Goal: Task Accomplishment & Management: Use online tool/utility

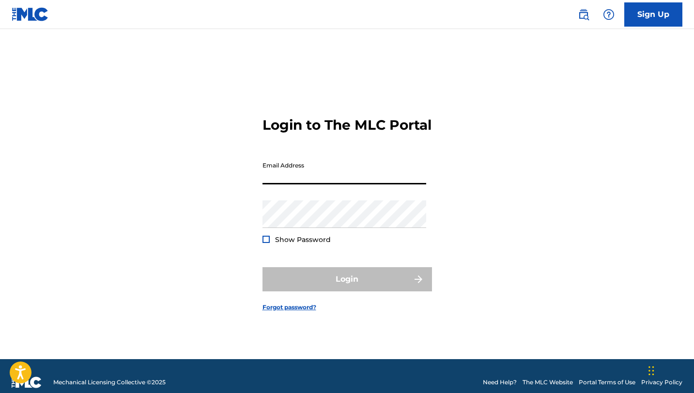
click at [303, 181] on input "Email Address" at bounding box center [344, 171] width 164 height 28
type input "[EMAIL_ADDRESS][DOMAIN_NAME]"
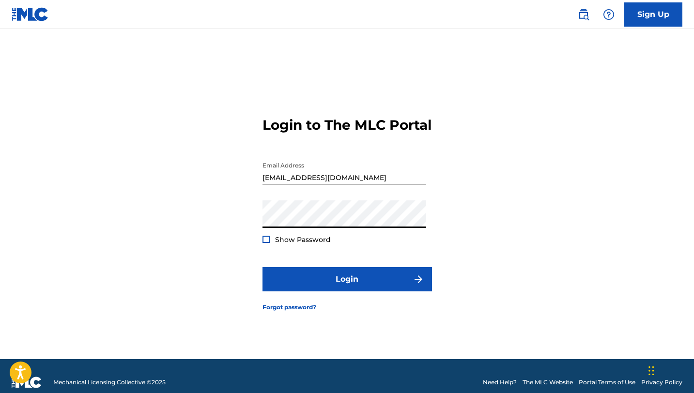
click at [262, 267] on button "Login" at bounding box center [346, 279] width 169 height 24
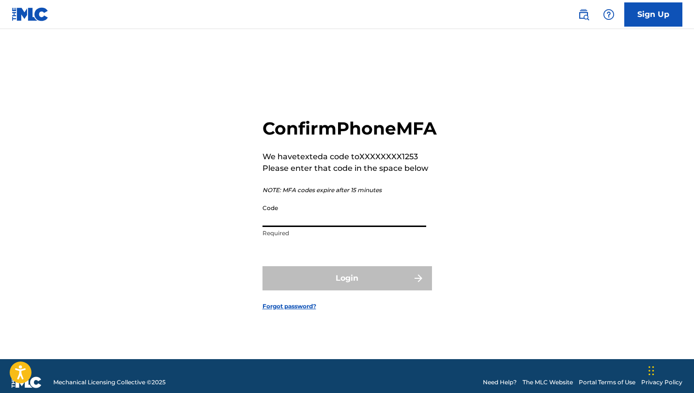
click at [288, 227] on input "Code" at bounding box center [344, 213] width 164 height 28
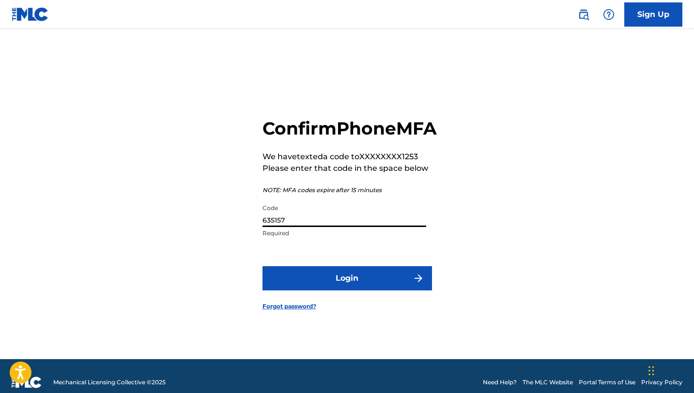
type input "635157"
click at [262, 266] on button "Login" at bounding box center [346, 278] width 169 height 24
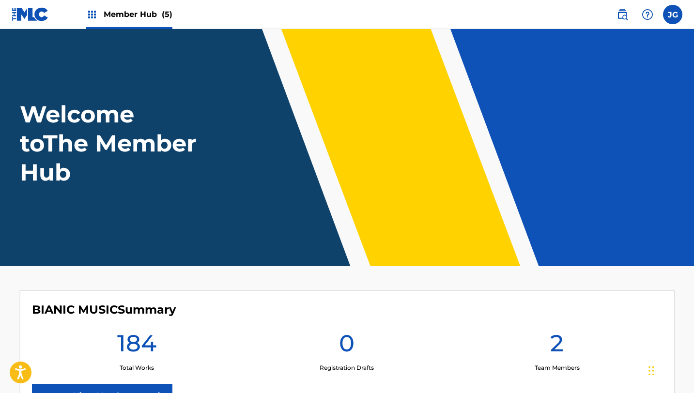
click at [156, 13] on span "Member Hub (5)" at bounding box center [138, 14] width 69 height 11
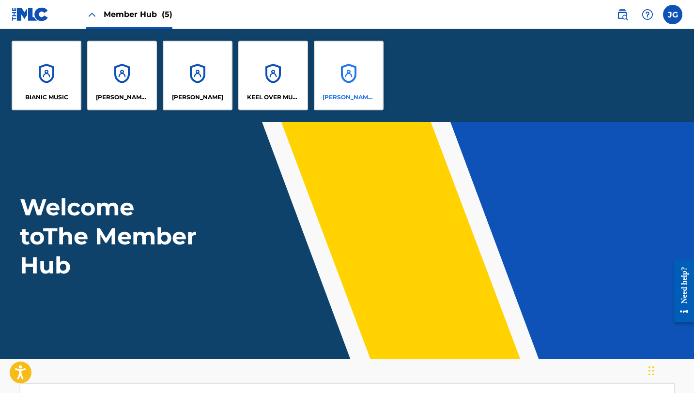
click at [356, 62] on div "[PERSON_NAME] SOUNDWORKS" at bounding box center [349, 76] width 70 height 70
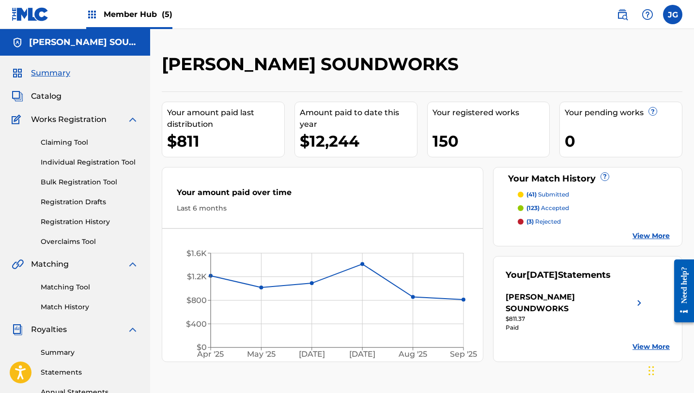
click at [139, 21] on div "Member Hub (5)" at bounding box center [129, 14] width 86 height 29
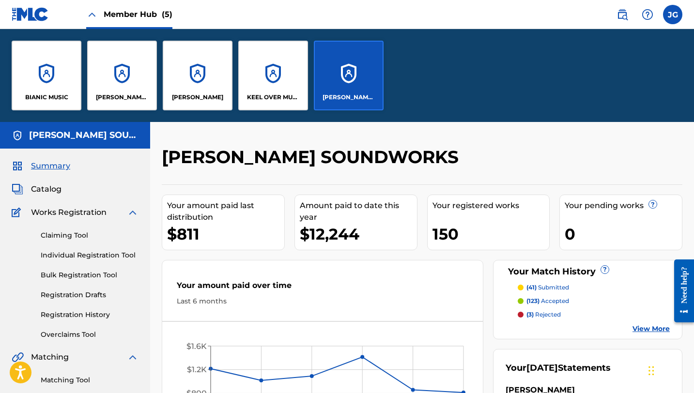
click at [358, 76] on div "[PERSON_NAME] SOUNDWORKS" at bounding box center [349, 76] width 70 height 70
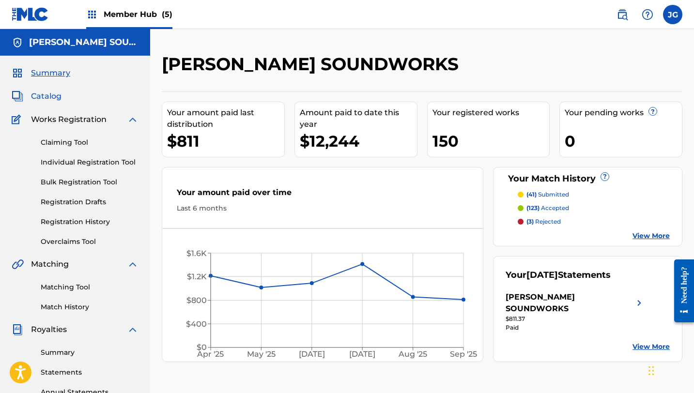
click at [42, 99] on span "Catalog" at bounding box center [46, 97] width 31 height 12
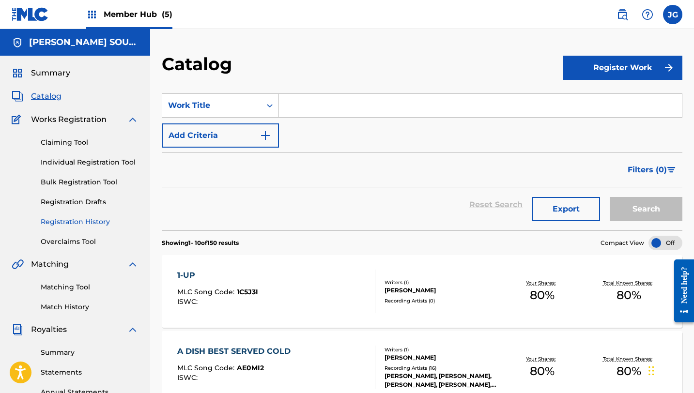
click at [75, 220] on link "Registration History" at bounding box center [90, 222] width 98 height 10
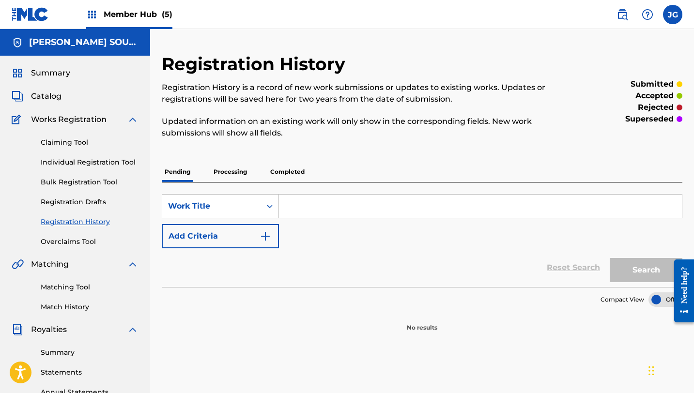
scroll to position [56, 0]
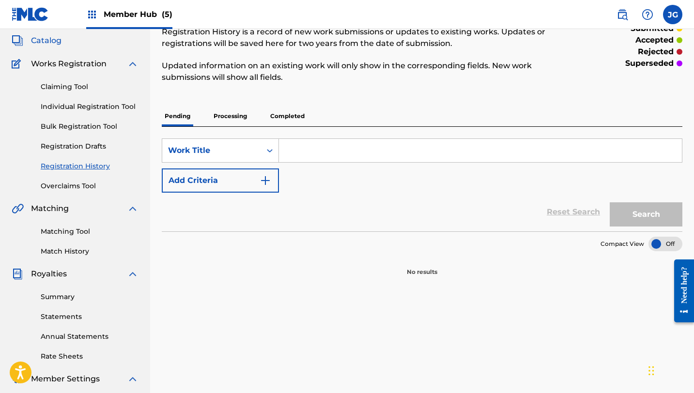
click at [41, 39] on span "Catalog" at bounding box center [46, 41] width 31 height 12
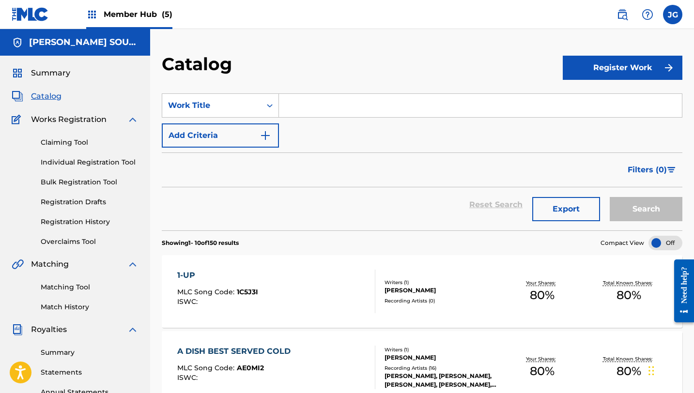
click at [145, 21] on div "Member Hub (5)" at bounding box center [129, 14] width 86 height 29
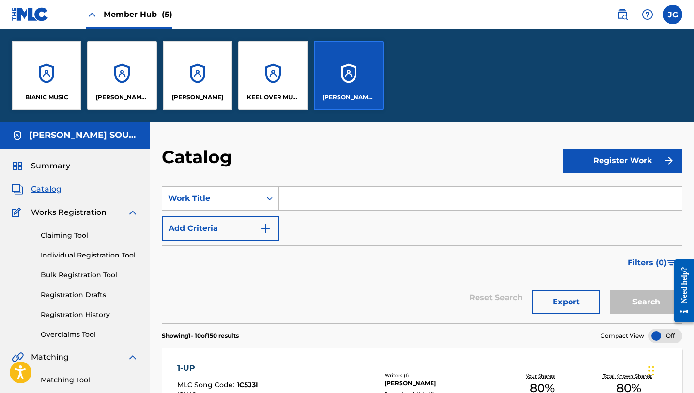
click at [331, 65] on div "[PERSON_NAME] SOUNDWORKS" at bounding box center [349, 76] width 70 height 70
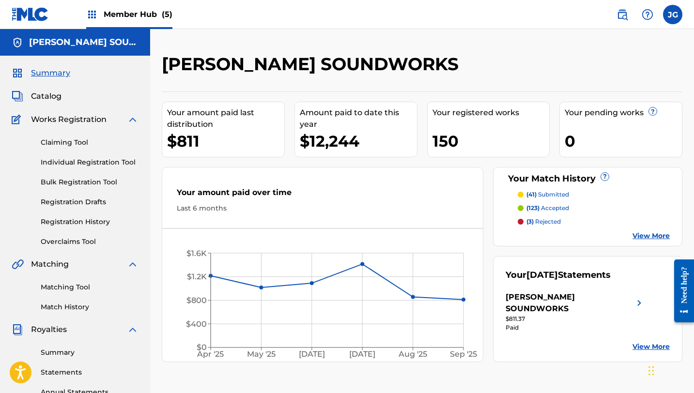
click at [468, 137] on div "150" at bounding box center [490, 141] width 117 height 22
click at [58, 97] on span "Catalog" at bounding box center [46, 97] width 31 height 12
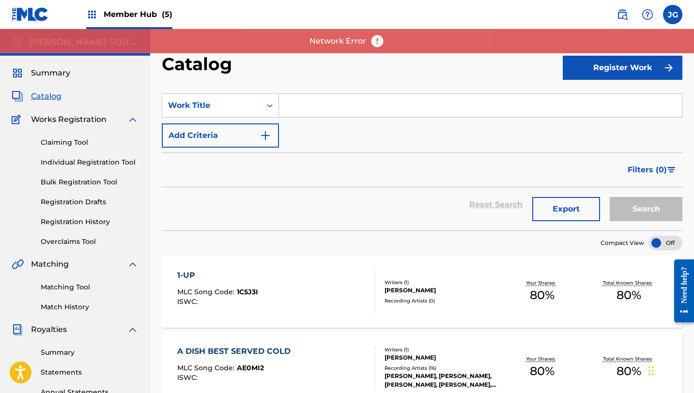
click at [365, 116] on input "Search Form" at bounding box center [480, 105] width 403 height 23
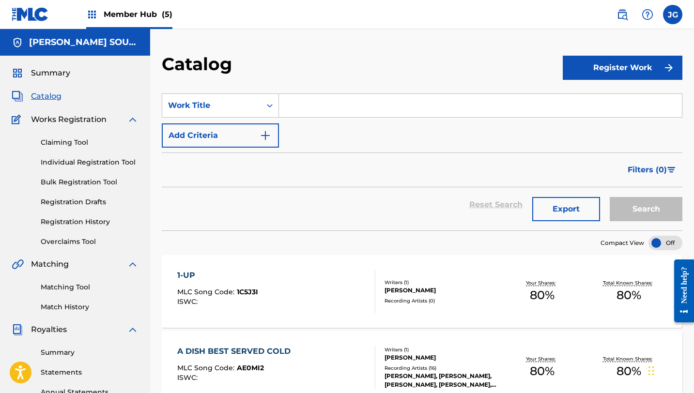
click at [58, 95] on span "Catalog" at bounding box center [46, 97] width 31 height 12
click at [55, 96] on span "Catalog" at bounding box center [46, 97] width 31 height 12
click at [147, 15] on span "Member Hub (5)" at bounding box center [138, 14] width 69 height 11
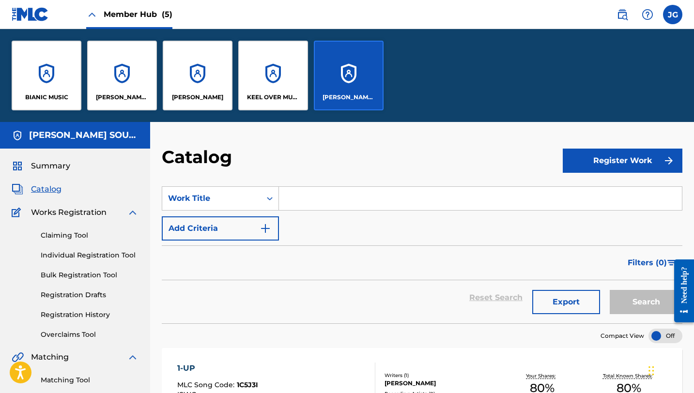
click at [343, 60] on div "[PERSON_NAME] SOUNDWORKS" at bounding box center [349, 76] width 70 height 70
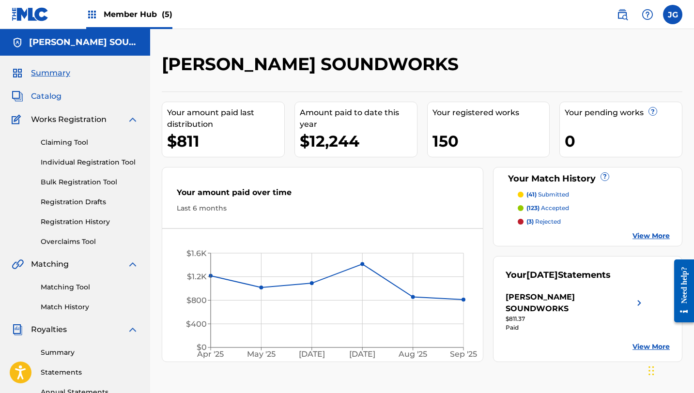
click at [42, 95] on span "Catalog" at bounding box center [46, 97] width 31 height 12
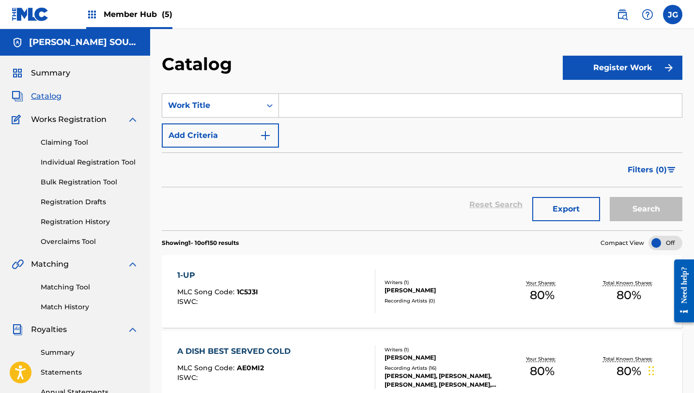
click at [323, 101] on input "Search Form" at bounding box center [480, 105] width 403 height 23
paste input "welcome to [GEOGRAPHIC_DATA]! ([GEOGRAPHIC_DATA])"
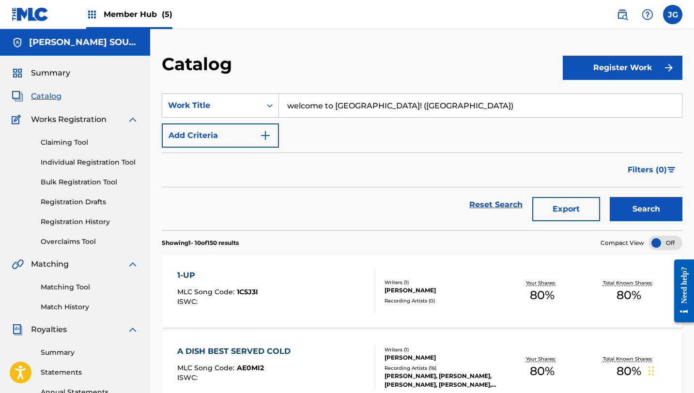
click at [610, 197] on button "Search" at bounding box center [646, 209] width 73 height 24
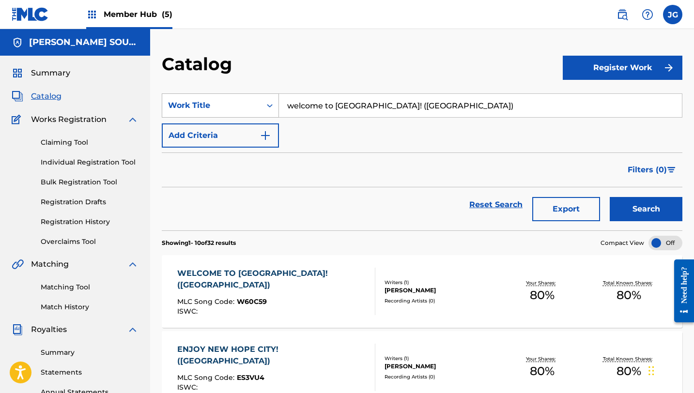
drag, startPoint x: 489, startPoint y: 107, endPoint x: 237, endPoint y: 99, distance: 252.8
click at [237, 99] on div "SearchWithCriteria8a461067-000f-44df-a83e-a1a2f9948978 Work Title welcome to [G…" at bounding box center [422, 105] width 520 height 24
paste input "Augmented Fantasy (VR room theme"
type input "Augmented Fantasy (VR room theme)"
click at [610, 197] on button "Search" at bounding box center [646, 209] width 73 height 24
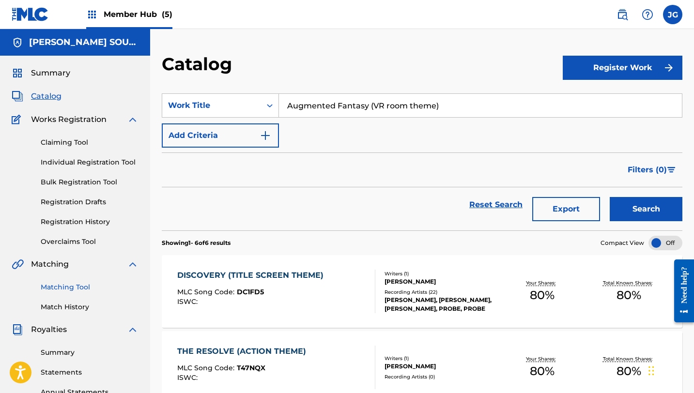
click at [62, 290] on link "Matching Tool" at bounding box center [90, 287] width 98 height 10
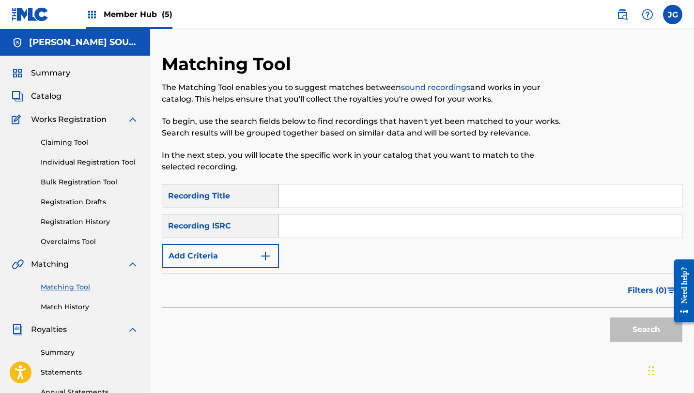
click at [331, 194] on input "Search Form" at bounding box center [480, 195] width 403 height 23
paste input "Augmented Fantasy (VR room theme)"
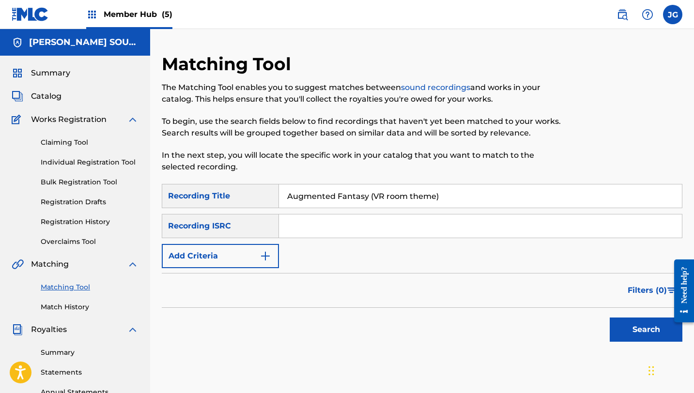
type input "Augmented Fantasy (VR room theme)"
click at [610, 318] on button "Search" at bounding box center [646, 330] width 73 height 24
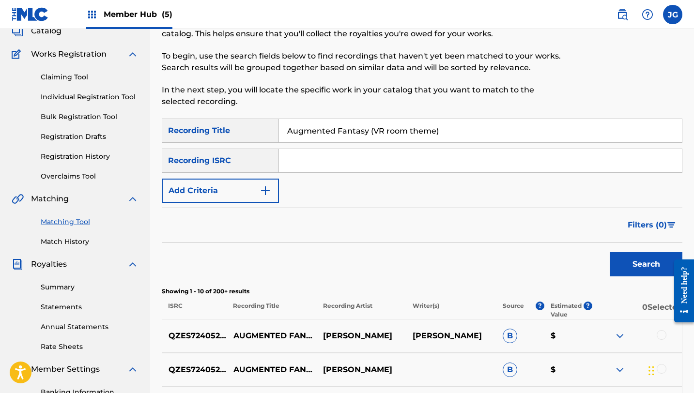
scroll to position [103, 0]
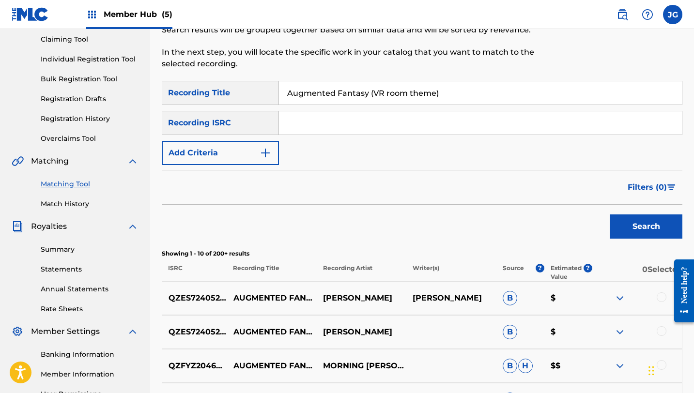
click at [303, 125] on input "Search Form" at bounding box center [480, 122] width 403 height 23
type input "[PERSON_NAME]"
click at [610, 214] on button "Search" at bounding box center [646, 226] width 73 height 24
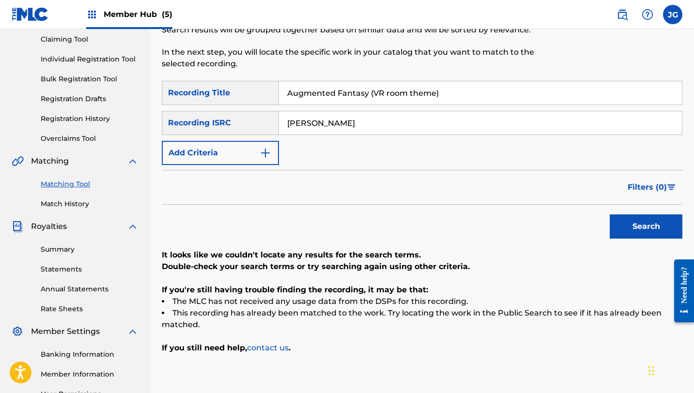
click at [610, 214] on button "Search" at bounding box center [646, 226] width 73 height 24
drag, startPoint x: 358, startPoint y: 111, endPoint x: 229, endPoint y: 118, distance: 129.9
click at [229, 119] on div "SearchWithCriteria2db68e90-4d00-4be1-8a05-ef5927fc36f0 Recording ISRC [PERSON_N…" at bounding box center [422, 123] width 520 height 24
drag, startPoint x: 338, startPoint y: 116, endPoint x: 293, endPoint y: 116, distance: 44.5
click at [291, 117] on input "[PERSON_NAME]" at bounding box center [480, 122] width 403 height 23
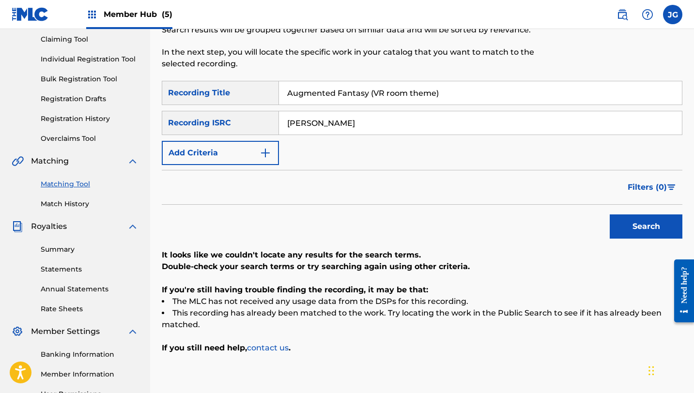
drag, startPoint x: 339, startPoint y: 123, endPoint x: 266, endPoint y: 121, distance: 73.6
click at [266, 121] on div "SearchWithCriteria2db68e90-4d00-4be1-8a05-ef5927fc36f0 Recording ISRC [PERSON_N…" at bounding box center [422, 123] width 520 height 24
click at [222, 160] on button "Add Criteria" at bounding box center [220, 153] width 117 height 24
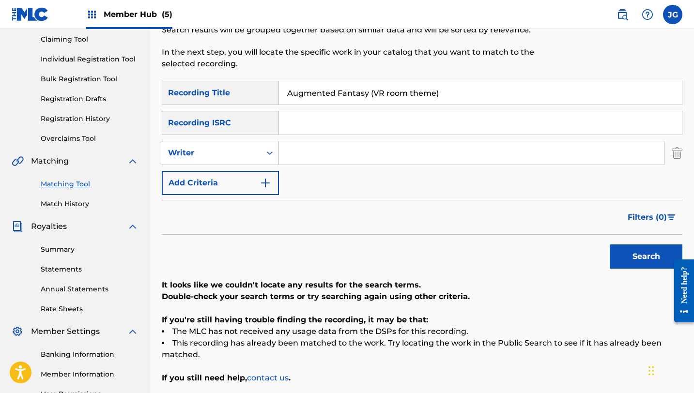
click at [324, 162] on input "Search Form" at bounding box center [471, 152] width 385 height 23
type input "[PERSON_NAME]"
click at [635, 255] on button "Search" at bounding box center [646, 256] width 73 height 24
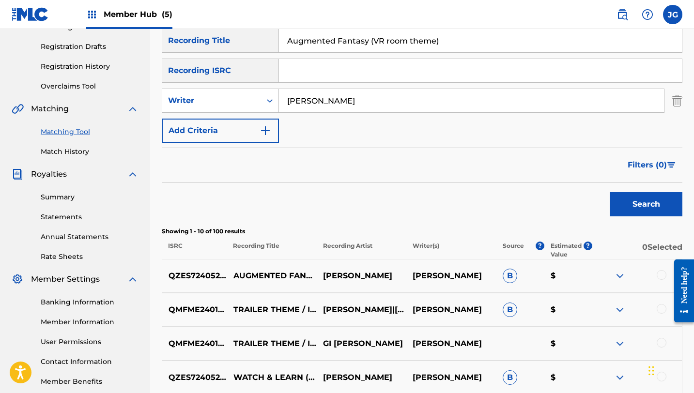
scroll to position [158, 0]
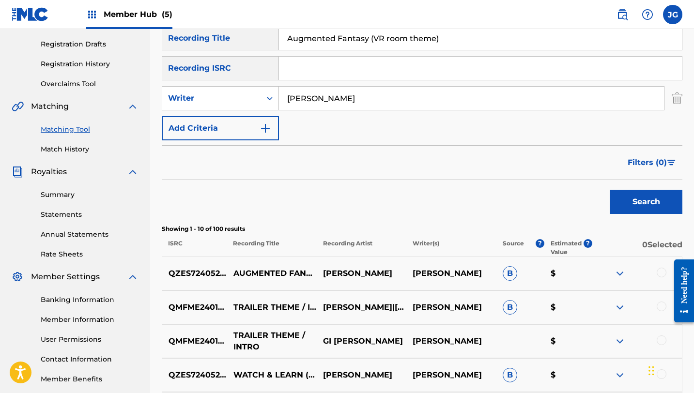
click at [276, 341] on p "TRAILER THEME / INTRO" at bounding box center [272, 341] width 90 height 23
drag, startPoint x: 453, startPoint y: 43, endPoint x: 370, endPoint y: 38, distance: 82.9
click at [370, 38] on input "Augmented Fantasy (VR room theme)" at bounding box center [480, 38] width 403 height 23
click at [610, 190] on button "Search" at bounding box center [646, 202] width 73 height 24
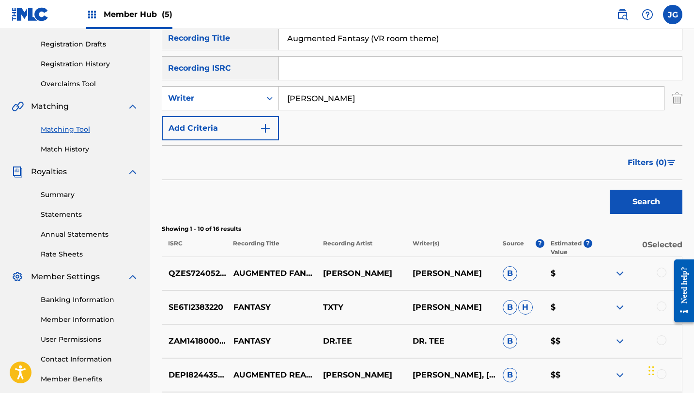
drag, startPoint x: 443, startPoint y: 39, endPoint x: 368, endPoint y: 39, distance: 75.0
click at [368, 39] on input "Augmented Fantasy (VR room theme)" at bounding box center [480, 38] width 403 height 23
click at [610, 190] on button "Search" at bounding box center [646, 202] width 73 height 24
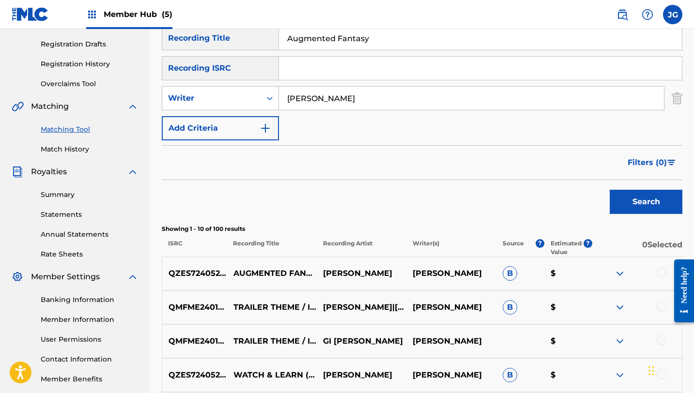
type input "Augmented Fantasy"
click at [610, 190] on button "Search" at bounding box center [646, 202] width 73 height 24
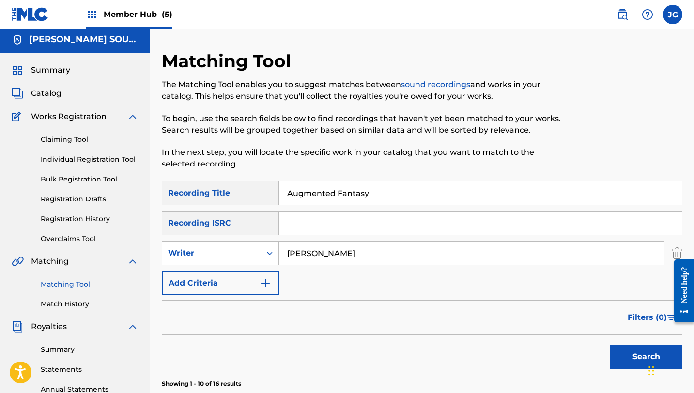
scroll to position [0, 0]
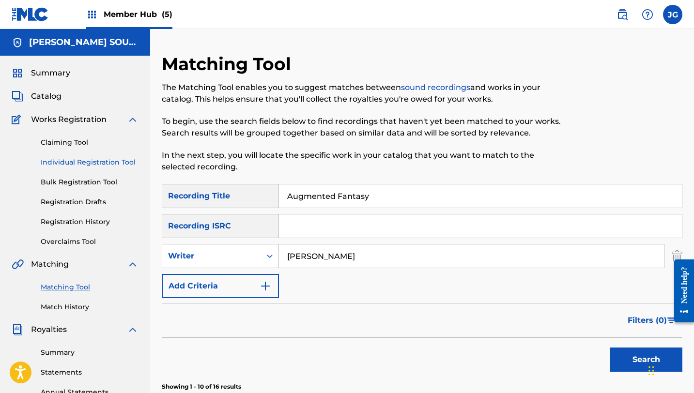
click at [61, 160] on link "Individual Registration Tool" at bounding box center [90, 162] width 98 height 10
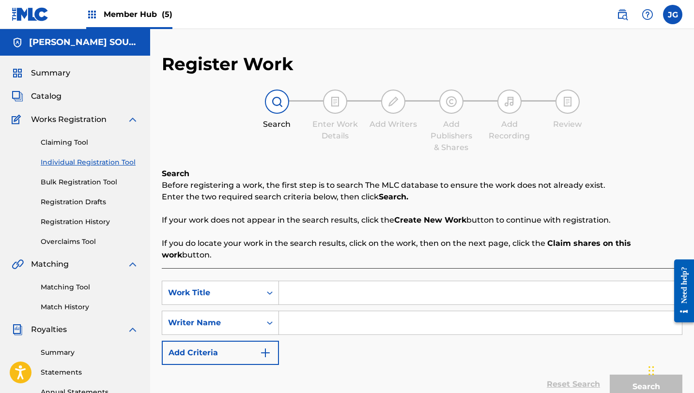
click at [305, 281] on input "Search Form" at bounding box center [480, 292] width 403 height 23
paste input "Augmented Fantasy (VR room theme)"
type input "Augmented Fantasy (VR room theme)"
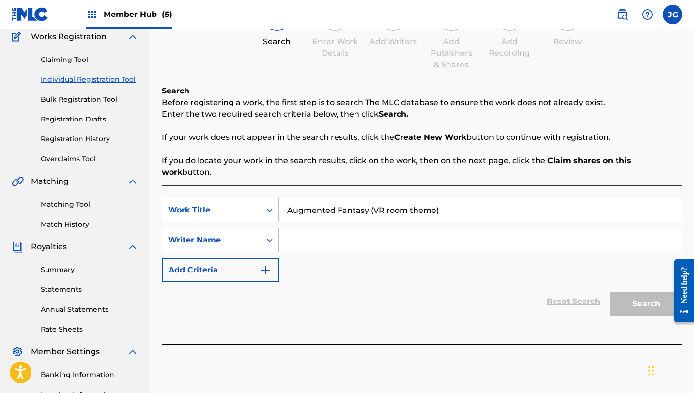
scroll to position [84, 0]
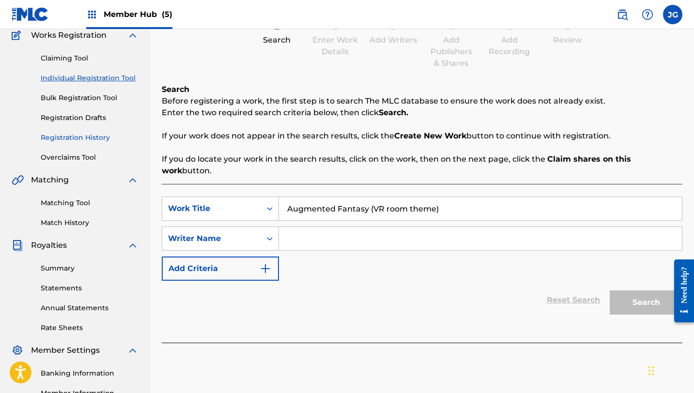
click at [55, 141] on link "Registration History" at bounding box center [90, 138] width 98 height 10
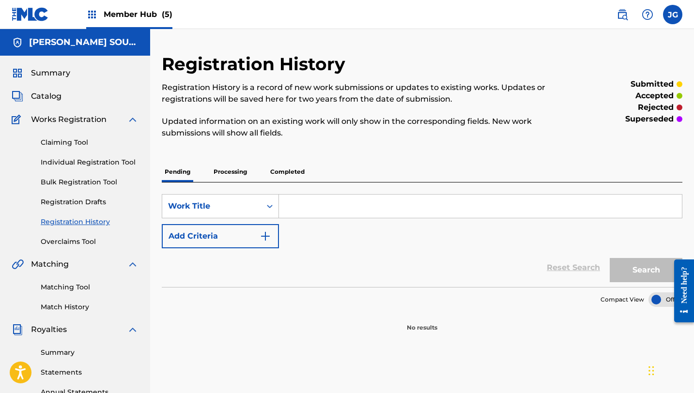
click at [328, 214] on input "Search Form" at bounding box center [480, 206] width 403 height 23
paste input "Augmented Fantasy (VR room theme)"
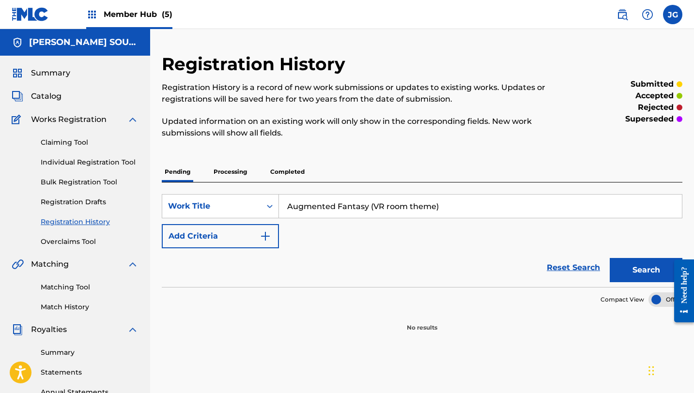
type input "Augmented Fantasy (VR room theme)"
click at [610, 258] on button "Search" at bounding box center [646, 270] width 73 height 24
click at [46, 93] on span "Catalog" at bounding box center [46, 97] width 31 height 12
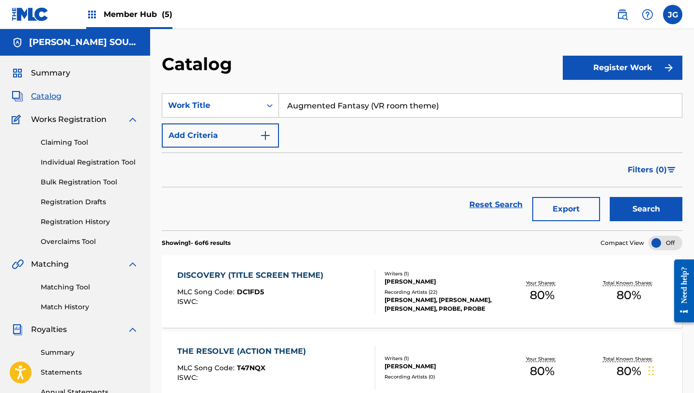
click at [460, 104] on input "Augmented Fantasy (VR room theme)" at bounding box center [480, 105] width 403 height 23
click at [610, 197] on button "Search" at bounding box center [646, 209] width 73 height 24
click at [507, 203] on link "Reset Search" at bounding box center [495, 204] width 63 height 21
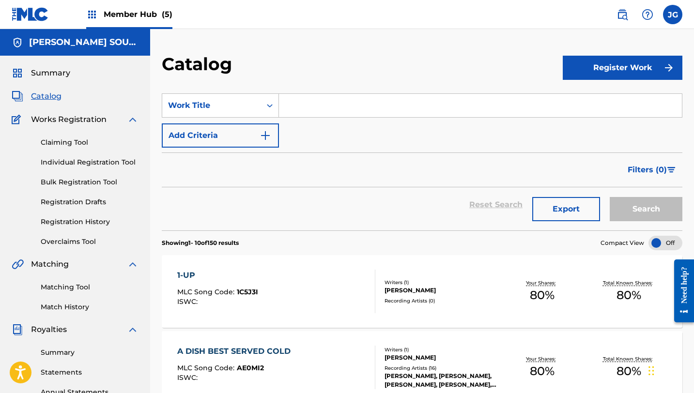
click at [298, 111] on input "Search Form" at bounding box center [480, 105] width 403 height 23
paste input "Augmented Fantasy (VR room theme)"
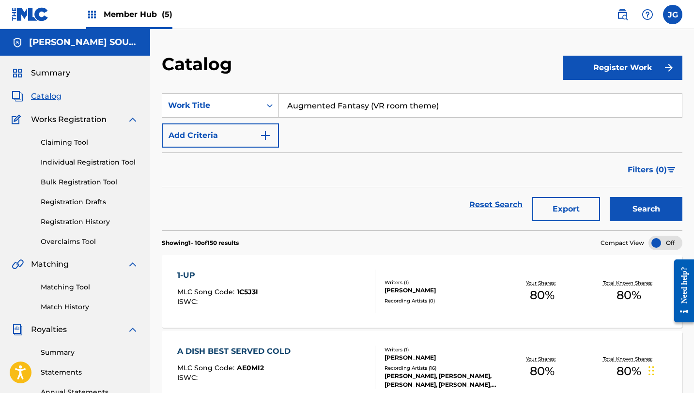
drag, startPoint x: 446, startPoint y: 108, endPoint x: 369, endPoint y: 107, distance: 77.0
click at [369, 107] on input "Augmented Fantasy (VR room theme)" at bounding box center [480, 105] width 403 height 23
click at [610, 197] on button "Search" at bounding box center [646, 209] width 73 height 24
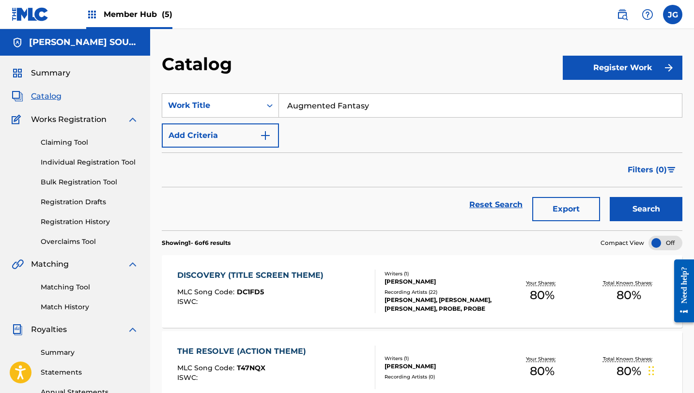
click at [610, 197] on button "Search" at bounding box center [646, 209] width 73 height 24
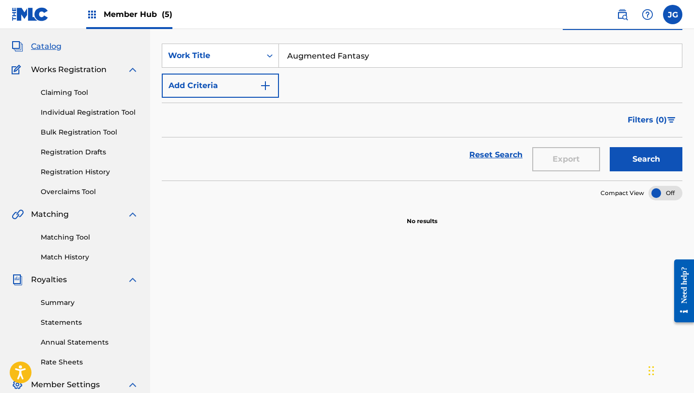
scroll to position [49, 0]
drag, startPoint x: 383, startPoint y: 59, endPoint x: 275, endPoint y: 56, distance: 108.5
click at [275, 56] on div "SearchWithCriteria8a461067-000f-44df-a83e-a1a2f9948978 Work Title Augmented Fan…" at bounding box center [422, 56] width 520 height 24
paste input "(VR room theme)"
drag, startPoint x: 373, startPoint y: 57, endPoint x: 244, endPoint y: 56, distance: 129.3
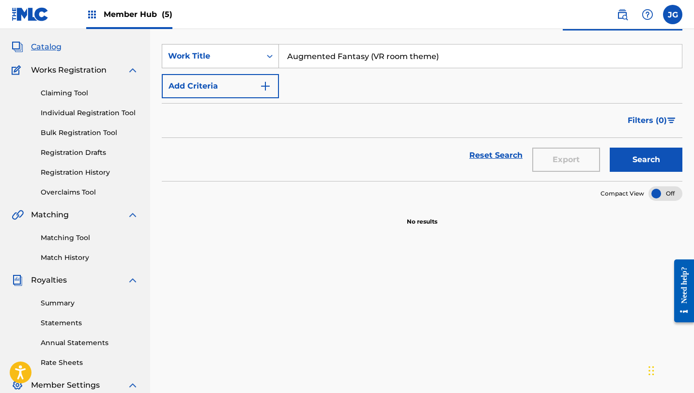
click at [244, 56] on div "SearchWithCriteria8a461067-000f-44df-a83e-a1a2f9948978 Work Title Augmented Fan…" at bounding box center [422, 56] width 520 height 24
type input "VR room theme"
click at [610, 148] on button "Search" at bounding box center [646, 160] width 73 height 24
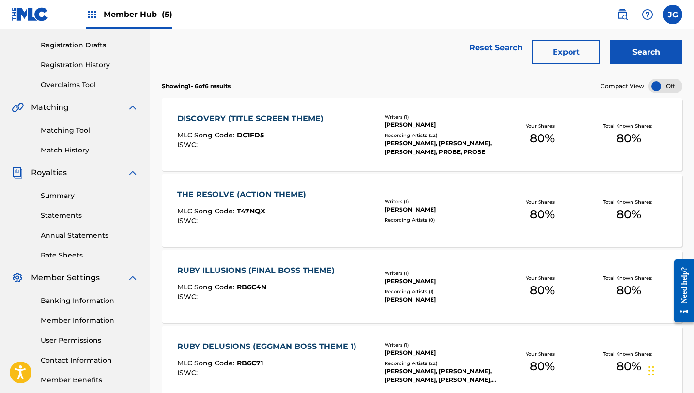
scroll to position [0, 0]
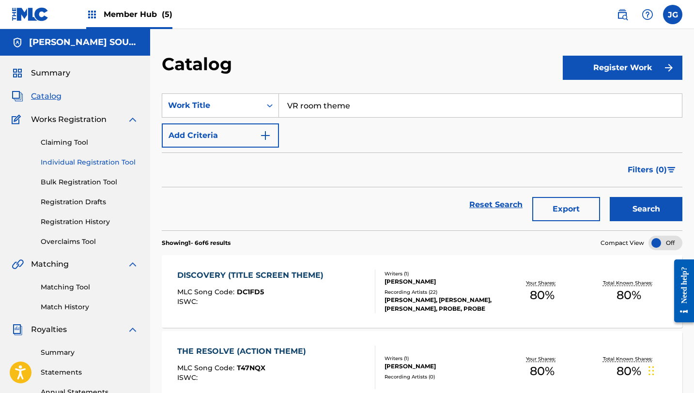
click at [81, 163] on link "Individual Registration Tool" at bounding box center [90, 162] width 98 height 10
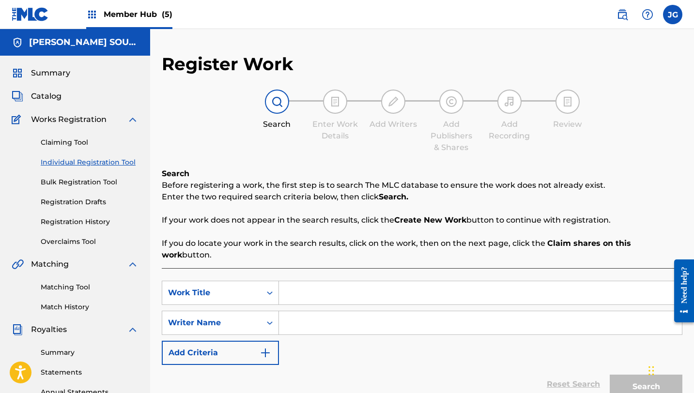
click at [309, 281] on input "Search Form" at bounding box center [480, 292] width 403 height 23
paste input "Augmented Fantasy (VR room theme)"
type input "Augmented Fantasy (VR room theme)"
click at [332, 316] on input "Search Form" at bounding box center [480, 322] width 403 height 23
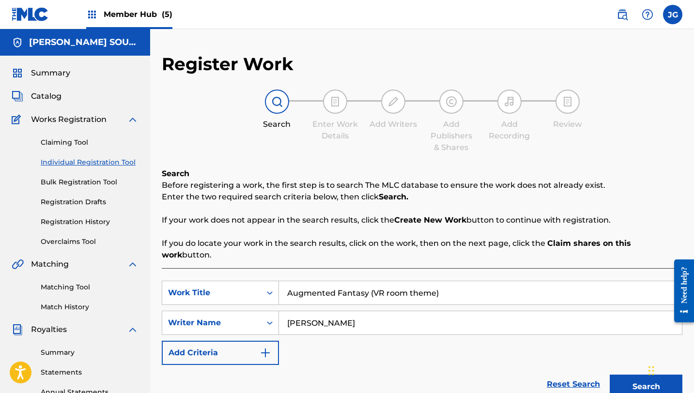
type input "[PERSON_NAME]"
click at [610, 375] on button "Search" at bounding box center [646, 387] width 73 height 24
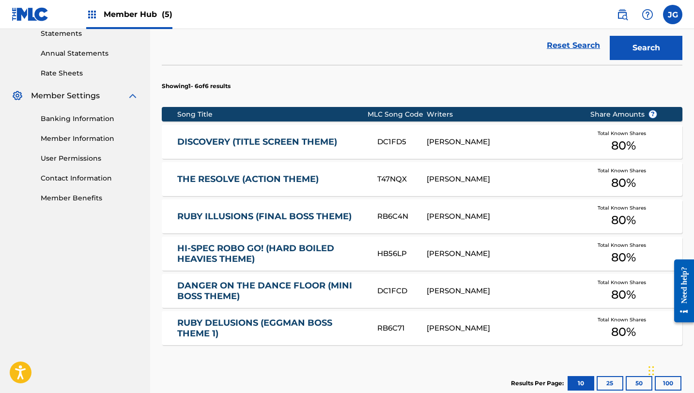
scroll to position [444, 0]
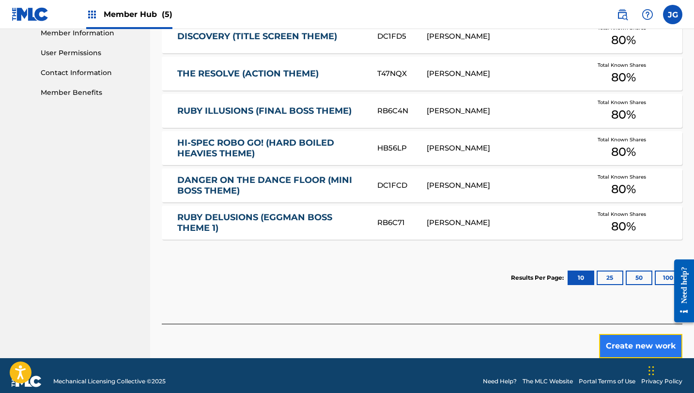
click at [625, 339] on button "Create new work" at bounding box center [640, 346] width 83 height 24
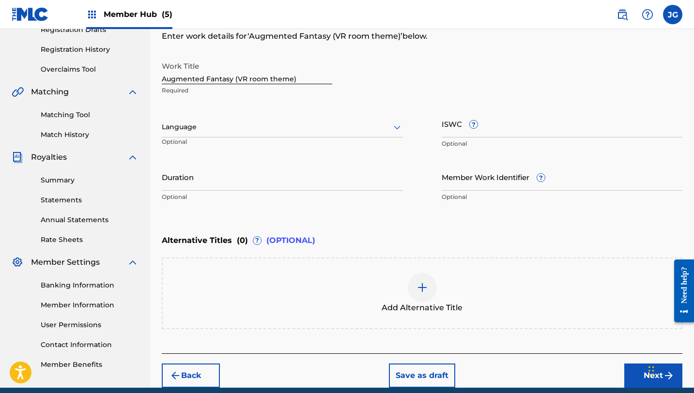
scroll to position [213, 0]
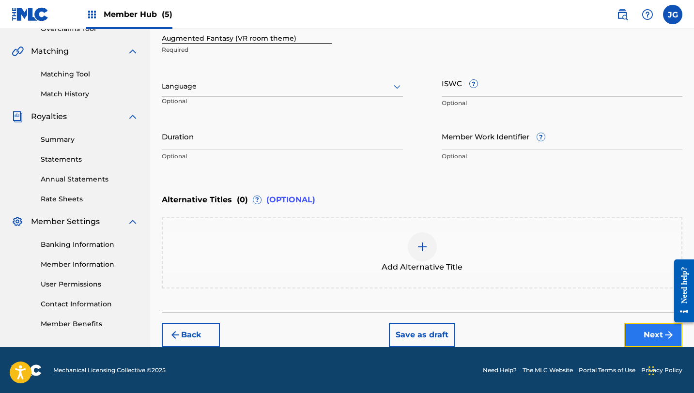
click at [648, 328] on button "Next" at bounding box center [653, 335] width 58 height 24
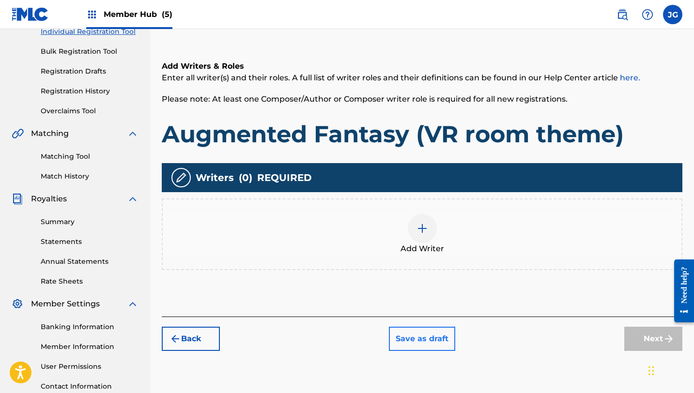
scroll to position [140, 0]
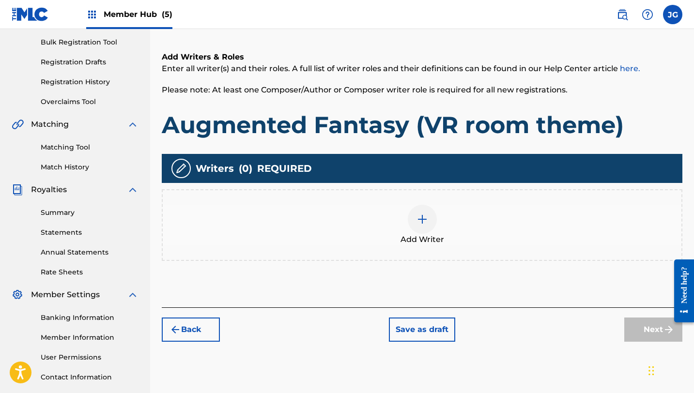
click at [415, 225] on div at bounding box center [422, 219] width 29 height 29
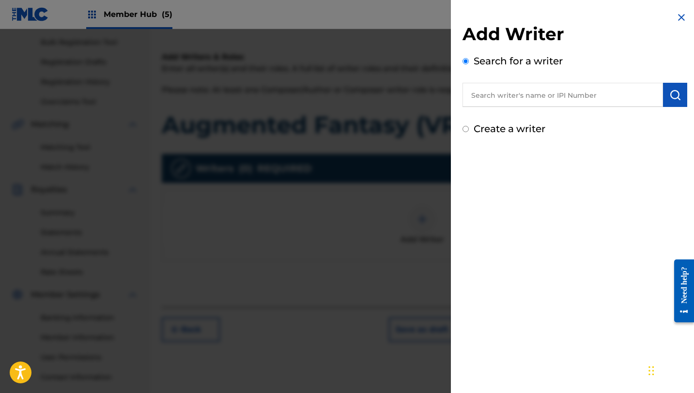
click at [618, 98] on input "text" at bounding box center [562, 95] width 200 height 24
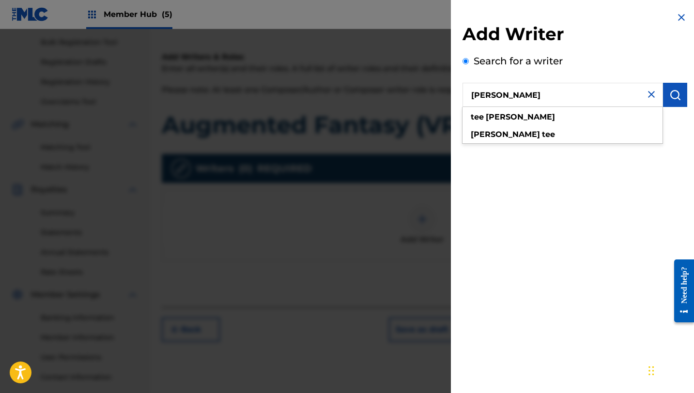
type input "[PERSON_NAME]"
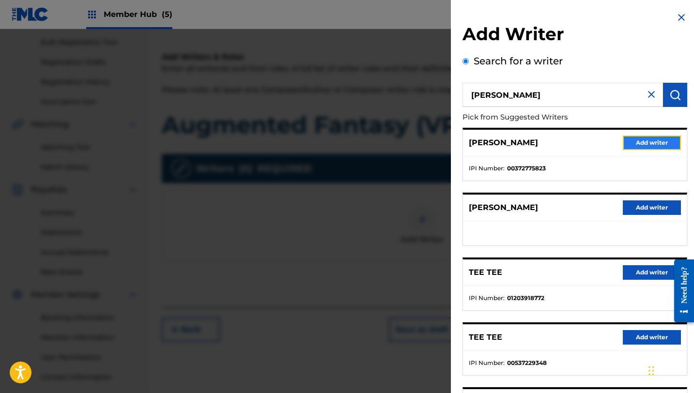
click at [645, 147] on button "Add writer" at bounding box center [652, 143] width 58 height 15
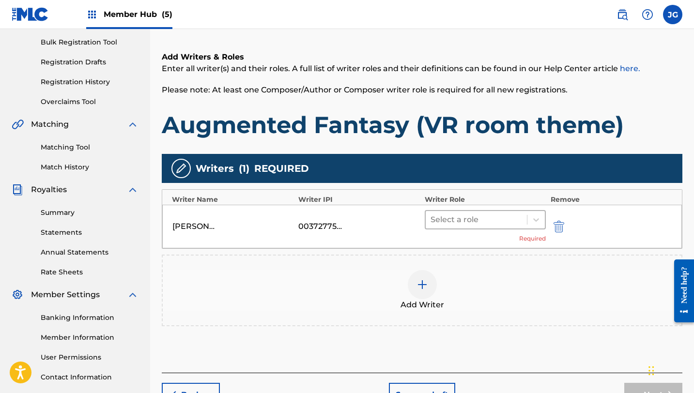
click at [446, 220] on div at bounding box center [476, 220] width 92 height 14
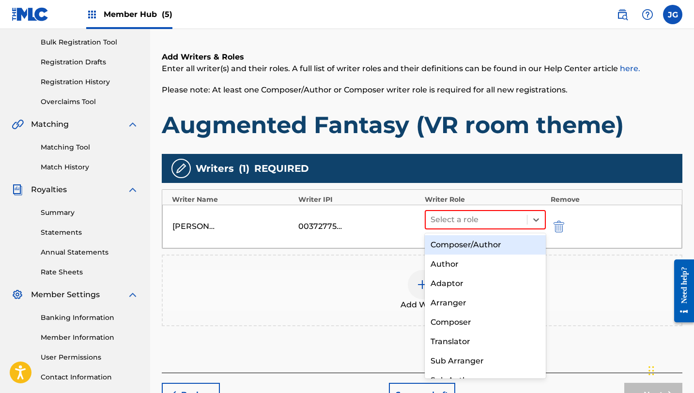
click at [447, 243] on div "Composer/Author" at bounding box center [485, 244] width 121 height 19
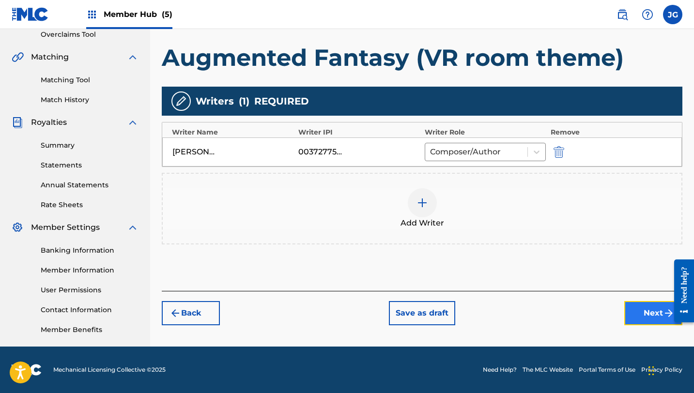
click at [629, 312] on button "Next" at bounding box center [653, 313] width 58 height 24
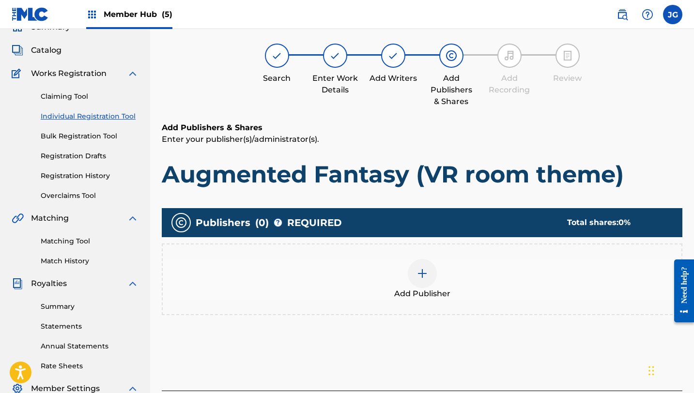
scroll to position [44, 0]
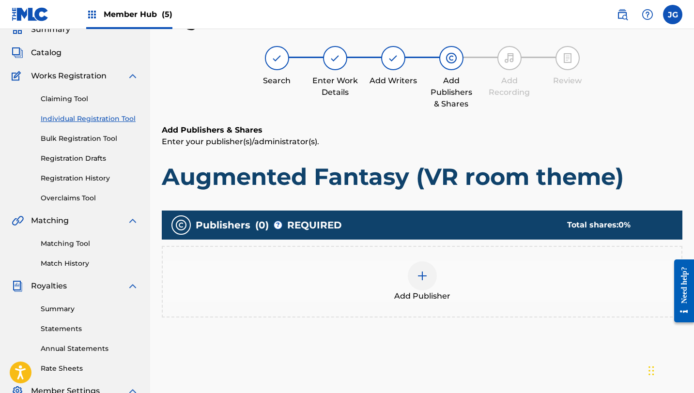
click at [420, 289] on div at bounding box center [422, 275] width 29 height 29
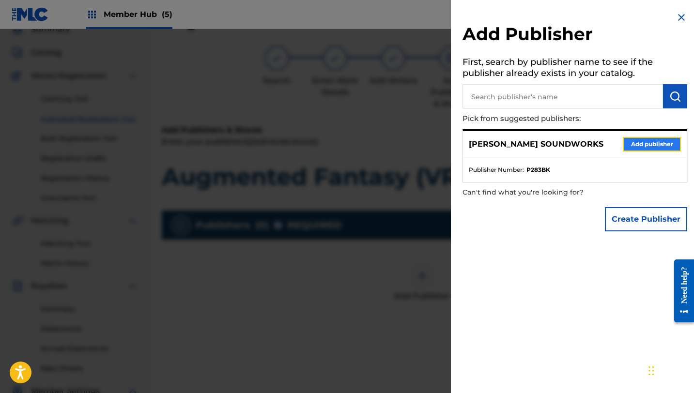
click at [643, 145] on button "Add publisher" at bounding box center [652, 144] width 58 height 15
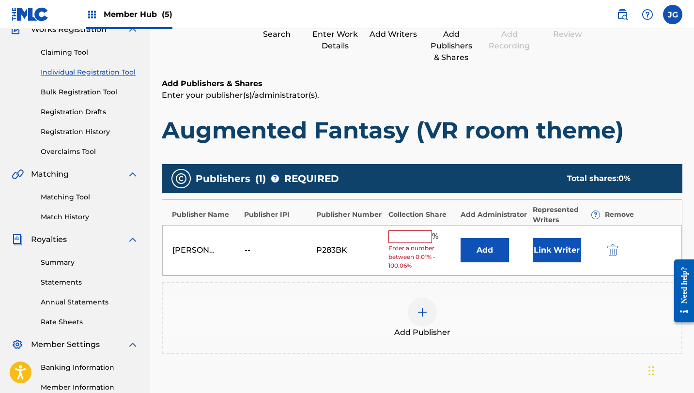
scroll to position [124, 0]
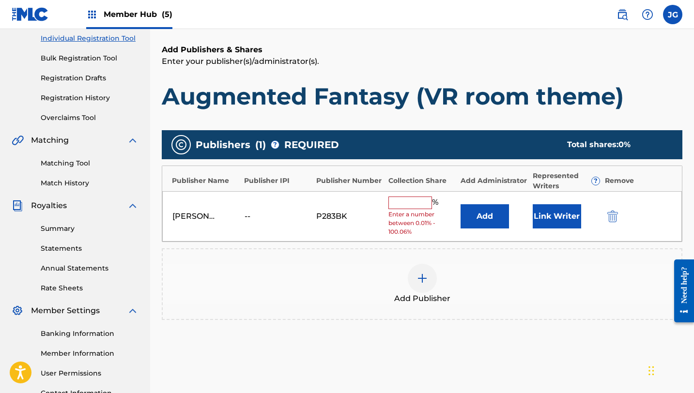
click at [413, 201] on input "text" at bounding box center [410, 203] width 44 height 13
type input "80"
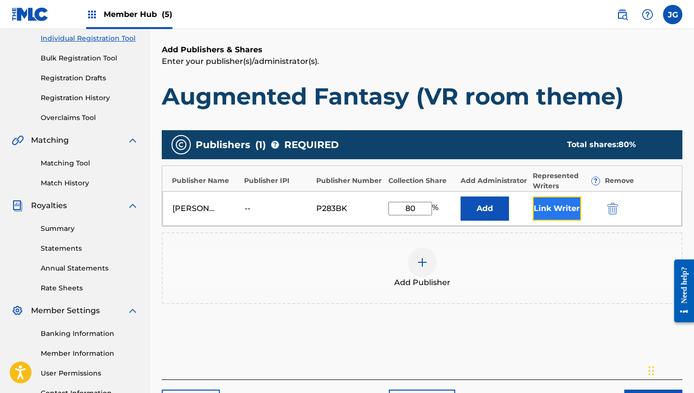
click at [554, 210] on button "Link Writer" at bounding box center [557, 209] width 48 height 24
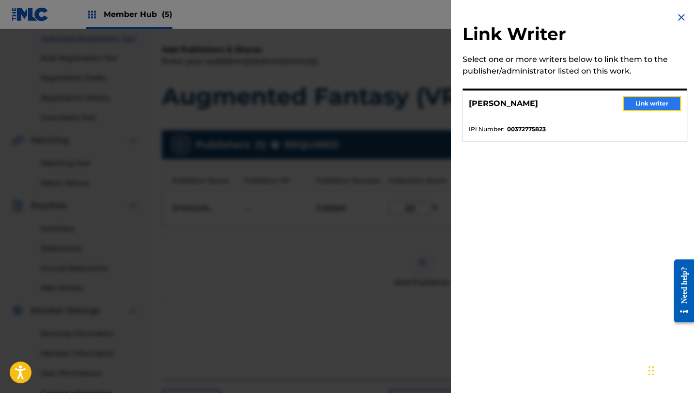
click at [633, 107] on button "Link writer" at bounding box center [652, 103] width 58 height 15
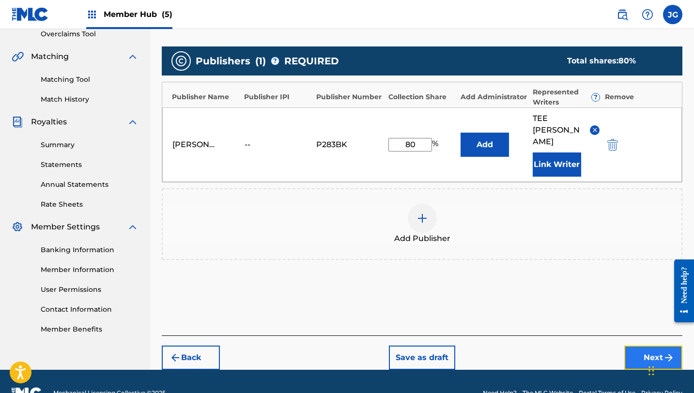
click at [645, 346] on button "Next" at bounding box center [653, 358] width 58 height 24
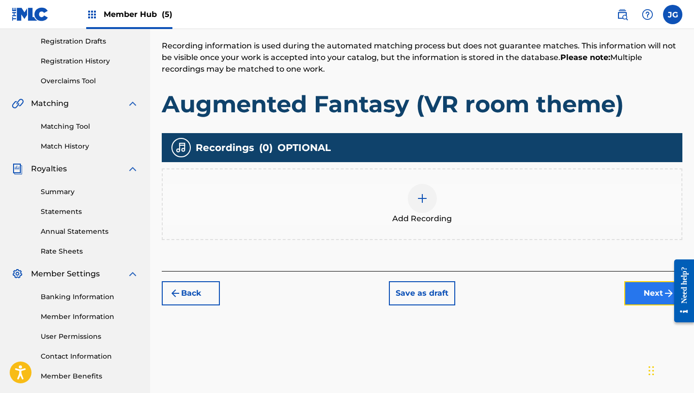
click at [642, 293] on button "Next" at bounding box center [653, 293] width 58 height 24
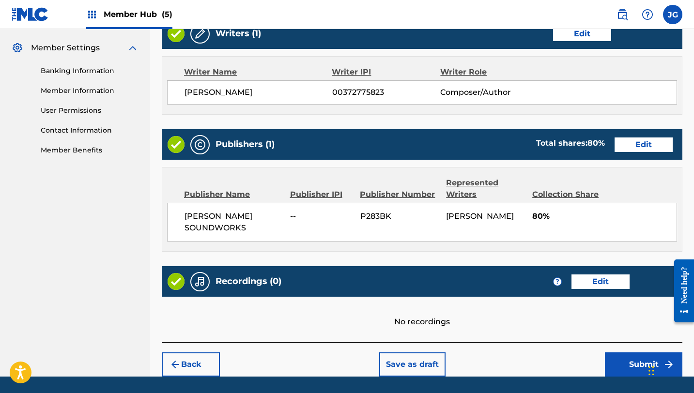
scroll to position [416, 0]
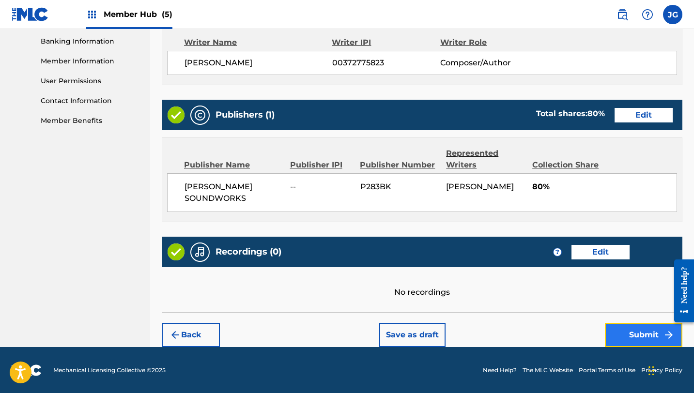
click at [629, 342] on button "Submit" at bounding box center [643, 335] width 77 height 24
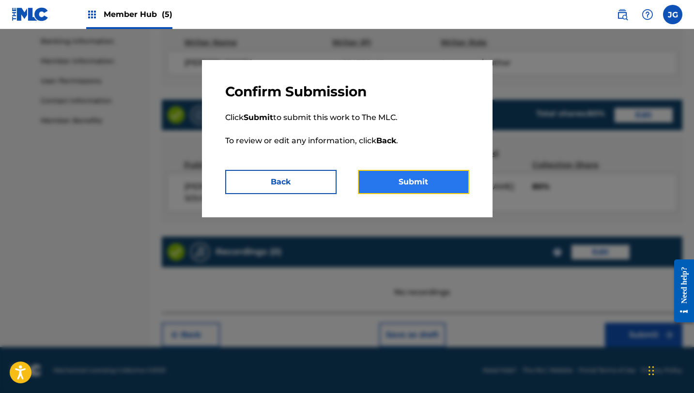
click at [421, 171] on button "Submit" at bounding box center [413, 182] width 111 height 24
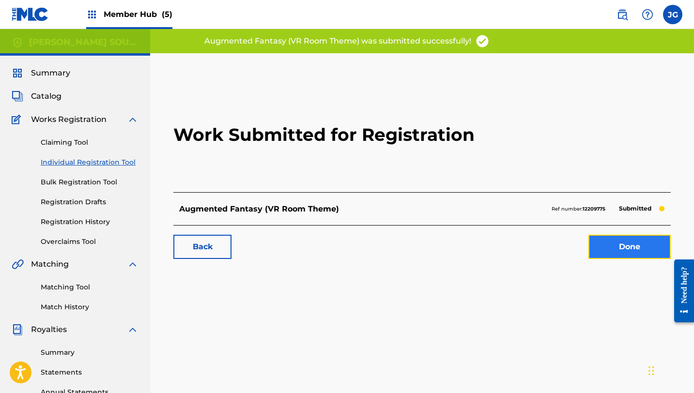
click at [602, 255] on link "Done" at bounding box center [629, 247] width 82 height 24
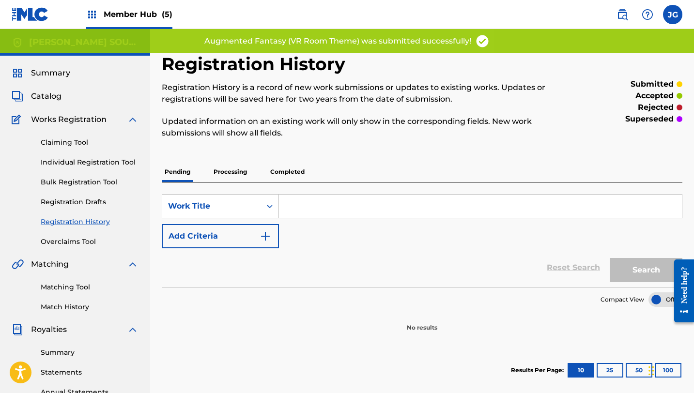
click at [92, 227] on link "Registration History" at bounding box center [90, 222] width 98 height 10
click at [93, 219] on link "Registration History" at bounding box center [90, 222] width 98 height 10
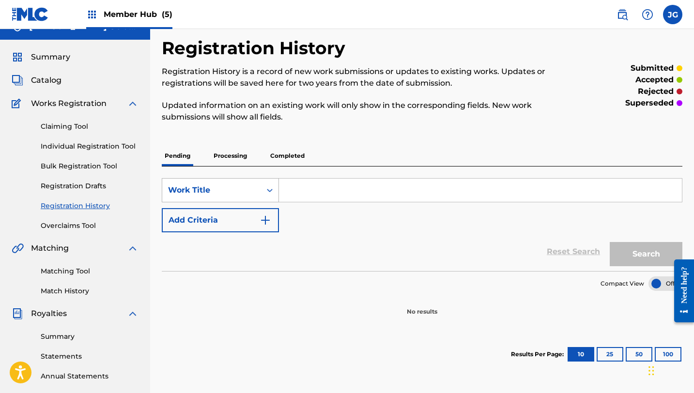
scroll to position [13, 0]
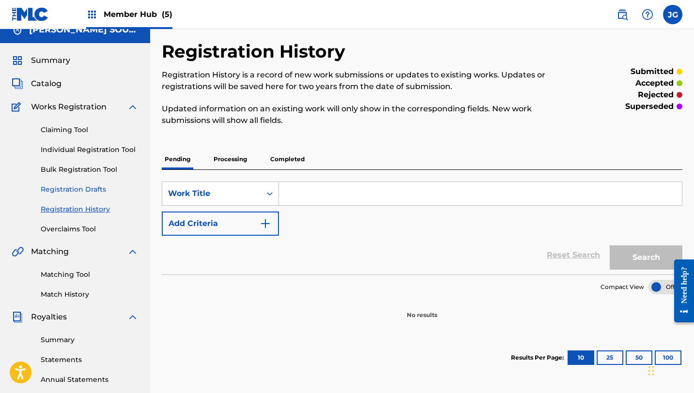
click at [98, 187] on link "Registration Drafts" at bounding box center [90, 189] width 98 height 10
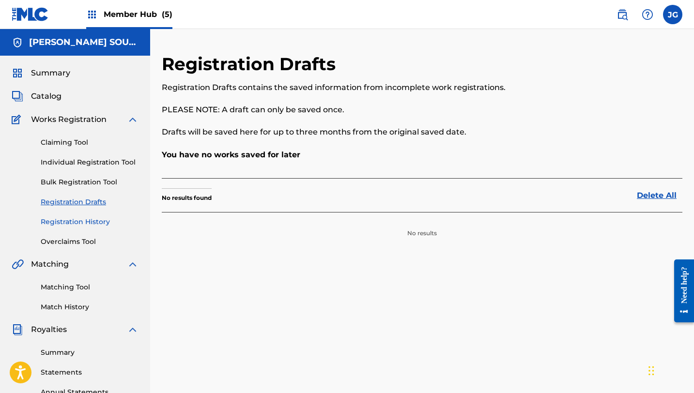
click at [72, 218] on link "Registration History" at bounding box center [90, 222] width 98 height 10
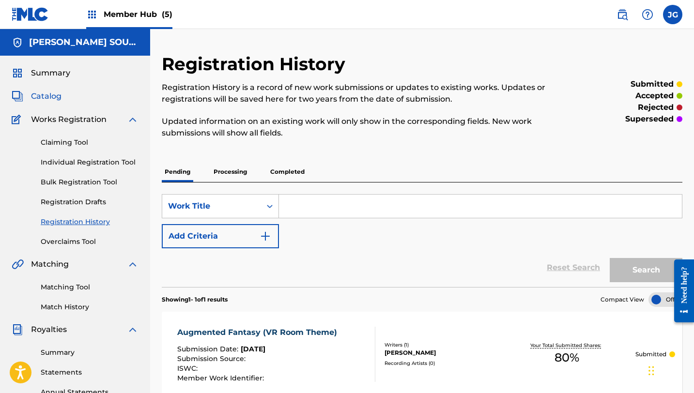
click at [49, 96] on span "Catalog" at bounding box center [46, 97] width 31 height 12
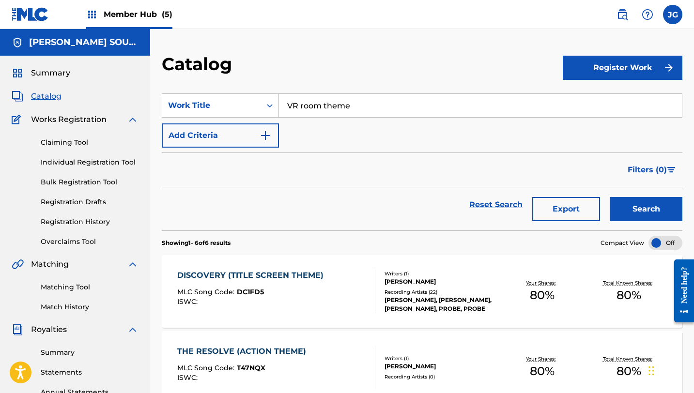
click at [46, 97] on span "Catalog" at bounding box center [46, 97] width 31 height 12
drag, startPoint x: 362, startPoint y: 107, endPoint x: 246, endPoint y: 103, distance: 115.8
click at [246, 103] on div "SearchWithCriteria8a461067-000f-44df-a83e-a1a2f9948978 Work Title VR room theme" at bounding box center [422, 105] width 520 height 24
paste input "tropicalibration (abandoned labyrinth zone 3)"
type input "tropicalibration (abandoned labyrinth zone 3)"
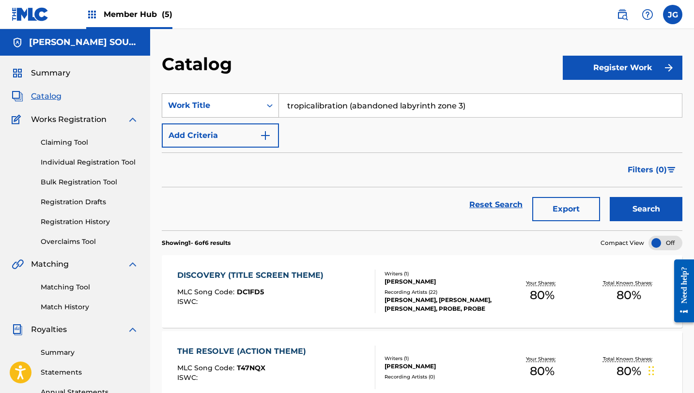
click at [610, 197] on button "Search" at bounding box center [646, 209] width 73 height 24
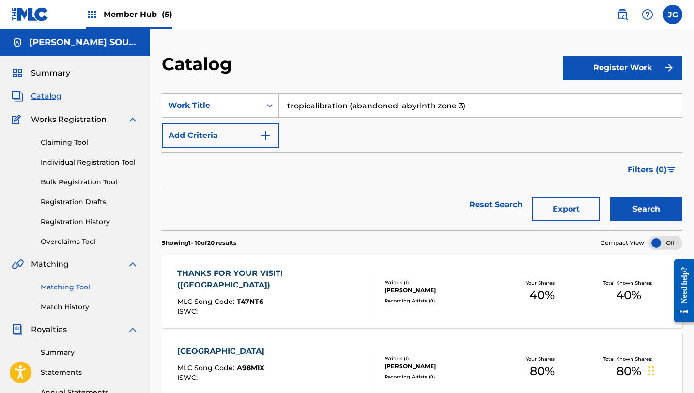
click at [54, 288] on link "Matching Tool" at bounding box center [90, 287] width 98 height 10
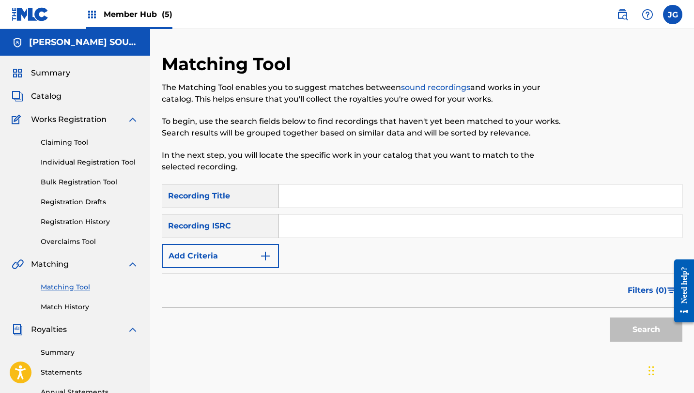
click at [324, 196] on input "Search Form" at bounding box center [480, 195] width 403 height 23
paste input "tropicalibration (abandoned labyrinth zone 3)"
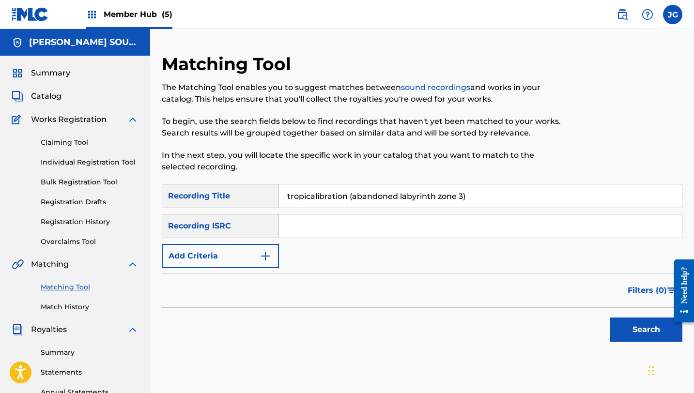
type input "tropicalibration (abandoned labyrinth zone 3)"
click at [610, 318] on button "Search" at bounding box center [646, 330] width 73 height 24
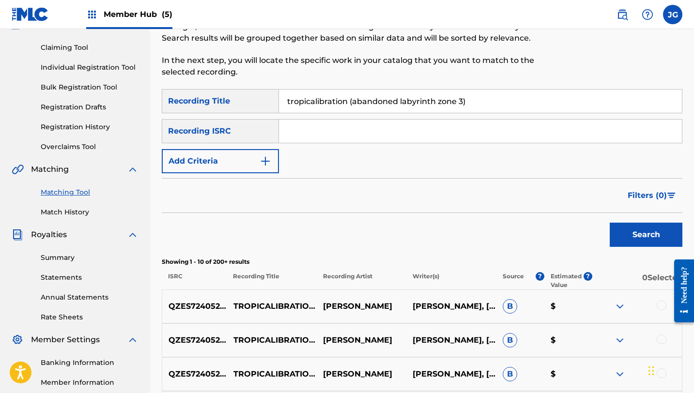
scroll to position [103, 0]
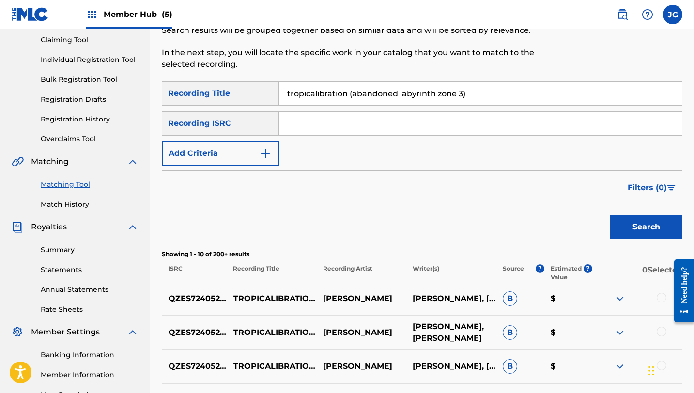
click at [459, 333] on p "[PERSON_NAME], [PERSON_NAME]" at bounding box center [451, 332] width 90 height 23
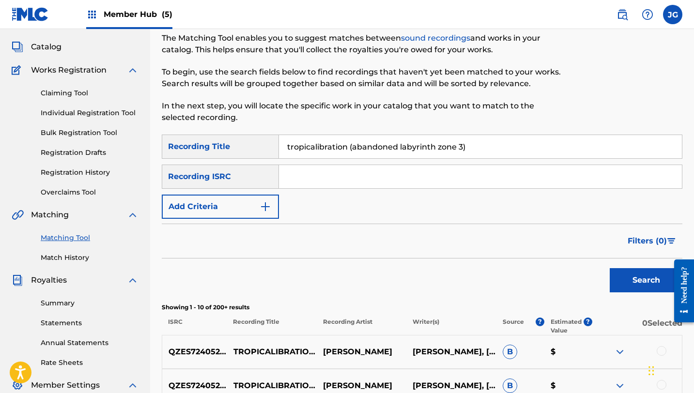
scroll to position [47, 0]
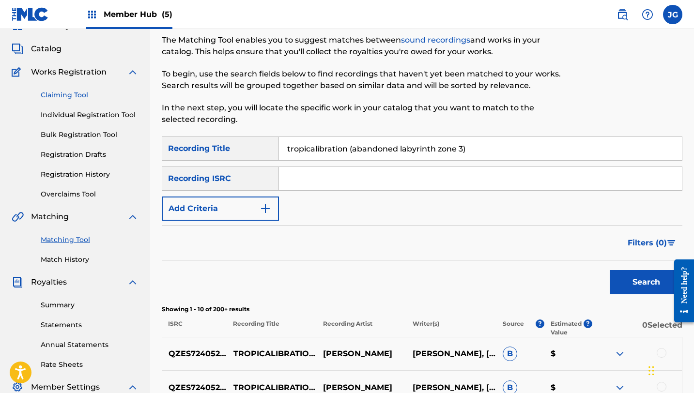
click at [61, 92] on link "Claiming Tool" at bounding box center [90, 95] width 98 height 10
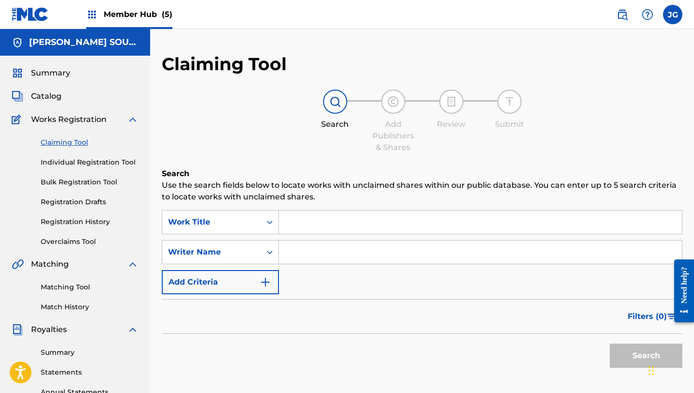
click at [291, 249] on input "Search Form" at bounding box center [480, 252] width 403 height 23
click at [292, 229] on input "Search Form" at bounding box center [480, 222] width 403 height 23
paste input "tropicalibration (abandoned labyrinth zone 3)"
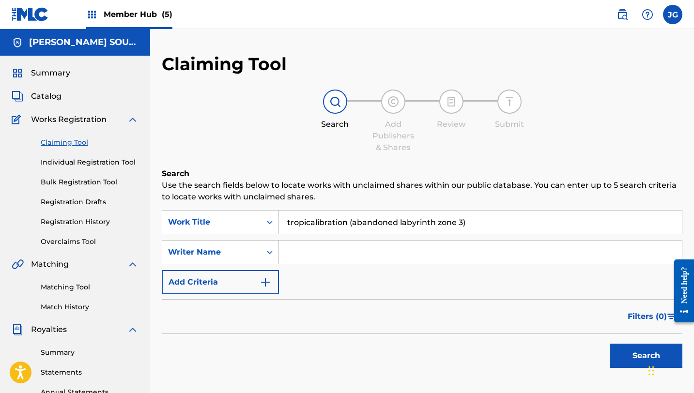
type input "tropicalibration (abandoned labyrinth zone 3)"
click at [610, 344] on button "Search" at bounding box center [646, 356] width 73 height 24
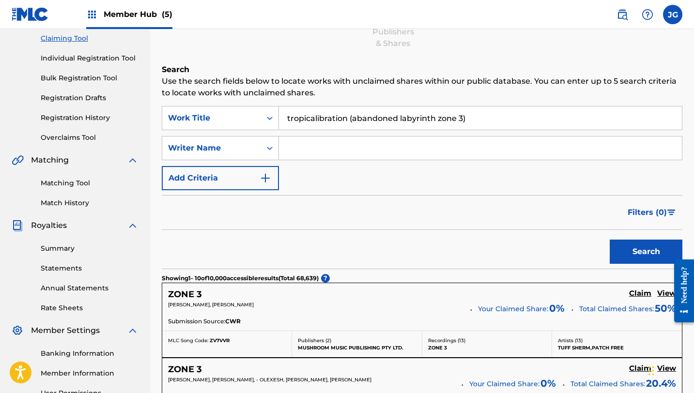
scroll to position [93, 0]
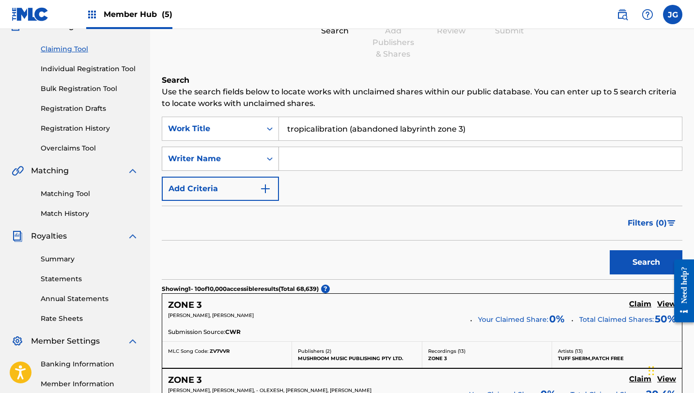
click at [257, 158] on div "Writer Name" at bounding box center [211, 159] width 99 height 18
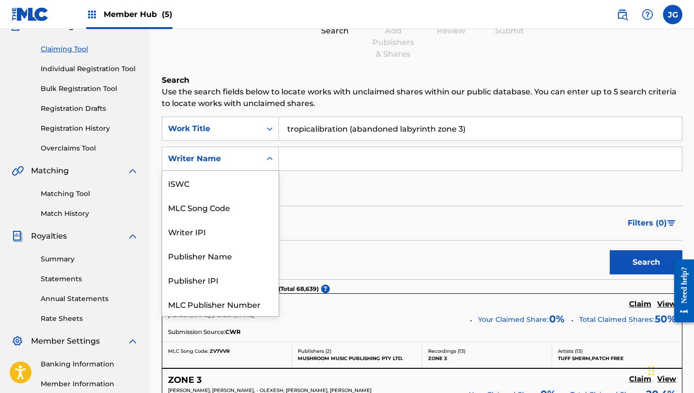
scroll to position [24, 0]
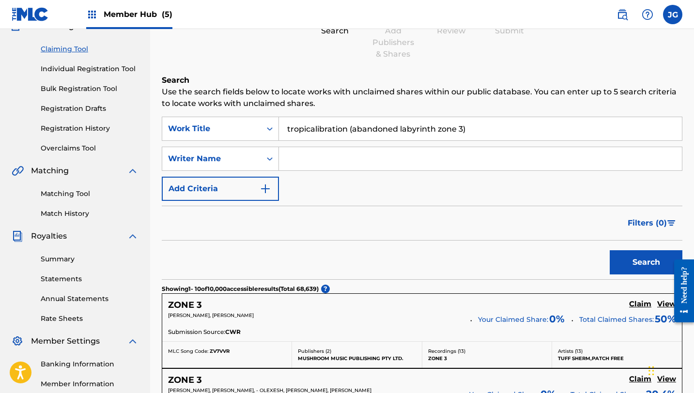
click at [290, 160] on input "Search Form" at bounding box center [480, 158] width 403 height 23
type input "[PERSON_NAME]"
click at [610, 250] on button "Search" at bounding box center [646, 262] width 73 height 24
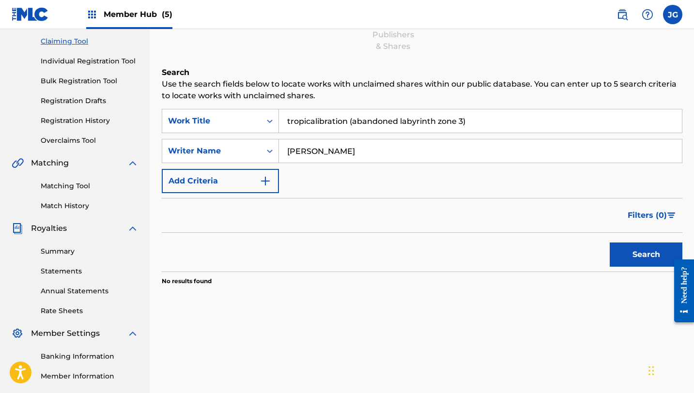
scroll to position [0, 0]
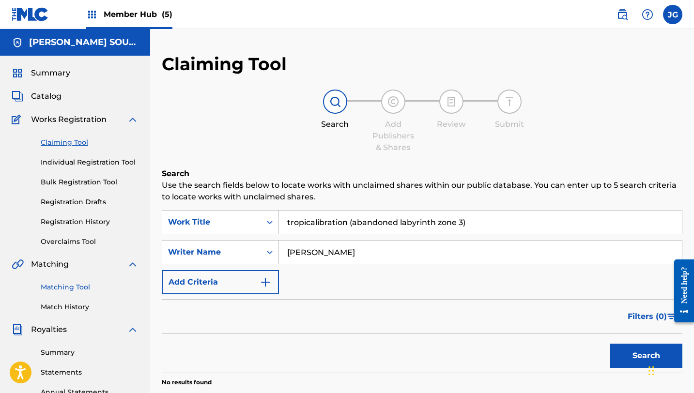
click at [60, 289] on link "Matching Tool" at bounding box center [90, 287] width 98 height 10
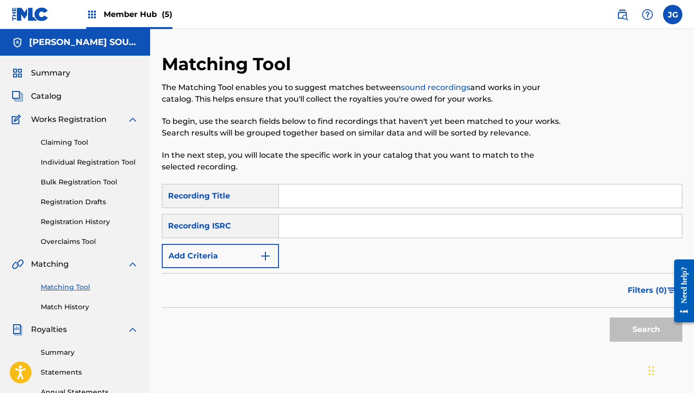
click at [332, 203] on input "Search Form" at bounding box center [480, 195] width 403 height 23
paste input "tropicalibration (abandoned labyrinth zone 3)"
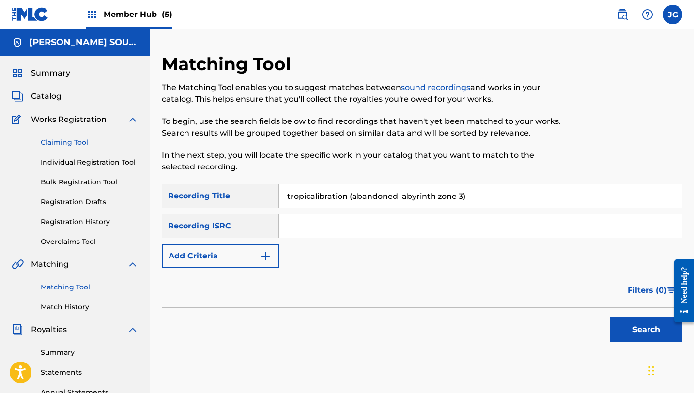
type input "tropicalibration (abandoned labyrinth zone 3)"
click at [70, 143] on link "Claiming Tool" at bounding box center [90, 142] width 98 height 10
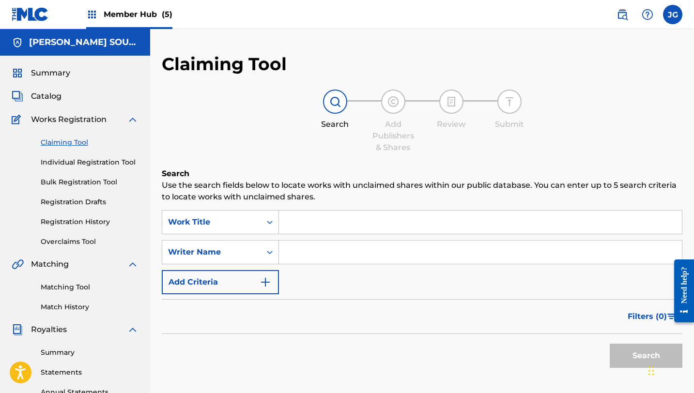
click at [336, 254] on input "Search Form" at bounding box center [480, 252] width 403 height 23
click at [336, 215] on input "Search Form" at bounding box center [480, 222] width 403 height 23
type input "v"
paste input "tropicalibration (abandoned labyrinth zone 3)"
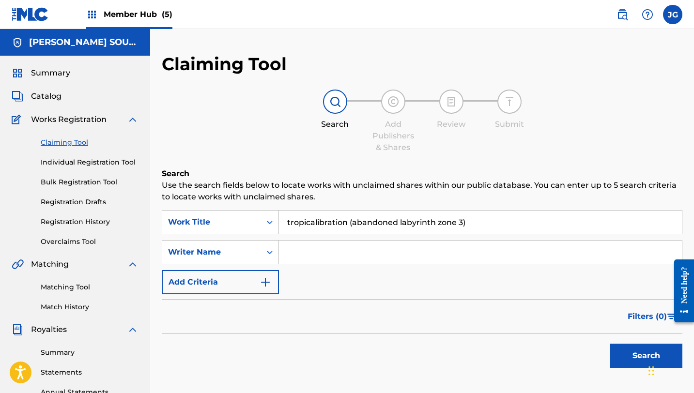
type input "tropicalibration (abandoned labyrinth zone 3)"
click at [308, 259] on input "Search Form" at bounding box center [480, 252] width 403 height 23
type input "[PERSON_NAME]"
click at [610, 344] on button "Search" at bounding box center [646, 356] width 73 height 24
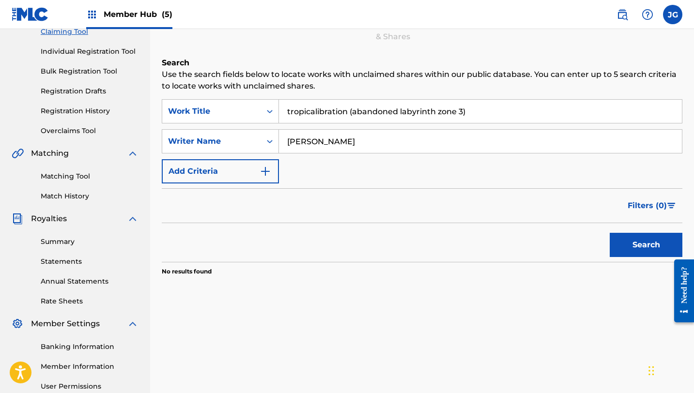
scroll to position [106, 0]
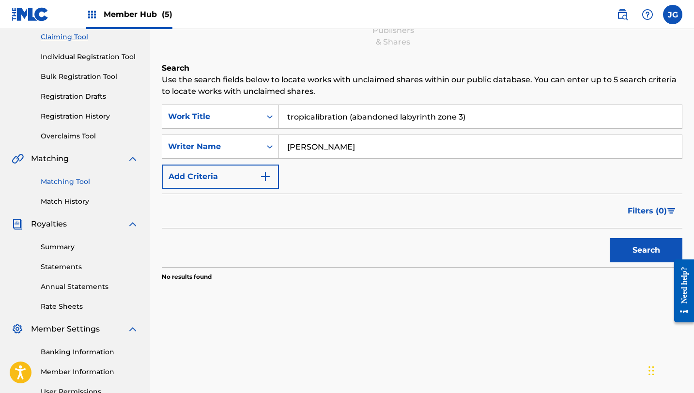
click at [83, 180] on link "Matching Tool" at bounding box center [90, 182] width 98 height 10
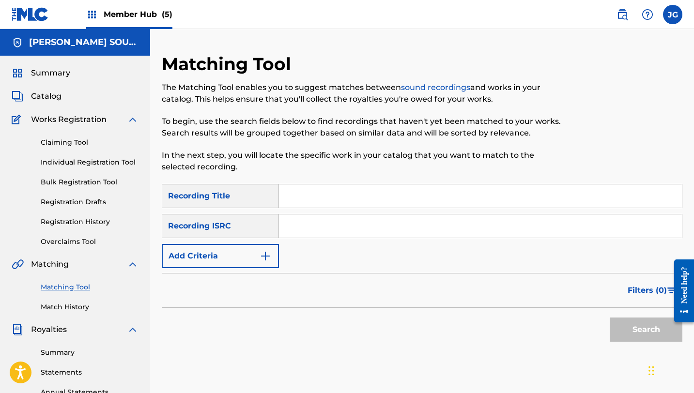
click at [356, 193] on input "Search Form" at bounding box center [480, 195] width 403 height 23
type input "v"
paste input "tropicalibration (abandoned labyrinth zone 3)"
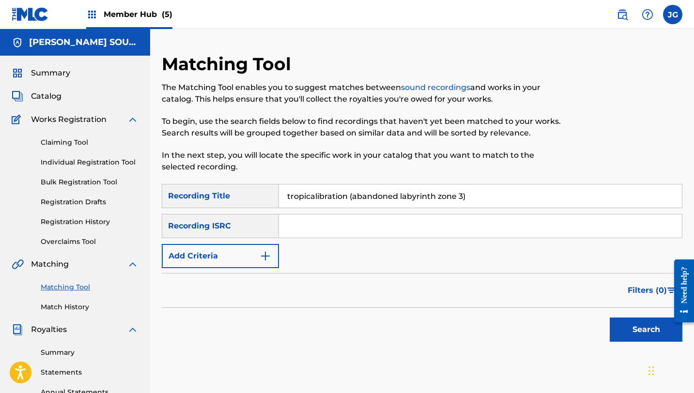
type input "tropicalibration (abandoned labyrinth zone 3)"
click at [337, 228] on input "Search Form" at bounding box center [480, 225] width 403 height 23
type input "[PERSON_NAME]"
click at [610, 318] on button "Search" at bounding box center [646, 330] width 73 height 24
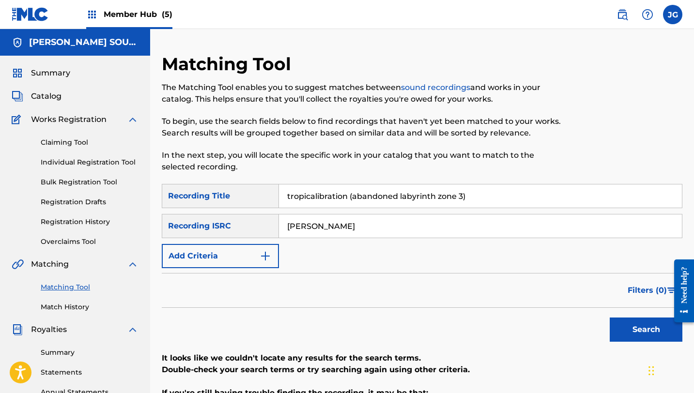
drag, startPoint x: 319, startPoint y: 225, endPoint x: 325, endPoint y: 224, distance: 6.8
click at [319, 225] on input "[PERSON_NAME]" at bounding box center [480, 225] width 403 height 23
drag, startPoint x: 325, startPoint y: 224, endPoint x: 239, endPoint y: 218, distance: 86.4
click at [239, 218] on div "SearchWithCriteria2db68e90-4d00-4be1-8a05-ef5927fc36f0 Recording ISRC [PERSON_N…" at bounding box center [422, 226] width 520 height 24
click at [214, 273] on div "Filters ( 0 )" at bounding box center [422, 290] width 520 height 35
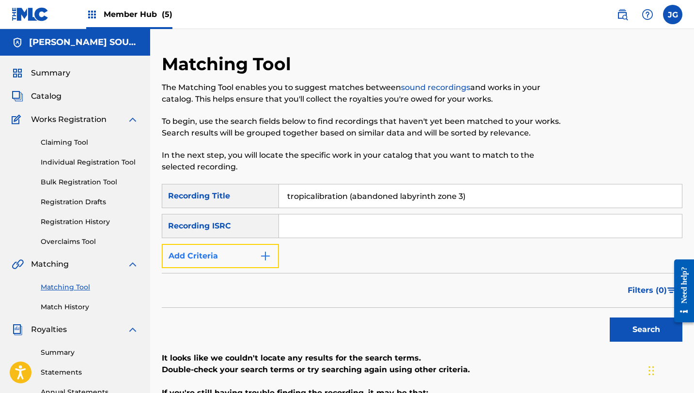
click at [240, 244] on button "Add Criteria" at bounding box center [220, 256] width 117 height 24
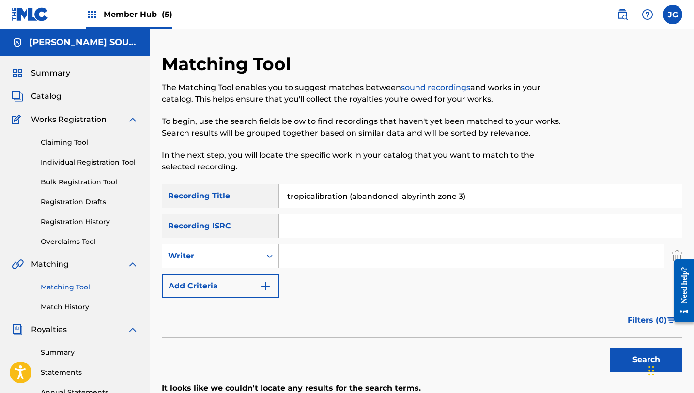
click at [307, 251] on input "Search Form" at bounding box center [471, 255] width 385 height 23
type input "[PERSON_NAME]"
click at [620, 358] on button "Search" at bounding box center [646, 360] width 73 height 24
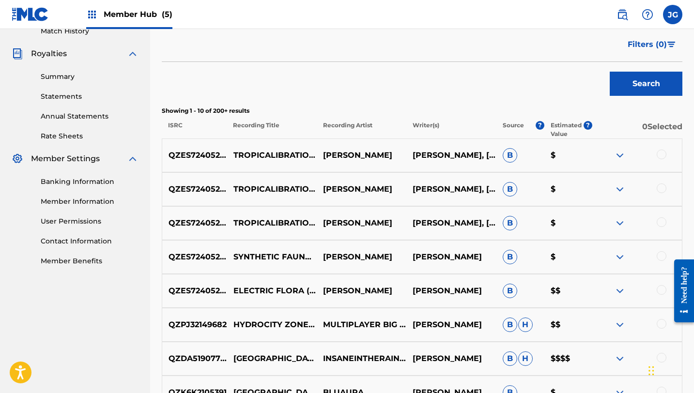
scroll to position [278, 0]
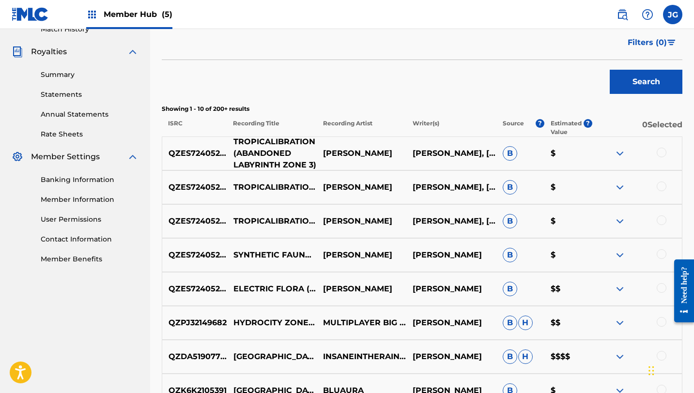
click at [233, 142] on p "TROPICALIBRATION (ABANDONED LABYRINTH ZONE 3)" at bounding box center [272, 153] width 90 height 35
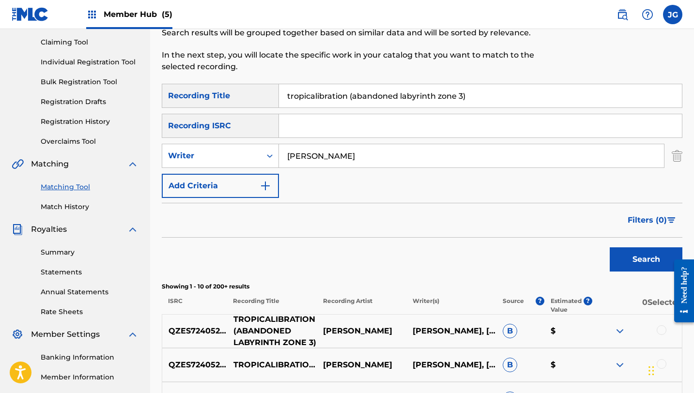
scroll to position [0, 0]
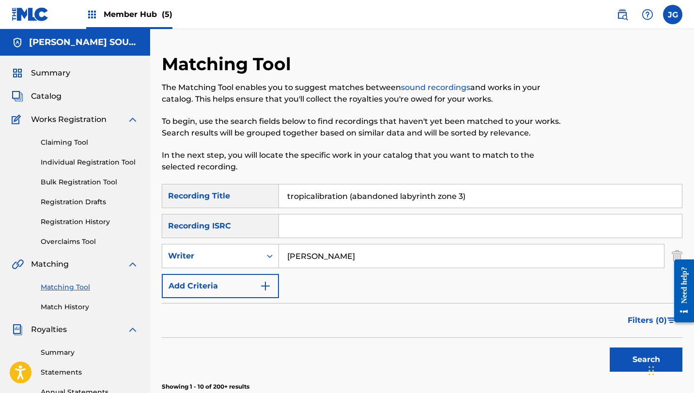
drag, startPoint x: 473, startPoint y: 200, endPoint x: 263, endPoint y: 187, distance: 211.0
click at [263, 187] on div "SearchWithCriteriaa0c5daee-f429-4890-963e-f6f8a529c820 Recording Title tropical…" at bounding box center [422, 196] width 520 height 24
paste input "([PERSON_NAME] remix)"
type input "tropicalibration (abandoned labyrinth zone 3) ([PERSON_NAME] remix)"
click at [610, 348] on button "Search" at bounding box center [646, 360] width 73 height 24
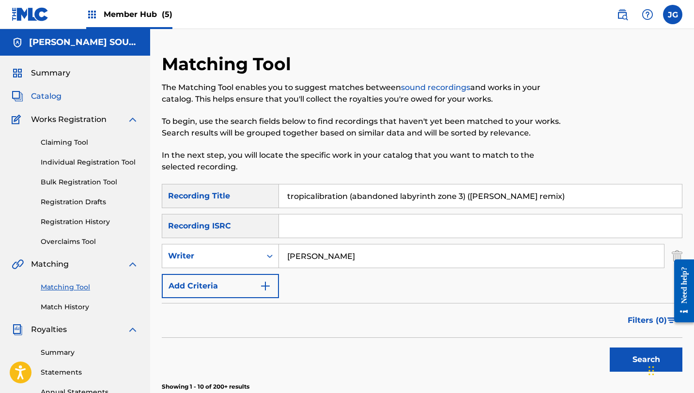
click at [27, 96] on link "Catalog" at bounding box center [37, 97] width 50 height 12
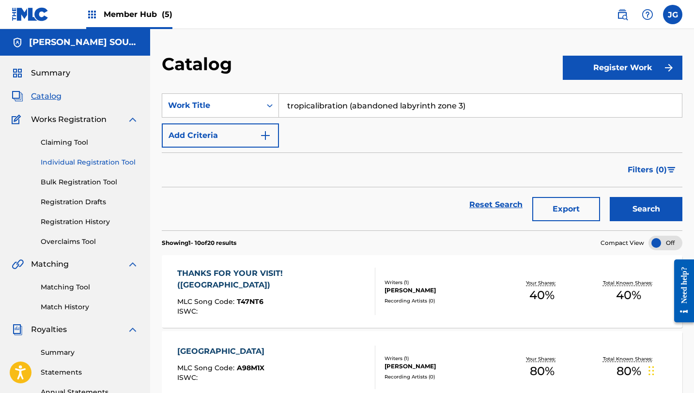
click at [71, 164] on link "Individual Registration Tool" at bounding box center [90, 162] width 98 height 10
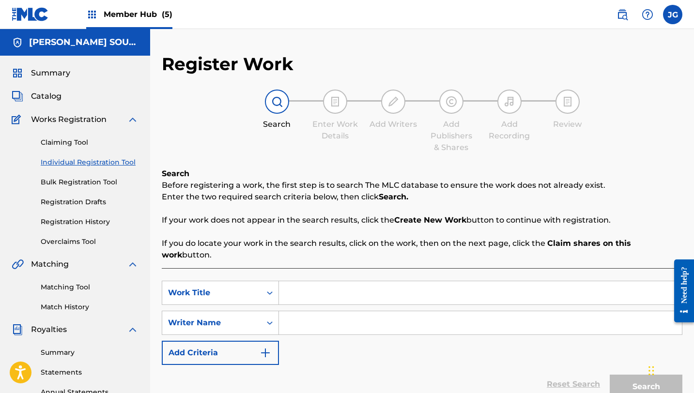
click at [286, 289] on input "Search Form" at bounding box center [480, 292] width 403 height 23
paste input "tropicalibration (abandoned labyrinth zone 3) ([PERSON_NAME] remix)"
drag, startPoint x: 561, startPoint y: 275, endPoint x: 463, endPoint y: 286, distance: 97.9
click at [463, 286] on input "tropicalibration (abandoned labyrinth zone 3) ([PERSON_NAME] remix)" at bounding box center [480, 292] width 403 height 23
click at [577, 281] on input "tropicalibration (abandoned labyrinth zone 3) ([PERSON_NAME] remix)" at bounding box center [480, 292] width 403 height 23
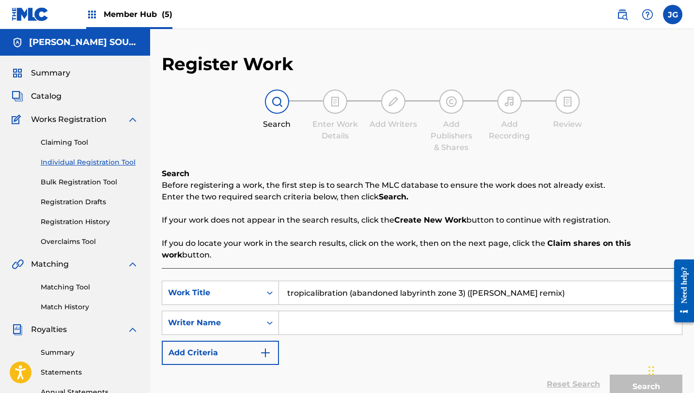
drag, startPoint x: 556, startPoint y: 281, endPoint x: 466, endPoint y: 283, distance: 90.1
click at [466, 283] on input "tropicalibration (abandoned labyrinth zone 3) ([PERSON_NAME] remix)" at bounding box center [480, 292] width 403 height 23
type input "tropicalibration (abandoned labyrinth zone 3)"
click at [359, 318] on input "Search Form" at bounding box center [480, 322] width 403 height 23
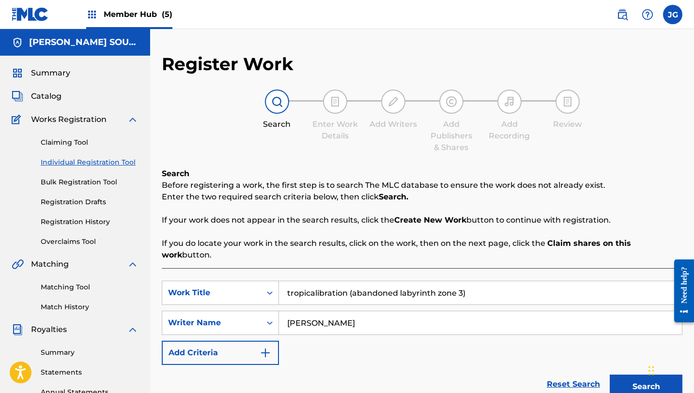
type input "[PERSON_NAME]"
click at [610, 375] on button "Search" at bounding box center [646, 387] width 73 height 24
click at [294, 282] on input "tropicalibration (abandoned labyrinth zone 3)" at bounding box center [480, 292] width 403 height 23
click at [293, 282] on input "tropicalibration (abandoned labyrinth zone 3)" at bounding box center [480, 292] width 403 height 23
click at [292, 281] on input "tropicalibration (abandoned labyrinth zone 3)" at bounding box center [480, 292] width 403 height 23
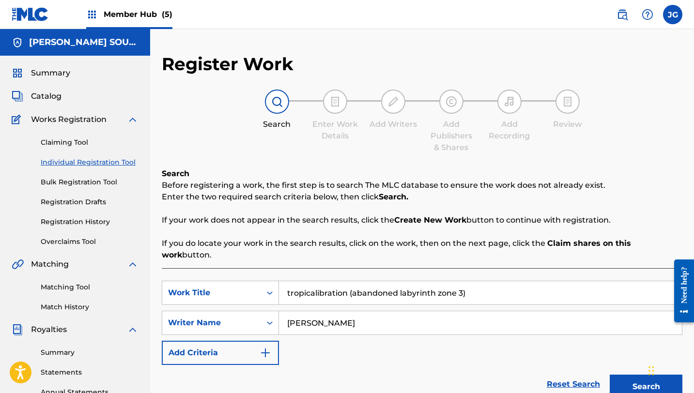
click at [292, 281] on input "tropicalibration (abandoned labyrinth zone 3)" at bounding box center [480, 292] width 403 height 23
click at [290, 282] on input "tropicalibration (abandoned labyrinth zone 3)" at bounding box center [480, 292] width 403 height 23
click at [357, 281] on input "Tropicalibration (abandoned labyrinth zone 3)" at bounding box center [480, 292] width 403 height 23
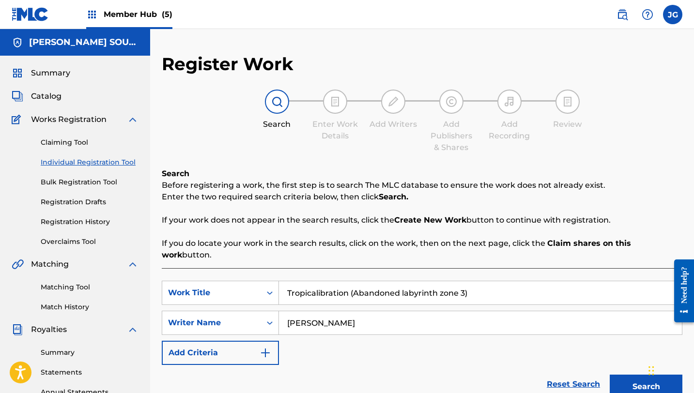
click at [406, 283] on input "Tropicalibration (Abandoned labyrinth zone 3)" at bounding box center [480, 292] width 403 height 23
click at [404, 283] on input "Tropicalibration (Abandoned labyrinth zone 3)" at bounding box center [480, 292] width 403 height 23
click at [450, 285] on input "Tropicalibration (Abandoned Labyrinth zone 3)" at bounding box center [480, 292] width 403 height 23
click at [444, 284] on input "Tropicalibration (Abandoned Labyrinth zone 3)" at bounding box center [480, 292] width 403 height 23
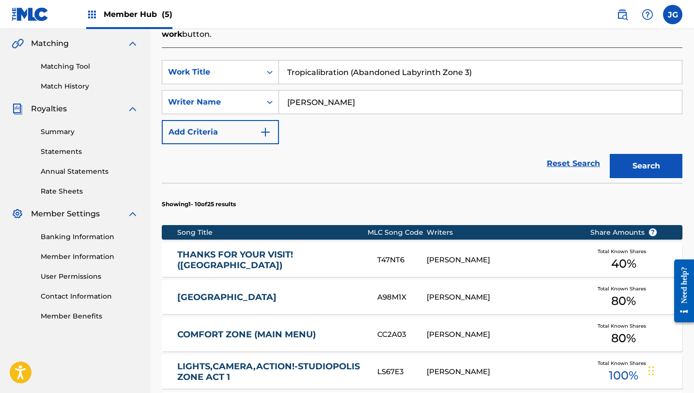
scroll to position [343, 0]
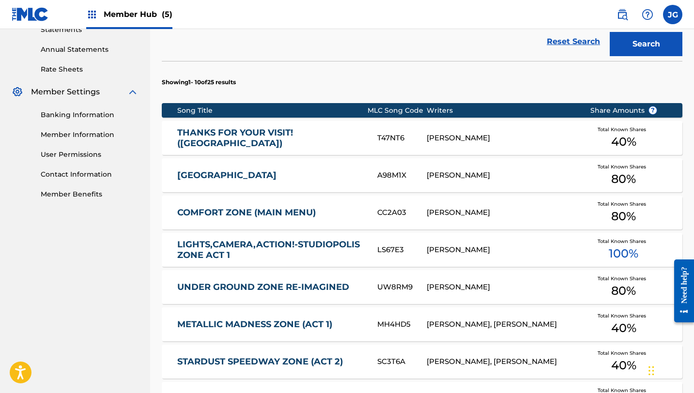
type input "Tropicalibration (Abandoned Labyrinth Zone 3)"
click at [640, 46] on div "Search" at bounding box center [643, 41] width 77 height 39
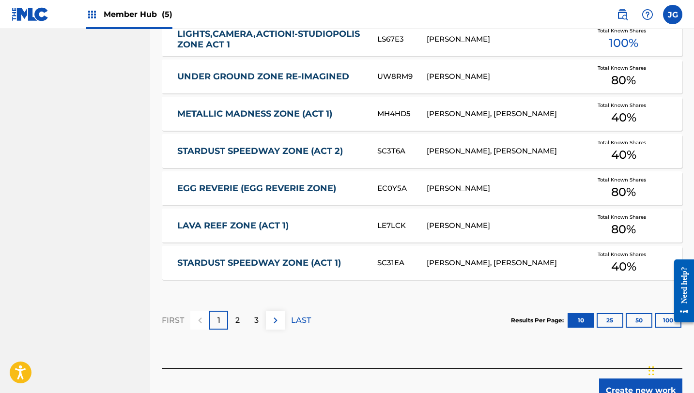
scroll to position [576, 0]
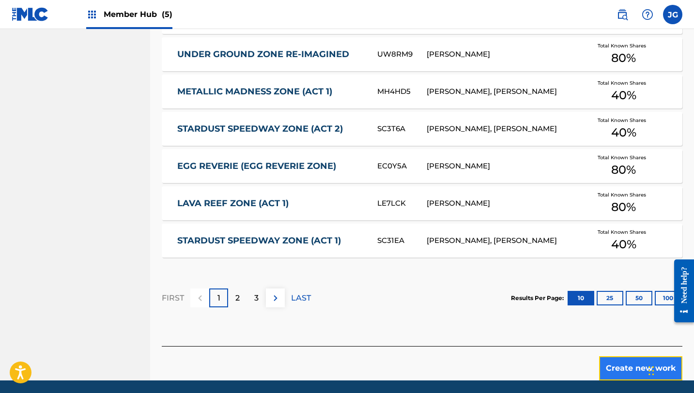
click at [603, 362] on button "Create new work" at bounding box center [640, 368] width 83 height 24
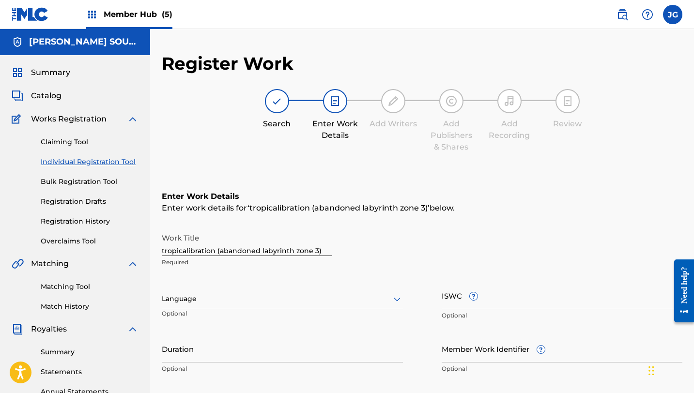
scroll to position [0, 0]
click at [167, 251] on input "tropicalibration (abandoned labyrinth zone 3)" at bounding box center [247, 243] width 170 height 28
click at [163, 250] on input "tropicalibration (abandoned labyrinth zone 3)" at bounding box center [247, 243] width 170 height 28
click at [164, 249] on input "ropicalibration (abandoned labyrinth zone 3)" at bounding box center [247, 243] width 170 height 28
click at [162, 248] on input "ropicalibration (abandoned labyrinth zone 3)" at bounding box center [247, 243] width 170 height 28
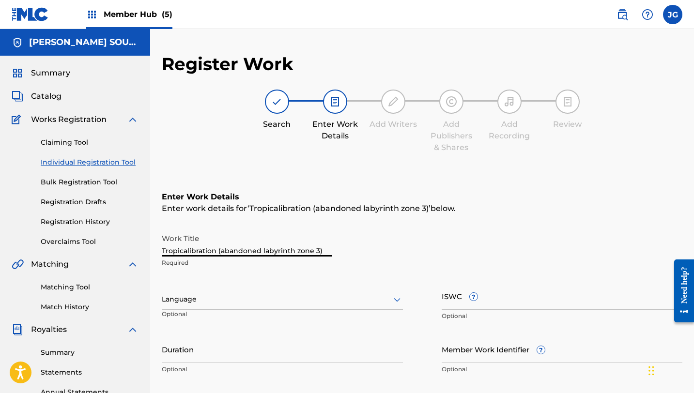
click at [224, 251] on input "Tropicalibration (abandoned labyrinth zone 3)" at bounding box center [247, 243] width 170 height 28
click at [266, 252] on input "Tropicalibration (Abandoned labyrinth zone 3)" at bounding box center [247, 243] width 170 height 28
click at [264, 251] on input "Tropicalibration (Abandoned labyrinth zone 3)" at bounding box center [247, 243] width 170 height 28
click at [302, 253] on input "Tropicalibration (Abandoned Labyrinth zone 3)" at bounding box center [247, 243] width 170 height 28
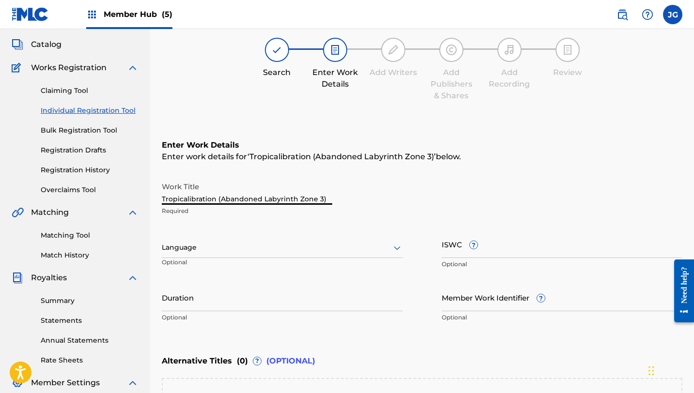
scroll to position [213, 0]
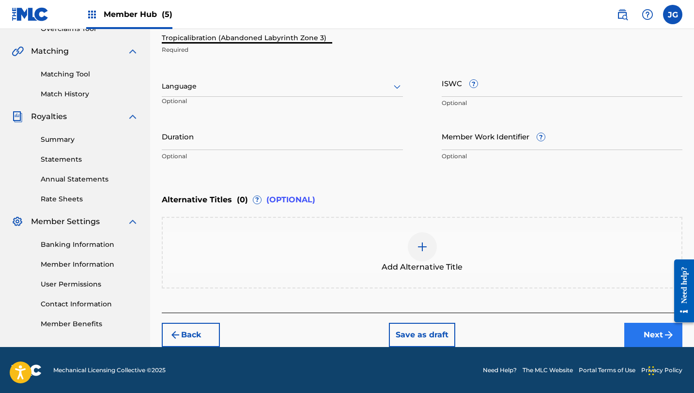
type input "Tropicalibration (Abandoned Labyrinth Zone 3)"
click at [650, 324] on button "Next" at bounding box center [653, 335] width 58 height 24
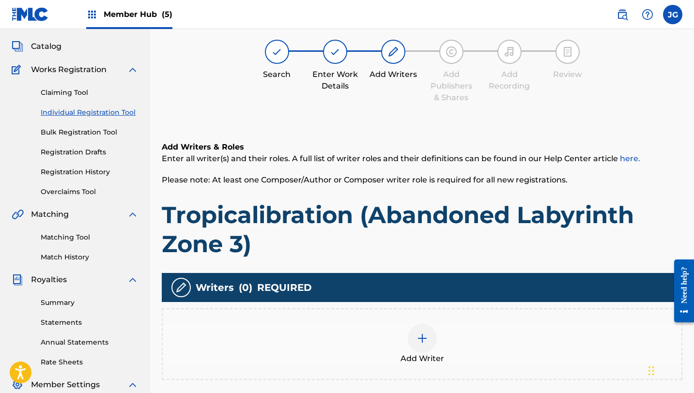
scroll to position [44, 0]
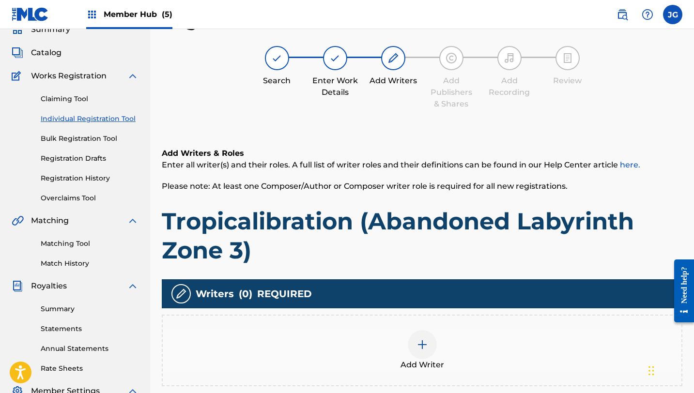
click at [421, 353] on div at bounding box center [422, 344] width 29 height 29
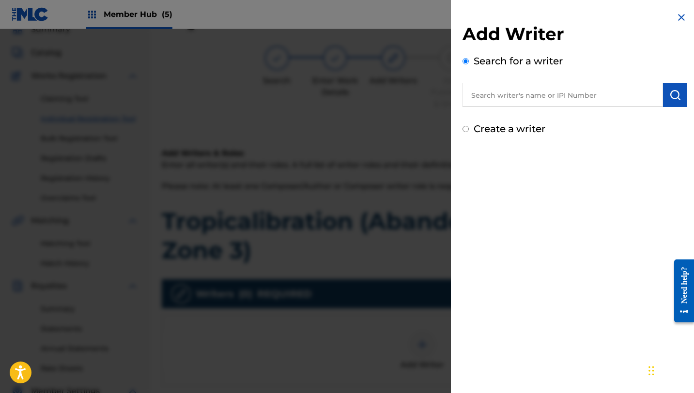
click at [544, 98] on input "text" at bounding box center [562, 95] width 200 height 24
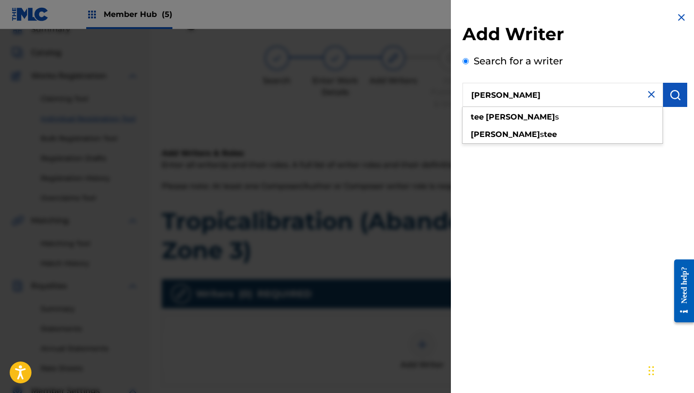
type input "[PERSON_NAME]"
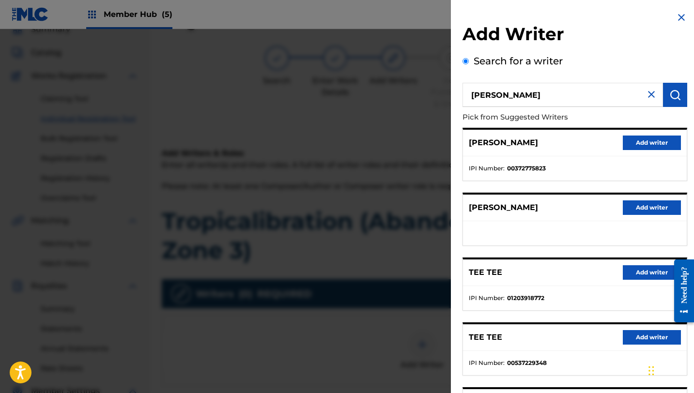
scroll to position [16, 0]
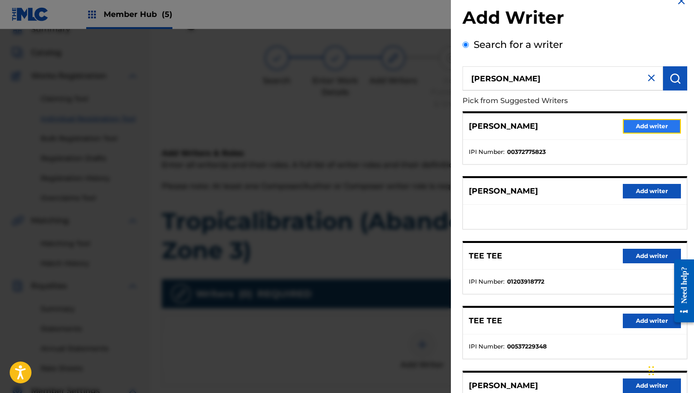
click at [644, 122] on button "Add writer" at bounding box center [652, 126] width 58 height 15
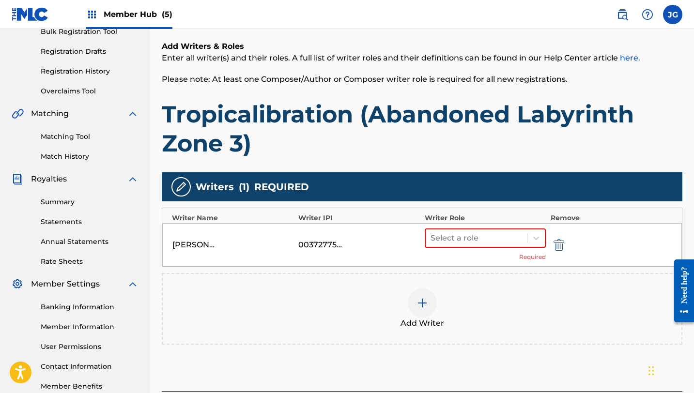
scroll to position [161, 0]
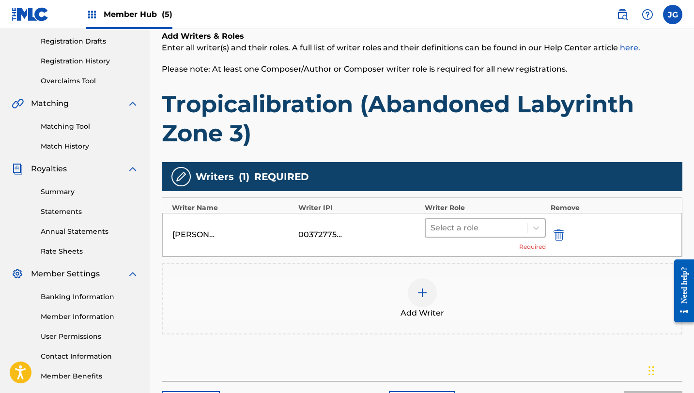
click at [448, 225] on div at bounding box center [476, 228] width 92 height 14
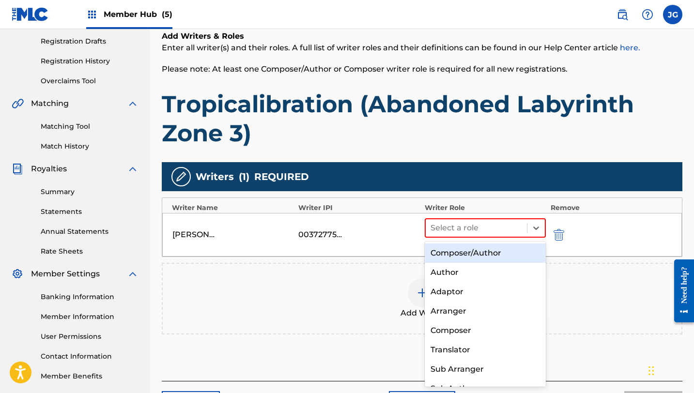
click at [445, 252] on div "Composer/Author" at bounding box center [485, 253] width 121 height 19
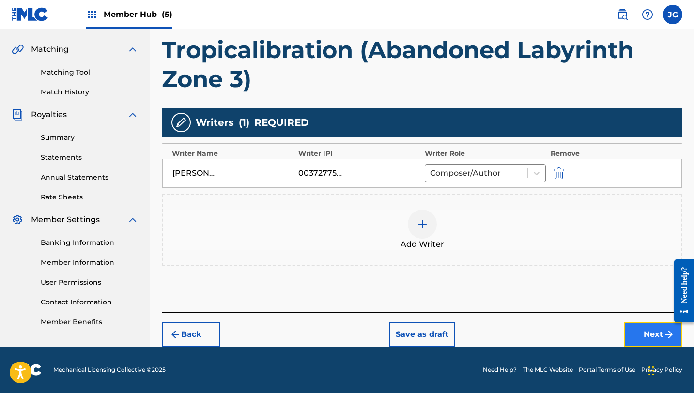
click at [638, 329] on button "Next" at bounding box center [653, 334] width 58 height 24
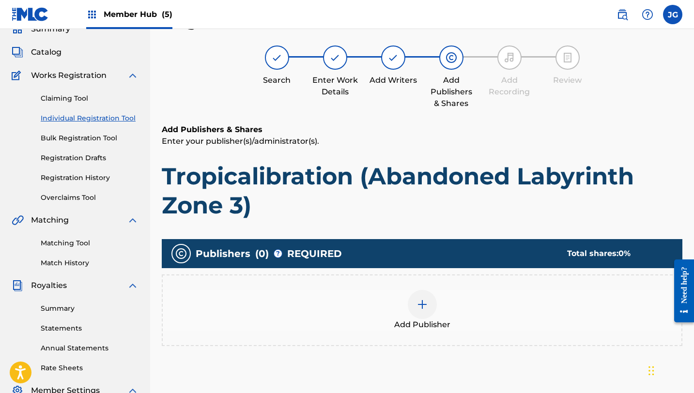
scroll to position [44, 0]
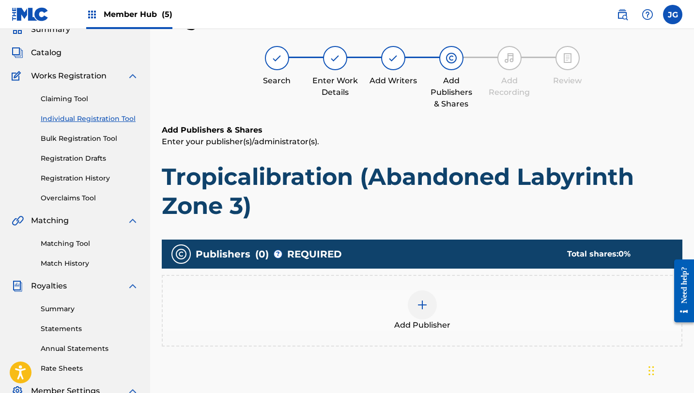
click at [430, 296] on div at bounding box center [422, 304] width 29 height 29
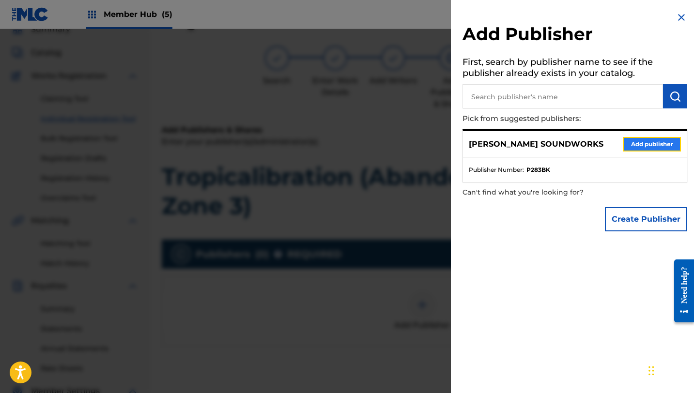
click at [637, 145] on button "Add publisher" at bounding box center [652, 144] width 58 height 15
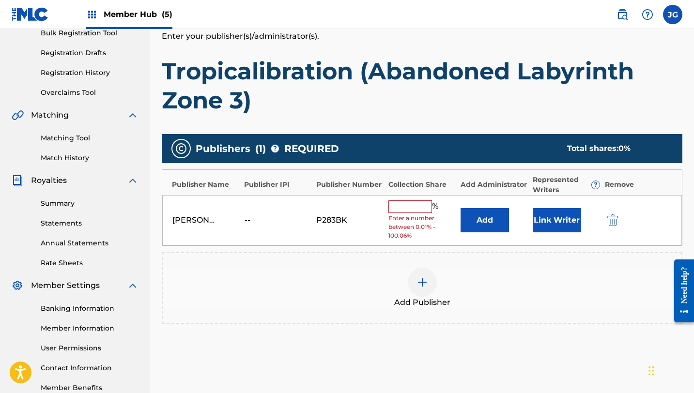
scroll to position [171, 0]
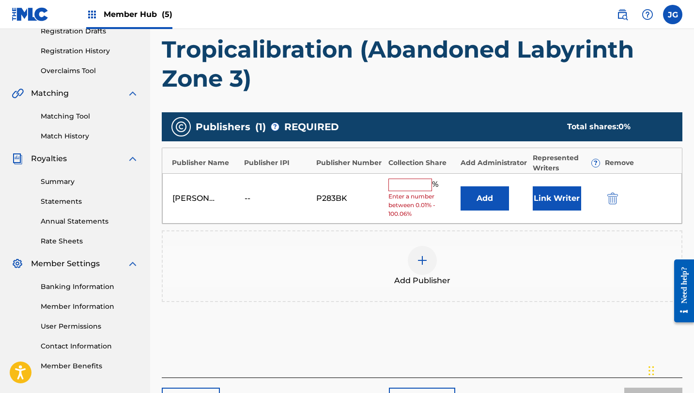
click at [408, 189] on input "text" at bounding box center [410, 185] width 44 height 13
type input "40"
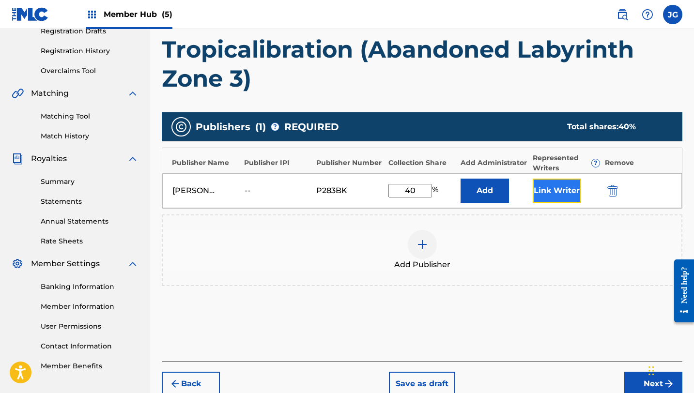
click at [550, 188] on button "Link Writer" at bounding box center [557, 191] width 48 height 24
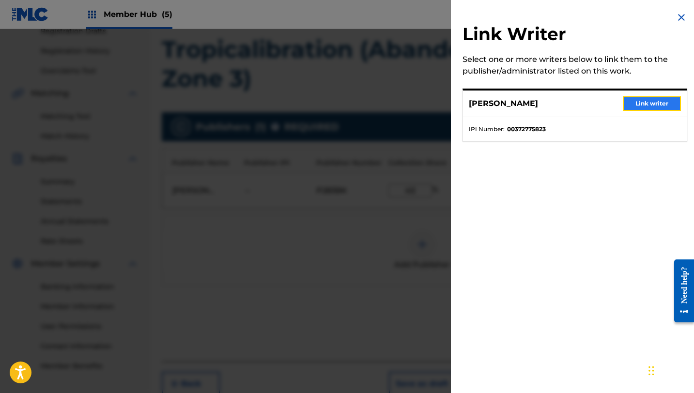
click at [635, 102] on button "Link writer" at bounding box center [652, 103] width 58 height 15
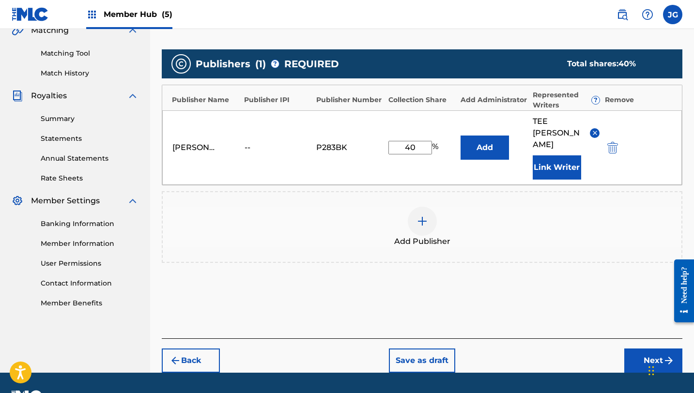
scroll to position [237, 0]
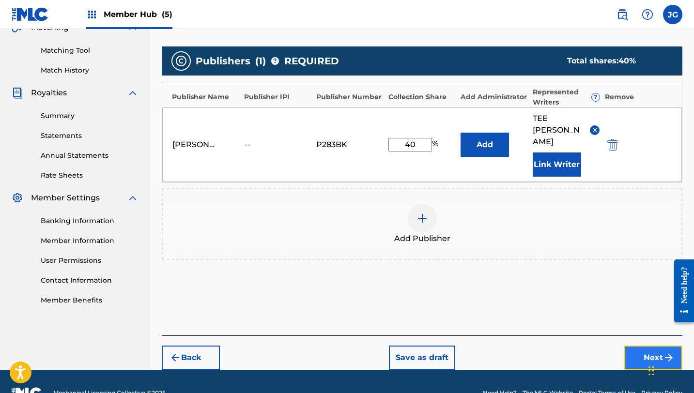
click at [629, 346] on button "Next" at bounding box center [653, 358] width 58 height 24
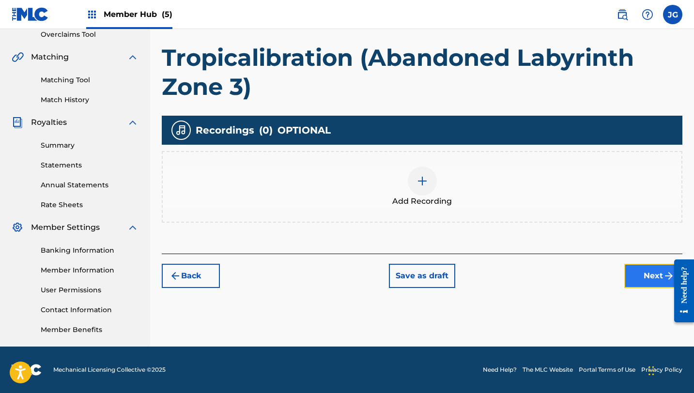
click at [650, 266] on button "Next" at bounding box center [653, 276] width 58 height 24
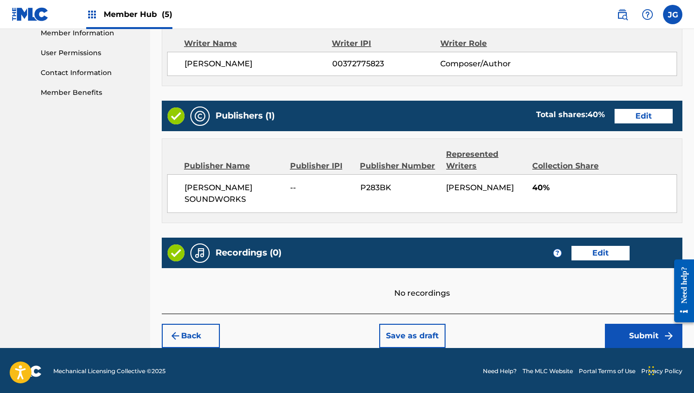
scroll to position [445, 0]
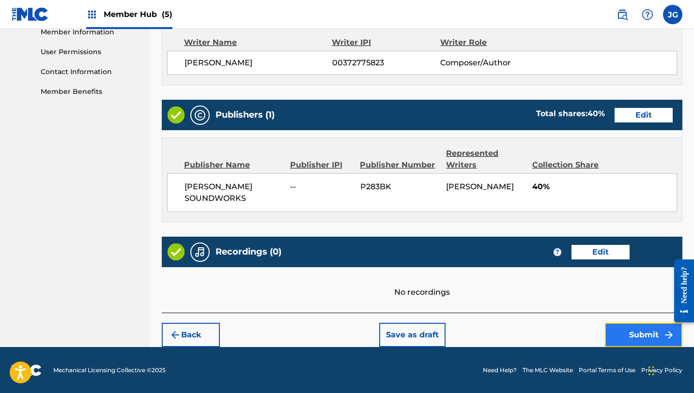
click at [620, 336] on button "Submit" at bounding box center [643, 335] width 77 height 24
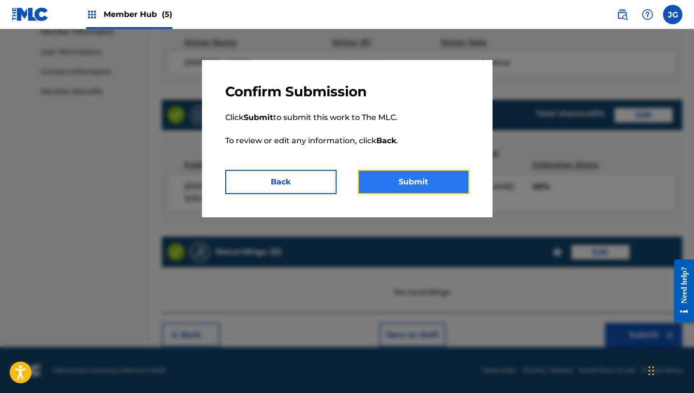
click at [426, 193] on button "Submit" at bounding box center [413, 182] width 111 height 24
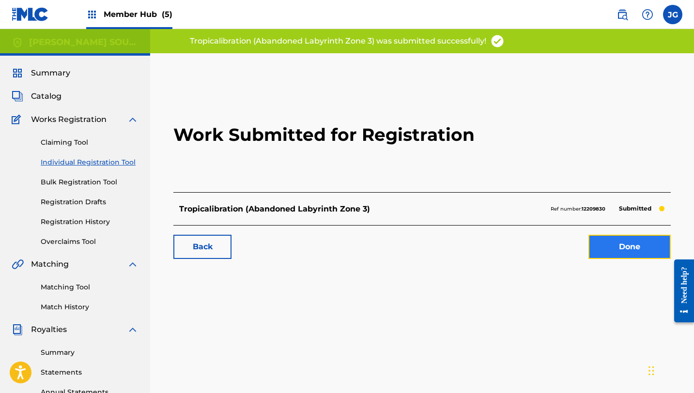
click at [606, 244] on link "Done" at bounding box center [629, 247] width 82 height 24
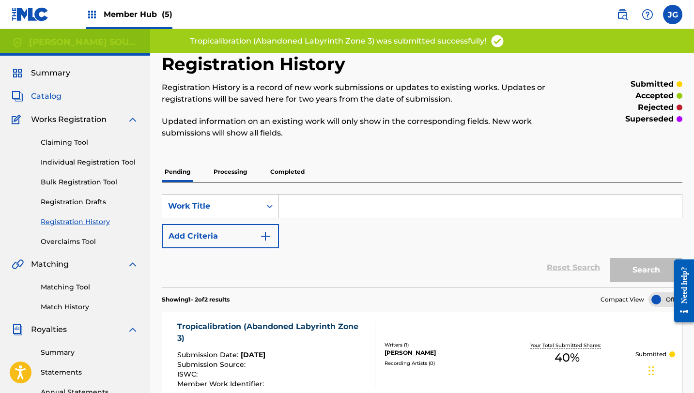
click at [35, 91] on span "Catalog" at bounding box center [46, 97] width 31 height 12
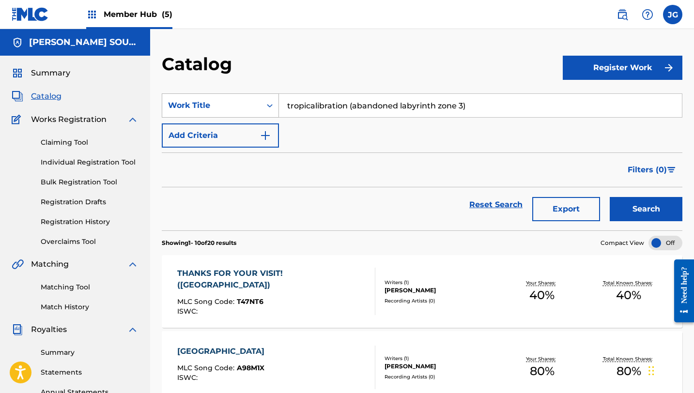
drag, startPoint x: 468, startPoint y: 109, endPoint x: 275, endPoint y: 106, distance: 193.2
click at [275, 106] on div "SearchWithCriteria8a461067-000f-44df-a83e-a1a2f9948978 Work Title tropicalibrat…" at bounding box center [422, 105] width 520 height 24
paste input "frost song (frozen temple zone 2"
click at [630, 208] on button "Search" at bounding box center [646, 209] width 73 height 24
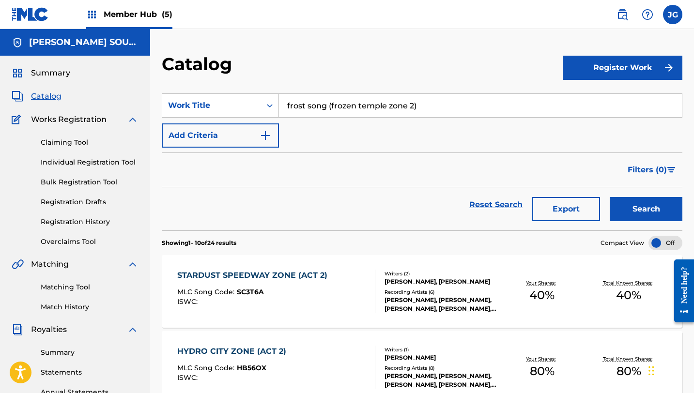
drag, startPoint x: 327, startPoint y: 164, endPoint x: 334, endPoint y: 164, distance: 6.8
click at [326, 164] on div "Filters ( 0 )" at bounding box center [422, 170] width 520 height 35
drag, startPoint x: 421, startPoint y: 109, endPoint x: 280, endPoint y: 106, distance: 140.9
click at [280, 106] on input "frost song (frozen temple zone 2)" at bounding box center [480, 105] width 403 height 23
paste input "Frost Song (Frozen Temple Z"
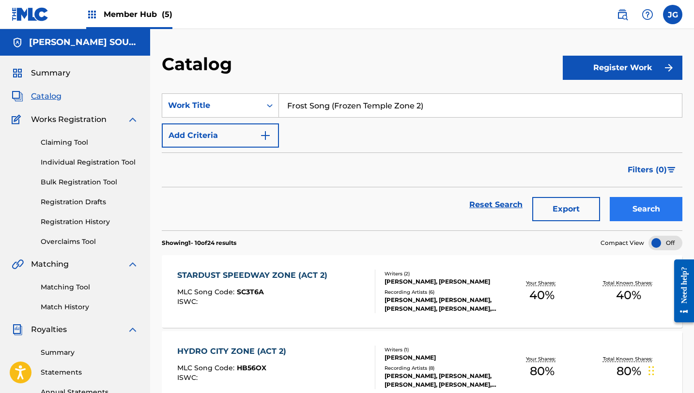
type input "Frost Song (Frozen Temple Zone 2)"
click at [621, 218] on button "Search" at bounding box center [646, 209] width 73 height 24
click at [59, 143] on link "Claiming Tool" at bounding box center [90, 142] width 98 height 10
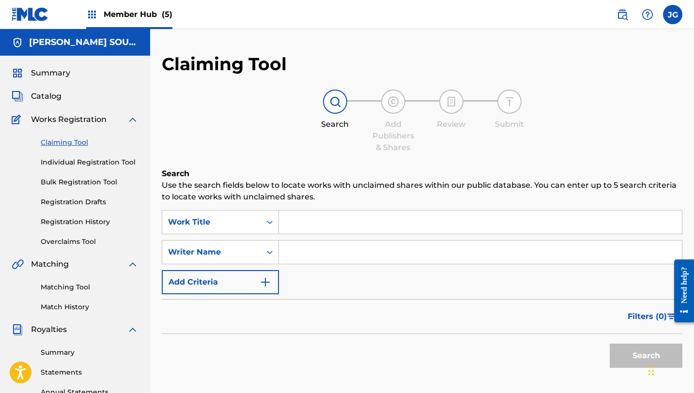
click at [304, 218] on input "Search Form" at bounding box center [480, 222] width 403 height 23
paste input "Frost Song (Frozen Temple Zone 2)"
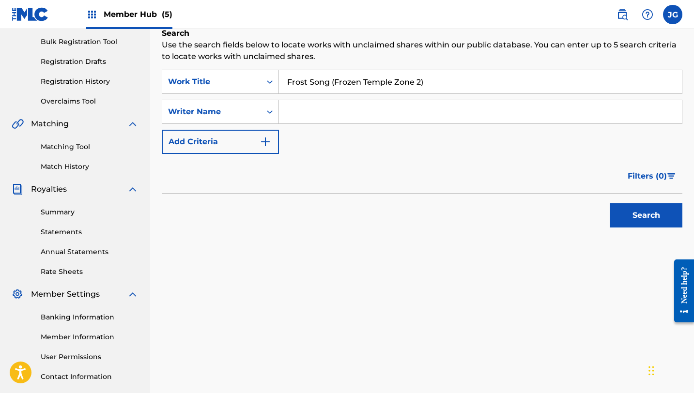
scroll to position [118, 0]
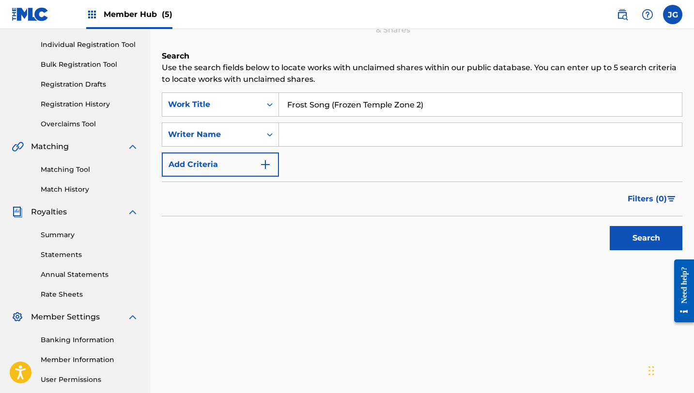
type input "Frost Song (Frozen Temple Zone 2)"
click at [353, 141] on input "Search Form" at bounding box center [480, 134] width 403 height 23
type input "[PERSON_NAME]"
click at [624, 234] on button "Search" at bounding box center [646, 238] width 73 height 24
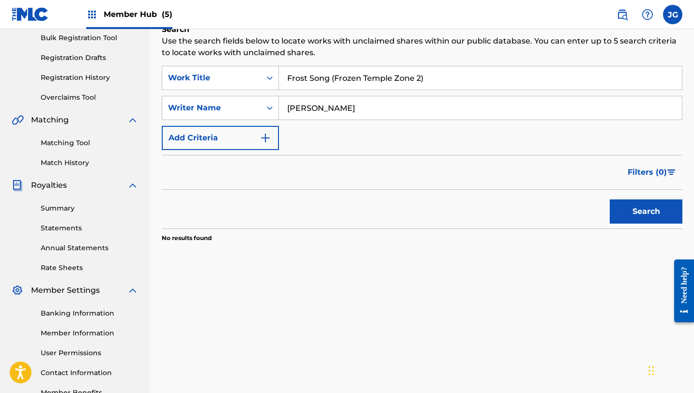
scroll to position [207, 0]
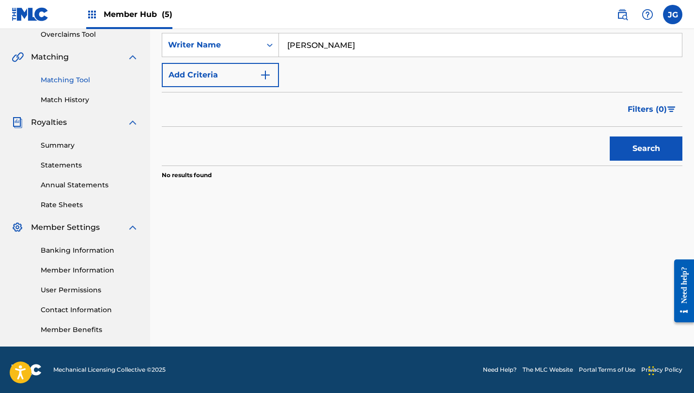
click at [67, 75] on link "Matching Tool" at bounding box center [90, 80] width 98 height 10
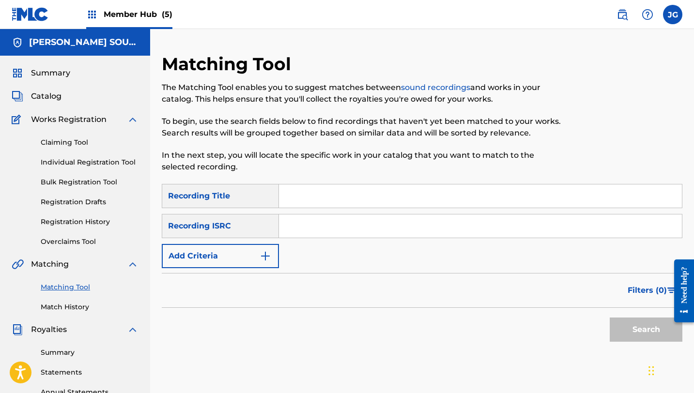
drag, startPoint x: 348, startPoint y: 215, endPoint x: 346, endPoint y: 198, distance: 17.6
click at [347, 198] on div "SearchWithCriteriaa0c5daee-f429-4890-963e-f6f8a529c820 Recording Title SearchWi…" at bounding box center [422, 226] width 520 height 84
click at [346, 198] on input "Search Form" at bounding box center [480, 195] width 403 height 23
paste input "Frost Song (Frozen Temple Zone 2)"
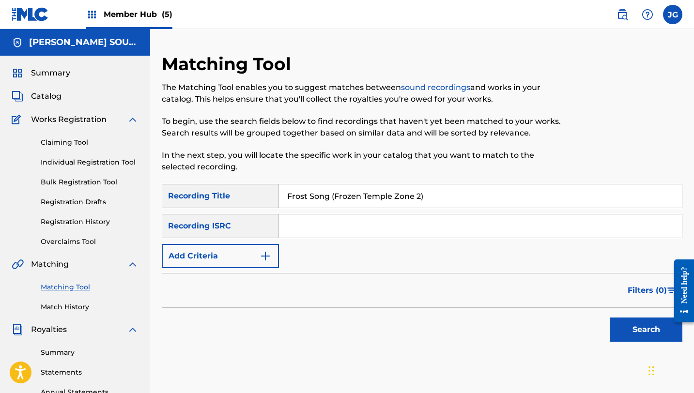
type input "Frost Song (Frozen Temple Zone 2)"
click at [610, 318] on button "Search" at bounding box center [646, 330] width 73 height 24
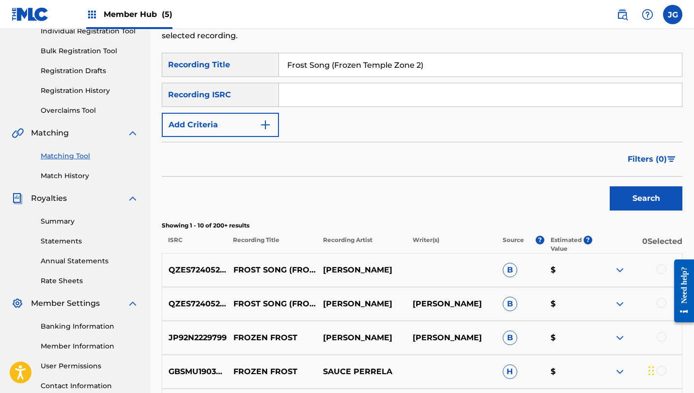
scroll to position [137, 0]
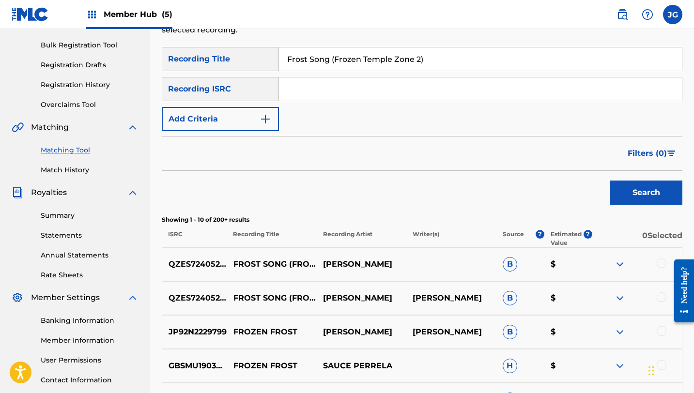
drag, startPoint x: 435, startPoint y: 60, endPoint x: 330, endPoint y: 62, distance: 105.1
click at [330, 62] on input "Frost Song (Frozen Temple Zone 2)" at bounding box center [480, 58] width 403 height 23
click at [229, 122] on button "Add Criteria" at bounding box center [220, 119] width 117 height 24
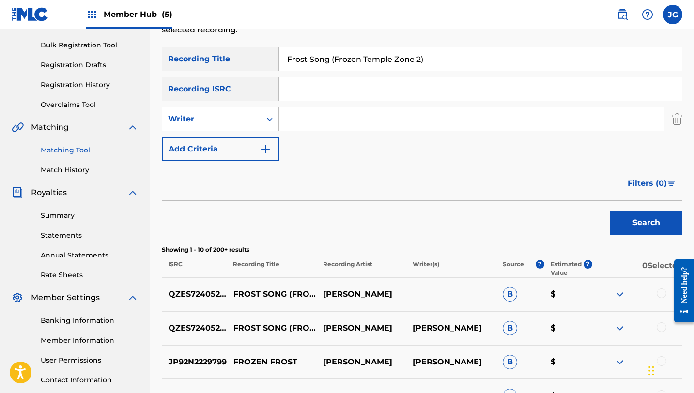
click at [321, 121] on input "Search Form" at bounding box center [471, 118] width 385 height 23
type input "[PERSON_NAME]"
click at [610, 211] on button "Search" at bounding box center [646, 223] width 73 height 24
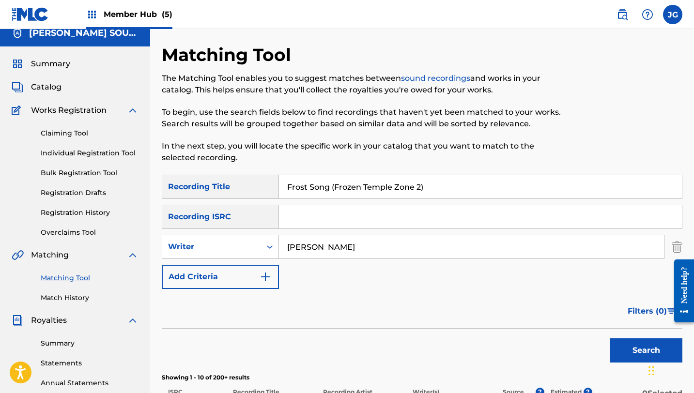
scroll to position [0, 0]
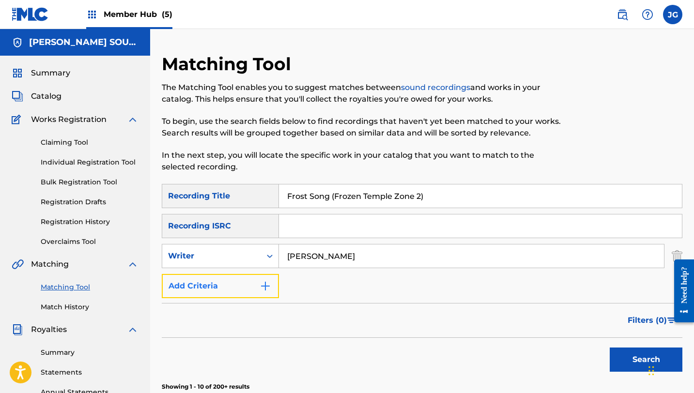
click at [248, 281] on button "Add Criteria" at bounding box center [220, 286] width 117 height 24
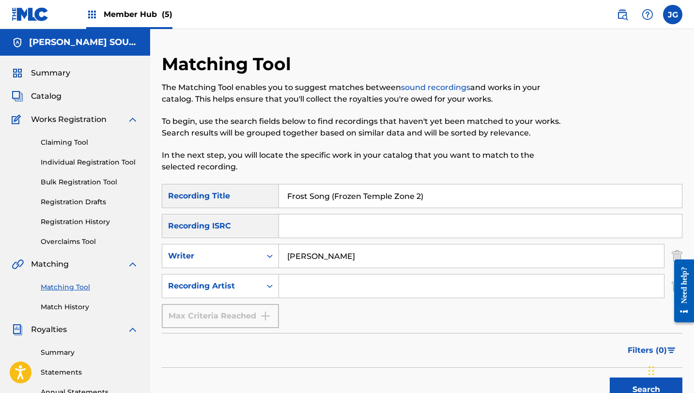
click at [322, 281] on input "Search Form" at bounding box center [471, 286] width 385 height 23
type input "[PERSON_NAME]"
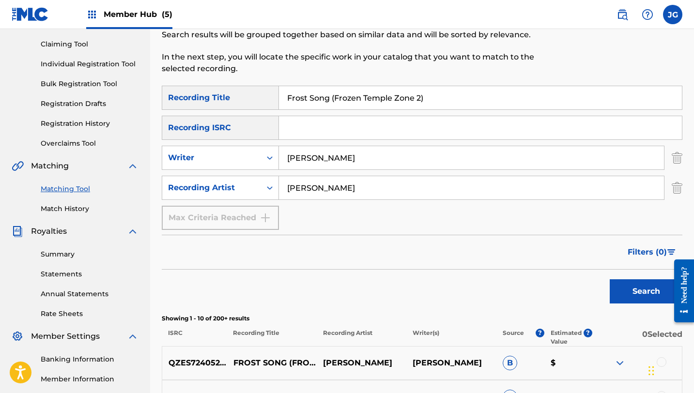
scroll to position [105, 0]
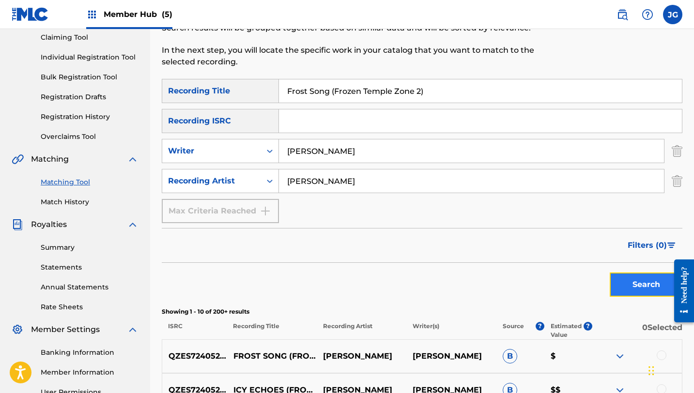
click at [634, 280] on button "Search" at bounding box center [646, 285] width 73 height 24
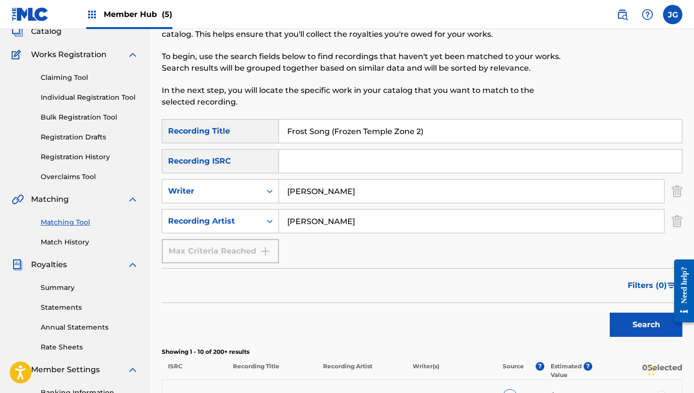
scroll to position [56, 0]
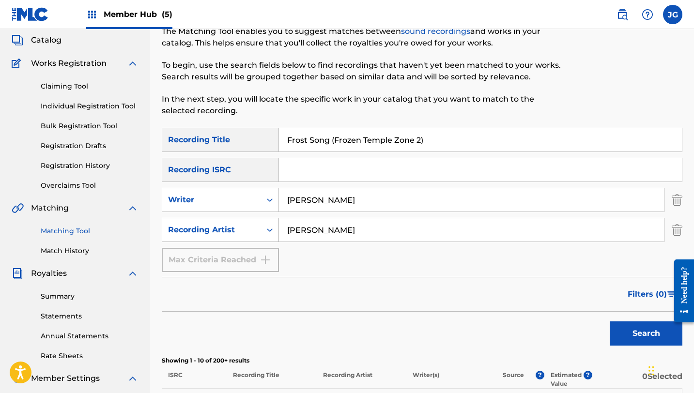
drag, startPoint x: 331, startPoint y: 231, endPoint x: 266, endPoint y: 230, distance: 65.4
click at [266, 230] on div "SearchWithCriteria92af8065-26c5-40bf-b7c6-9074ab23e708 Recording Artist [PERSON…" at bounding box center [422, 230] width 520 height 24
drag, startPoint x: 342, startPoint y: 193, endPoint x: 332, endPoint y: 202, distance: 13.7
click at [332, 202] on input "[PERSON_NAME]" at bounding box center [471, 199] width 385 height 23
click at [610, 321] on button "Search" at bounding box center [646, 333] width 73 height 24
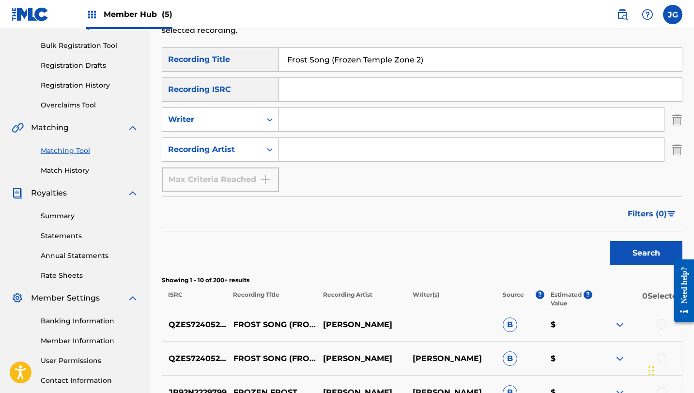
scroll to position [121, 0]
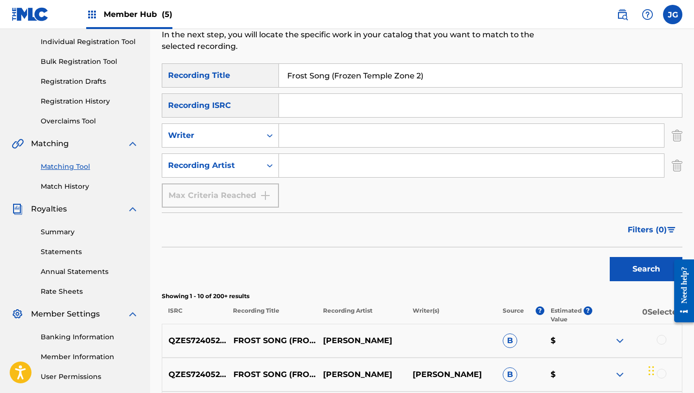
drag, startPoint x: 427, startPoint y: 73, endPoint x: 331, endPoint y: 72, distance: 95.9
click at [331, 72] on input "Frost Song (Frozen Temple Zone 2)" at bounding box center [480, 75] width 403 height 23
type input "Frost Song"
click at [610, 257] on button "Search" at bounding box center [646, 269] width 73 height 24
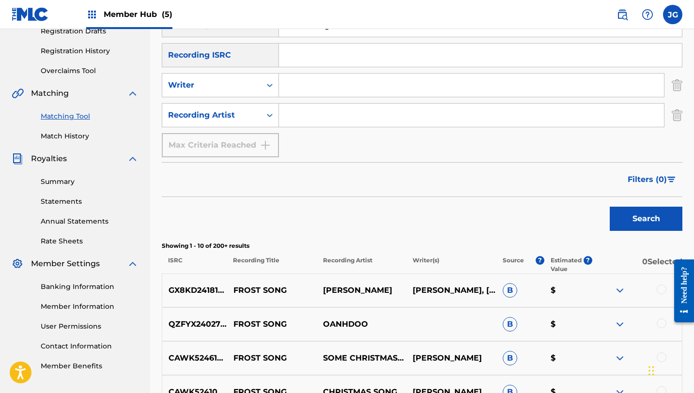
scroll to position [138, 0]
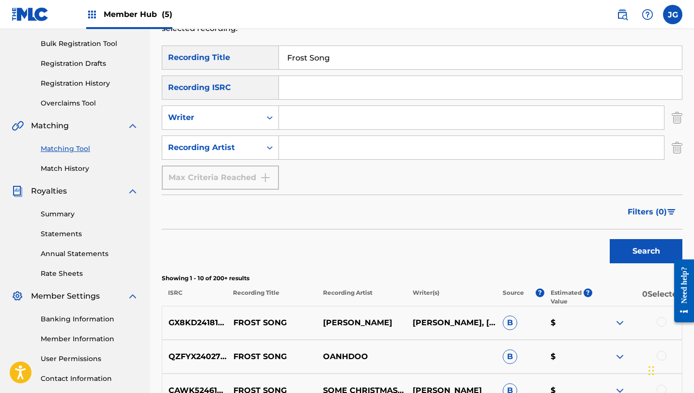
click at [315, 118] on input "Search Form" at bounding box center [471, 117] width 385 height 23
type input "[PERSON_NAME]"
click at [610, 239] on button "Search" at bounding box center [646, 251] width 73 height 24
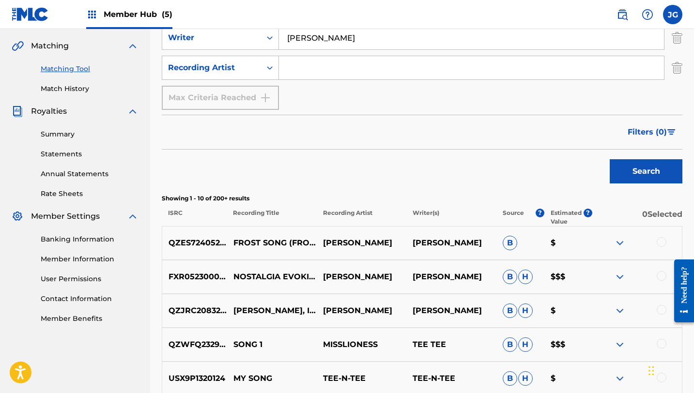
scroll to position [218, 0]
drag, startPoint x: 296, startPoint y: 285, endPoint x: 234, endPoint y: 271, distance: 64.0
click at [234, 271] on p "NOSTALGIA EVOKING SONG" at bounding box center [272, 277] width 90 height 23
copy p "NOSTALGIA EVOKING SONG"
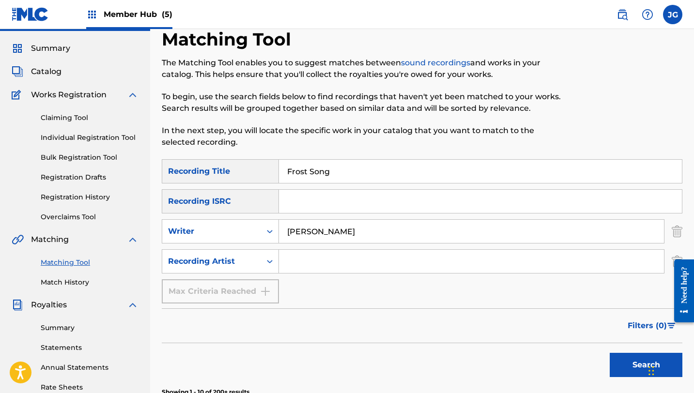
scroll to position [0, 0]
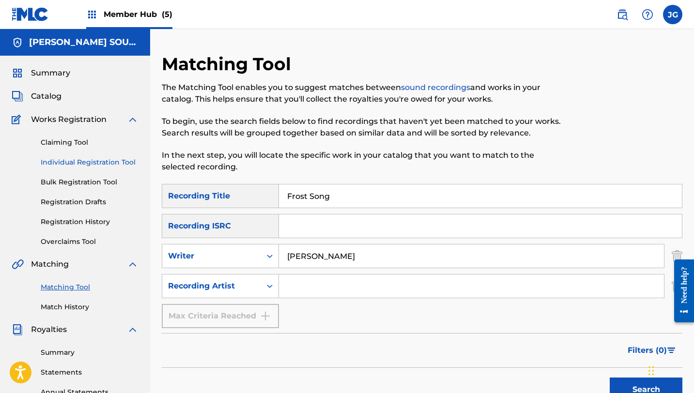
click at [77, 161] on link "Individual Registration Tool" at bounding box center [90, 162] width 98 height 10
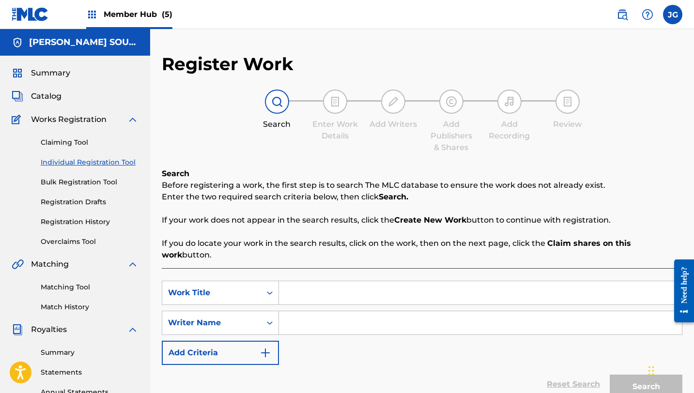
click at [297, 289] on input "Search Form" at bounding box center [480, 292] width 403 height 23
paste input "Frost Song (Frozen Temple Zone 2)"
type input "Frost Song (Frozen Temple Zone 2)"
click at [296, 311] on input "Search Form" at bounding box center [480, 322] width 403 height 23
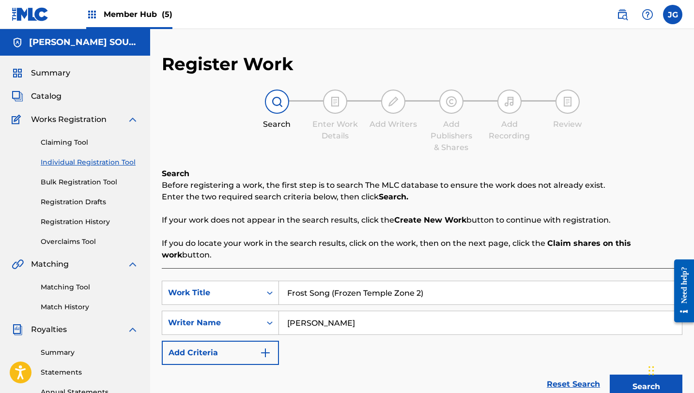
type input "[PERSON_NAME]"
click at [610, 375] on button "Search" at bounding box center [646, 387] width 73 height 24
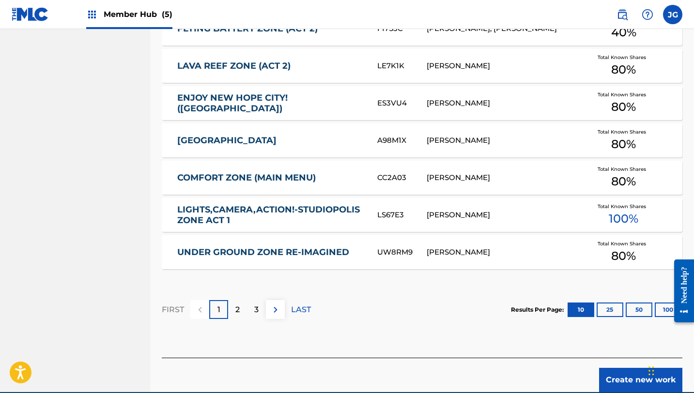
scroll to position [598, 0]
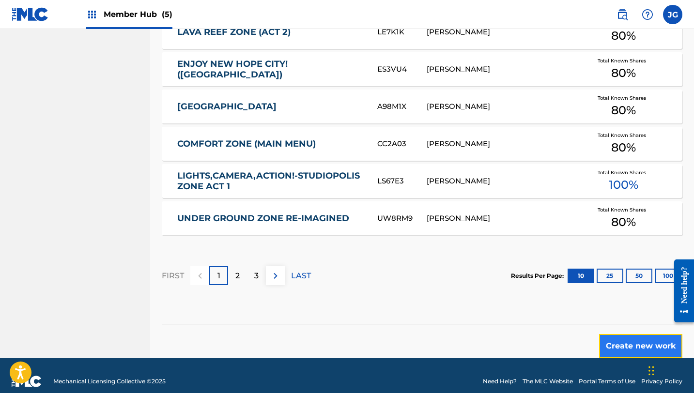
click at [621, 337] on button "Create new work" at bounding box center [640, 346] width 83 height 24
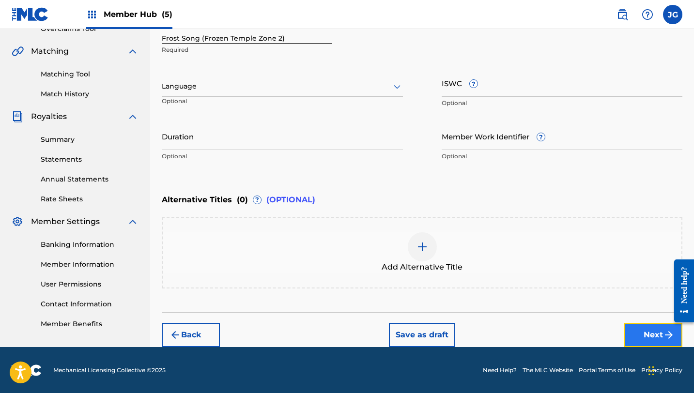
click at [633, 330] on button "Next" at bounding box center [653, 335] width 58 height 24
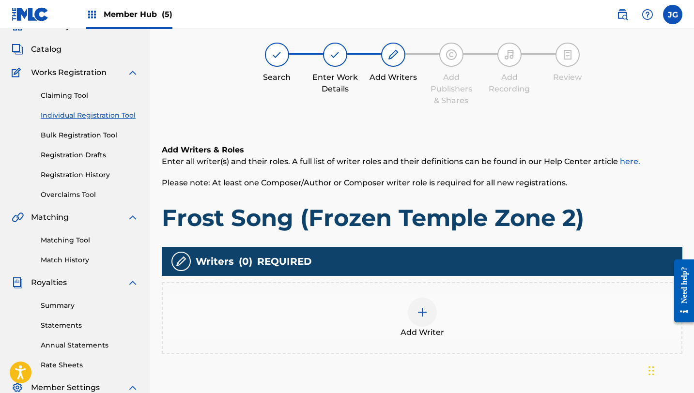
scroll to position [44, 0]
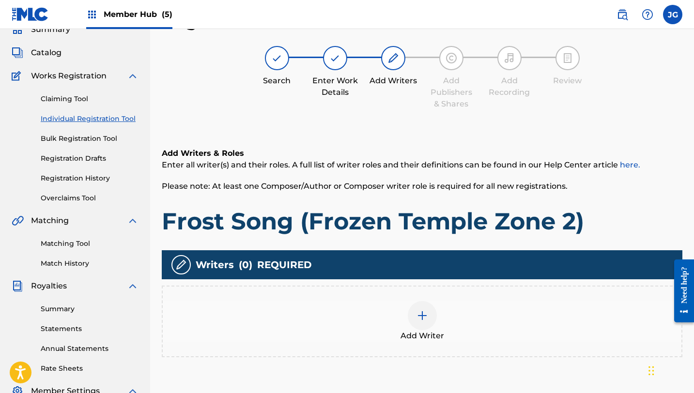
click at [408, 304] on div "Add Writer" at bounding box center [422, 321] width 519 height 41
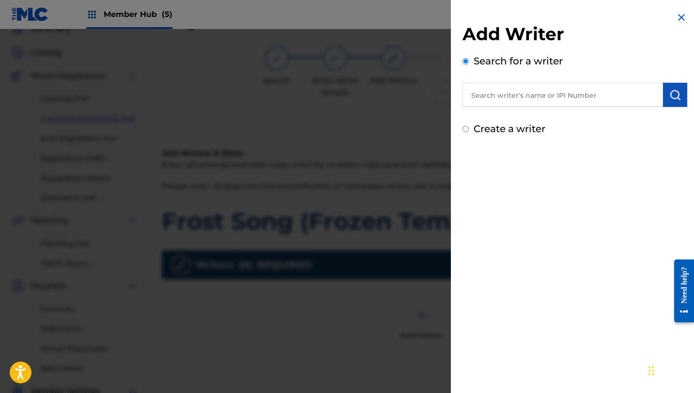
click at [570, 85] on input "text" at bounding box center [562, 95] width 200 height 24
click at [570, 93] on input "text" at bounding box center [562, 95] width 200 height 24
click at [531, 98] on input "text" at bounding box center [562, 95] width 200 height 24
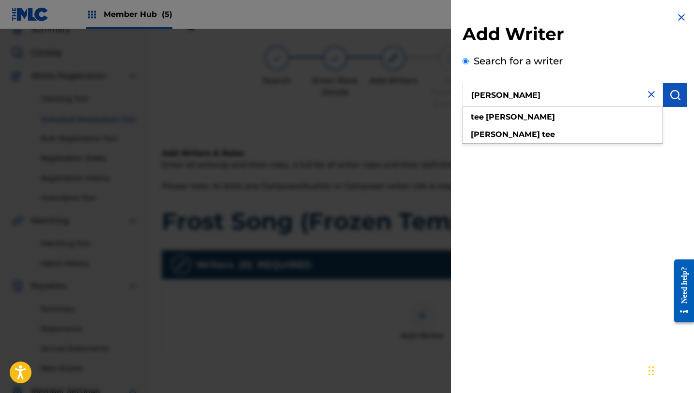
type input "[PERSON_NAME]"
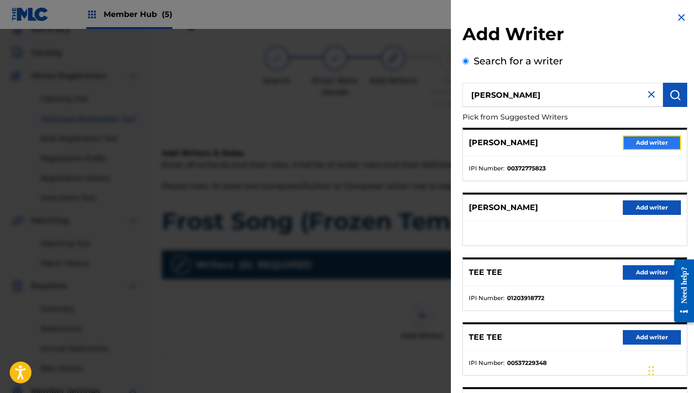
click at [647, 144] on button "Add writer" at bounding box center [652, 143] width 58 height 15
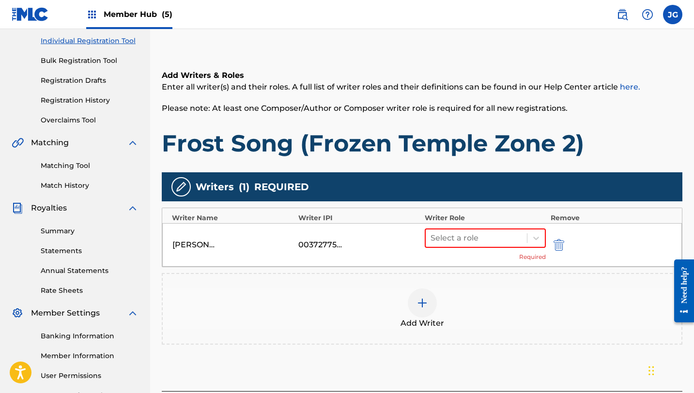
scroll to position [158, 0]
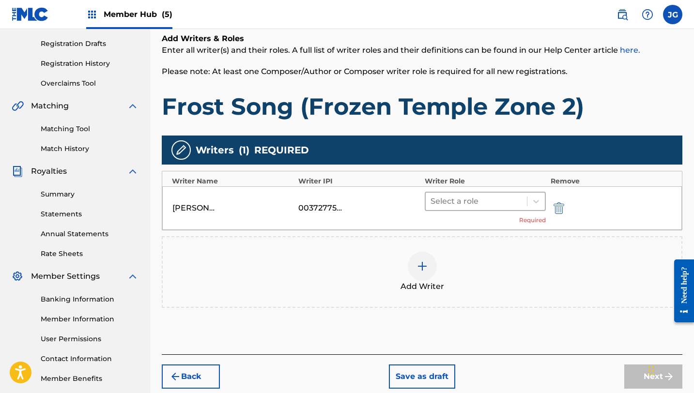
click at [490, 204] on div at bounding box center [476, 202] width 92 height 14
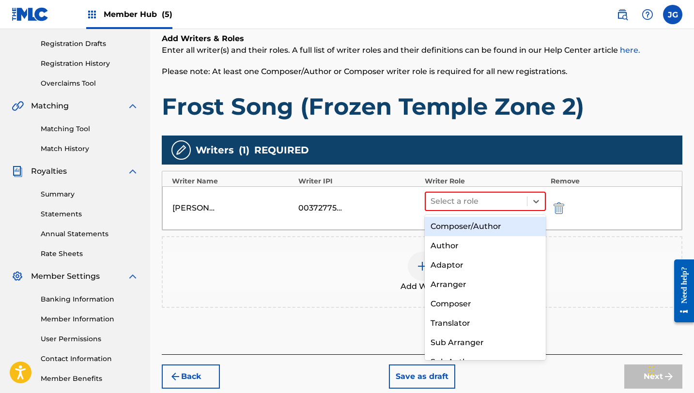
click at [475, 223] on div "Composer/Author" at bounding box center [485, 226] width 121 height 19
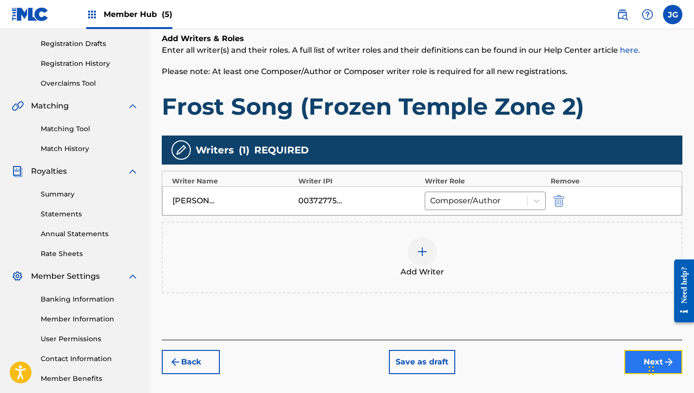
click at [631, 361] on button "Next" at bounding box center [653, 362] width 58 height 24
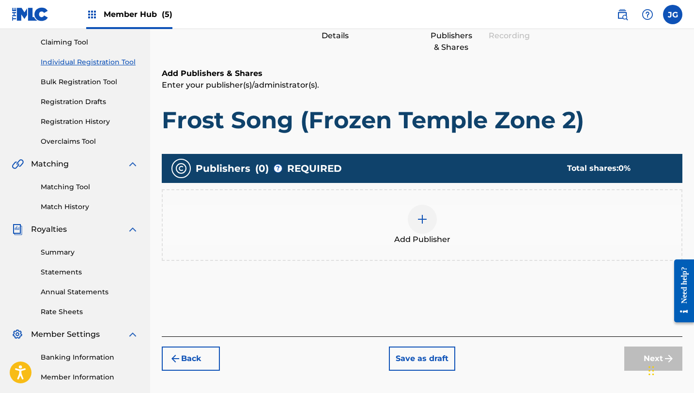
scroll to position [131, 0]
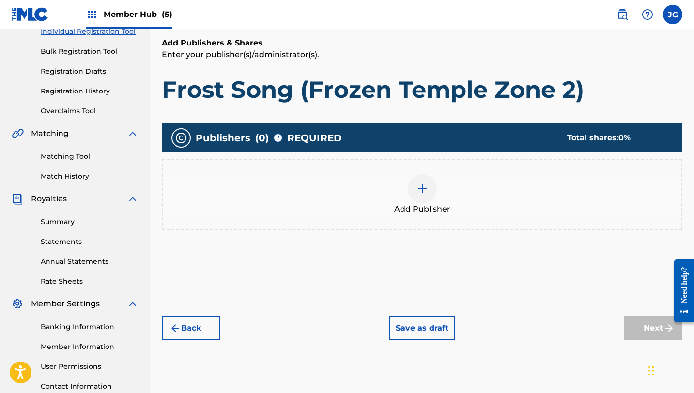
click at [436, 175] on div "Add Publisher" at bounding box center [422, 194] width 519 height 41
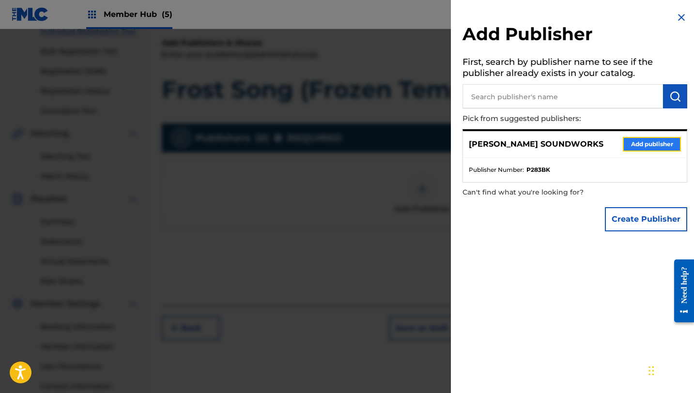
click at [637, 145] on button "Add publisher" at bounding box center [652, 144] width 58 height 15
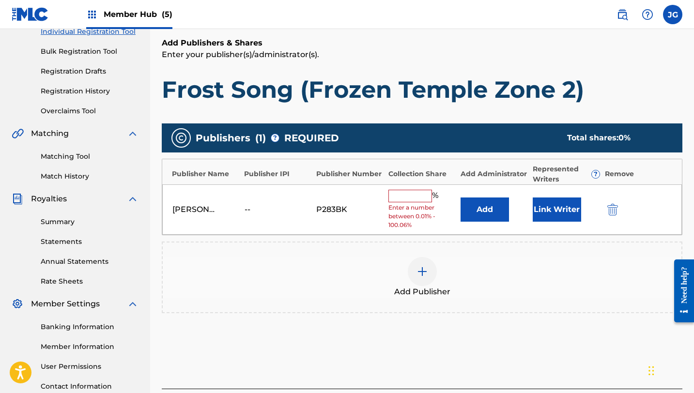
click at [414, 193] on input "text" at bounding box center [410, 196] width 44 height 13
type input "80"
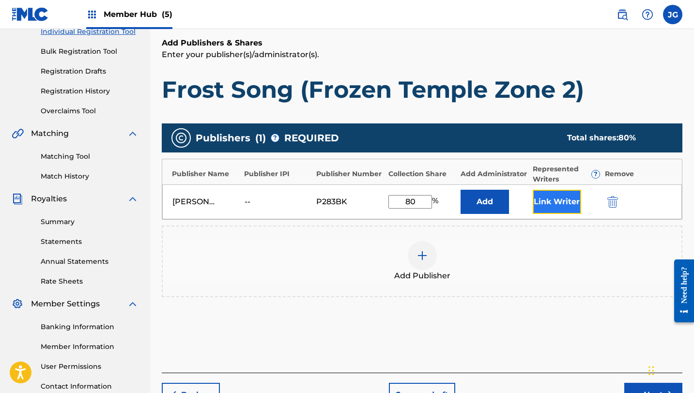
click at [561, 191] on button "Link Writer" at bounding box center [557, 202] width 48 height 24
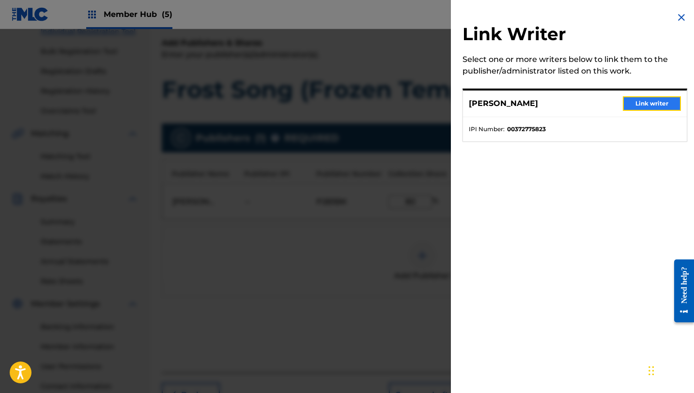
click at [645, 104] on button "Link writer" at bounding box center [652, 103] width 58 height 15
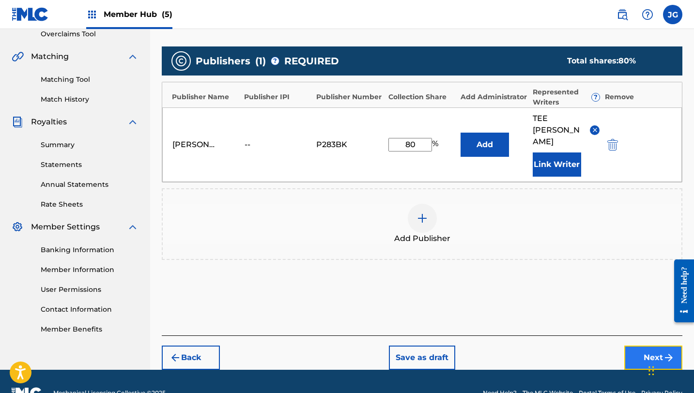
click at [647, 346] on button "Next" at bounding box center [653, 358] width 58 height 24
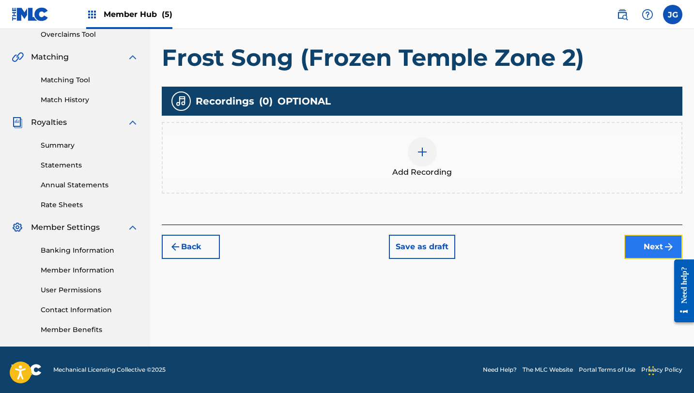
click at [650, 252] on button "Next" at bounding box center [653, 247] width 58 height 24
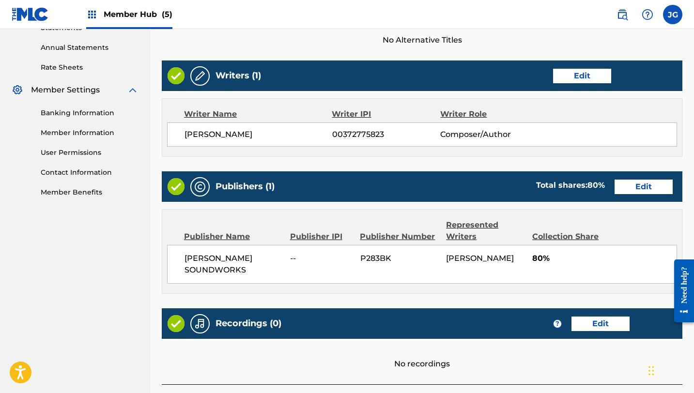
scroll to position [400, 0]
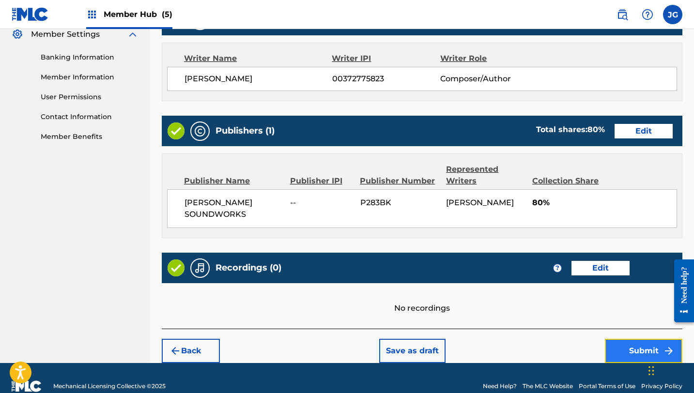
click at [613, 351] on button "Submit" at bounding box center [643, 351] width 77 height 24
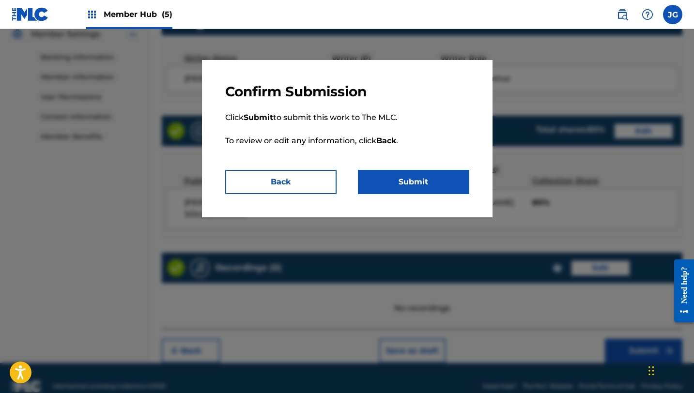
click at [386, 196] on div "Confirm Submission Click Submit to submit this work to The MLC. To review or ed…" at bounding box center [347, 138] width 290 height 157
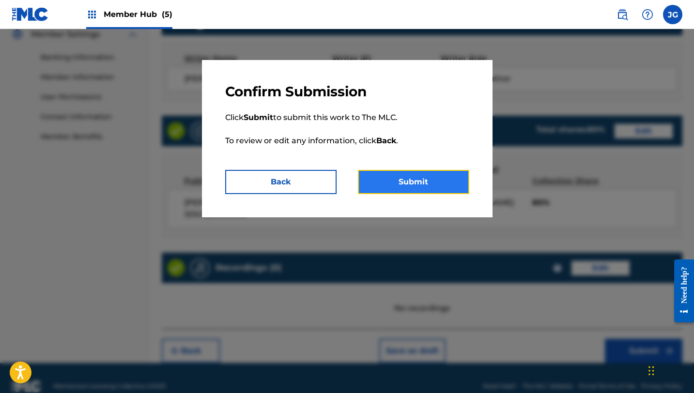
click at [388, 183] on button "Submit" at bounding box center [413, 182] width 111 height 24
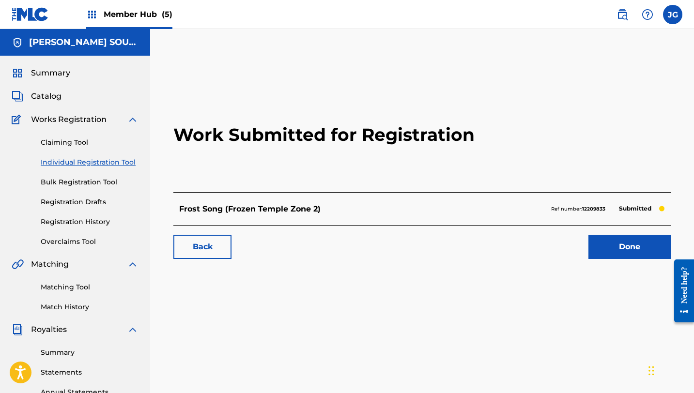
click at [664, 261] on div "Work Submitted for Registration Frost Song (Frozen Temple Zone 2) Ref number: 1…" at bounding box center [422, 172] width 520 height 191
click at [651, 253] on link "Done" at bounding box center [629, 247] width 82 height 24
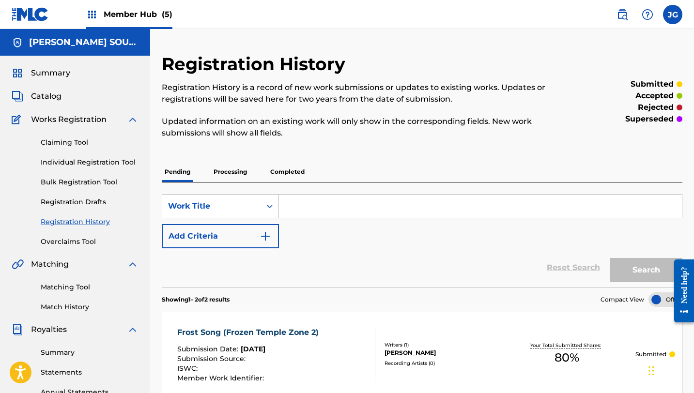
click at [52, 106] on div "Summary Catalog Works Registration Claiming Tool Individual Registration Tool B…" at bounding box center [75, 305] width 150 height 498
click at [52, 103] on div "Summary Catalog Works Registration Claiming Tool Individual Registration Tool B…" at bounding box center [75, 305] width 150 height 498
click at [52, 99] on span "Catalog" at bounding box center [46, 97] width 31 height 12
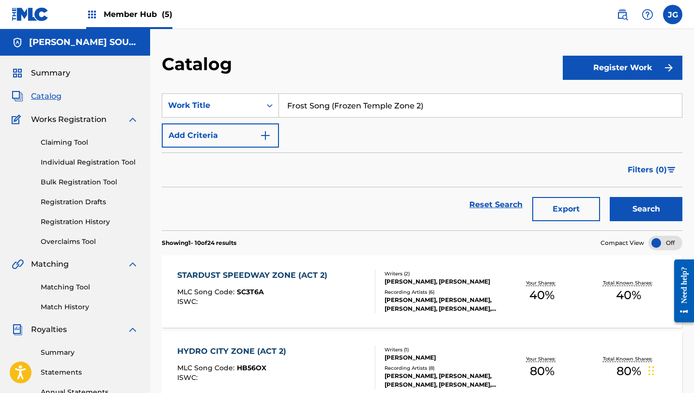
click at [137, 21] on div "Member Hub (5)" at bounding box center [129, 14] width 86 height 29
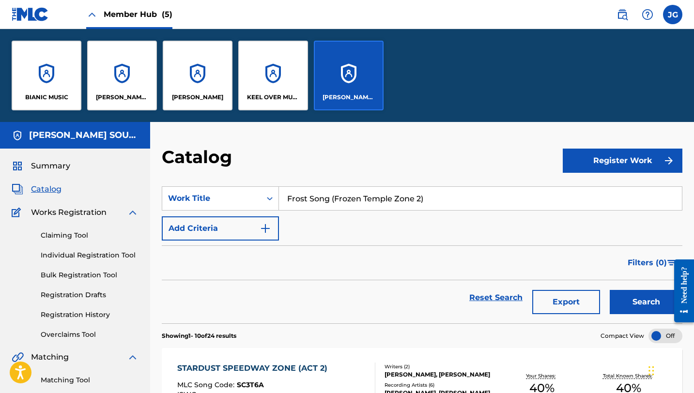
click at [52, 193] on span "Catalog" at bounding box center [46, 189] width 31 height 12
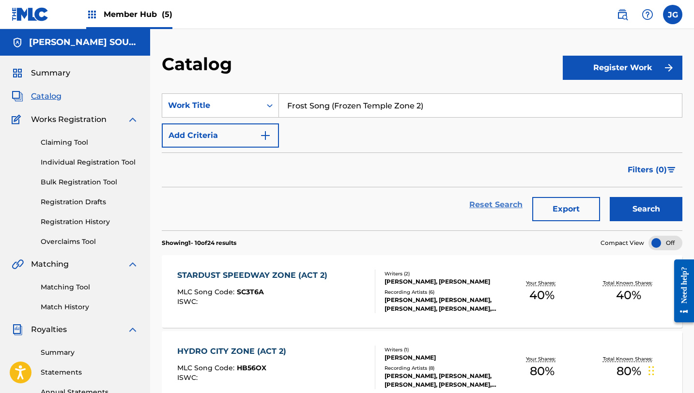
click at [506, 208] on link "Reset Search" at bounding box center [495, 204] width 63 height 21
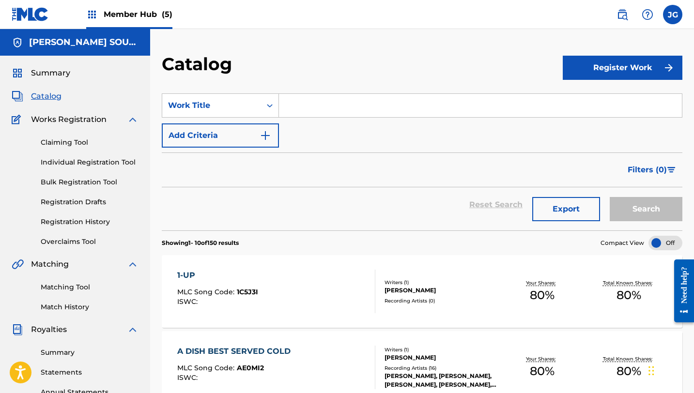
click at [346, 108] on input "Search Form" at bounding box center [480, 105] width 403 height 23
paste input "Mind Your Altitude ([GEOGRAPHIC_DATA] 1)"
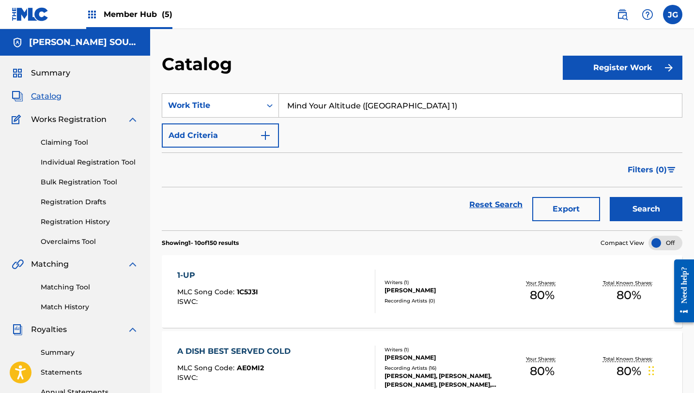
type input "Mind Your Altitude ([GEOGRAPHIC_DATA] 1)"
click at [610, 197] on button "Search" at bounding box center [646, 209] width 73 height 24
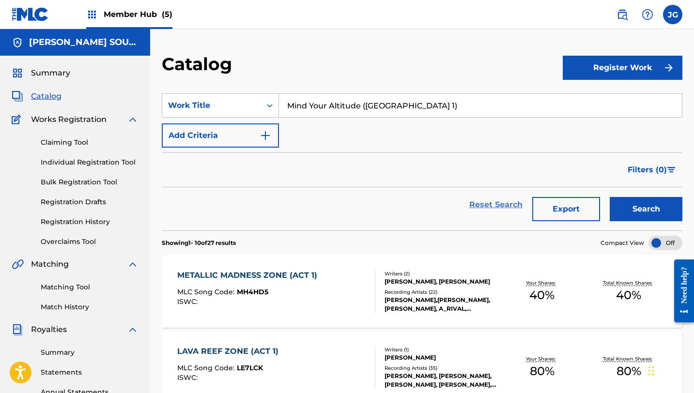
click at [487, 202] on link "Reset Search" at bounding box center [495, 204] width 63 height 21
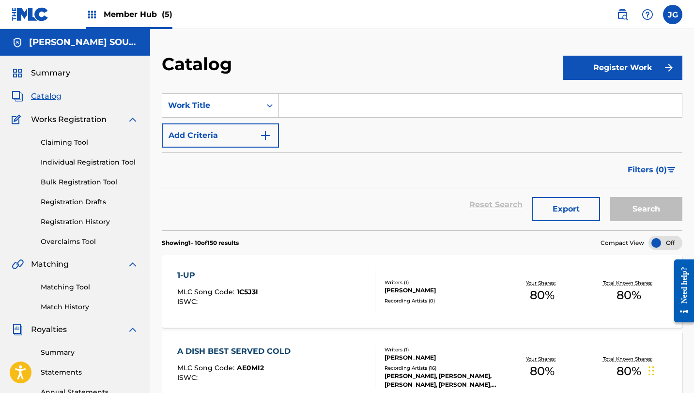
click at [321, 105] on input "Search Form" at bounding box center [480, 105] width 403 height 23
paste input "Mind Your Altitude ([GEOGRAPHIC_DATA] 1)"
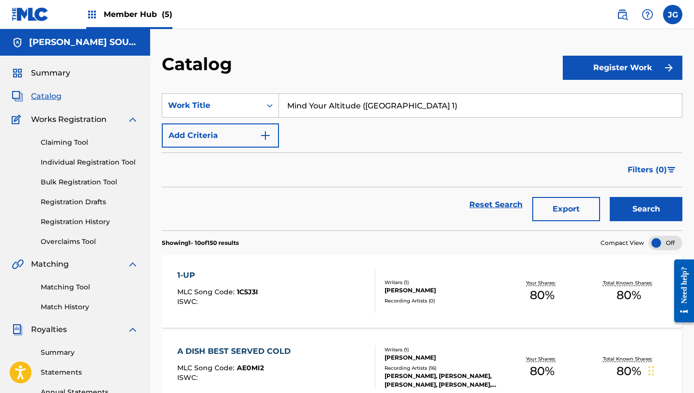
drag, startPoint x: 434, startPoint y: 109, endPoint x: 363, endPoint y: 105, distance: 70.8
click at [363, 106] on input "Mind Your Altitude ([GEOGRAPHIC_DATA] 1)" at bounding box center [480, 105] width 403 height 23
click at [610, 197] on button "Search" at bounding box center [646, 209] width 73 height 24
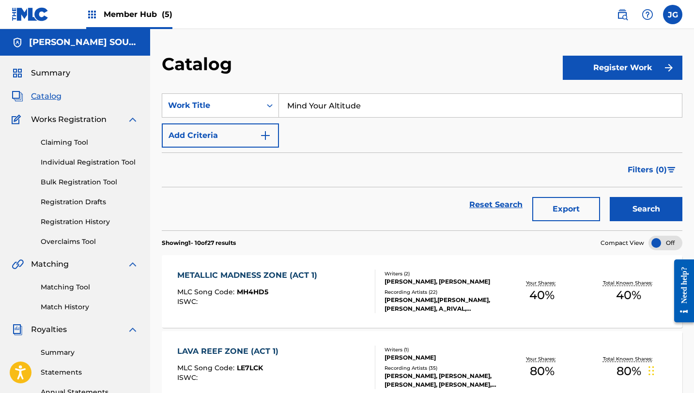
click at [610, 197] on button "Search" at bounding box center [646, 209] width 73 height 24
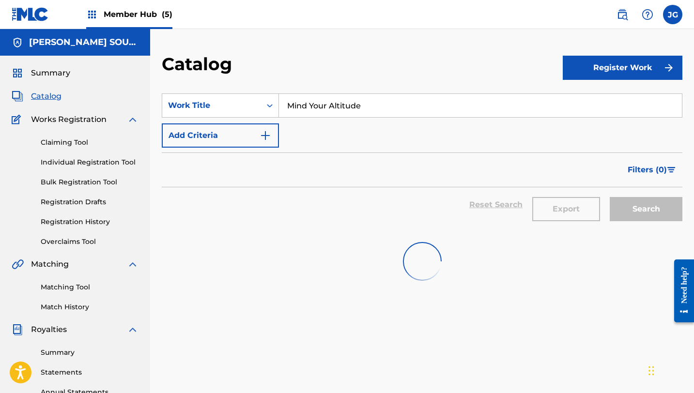
click at [366, 112] on input "Mind Your Altitude" at bounding box center [480, 105] width 403 height 23
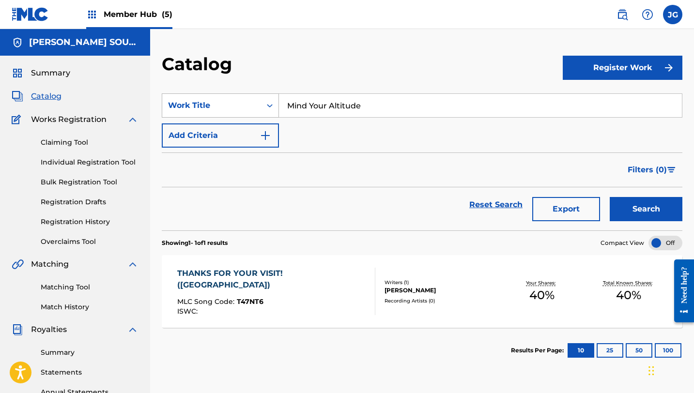
drag, startPoint x: 369, startPoint y: 106, endPoint x: 242, endPoint y: 106, distance: 126.8
click at [243, 107] on div "SearchWithCriteria8a461067-000f-44df-a83e-a1a2f9948978 Work Title Mind Your Alt…" at bounding box center [422, 105] width 520 height 24
paste input "([GEOGRAPHIC_DATA] 1)"
drag, startPoint x: 365, startPoint y: 109, endPoint x: 266, endPoint y: 105, distance: 99.3
click at [266, 105] on div "SearchWithCriteria8a461067-000f-44df-a83e-a1a2f9948978 Work Title Mind Your Alt…" at bounding box center [422, 105] width 520 height 24
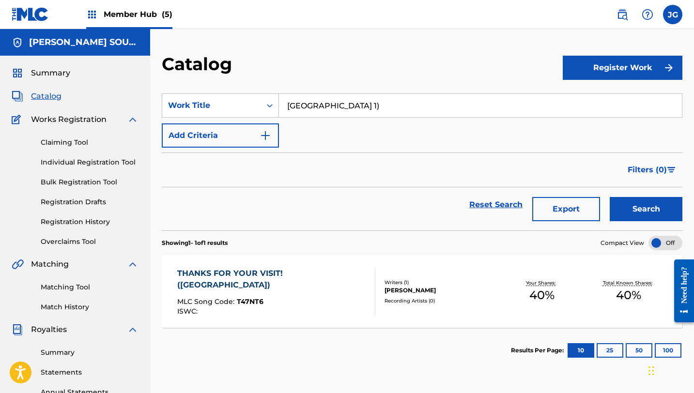
click at [351, 106] on input "[GEOGRAPHIC_DATA] 1)" at bounding box center [480, 105] width 403 height 23
type input "Sky [GEOGRAPHIC_DATA] 1"
click at [610, 197] on button "Search" at bounding box center [646, 209] width 73 height 24
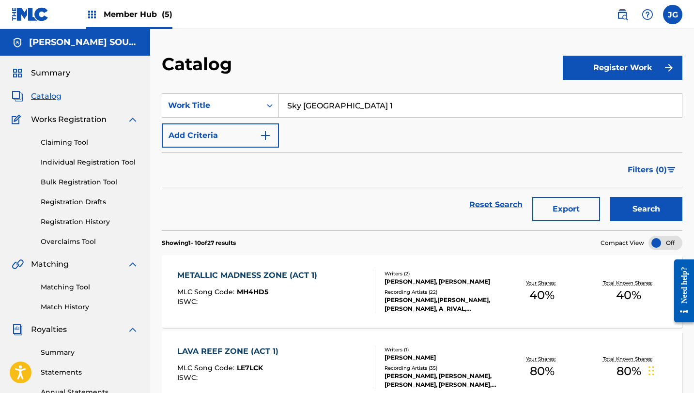
click at [51, 100] on span "Catalog" at bounding box center [46, 97] width 31 height 12
click at [40, 101] on span "Catalog" at bounding box center [46, 97] width 31 height 12
click at [65, 142] on link "Claiming Tool" at bounding box center [90, 142] width 98 height 10
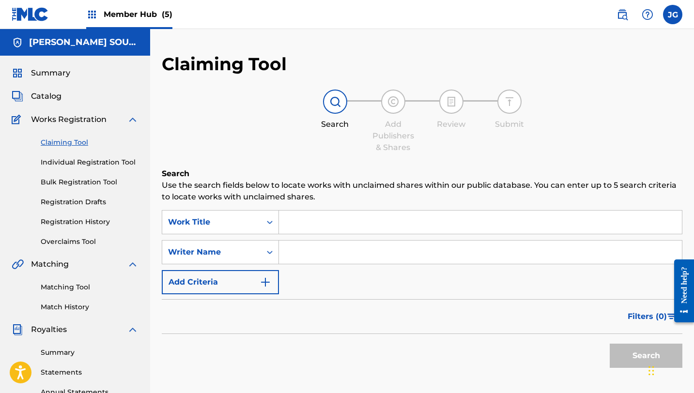
click at [299, 219] on input "Search Form" at bounding box center [480, 222] width 403 height 23
paste input "Mind Your Altitude ([GEOGRAPHIC_DATA] 1)"
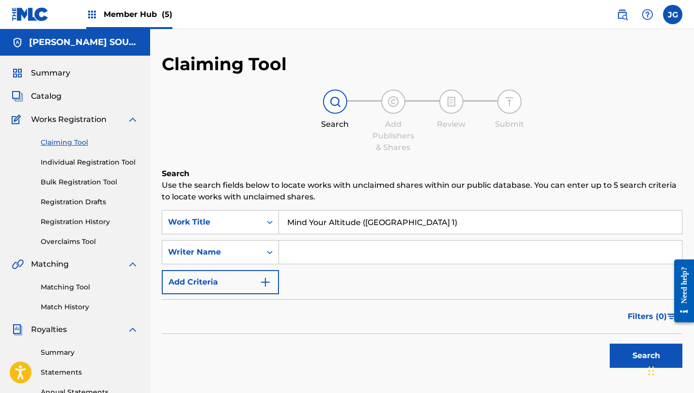
type input "Mind Your Altitude ([GEOGRAPHIC_DATA] 1)"
click at [610, 344] on button "Search" at bounding box center [646, 356] width 73 height 24
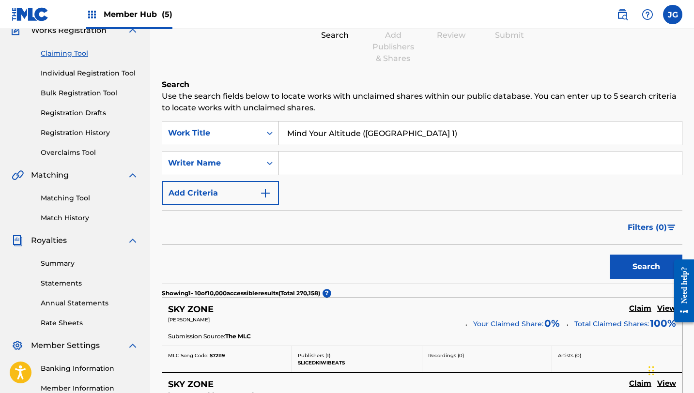
scroll to position [53, 0]
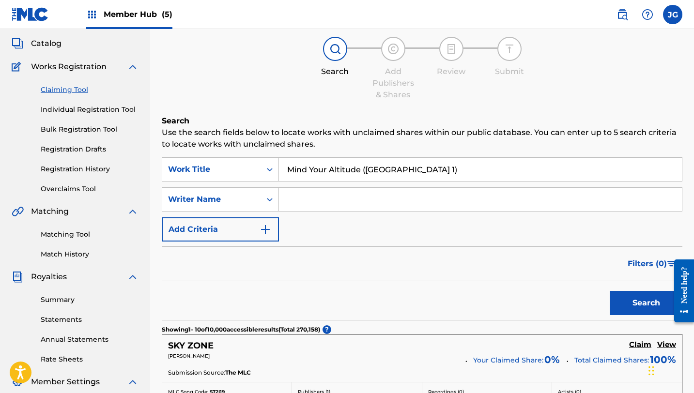
click at [313, 202] on input "Search Form" at bounding box center [480, 199] width 403 height 23
type input "[PERSON_NAME]"
click at [610, 291] on button "Search" at bounding box center [646, 303] width 73 height 24
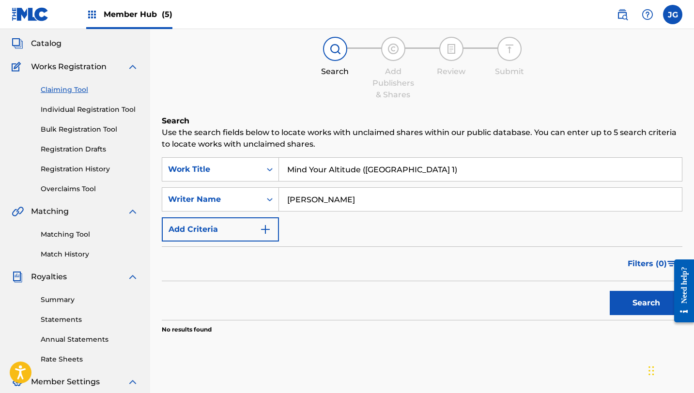
drag, startPoint x: 437, startPoint y: 169, endPoint x: 278, endPoint y: 164, distance: 158.4
click at [279, 164] on input "Mind Your Altitude ([GEOGRAPHIC_DATA] 1)" at bounding box center [480, 169] width 403 height 23
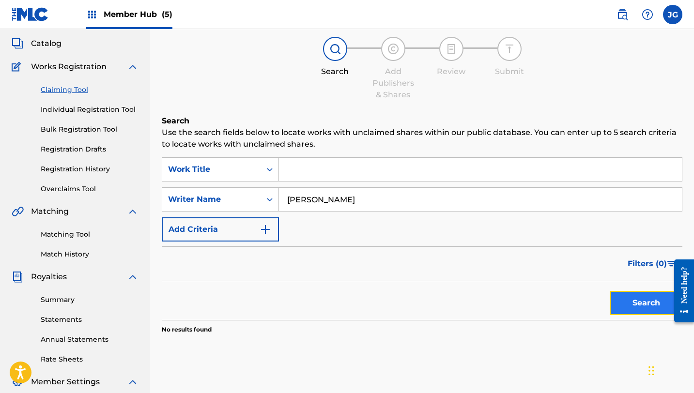
click at [616, 306] on button "Search" at bounding box center [646, 303] width 73 height 24
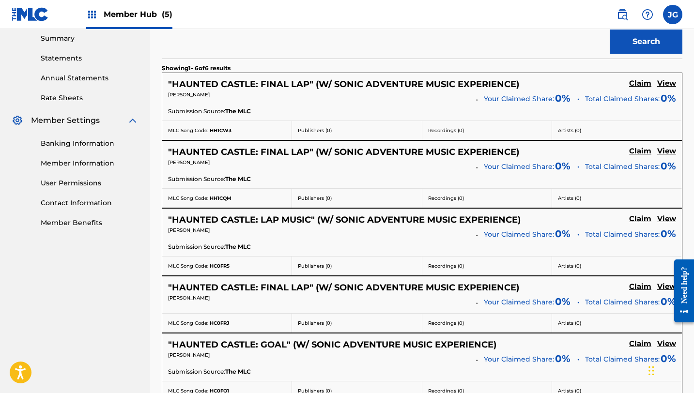
scroll to position [322, 0]
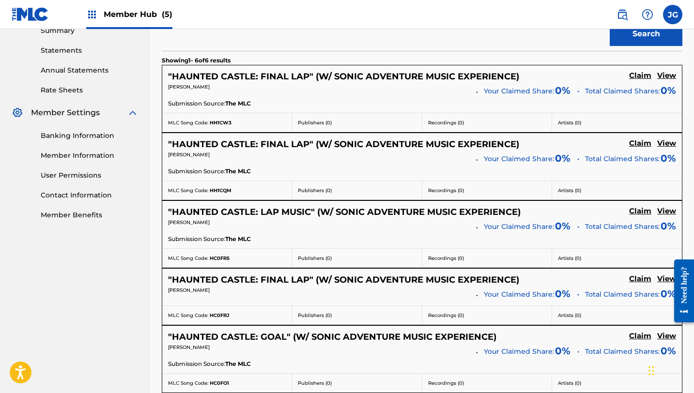
click at [446, 86] on p "[PERSON_NAME]" at bounding box center [318, 86] width 301 height 7
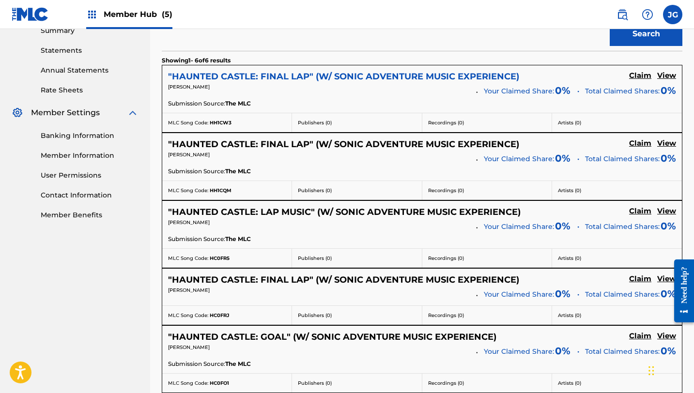
click at [442, 76] on h5 ""HAUNTED CASTLE: FINAL LAP" (W/ SONIC ADVENTURE MUSIC EXPERIENCE)" at bounding box center [343, 76] width 351 height 11
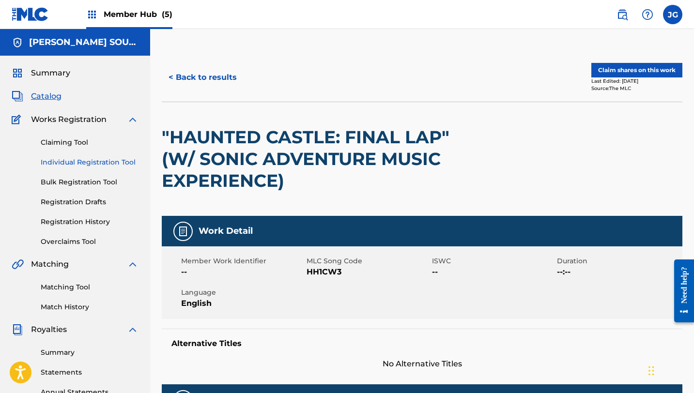
click at [92, 164] on link "Individual Registration Tool" at bounding box center [90, 162] width 98 height 10
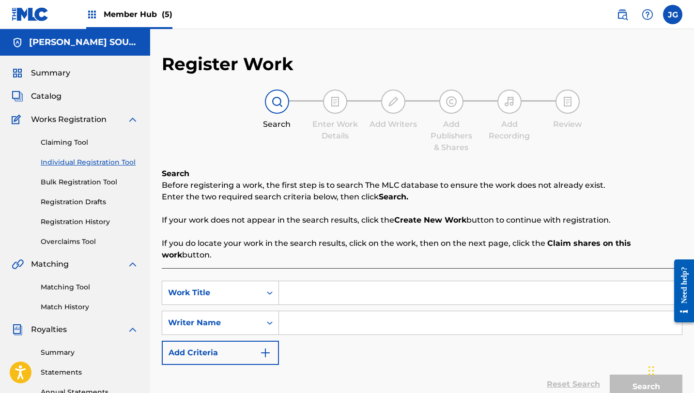
click at [303, 287] on input "Search Form" at bounding box center [480, 292] width 403 height 23
paste input "Mind Your Altitude ([GEOGRAPHIC_DATA] 1)"
type input "Mind Your Altitude ([GEOGRAPHIC_DATA] 1)"
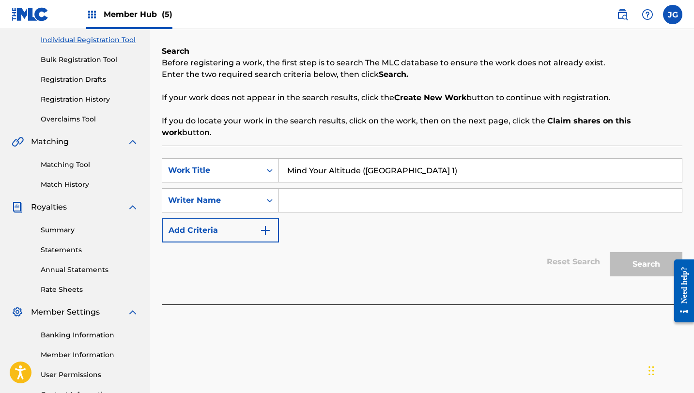
scroll to position [120, 0]
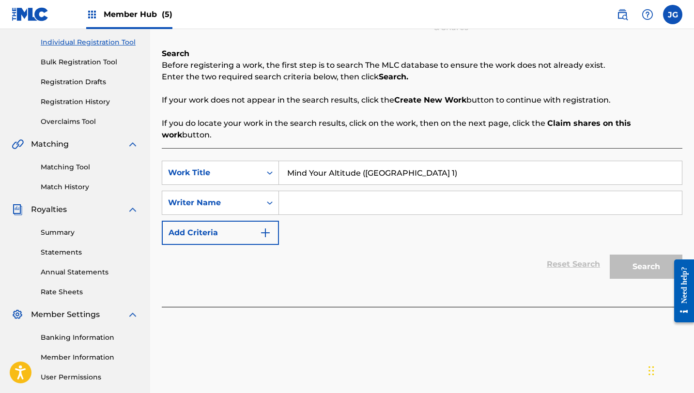
click at [298, 191] on input "Search Form" at bounding box center [480, 202] width 403 height 23
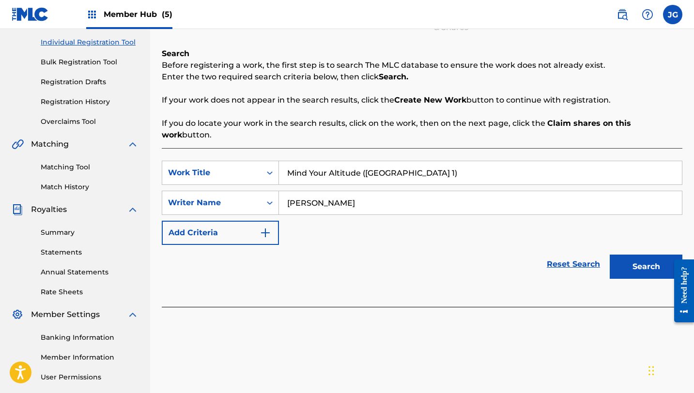
type input "[PERSON_NAME]"
click at [610, 255] on button "Search" at bounding box center [646, 267] width 73 height 24
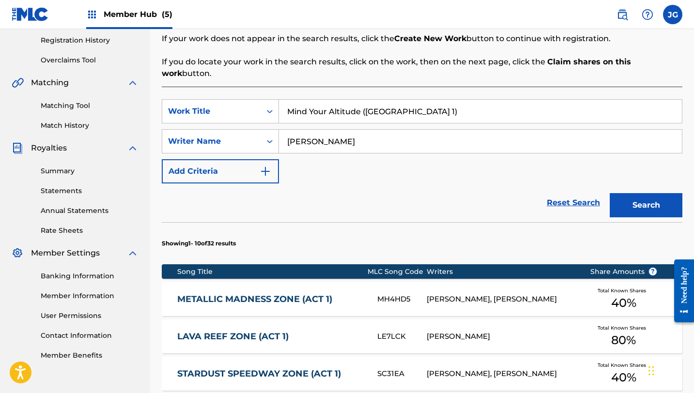
scroll to position [182, 0]
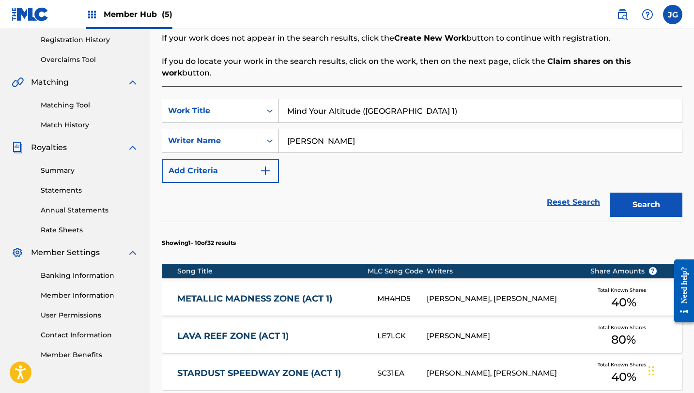
drag, startPoint x: 431, startPoint y: 100, endPoint x: 363, endPoint y: 101, distance: 68.3
click at [364, 102] on input "Mind Your Altitude ([GEOGRAPHIC_DATA] 1)" at bounding box center [480, 110] width 403 height 23
click at [610, 193] on button "Search" at bounding box center [646, 205] width 73 height 24
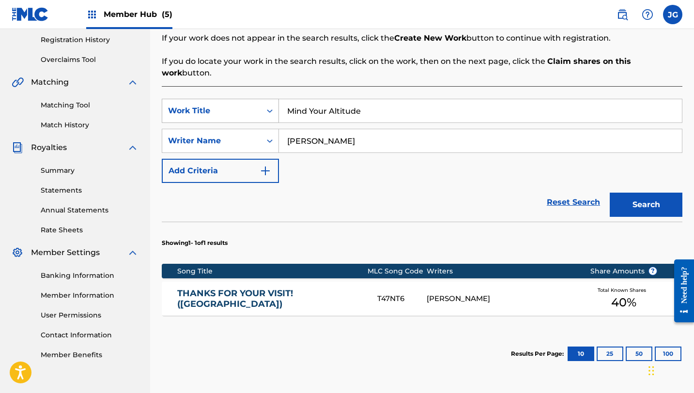
drag, startPoint x: 372, startPoint y: 103, endPoint x: 236, endPoint y: 98, distance: 136.1
click at [237, 99] on div "SearchWithCriteria8bd2b2f9-e0a8-4cd3-a582-0ac6ed8ac168 Work Title Mind Your Alt…" at bounding box center [422, 111] width 520 height 24
paste input "([GEOGRAPHIC_DATA] 1)"
drag, startPoint x: 368, startPoint y: 101, endPoint x: 265, endPoint y: 98, distance: 103.2
click at [265, 99] on div "SearchWithCriteria8bd2b2f9-e0a8-4cd3-a582-0ac6ed8ac168 Work Title Mind Your Alt…" at bounding box center [422, 111] width 520 height 24
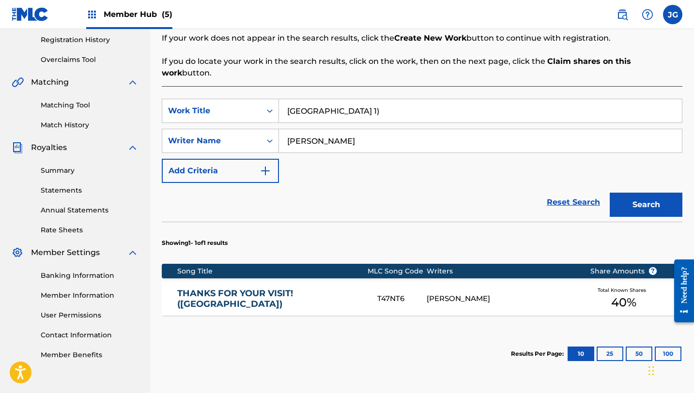
click at [360, 102] on input "[GEOGRAPHIC_DATA] 1)" at bounding box center [480, 110] width 403 height 23
type input "Sky [GEOGRAPHIC_DATA] 1"
click at [610, 193] on button "Search" at bounding box center [646, 205] width 73 height 24
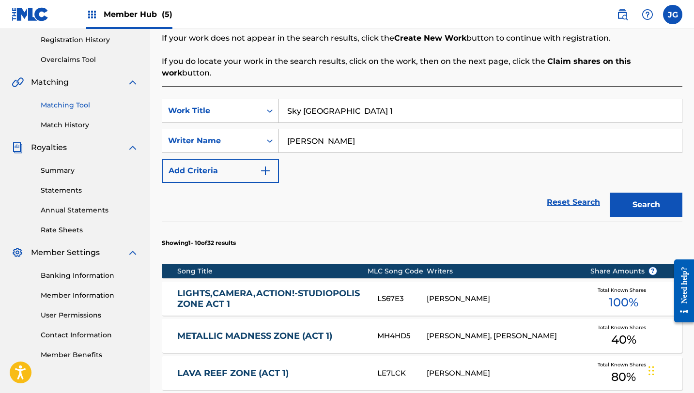
click at [74, 108] on link "Matching Tool" at bounding box center [90, 105] width 98 height 10
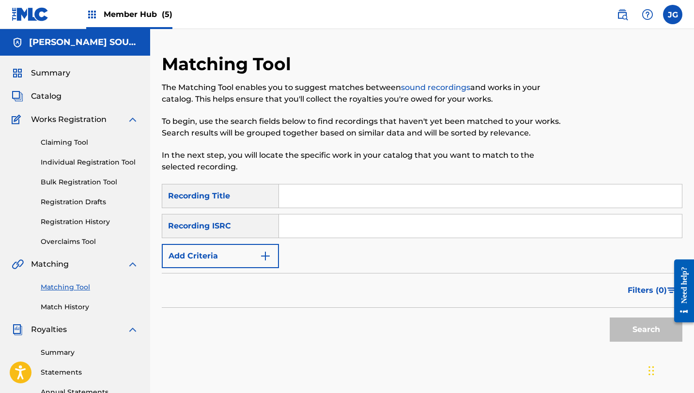
click at [287, 200] on input "Search Form" at bounding box center [480, 195] width 403 height 23
paste input "Mind Your Altitude ([GEOGRAPHIC_DATA] 1)"
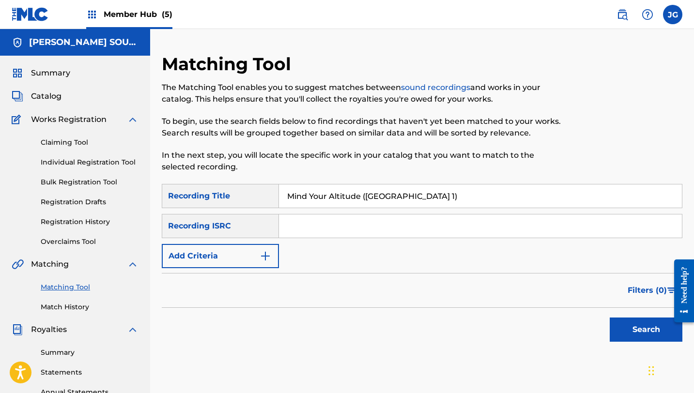
type input "Mind Your Altitude ([GEOGRAPHIC_DATA] 1)"
click at [610, 318] on button "Search" at bounding box center [646, 330] width 73 height 24
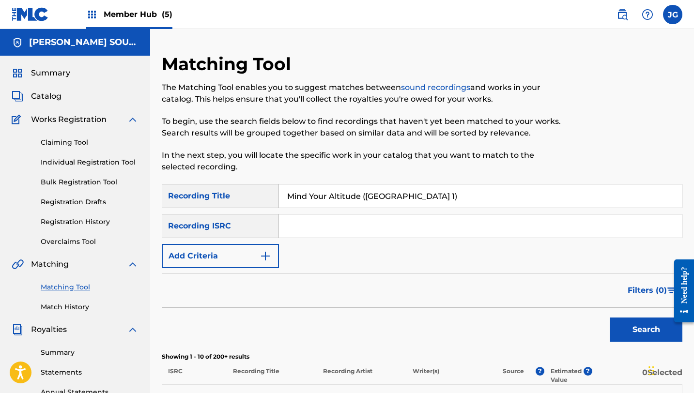
click at [92, 157] on div "Claiming Tool Individual Registration Tool Bulk Registration Tool Registration …" at bounding box center [75, 186] width 127 height 122
click at [95, 161] on link "Individual Registration Tool" at bounding box center [90, 162] width 98 height 10
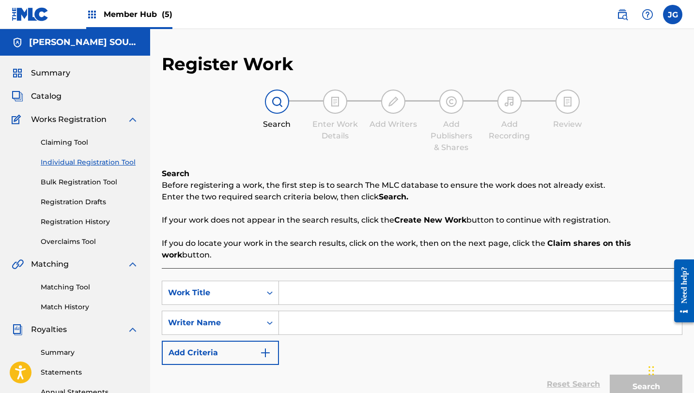
click at [296, 286] on input "Search Form" at bounding box center [480, 292] width 403 height 23
paste input "Mind Your Altitude ([GEOGRAPHIC_DATA] 1)"
type input "Mind Your Altitude ([GEOGRAPHIC_DATA] 1)"
click at [294, 329] on div "SearchWithCriteria8bd2b2f9-e0a8-4cd3-a582-0ac6ed8ac168 Work Title Mind Your Alt…" at bounding box center [422, 323] width 520 height 84
click at [295, 313] on input "Search Form" at bounding box center [480, 322] width 403 height 23
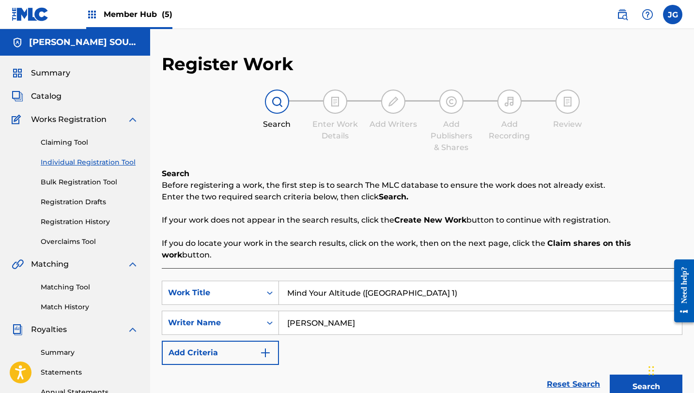
type input "[PERSON_NAME]"
click at [610, 375] on button "Search" at bounding box center [646, 387] width 73 height 24
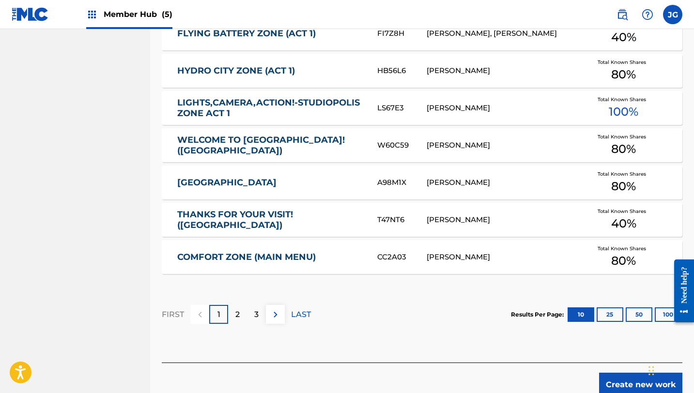
scroll to position [593, 0]
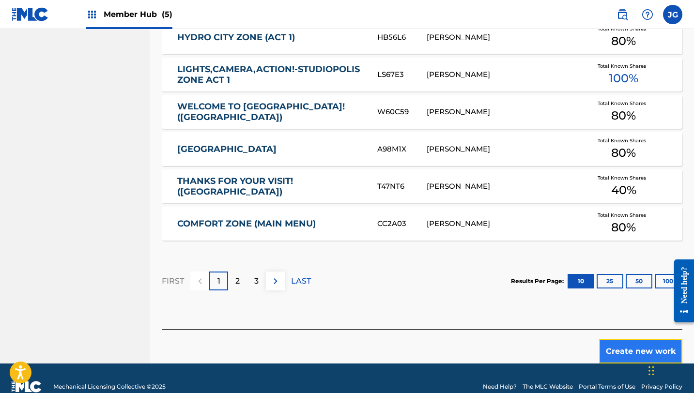
click at [626, 339] on button "Create new work" at bounding box center [640, 351] width 83 height 24
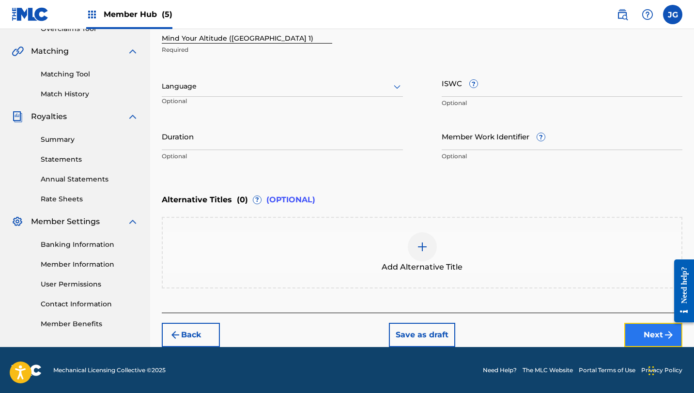
click at [645, 338] on button "Next" at bounding box center [653, 335] width 58 height 24
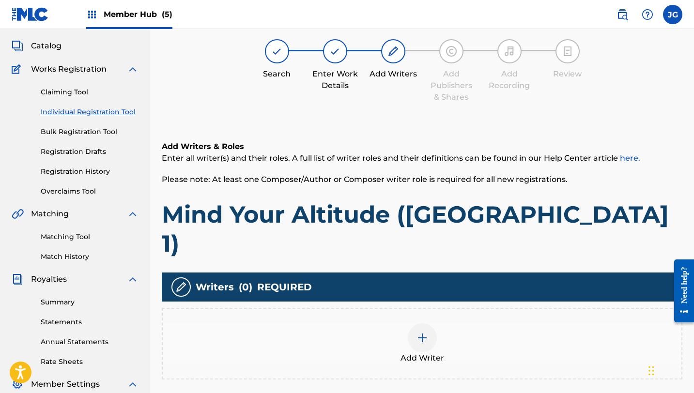
scroll to position [44, 0]
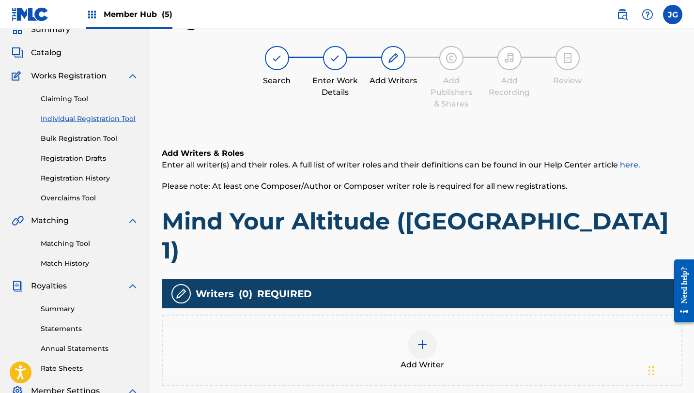
click at [434, 330] on div at bounding box center [422, 344] width 29 height 29
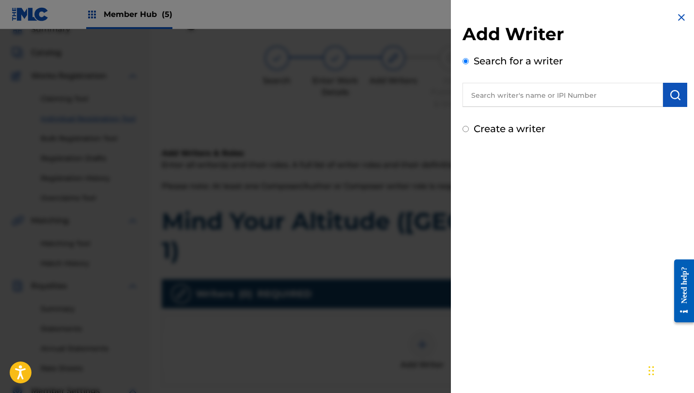
click at [561, 98] on input "text" at bounding box center [562, 95] width 200 height 24
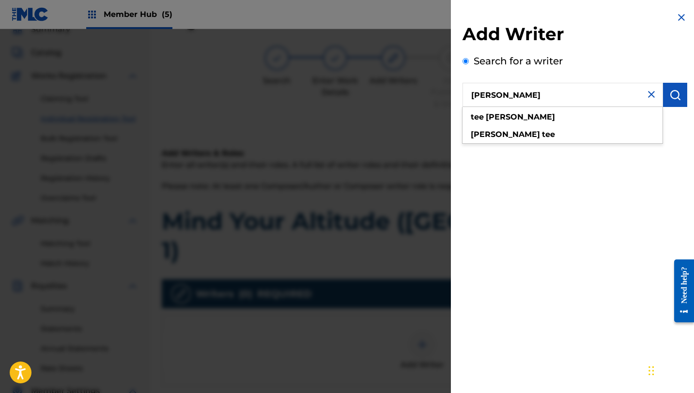
type input "[PERSON_NAME]"
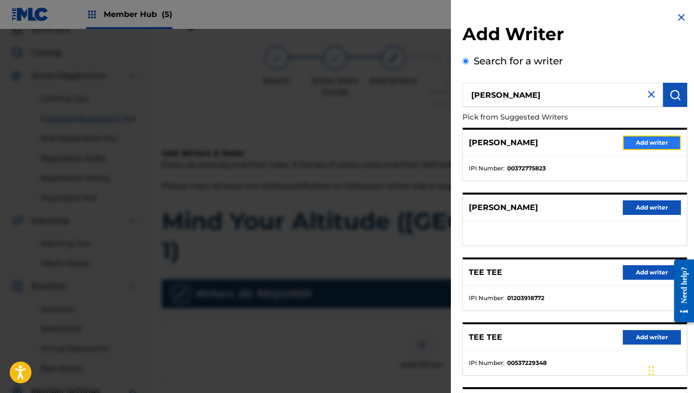
click at [652, 148] on button "Add writer" at bounding box center [652, 143] width 58 height 15
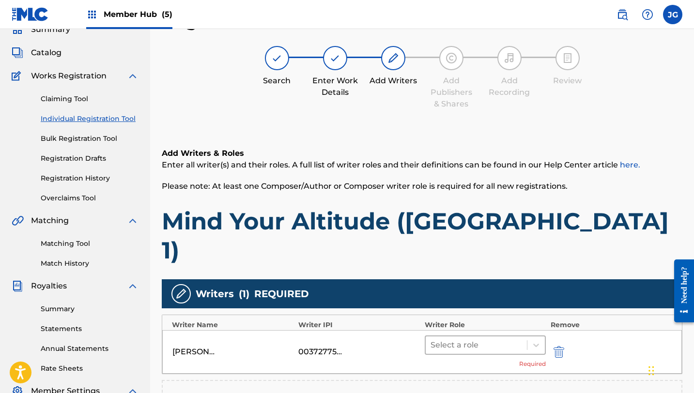
click at [461, 338] on div at bounding box center [476, 345] width 92 height 14
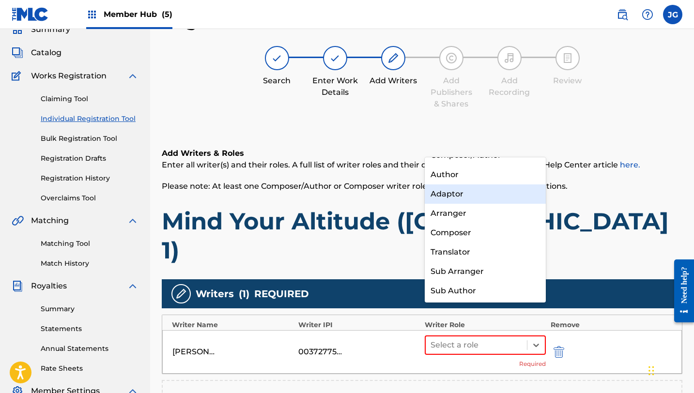
scroll to position [0, 0]
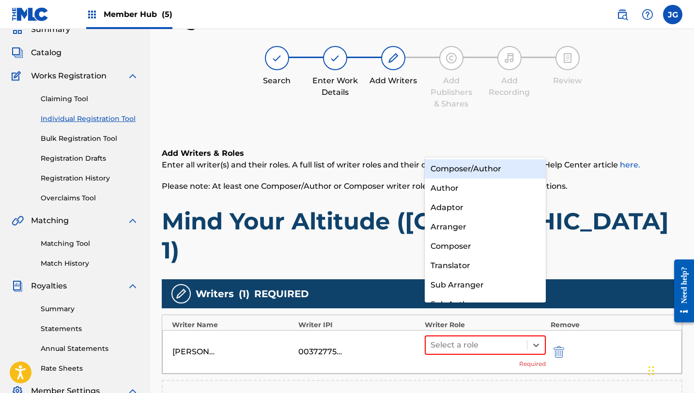
click at [467, 174] on div "Composer/Author" at bounding box center [485, 168] width 121 height 19
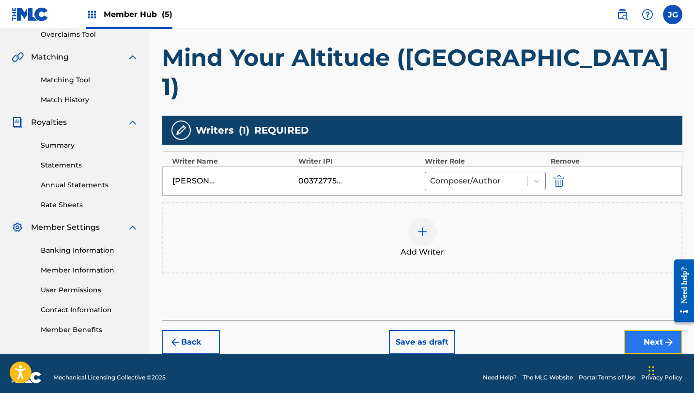
click at [642, 330] on button "Next" at bounding box center [653, 342] width 58 height 24
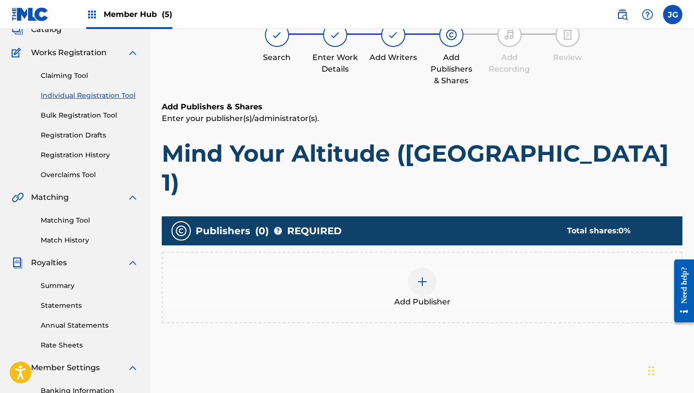
scroll to position [72, 0]
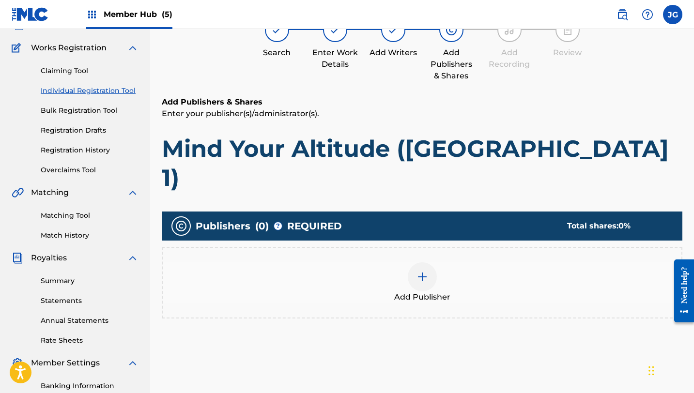
click at [416, 262] on div at bounding box center [422, 276] width 29 height 29
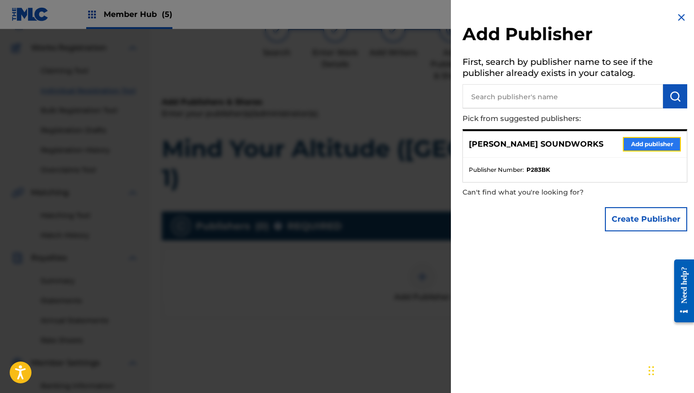
click at [631, 146] on button "Add publisher" at bounding box center [652, 144] width 58 height 15
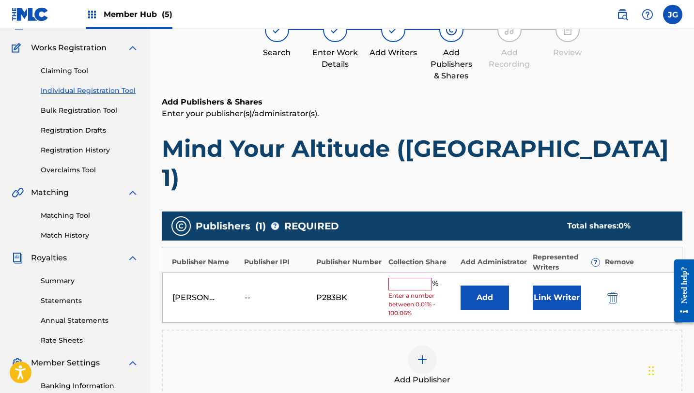
click at [425, 278] on input "text" at bounding box center [410, 284] width 44 height 13
type input "80"
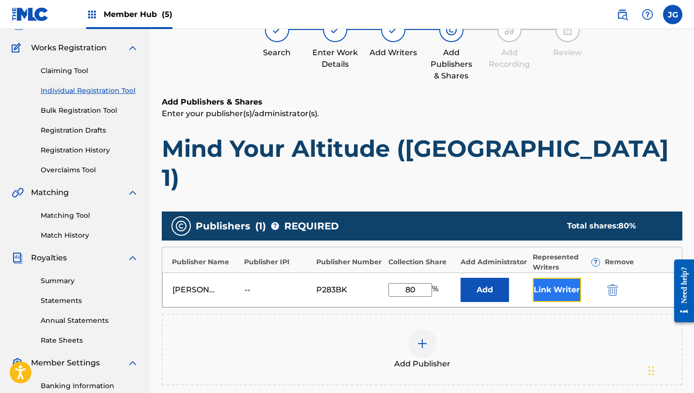
click at [560, 278] on button "Link Writer" at bounding box center [557, 290] width 48 height 24
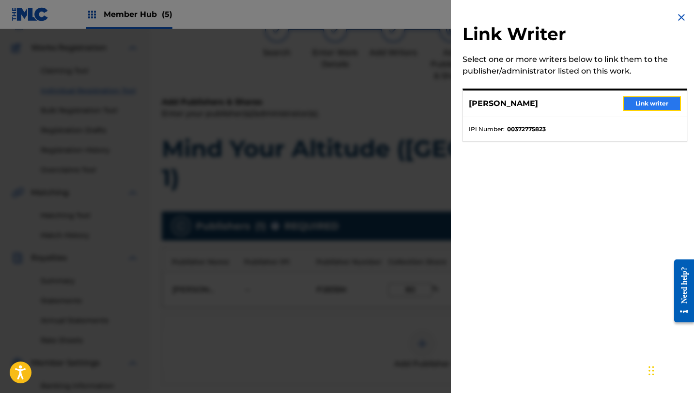
click at [634, 110] on button "Link writer" at bounding box center [652, 103] width 58 height 15
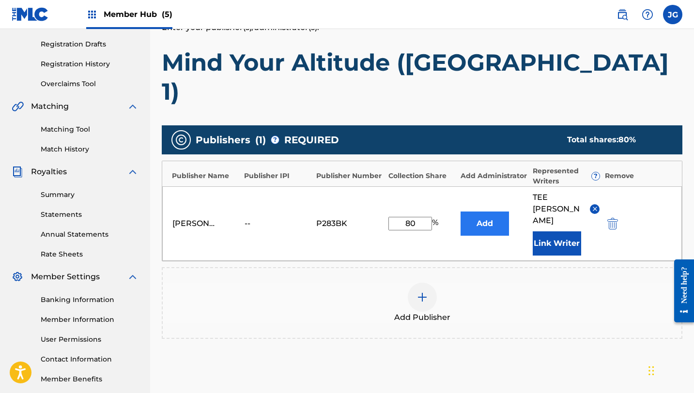
scroll to position [208, 0]
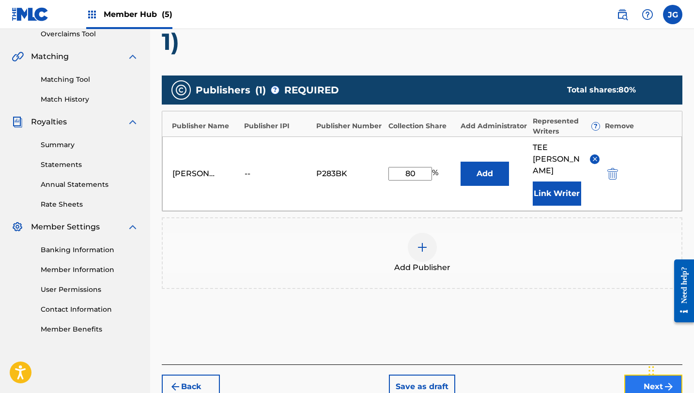
click at [642, 375] on button "Next" at bounding box center [653, 387] width 58 height 24
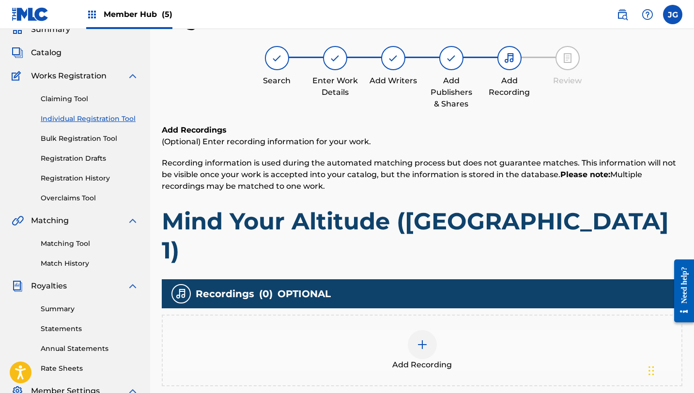
scroll to position [44, 0]
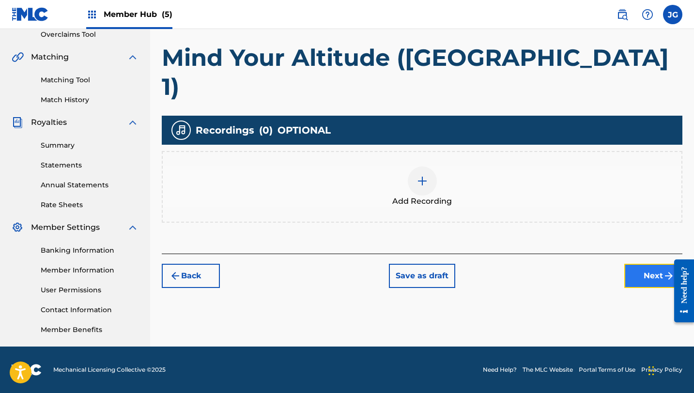
click at [651, 264] on button "Next" at bounding box center [653, 276] width 58 height 24
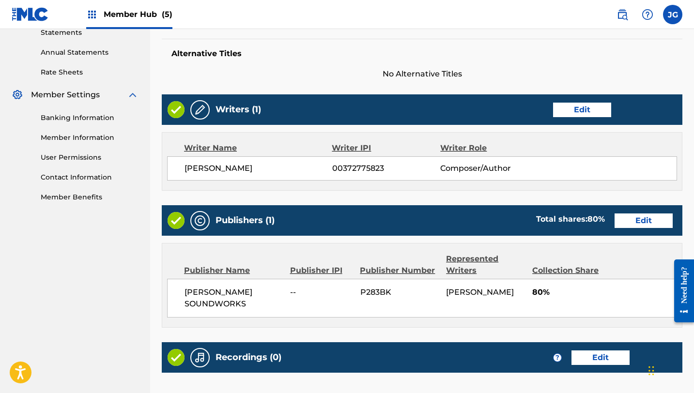
scroll to position [416, 0]
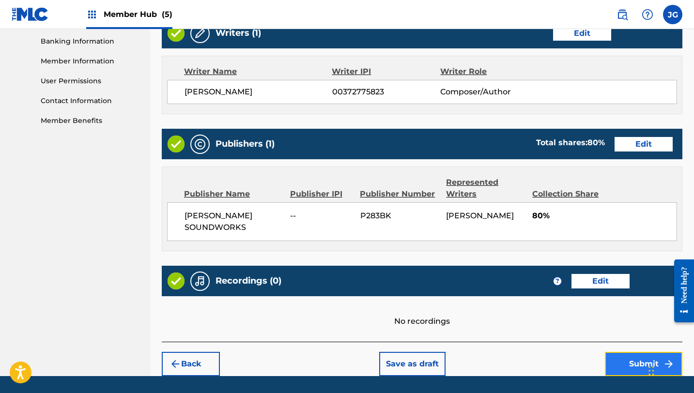
click at [631, 352] on button "Submit" at bounding box center [643, 364] width 77 height 24
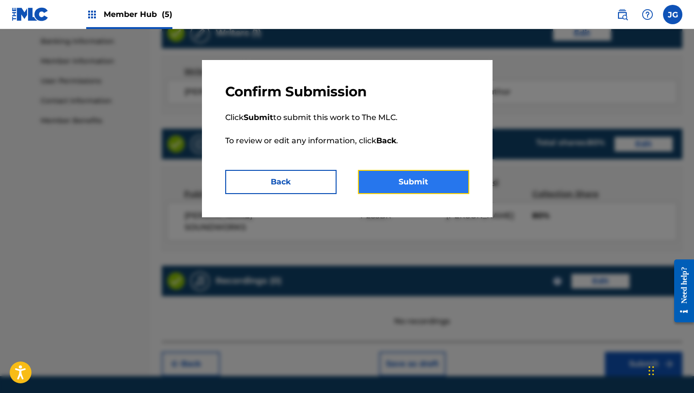
click at [402, 194] on button "Submit" at bounding box center [413, 182] width 111 height 24
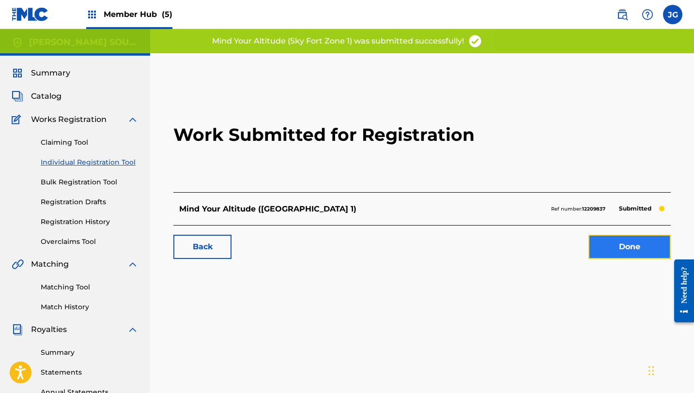
click at [611, 246] on link "Done" at bounding box center [629, 247] width 82 height 24
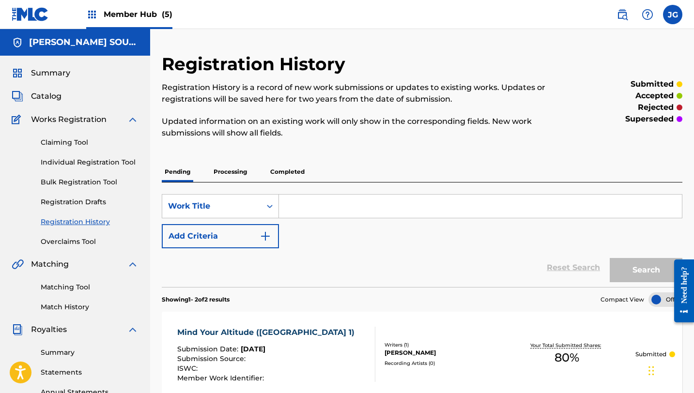
click at [42, 103] on div "Summary Catalog Works Registration Claiming Tool Individual Registration Tool B…" at bounding box center [75, 305] width 150 height 498
click at [42, 102] on span "Catalog" at bounding box center [46, 97] width 31 height 12
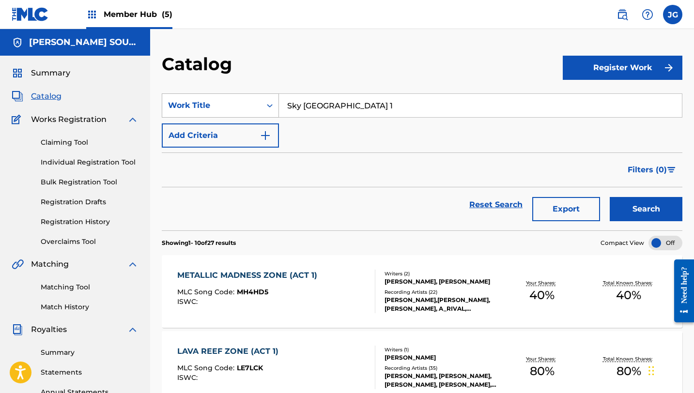
drag, startPoint x: 353, startPoint y: 109, endPoint x: 268, endPoint y: 106, distance: 84.8
click at [268, 106] on div "SearchWithCriteria8a461067-000f-44df-a83e-a1a2f9948978 Work Title [GEOGRAPHIC_D…" at bounding box center [422, 105] width 520 height 24
click at [491, 211] on link "Reset Search" at bounding box center [495, 204] width 63 height 21
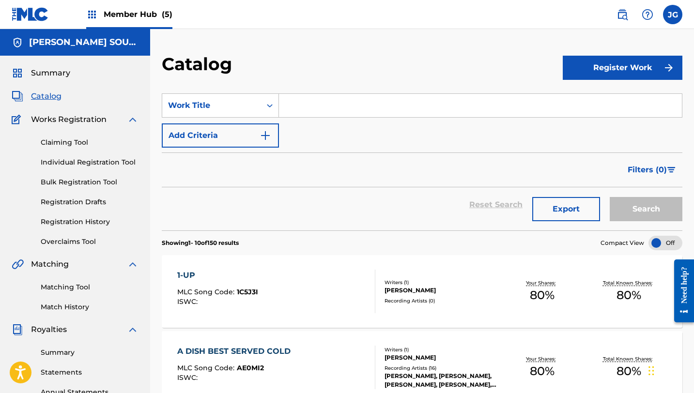
click at [317, 106] on input "Search Form" at bounding box center [480, 105] width 403 height 23
paste input "Dire Dancing (Dark Fortress Zone 1)"
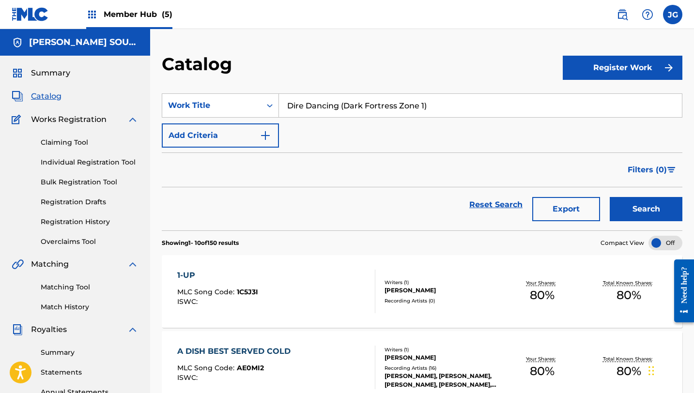
click at [610, 197] on button "Search" at bounding box center [646, 209] width 73 height 24
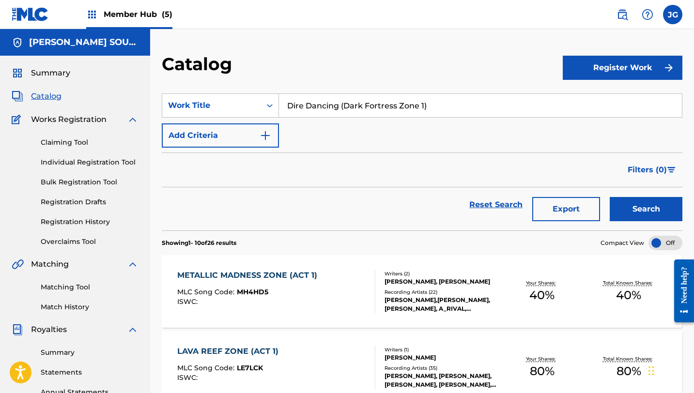
scroll to position [0, 0]
drag, startPoint x: 437, startPoint y: 111, endPoint x: 342, endPoint y: 107, distance: 95.0
click at [342, 107] on input "Dire Dancing (Dark Fortress Zone 1)" at bounding box center [480, 104] width 403 height 23
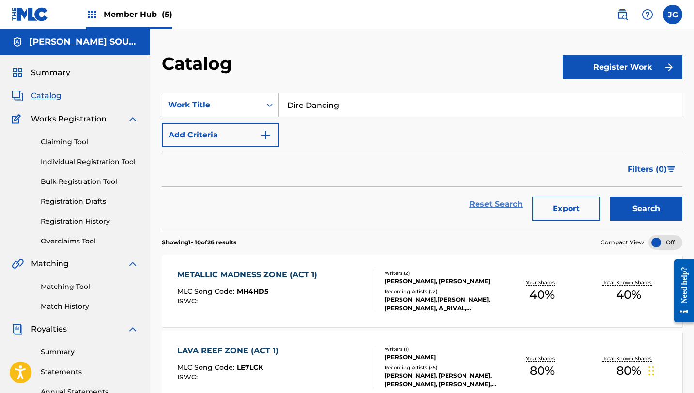
type input "Dire Dancing"
click at [492, 207] on link "Reset Search" at bounding box center [495, 204] width 63 height 21
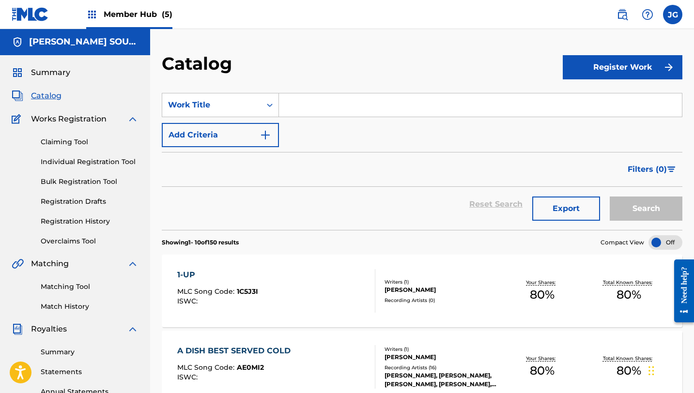
click at [370, 102] on input "Search Form" at bounding box center [480, 104] width 403 height 23
paste input "Dire Dancing (Dark Fortress Zone 1)"
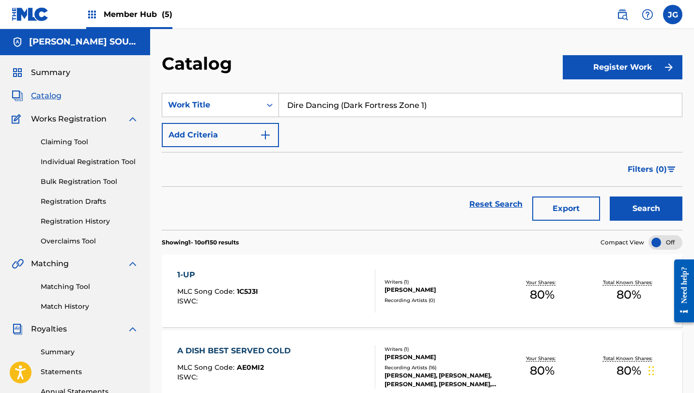
drag, startPoint x: 443, startPoint y: 106, endPoint x: 339, endPoint y: 101, distance: 103.7
click at [339, 101] on input "Dire Dancing (Dark Fortress Zone 1)" at bounding box center [480, 104] width 403 height 23
type input "Dire Dancing"
click at [610, 197] on button "Search" at bounding box center [646, 209] width 73 height 24
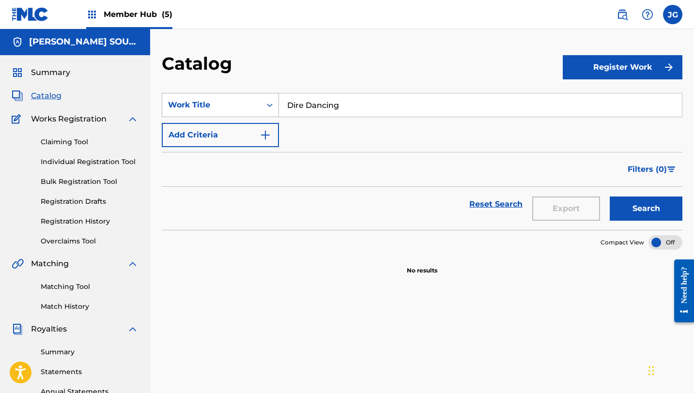
drag, startPoint x: 345, startPoint y: 105, endPoint x: 272, endPoint y: 100, distance: 73.3
click at [272, 100] on div "SearchWithCriteria8a461067-000f-44df-a83e-a1a2f9948978 Work Title Dire Dancing" at bounding box center [422, 105] width 520 height 24
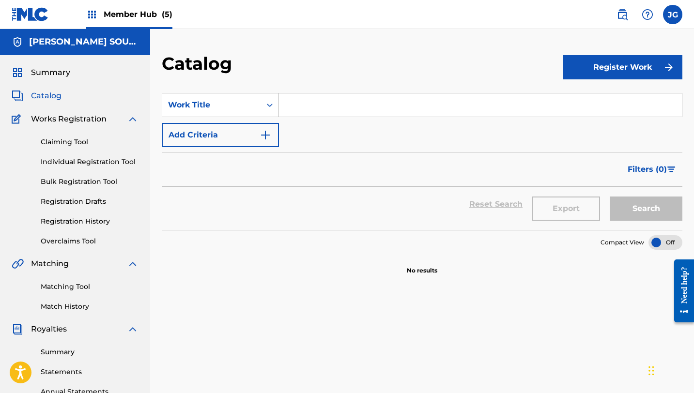
click at [481, 204] on div "Reset Search Export Search" at bounding box center [422, 204] width 520 height 35
click at [327, 109] on input "Search Form" at bounding box center [480, 104] width 403 height 23
paste input "Dire Dancing (Dark Fortress Zone 1)"
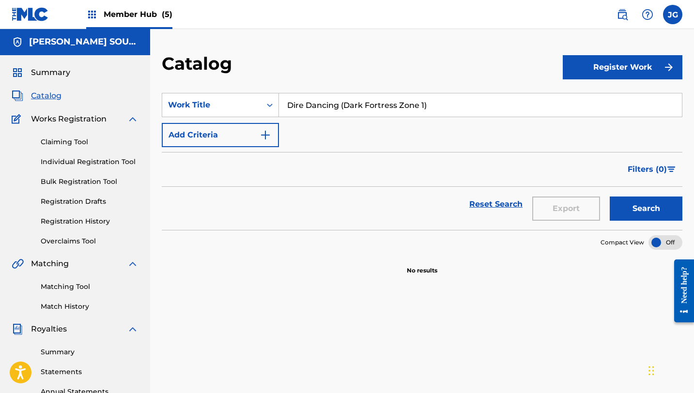
type input "Dire Dancing (Dark Fortress Zone 1)"
click at [610, 197] on button "Search" at bounding box center [646, 209] width 73 height 24
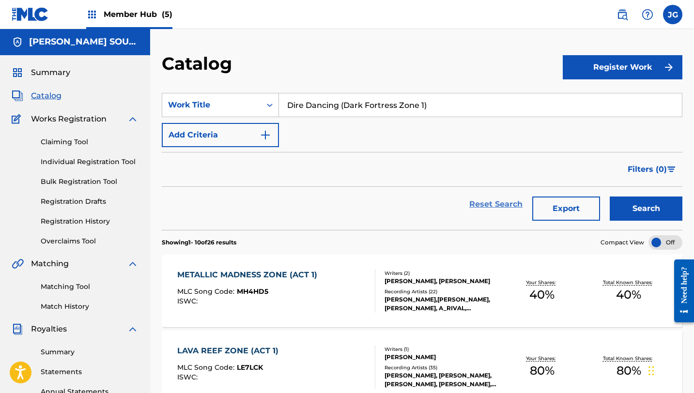
click at [472, 207] on link "Reset Search" at bounding box center [495, 204] width 63 height 21
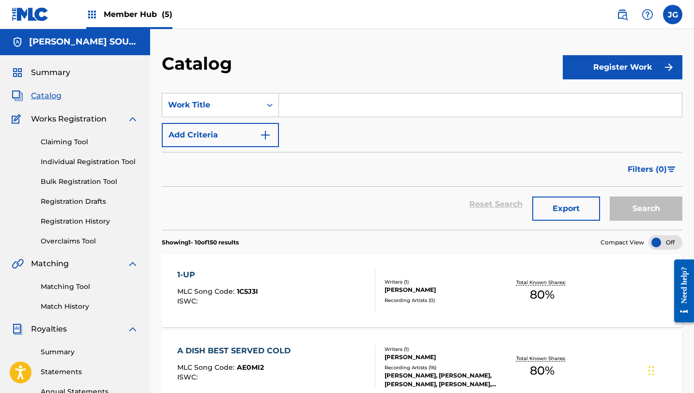
click at [355, 95] on input "Search Form" at bounding box center [480, 104] width 403 height 23
paste input "Dire Dancing (Dark Fortress Zone 1)"
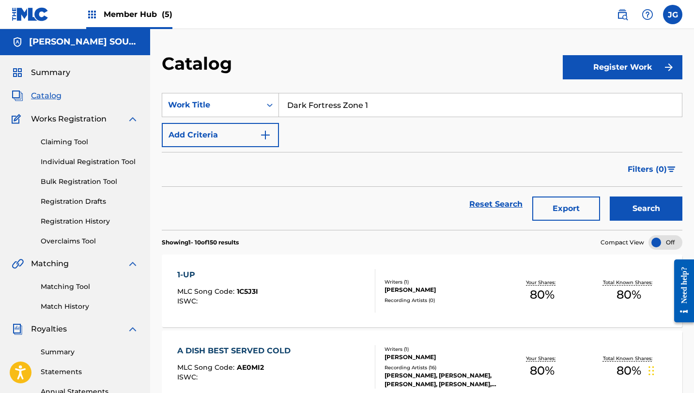
type input "Dark Fortress Zone 1"
click at [610, 197] on button "Search" at bounding box center [646, 209] width 73 height 24
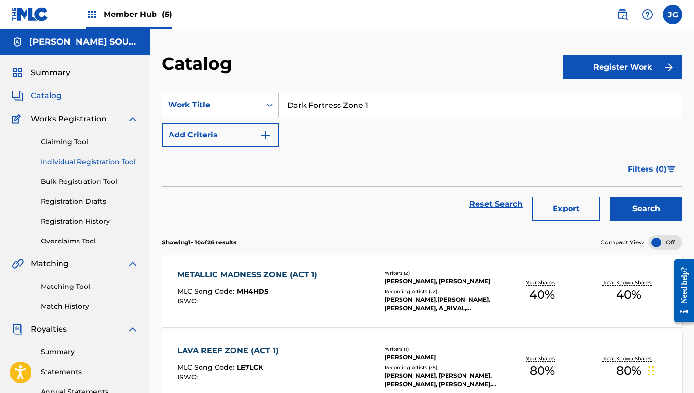
click at [71, 161] on link "Individual Registration Tool" at bounding box center [90, 162] width 98 height 10
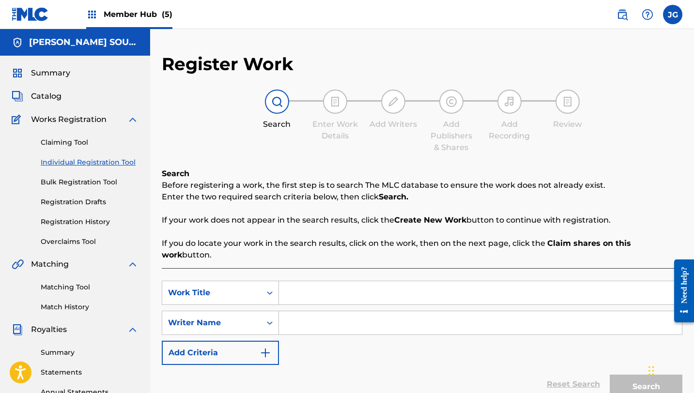
click at [322, 281] on input "Search Form" at bounding box center [480, 292] width 403 height 23
paste input "Dire Dancing (Dark Fortress Zone 1)"
type input "Dire Dancing (Dark Fortress Zone 1)"
click at [336, 312] on input "Search Form" at bounding box center [480, 322] width 403 height 23
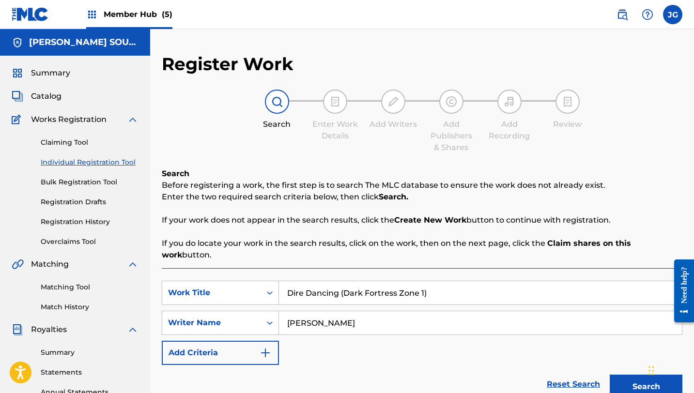
type input "[PERSON_NAME]"
click at [610, 375] on button "Search" at bounding box center [646, 387] width 73 height 24
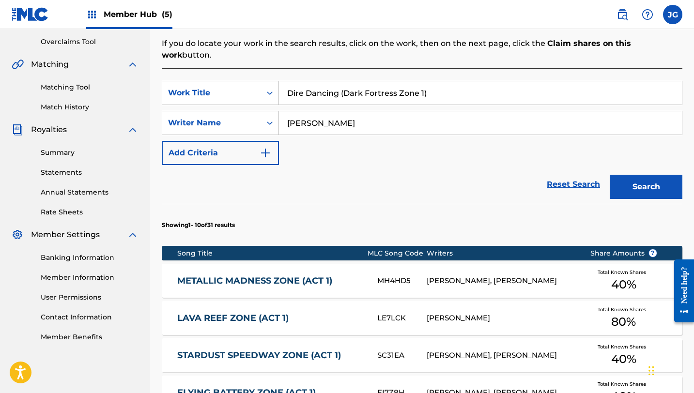
scroll to position [153, 0]
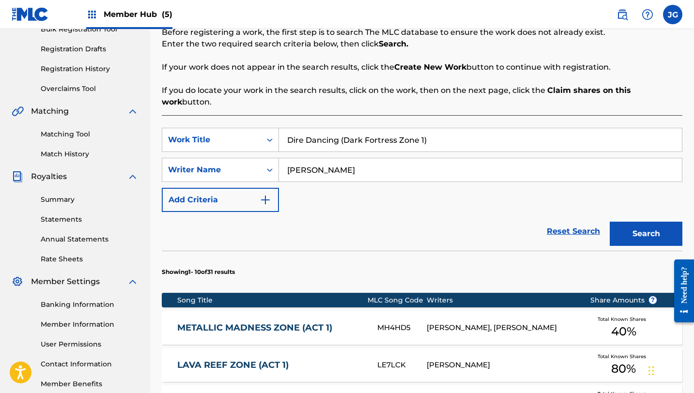
drag, startPoint x: 434, startPoint y: 131, endPoint x: 338, endPoint y: 132, distance: 95.4
click at [338, 132] on input "Dire Dancing (Dark Fortress Zone 1)" at bounding box center [480, 139] width 403 height 23
click at [610, 222] on button "Search" at bounding box center [646, 234] width 73 height 24
drag, startPoint x: 431, startPoint y: 128, endPoint x: 336, endPoint y: 126, distance: 95.9
click at [336, 128] on input "Dire Dancin (Dark Fortress Zone 1)" at bounding box center [480, 139] width 403 height 23
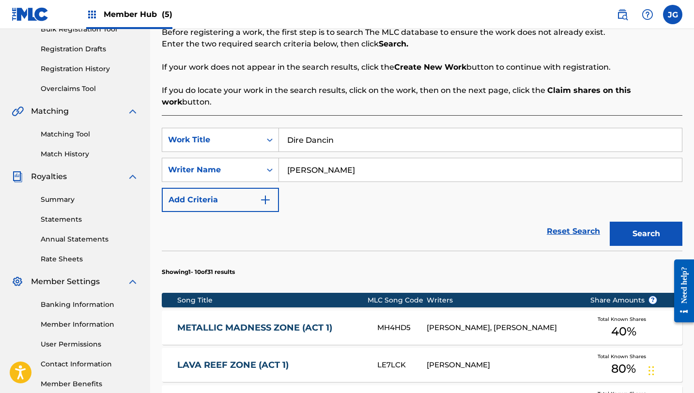
click at [610, 222] on button "Search" at bounding box center [646, 234] width 73 height 24
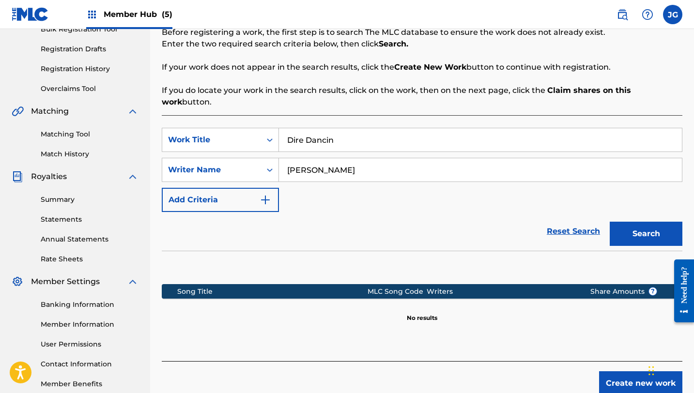
click at [329, 135] on input "Dire Dancin" at bounding box center [480, 139] width 403 height 23
drag, startPoint x: 338, startPoint y: 134, endPoint x: 269, endPoint y: 120, distance: 70.6
click at [271, 128] on div "SearchWithCriteria8bd2b2f9-e0a8-4cd3-a582-0ac6ed8ac168 Work Title Dire Dancin" at bounding box center [422, 140] width 520 height 24
paste input "g (Dark Fortress Zone 1)"
drag, startPoint x: 429, startPoint y: 131, endPoint x: 341, endPoint y: 123, distance: 88.4
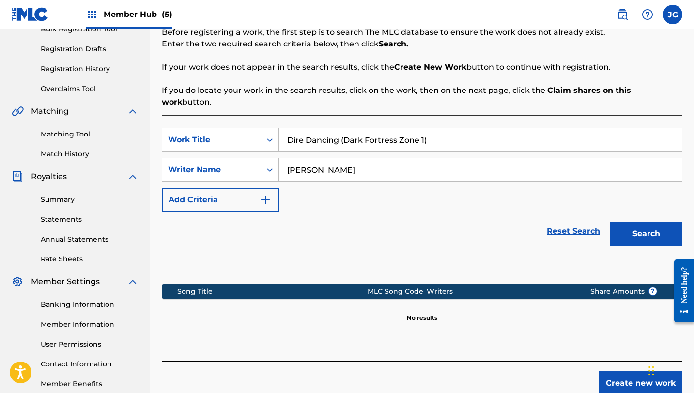
click at [341, 128] on input "Dire Dancing (Dark Fortress Zone 1)" at bounding box center [480, 139] width 403 height 23
click at [610, 222] on button "Search" at bounding box center [646, 234] width 73 height 24
drag, startPoint x: 352, startPoint y: 127, endPoint x: 235, endPoint y: 109, distance: 118.5
click at [248, 128] on div "SearchWithCriteria8bd2b2f9-e0a8-4cd3-a582-0ac6ed8ac168 Work Title Dire Dancing" at bounding box center [422, 140] width 520 height 24
paste input "(Dark Fortress Zone 1)"
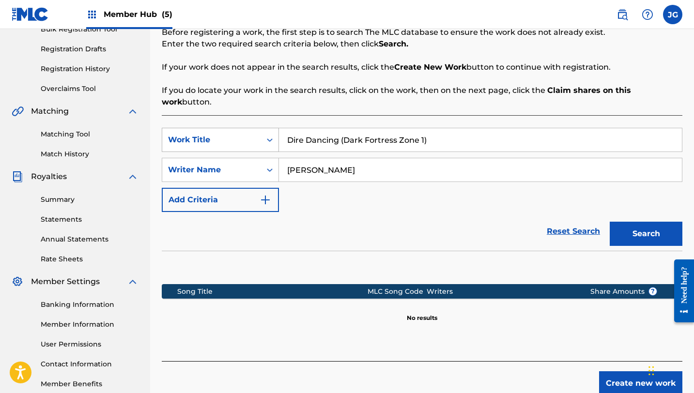
drag, startPoint x: 342, startPoint y: 133, endPoint x: 231, endPoint y: 127, distance: 111.0
click at [231, 128] on div "SearchWithCriteria8bd2b2f9-e0a8-4cd3-a582-0ac6ed8ac168 Work Title Dire Dancing …" at bounding box center [422, 140] width 520 height 24
click at [610, 222] on button "Search" at bounding box center [646, 234] width 73 height 24
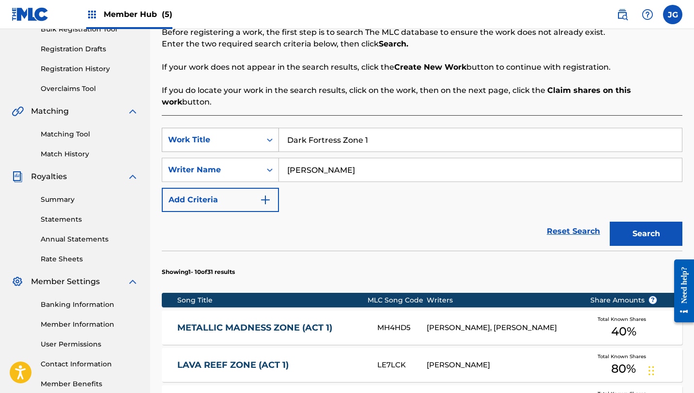
type input "Dark Fortress Zone 1"
click at [610, 222] on button "Search" at bounding box center [646, 234] width 73 height 24
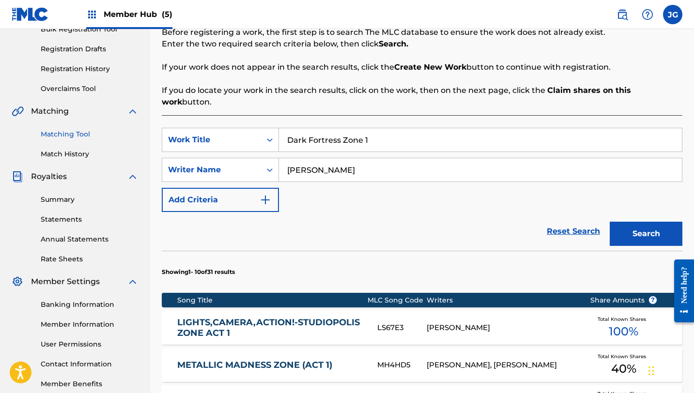
click at [71, 137] on link "Matching Tool" at bounding box center [90, 134] width 98 height 10
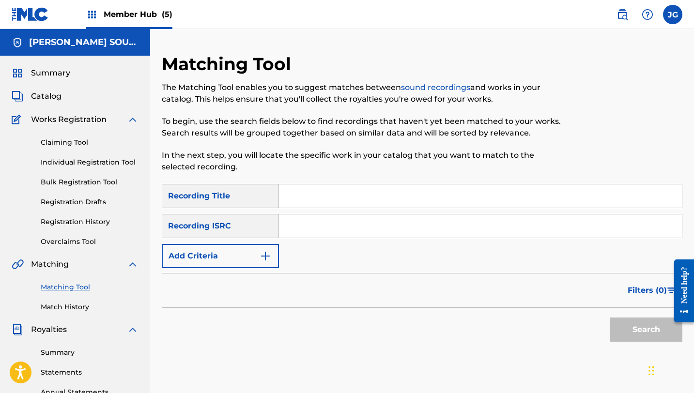
click at [331, 205] on input "Search Form" at bounding box center [480, 195] width 403 height 23
paste input "Dire Dancing (Dark Fortress Zone 1)"
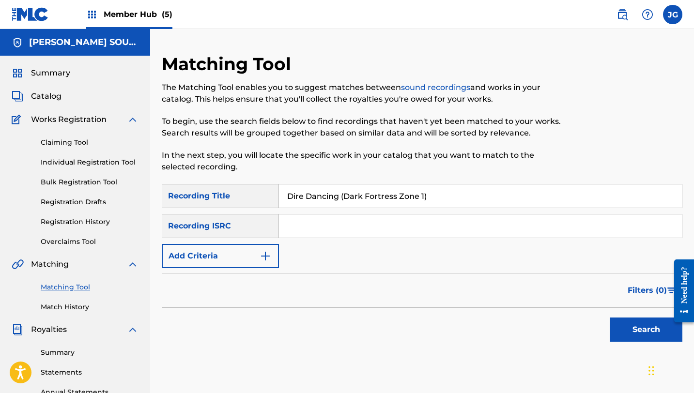
type input "Dire Dancing (Dark Fortress Zone 1)"
click at [610, 318] on button "Search" at bounding box center [646, 330] width 73 height 24
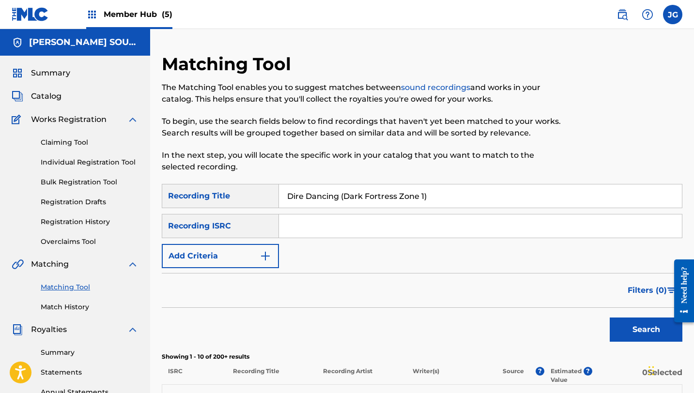
drag, startPoint x: 437, startPoint y: 196, endPoint x: 237, endPoint y: 186, distance: 199.7
click at [238, 187] on div "SearchWithCriteriaa0c5daee-f429-4890-963e-f6f8a529c820 Recording Title Dire Dan…" at bounding box center [422, 196] width 520 height 24
click at [7, 88] on div "Summary Catalog Works Registration Claiming Tool Individual Registration Tool B…" at bounding box center [75, 305] width 150 height 498
click at [40, 92] on span "Catalog" at bounding box center [46, 97] width 31 height 12
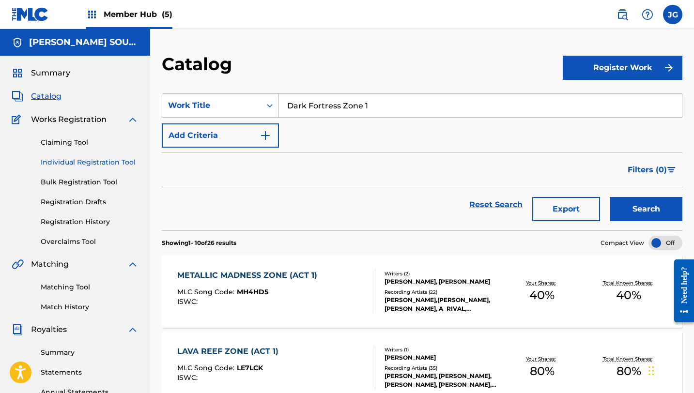
click at [124, 160] on link "Individual Registration Tool" at bounding box center [90, 162] width 98 height 10
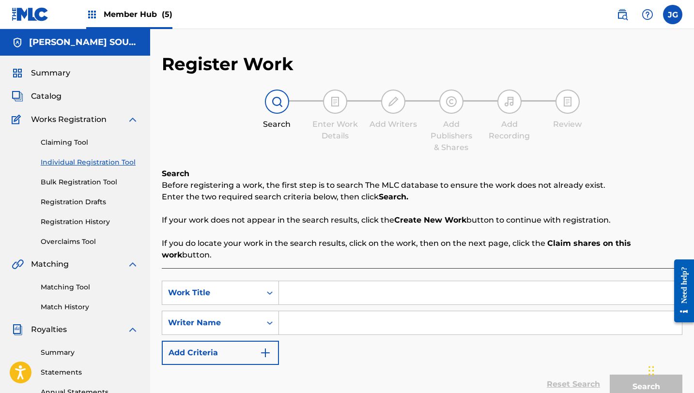
click at [303, 289] on input "Search Form" at bounding box center [480, 292] width 403 height 23
paste input "Dire Dancing (Dark Fortress Zone 1)"
type input "Dire Dancing (Dark Fortress Zone 1)"
click at [307, 312] on input "Search Form" at bounding box center [480, 322] width 403 height 23
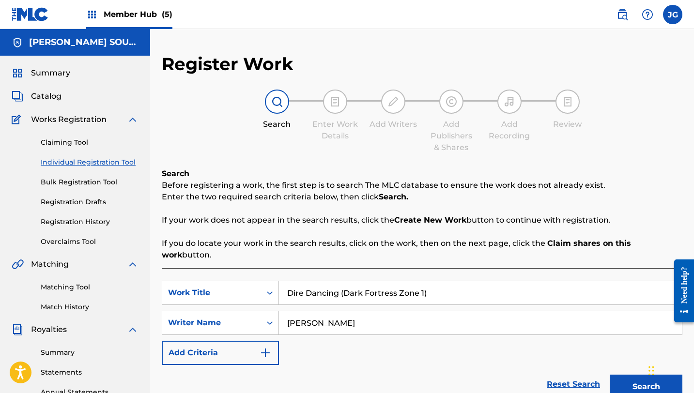
type input "[PERSON_NAME]"
click at [610, 375] on button "Search" at bounding box center [646, 387] width 73 height 24
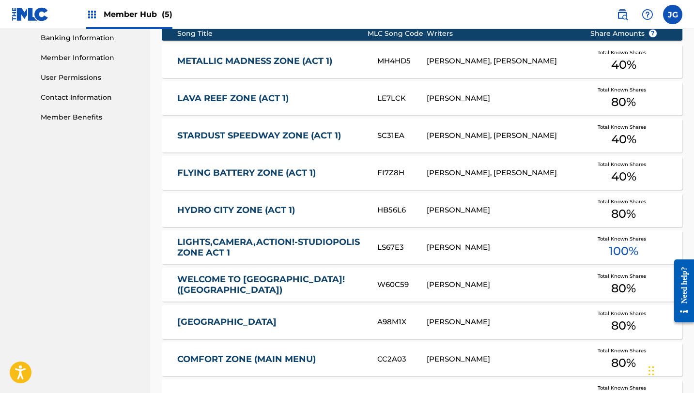
scroll to position [598, 0]
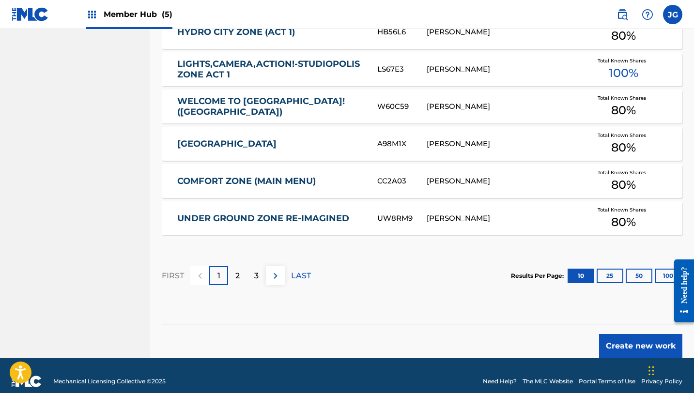
click at [241, 61] on link "LIGHTS,CAMERA,ACTION!-STUDIOPOLIS ZONE ACT 1" at bounding box center [270, 70] width 187 height 22
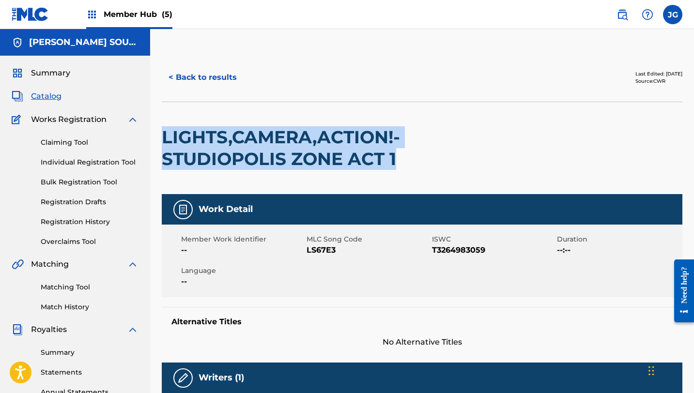
drag, startPoint x: 399, startPoint y: 160, endPoint x: 157, endPoint y: 134, distance: 242.9
click at [209, 79] on button "< Back to results" at bounding box center [203, 77] width 82 height 24
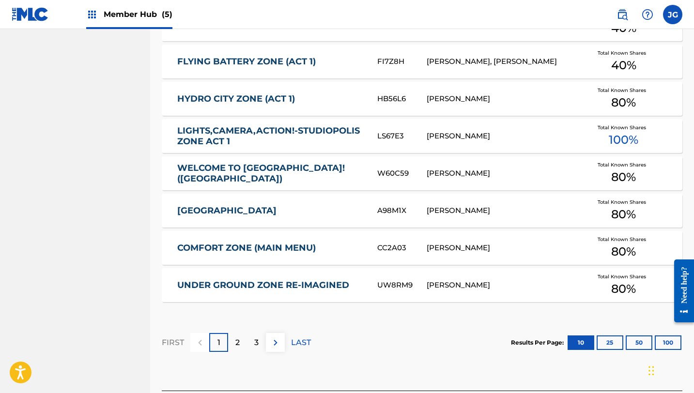
scroll to position [536, 0]
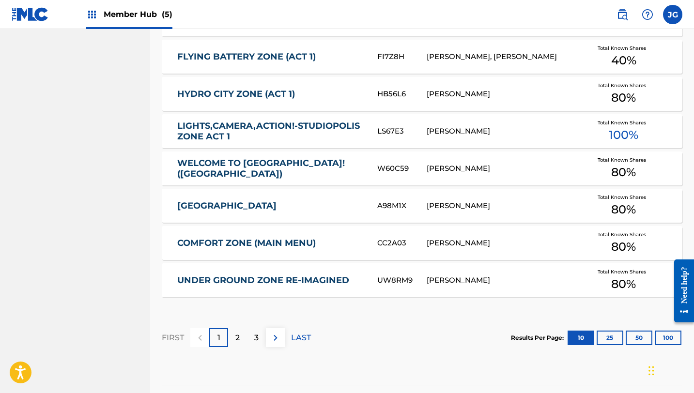
click at [245, 121] on link "LIGHTS,CAMERA,ACTION!-STUDIOPOLIS ZONE ACT 1" at bounding box center [270, 132] width 187 height 22
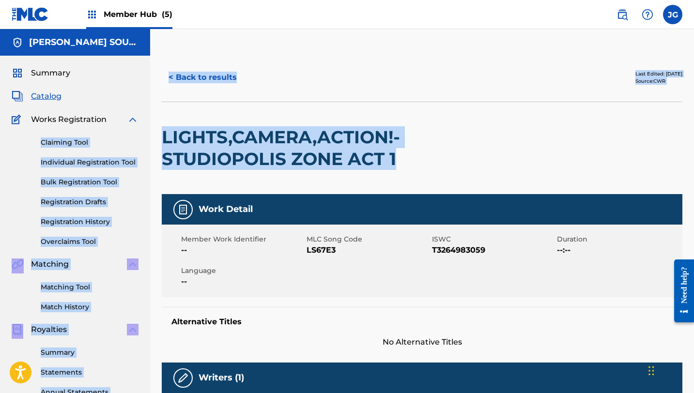
drag, startPoint x: 404, startPoint y: 163, endPoint x: 148, endPoint y: 134, distance: 258.2
click at [148, 135] on main "TEE [PERSON_NAME] SOUNDWORKS Summary Catalog Works Registration Claiming Tool I…" at bounding box center [347, 400] width 694 height 742
copy main "Claiming Tool Individual Registration Tool Bulk Registration Tool Registration …"
click at [199, 147] on h2 "LIGHTS,CAMERA,ACTION!-STUDIOPOLIS ZONE ACT 1" at bounding box center [318, 148] width 312 height 44
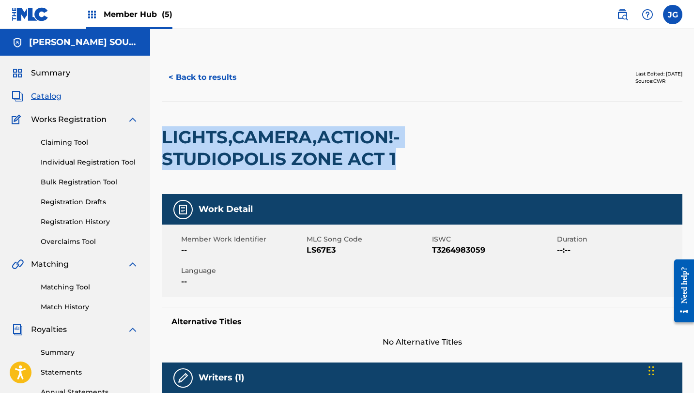
drag, startPoint x: 157, startPoint y: 135, endPoint x: 403, endPoint y: 168, distance: 248.1
copy h2 "LIGHTS,CAMERA,ACTION!-STUDIOPOLIS ZONE ACT 1"
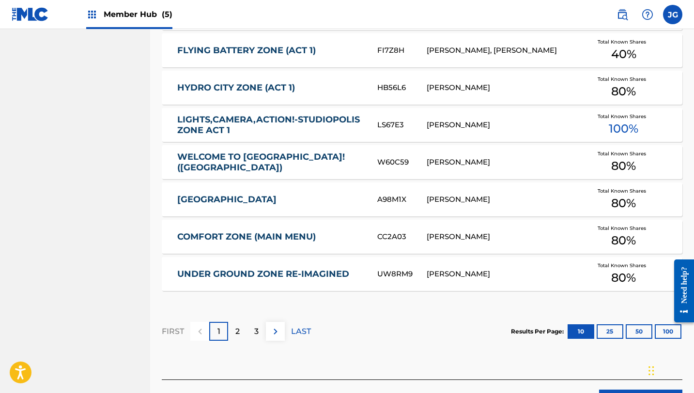
scroll to position [598, 0]
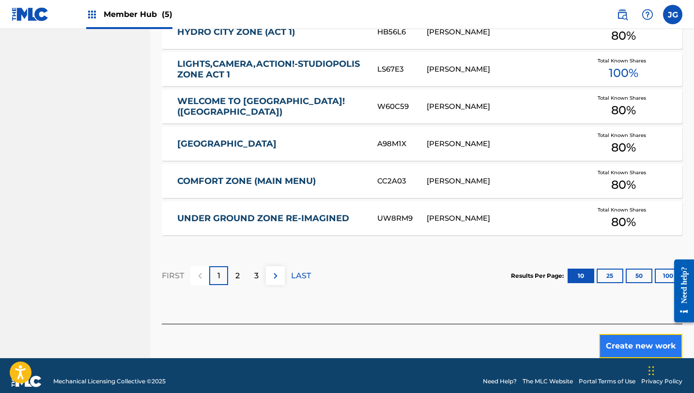
click at [637, 344] on button "Create new work" at bounding box center [640, 346] width 83 height 24
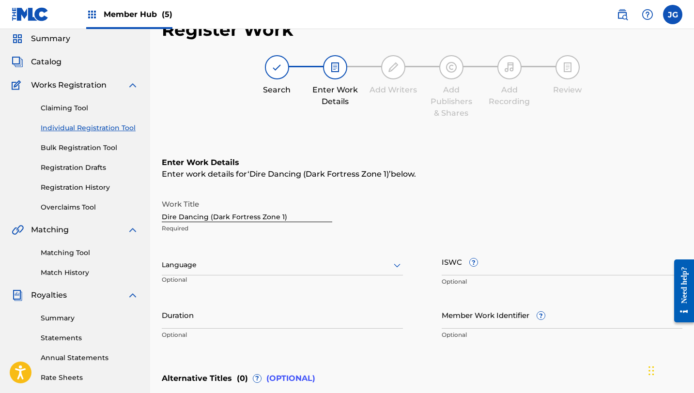
scroll to position [213, 0]
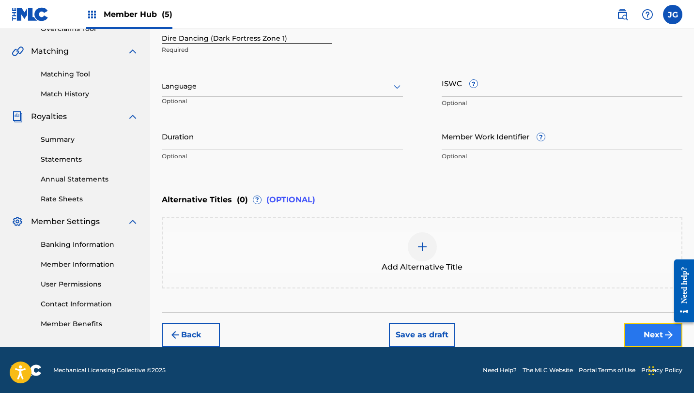
click at [654, 325] on button "Next" at bounding box center [653, 335] width 58 height 24
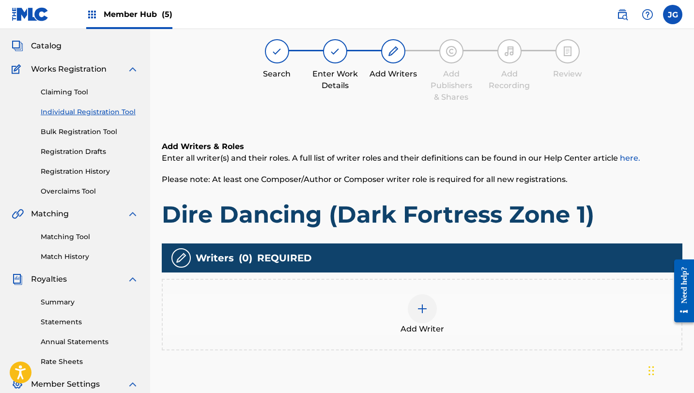
scroll to position [44, 0]
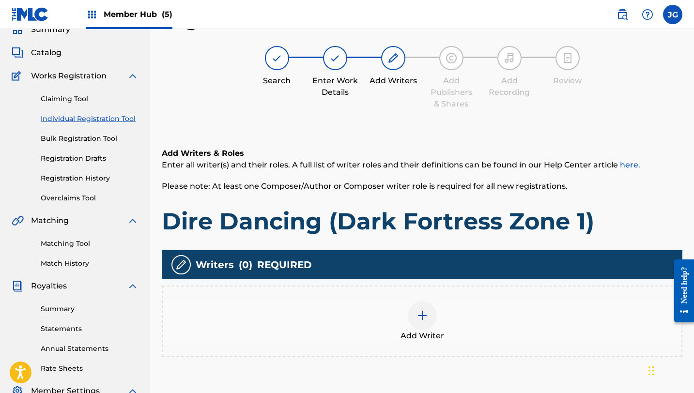
click at [404, 324] on div "Add Writer" at bounding box center [422, 321] width 519 height 41
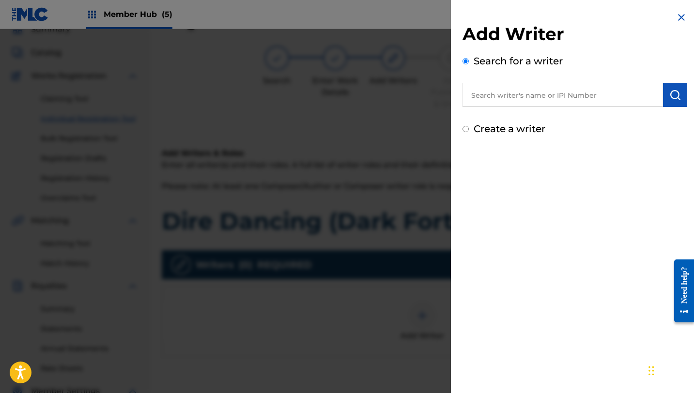
click at [572, 103] on input "text" at bounding box center [562, 95] width 200 height 24
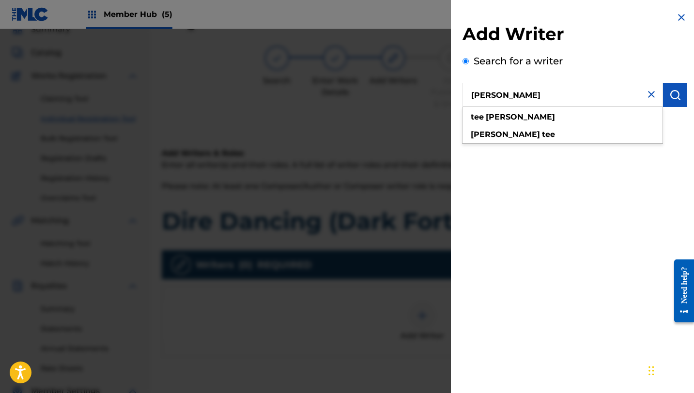
type input "[PERSON_NAME]"
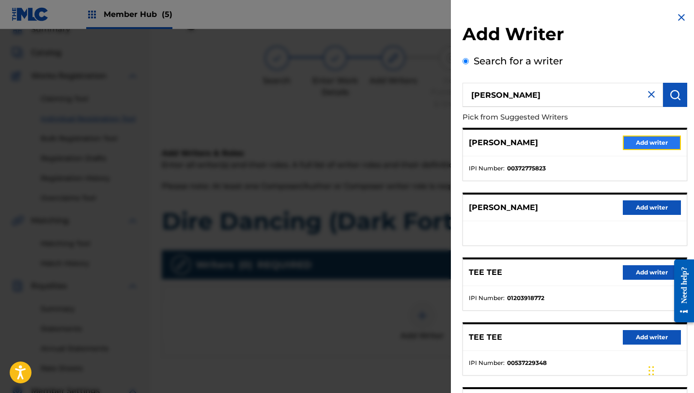
click at [651, 139] on button "Add writer" at bounding box center [652, 143] width 58 height 15
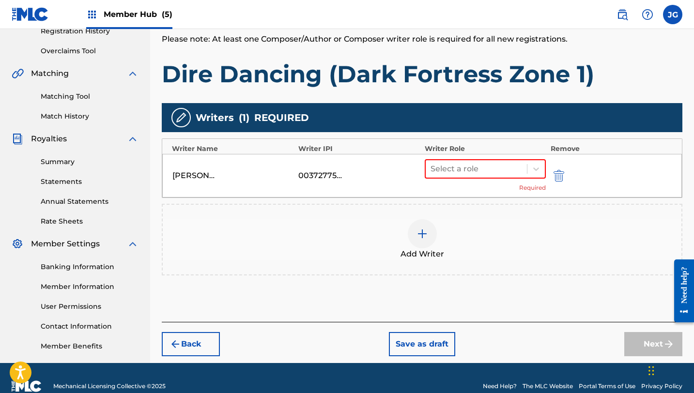
scroll to position [207, 0]
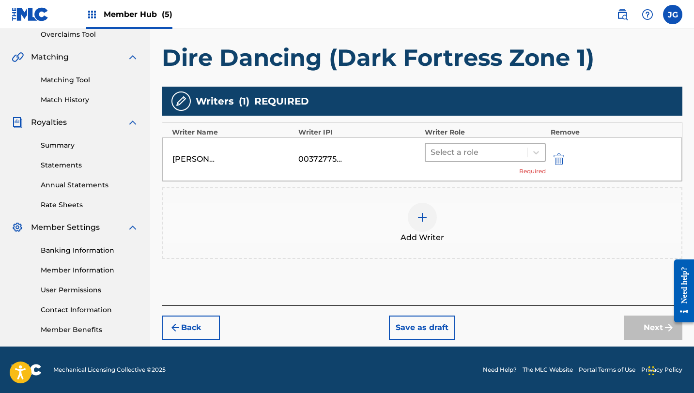
click at [470, 153] on div at bounding box center [476, 153] width 92 height 14
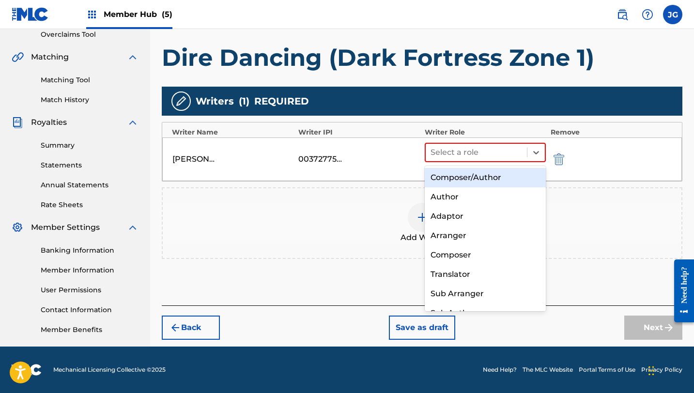
click at [462, 174] on div "Composer/Author" at bounding box center [485, 177] width 121 height 19
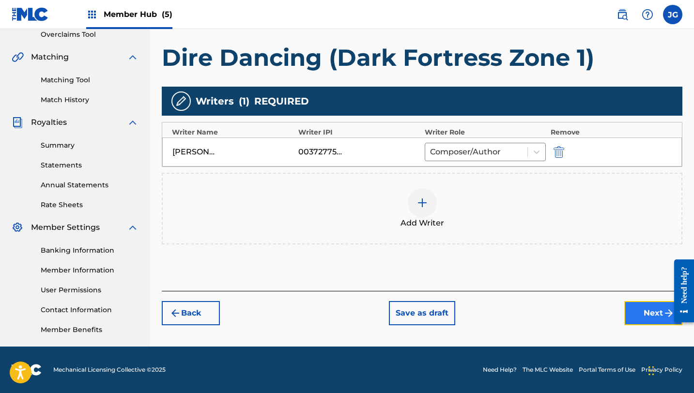
click at [641, 304] on button "Next" at bounding box center [653, 313] width 58 height 24
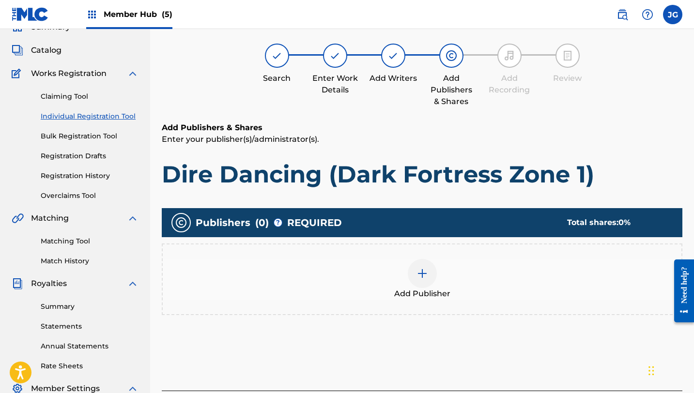
scroll to position [44, 0]
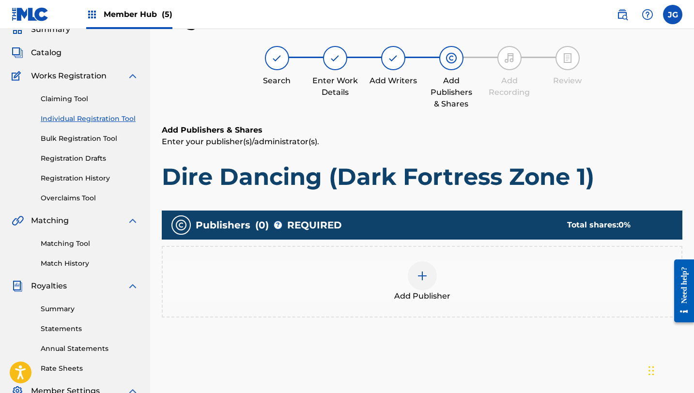
click at [408, 267] on div "Add Publisher" at bounding box center [422, 281] width 519 height 41
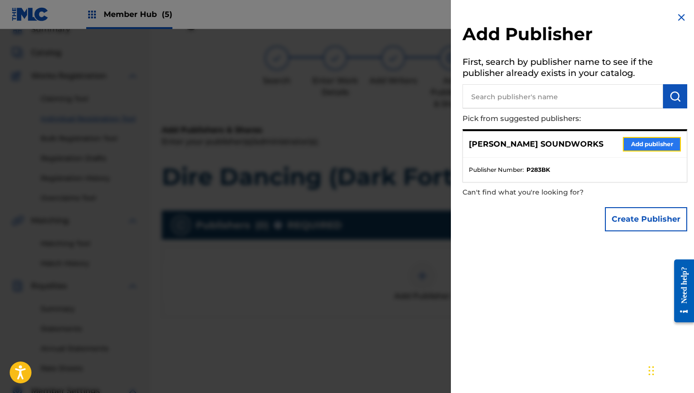
click at [635, 140] on button "Add publisher" at bounding box center [652, 144] width 58 height 15
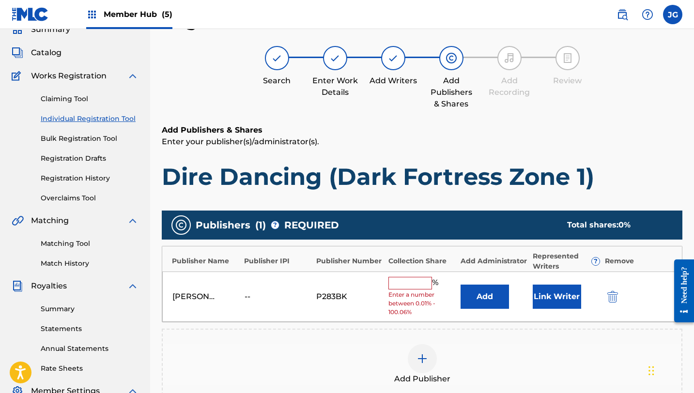
click at [386, 281] on div "[PERSON_NAME] SOUNDWORKS -- P283BK % Enter a number between 0.01% - 100.06% Add…" at bounding box center [421, 297] width 519 height 51
click at [395, 284] on input "text" at bounding box center [410, 283] width 44 height 13
type input "80"
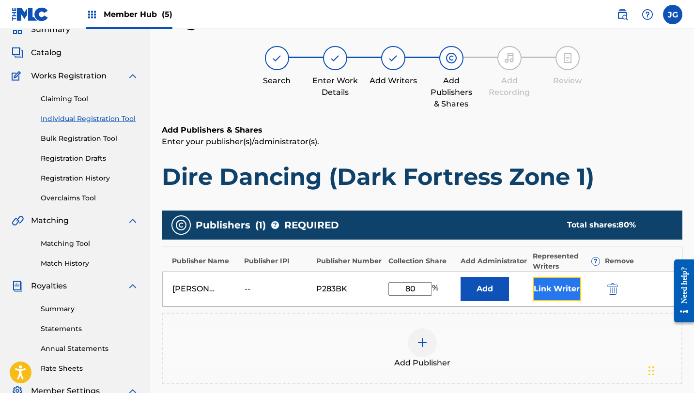
click at [552, 284] on button "Link Writer" at bounding box center [557, 289] width 48 height 24
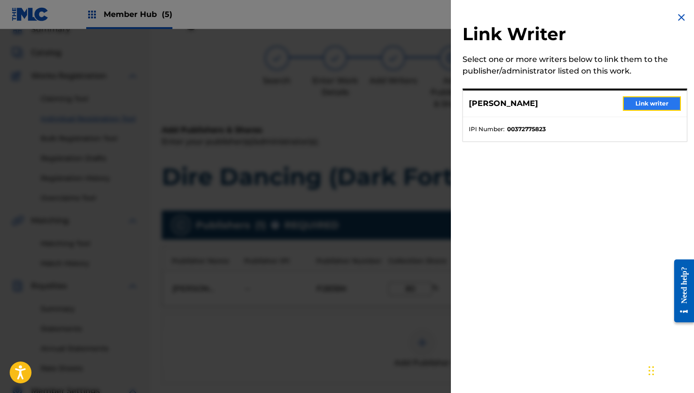
click at [643, 100] on button "Link writer" at bounding box center [652, 103] width 58 height 15
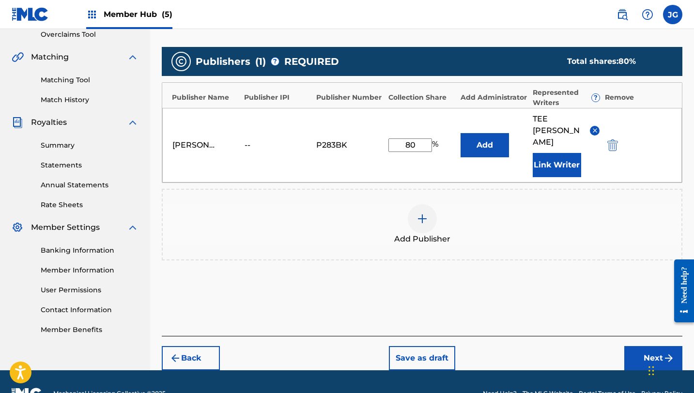
scroll to position [208, 0]
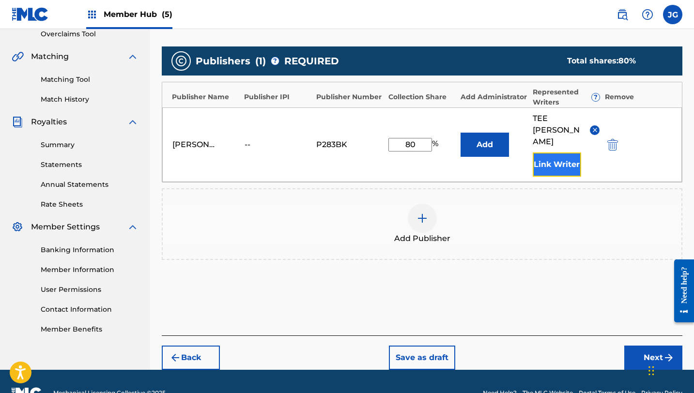
click at [553, 153] on button "Link Writer" at bounding box center [557, 165] width 48 height 24
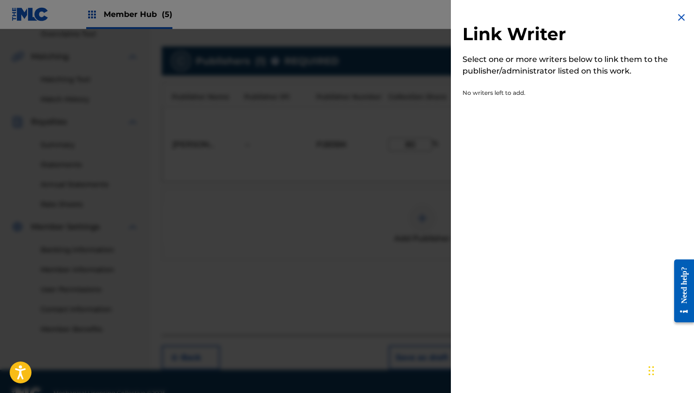
click at [560, 137] on div "Link Writer Select one or more writers below to link them to the publisher/admi…" at bounding box center [575, 196] width 248 height 393
click at [675, 22] on img at bounding box center [681, 18] width 12 height 12
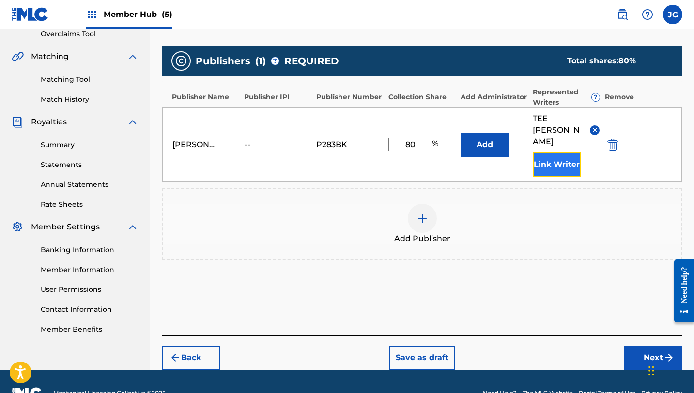
click at [550, 153] on button "Link Writer" at bounding box center [557, 165] width 48 height 24
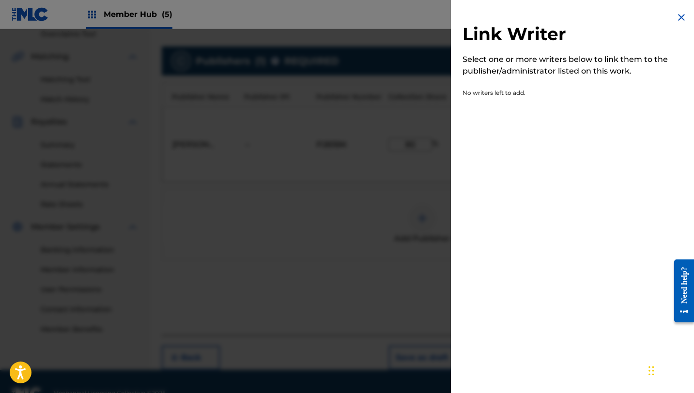
click at [676, 18] on img at bounding box center [681, 18] width 12 height 12
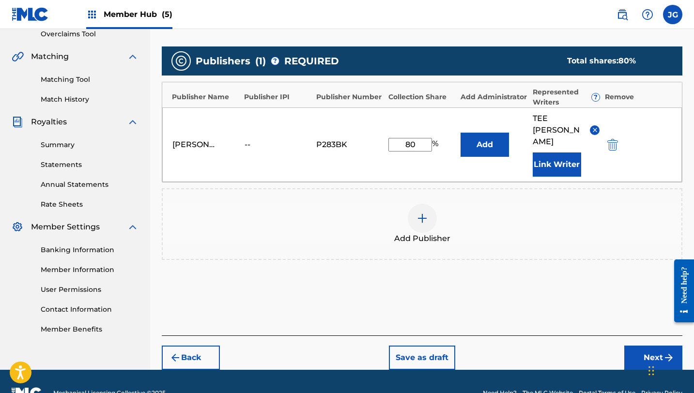
click at [623, 342] on div "Back Save as draft Next" at bounding box center [422, 353] width 520 height 34
click at [645, 346] on button "Next" at bounding box center [653, 358] width 58 height 24
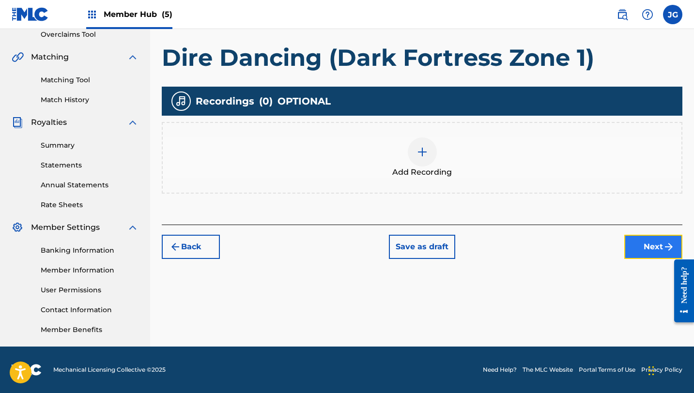
click at [653, 247] on button "Next" at bounding box center [653, 247] width 58 height 24
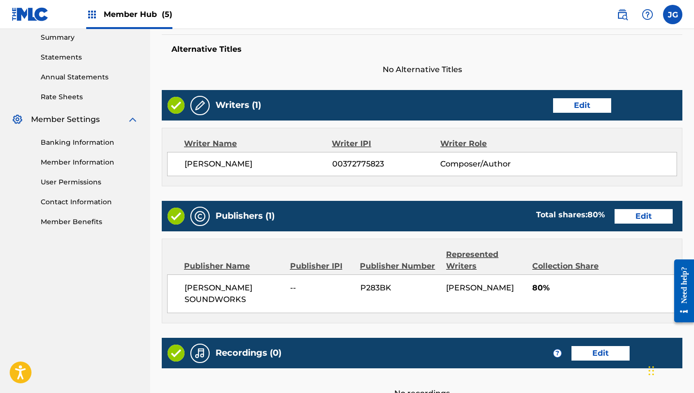
scroll to position [416, 0]
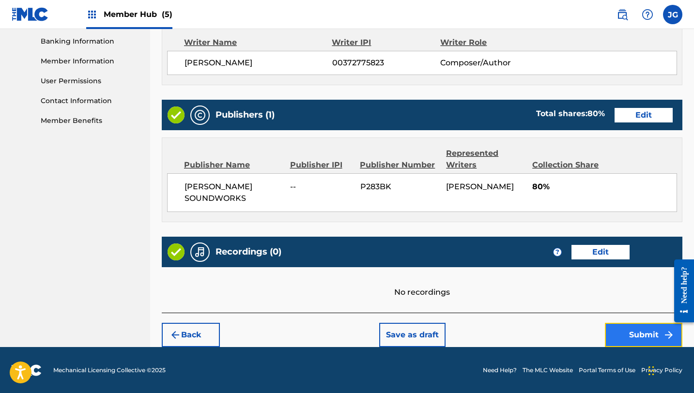
click at [618, 336] on button "Submit" at bounding box center [643, 335] width 77 height 24
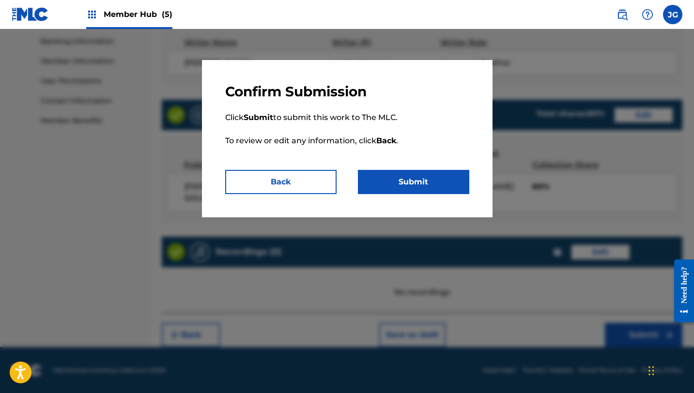
click at [424, 195] on div "Confirm Submission Click Submit to submit this work to The MLC. To review or ed…" at bounding box center [347, 138] width 290 height 157
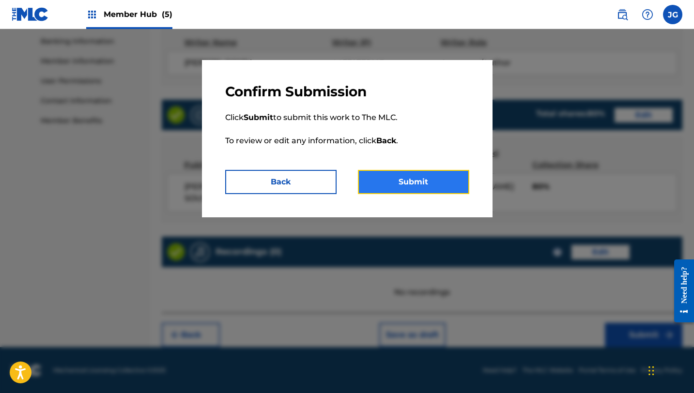
click at [412, 188] on button "Submit" at bounding box center [413, 182] width 111 height 24
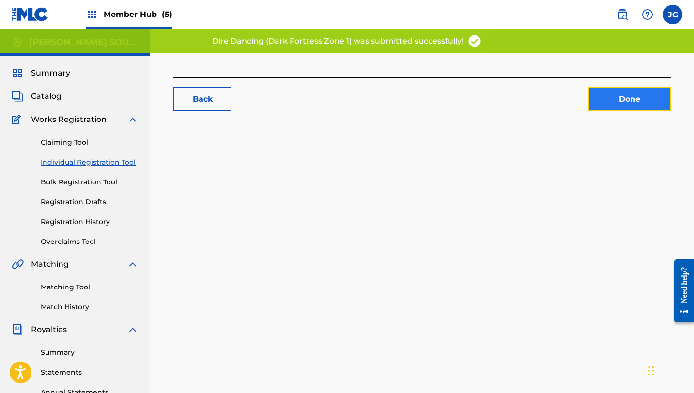
click at [615, 98] on link "Done" at bounding box center [629, 99] width 82 height 24
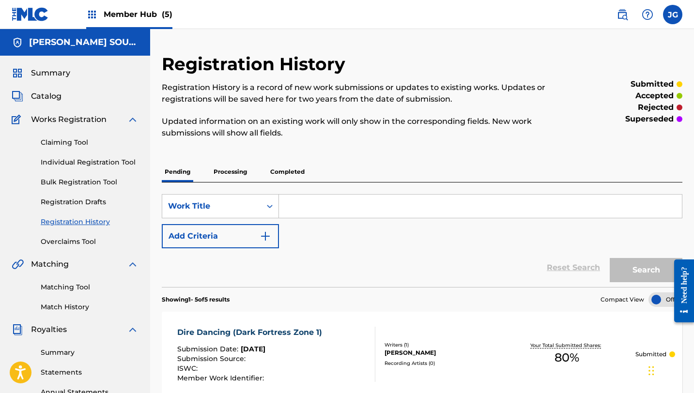
scroll to position [2, 0]
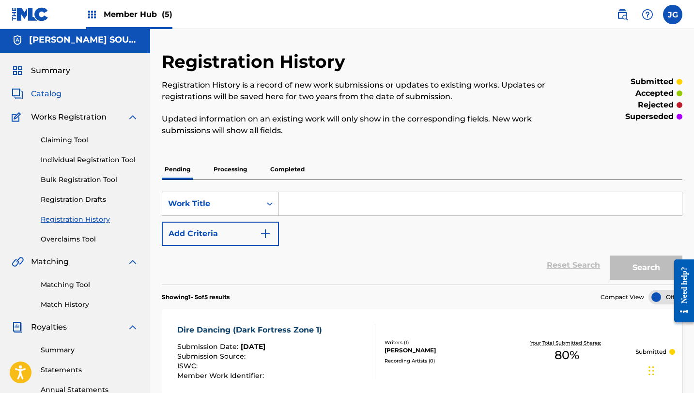
click at [39, 92] on span "Catalog" at bounding box center [46, 94] width 31 height 12
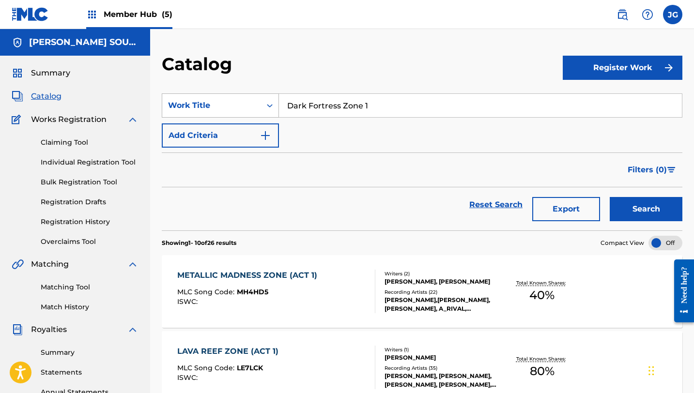
drag, startPoint x: 367, startPoint y: 110, endPoint x: 256, endPoint y: 100, distance: 111.8
click at [256, 100] on div "SearchWithCriteria8a461067-000f-44df-a83e-a1a2f9948978 Work Title Dark Fortress…" at bounding box center [422, 105] width 520 height 24
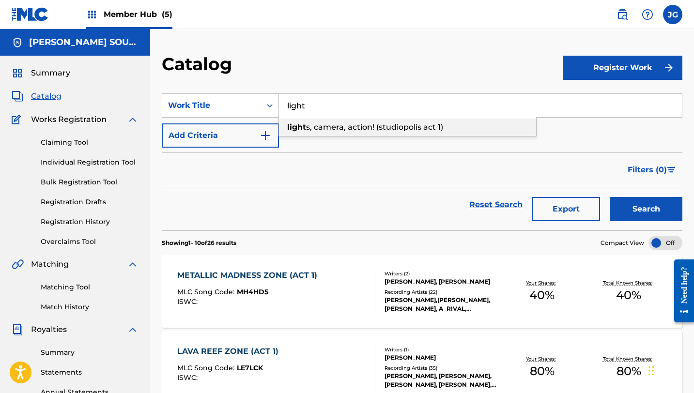
click at [305, 123] on strong "light" at bounding box center [296, 126] width 19 height 9
type input "lights, camera, action! (studiopolis act 1)"
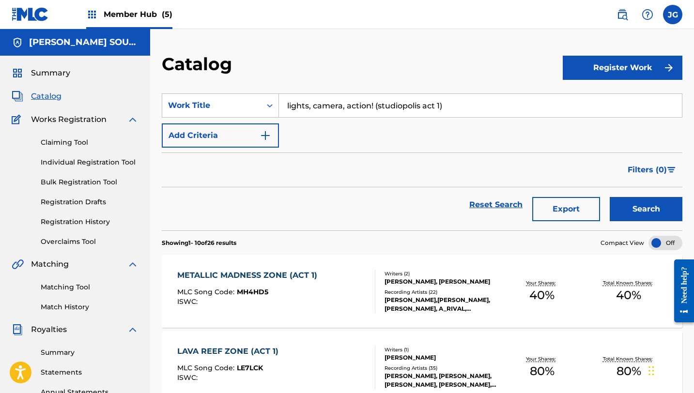
click at [610, 197] on button "Search" at bounding box center [646, 209] width 73 height 24
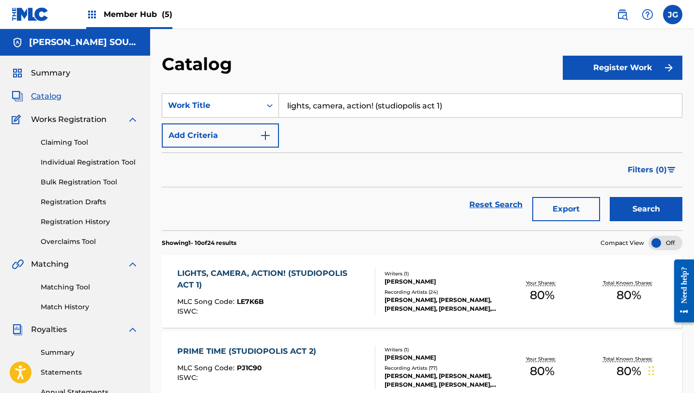
click at [232, 272] on div "LIGHTS, CAMERA, ACTION! (STUDIOPOLIS ACT 1)" at bounding box center [272, 279] width 190 height 23
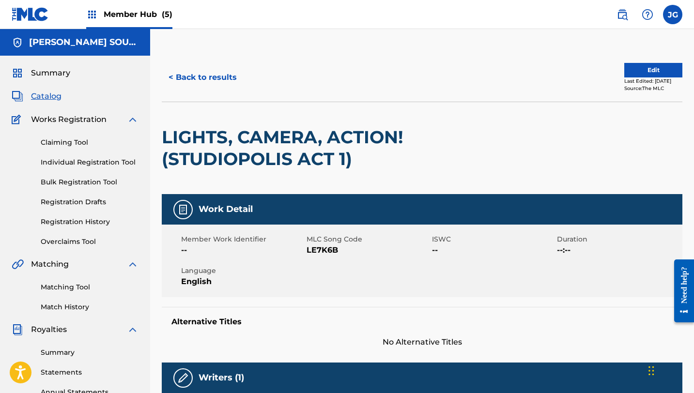
click at [46, 95] on span "Catalog" at bounding box center [46, 97] width 31 height 12
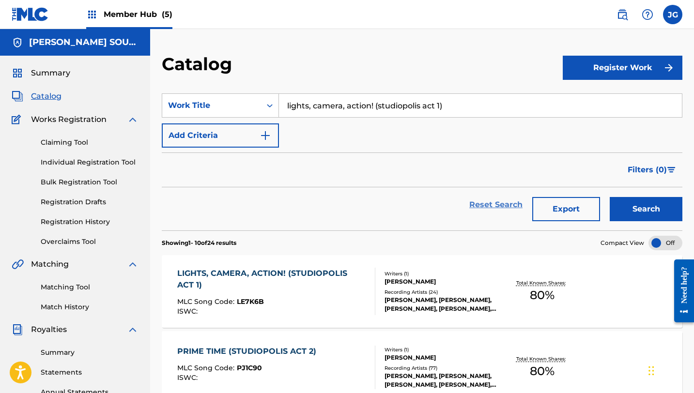
click at [508, 209] on link "Reset Search" at bounding box center [495, 204] width 63 height 21
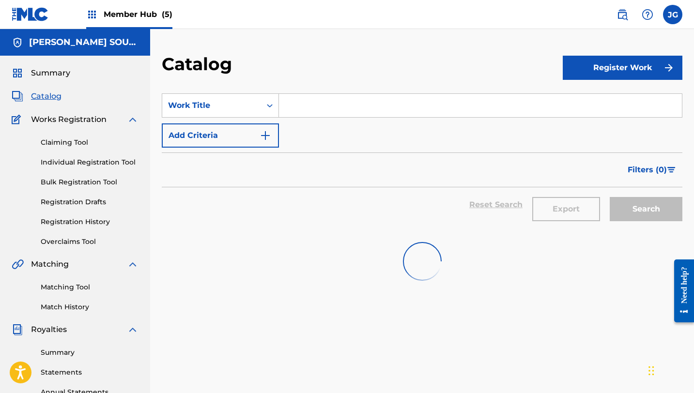
click at [351, 105] on input "Search Form" at bounding box center [480, 105] width 403 height 23
paste input "genos x-treme theme"
type input "genos x-treme theme"
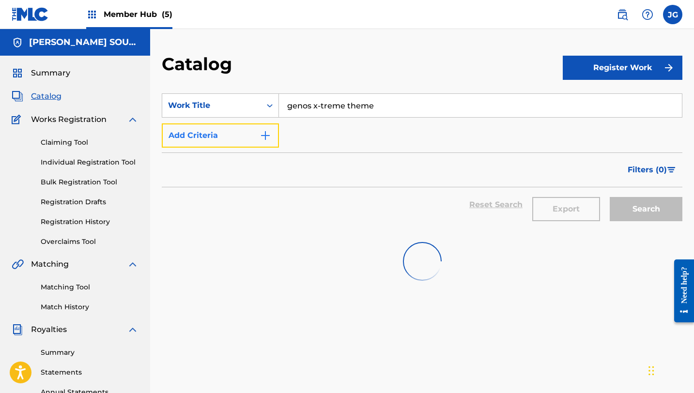
click at [242, 132] on button "Add Criteria" at bounding box center [220, 135] width 117 height 24
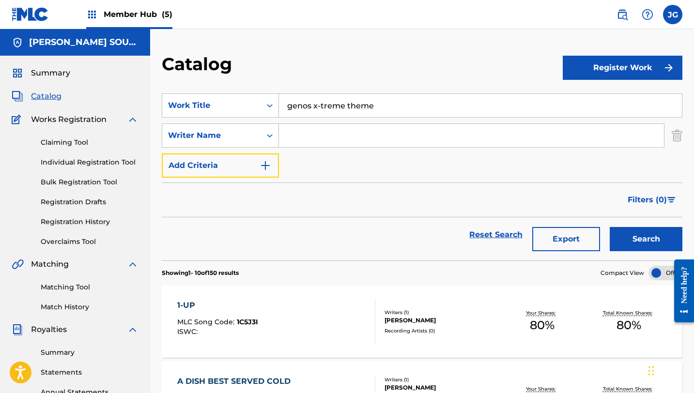
click at [162, 153] on button "Add Criteria" at bounding box center [220, 165] width 117 height 24
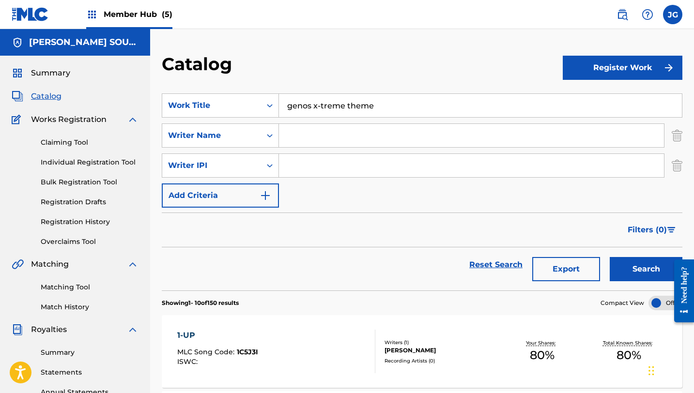
click at [675, 137] on img "Search Form" at bounding box center [677, 135] width 11 height 24
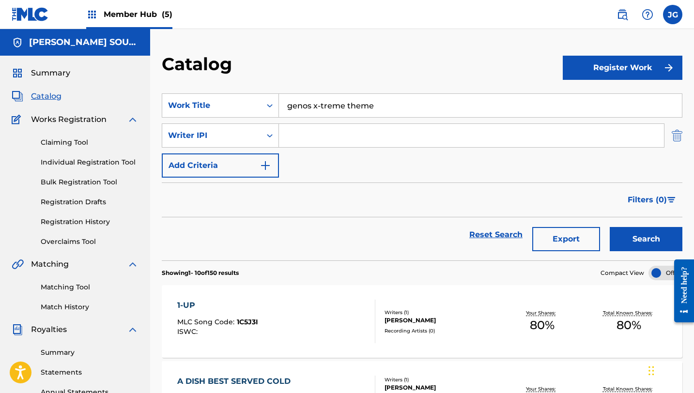
click at [674, 133] on img "Search Form" at bounding box center [677, 135] width 11 height 24
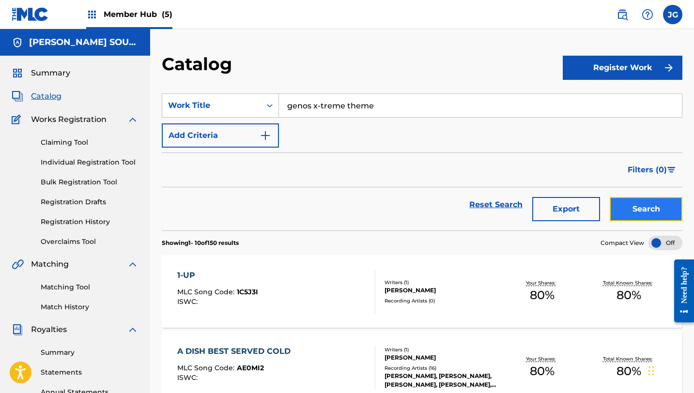
click at [636, 207] on button "Search" at bounding box center [646, 209] width 73 height 24
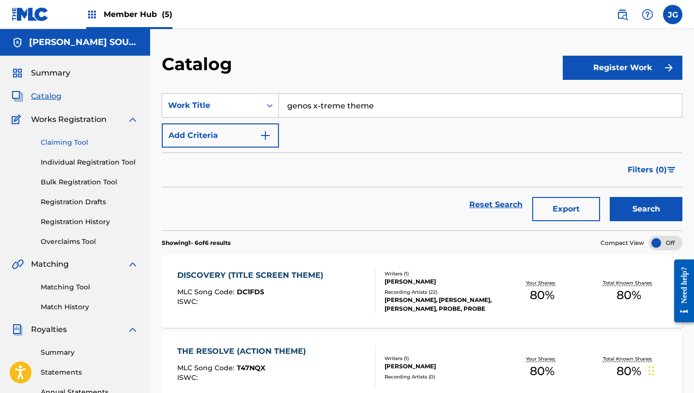
click at [74, 143] on link "Claiming Tool" at bounding box center [90, 142] width 98 height 10
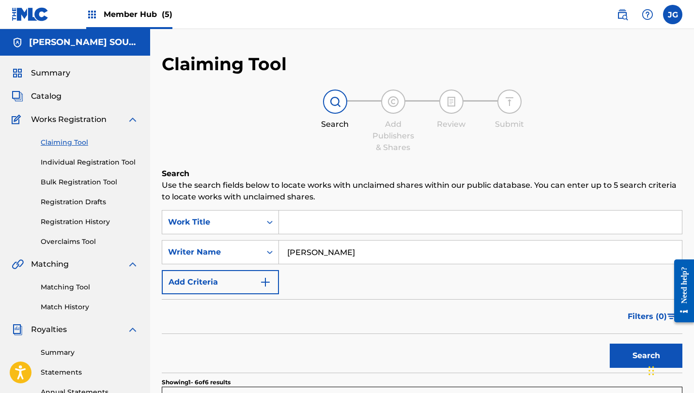
click at [313, 239] on div "SearchWithCriteria3d315a76-946f-47c8-ace1-3cd7eff85fa5 Work Title SearchWithCri…" at bounding box center [422, 252] width 520 height 84
click at [313, 229] on input "Search Form" at bounding box center [480, 222] width 403 height 23
paste input "genos x-treme theme"
type input "genos x-treme theme"
click at [610, 344] on button "Search" at bounding box center [646, 356] width 73 height 24
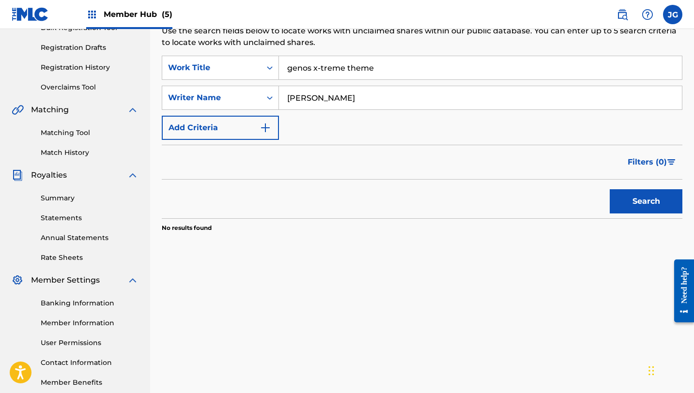
scroll to position [138, 0]
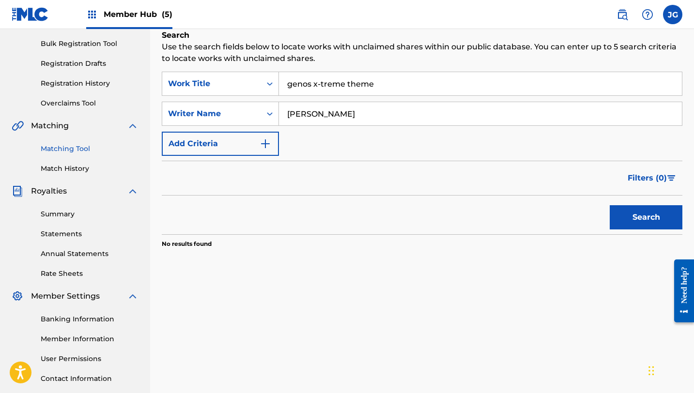
click at [60, 146] on link "Matching Tool" at bounding box center [90, 149] width 98 height 10
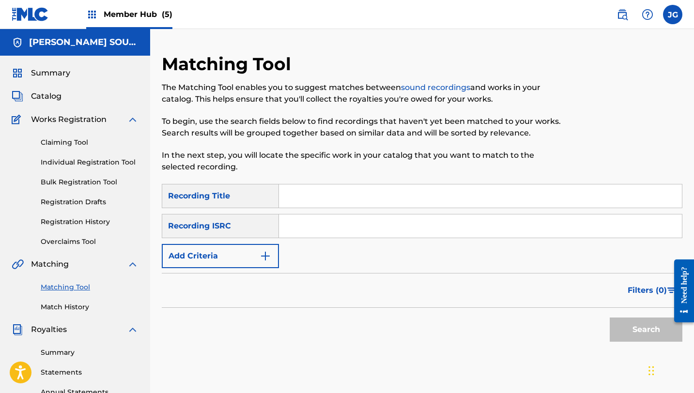
click at [322, 204] on input "Search Form" at bounding box center [480, 195] width 403 height 23
paste input "genos x-treme theme"
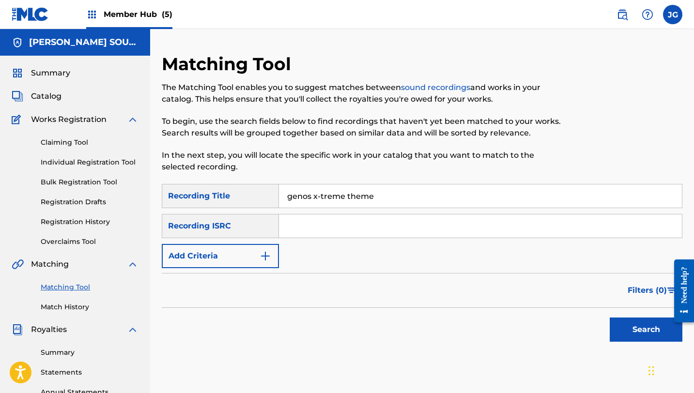
type input "genos x-treme theme"
click at [610, 318] on button "Search" at bounding box center [646, 330] width 73 height 24
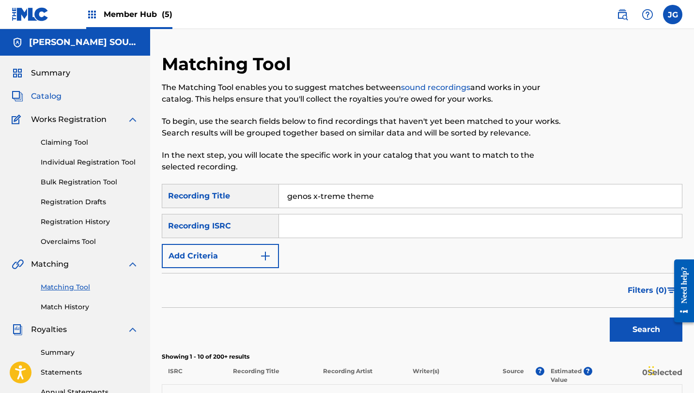
click at [31, 93] on span "Catalog" at bounding box center [46, 97] width 31 height 12
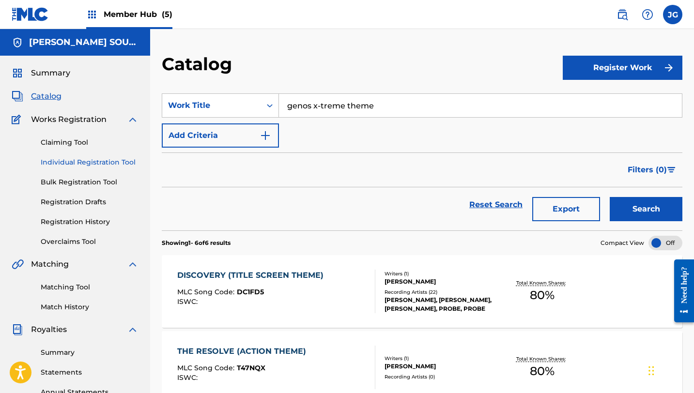
click at [73, 158] on link "Individual Registration Tool" at bounding box center [90, 162] width 98 height 10
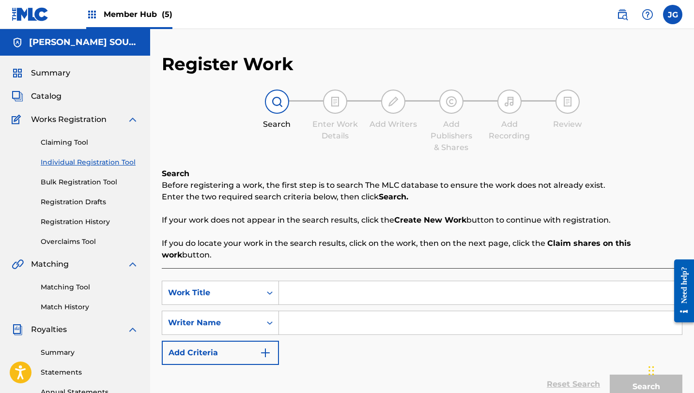
drag, startPoint x: 334, startPoint y: 308, endPoint x: 334, endPoint y: 302, distance: 6.3
click at [334, 311] on input "Search Form" at bounding box center [480, 322] width 403 height 23
click at [332, 282] on input "Search Form" at bounding box center [480, 292] width 403 height 23
paste input "genos x-treme theme"
drag, startPoint x: 379, startPoint y: 287, endPoint x: 282, endPoint y: 279, distance: 97.2
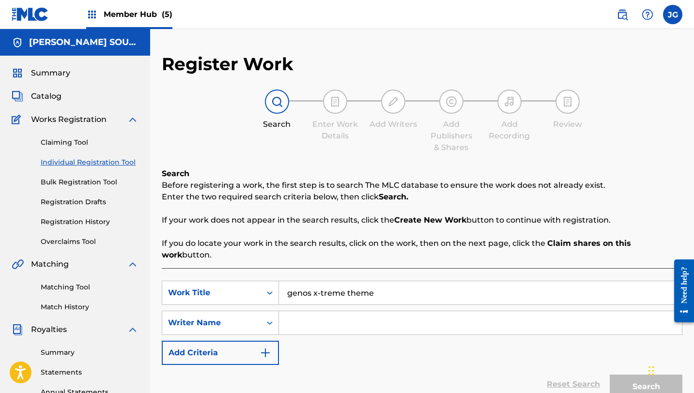
click at [282, 281] on input "genos x-treme theme" at bounding box center [480, 292] width 403 height 23
paste input "Genos X-treme T"
type input "Genos X-treme Theme"
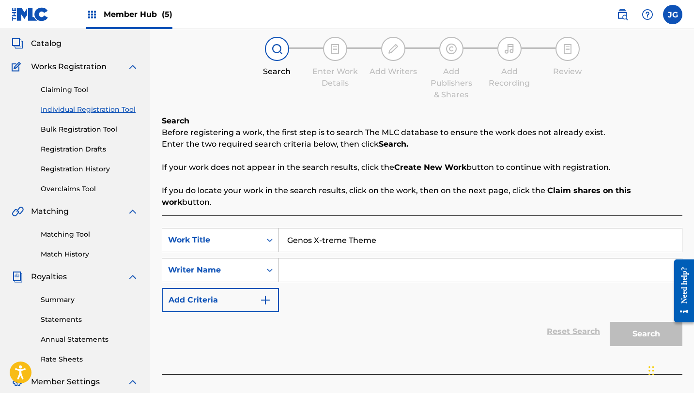
scroll to position [63, 0]
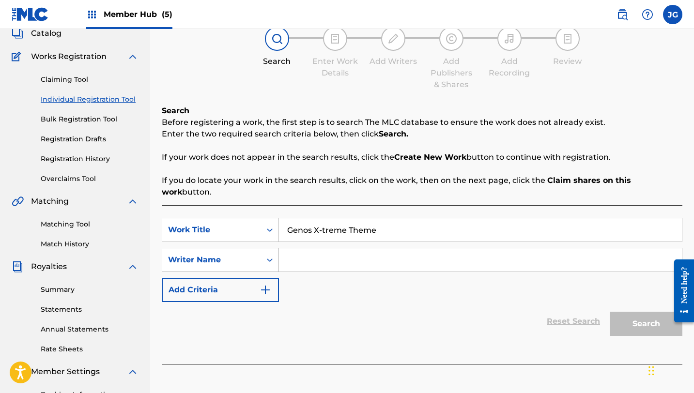
drag, startPoint x: 229, startPoint y: 240, endPoint x: 271, endPoint y: 240, distance: 42.1
click at [244, 251] on div "Writer Name" at bounding box center [211, 260] width 99 height 18
click at [303, 248] on input "Search Form" at bounding box center [480, 259] width 403 height 23
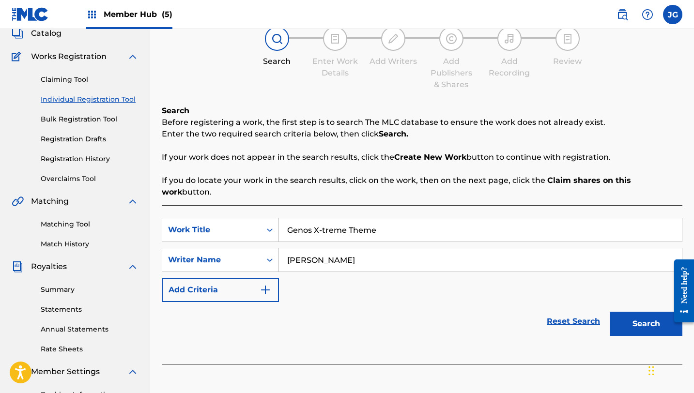
type input "[PERSON_NAME]"
click at [610, 312] on button "Search" at bounding box center [646, 324] width 73 height 24
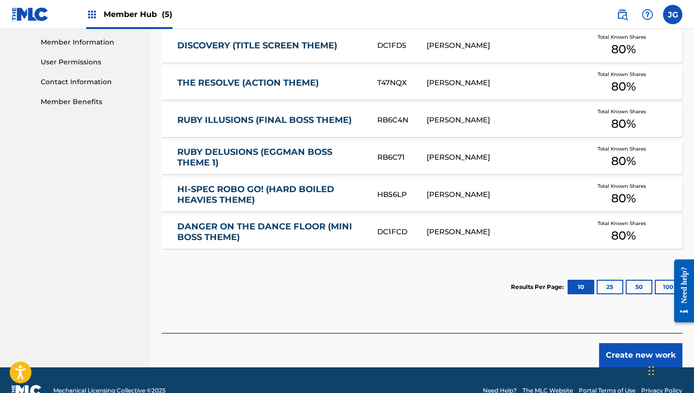
scroll to position [444, 0]
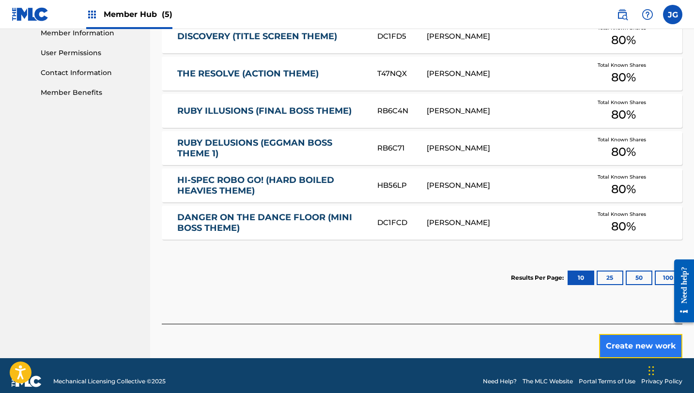
click at [615, 337] on button "Create new work" at bounding box center [640, 346] width 83 height 24
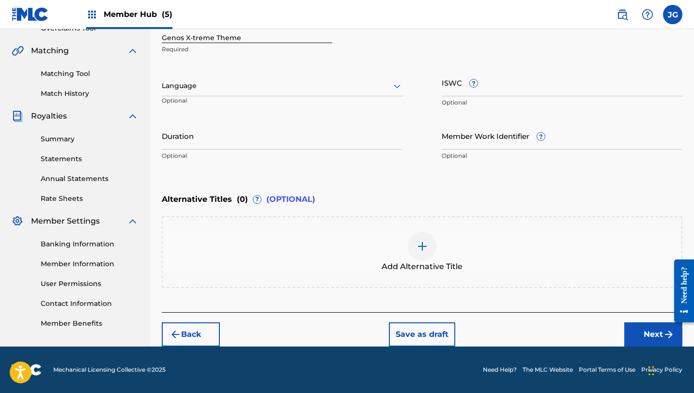
scroll to position [213, 0]
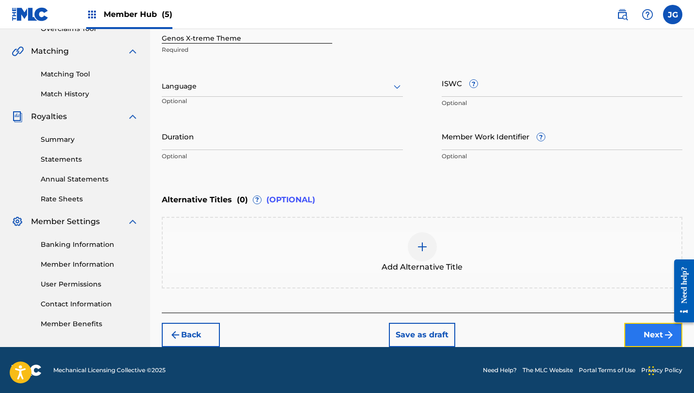
click at [635, 326] on button "Next" at bounding box center [653, 335] width 58 height 24
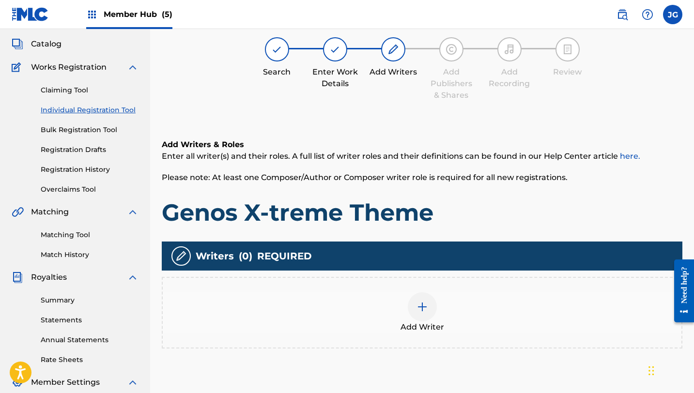
scroll to position [44, 0]
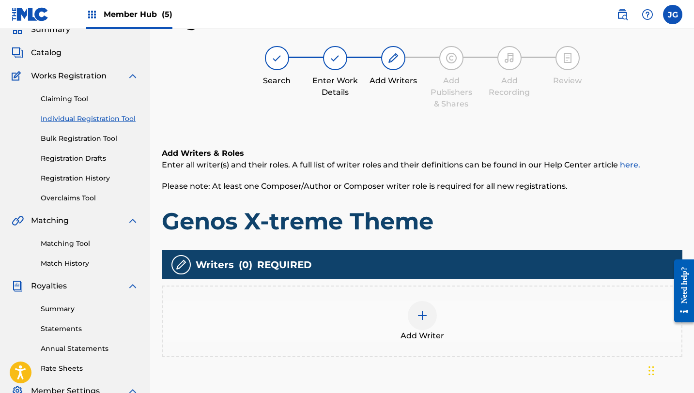
click at [423, 305] on div at bounding box center [422, 315] width 29 height 29
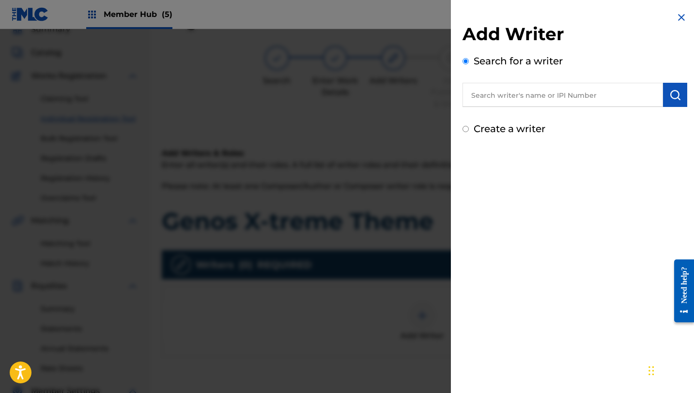
click at [539, 100] on input "text" at bounding box center [562, 95] width 200 height 24
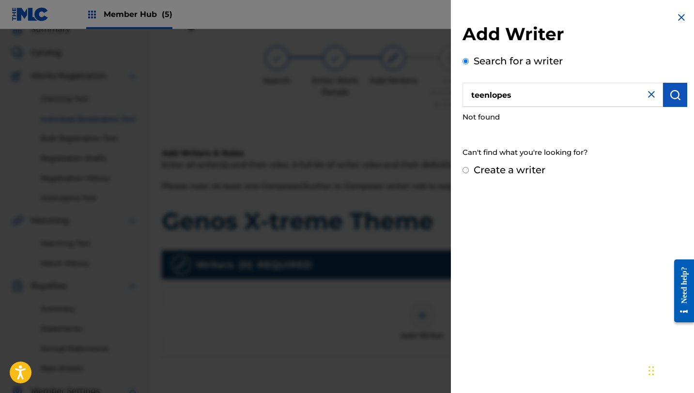
drag, startPoint x: 539, startPoint y: 96, endPoint x: 420, endPoint y: 82, distance: 119.5
click at [420, 82] on div "Add Writer Search for a writer teenlopes Not found Can't find what you're looki…" at bounding box center [347, 211] width 694 height 364
type input "[PERSON_NAME]"
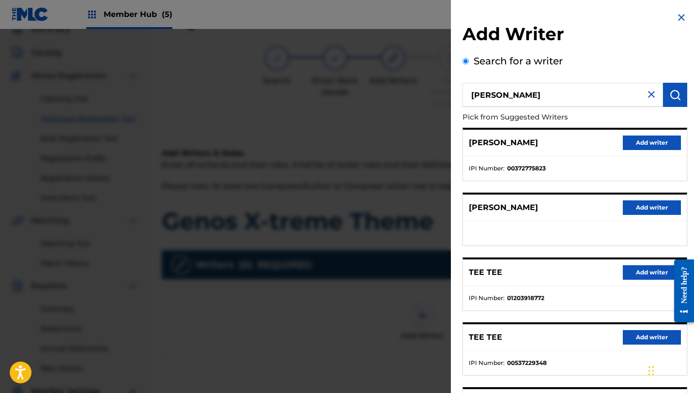
click at [649, 150] on div "[PERSON_NAME] Add writer" at bounding box center [575, 143] width 224 height 27
click at [649, 146] on button "Add writer" at bounding box center [652, 143] width 58 height 15
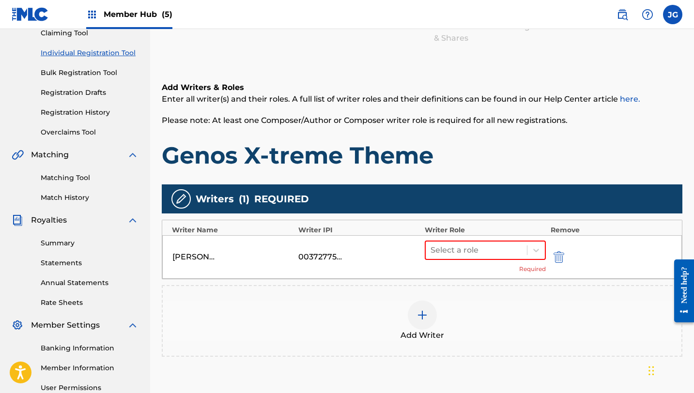
scroll to position [207, 0]
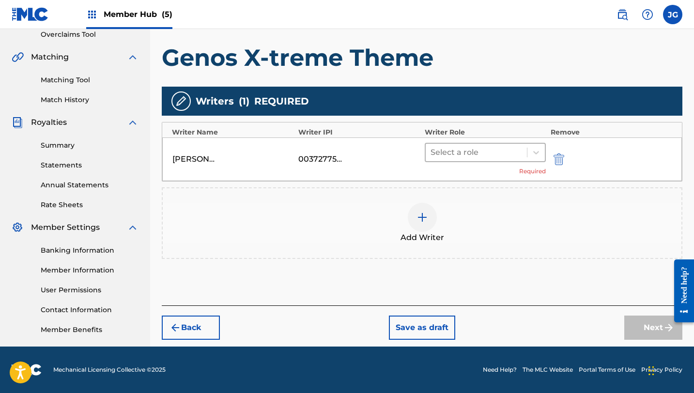
click at [488, 150] on div at bounding box center [476, 153] width 92 height 14
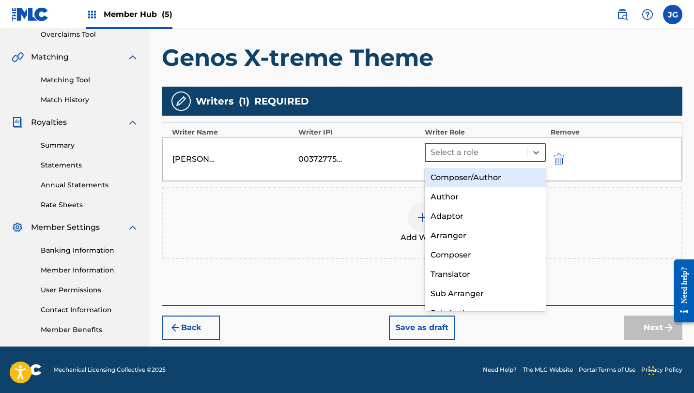
click at [474, 175] on div "Composer/Author" at bounding box center [485, 177] width 121 height 19
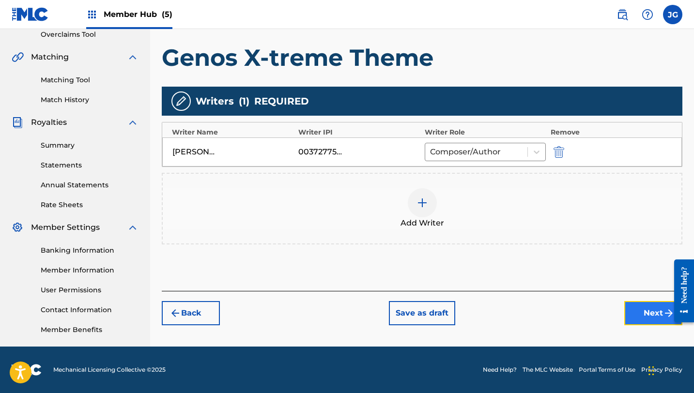
click at [635, 309] on button "Next" at bounding box center [653, 313] width 58 height 24
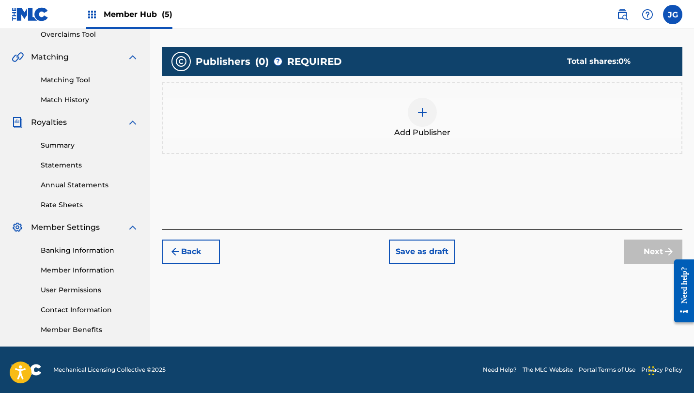
click at [436, 129] on span "Add Publisher" at bounding box center [422, 133] width 56 height 12
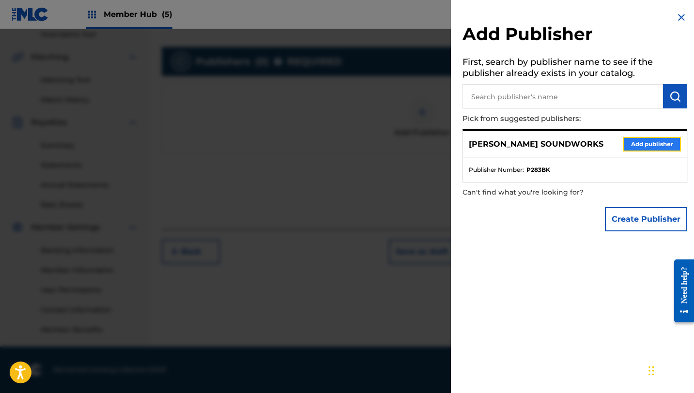
click at [645, 148] on button "Add publisher" at bounding box center [652, 144] width 58 height 15
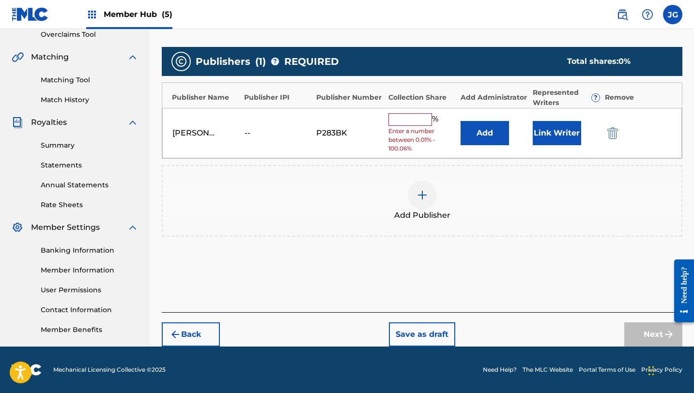
click at [399, 122] on input "text" at bounding box center [410, 119] width 44 height 13
type input "80"
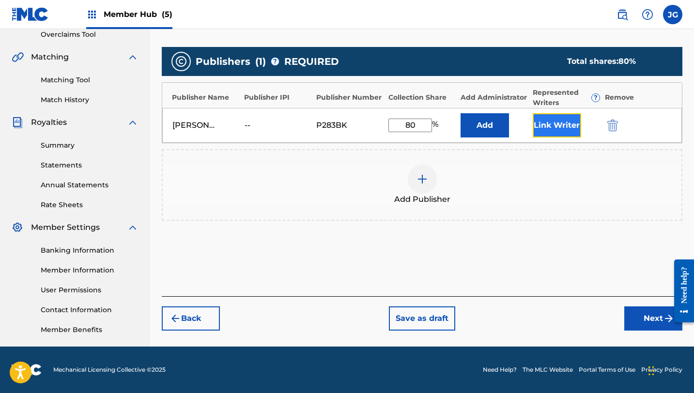
click at [554, 123] on button "Link Writer" at bounding box center [557, 125] width 48 height 24
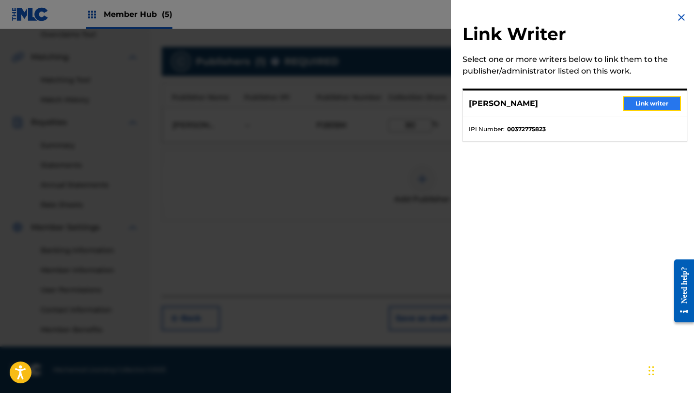
click at [623, 109] on button "Link writer" at bounding box center [652, 103] width 58 height 15
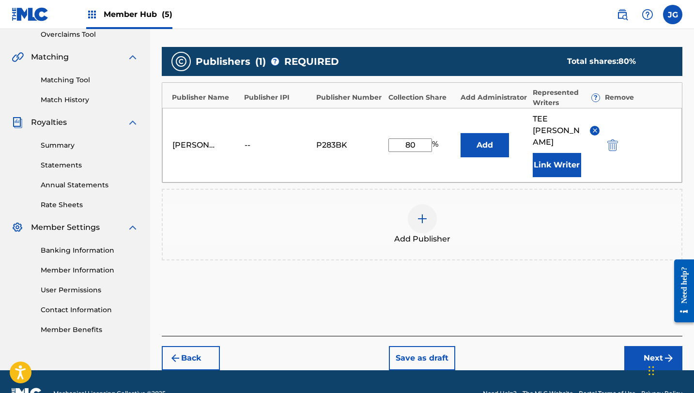
scroll to position [208, 0]
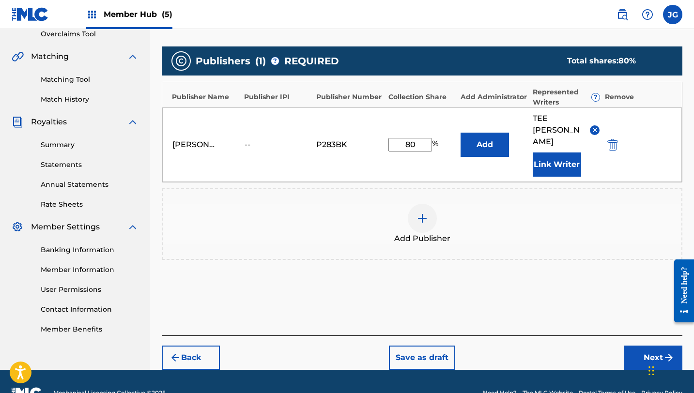
click at [656, 336] on div "Back Save as draft Next" at bounding box center [422, 353] width 520 height 34
click at [638, 346] on button "Next" at bounding box center [653, 358] width 58 height 24
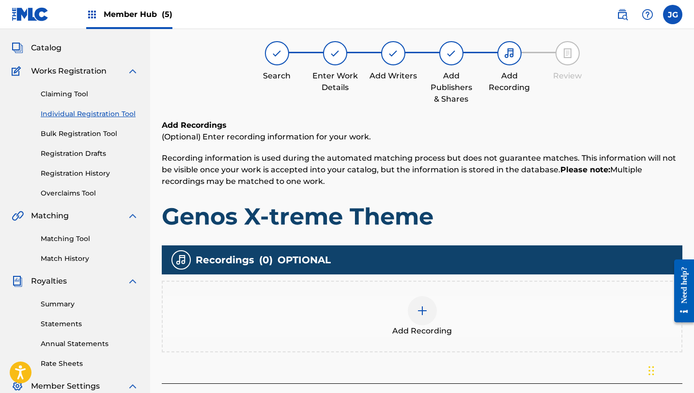
scroll to position [44, 0]
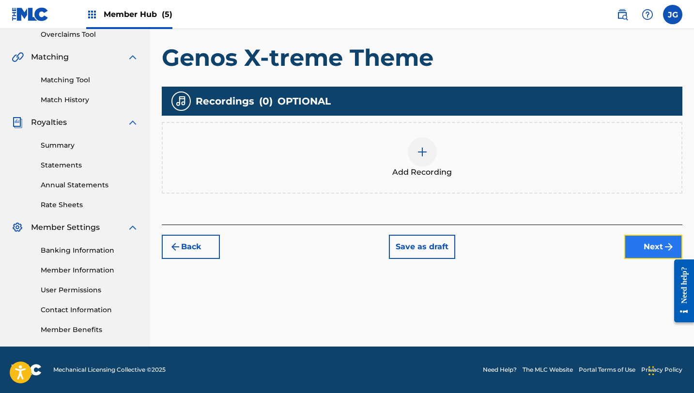
click at [633, 250] on button "Next" at bounding box center [653, 247] width 58 height 24
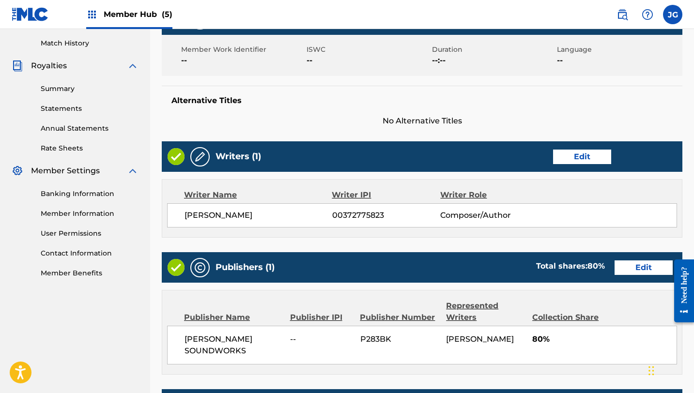
scroll to position [416, 0]
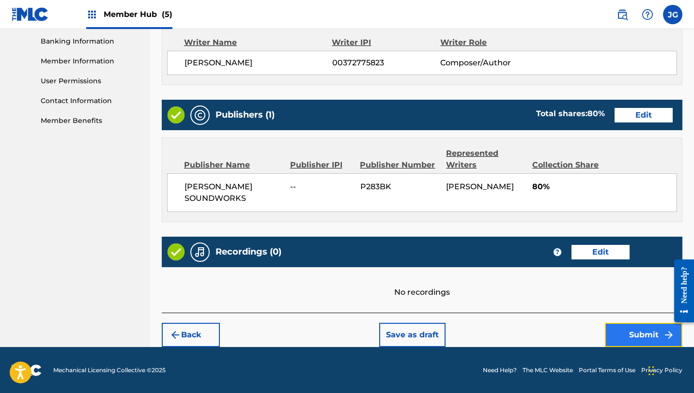
click at [645, 326] on button "Submit" at bounding box center [643, 335] width 77 height 24
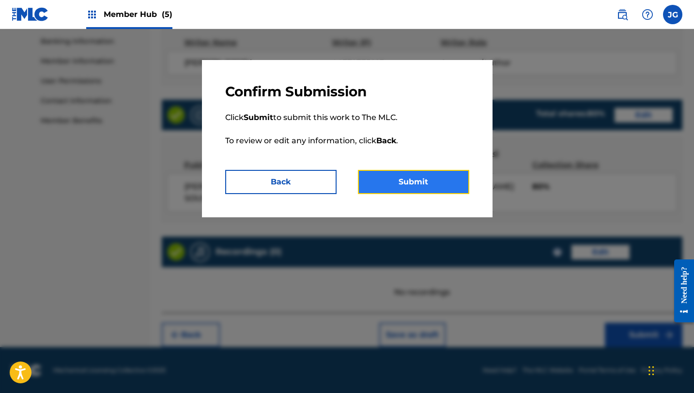
click at [445, 176] on button "Submit" at bounding box center [413, 182] width 111 height 24
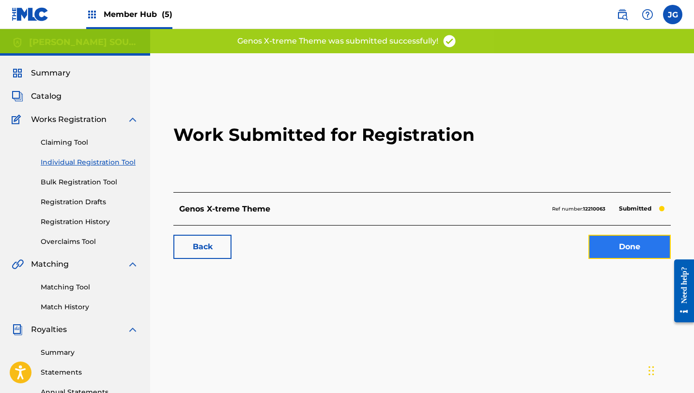
click at [628, 251] on link "Done" at bounding box center [629, 247] width 82 height 24
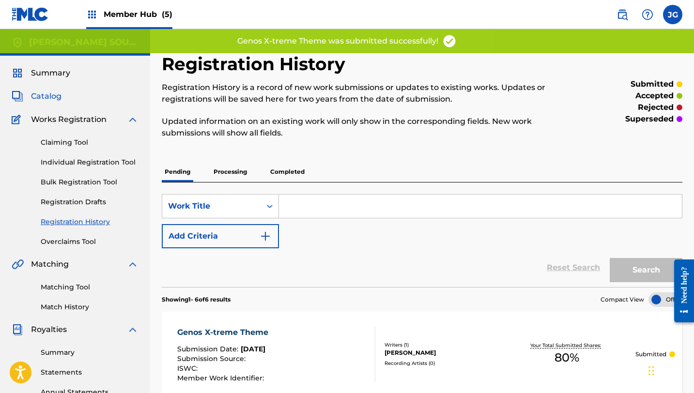
click at [53, 94] on span "Catalog" at bounding box center [46, 97] width 31 height 12
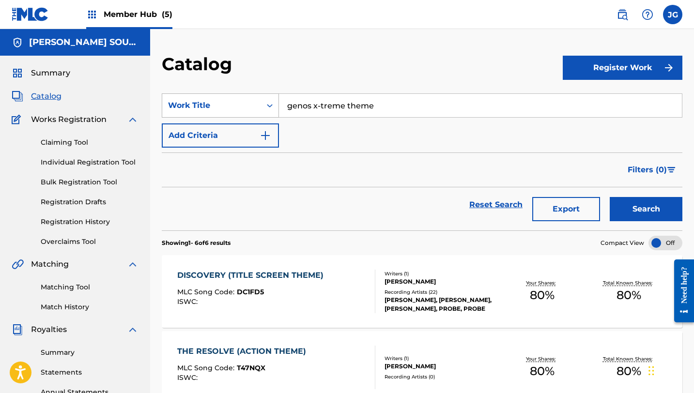
drag, startPoint x: 380, startPoint y: 105, endPoint x: 266, endPoint y: 95, distance: 114.1
click at [266, 95] on div "SearchWithCriteria8a461067-000f-44df-a83e-a1a2f9948978 Work Title genos x-treme…" at bounding box center [422, 105] width 520 height 24
paste input "Berserk Smirk"
type input "Berserk Smirk"
click at [610, 197] on button "Search" at bounding box center [646, 209] width 73 height 24
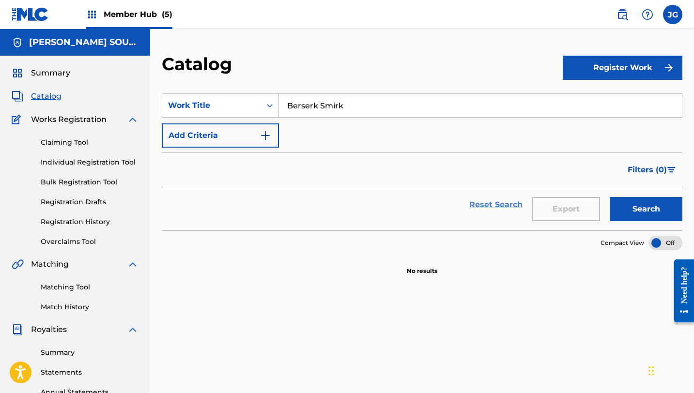
click at [500, 205] on link "Reset Search" at bounding box center [495, 204] width 63 height 21
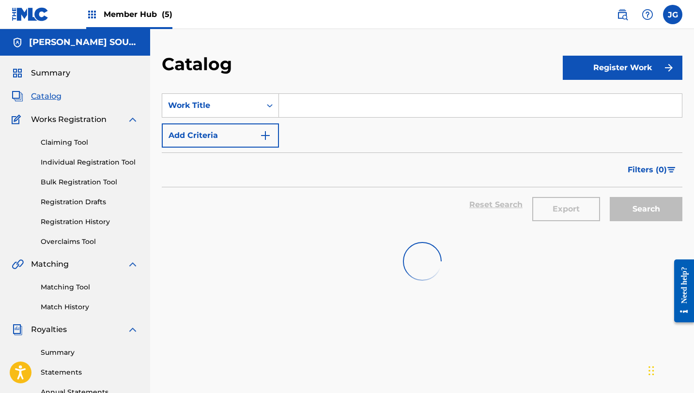
click at [295, 113] on input "Search Form" at bounding box center [480, 105] width 403 height 23
paste input "Berserk Smirk"
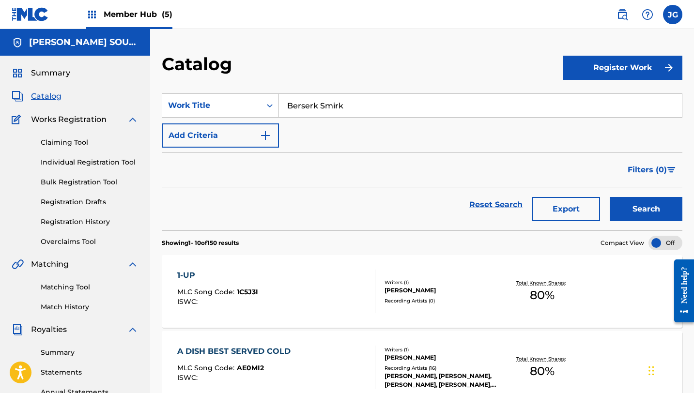
type input "Berserk Smirk"
click at [610, 197] on button "Search" at bounding box center [646, 209] width 73 height 24
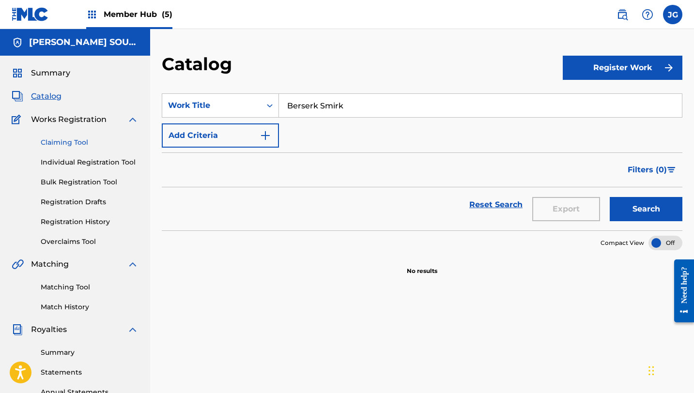
click at [67, 142] on link "Claiming Tool" at bounding box center [90, 142] width 98 height 10
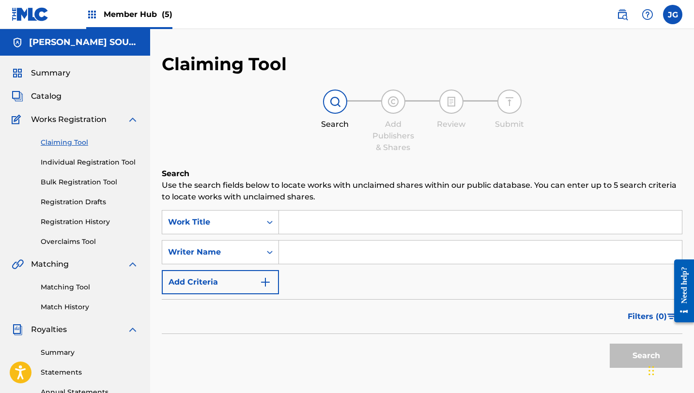
click at [330, 239] on div "SearchWithCriteria3d315a76-946f-47c8-ace1-3cd7eff85fa5 Work Title SearchWithCri…" at bounding box center [422, 252] width 520 height 84
click at [326, 228] on input "Search Form" at bounding box center [480, 222] width 403 height 23
paste input "Berserk Smirk"
type input "Berserk Smirk"
click at [610, 344] on button "Search" at bounding box center [646, 356] width 73 height 24
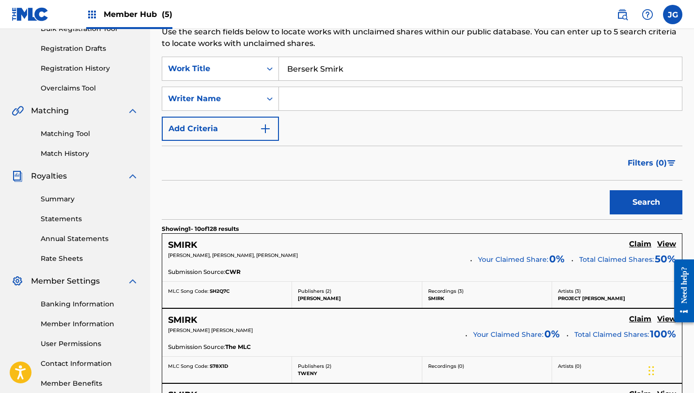
scroll to position [139, 0]
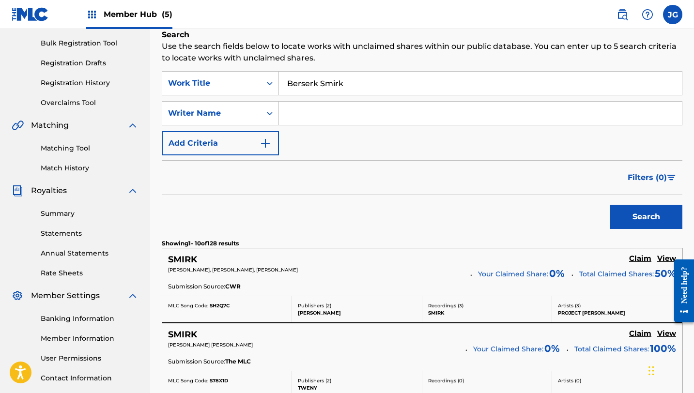
click at [291, 122] on input "Search Form" at bounding box center [480, 113] width 403 height 23
type input "[PERSON_NAME]"
drag, startPoint x: 684, startPoint y: 251, endPoint x: 664, endPoint y: 243, distance: 21.5
click at [659, 228] on div "Search" at bounding box center [643, 214] width 77 height 39
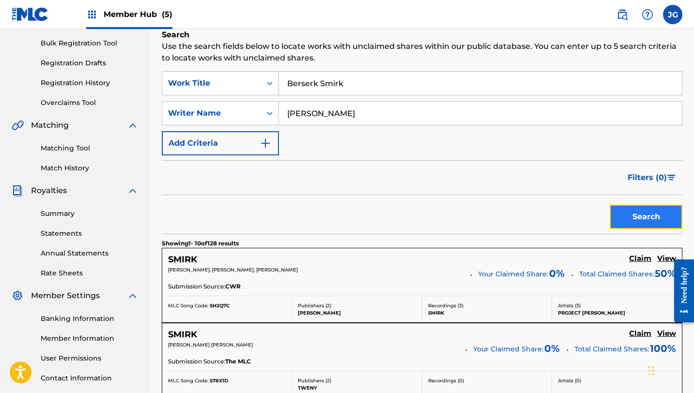
click at [646, 217] on button "Search" at bounding box center [646, 217] width 73 height 24
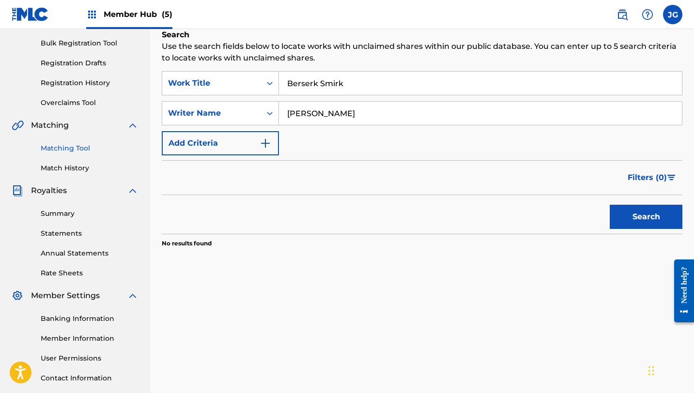
click at [65, 149] on link "Matching Tool" at bounding box center [90, 148] width 98 height 10
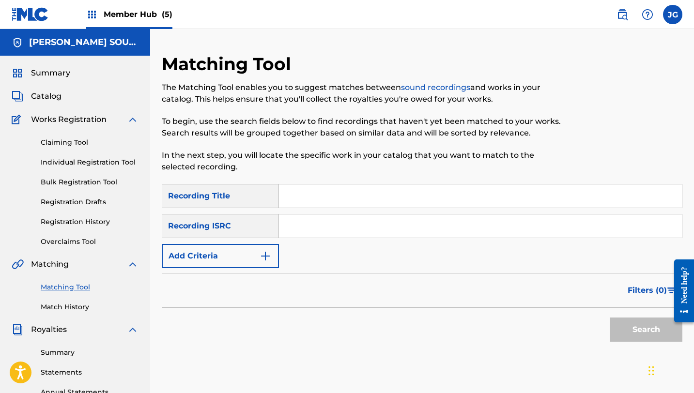
click at [357, 185] on input "Search Form" at bounding box center [480, 195] width 403 height 23
paste input "Berserk Smirk"
type input "Berserk Smirk"
click at [610, 318] on button "Search" at bounding box center [646, 330] width 73 height 24
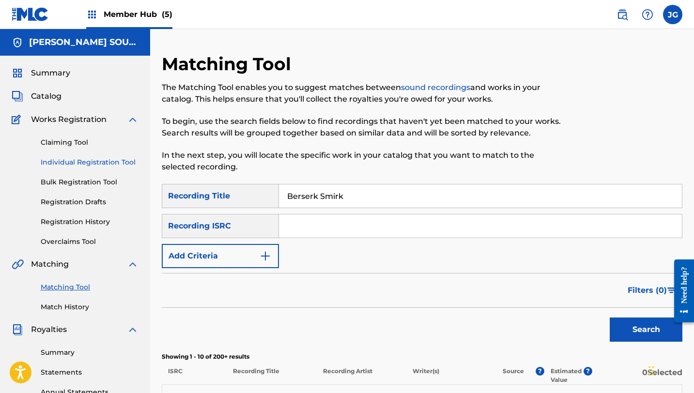
click at [63, 166] on link "Individual Registration Tool" at bounding box center [90, 162] width 98 height 10
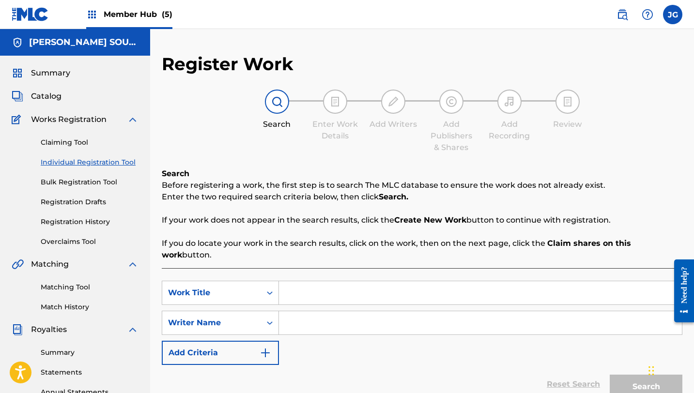
click at [339, 283] on input "Search Form" at bounding box center [480, 292] width 403 height 23
type input "v"
paste input "Berserk Smirk"
type input "Berserk Smirk"
click at [341, 318] on input "Search Form" at bounding box center [480, 322] width 403 height 23
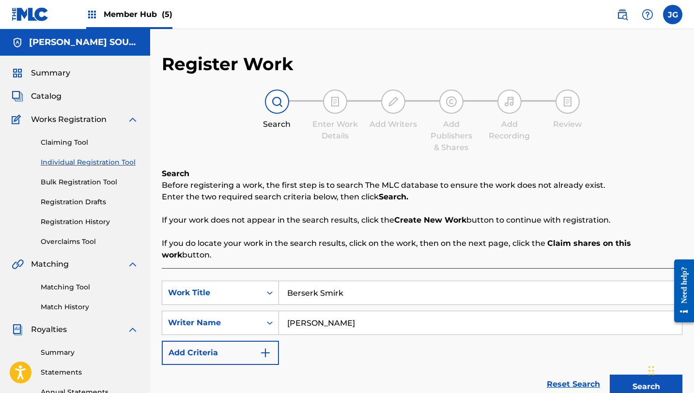
type input "[PERSON_NAME]"
click at [610, 375] on button "Search" at bounding box center [646, 387] width 73 height 24
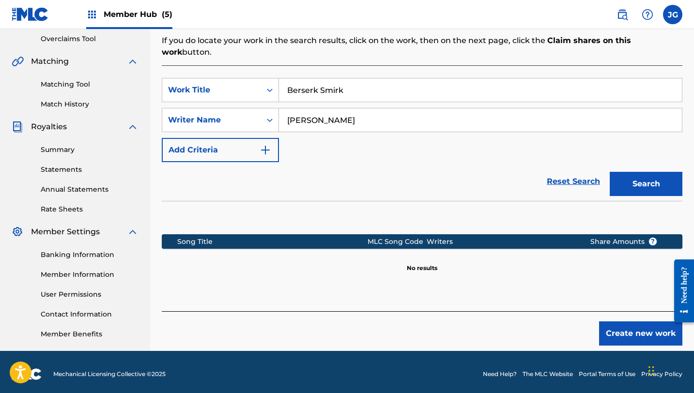
scroll to position [204, 0]
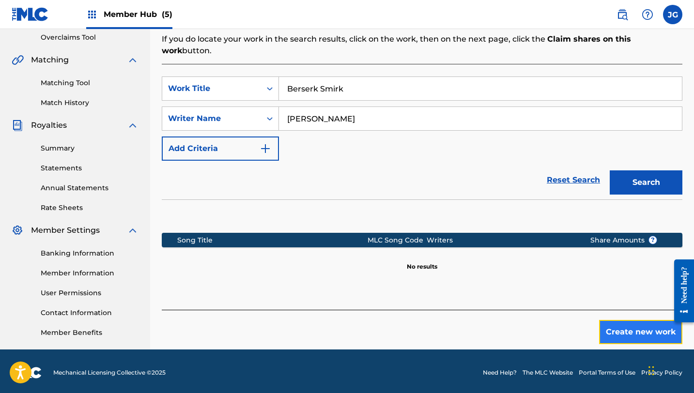
click at [613, 323] on button "Create new work" at bounding box center [640, 332] width 83 height 24
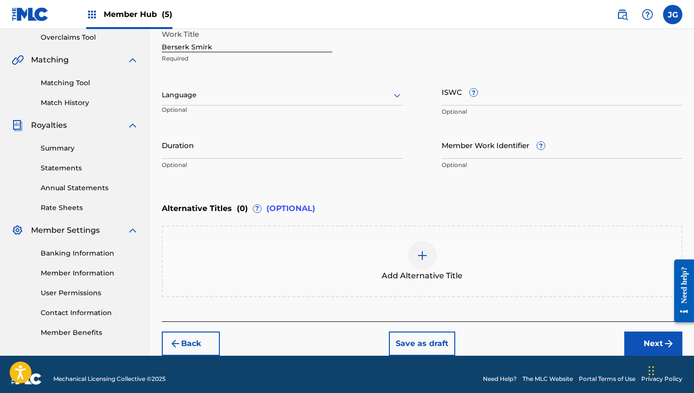
scroll to position [213, 0]
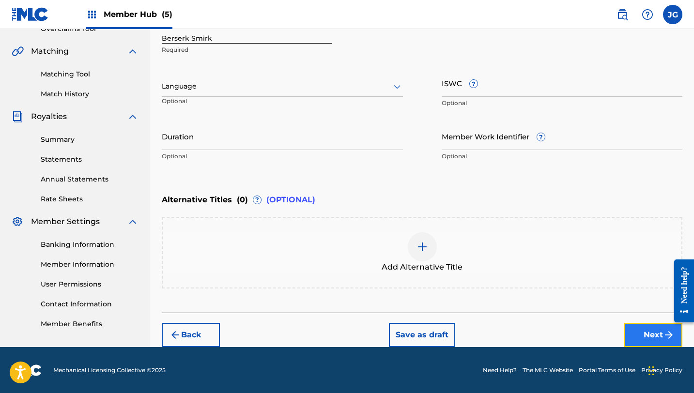
click at [654, 342] on button "Next" at bounding box center [653, 335] width 58 height 24
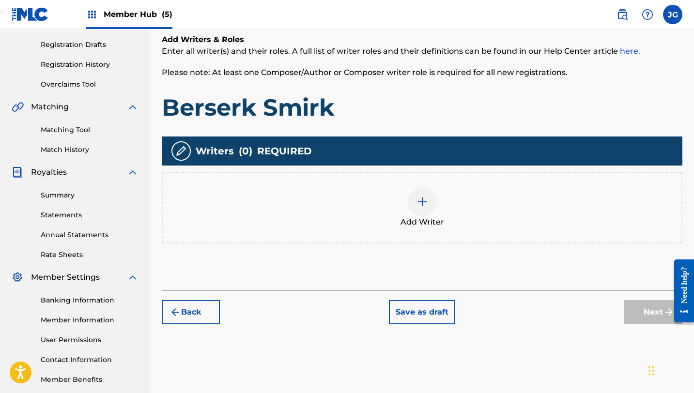
scroll to position [158, 0]
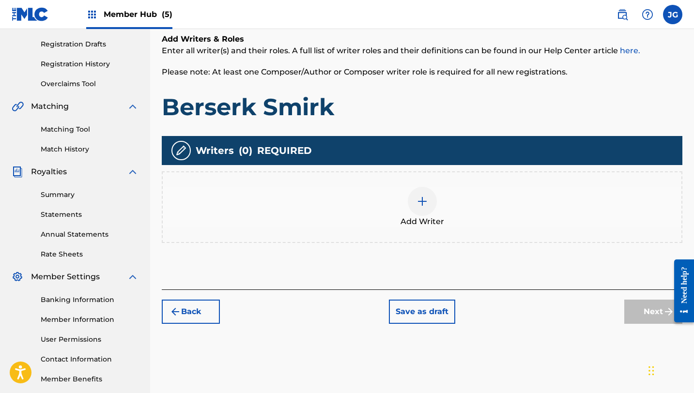
click at [415, 213] on div at bounding box center [422, 201] width 29 height 29
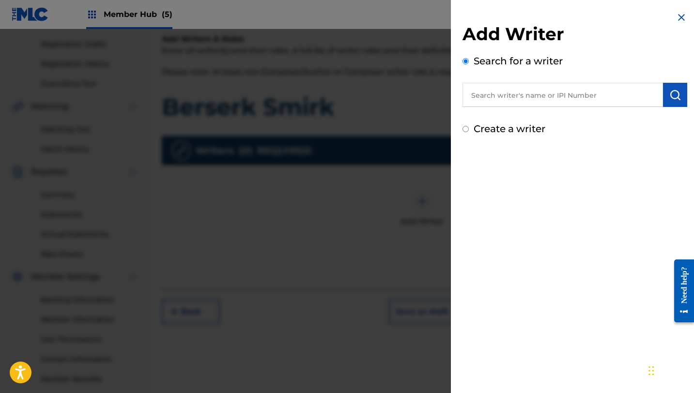
click at [601, 92] on input "text" at bounding box center [562, 95] width 200 height 24
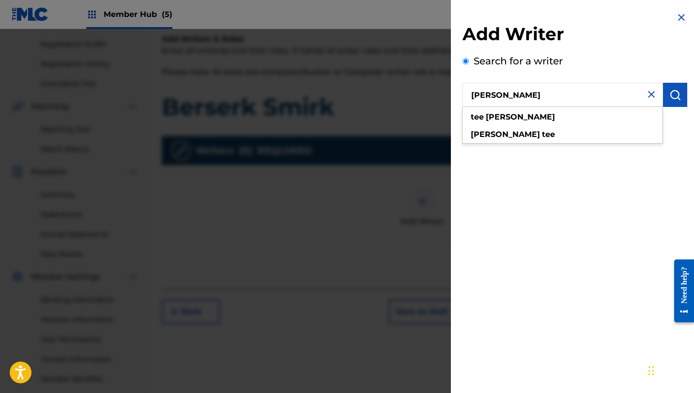
type input "[PERSON_NAME]"
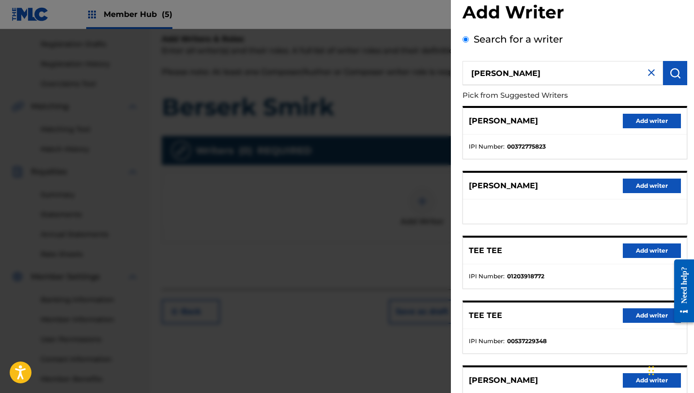
scroll to position [25, 0]
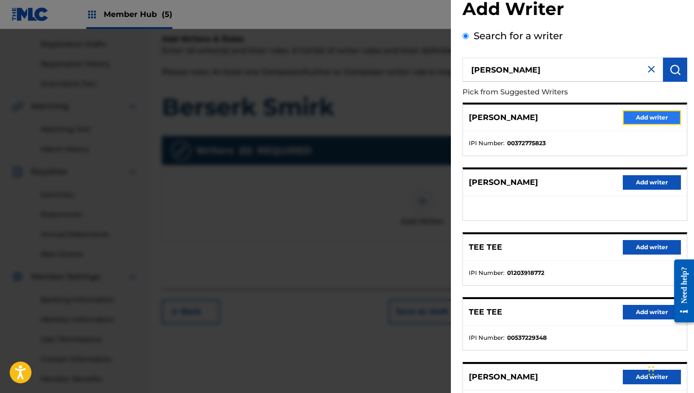
click at [651, 116] on button "Add writer" at bounding box center [652, 117] width 58 height 15
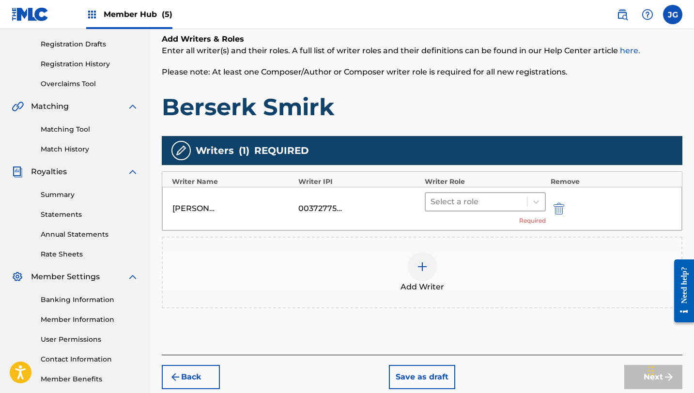
click at [465, 199] on div at bounding box center [476, 202] width 92 height 14
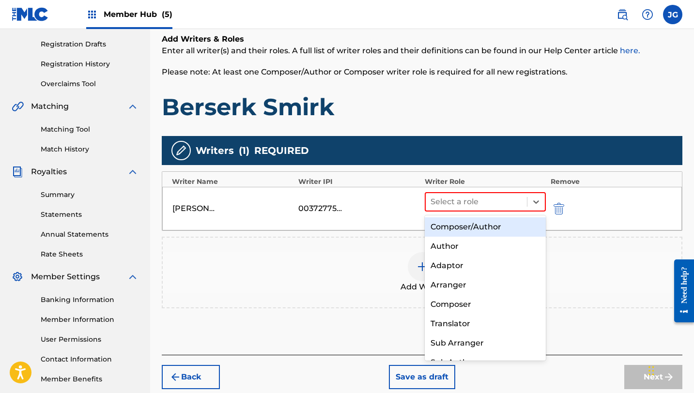
click at [468, 224] on div "Composer/Author" at bounding box center [485, 226] width 121 height 19
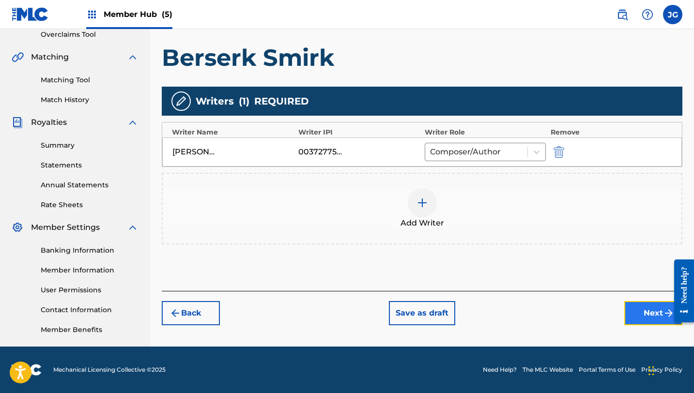
click at [649, 313] on button "Next" at bounding box center [653, 313] width 58 height 24
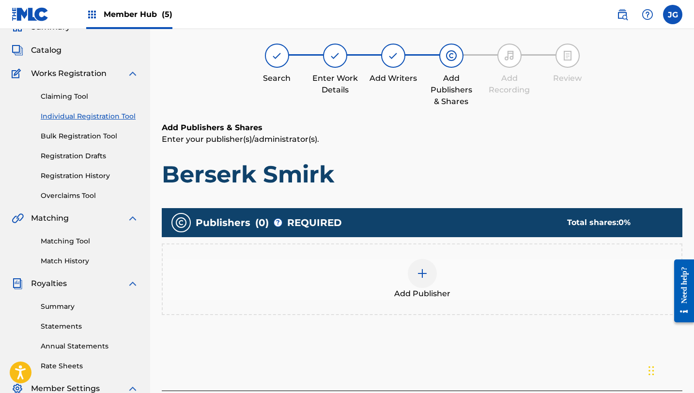
scroll to position [44, 0]
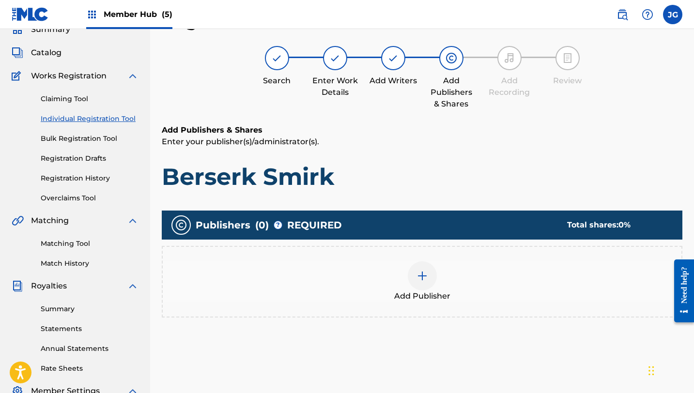
click at [419, 281] on div at bounding box center [422, 275] width 29 height 29
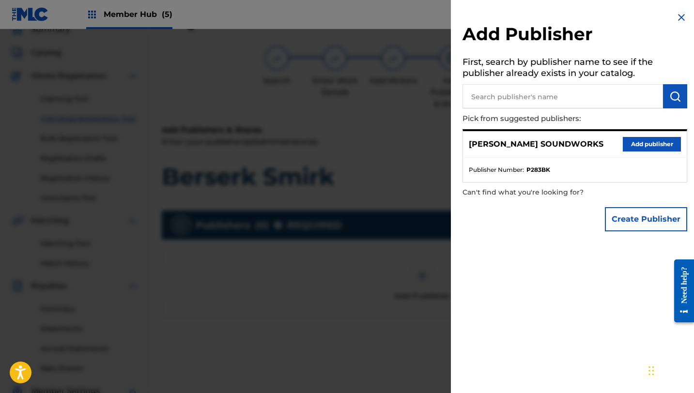
click at [584, 86] on input "text" at bounding box center [562, 96] width 200 height 24
click at [628, 143] on button "Add publisher" at bounding box center [652, 144] width 58 height 15
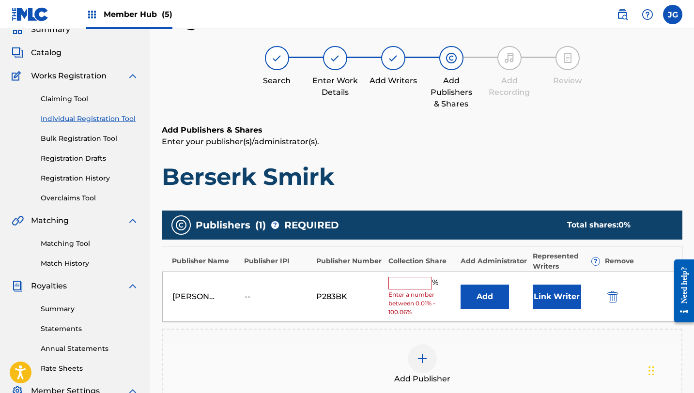
click at [403, 282] on input "text" at bounding box center [410, 283] width 44 height 13
type input "80"
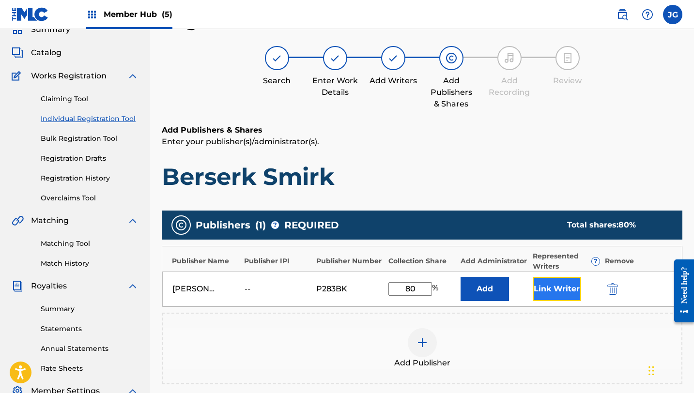
click at [560, 287] on button "Link Writer" at bounding box center [557, 289] width 48 height 24
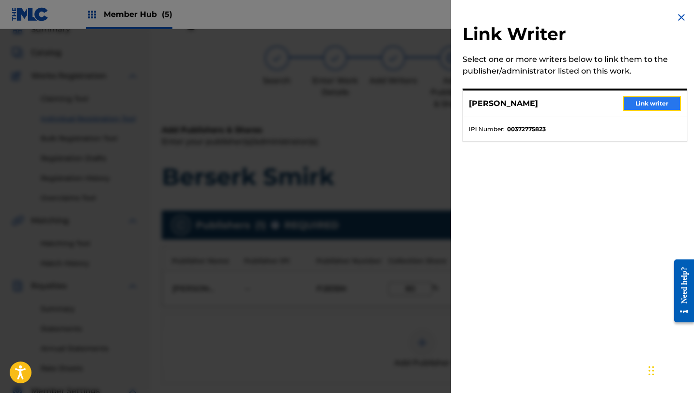
click at [638, 109] on button "Link writer" at bounding box center [652, 103] width 58 height 15
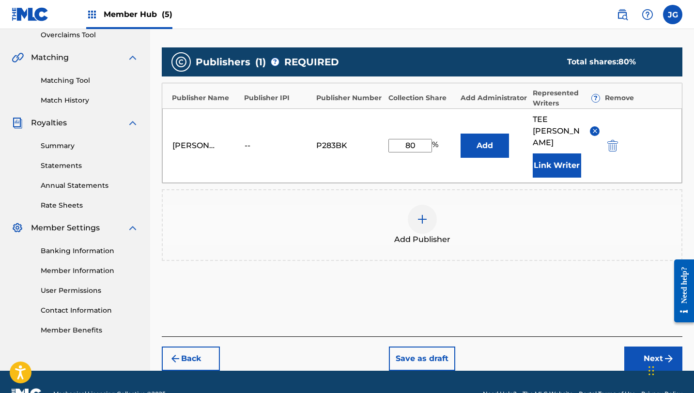
scroll to position [208, 0]
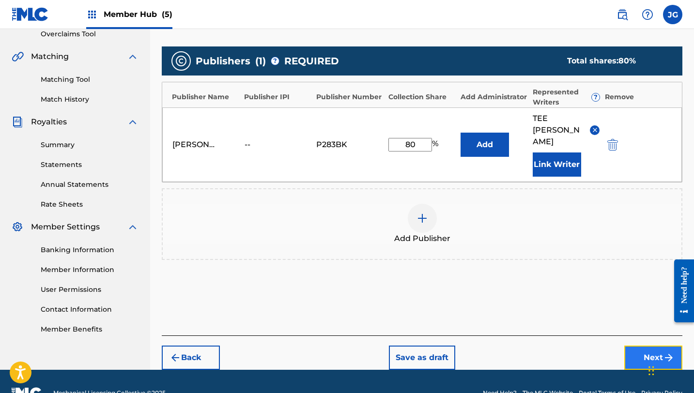
click at [640, 346] on button "Next" at bounding box center [653, 358] width 58 height 24
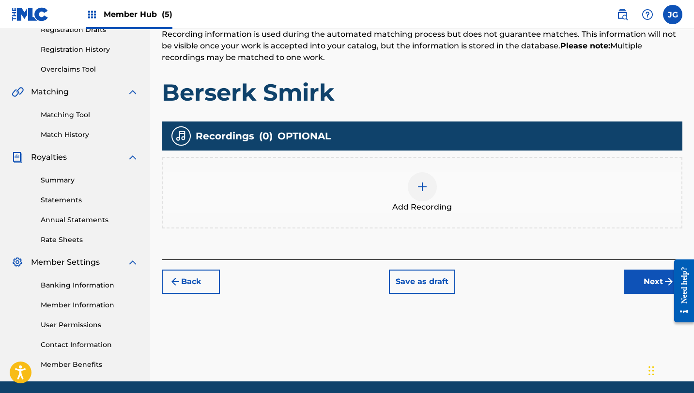
scroll to position [207, 0]
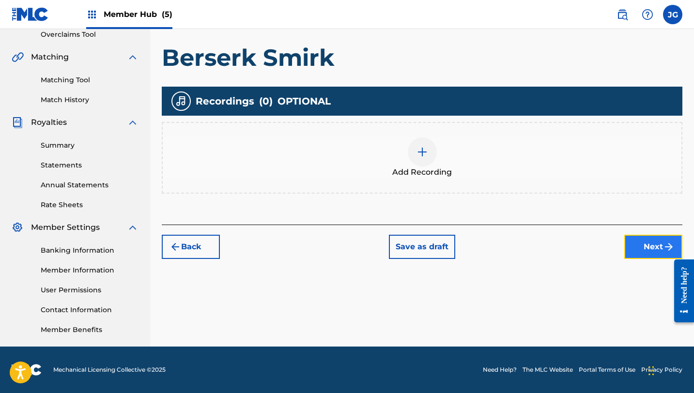
click at [633, 246] on button "Next" at bounding box center [653, 247] width 58 height 24
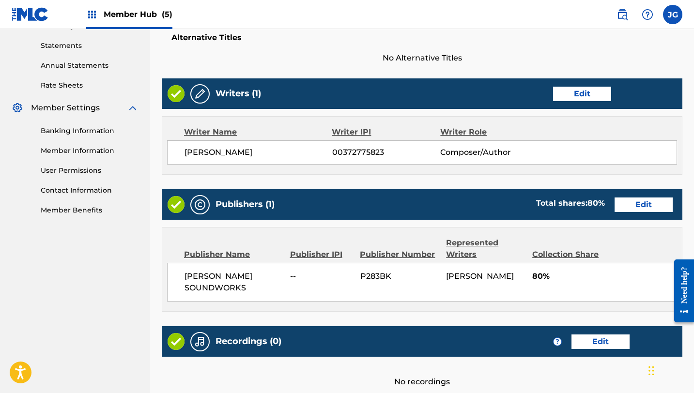
scroll to position [416, 0]
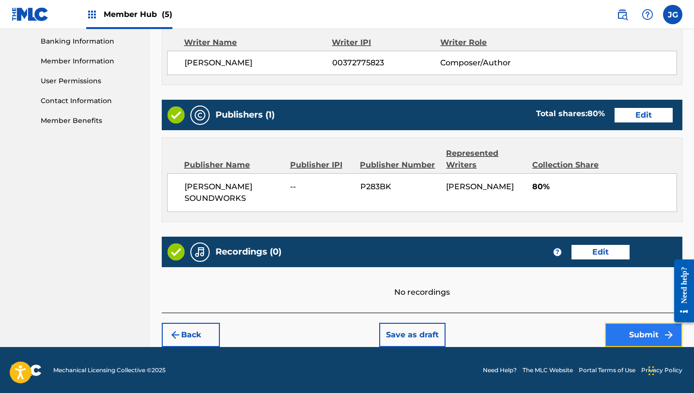
click at [633, 333] on button "Submit" at bounding box center [643, 335] width 77 height 24
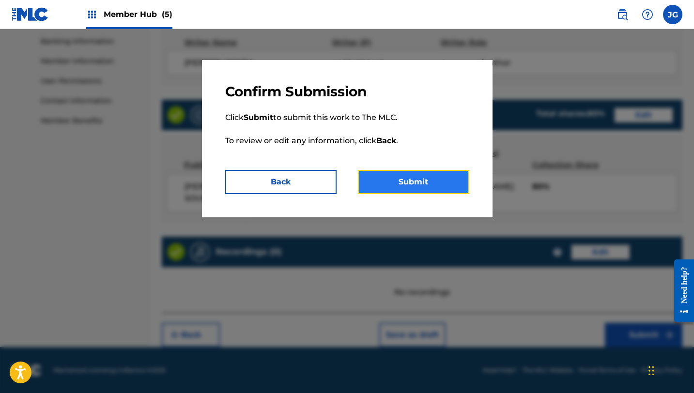
click at [418, 178] on button "Submit" at bounding box center [413, 182] width 111 height 24
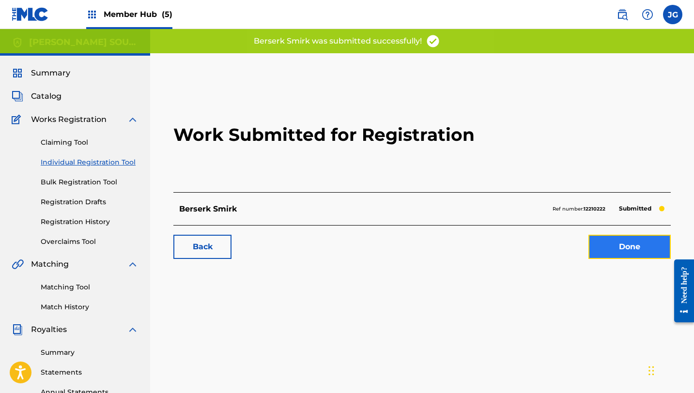
click at [601, 244] on link "Done" at bounding box center [629, 247] width 82 height 24
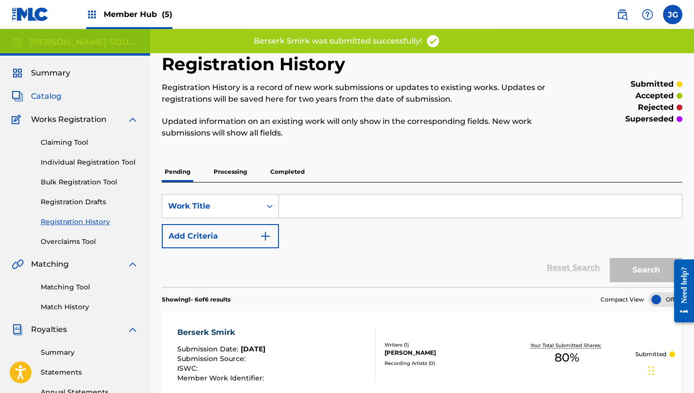
click at [52, 96] on span "Catalog" at bounding box center [46, 97] width 31 height 12
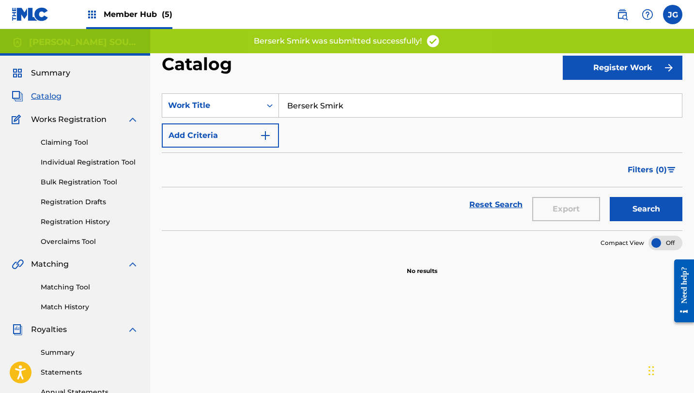
click at [38, 95] on span "Catalog" at bounding box center [46, 97] width 31 height 12
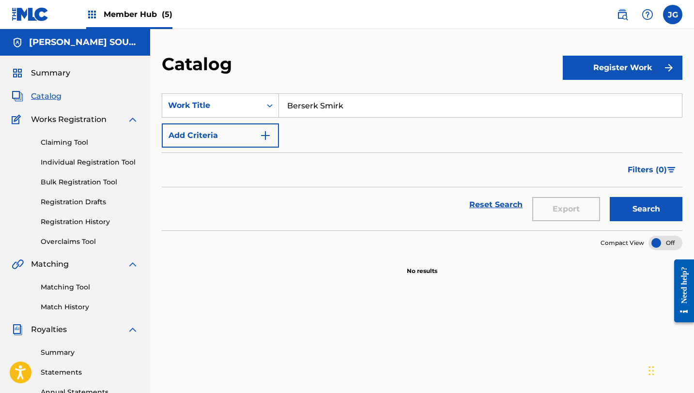
click at [41, 92] on span "Catalog" at bounding box center [46, 97] width 31 height 12
click at [503, 206] on link "Reset Search" at bounding box center [495, 204] width 63 height 21
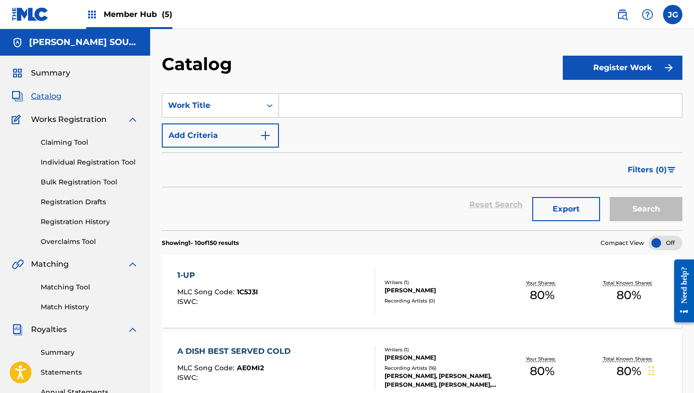
click at [51, 99] on span "Catalog" at bounding box center [46, 97] width 31 height 12
click at [118, 20] on div "Member Hub (5)" at bounding box center [129, 14] width 86 height 29
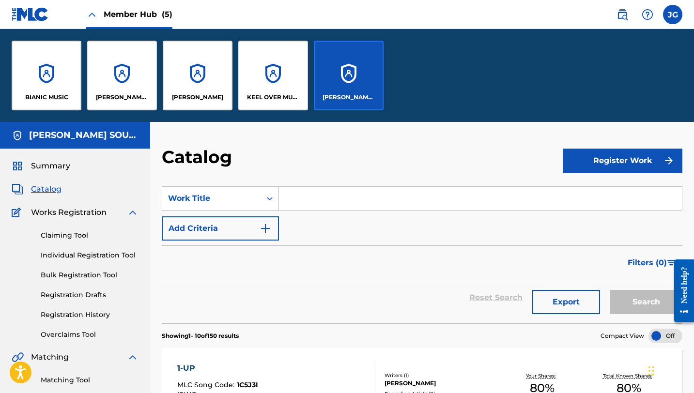
click at [356, 72] on div "[PERSON_NAME] SOUNDWORKS" at bounding box center [349, 76] width 70 height 70
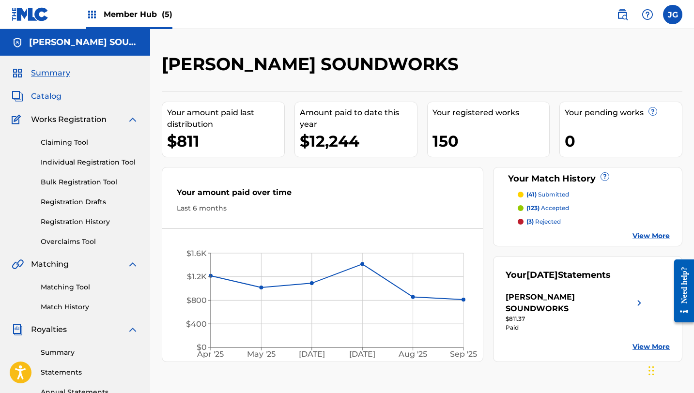
click at [47, 97] on span "Catalog" at bounding box center [46, 97] width 31 height 12
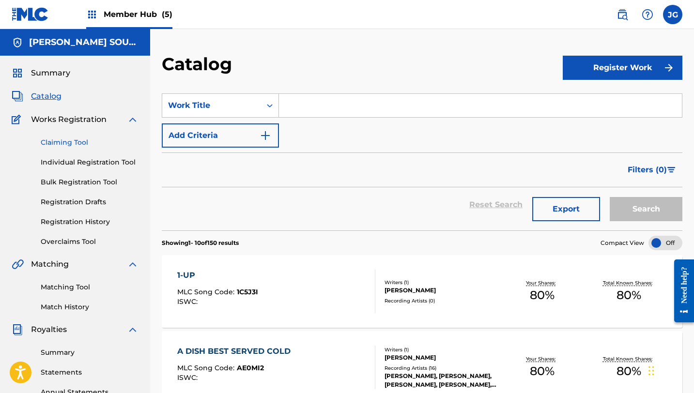
click at [61, 138] on link "Claiming Tool" at bounding box center [90, 142] width 98 height 10
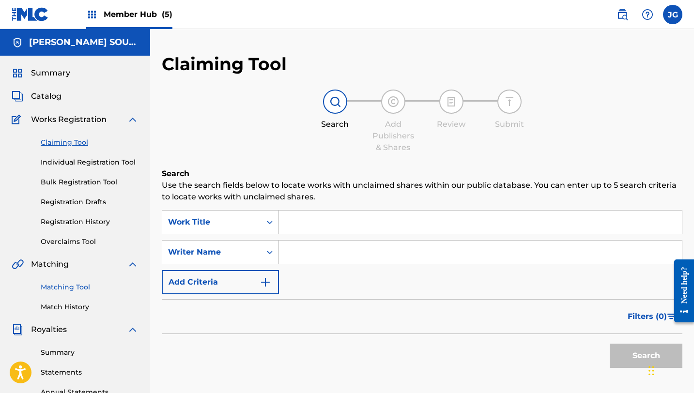
click at [52, 288] on link "Matching Tool" at bounding box center [90, 287] width 98 height 10
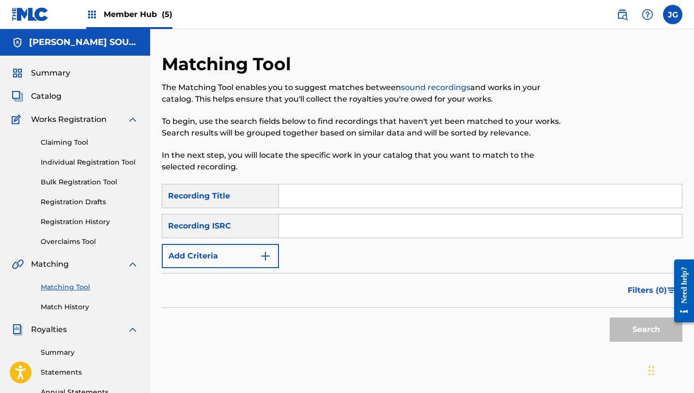
click at [352, 193] on input "Search Form" at bounding box center [480, 195] width 403 height 23
type input "h"
type input "final lab"
click at [610, 318] on button "Search" at bounding box center [646, 330] width 73 height 24
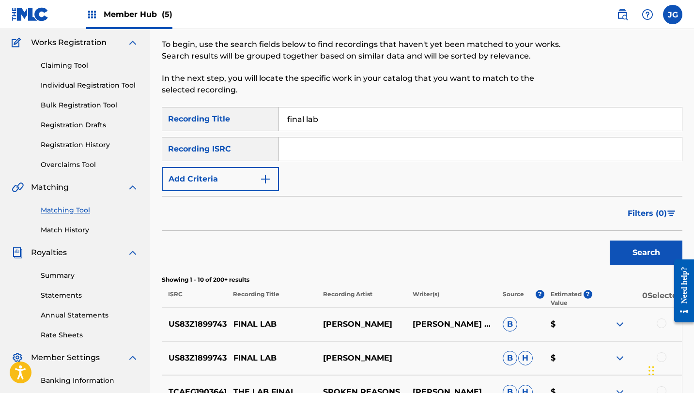
scroll to position [79, 0]
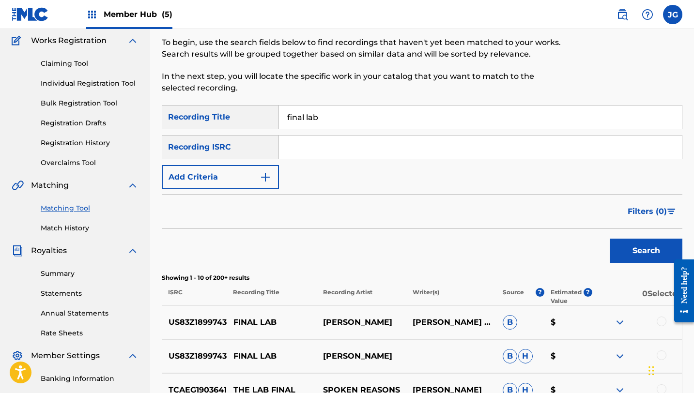
drag, startPoint x: 314, startPoint y: 146, endPoint x: 284, endPoint y: 149, distance: 30.2
click at [313, 148] on input "Search Form" at bounding box center [480, 147] width 403 height 23
click at [244, 165] on button "Add Criteria" at bounding box center [220, 177] width 117 height 24
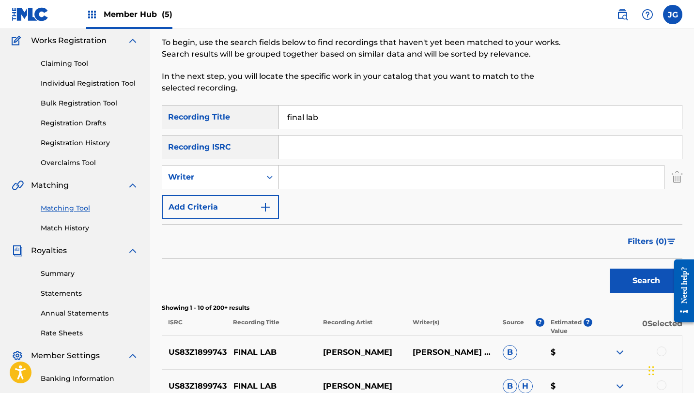
click at [320, 176] on input "Search Form" at bounding box center [471, 177] width 385 height 23
type input "[PERSON_NAME]"
click at [610, 269] on button "Search" at bounding box center [646, 281] width 73 height 24
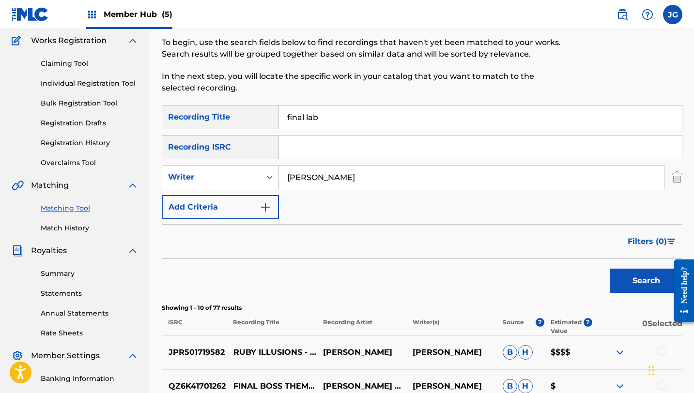
click at [287, 115] on input "final lab" at bounding box center [480, 117] width 403 height 23
click at [610, 269] on button "Search" at bounding box center [646, 281] width 73 height 24
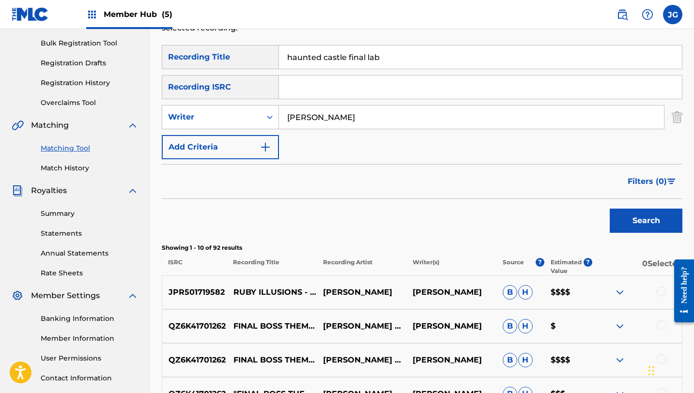
scroll to position [138, 0]
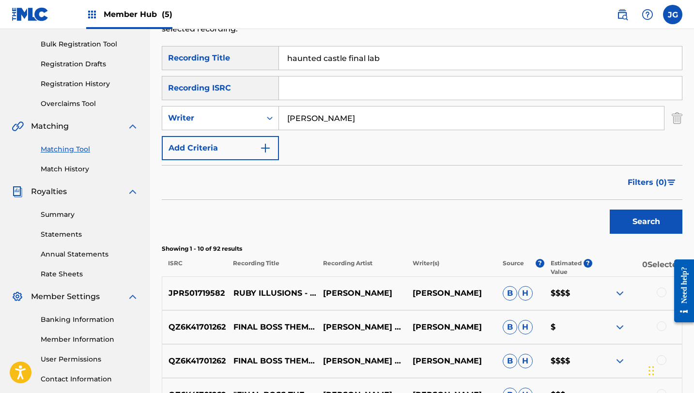
drag, startPoint x: 382, startPoint y: 59, endPoint x: 270, endPoint y: 55, distance: 111.4
click at [270, 55] on div "SearchWithCriteriaa0c5daee-f429-4890-963e-f6f8a529c820 Recording Title haunted …" at bounding box center [422, 58] width 520 height 24
paste input "Haunted Castle: Lap Music"
click at [610, 210] on button "Search" at bounding box center [646, 222] width 73 height 24
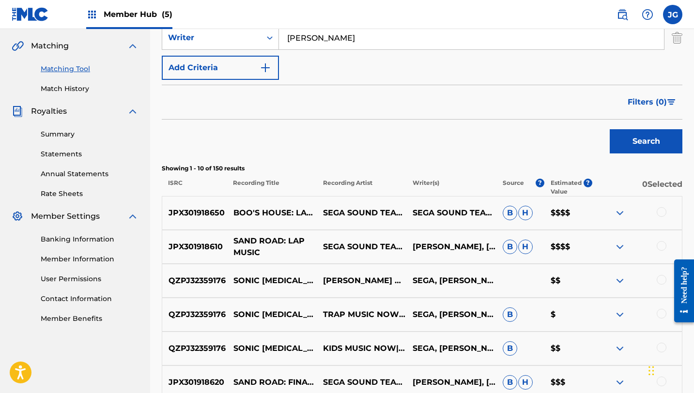
scroll to position [220, 0]
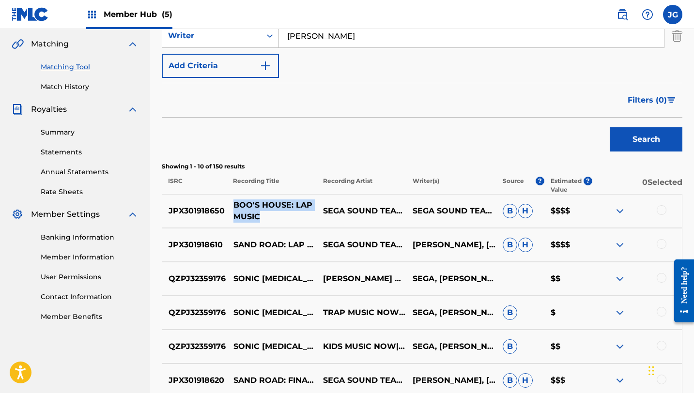
drag, startPoint x: 233, startPoint y: 205, endPoint x: 305, endPoint y: 216, distance: 73.1
click at [305, 216] on p "BOO'S HOUSE: LAP MUSIC" at bounding box center [272, 210] width 90 height 23
copy p "BOO'S HOUSE: LAP MUSIC"
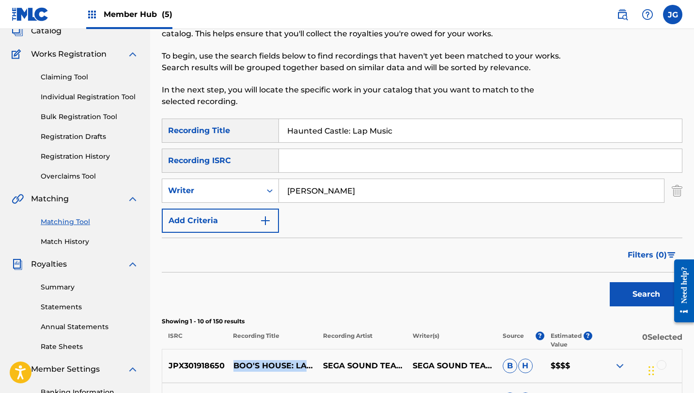
scroll to position [38, 0]
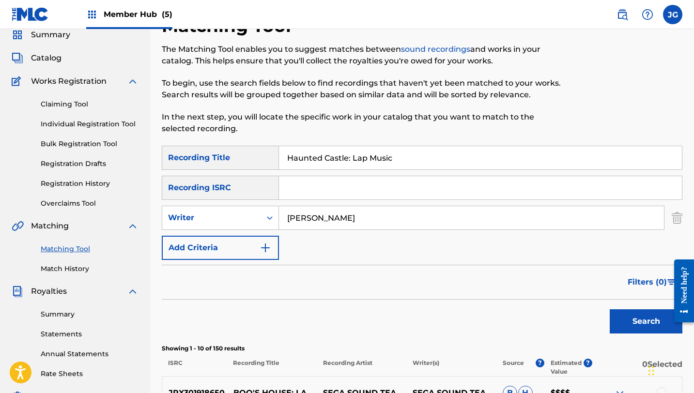
drag, startPoint x: 397, startPoint y: 158, endPoint x: 268, endPoint y: 154, distance: 129.3
click at [268, 154] on div "SearchWithCriteriaa0c5daee-f429-4890-963e-f6f8a529c820 Recording Title Haunted …" at bounding box center [422, 158] width 520 height 24
paste input "Boo's Hous"
type input "Boo's House: Lap Music"
click at [610, 309] on button "Search" at bounding box center [646, 321] width 73 height 24
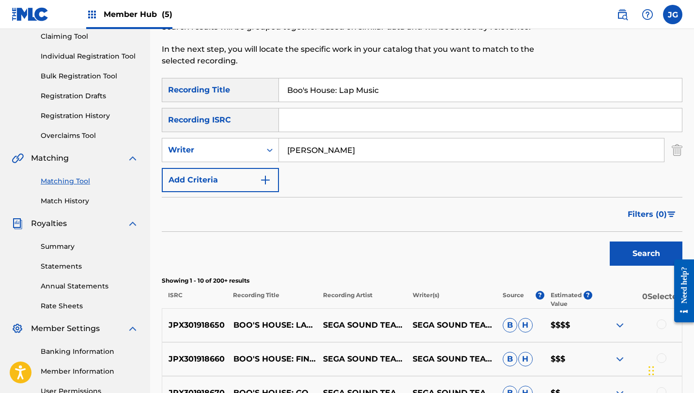
scroll to position [122, 0]
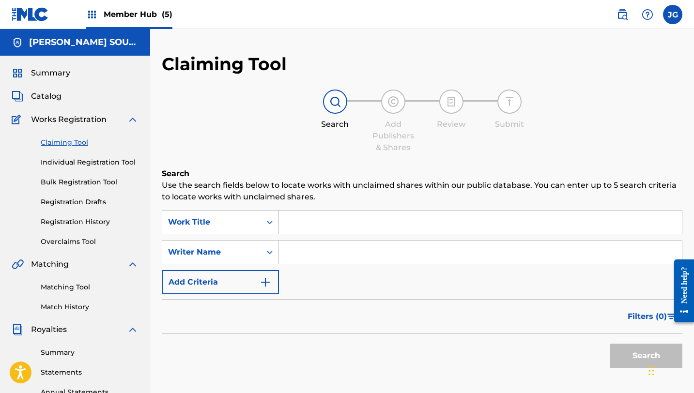
click at [307, 229] on input "Search Form" at bounding box center [480, 222] width 403 height 23
paste input "Boo's House: Lap Music"
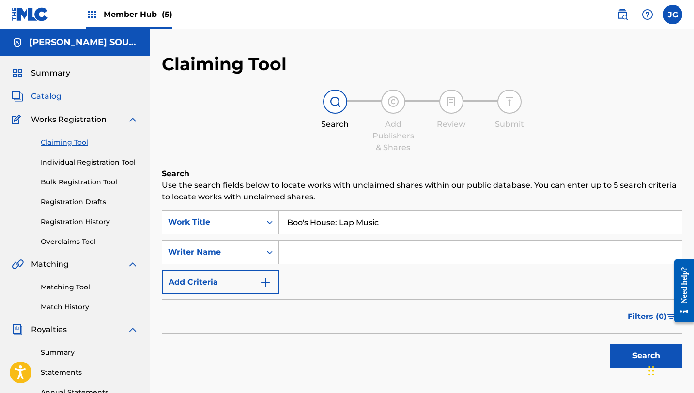
type input "Boo's House: Lap Music"
click at [45, 99] on span "Catalog" at bounding box center [46, 97] width 31 height 12
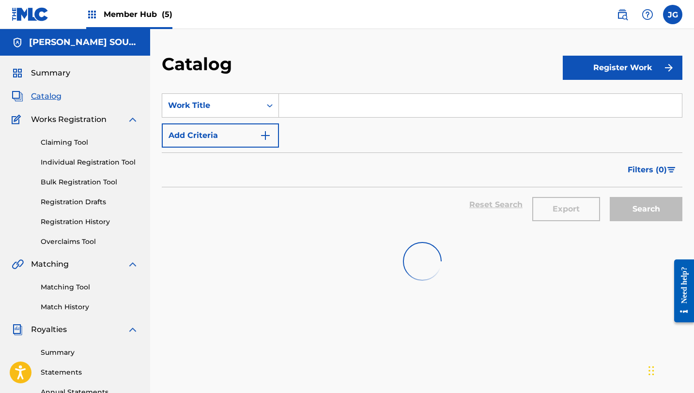
click at [301, 116] on input "Search Form" at bounding box center [480, 105] width 403 height 23
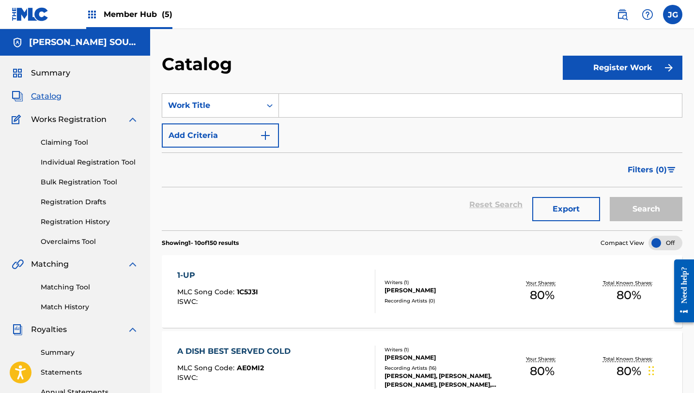
paste input "Boo's House: Lap Music"
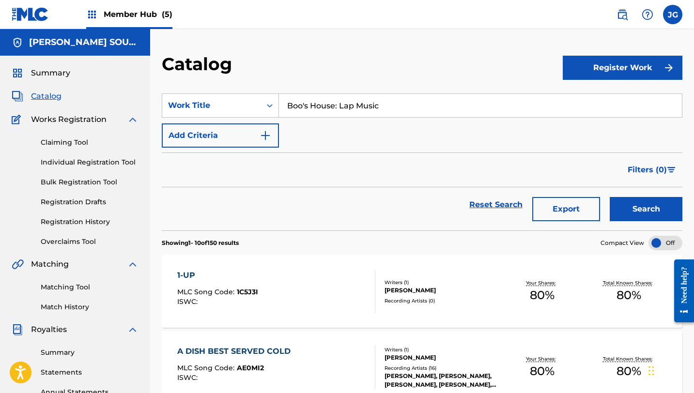
type input "Boo's House: Lap Music"
click at [610, 197] on button "Search" at bounding box center [646, 209] width 73 height 24
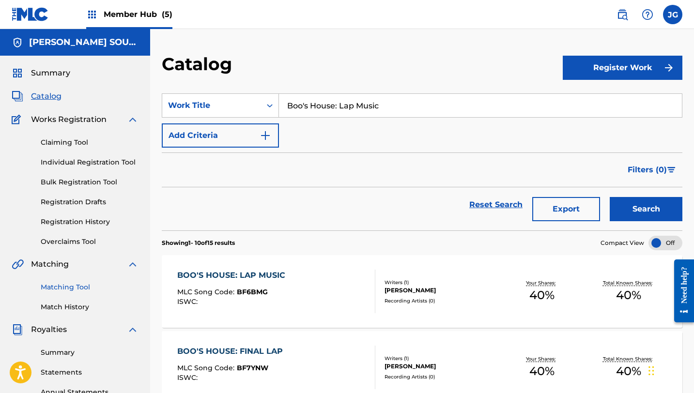
click at [72, 288] on link "Matching Tool" at bounding box center [90, 287] width 98 height 10
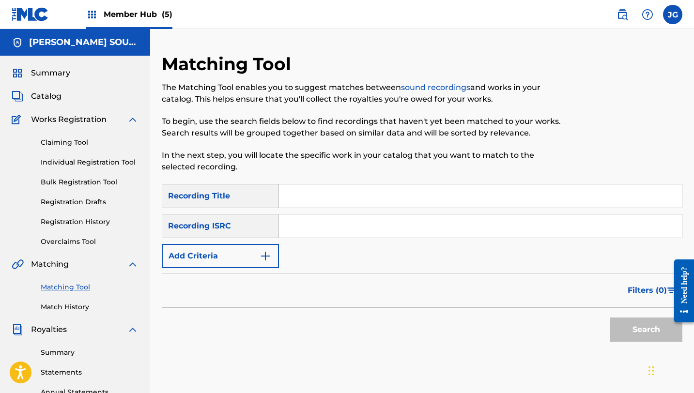
click at [297, 203] on input "Search Form" at bounding box center [480, 195] width 403 height 23
paste input "Boo's House: Lap Music"
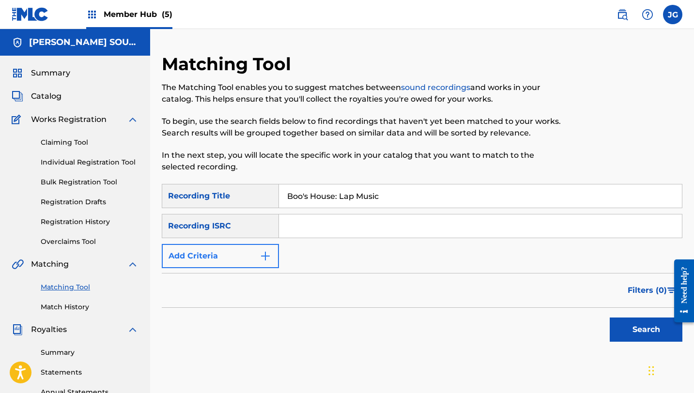
type input "Boo's House: Lap Music"
click at [225, 259] on button "Add Criteria" at bounding box center [220, 256] width 117 height 24
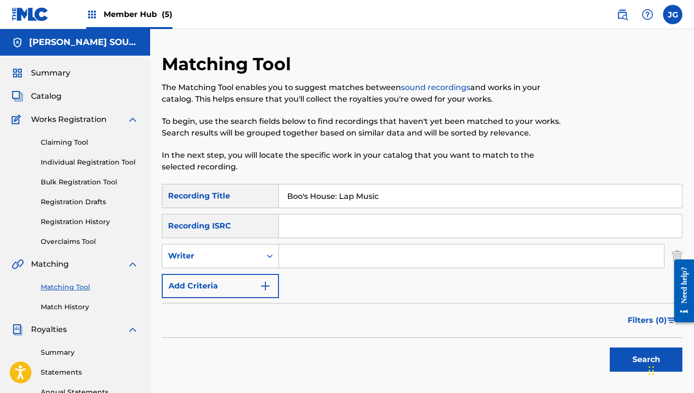
click at [324, 249] on input "Search Form" at bounding box center [471, 255] width 385 height 23
type input "[PERSON_NAME]"
click at [621, 350] on button "Search" at bounding box center [646, 360] width 73 height 24
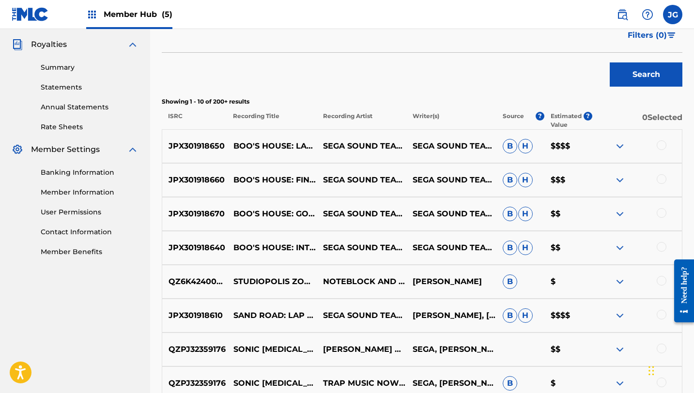
scroll to position [287, 0]
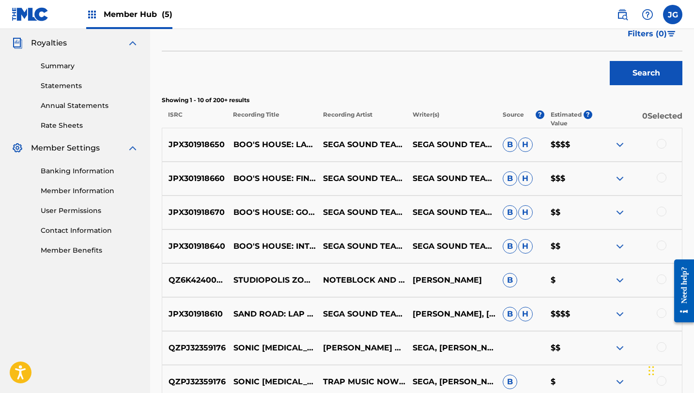
click at [660, 145] on div at bounding box center [661, 144] width 10 height 10
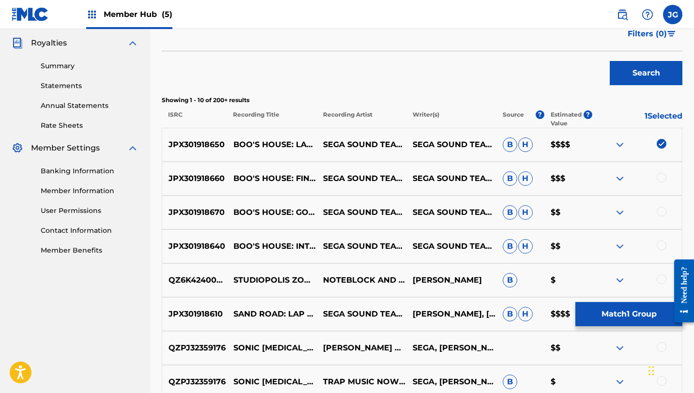
click at [664, 179] on div at bounding box center [661, 178] width 10 height 10
click at [660, 178] on img at bounding box center [661, 178] width 10 height 10
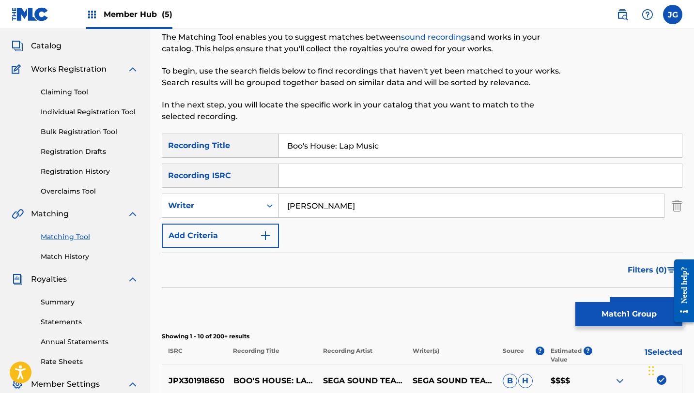
scroll to position [45, 0]
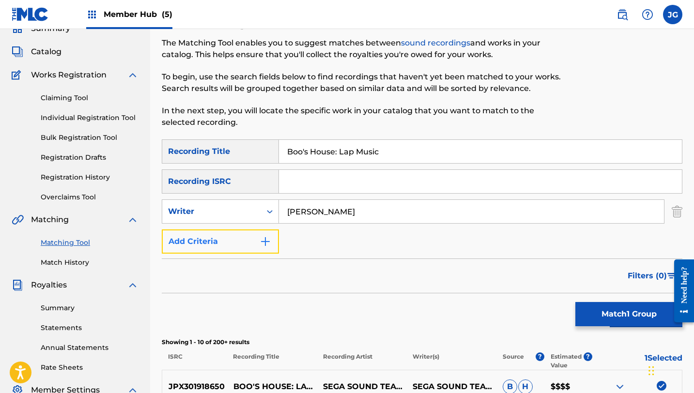
click at [221, 238] on button "Add Criteria" at bounding box center [220, 241] width 117 height 24
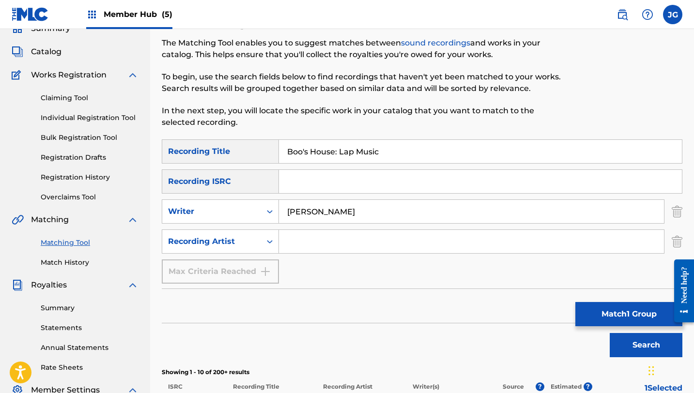
click at [350, 240] on input "Search Form" at bounding box center [471, 241] width 385 height 23
type input "[PERSON_NAME]"
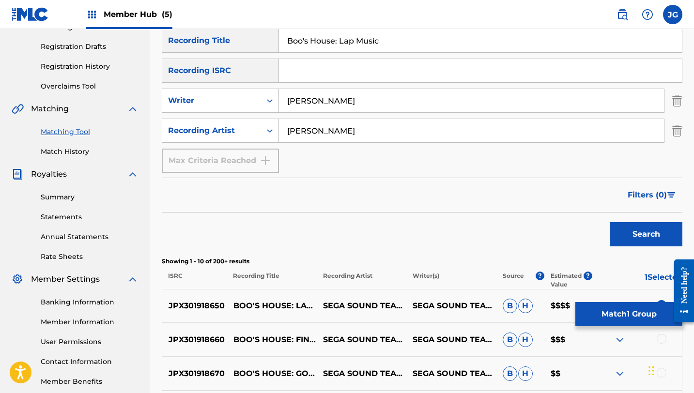
scroll to position [205, 0]
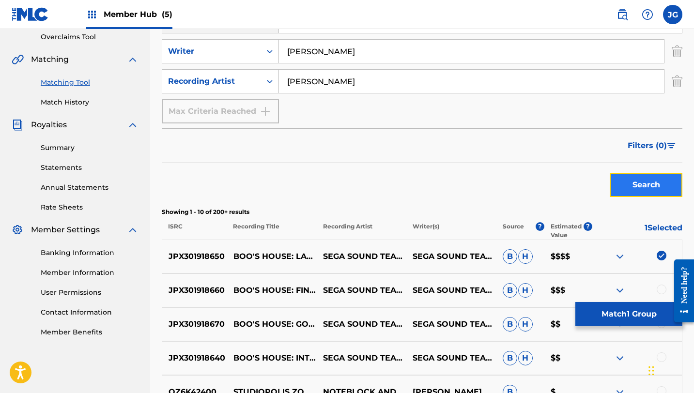
click at [640, 191] on button "Search" at bounding box center [646, 185] width 73 height 24
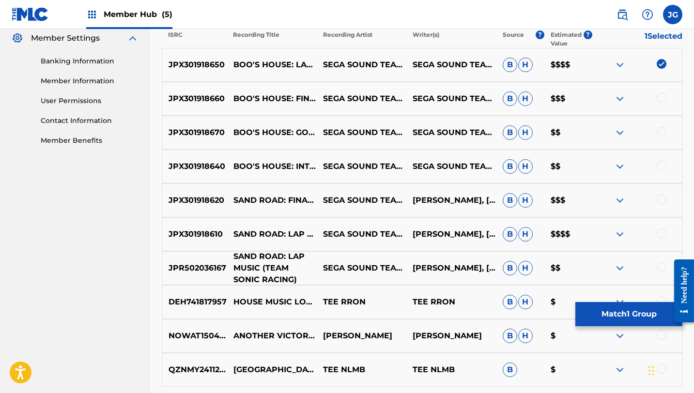
scroll to position [398, 0]
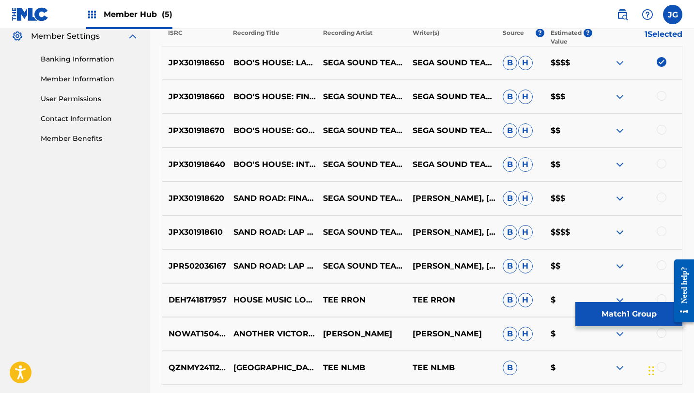
click at [661, 265] on div at bounding box center [661, 265] width 10 height 10
click at [662, 229] on div at bounding box center [661, 232] width 10 height 10
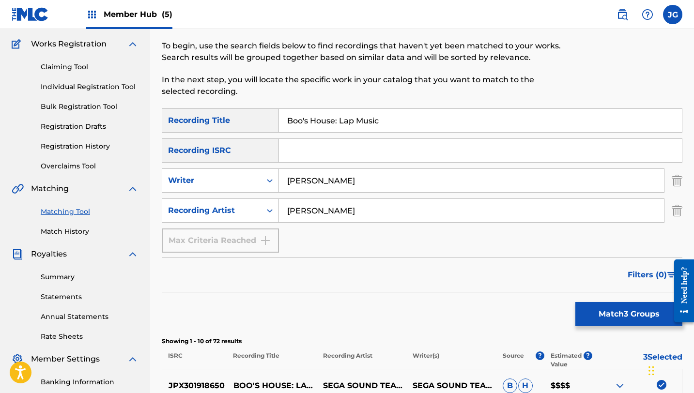
scroll to position [62, 0]
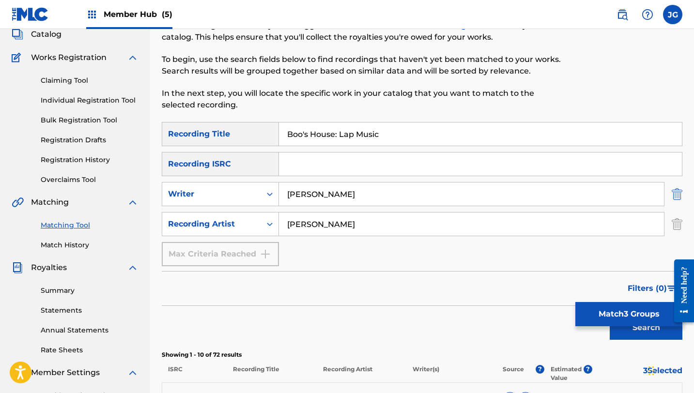
click at [678, 196] on img "Search Form" at bounding box center [677, 194] width 11 height 24
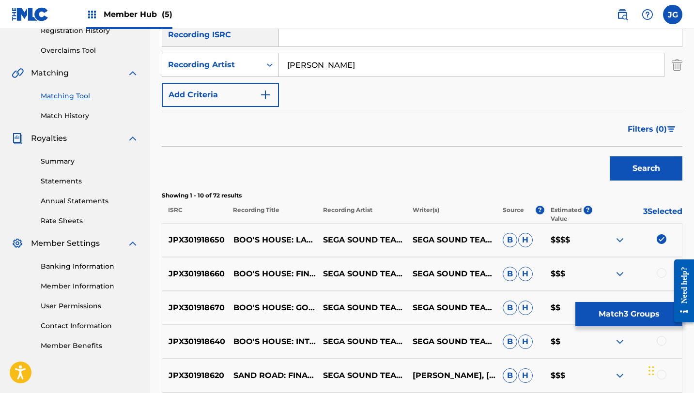
scroll to position [205, 0]
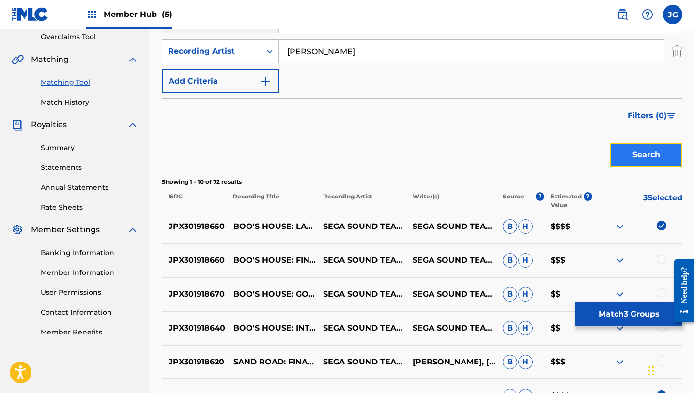
click at [657, 161] on button "Search" at bounding box center [646, 155] width 73 height 24
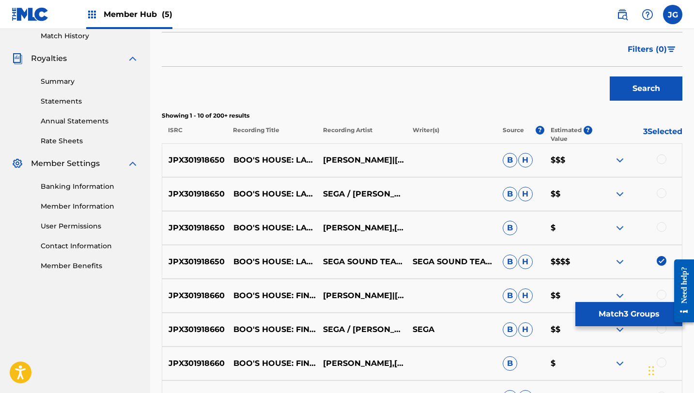
scroll to position [275, 0]
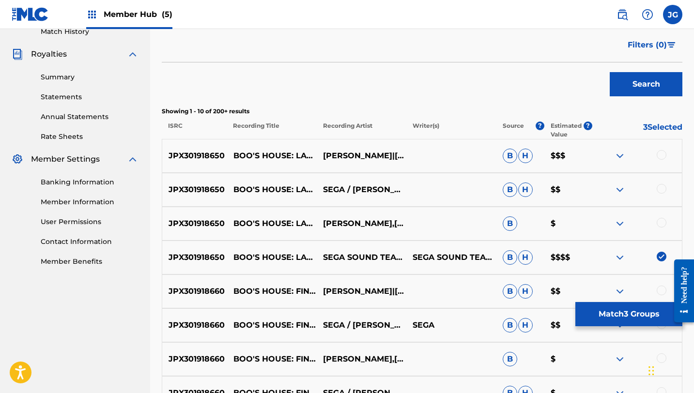
click at [663, 155] on div at bounding box center [661, 155] width 10 height 10
click at [662, 192] on div at bounding box center [661, 189] width 10 height 10
click at [661, 222] on div at bounding box center [661, 223] width 10 height 10
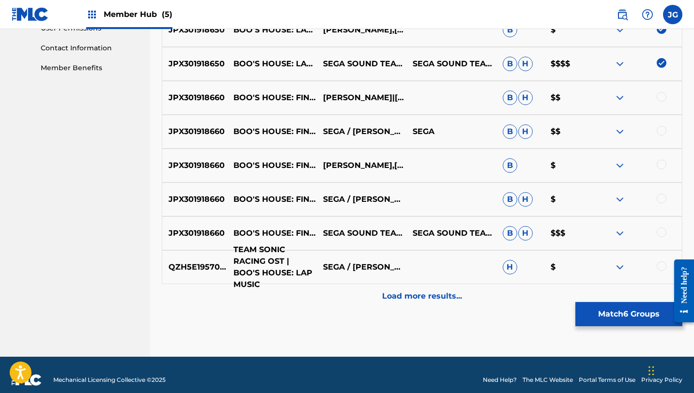
scroll to position [479, 0]
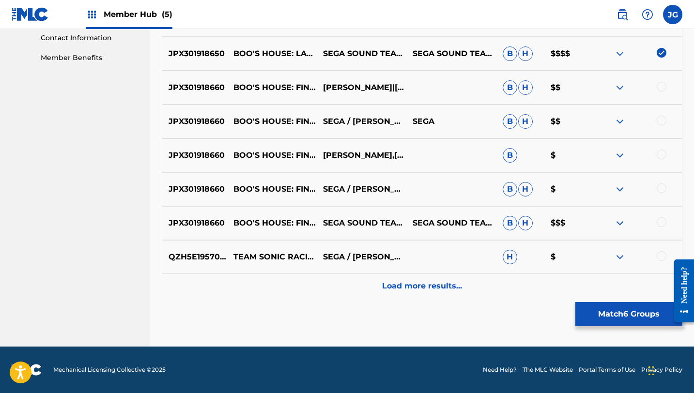
click at [662, 257] on div at bounding box center [661, 256] width 10 height 10
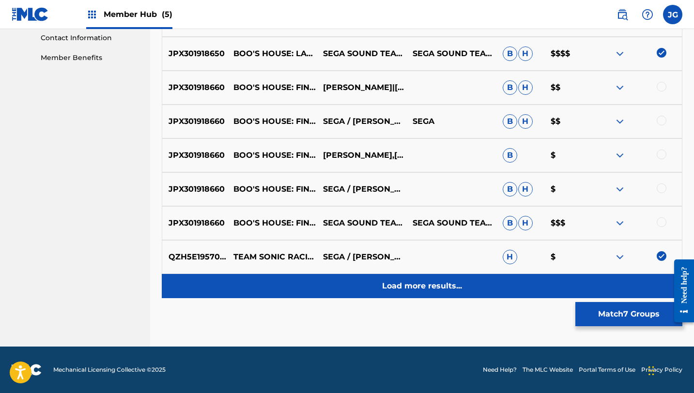
click at [445, 288] on p "Load more results..." at bounding box center [422, 286] width 80 height 12
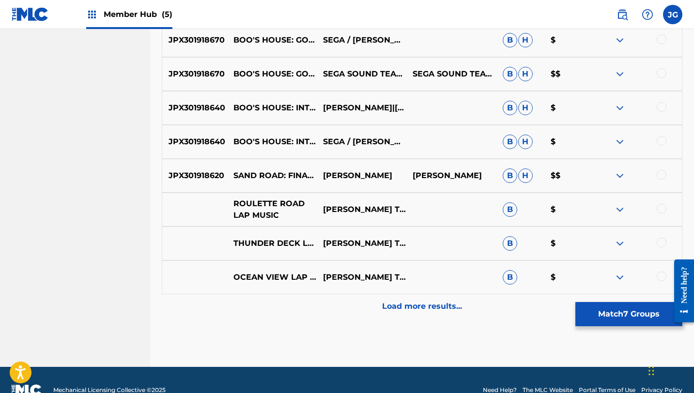
scroll to position [818, 0]
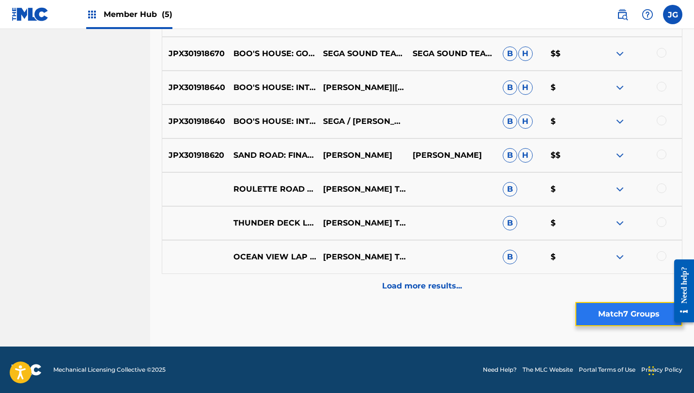
click at [612, 310] on button "Match 7 Groups" at bounding box center [628, 314] width 107 height 24
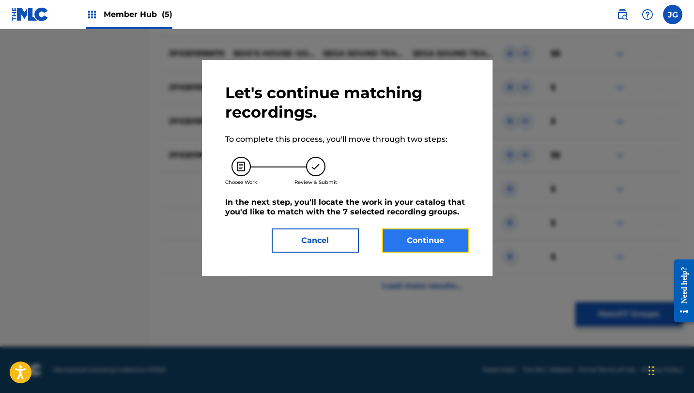
click at [417, 251] on button "Continue" at bounding box center [425, 241] width 87 height 24
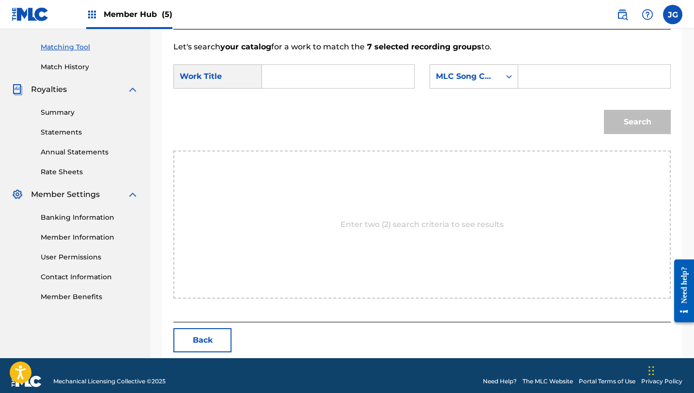
scroll to position [252, 0]
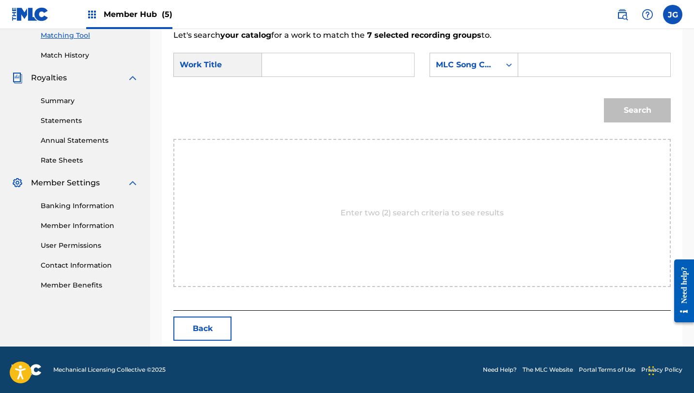
click at [313, 70] on input "Search Form" at bounding box center [338, 64] width 136 height 23
paste input "Boo's House: Lap Music"
type input "Boo's House: Lap Music"
click at [487, 67] on div "MLC Song Code" at bounding box center [465, 65] width 59 height 12
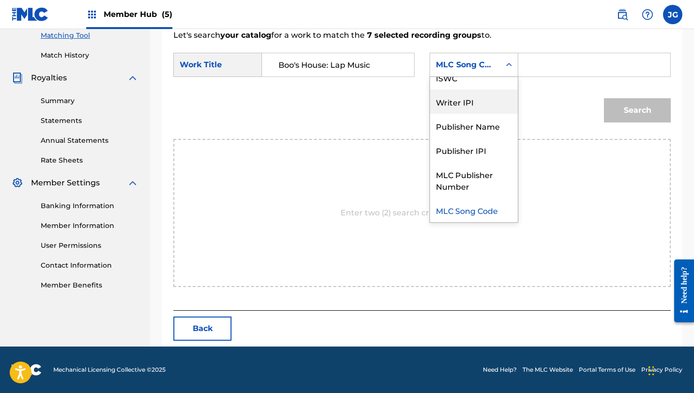
scroll to position [0, 0]
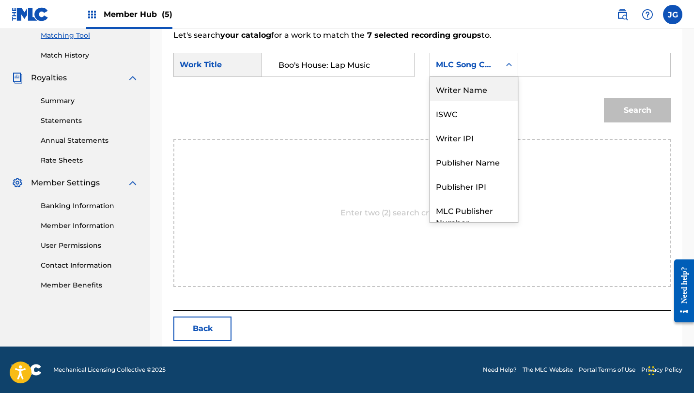
click at [464, 90] on div "Writer Name" at bounding box center [474, 89] width 88 height 24
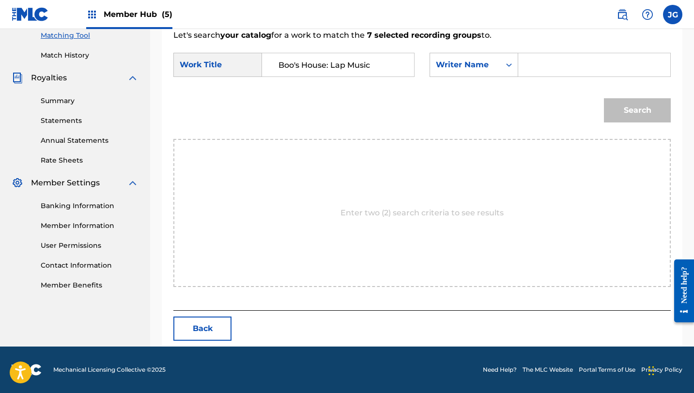
click at [543, 66] on input "Search Form" at bounding box center [594, 64] width 136 height 23
type input "[PERSON_NAME]"
click at [604, 98] on button "Search" at bounding box center [637, 110] width 67 height 24
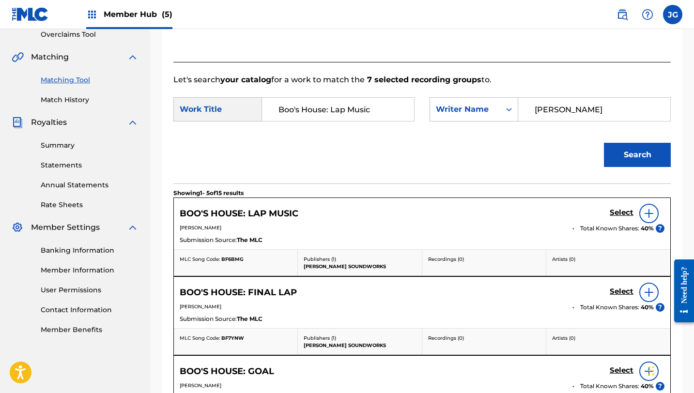
scroll to position [252, 0]
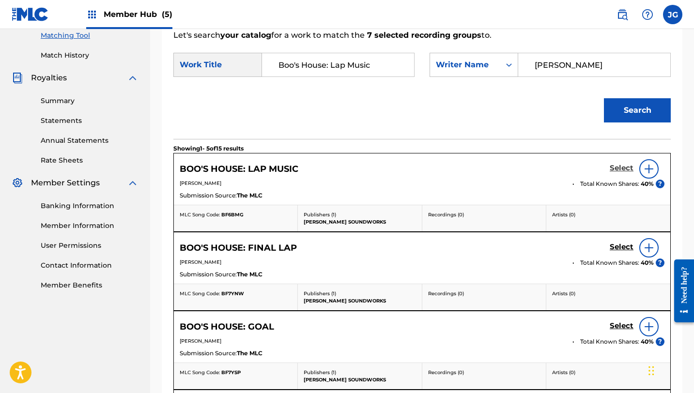
click at [621, 167] on h5 "Select" at bounding box center [622, 168] width 24 height 9
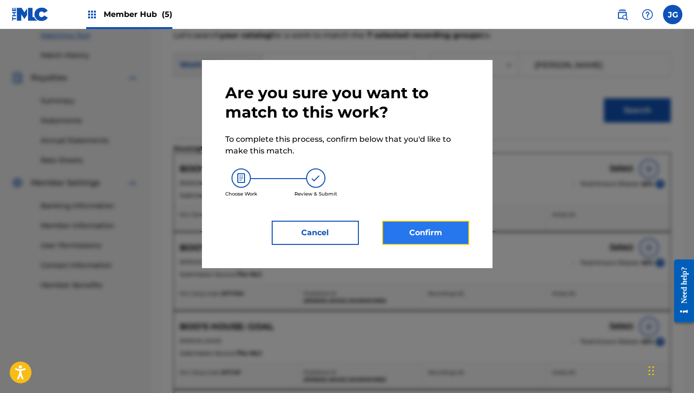
click at [443, 234] on button "Confirm" at bounding box center [425, 233] width 87 height 24
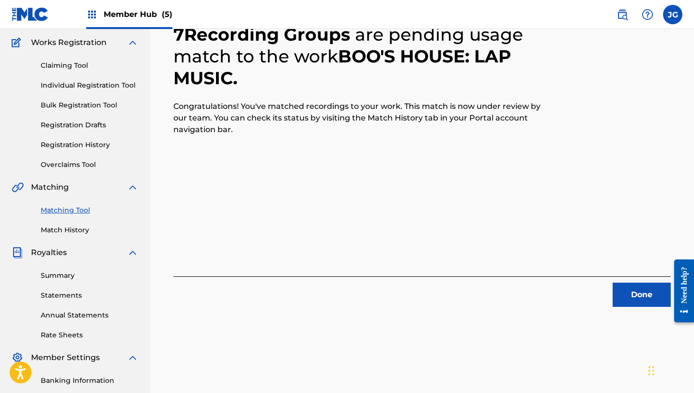
scroll to position [0, 0]
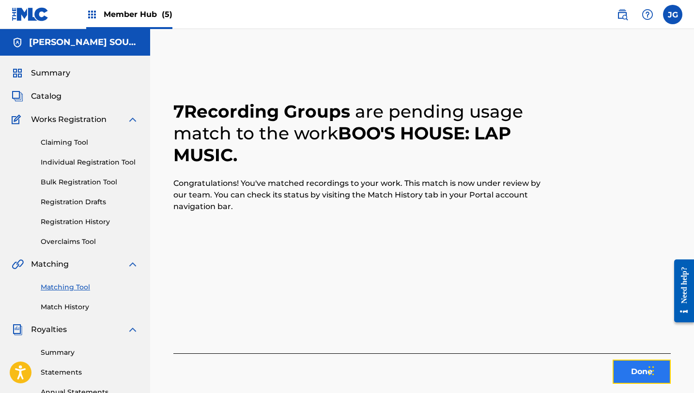
click at [639, 371] on button "Done" at bounding box center [641, 372] width 58 height 24
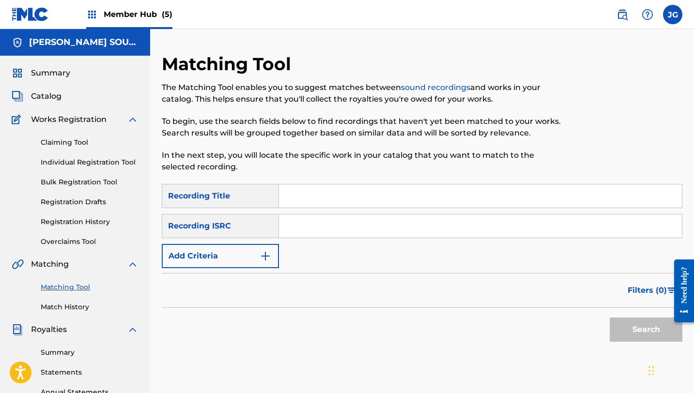
click at [53, 287] on link "Matching Tool" at bounding box center [90, 287] width 98 height 10
click at [308, 196] on input "Search Form" at bounding box center [480, 195] width 403 height 23
type input "haunted castle"
click at [610, 318] on button "Search" at bounding box center [646, 330] width 73 height 24
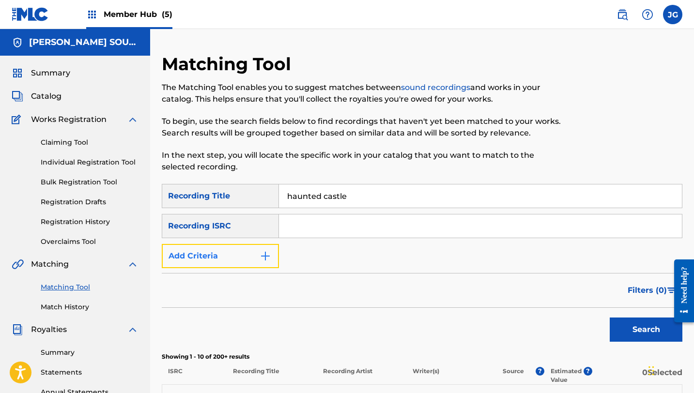
click at [184, 252] on button "Add Criteria" at bounding box center [220, 256] width 117 height 24
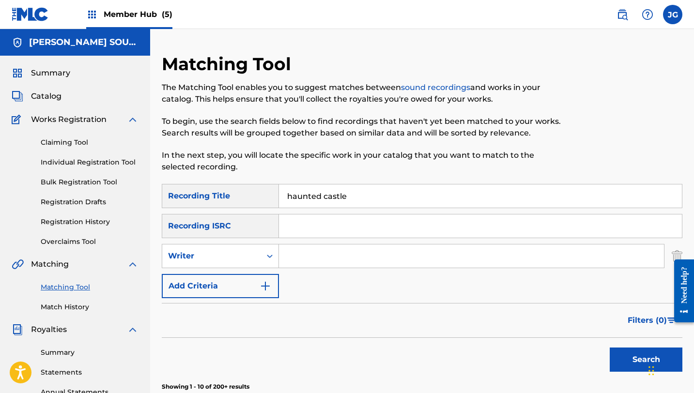
click at [301, 258] on input "Search Form" at bounding box center [471, 255] width 385 height 23
click at [610, 348] on button "Search" at bounding box center [646, 360] width 73 height 24
type input "[PERSON_NAME]"
click at [610, 348] on button "Search" at bounding box center [646, 360] width 73 height 24
click at [354, 199] on input "haunted castle" at bounding box center [480, 195] width 403 height 23
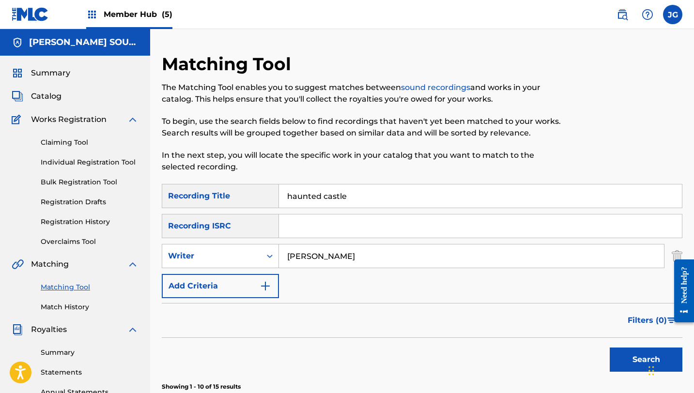
drag, startPoint x: 357, startPoint y: 194, endPoint x: 254, endPoint y: 188, distance: 103.3
click at [254, 188] on div "SearchWithCriteriaa0c5daee-f429-4890-963e-f6f8a529c820 Recording Title haunted …" at bounding box center [422, 196] width 520 height 24
type input "A DISH BEST SERVED COLD"
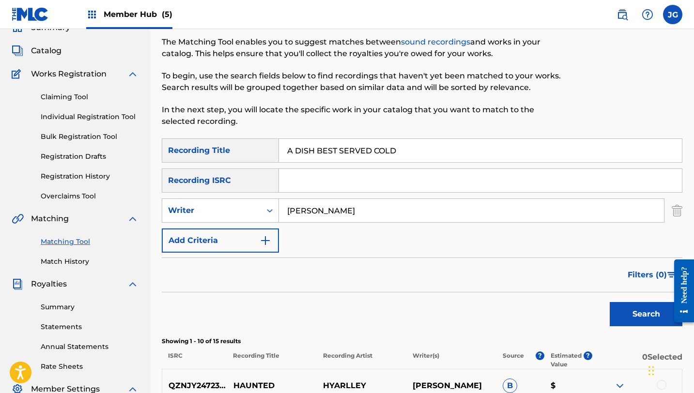
scroll to position [46, 0]
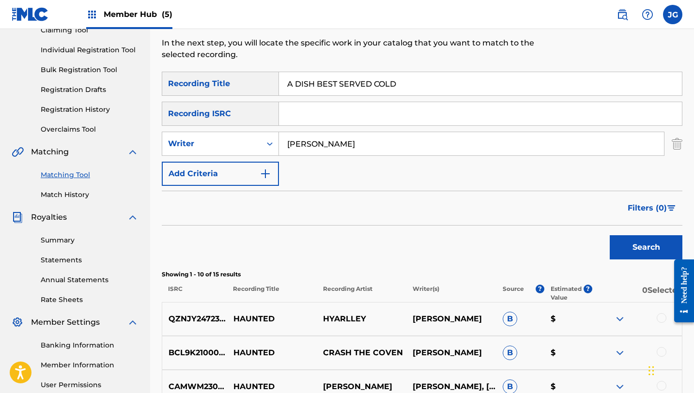
click at [610, 235] on button "Search" at bounding box center [646, 247] width 73 height 24
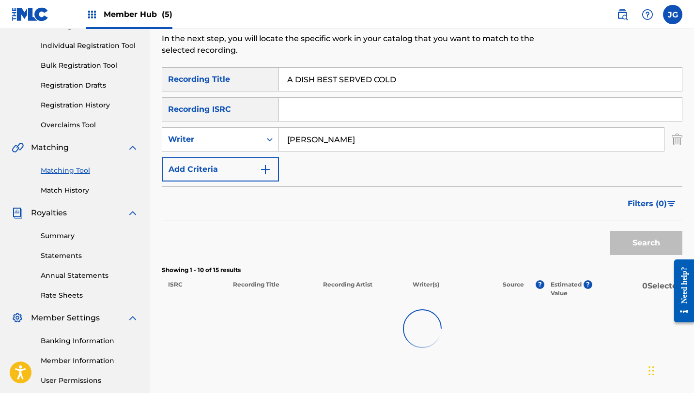
scroll to position [118, 0]
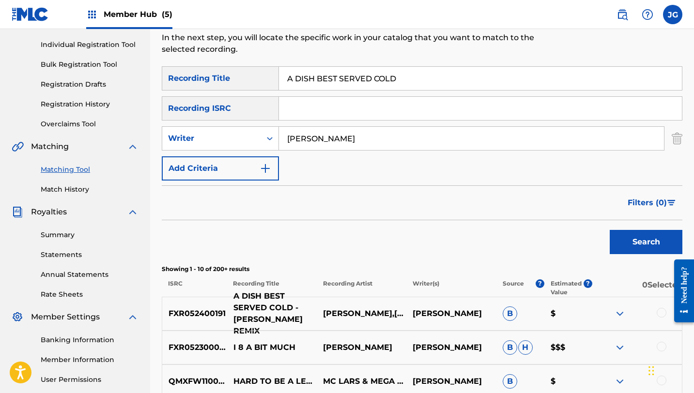
drag, startPoint x: 286, startPoint y: 314, endPoint x: 292, endPoint y: 313, distance: 6.3
click at [289, 313] on p "A DISH BEST SERVED COLD - [PERSON_NAME] REMIX" at bounding box center [272, 313] width 90 height 46
click at [662, 315] on div at bounding box center [661, 313] width 10 height 10
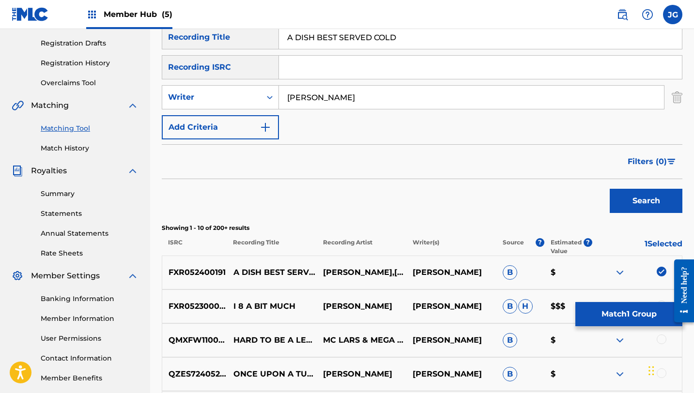
scroll to position [106, 0]
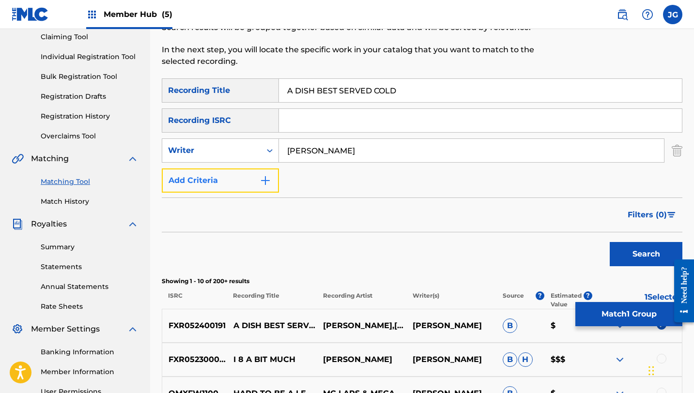
click at [215, 187] on button "Add Criteria" at bounding box center [220, 180] width 117 height 24
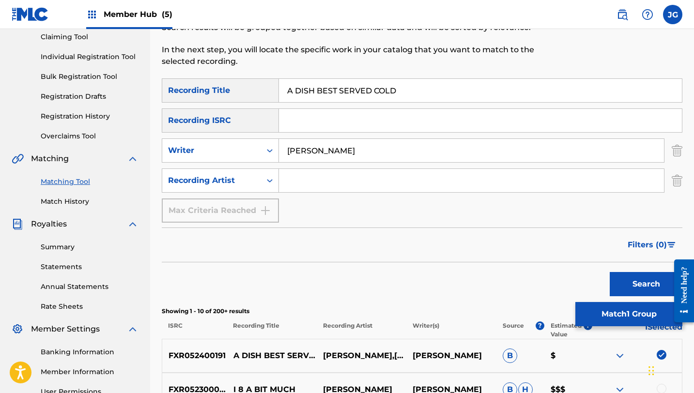
click at [331, 182] on input "Search Form" at bounding box center [471, 180] width 385 height 23
type input "[PERSON_NAME]"
click at [630, 267] on div "Search" at bounding box center [643, 281] width 77 height 39
click at [630, 274] on button "Search" at bounding box center [646, 284] width 73 height 24
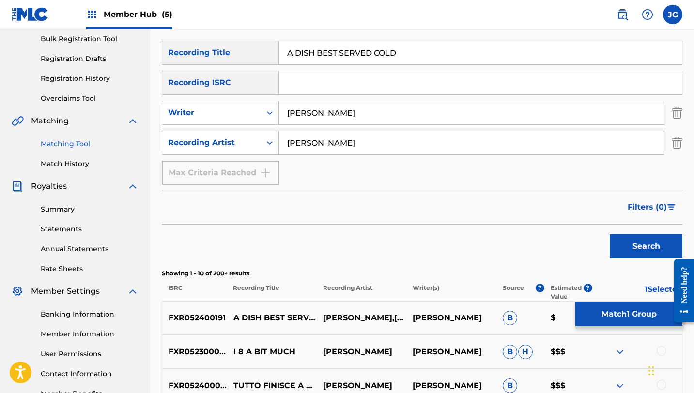
scroll to position [126, 0]
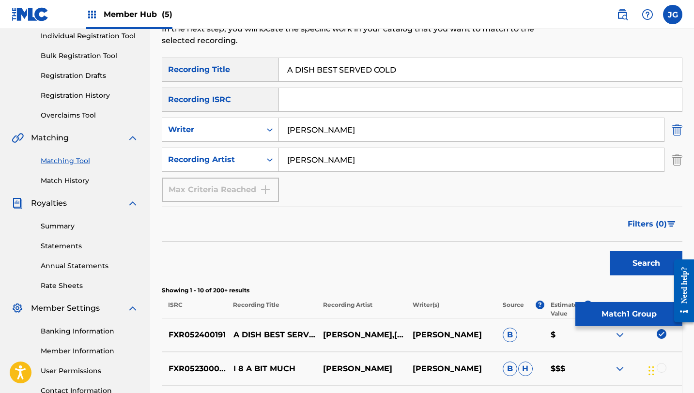
click at [678, 129] on img "Search Form" at bounding box center [677, 130] width 11 height 24
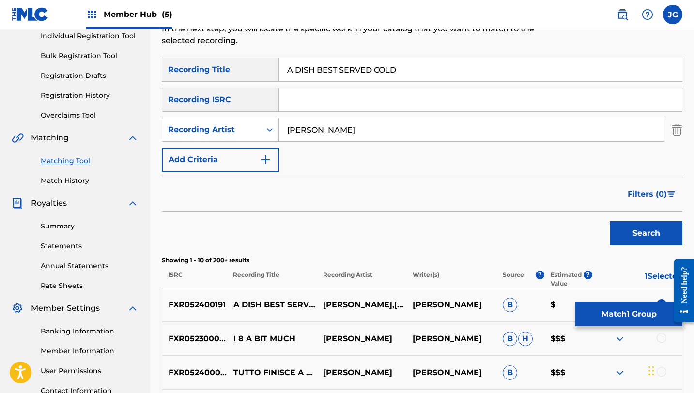
click at [637, 249] on div "Search" at bounding box center [643, 231] width 77 height 39
click at [637, 235] on button "Search" at bounding box center [646, 233] width 73 height 24
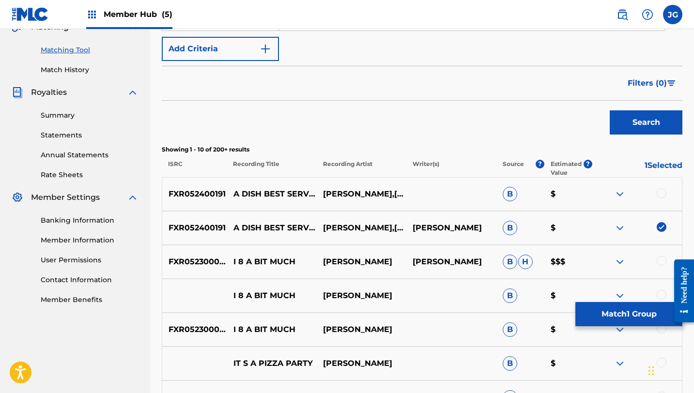
scroll to position [248, 0]
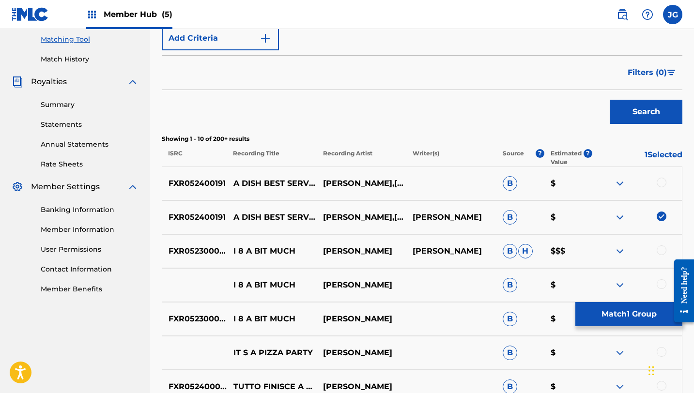
click at [661, 184] on div at bounding box center [661, 183] width 10 height 10
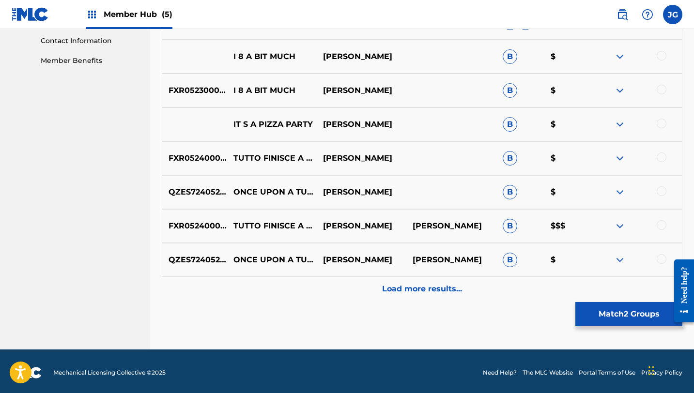
scroll to position [479, 0]
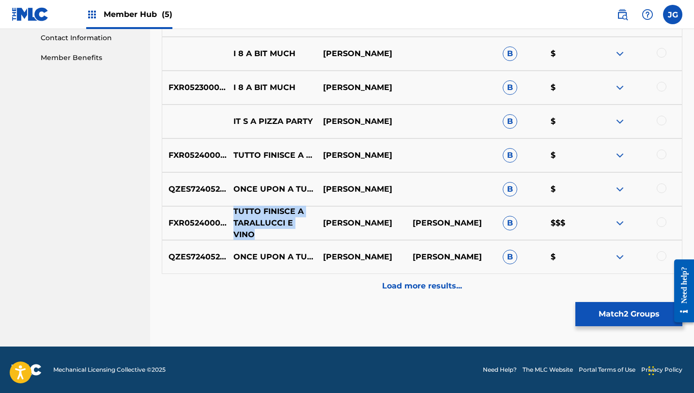
drag, startPoint x: 231, startPoint y: 216, endPoint x: 314, endPoint y: 227, distance: 83.0
click at [314, 227] on p "TUTTO FINISCE A TARALLUCCI E VINO" at bounding box center [272, 223] width 90 height 35
copy p "TUTTO FINISCE A TARALLUCCI E VINO"
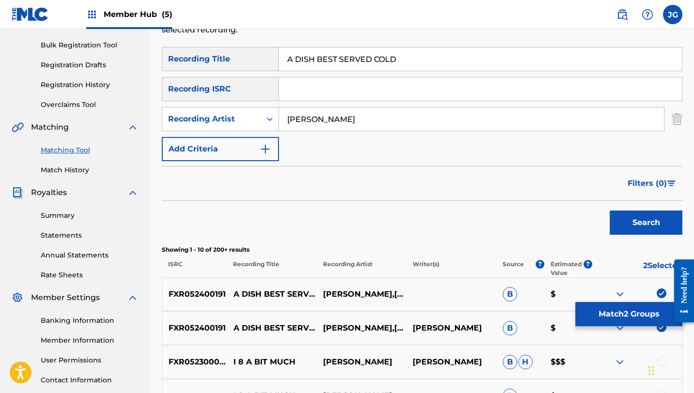
scroll to position [148, 0]
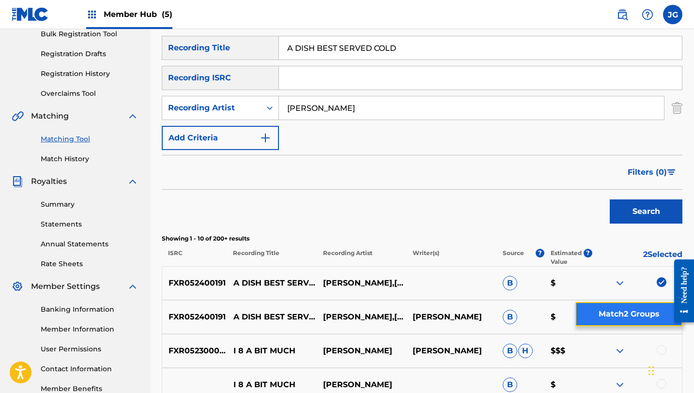
click at [606, 315] on button "Match 2 Groups" at bounding box center [628, 314] width 107 height 24
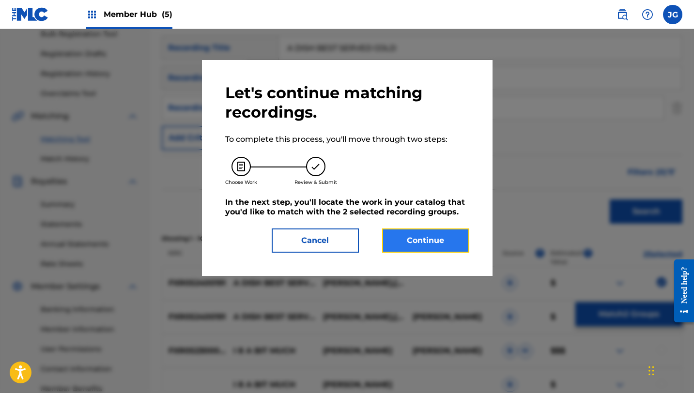
click at [423, 242] on button "Continue" at bounding box center [425, 241] width 87 height 24
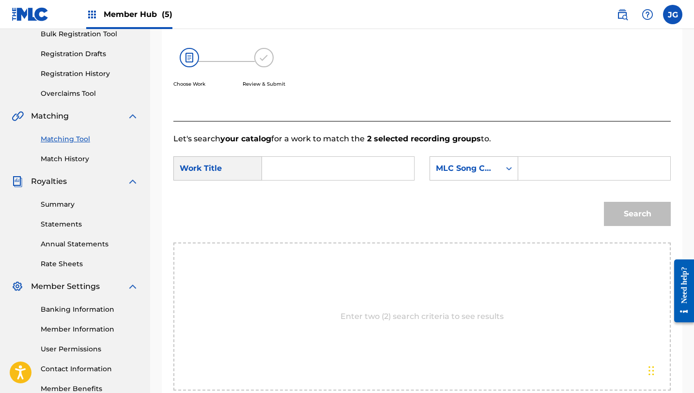
click at [320, 169] on input "Search Form" at bounding box center [338, 168] width 136 height 23
paste input "TUTTO FINISCE A TARALLUCCI E VINO"
type input "T"
click at [282, 216] on span "best served cold" at bounding box center [295, 213] width 35 height 32
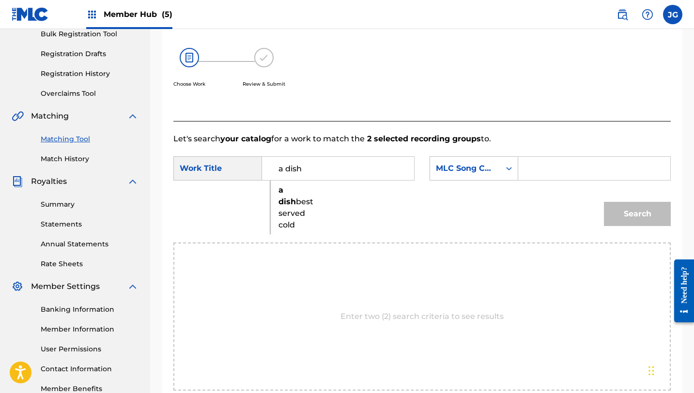
type input "a dish best served cold"
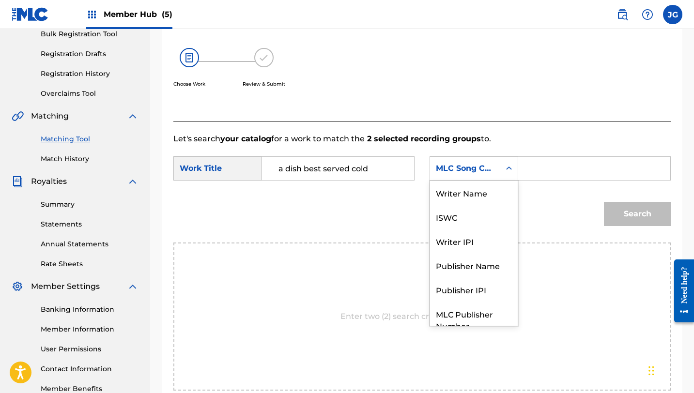
click at [491, 168] on div "MLC Song Code" at bounding box center [465, 169] width 59 height 12
click at [462, 190] on div "Writer Name" at bounding box center [474, 193] width 88 height 24
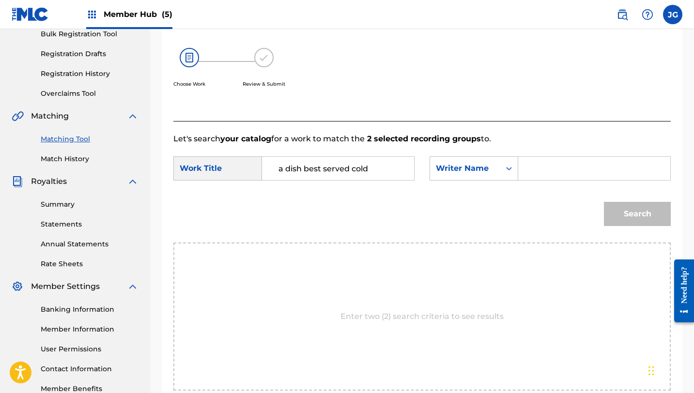
click at [549, 174] on input "Search Form" at bounding box center [594, 168] width 136 height 23
type input "[PERSON_NAME]"
click at [604, 202] on button "Search" at bounding box center [637, 214] width 67 height 24
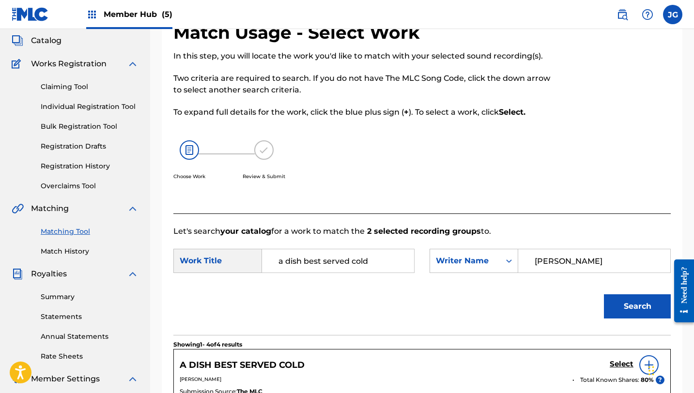
scroll to position [45, 0]
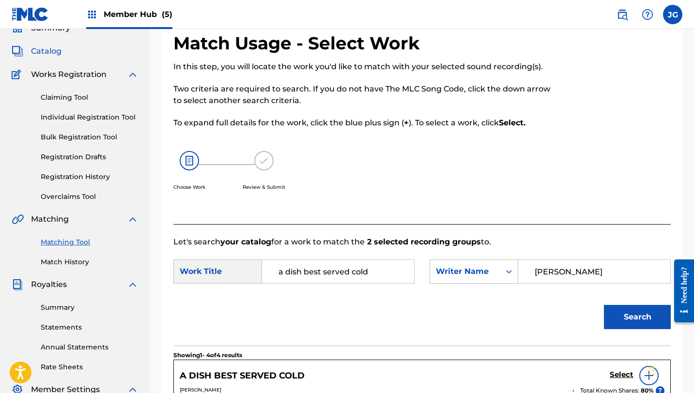
click at [48, 50] on span "Catalog" at bounding box center [46, 52] width 31 height 12
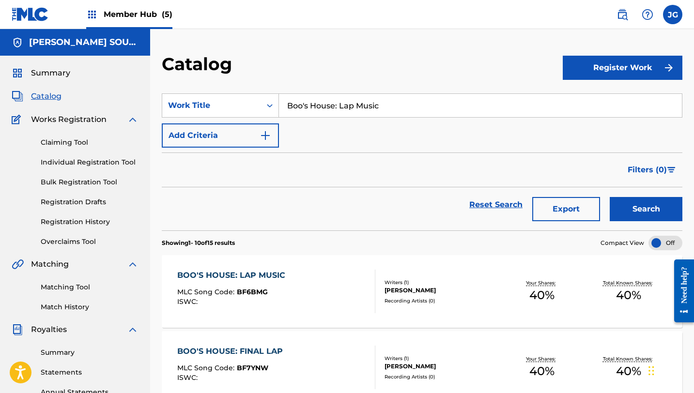
click at [130, 14] on span "Member Hub (5)" at bounding box center [138, 14] width 69 height 11
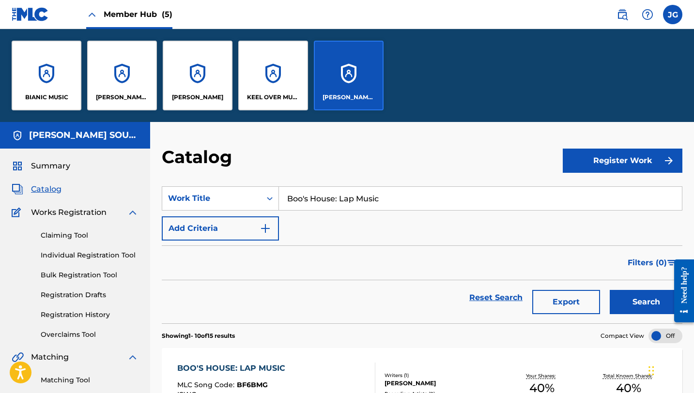
click at [326, 95] on p "[PERSON_NAME] SOUNDWORKS" at bounding box center [348, 97] width 53 height 9
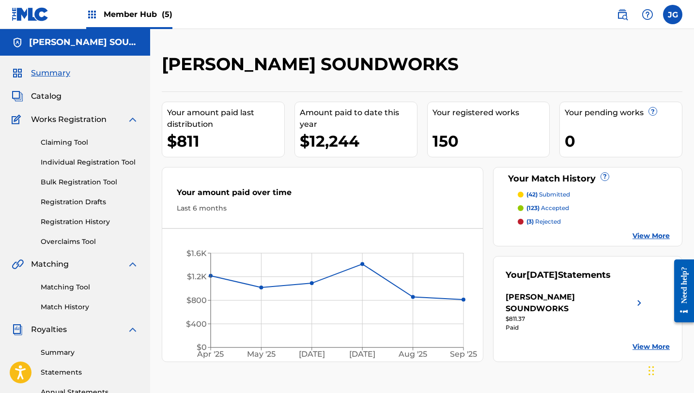
click at [191, 135] on div "$811" at bounding box center [225, 141] width 117 height 22
click at [640, 295] on img at bounding box center [639, 302] width 12 height 23
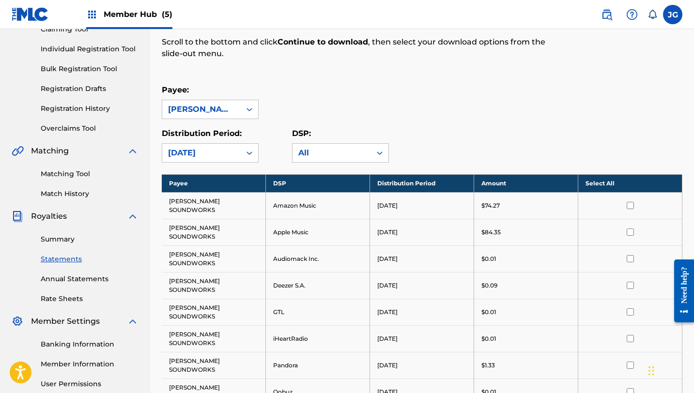
scroll to position [118, 0]
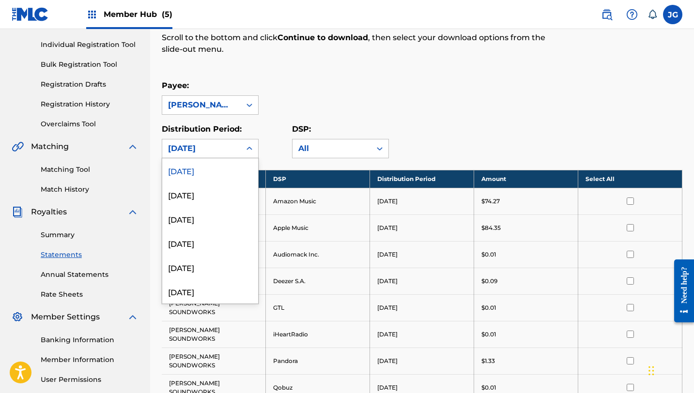
click at [227, 147] on div "[DATE]" at bounding box center [201, 149] width 67 height 12
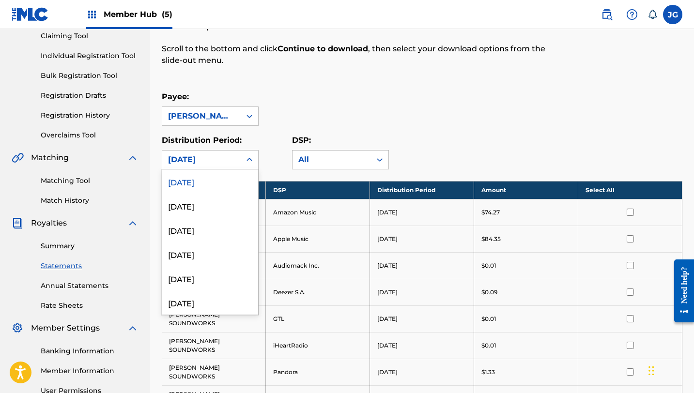
scroll to position [105, 0]
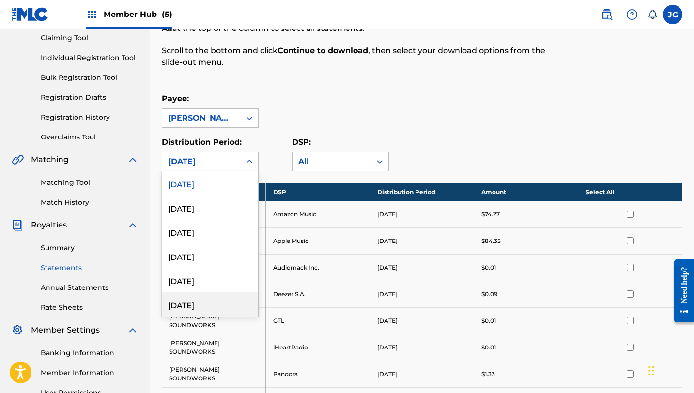
click at [187, 297] on div "April 2025" at bounding box center [210, 304] width 96 height 24
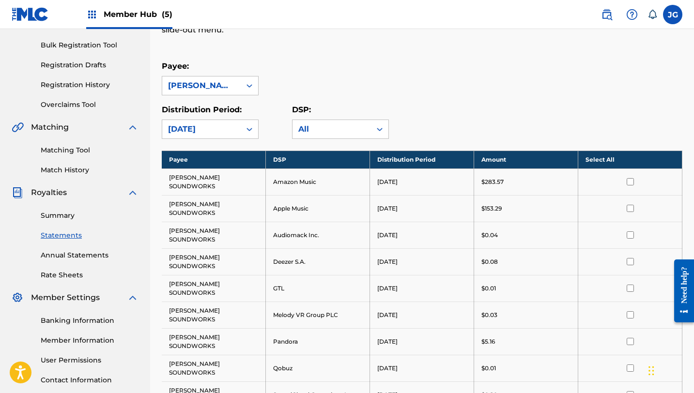
scroll to position [0, 0]
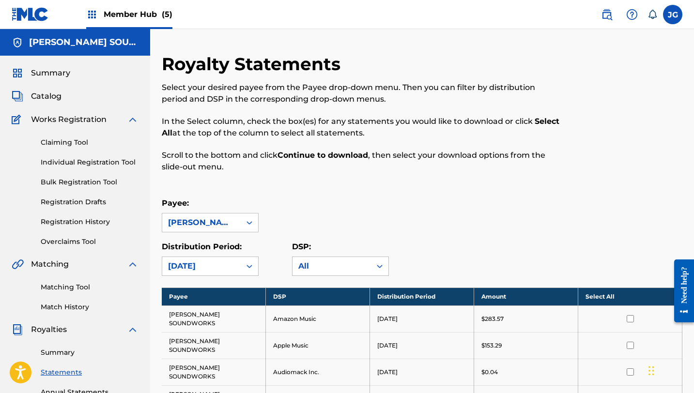
click at [215, 262] on div "option April 2025, selected. April 2025" at bounding box center [210, 266] width 97 height 19
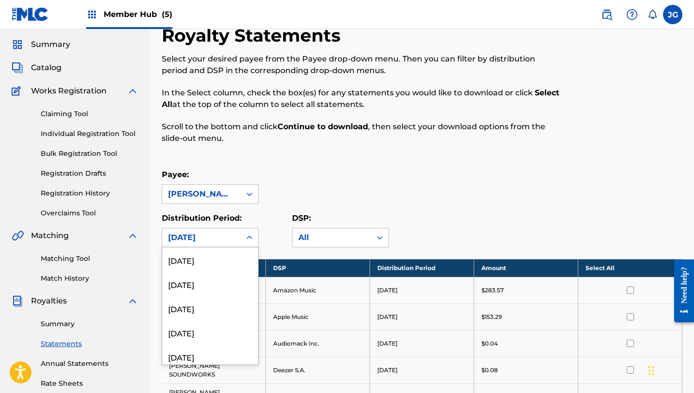
scroll to position [1190, 0]
click at [201, 360] on div "April 2021" at bounding box center [210, 352] width 96 height 24
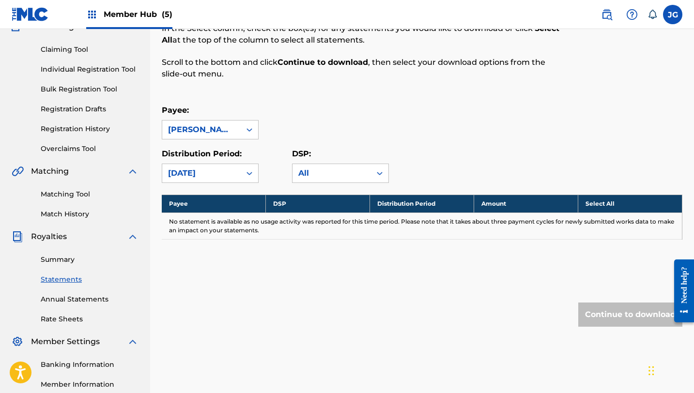
scroll to position [104, 0]
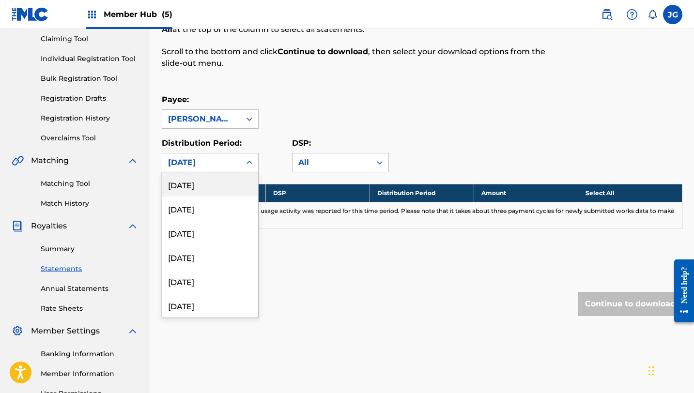
click at [236, 155] on div "April 2021" at bounding box center [201, 162] width 78 height 18
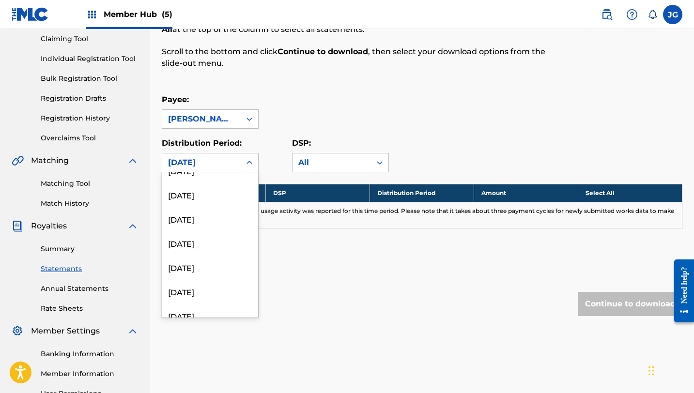
scroll to position [1162, 0]
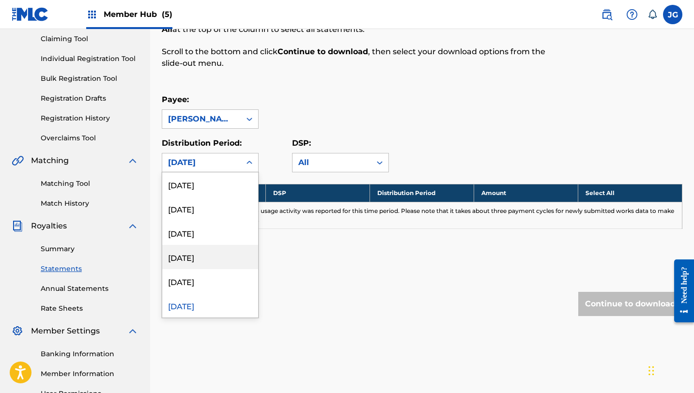
click at [201, 253] on div "June 2021" at bounding box center [210, 257] width 96 height 24
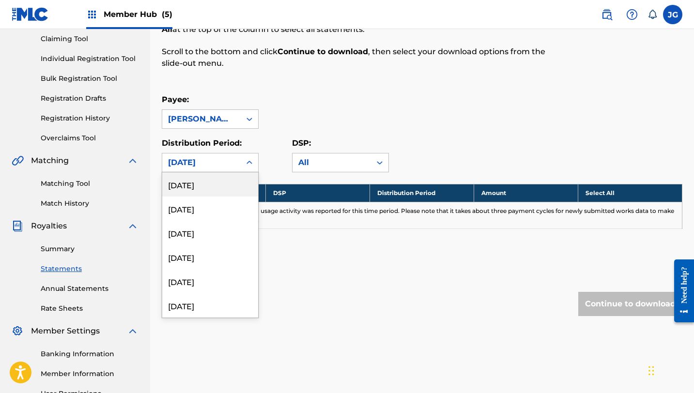
click at [235, 167] on div "June 2021" at bounding box center [201, 162] width 78 height 18
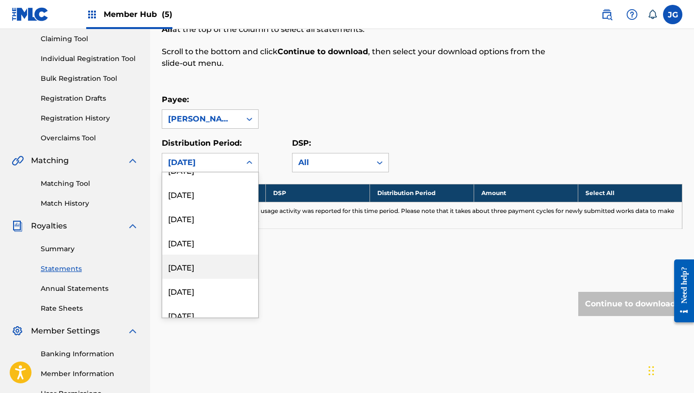
scroll to position [1110, 0]
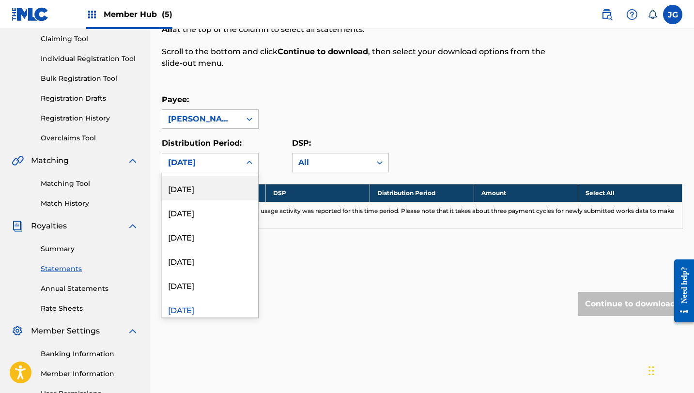
click at [205, 185] on div "November 2021" at bounding box center [210, 188] width 96 height 24
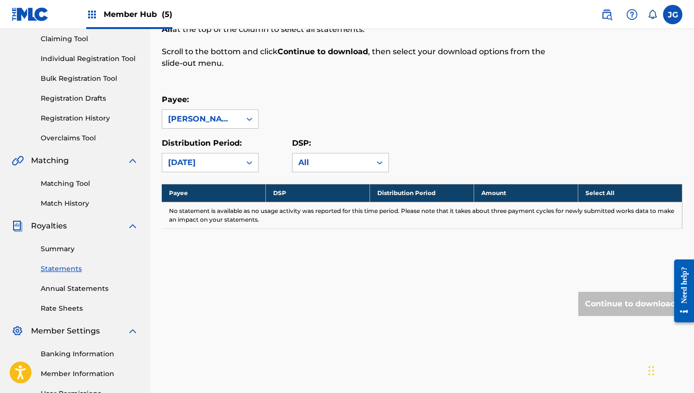
click at [214, 160] on div "November 2021" at bounding box center [201, 163] width 67 height 12
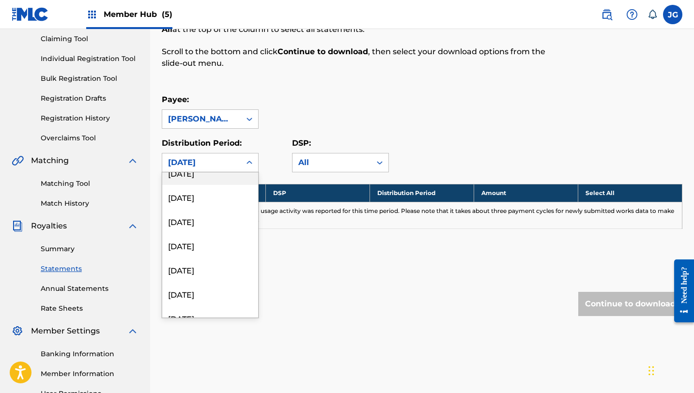
scroll to position [520, 0]
click at [209, 223] on div "October 2023" at bounding box center [210, 221] width 96 height 24
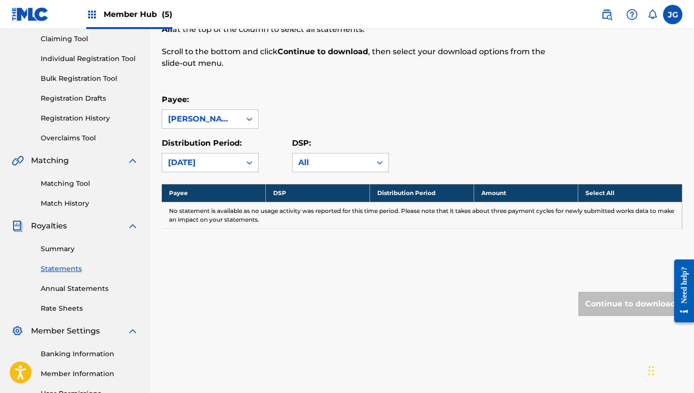
click at [208, 162] on div "October 2023" at bounding box center [201, 163] width 67 height 12
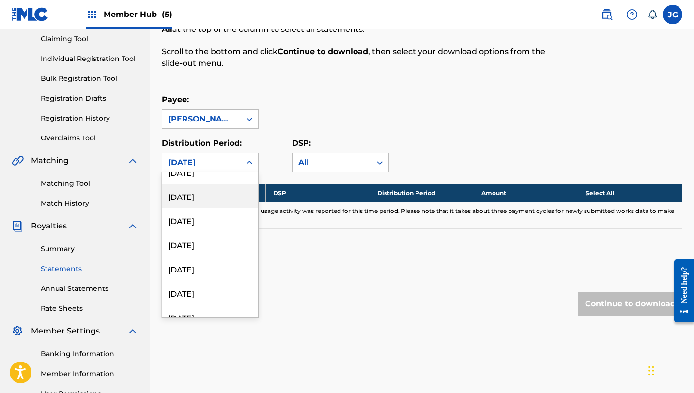
scroll to position [377, 0]
click at [198, 272] on div "February 2024" at bounding box center [210, 267] width 96 height 24
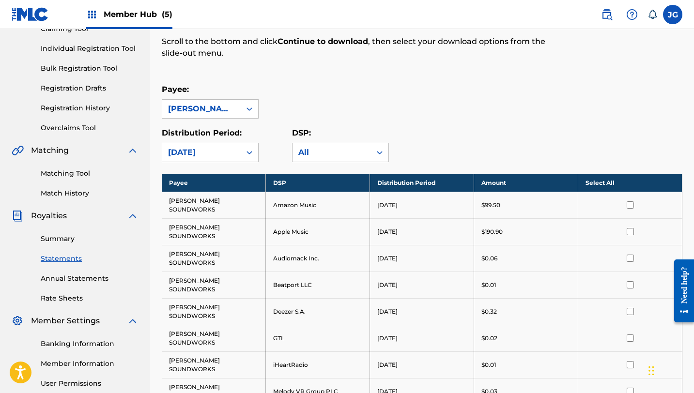
scroll to position [88, 0]
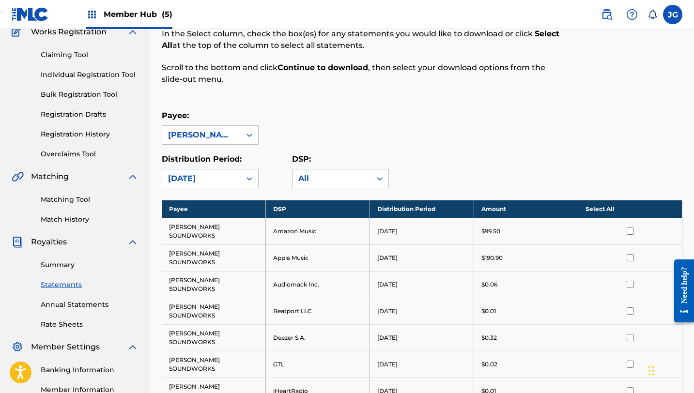
click at [237, 172] on div "February 2024" at bounding box center [201, 178] width 78 height 18
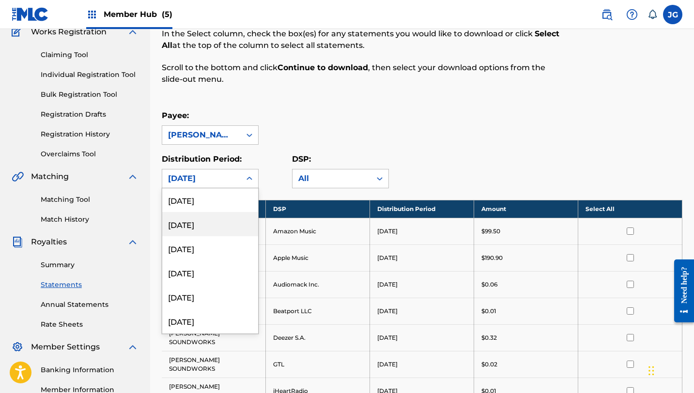
scroll to position [123, 0]
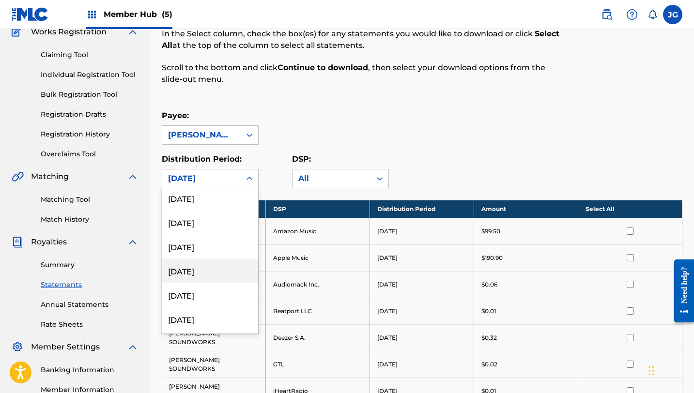
click at [202, 275] on div "January 2025" at bounding box center [210, 271] width 96 height 24
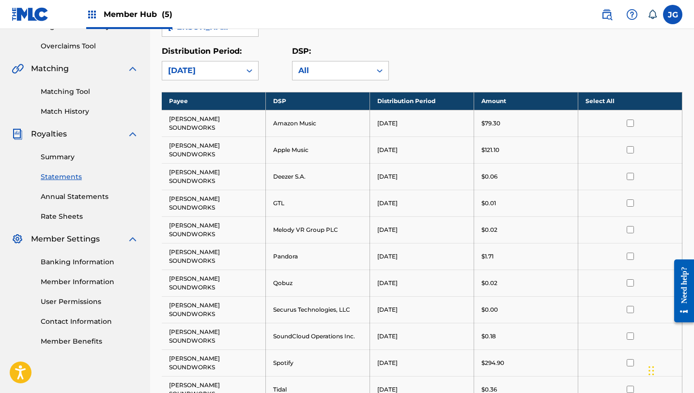
scroll to position [191, 0]
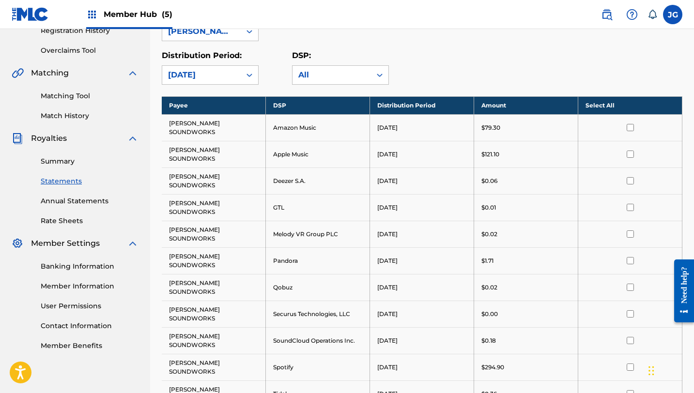
click at [234, 76] on div "January 2025" at bounding box center [201, 75] width 67 height 12
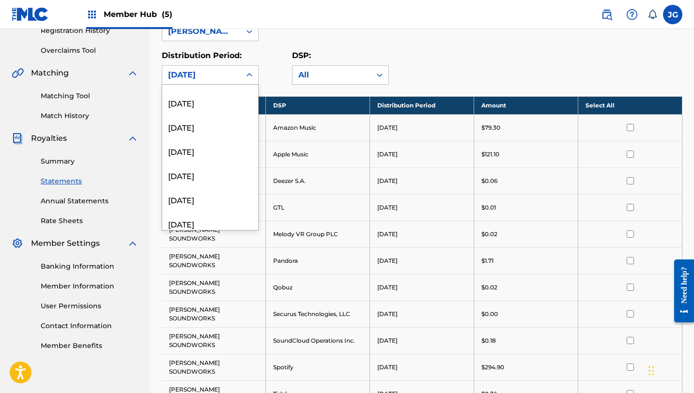
scroll to position [481, 0]
click at [214, 149] on div "November 2023" at bounding box center [210, 148] width 96 height 24
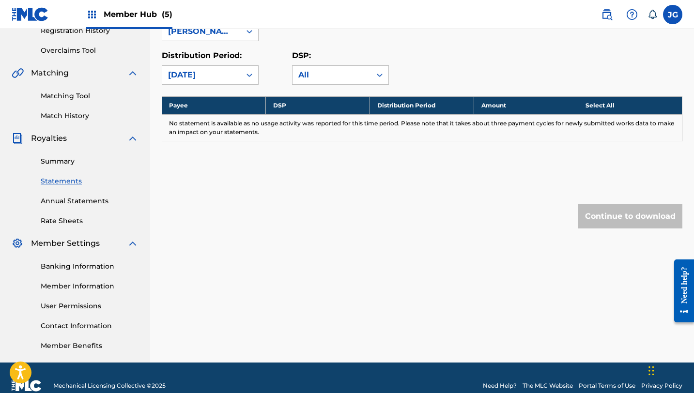
click at [210, 57] on label "Distribution Period:" at bounding box center [202, 55] width 80 height 9
click at [120, 75] on input "Distribution Period:" at bounding box center [120, 75] width 0 height 0
click at [210, 76] on div "November 2023" at bounding box center [201, 75] width 67 height 12
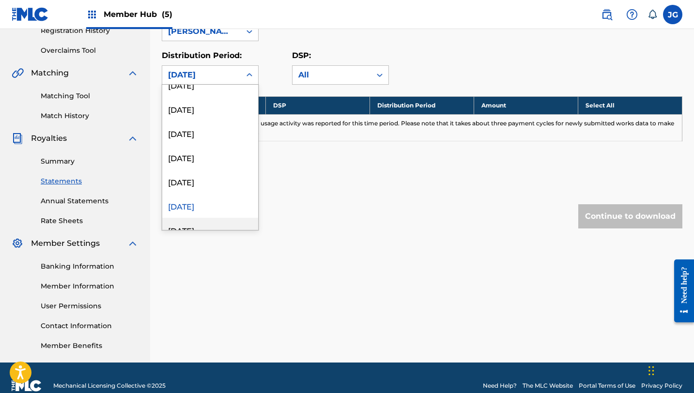
scroll to position [421, 0]
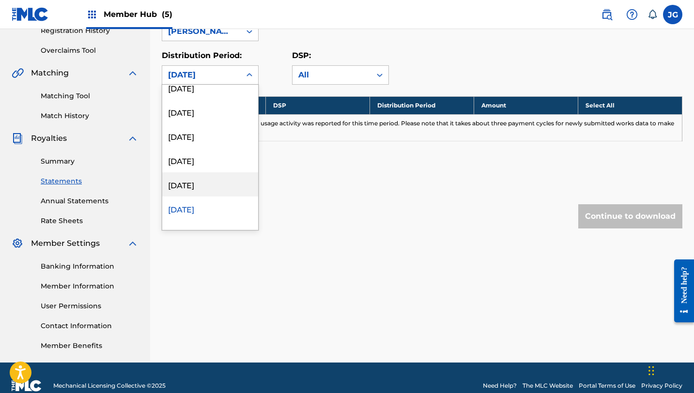
click at [198, 186] on div "December 2023" at bounding box center [210, 184] width 96 height 24
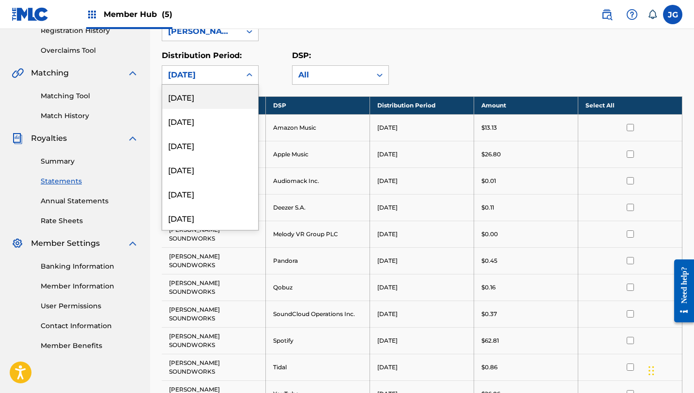
click at [221, 71] on div "December 2023" at bounding box center [201, 75] width 67 height 12
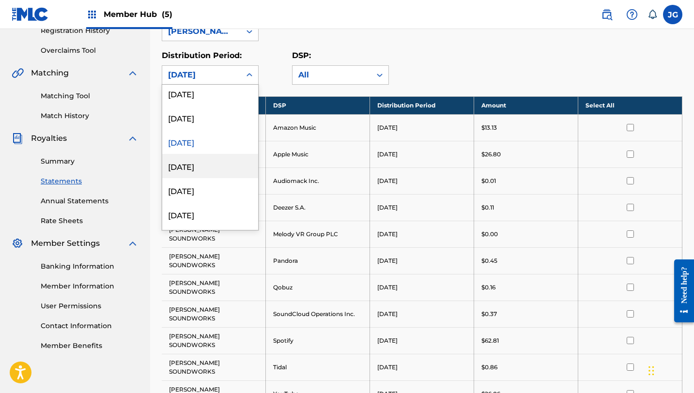
scroll to position [459, 0]
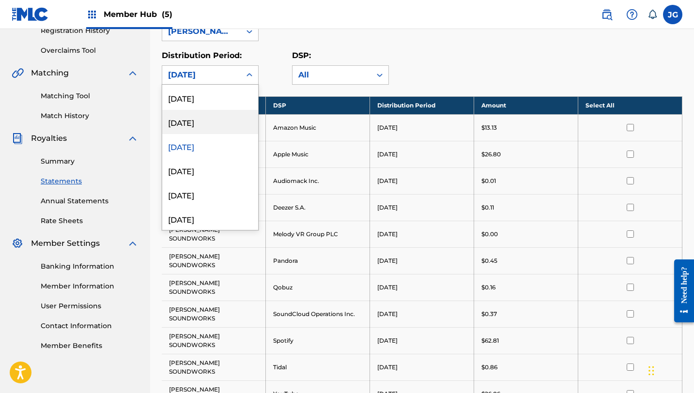
click at [208, 129] on div "January 2024" at bounding box center [210, 122] width 96 height 24
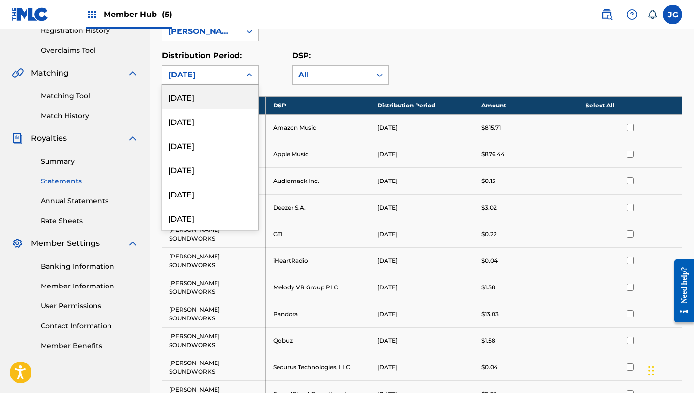
click at [191, 69] on div "January 2024" at bounding box center [201, 75] width 67 height 12
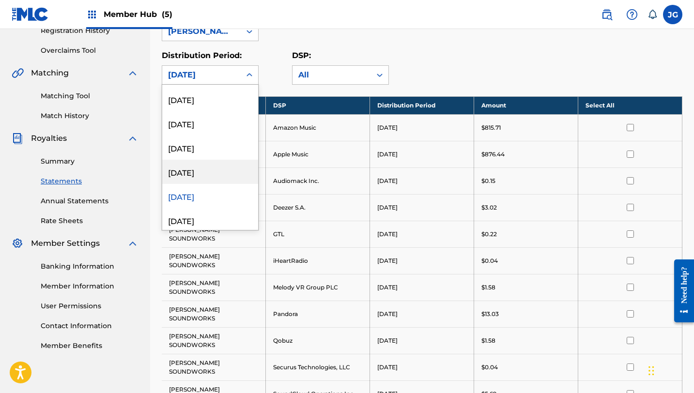
click at [211, 176] on div "February 2024" at bounding box center [210, 172] width 96 height 24
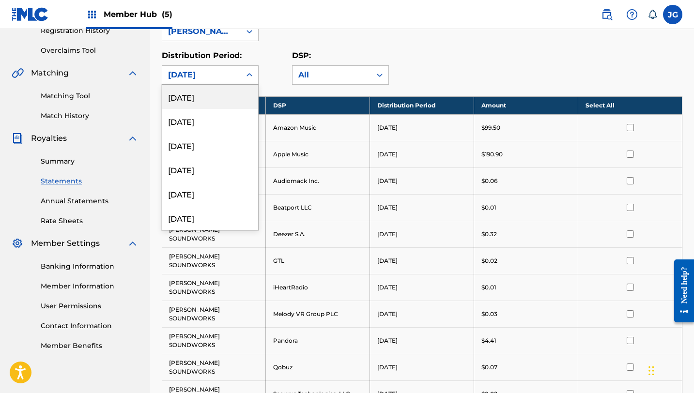
click at [213, 75] on div "February 2024" at bounding box center [201, 75] width 67 height 12
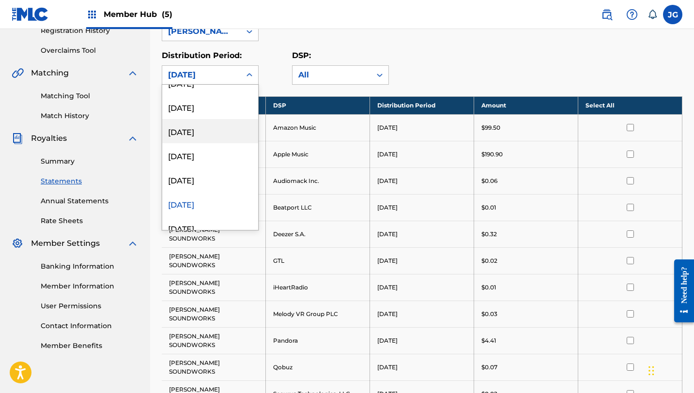
scroll to position [361, 0]
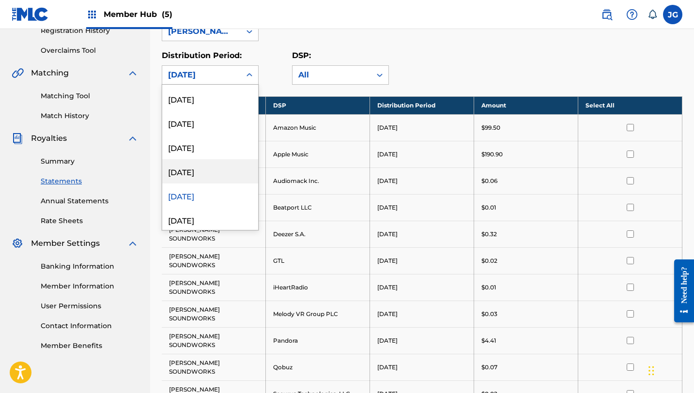
click at [202, 181] on div "March 2024" at bounding box center [210, 171] width 96 height 24
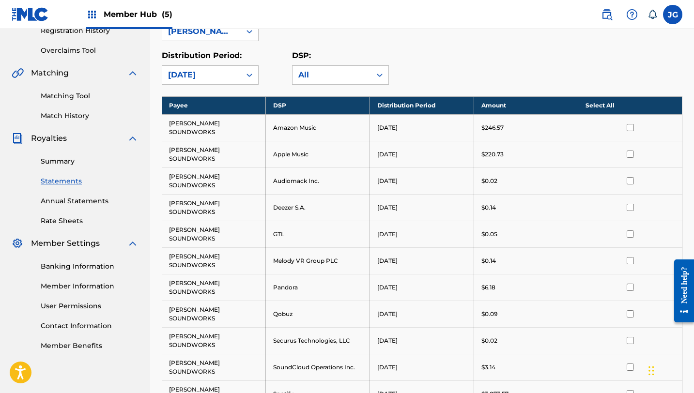
click at [209, 77] on div "March 2024" at bounding box center [201, 75] width 67 height 12
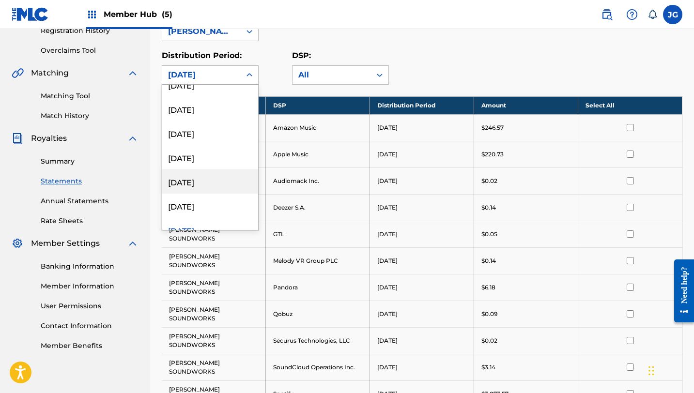
scroll to position [315, 0]
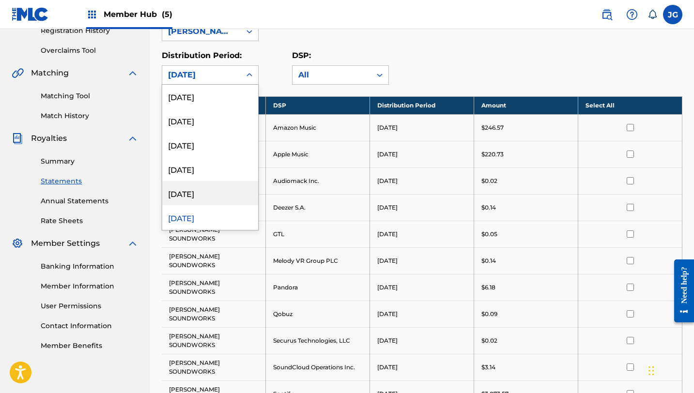
click at [206, 198] on div "April 2024" at bounding box center [210, 193] width 96 height 24
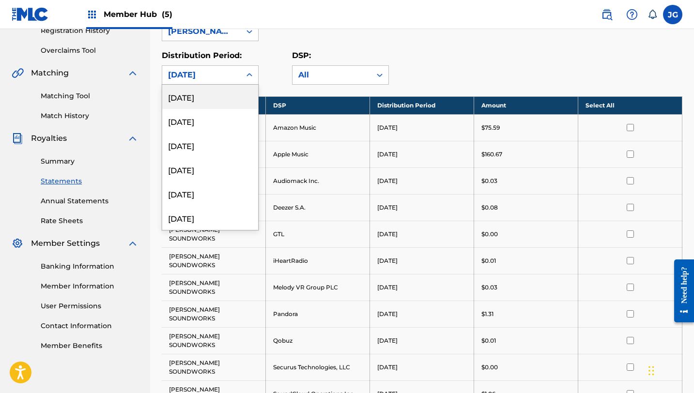
click at [206, 78] on div "April 2024" at bounding box center [201, 75] width 67 height 12
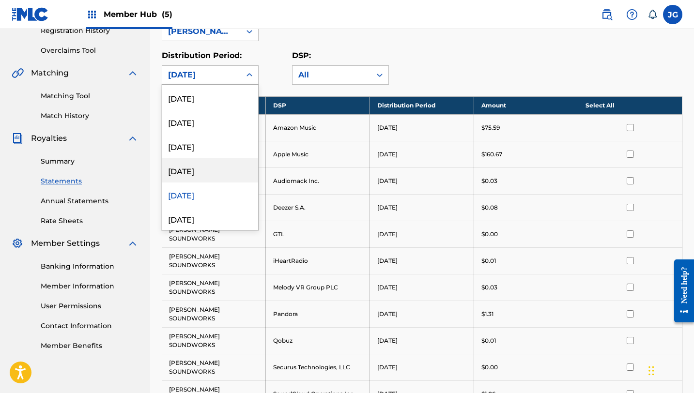
click at [191, 170] on div "May 2024" at bounding box center [210, 170] width 96 height 24
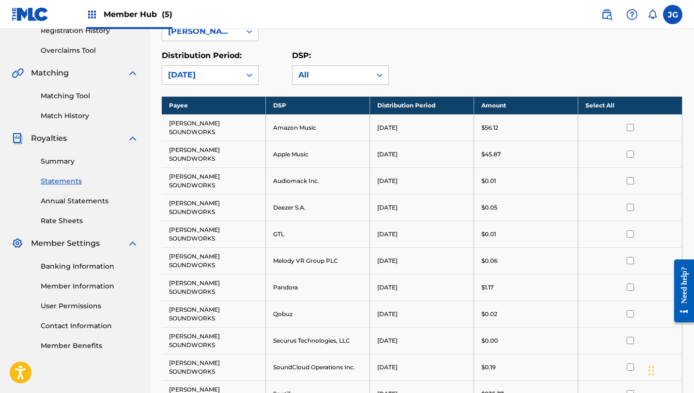
click at [203, 114] on td "[PERSON_NAME] SOUNDWORKS" at bounding box center [214, 127] width 104 height 27
click at [229, 85] on div "Royalty Statements Select your desired payee from the Payee drop-down menu. The…" at bounding box center [422, 224] width 520 height 725
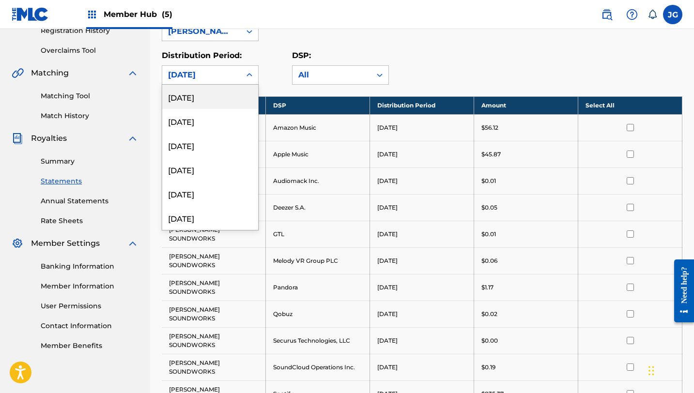
click at [229, 75] on div "May 2024" at bounding box center [201, 75] width 67 height 12
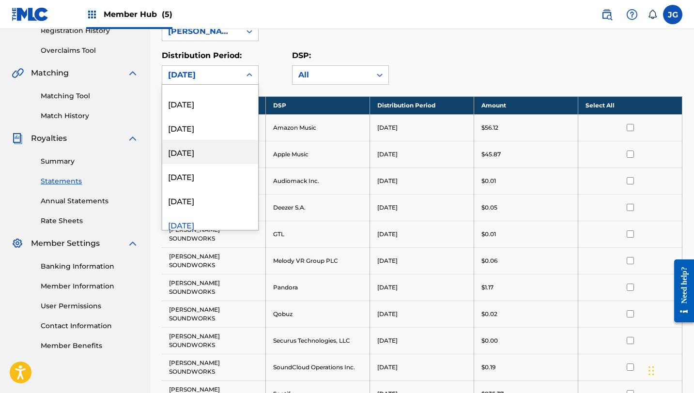
scroll to position [270, 0]
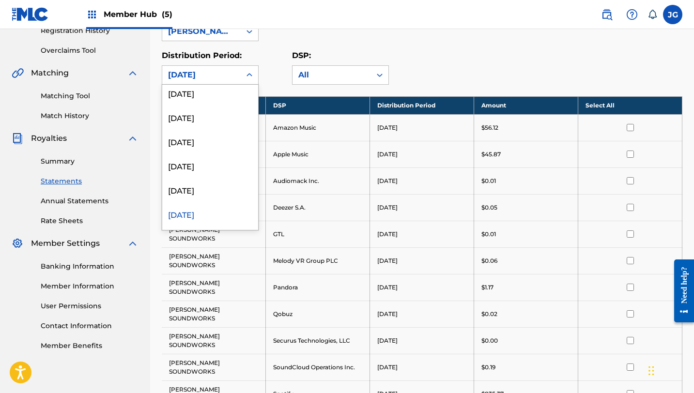
click at [187, 215] on div "May 2024" at bounding box center [210, 214] width 96 height 24
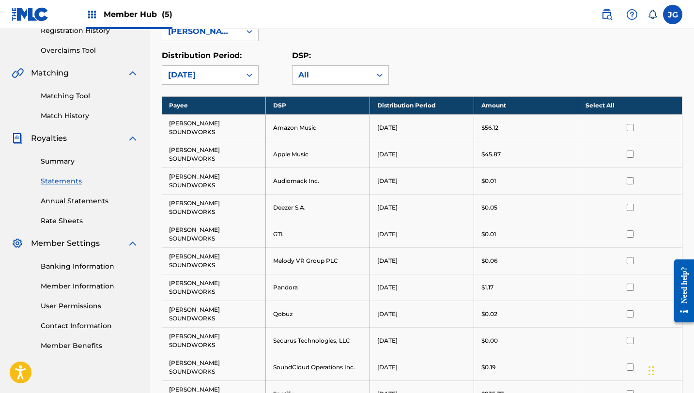
click at [223, 72] on div "May 2024" at bounding box center [201, 75] width 67 height 12
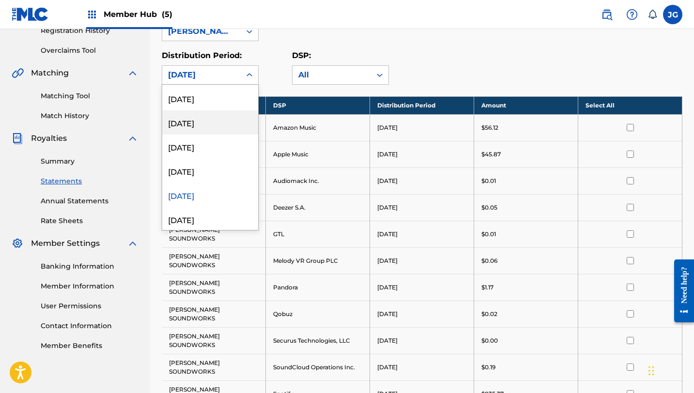
scroll to position [300, 0]
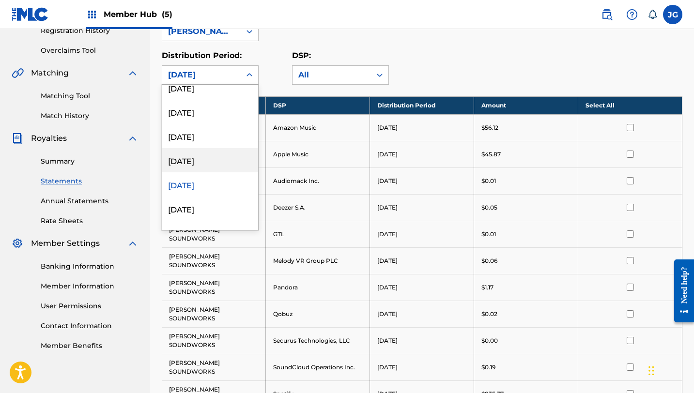
click at [193, 167] on div "June 2024" at bounding box center [210, 160] width 96 height 24
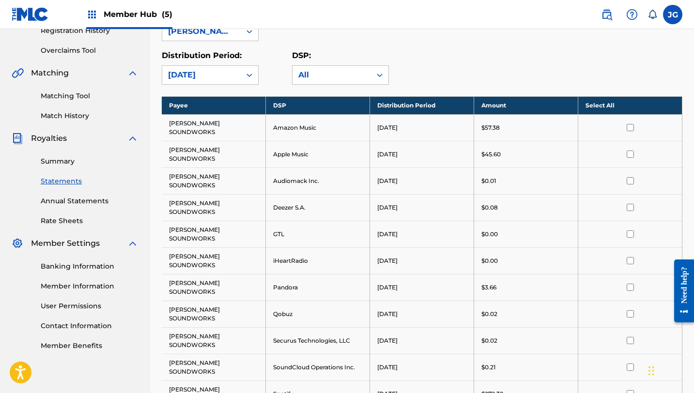
click at [233, 69] on div "June 2024" at bounding box center [201, 75] width 67 height 12
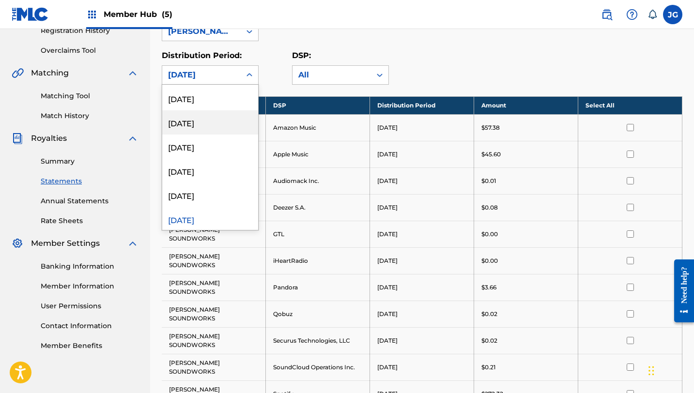
scroll to position [240, 0]
click at [189, 196] on div "July 2024" at bounding box center [210, 195] width 96 height 24
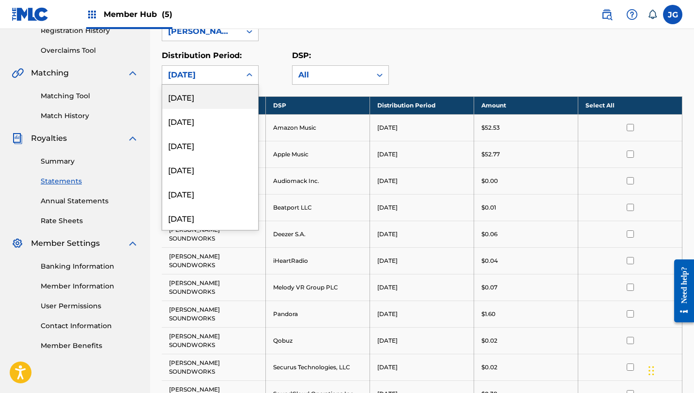
click at [211, 74] on div "July 2024" at bounding box center [201, 75] width 67 height 12
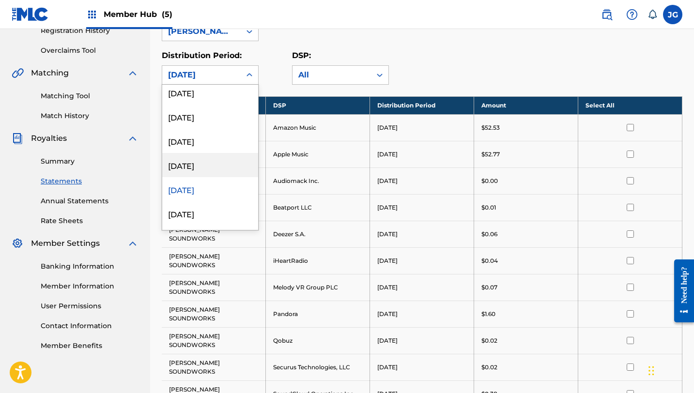
click at [189, 166] on div "August 2024" at bounding box center [210, 165] width 96 height 24
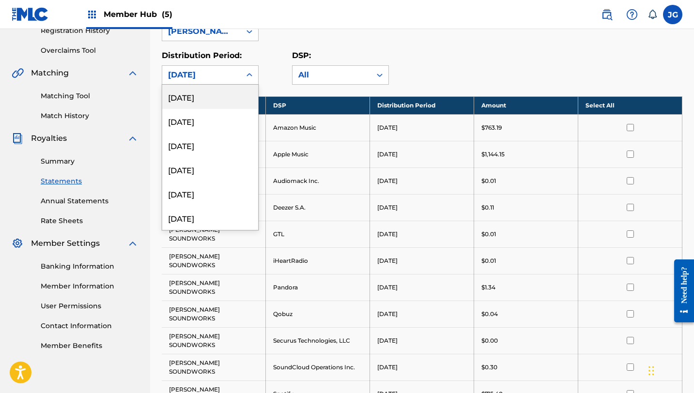
click at [226, 70] on div "August 2024" at bounding box center [201, 75] width 67 height 12
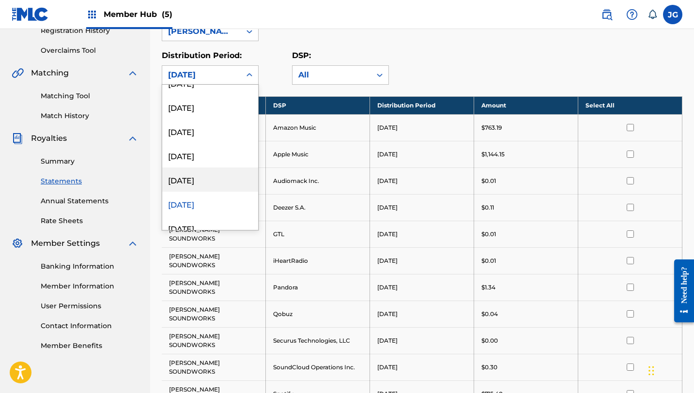
click at [206, 176] on div "September 2024" at bounding box center [210, 180] width 96 height 24
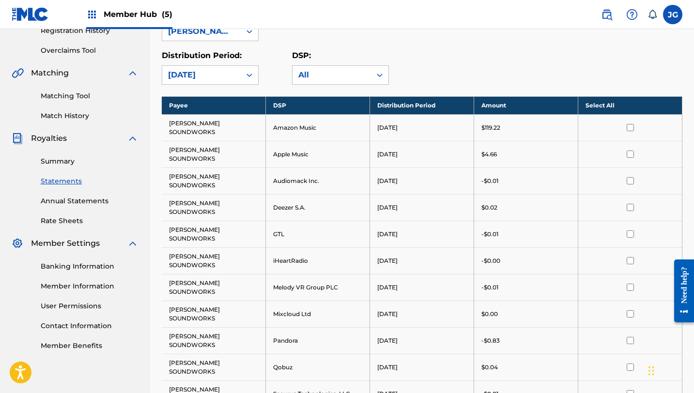
click at [209, 61] on p "Distribution Period:" at bounding box center [210, 56] width 97 height 12
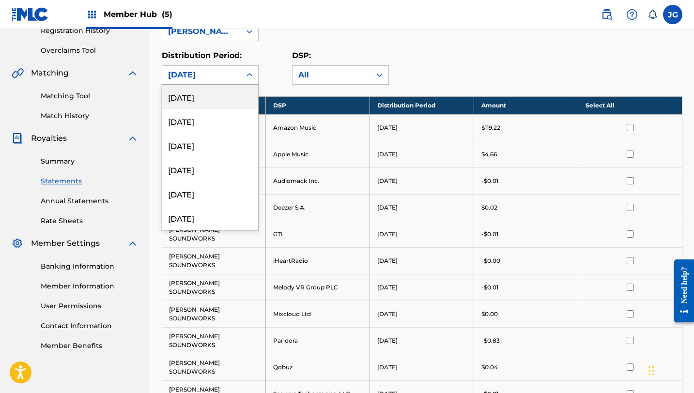
click at [209, 72] on div "September 2024" at bounding box center [201, 75] width 67 height 12
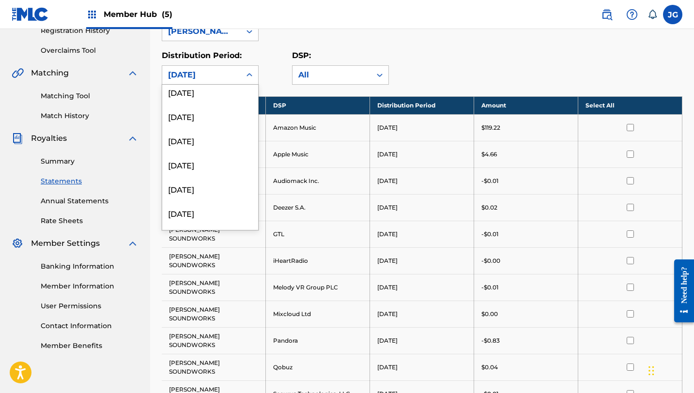
scroll to position [152, 0]
click at [191, 212] on div "October 2024" at bounding box center [210, 211] width 96 height 24
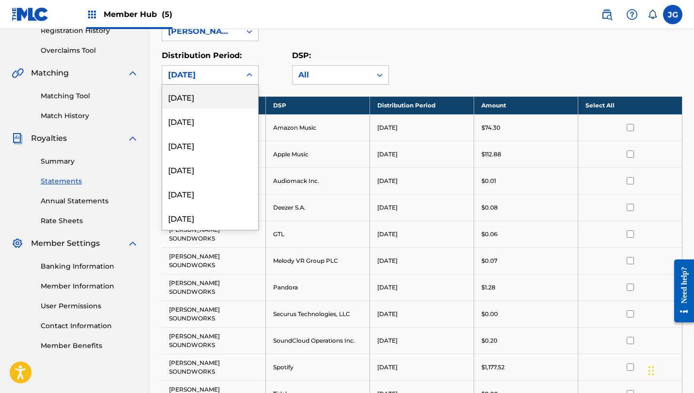
click at [209, 79] on div "October 2024" at bounding box center [201, 75] width 67 height 12
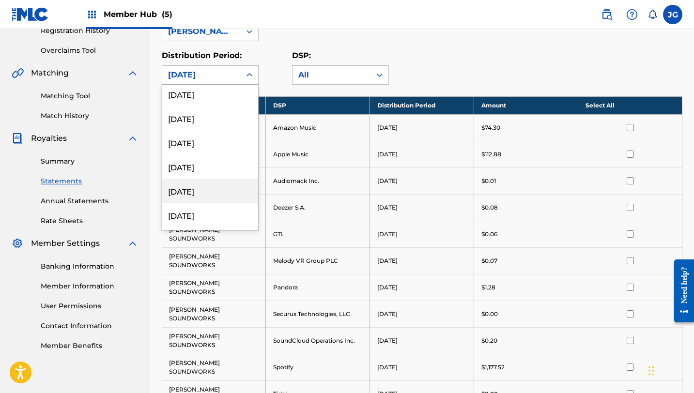
scroll to position [130, 0]
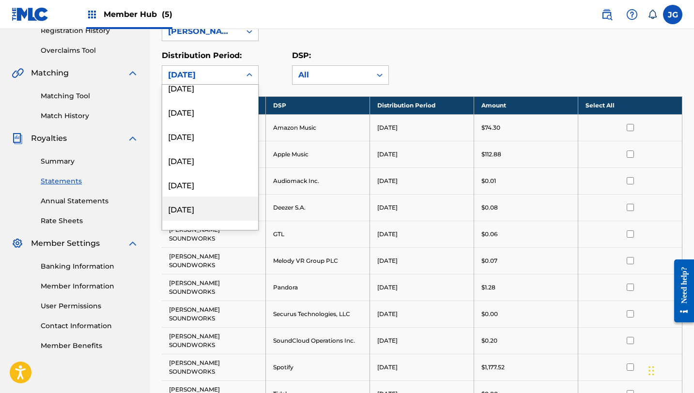
click at [193, 212] on div "November 2024" at bounding box center [210, 209] width 96 height 24
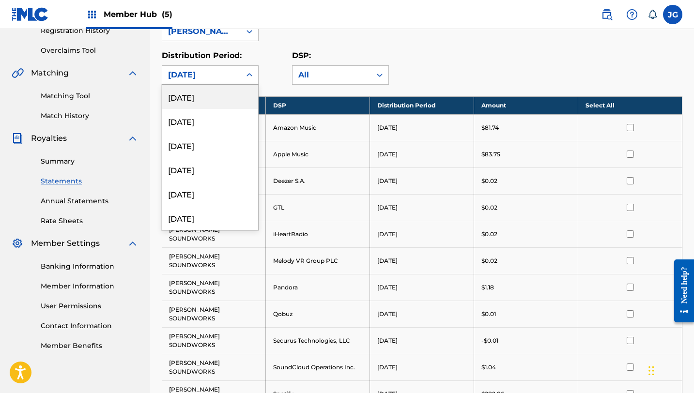
click at [215, 67] on div "November 2024" at bounding box center [201, 75] width 78 height 18
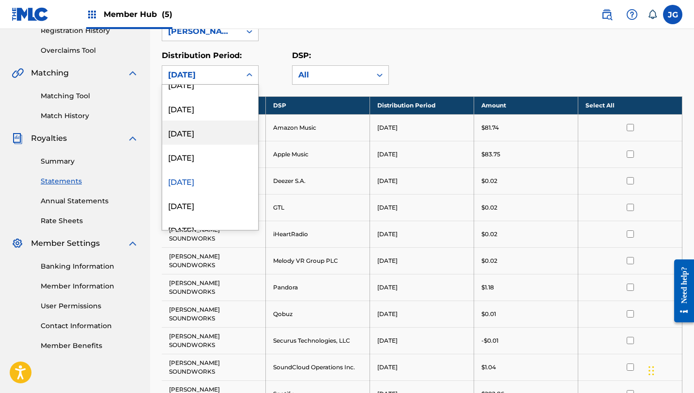
scroll to position [167, 0]
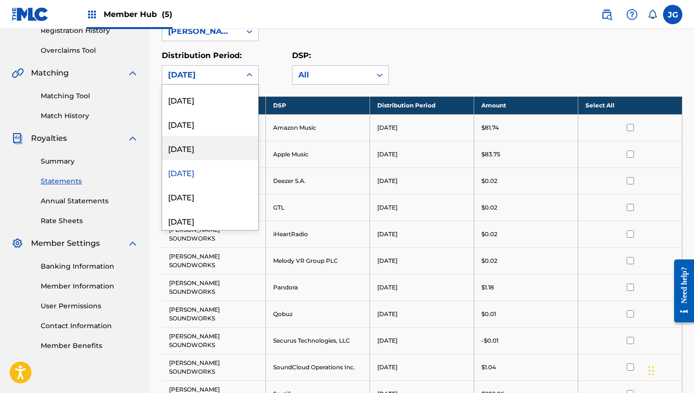
click at [194, 153] on div "December 2024" at bounding box center [210, 148] width 96 height 24
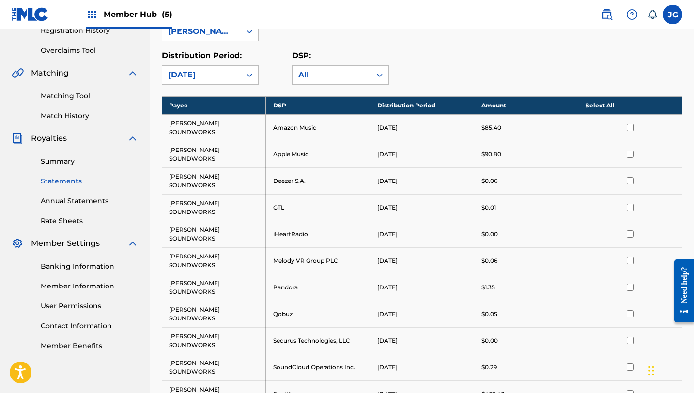
click at [214, 74] on div "December 2024" at bounding box center [201, 75] width 67 height 12
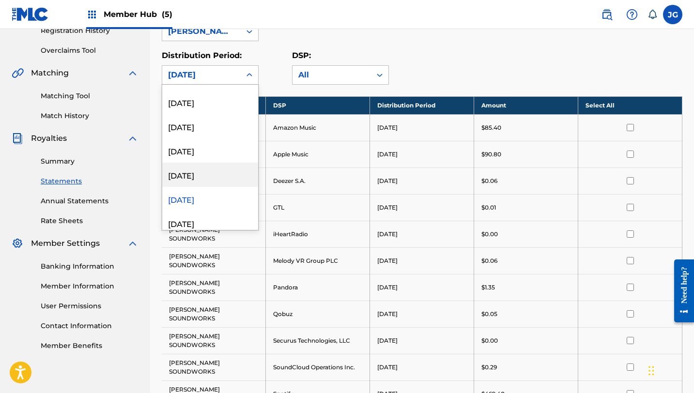
scroll to position [117, 0]
click at [196, 174] on div "January 2025" at bounding box center [210, 173] width 96 height 24
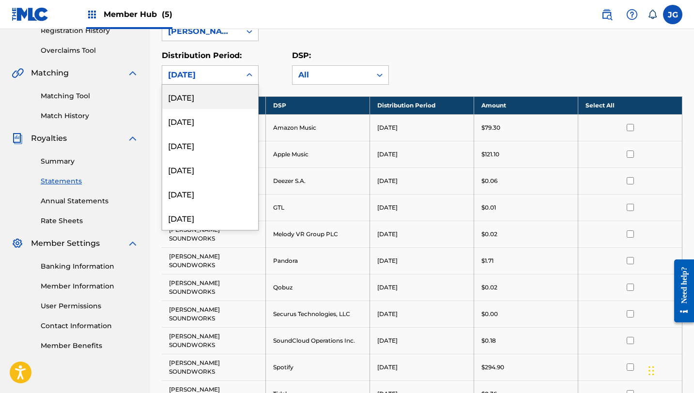
click at [229, 70] on div "January 2025" at bounding box center [201, 75] width 67 height 12
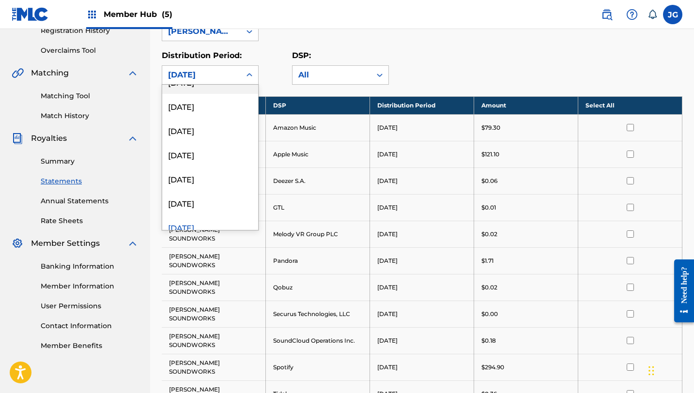
scroll to position [66, 0]
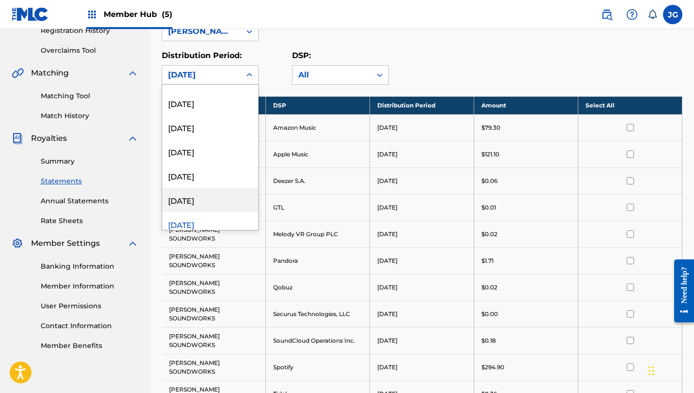
click at [190, 198] on div "February 2025" at bounding box center [210, 200] width 96 height 24
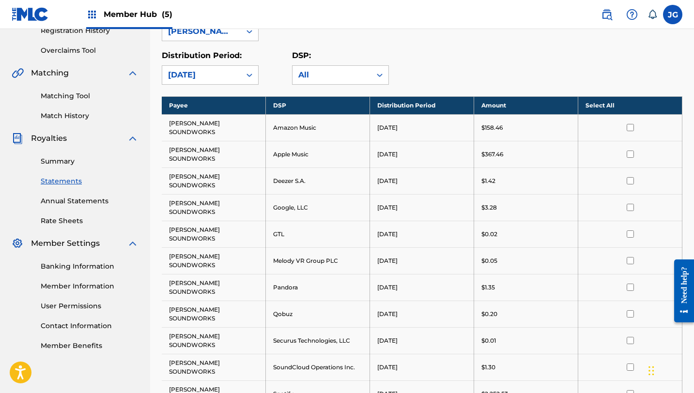
click at [221, 81] on div "February 2025" at bounding box center [201, 75] width 78 height 18
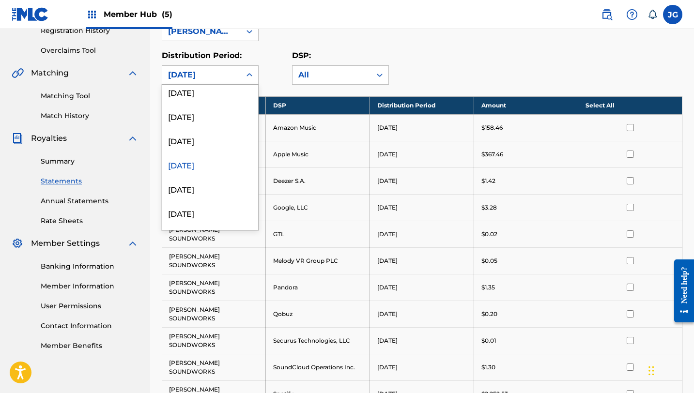
scroll to position [104, 0]
click at [200, 141] on div "March 2025" at bounding box center [210, 138] width 96 height 24
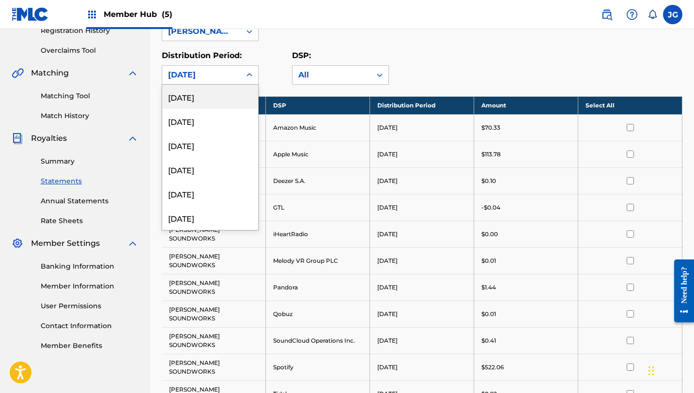
click at [217, 73] on div "March 2025" at bounding box center [201, 75] width 67 height 12
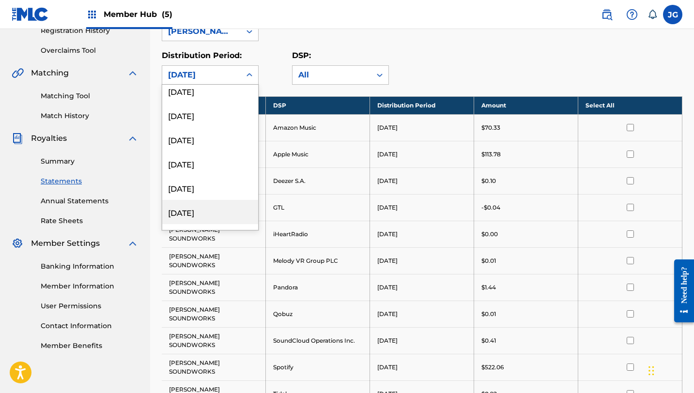
click at [201, 214] on div "April 2025" at bounding box center [210, 212] width 96 height 24
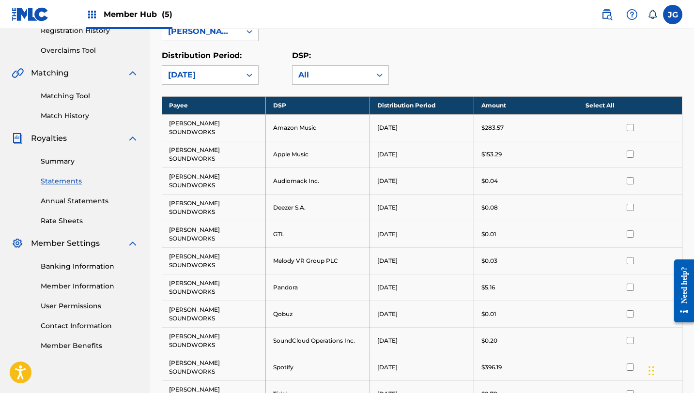
click at [232, 90] on div "Royalty Statements Select your desired payee from the Payee drop-down menu. The…" at bounding box center [422, 224] width 520 height 725
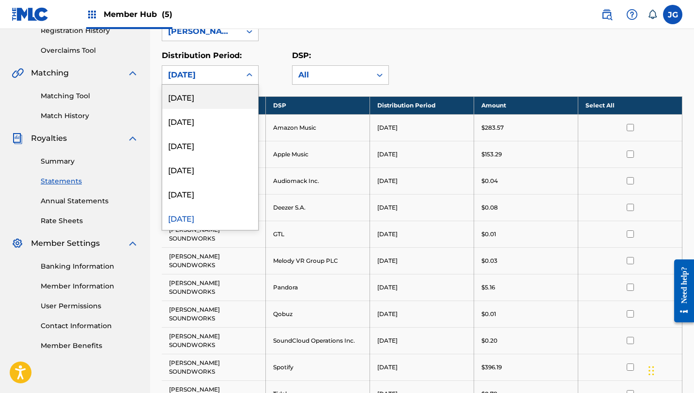
click at [234, 75] on div "April 2025" at bounding box center [201, 75] width 67 height 12
click at [208, 195] on div "[DATE]" at bounding box center [210, 194] width 96 height 24
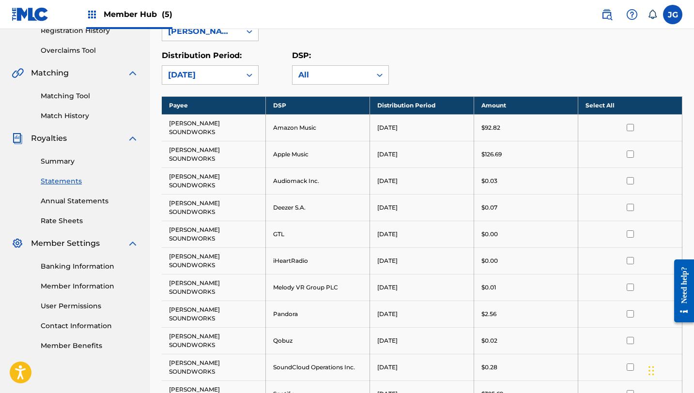
click at [229, 75] on div "[DATE]" at bounding box center [201, 75] width 67 height 12
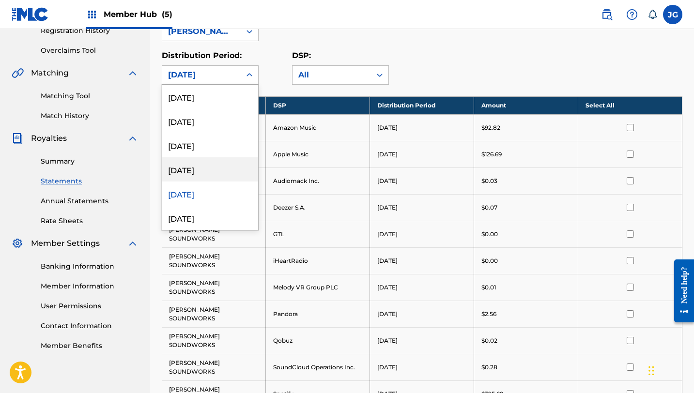
click at [184, 162] on div "June 2025" at bounding box center [210, 169] width 96 height 24
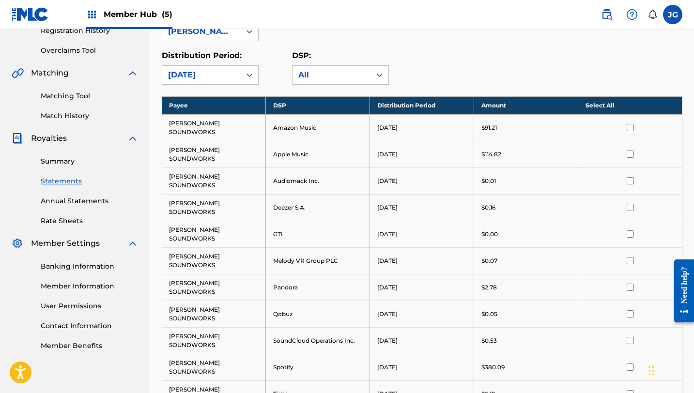
click at [214, 66] on div "June 2025" at bounding box center [201, 75] width 78 height 18
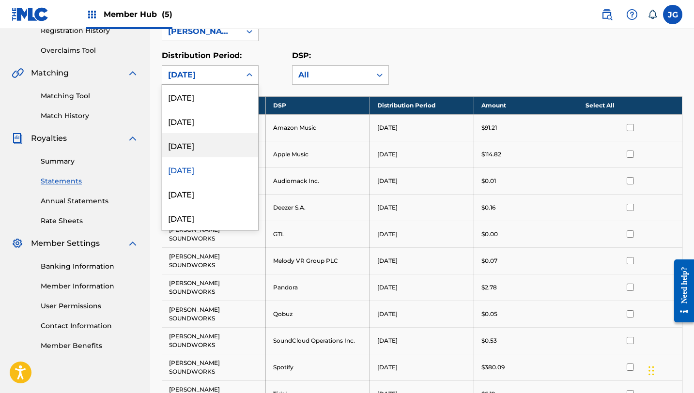
click at [197, 156] on div "July 2025" at bounding box center [210, 145] width 96 height 24
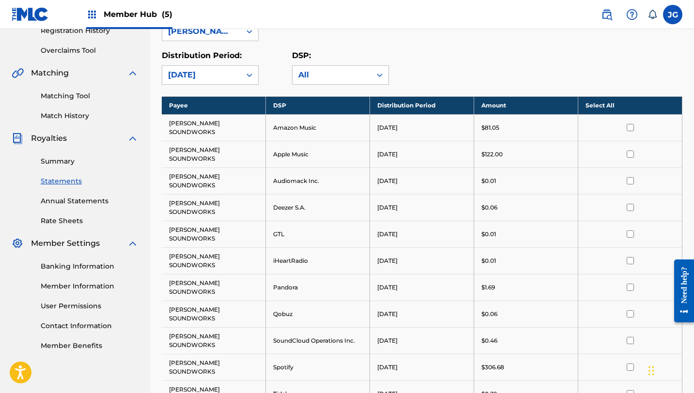
click at [212, 90] on div "Royalty Statements Select your desired payee from the Payee drop-down menu. The…" at bounding box center [422, 224] width 520 height 725
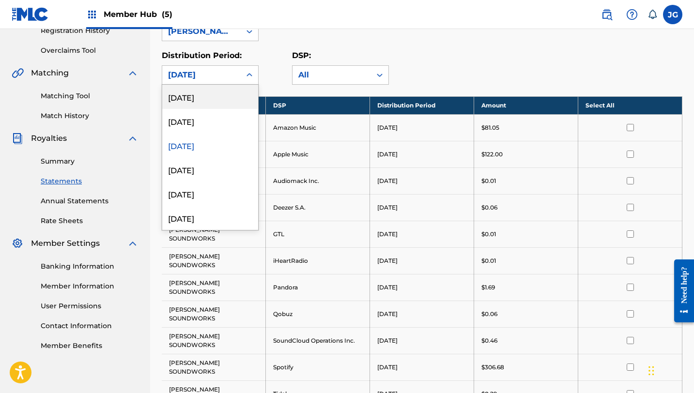
click at [207, 76] on div "July 2025" at bounding box center [201, 75] width 67 height 12
click at [201, 118] on div "August 2025" at bounding box center [210, 121] width 96 height 24
click at [218, 83] on div "August 2025" at bounding box center [201, 75] width 78 height 18
click at [207, 105] on div "[DATE]" at bounding box center [210, 97] width 96 height 24
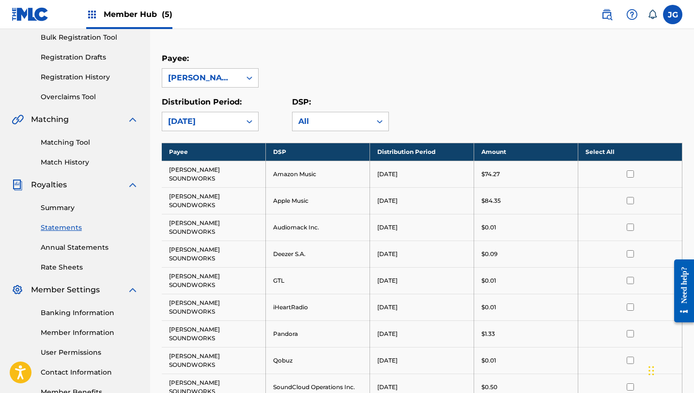
scroll to position [147, 0]
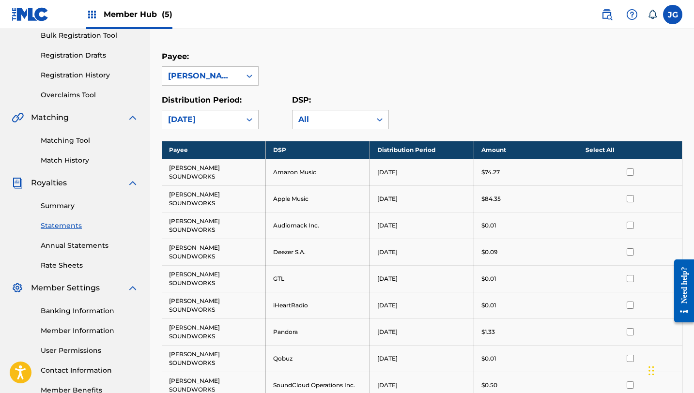
click at [211, 114] on div "[DATE]" at bounding box center [201, 120] width 67 height 12
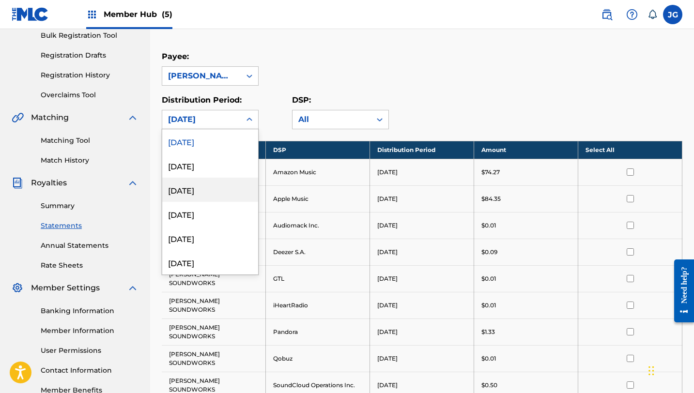
click at [198, 190] on div "July 2025" at bounding box center [210, 190] width 96 height 24
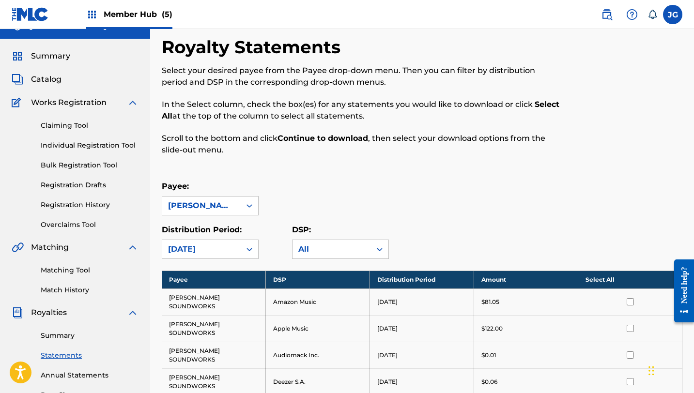
scroll to position [0, 0]
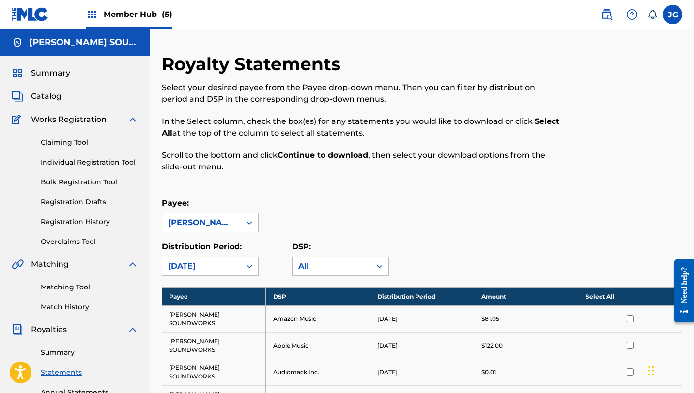
click at [87, 39] on h5 "[PERSON_NAME] SOUNDWORKS" at bounding box center [83, 42] width 109 height 11
click at [137, 11] on span "Member Hub (5)" at bounding box center [138, 14] width 69 height 11
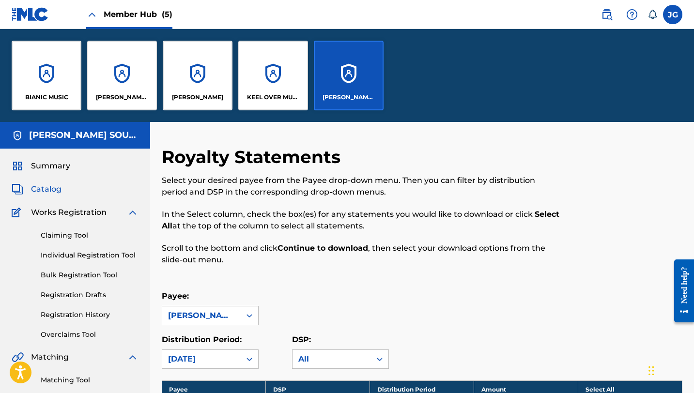
click at [53, 189] on span "Catalog" at bounding box center [46, 189] width 31 height 12
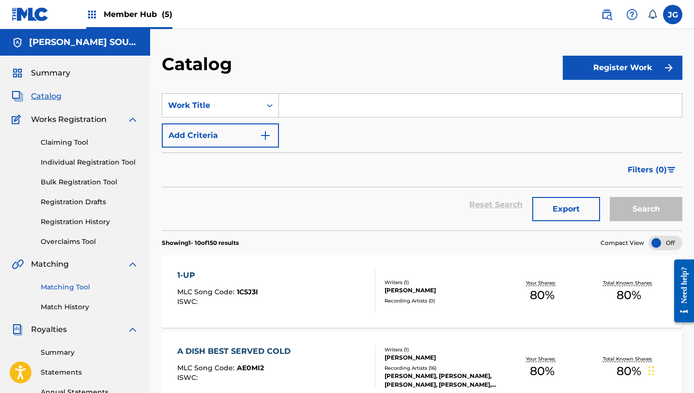
click at [71, 285] on link "Matching Tool" at bounding box center [90, 287] width 98 height 10
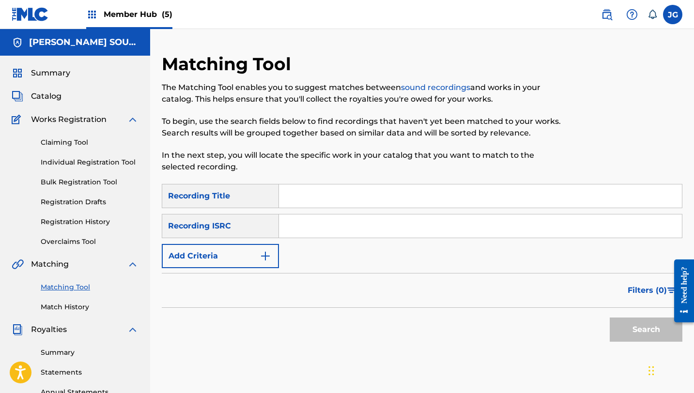
click at [295, 206] on input "Search Form" at bounding box center [480, 195] width 403 height 23
type input "[PERSON_NAME]"
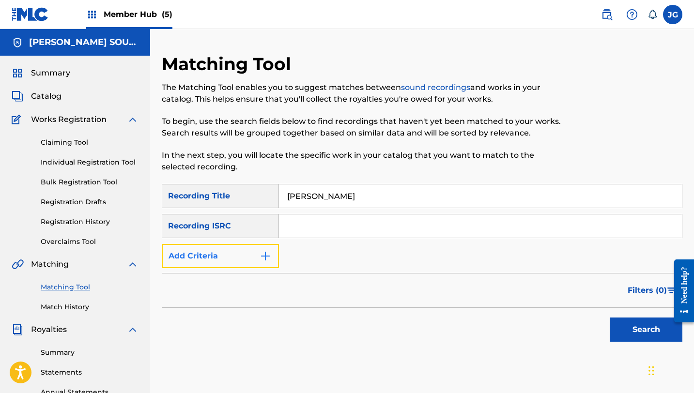
click at [259, 256] on button "Add Criteria" at bounding box center [220, 256] width 117 height 24
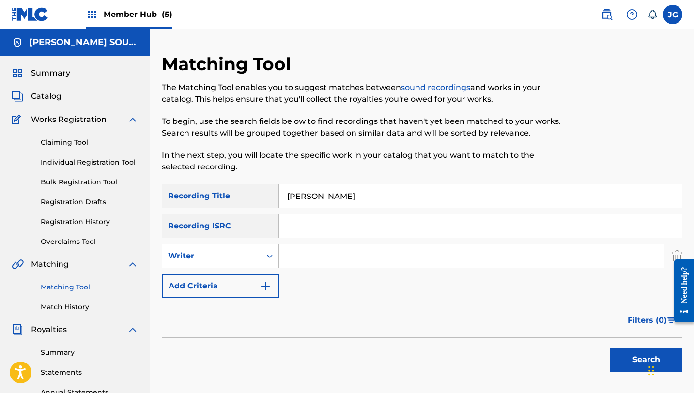
click at [333, 250] on input "Search Form" at bounding box center [471, 255] width 385 height 23
type input "[PERSON_NAME]"
click at [610, 348] on button "Search" at bounding box center [646, 360] width 73 height 24
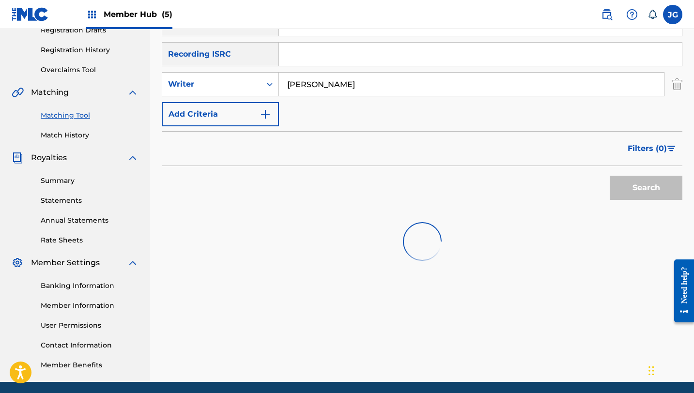
scroll to position [174, 0]
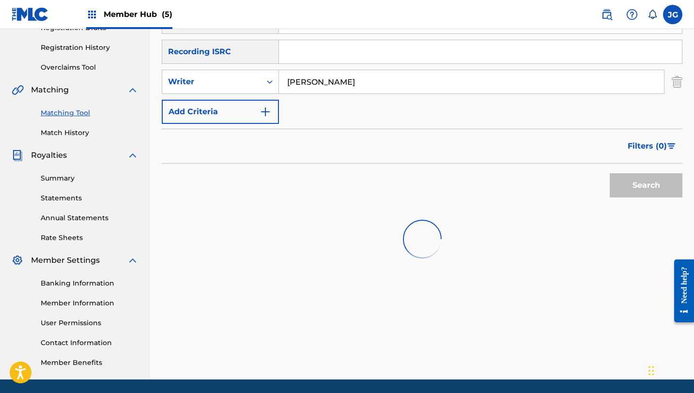
click at [397, 84] on input "[PERSON_NAME]" at bounding box center [471, 81] width 385 height 23
click at [301, 59] on input "Search Form" at bounding box center [480, 51] width 403 height 23
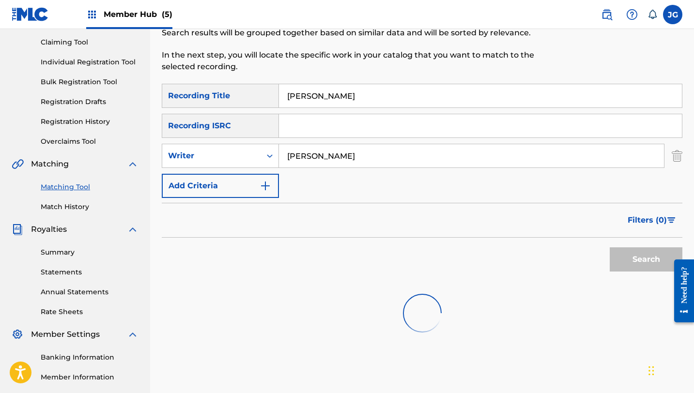
scroll to position [99, 0]
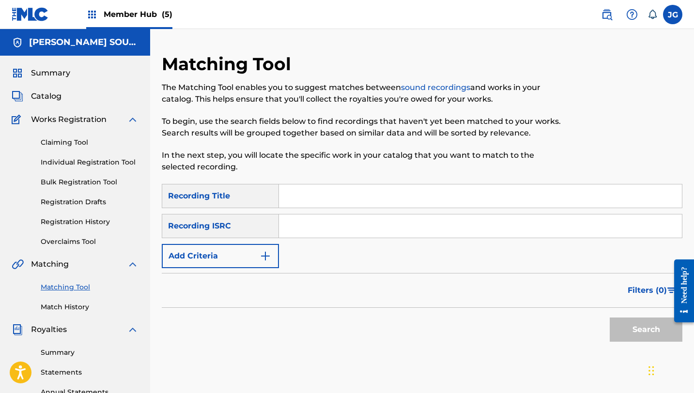
scroll to position [99, 0]
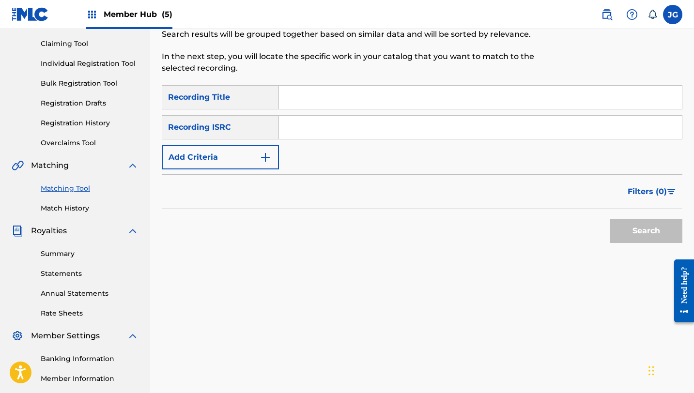
click at [294, 86] on input "Search Form" at bounding box center [480, 97] width 403 height 23
click at [69, 192] on link "Matching Tool" at bounding box center [90, 188] width 98 height 10
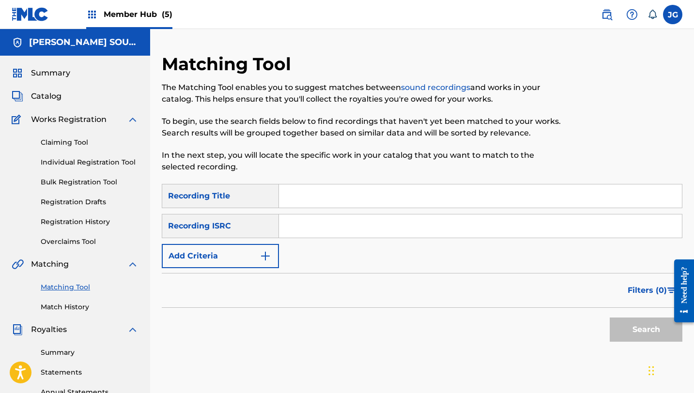
click at [317, 202] on input "Search Form" at bounding box center [480, 195] width 403 height 23
type input "[PERSON_NAME]"
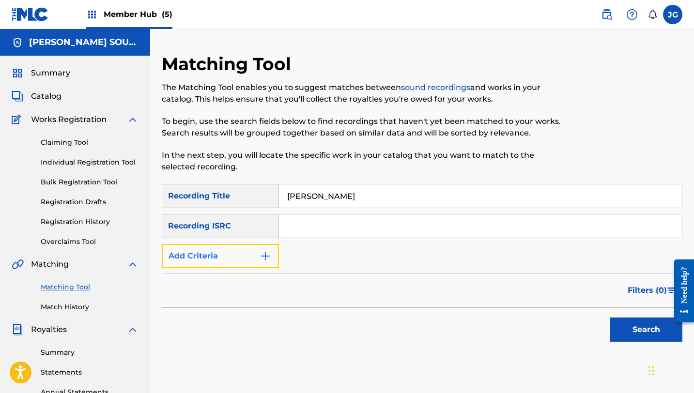
click at [252, 250] on button "Add Criteria" at bounding box center [220, 256] width 117 height 24
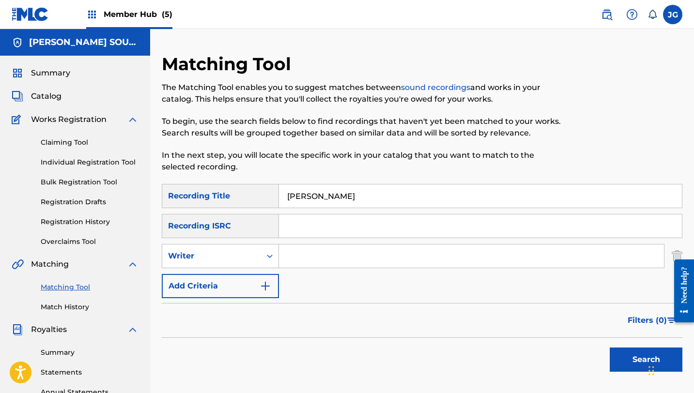
click at [304, 253] on input "Search Form" at bounding box center [471, 255] width 385 height 23
type input "[PERSON_NAME]"
click at [610, 359] on button "Search" at bounding box center [646, 360] width 73 height 24
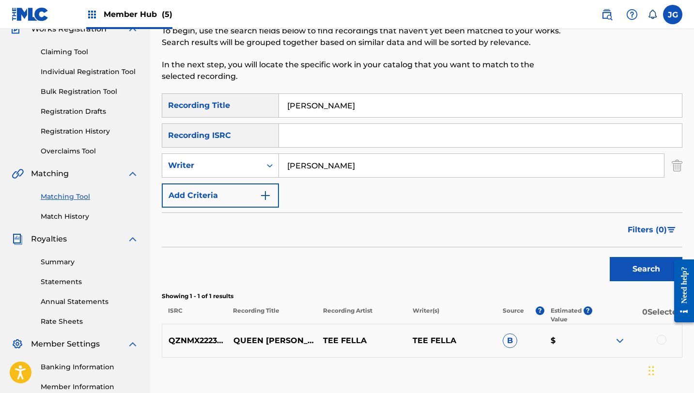
scroll to position [92, 0]
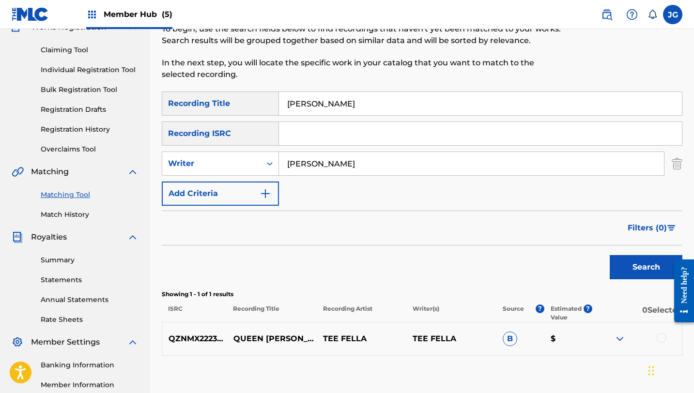
click at [206, 215] on div "Filters ( 0 )" at bounding box center [422, 228] width 520 height 35
click at [209, 205] on button "Add Criteria" at bounding box center [220, 194] width 117 height 24
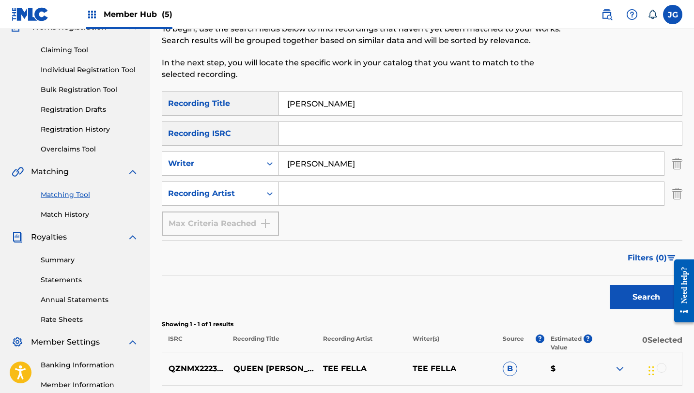
click at [351, 194] on input "Search Form" at bounding box center [471, 193] width 385 height 23
type input "[PERSON_NAME]"
click at [611, 293] on button "Search" at bounding box center [646, 297] width 73 height 24
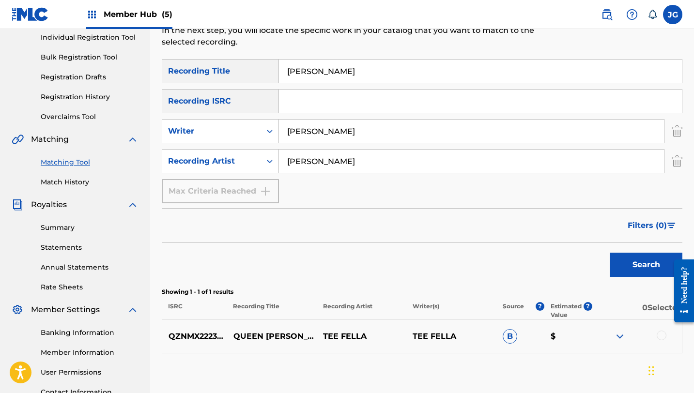
scroll to position [128, 0]
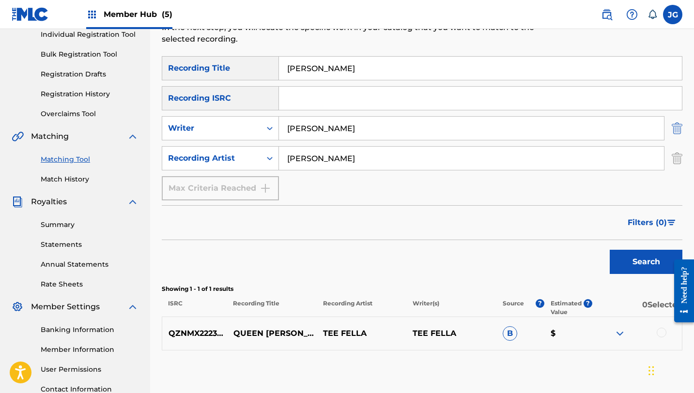
click at [676, 132] on img "Search Form" at bounding box center [677, 128] width 11 height 24
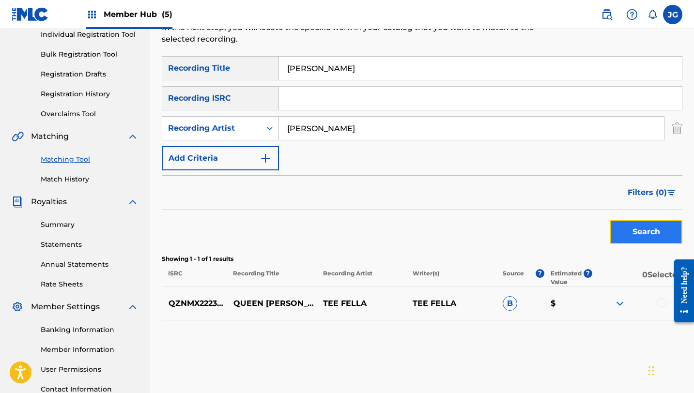
click at [633, 230] on button "Search" at bounding box center [646, 232] width 73 height 24
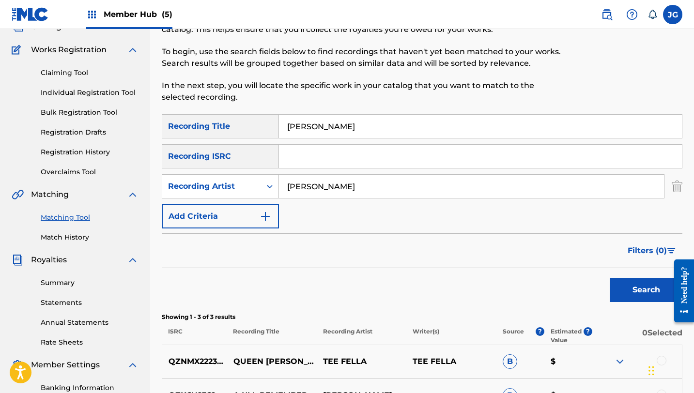
scroll to position [66, 0]
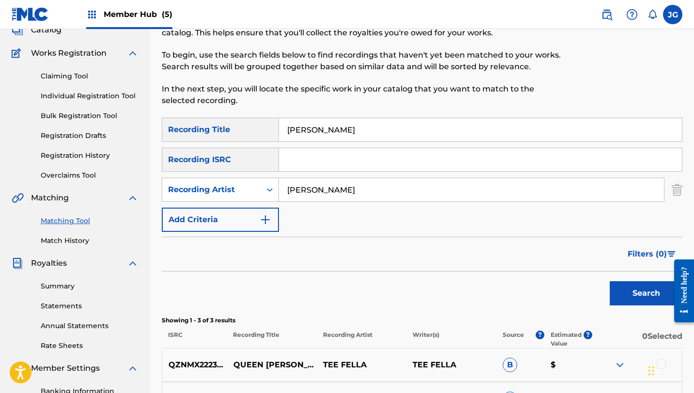
drag, startPoint x: 338, startPoint y: 131, endPoint x: 288, endPoint y: 128, distance: 50.4
click at [288, 128] on input "[PERSON_NAME]" at bounding box center [480, 129] width 403 height 23
type input "AERIAL JUSTICE"
click at [610, 281] on button "Search" at bounding box center [646, 293] width 73 height 24
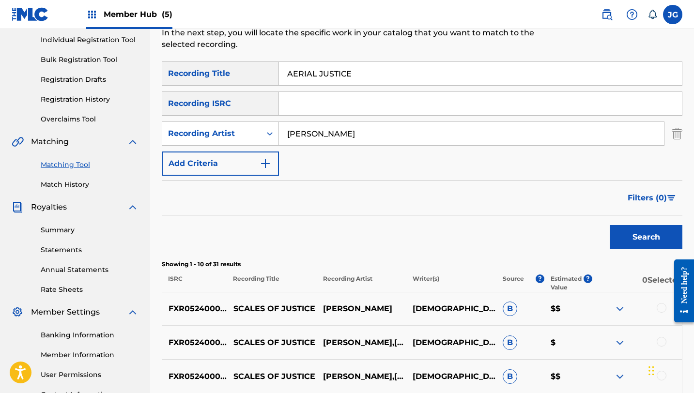
scroll to position [123, 0]
click at [187, 159] on button "Add Criteria" at bounding box center [220, 163] width 117 height 24
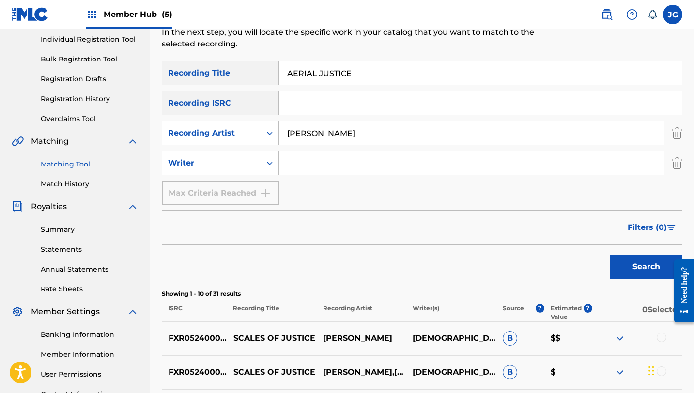
click at [337, 170] on input "Search Form" at bounding box center [471, 163] width 385 height 23
type input "[PERSON_NAME]"
click at [637, 281] on div "Search" at bounding box center [643, 264] width 77 height 39
click at [633, 274] on button "Search" at bounding box center [646, 267] width 73 height 24
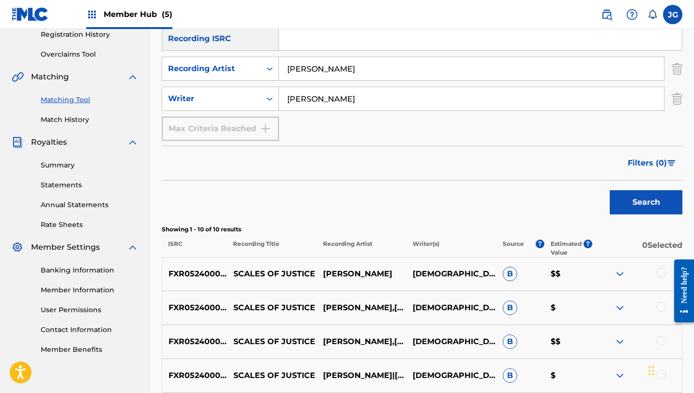
scroll to position [0, 0]
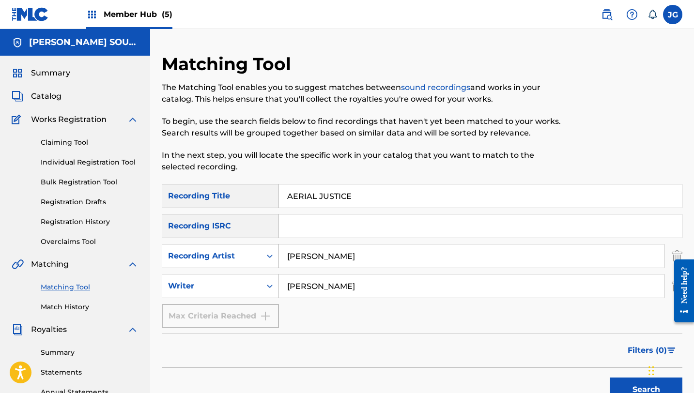
drag, startPoint x: 322, startPoint y: 258, endPoint x: 256, endPoint y: 257, distance: 66.3
click at [256, 257] on div "SearchWithCriteriac19e560f-1878-445f-bbd4-fd68691676d0 Recording Artist tee lop…" at bounding box center [422, 256] width 520 height 24
click at [610, 378] on button "Search" at bounding box center [646, 390] width 73 height 24
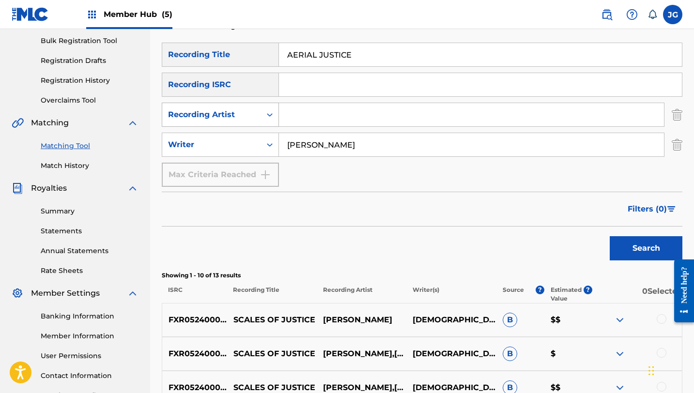
scroll to position [138, 0]
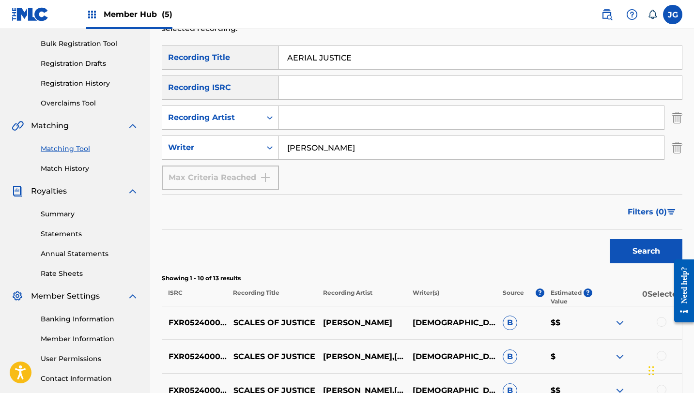
click at [208, 247] on div "Search" at bounding box center [422, 248] width 520 height 39
drag, startPoint x: 367, startPoint y: 54, endPoint x: 245, endPoint y: 50, distance: 122.6
click at [248, 50] on div "SearchWithCriteriaff876db9-7982-4556-99c0-c0aa14767a99 Recording Title AERIAL J…" at bounding box center [422, 58] width 520 height 24
type input "AI O MANO"
click at [610, 239] on button "Search" at bounding box center [646, 251] width 73 height 24
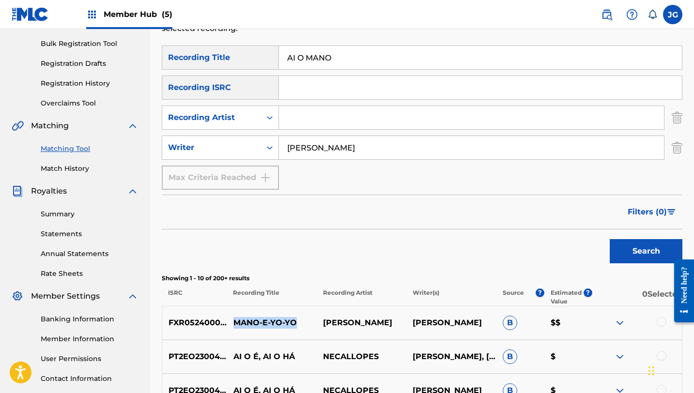
drag, startPoint x: 234, startPoint y: 320, endPoint x: 296, endPoint y: 318, distance: 62.0
click at [296, 318] on p "MANO-E-YO-YO" at bounding box center [272, 323] width 90 height 12
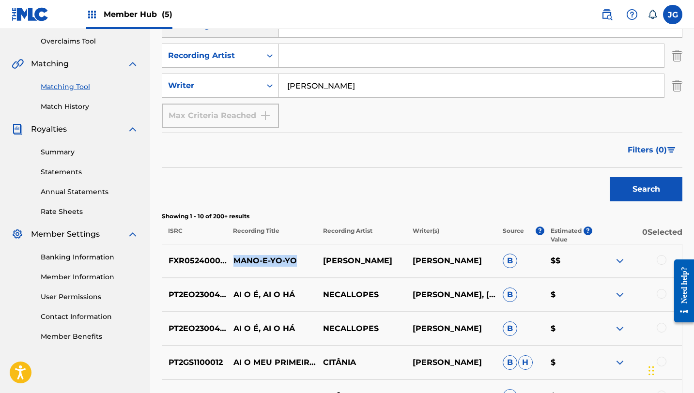
scroll to position [207, 0]
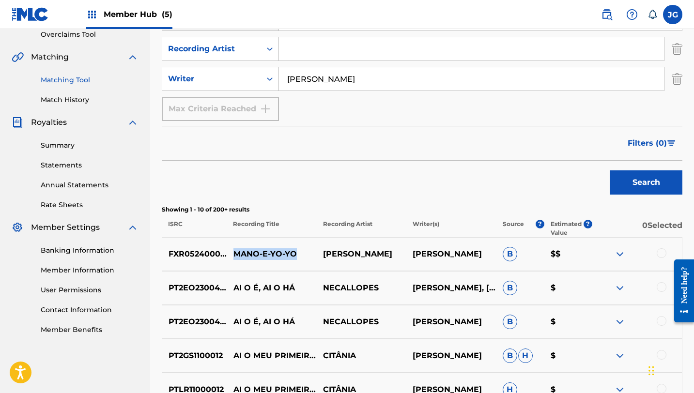
copy p "MANO-E-YO-YO"
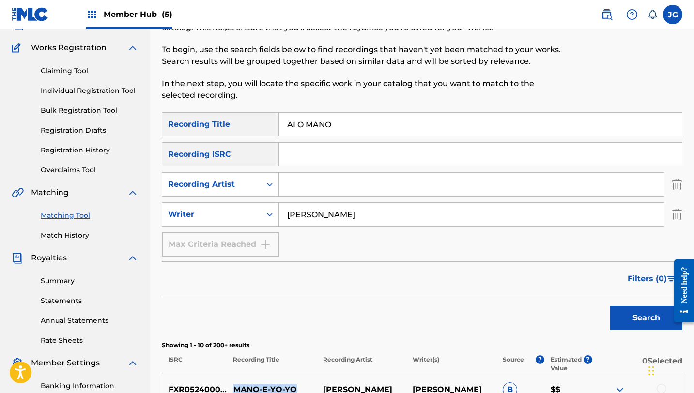
scroll to position [120, 0]
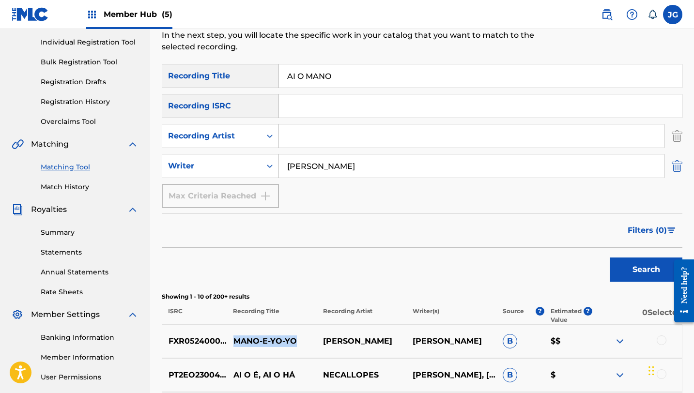
click at [675, 162] on img "Search Form" at bounding box center [677, 166] width 11 height 24
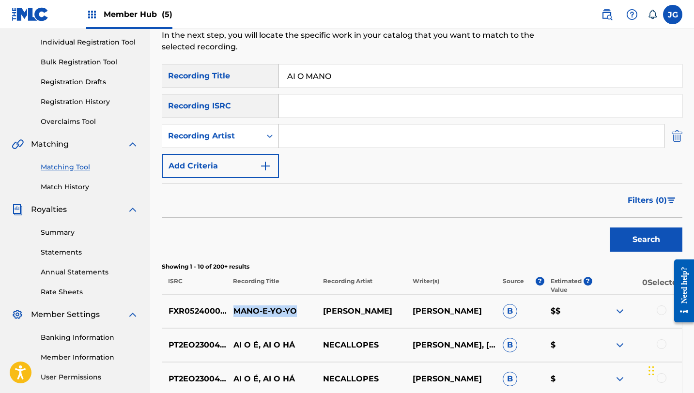
click at [680, 138] on img "Search Form" at bounding box center [677, 136] width 11 height 24
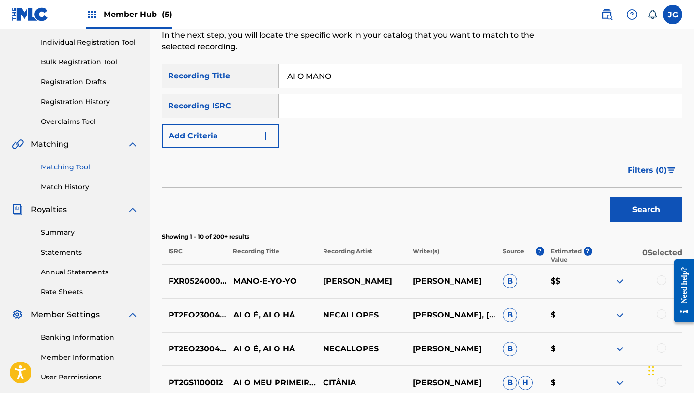
click at [283, 136] on div "SearchWithCriteriaff876db9-7982-4556-99c0-c0aa14767a99 Recording Title AI O MAN…" at bounding box center [422, 106] width 520 height 84
click at [255, 139] on button "Add Criteria" at bounding box center [220, 136] width 117 height 24
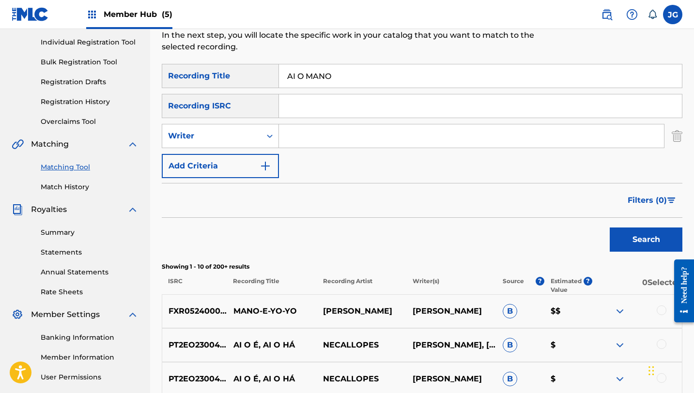
click at [317, 139] on input "Search Form" at bounding box center [471, 135] width 385 height 23
type input "[PERSON_NAME]"
click at [610, 228] on button "Search" at bounding box center [646, 240] width 73 height 24
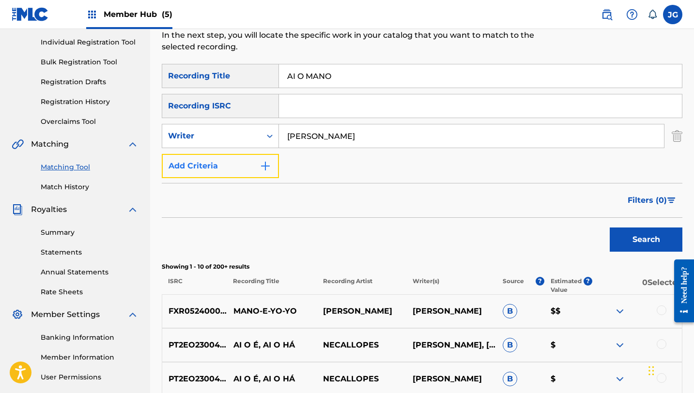
click at [221, 170] on button "Add Criteria" at bounding box center [220, 166] width 117 height 24
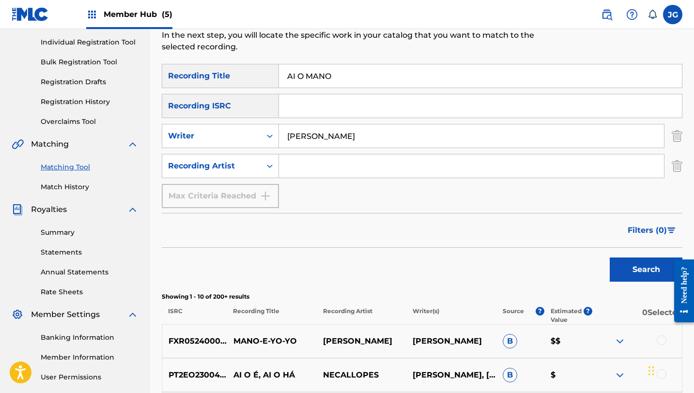
click at [300, 165] on input "Search Form" at bounding box center [471, 165] width 385 height 23
type input "[PERSON_NAME]"
click at [610, 258] on button "Search" at bounding box center [646, 270] width 73 height 24
click at [671, 139] on div "SearchWithCriteria0cb192f7-6457-4938-acc7-a3cbecae8466 Writer tee lopes" at bounding box center [422, 136] width 520 height 24
click at [672, 138] on img "Search Form" at bounding box center [677, 136] width 11 height 24
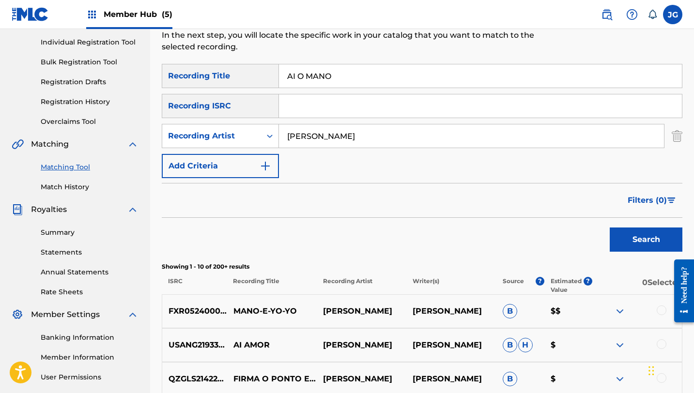
scroll to position [0, 0]
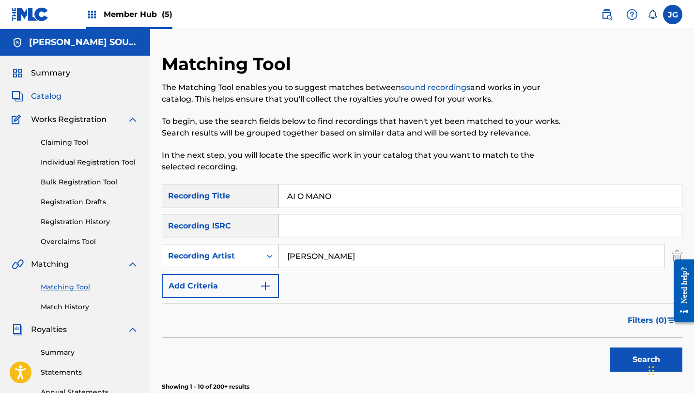
click at [44, 98] on span "Catalog" at bounding box center [46, 97] width 31 height 12
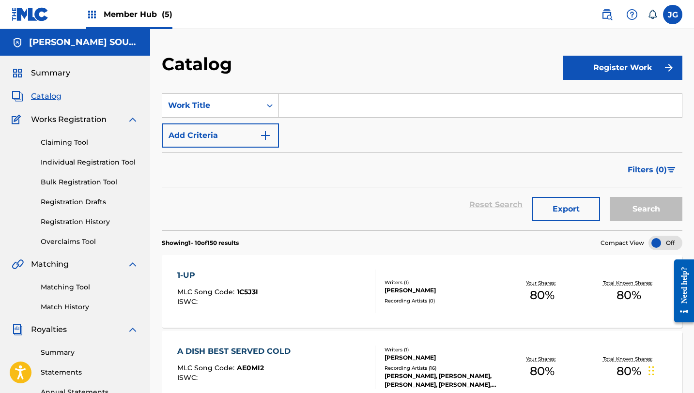
click at [322, 105] on input "Search Form" at bounding box center [480, 105] width 403 height 23
click at [325, 105] on input "Search Form" at bounding box center [480, 105] width 403 height 23
paste input "MANO-E-YO-YO"
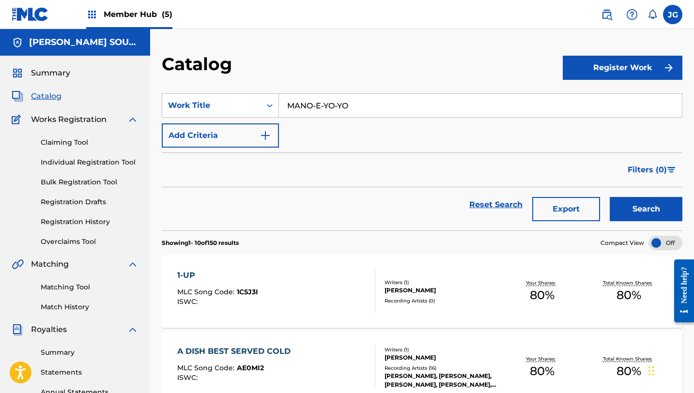
type input "MANO-E-YO-YO"
click at [610, 197] on button "Search" at bounding box center [646, 209] width 73 height 24
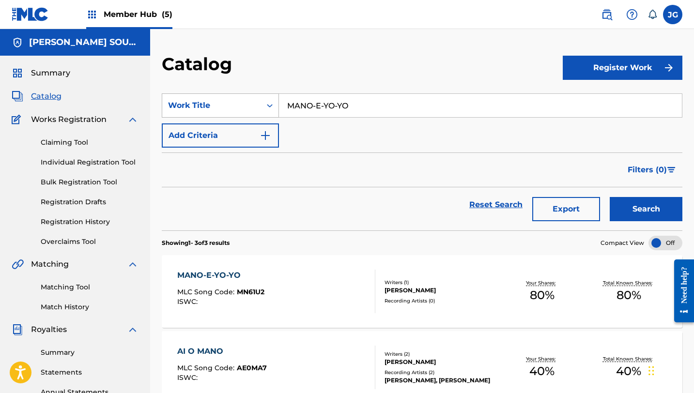
drag, startPoint x: 353, startPoint y: 106, endPoint x: 271, endPoint y: 107, distance: 82.3
click at [274, 107] on div "SearchWithCriteria38f1f678-ccbb-48d8-8322-851ec160e9db Work Title MANO-E-YO-YO" at bounding box center [422, 105] width 520 height 24
click at [51, 285] on link "Matching Tool" at bounding box center [90, 287] width 98 height 10
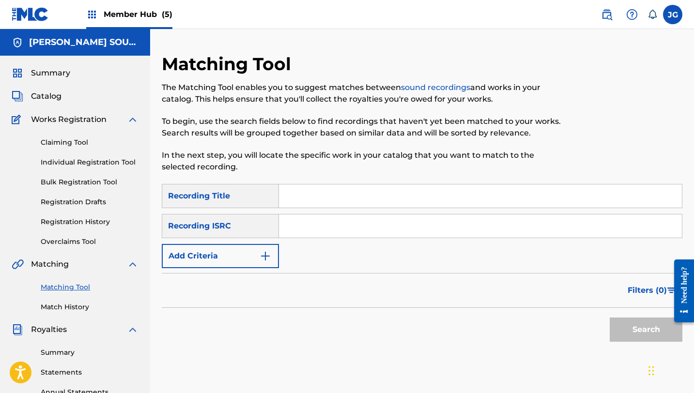
click at [308, 201] on input "Search Form" at bounding box center [480, 195] width 403 height 23
paste input "MANO-E-YO-YO"
type input "MANO-E-YO-YO"
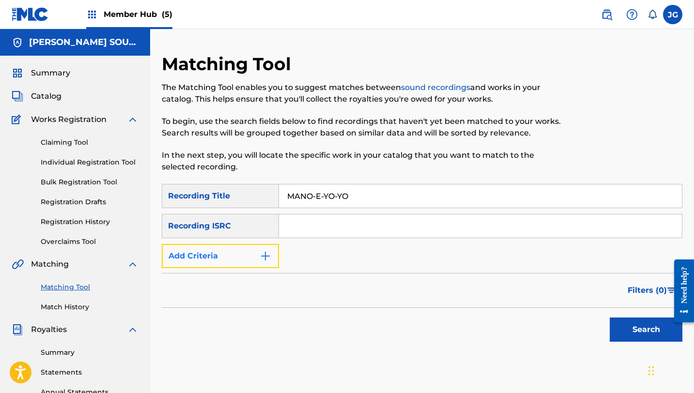
click at [215, 262] on button "Add Criteria" at bounding box center [220, 256] width 117 height 24
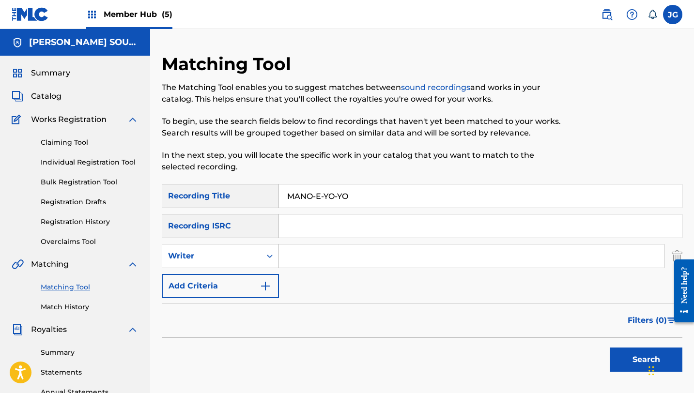
click at [297, 261] on input "Search Form" at bounding box center [471, 255] width 385 height 23
type input "[PERSON_NAME]"
click at [653, 368] on div "Chat Widget" at bounding box center [669, 370] width 48 height 46
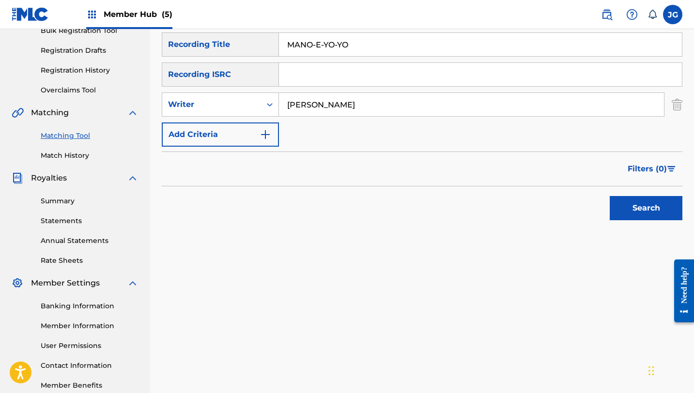
scroll to position [154, 0]
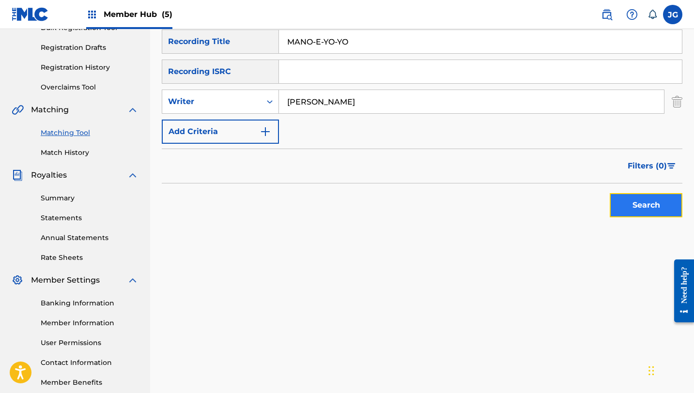
click at [655, 207] on button "Search" at bounding box center [646, 205] width 73 height 24
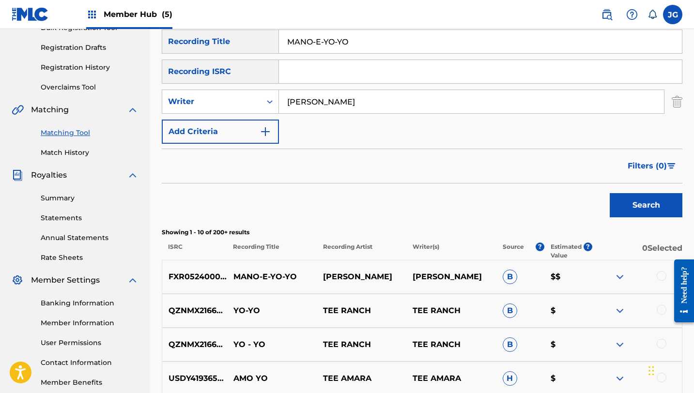
click at [662, 275] on div at bounding box center [661, 276] width 10 height 10
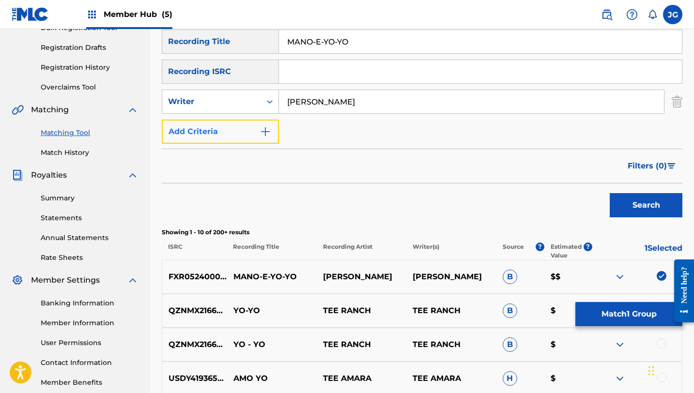
click at [207, 137] on button "Add Criteria" at bounding box center [220, 132] width 117 height 24
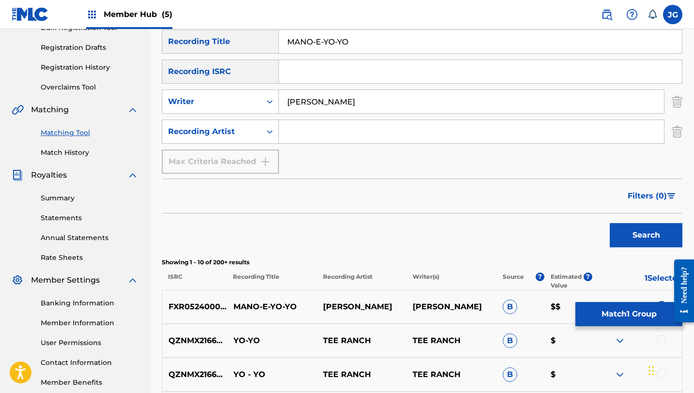
click at [283, 140] on input "Search Form" at bounding box center [471, 131] width 385 height 23
type input "[PERSON_NAME]"
drag, startPoint x: 625, startPoint y: 219, endPoint x: 623, endPoint y: 232, distance: 13.2
click at [624, 232] on div "Search" at bounding box center [643, 233] width 77 height 39
click at [623, 232] on button "Search" at bounding box center [646, 235] width 73 height 24
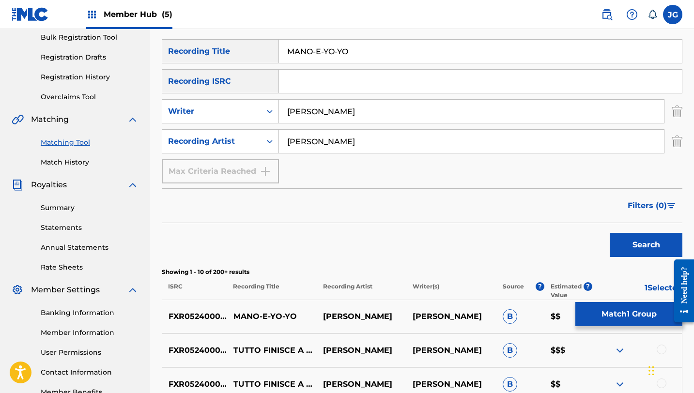
scroll to position [142, 0]
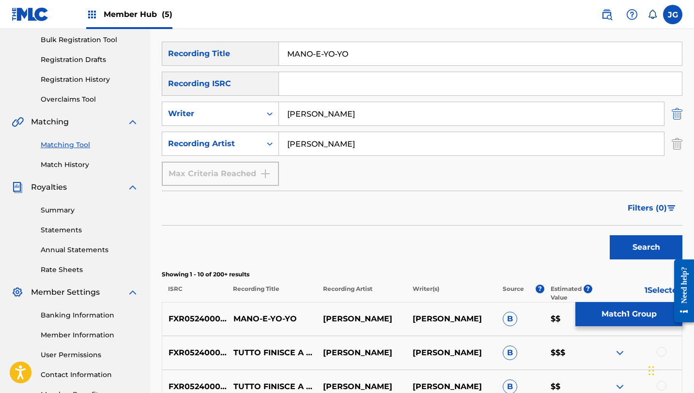
click at [678, 115] on img "Search Form" at bounding box center [677, 114] width 11 height 24
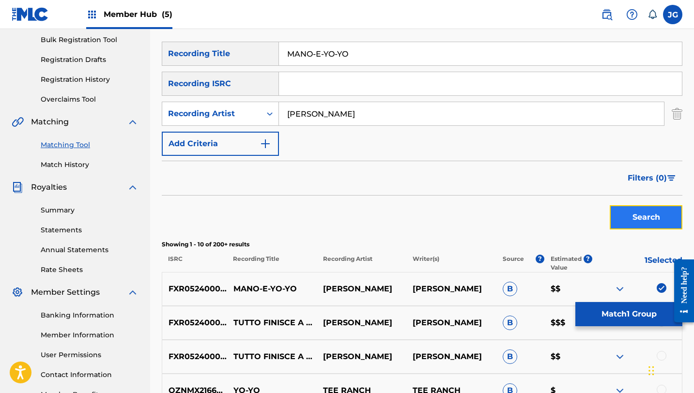
click at [646, 219] on button "Search" at bounding box center [646, 217] width 73 height 24
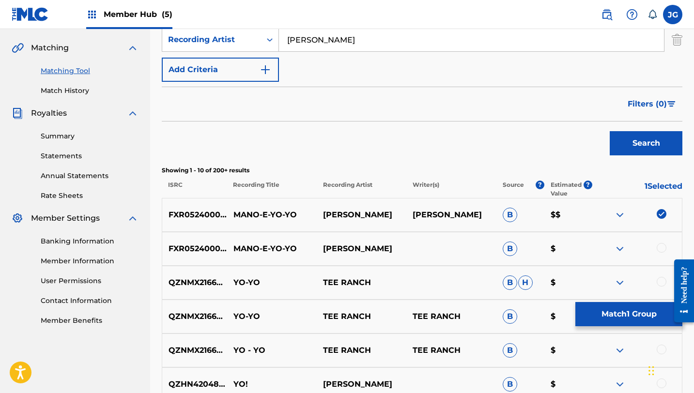
scroll to position [226, 0]
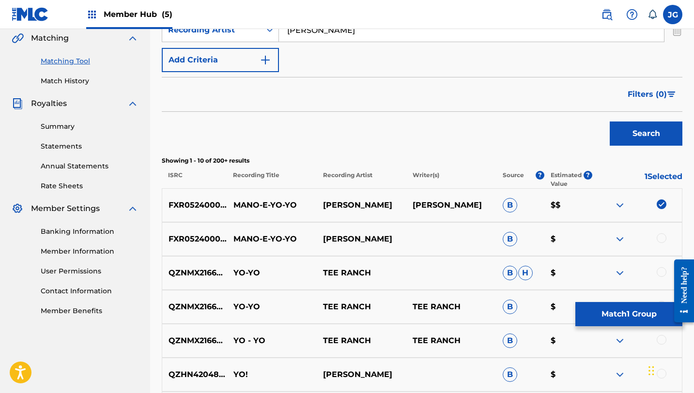
click at [662, 238] on div at bounding box center [661, 238] width 10 height 10
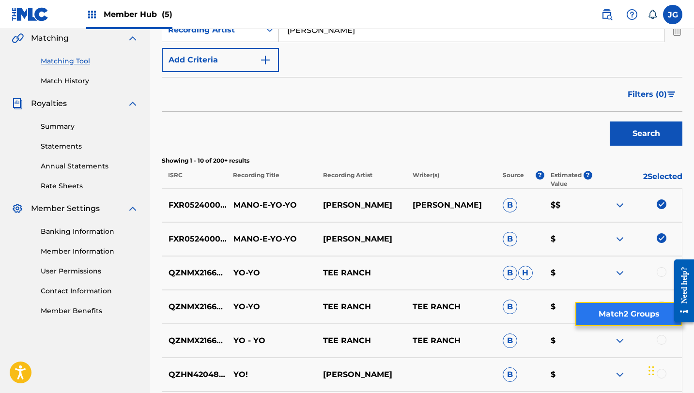
click at [603, 312] on button "Match 2 Groups" at bounding box center [628, 314] width 107 height 24
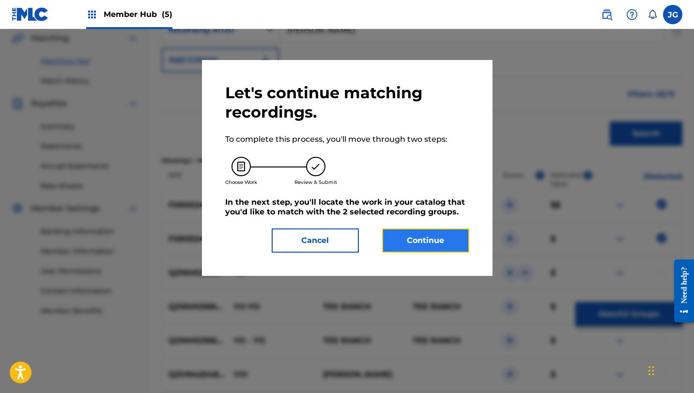
click at [412, 239] on button "Continue" at bounding box center [425, 241] width 87 height 24
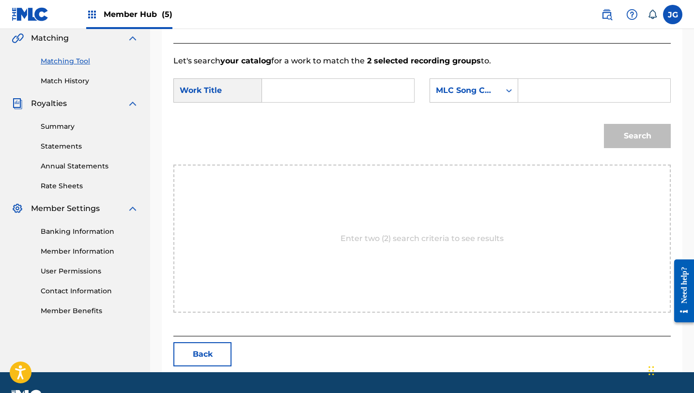
click at [332, 88] on input "Search Form" at bounding box center [338, 90] width 136 height 23
paste input "MANO-E-YO-YO"
type input "MANO-E-YO-YO"
click at [496, 96] on div "MLC Song Code" at bounding box center [465, 90] width 70 height 18
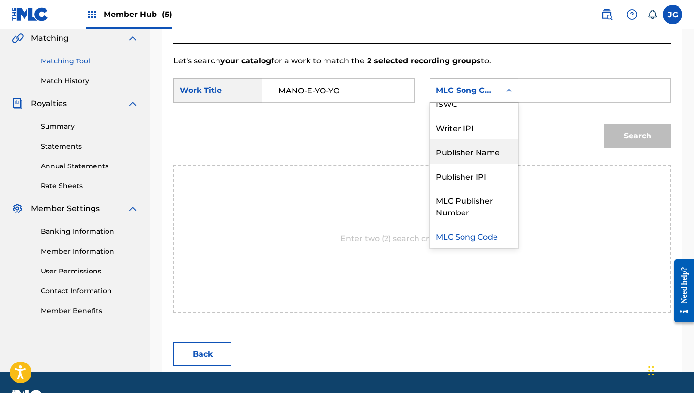
scroll to position [0, 0]
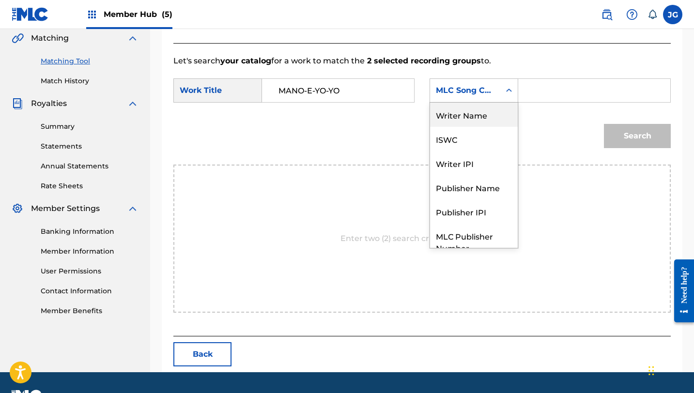
click at [470, 115] on div "Writer Name" at bounding box center [474, 115] width 88 height 24
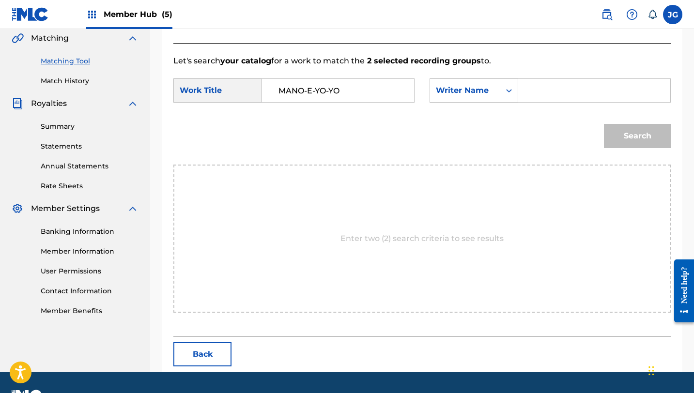
click at [527, 98] on input "Search Form" at bounding box center [594, 90] width 136 height 23
type input "[PERSON_NAME]"
click at [604, 124] on button "Search" at bounding box center [637, 136] width 67 height 24
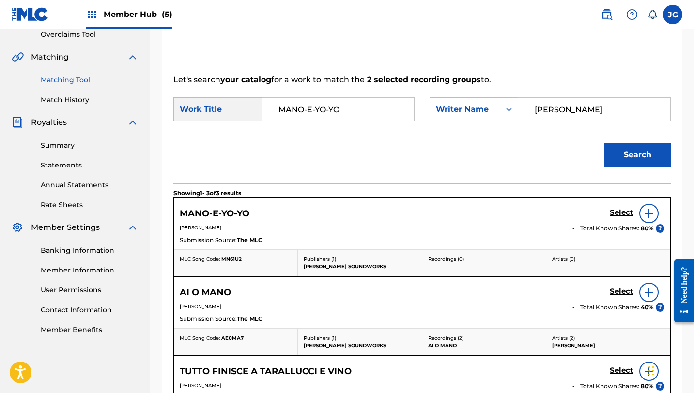
scroll to position [226, 0]
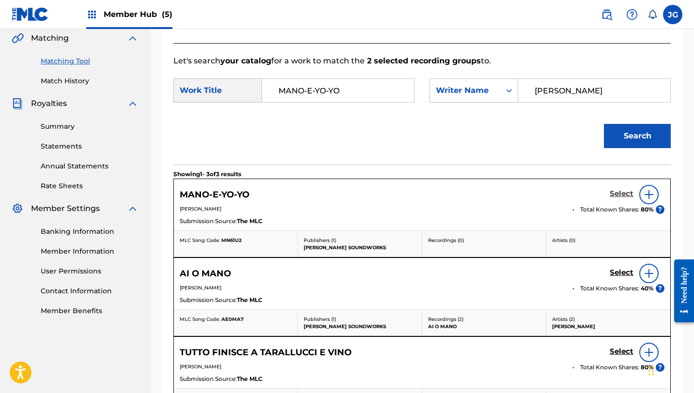
click at [614, 194] on h5 "Select" at bounding box center [622, 193] width 24 height 9
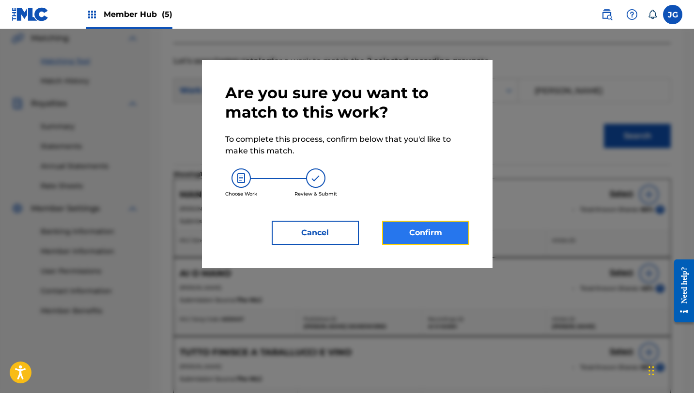
click at [404, 228] on button "Confirm" at bounding box center [425, 233] width 87 height 24
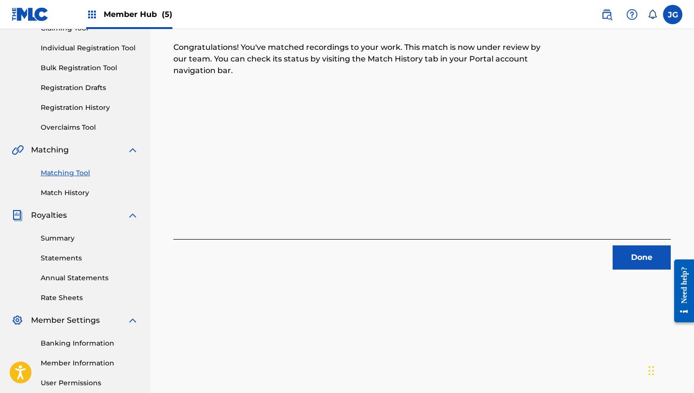
scroll to position [107, 0]
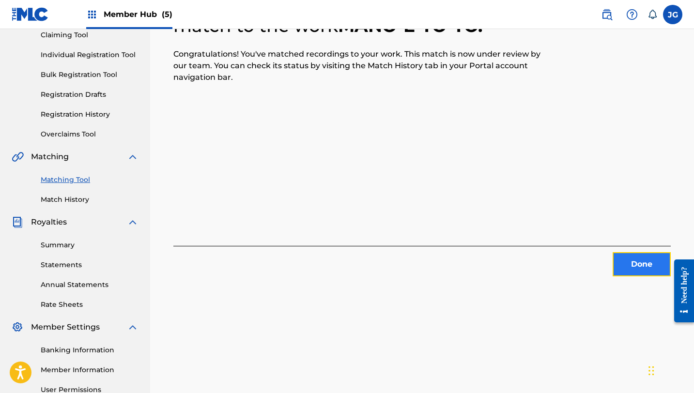
click at [631, 269] on button "Done" at bounding box center [641, 264] width 58 height 24
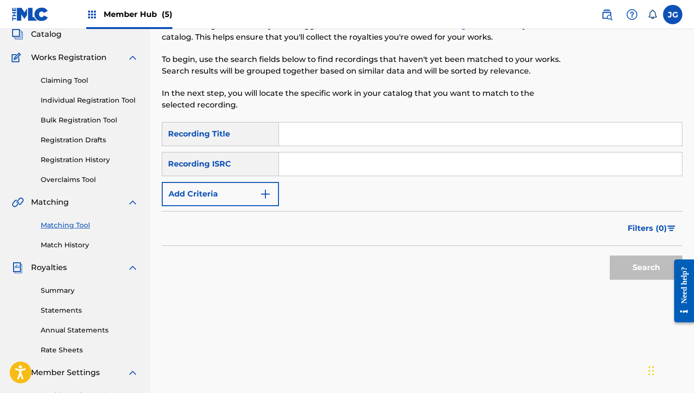
scroll to position [0, 0]
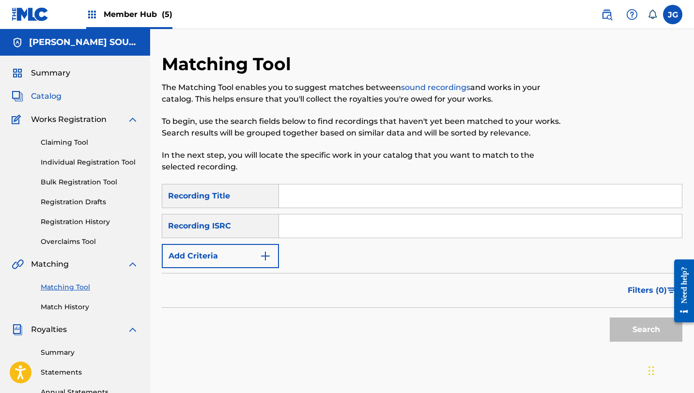
click at [50, 95] on span "Catalog" at bounding box center [46, 97] width 31 height 12
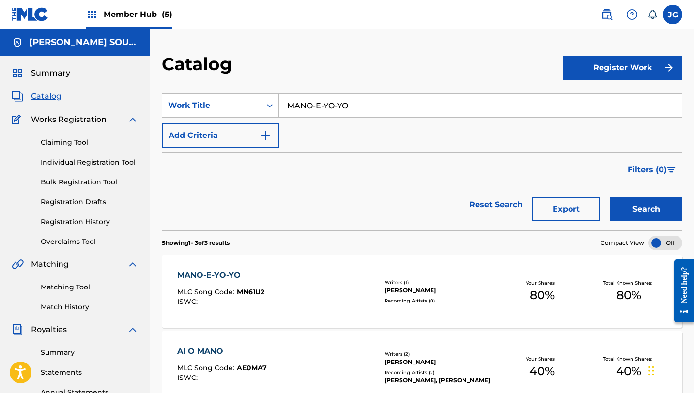
click at [147, 113] on div "Summary Catalog Works Registration Claiming Tool Individual Registration Tool B…" at bounding box center [75, 305] width 150 height 498
drag, startPoint x: 354, startPoint y: 105, endPoint x: 260, endPoint y: 103, distance: 94.4
click at [261, 103] on div "SearchWithCriteria38f1f678-ccbb-48d8-8322-851ec160e9db Work Title MANO-E-YO-YO" at bounding box center [422, 105] width 520 height 24
paste input "Tutto Finisce a Tarallucci e Vino"
type input "Tutto Finisce a Tarallucci e Vino"
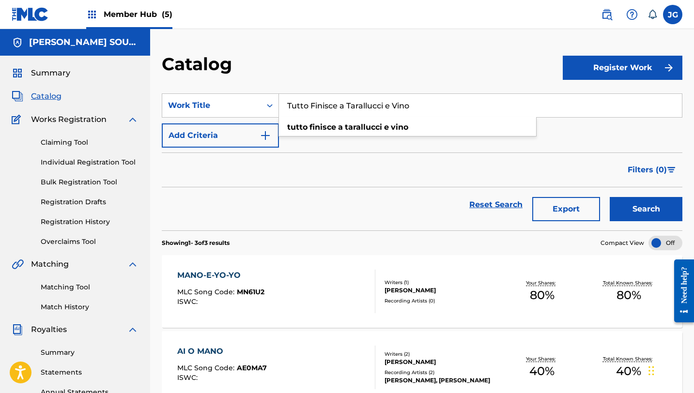
click at [610, 197] on button "Search" at bounding box center [646, 209] width 73 height 24
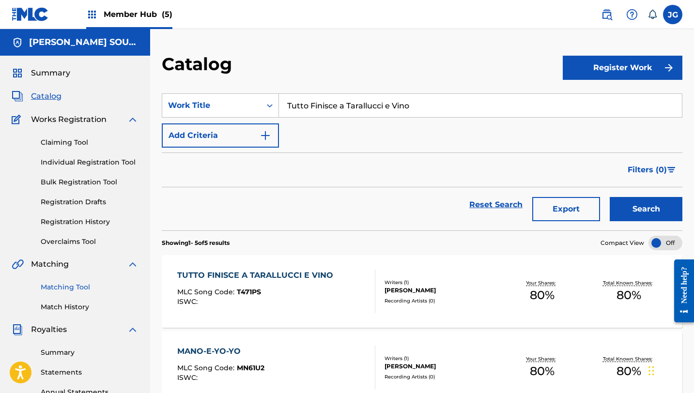
click at [66, 289] on link "Matching Tool" at bounding box center [90, 287] width 98 height 10
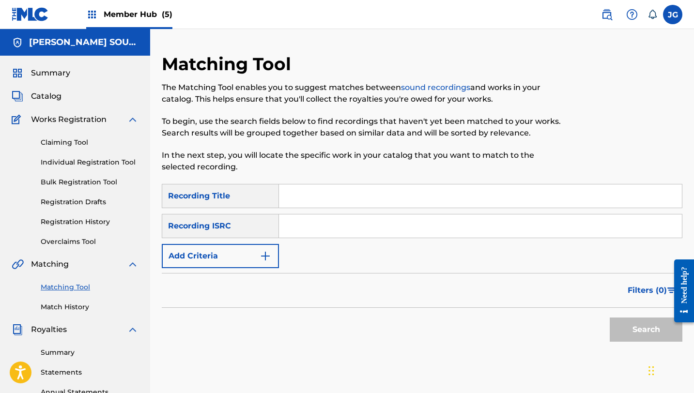
click at [21, 350] on div "Summary Statements Annual Statements Rate Sheets" at bounding box center [75, 377] width 127 height 82
click at [302, 198] on input "Search Form" at bounding box center [480, 195] width 403 height 23
type input "angel island zone"
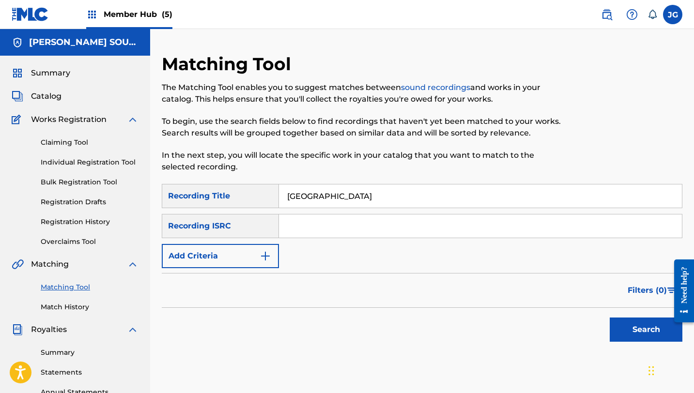
click at [195, 241] on div "SearchWithCriteriaff876db9-7982-4556-99c0-c0aa14767a99 Recording Title angel is…" at bounding box center [422, 226] width 520 height 84
click at [198, 256] on button "Add Criteria" at bounding box center [220, 256] width 117 height 24
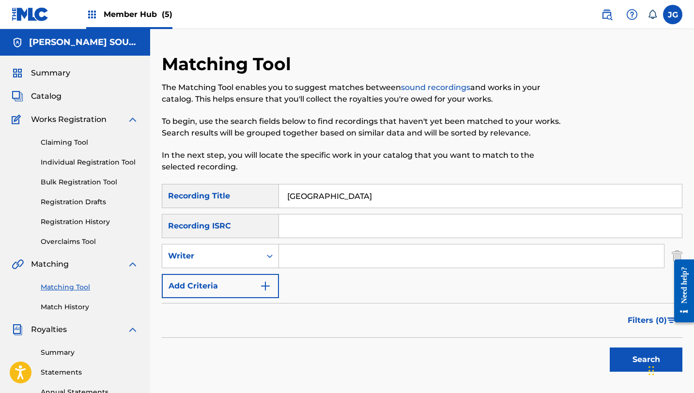
click at [329, 259] on input "Search Form" at bounding box center [471, 255] width 385 height 23
type input "jack russell"
drag, startPoint x: 342, startPoint y: 289, endPoint x: 342, endPoint y: 272, distance: 16.5
click at [342, 272] on div "SearchWithCriteriaff876db9-7982-4556-99c0-c0aa14767a99 Recording Title angel is…" at bounding box center [422, 241] width 520 height 114
drag, startPoint x: 338, startPoint y: 255, endPoint x: 223, endPoint y: 248, distance: 115.5
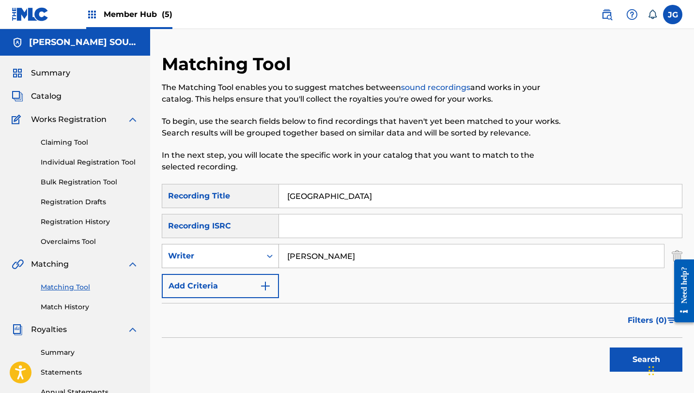
click at [223, 248] on div "SearchWithCriteria0cb192f7-6457-4938-acc7-a3cbecae8466 Writer jack russell" at bounding box center [422, 256] width 520 height 24
click at [303, 255] on input "Search Form" at bounding box center [471, 255] width 385 height 23
type input "[PERSON_NAME]"
click at [623, 366] on button "Search" at bounding box center [646, 360] width 73 height 24
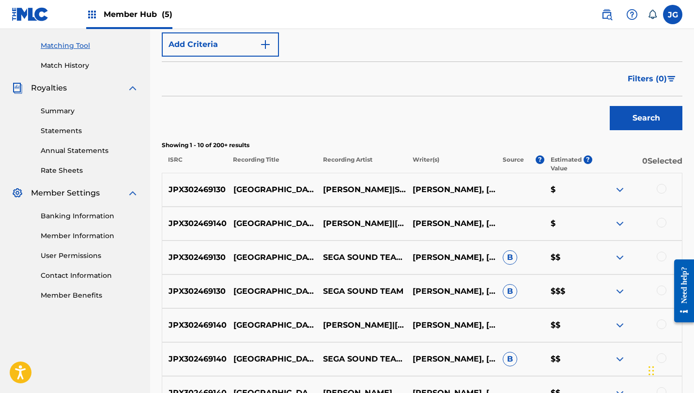
scroll to position [243, 0]
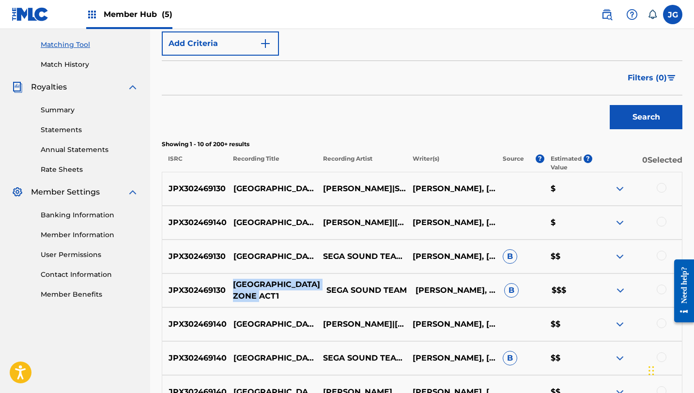
drag, startPoint x: 236, startPoint y: 284, endPoint x: 285, endPoint y: 293, distance: 50.3
click at [286, 294] on p "BRIDGE ISLAND ZONE ACT1" at bounding box center [272, 290] width 93 height 23
copy p "BRIDGE ISLAND ZONE ACT1"
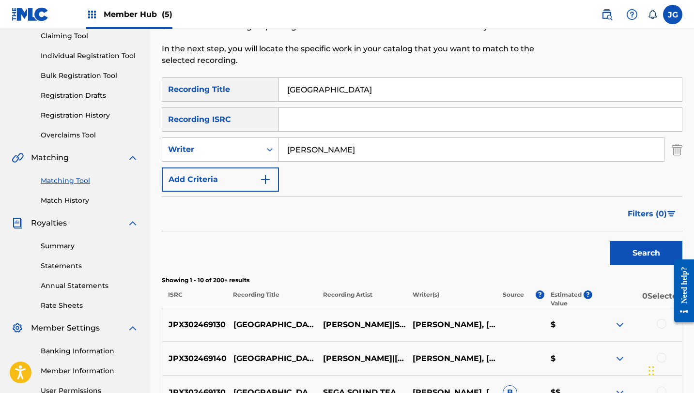
scroll to position [105, 0]
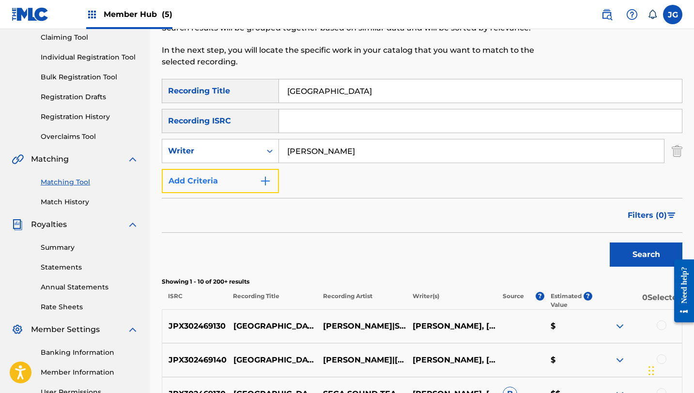
click at [218, 185] on button "Add Criteria" at bounding box center [220, 181] width 117 height 24
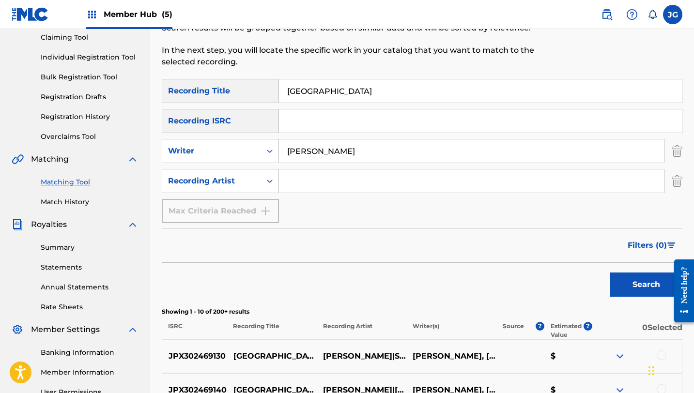
click at [350, 184] on input "Search Form" at bounding box center [471, 180] width 385 height 23
type input "[PERSON_NAME]"
click at [634, 291] on button "Search" at bounding box center [646, 285] width 73 height 24
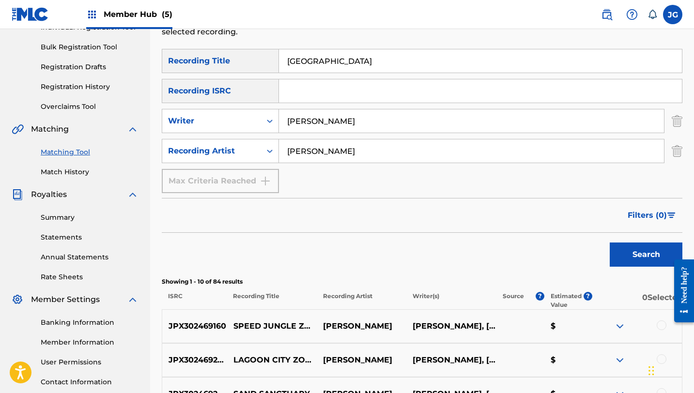
scroll to position [134, 0]
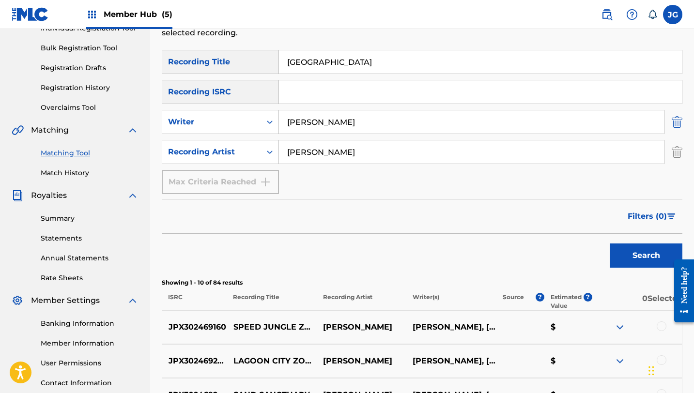
click at [673, 117] on img "Search Form" at bounding box center [677, 122] width 11 height 24
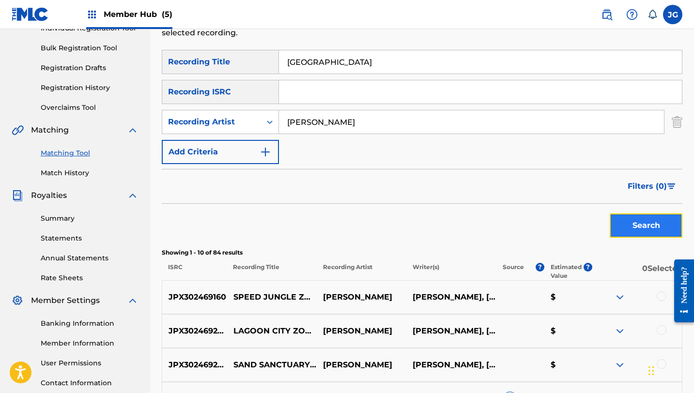
click at [628, 231] on button "Search" at bounding box center [646, 226] width 73 height 24
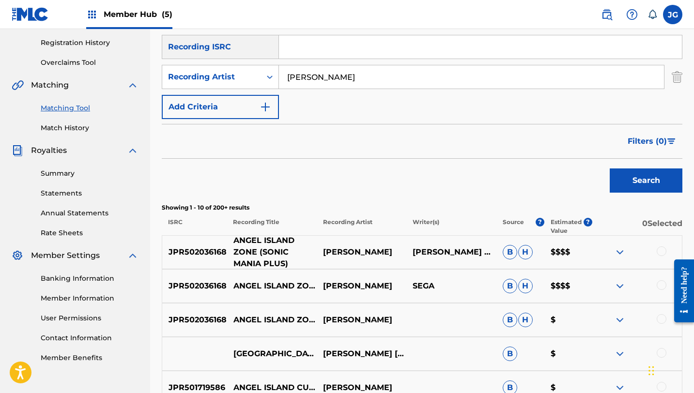
scroll to position [181, 0]
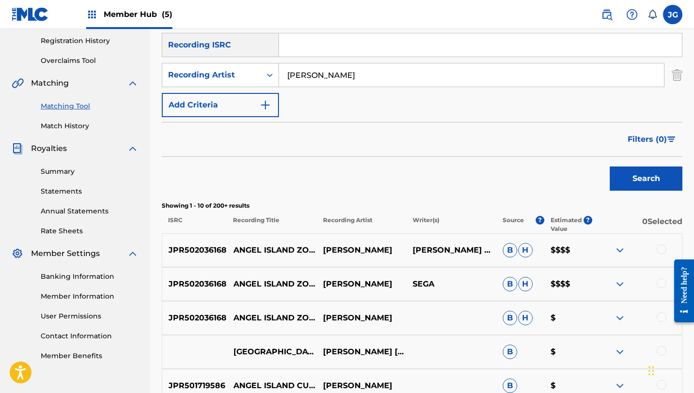
click at [661, 250] on div at bounding box center [661, 249] width 10 height 10
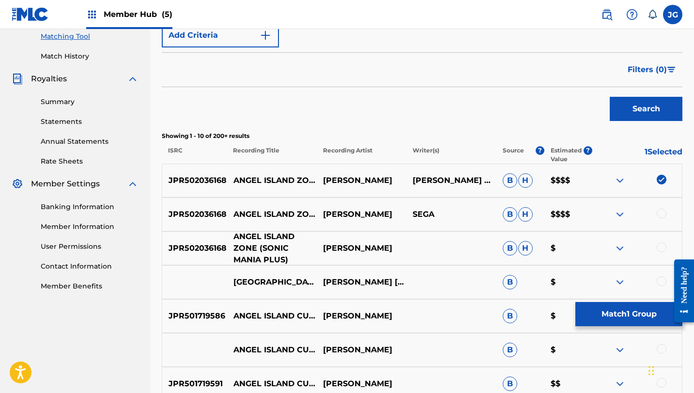
scroll to position [253, 0]
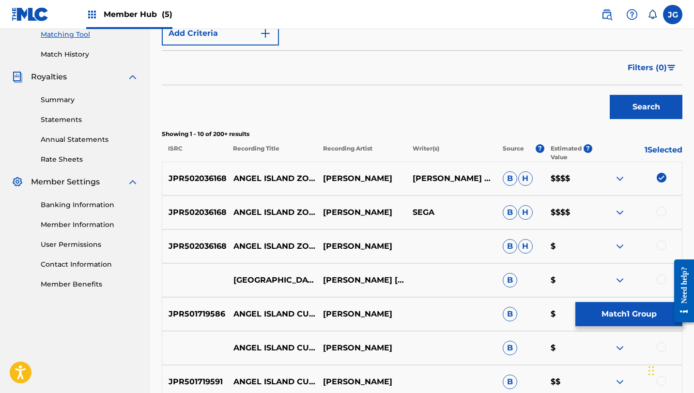
click at [659, 212] on div at bounding box center [661, 212] width 10 height 10
click at [662, 245] on div at bounding box center [661, 246] width 10 height 10
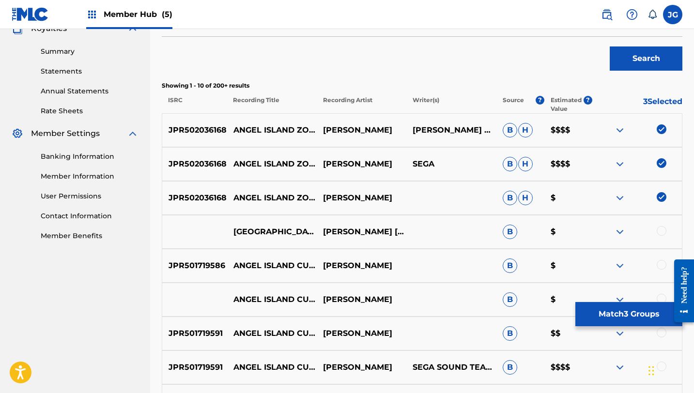
scroll to position [314, 0]
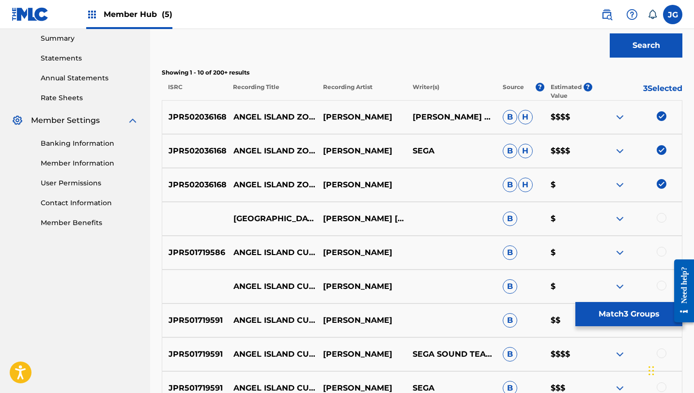
click at [663, 220] on div at bounding box center [661, 218] width 10 height 10
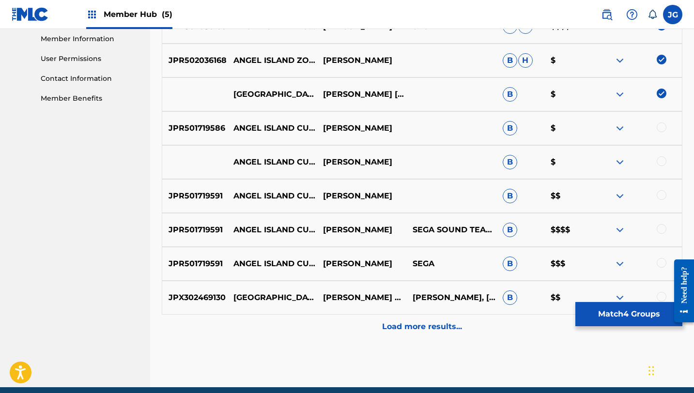
scroll to position [446, 0]
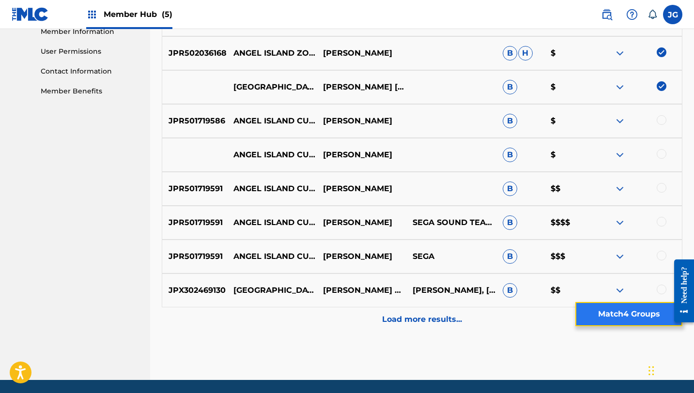
click at [621, 314] on button "Match 4 Groups" at bounding box center [628, 314] width 107 height 24
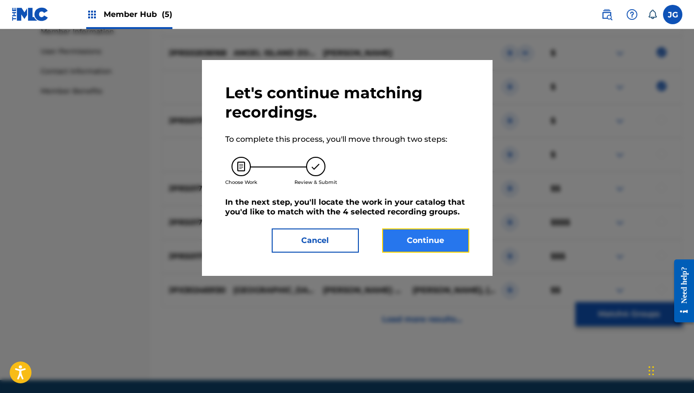
click at [441, 238] on button "Continue" at bounding box center [425, 241] width 87 height 24
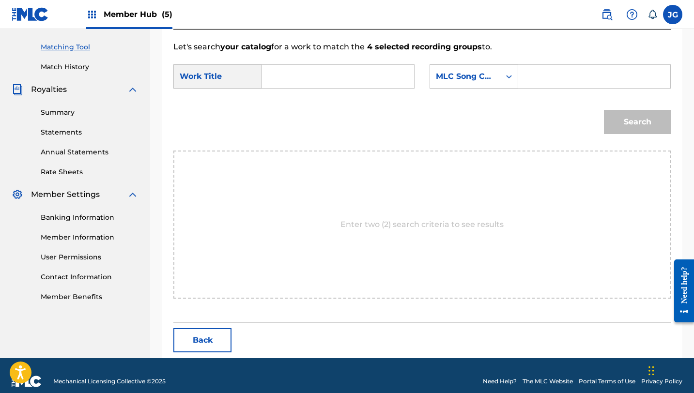
scroll to position [252, 0]
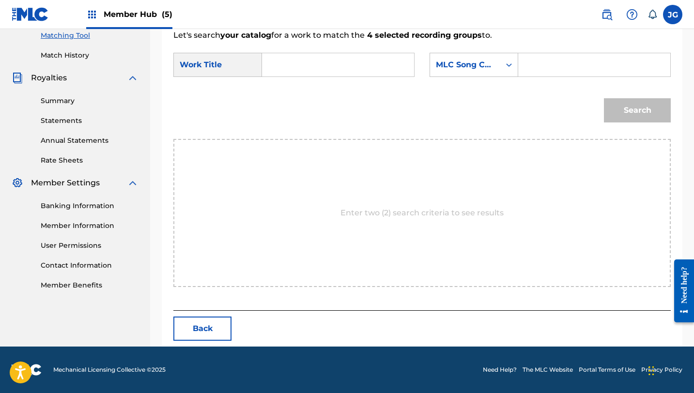
click at [305, 47] on form "SearchWithCriteria6ebe48e7-535d-4511-8000-72c671464e10 Work Title SearchWithCri…" at bounding box center [421, 90] width 497 height 98
click at [305, 65] on input "Search Form" at bounding box center [338, 64] width 136 height 23
click at [290, 93] on span "l island zone" at bounding box center [289, 98] width 23 height 32
type input "angel island zone"
click at [480, 67] on div "MLC Song Code" at bounding box center [465, 65] width 59 height 12
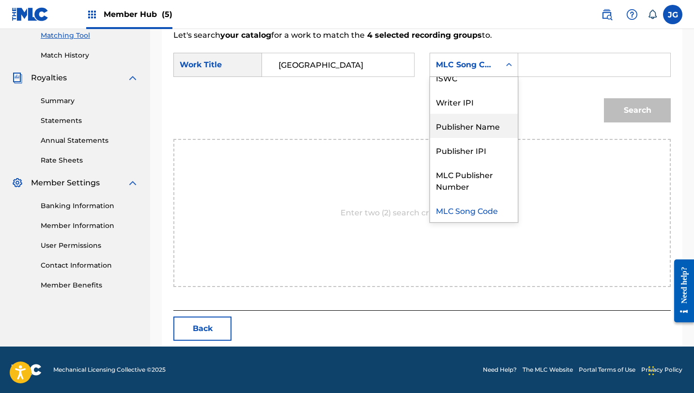
scroll to position [0, 0]
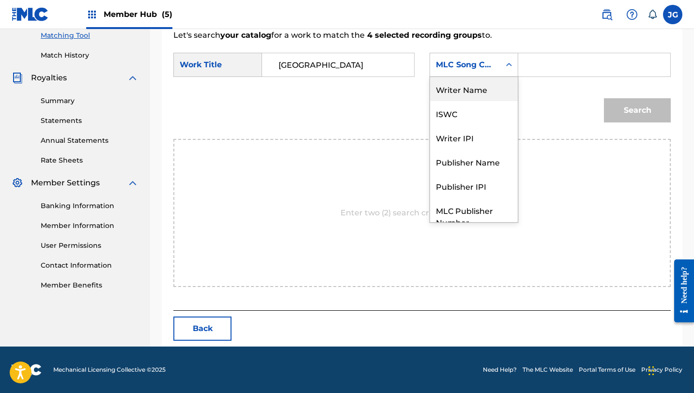
click at [467, 98] on div "Writer Name" at bounding box center [474, 89] width 88 height 24
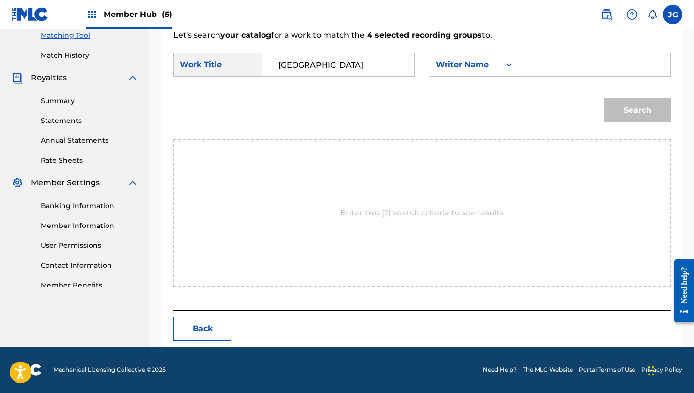
click at [534, 74] on input "Search Form" at bounding box center [594, 64] width 136 height 23
type input "[PERSON_NAME]"
click at [604, 98] on button "Search" at bounding box center [637, 110] width 67 height 24
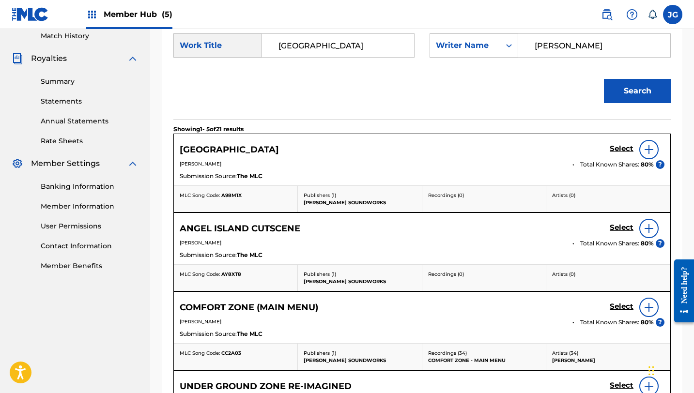
scroll to position [275, 0]
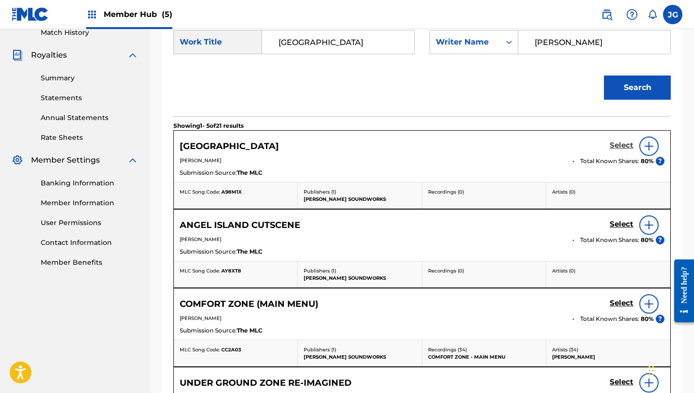
click at [621, 146] on h5 "Select" at bounding box center [622, 145] width 24 height 9
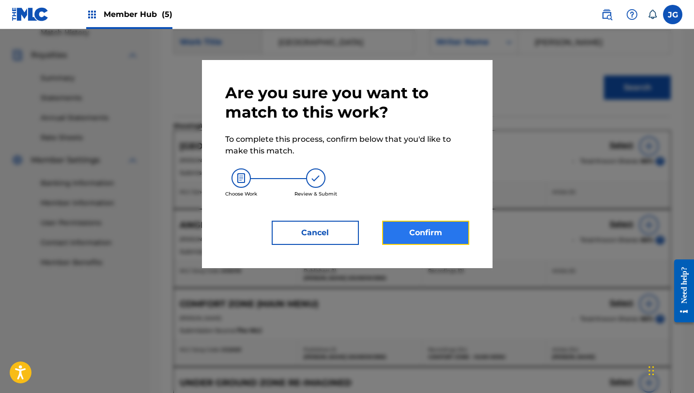
click at [437, 225] on button "Confirm" at bounding box center [425, 233] width 87 height 24
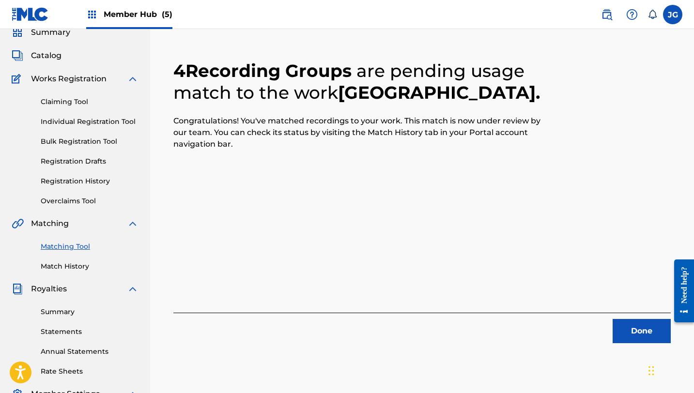
scroll to position [0, 0]
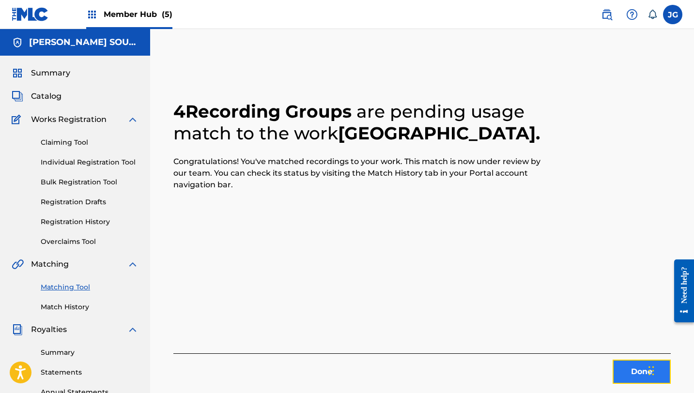
click at [624, 369] on button "Done" at bounding box center [641, 372] width 58 height 24
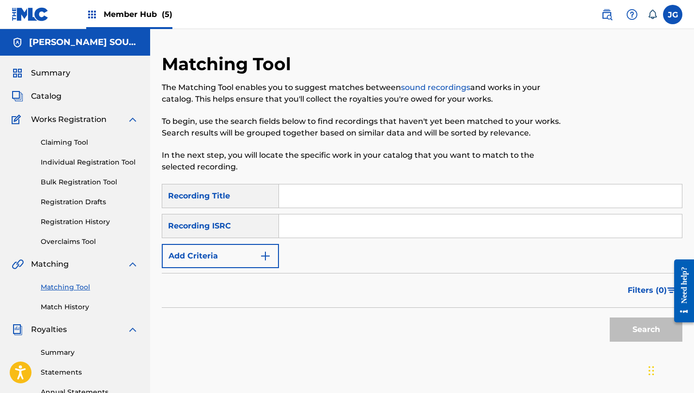
click at [300, 198] on input "Search Form" at bounding box center [480, 195] width 403 height 23
click at [27, 94] on link "Catalog" at bounding box center [37, 97] width 50 height 12
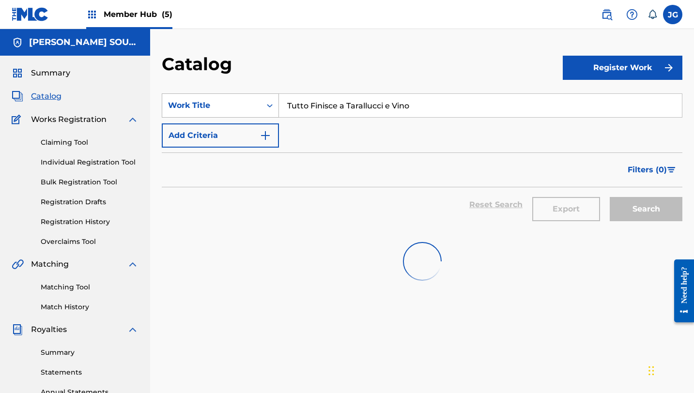
drag, startPoint x: 414, startPoint y: 109, endPoint x: 244, endPoint y: 107, distance: 169.5
click at [244, 107] on div "SearchWithCriteria38f1f678-ccbb-48d8-8322-851ec160e9db Work Title Tutto Finisce…" at bounding box center [422, 105] width 520 height 24
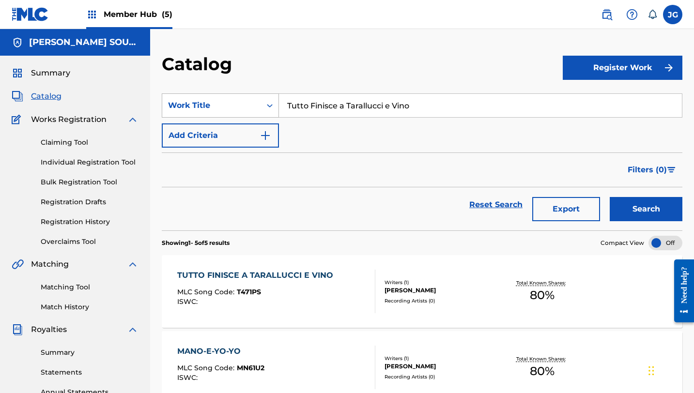
paste input "BRIDGE ISLAND ZONE ACT1"
type input "BRIDGE ISLAND ZONE ACT1"
click at [610, 197] on button "Search" at bounding box center [646, 209] width 73 height 24
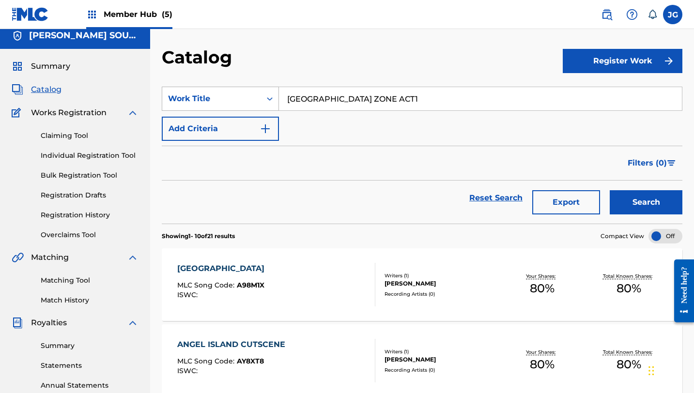
scroll to position [8, 0]
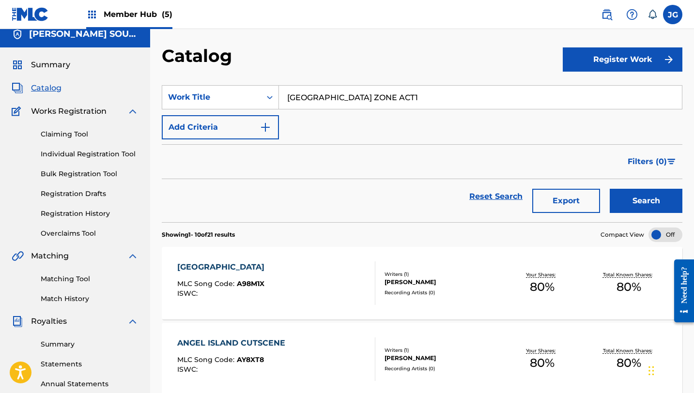
click at [407, 92] on input "BRIDGE ISLAND ZONE ACT1" at bounding box center [480, 97] width 403 height 23
drag, startPoint x: 406, startPoint y: 95, endPoint x: 264, endPoint y: 89, distance: 142.0
click at [264, 89] on div "SearchWithCriteria38f1f678-ccbb-48d8-8322-851ec160e9db Work Title BRIDGE ISLAND…" at bounding box center [422, 97] width 520 height 24
click at [55, 272] on div "Matching Tool Match History" at bounding box center [75, 283] width 127 height 42
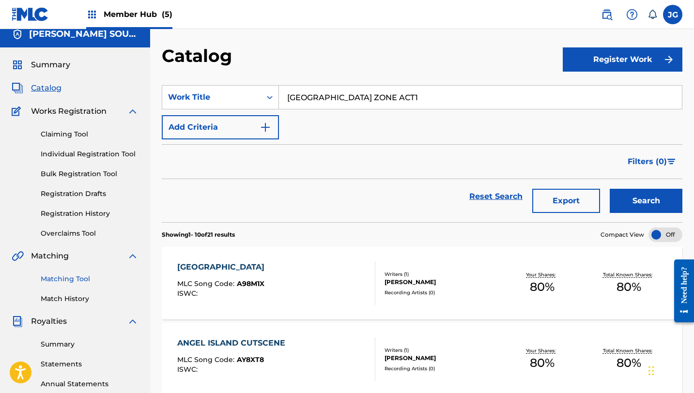
click at [55, 279] on link "Matching Tool" at bounding box center [90, 279] width 98 height 10
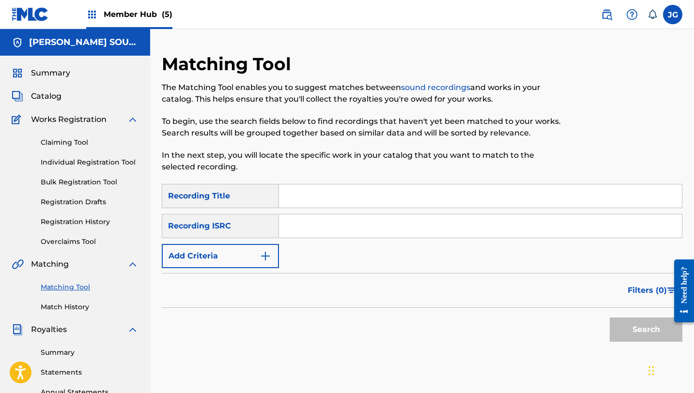
click at [327, 197] on input "Search Form" at bounding box center [480, 195] width 403 height 23
type input "ANYTHING GOES"
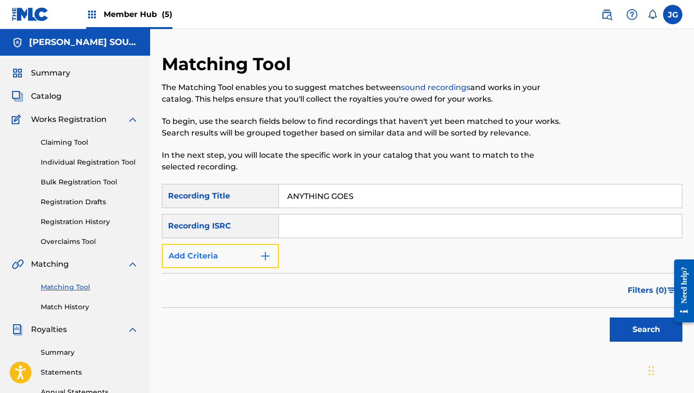
click at [227, 257] on button "Add Criteria" at bounding box center [220, 256] width 117 height 24
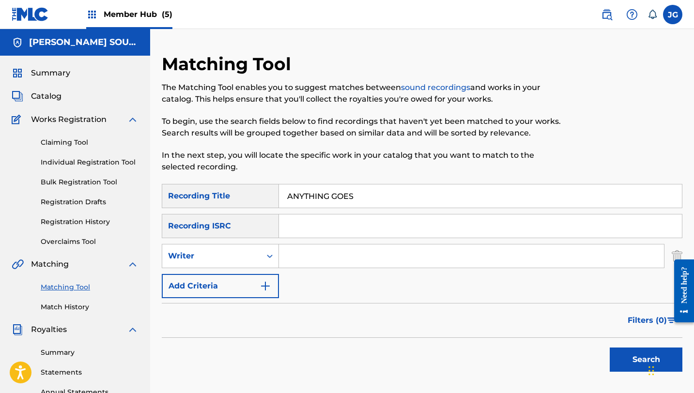
click at [342, 250] on input "Search Form" at bounding box center [471, 255] width 385 height 23
type input "[PERSON_NAME]"
click at [610, 348] on button "Search" at bounding box center [646, 360] width 73 height 24
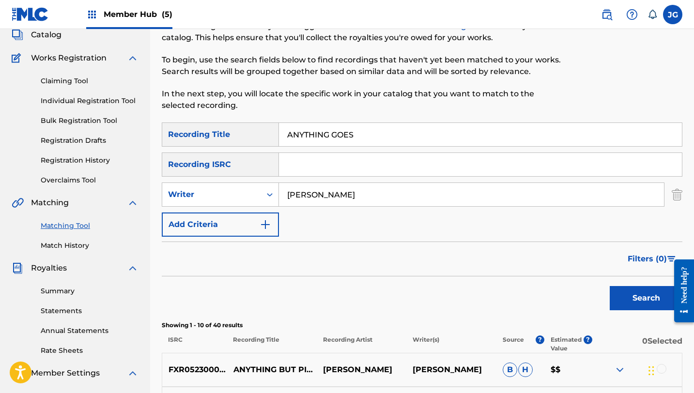
scroll to position [37, 0]
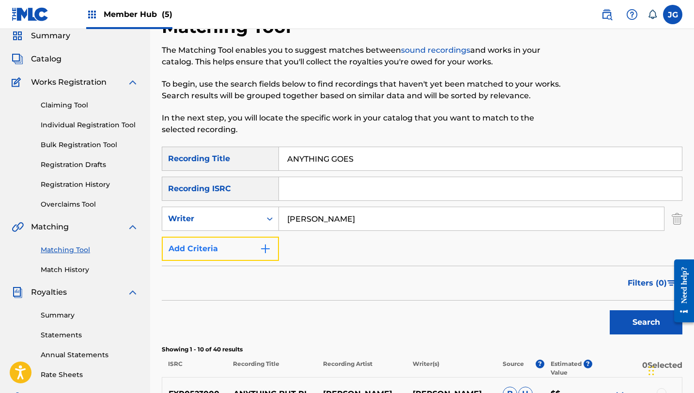
click at [244, 250] on button "Add Criteria" at bounding box center [220, 249] width 117 height 24
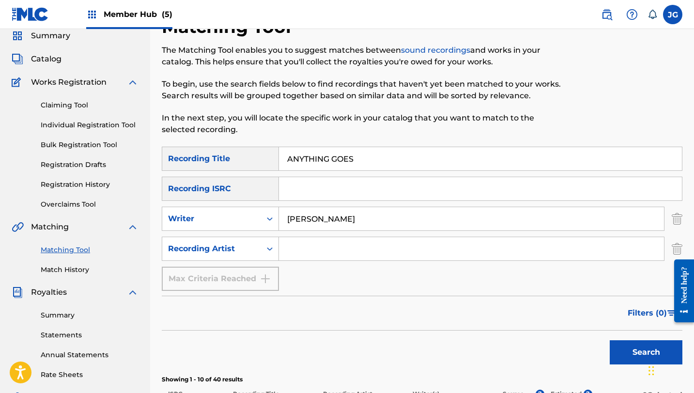
click at [316, 250] on input "Search Form" at bounding box center [471, 248] width 385 height 23
type input "[PERSON_NAME]"
click at [604, 350] on div "Search" at bounding box center [422, 350] width 520 height 39
click at [622, 350] on button "Search" at bounding box center [646, 352] width 73 height 24
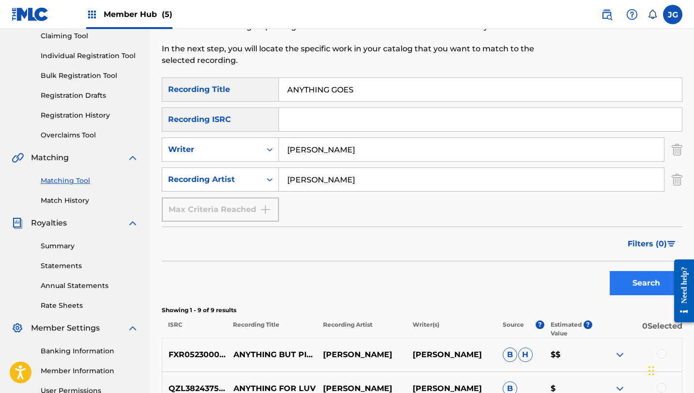
scroll to position [104, 0]
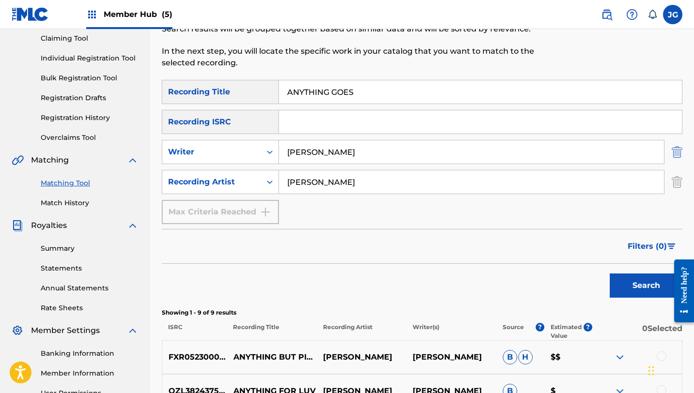
click at [677, 152] on img "Search Form" at bounding box center [677, 152] width 11 height 24
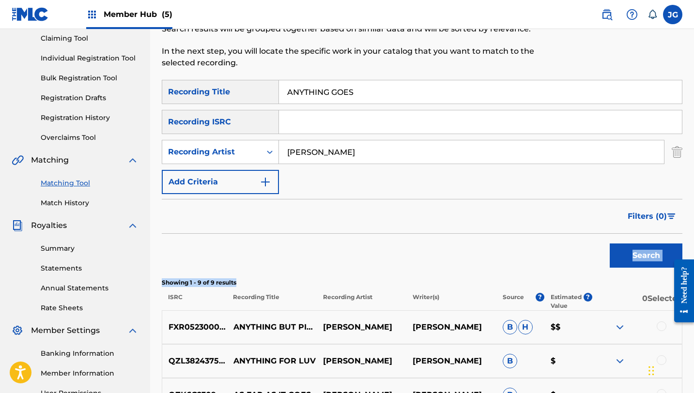
drag, startPoint x: 629, startPoint y: 282, endPoint x: 633, endPoint y: 242, distance: 40.8
click at [632, 242] on div "SearchWithCriteriaff876db9-7982-4556-99c0-c0aa14767a99 Recording Title ANYTHING…" at bounding box center [422, 347] width 520 height 535
click at [633, 242] on div "Search" at bounding box center [643, 253] width 77 height 39
click at [632, 251] on button "Search" at bounding box center [646, 256] width 73 height 24
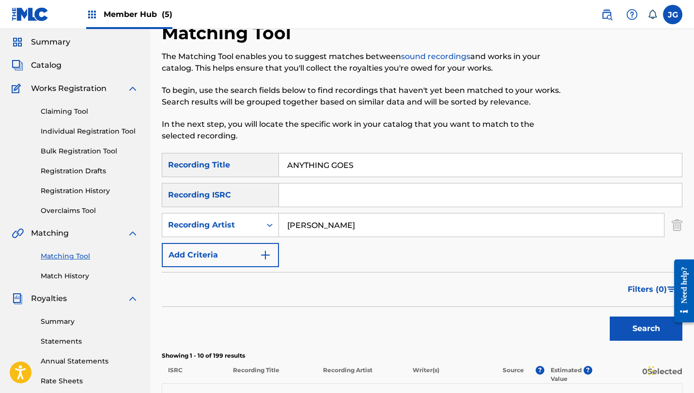
scroll to position [16, 0]
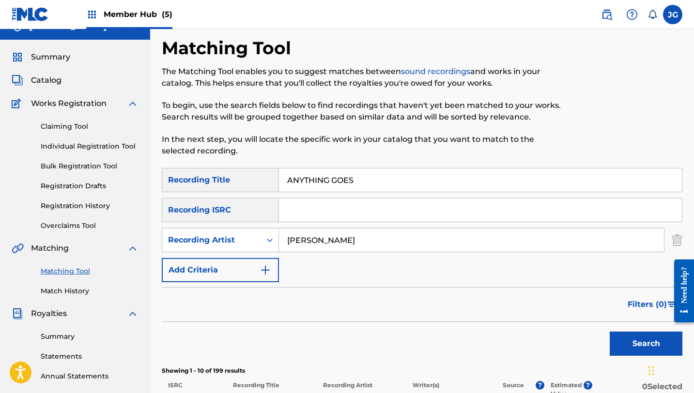
click at [70, 272] on link "Matching Tool" at bounding box center [90, 271] width 98 height 10
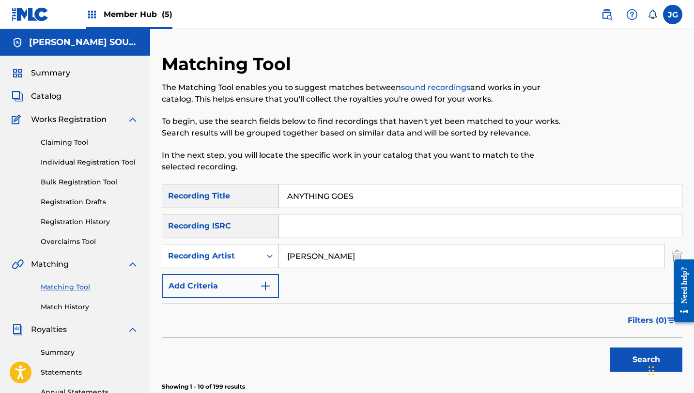
drag, startPoint x: 362, startPoint y: 195, endPoint x: 270, endPoint y: 192, distance: 92.0
click at [270, 192] on div "SearchWithCriteriaff876db9-7982-4556-99c0-c0aa14767a99 Recording Title ANYTHING…" at bounding box center [422, 196] width 520 height 24
type input "Artificial Facts"
click at [625, 371] on button "Search" at bounding box center [646, 360] width 73 height 24
drag, startPoint x: 672, startPoint y: 259, endPoint x: 624, endPoint y: 222, distance: 61.2
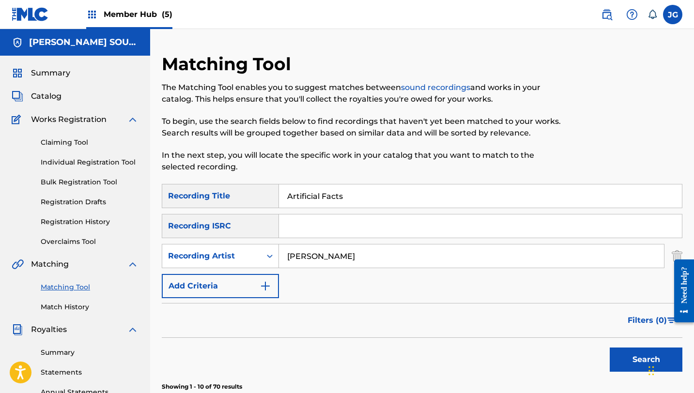
click at [667, 252] on html "Need help? Resource Center Help Get the help you need from our knowledge base N…" at bounding box center [680, 291] width 27 height 78
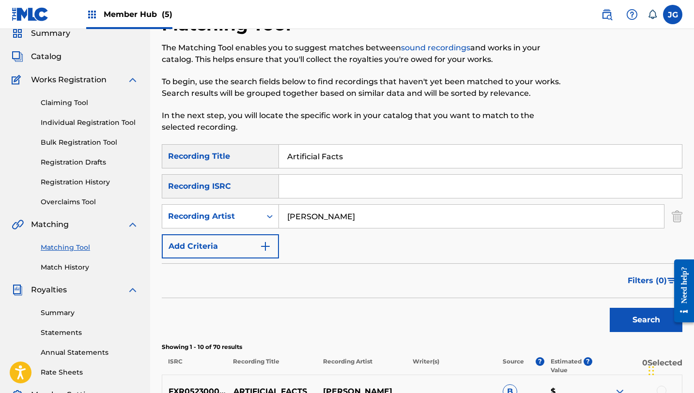
click at [683, 214] on div "Matching Tool The Matching Tool enables you to suggest matches between sound re…" at bounding box center [422, 400] width 544 height 773
click at [672, 218] on img "Search Form" at bounding box center [677, 216] width 11 height 24
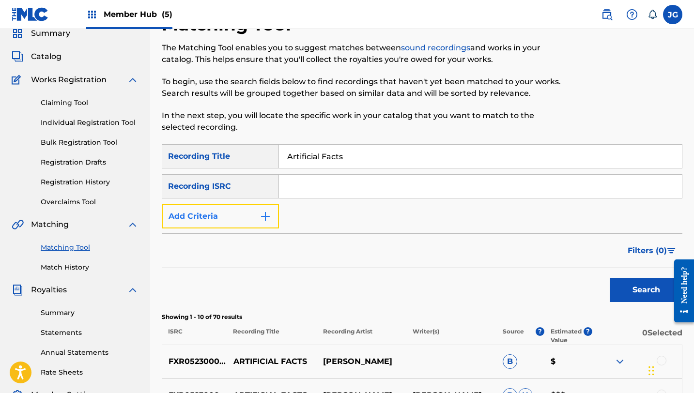
click at [259, 214] on button "Add Criteria" at bounding box center [220, 216] width 117 height 24
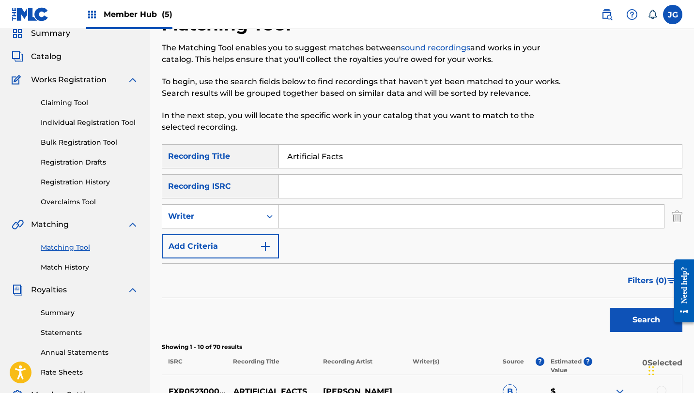
click at [305, 215] on input "Search Form" at bounding box center [471, 216] width 385 height 23
type input "[PERSON_NAME]"
click at [633, 322] on button "Search" at bounding box center [646, 320] width 73 height 24
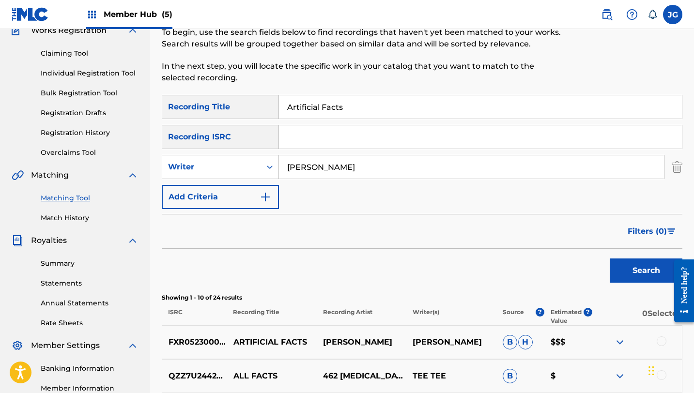
scroll to position [76, 0]
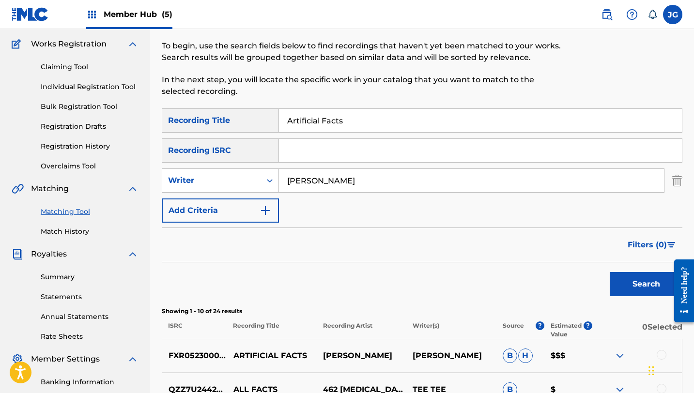
drag, startPoint x: 349, startPoint y: 120, endPoint x: 278, endPoint y: 116, distance: 71.3
click at [278, 117] on div "SearchWithCriteriaff876db9-7982-4556-99c0-c0aa14767a99 Recording Title Artifici…" at bounding box center [422, 120] width 520 height 24
click at [606, 284] on div "Search" at bounding box center [643, 281] width 77 height 39
click at [620, 284] on button "Search" at bounding box center [646, 284] width 73 height 24
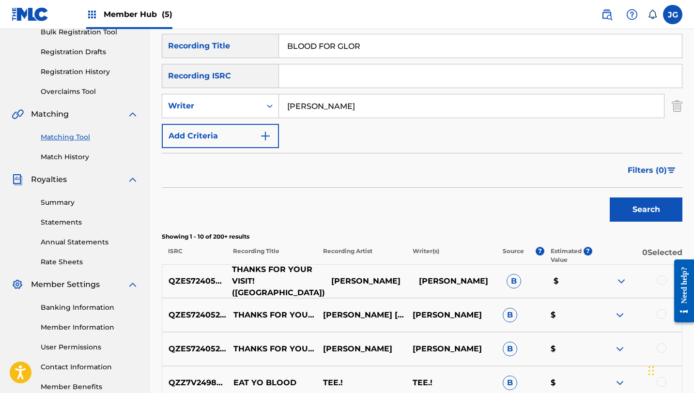
scroll to position [148, 0]
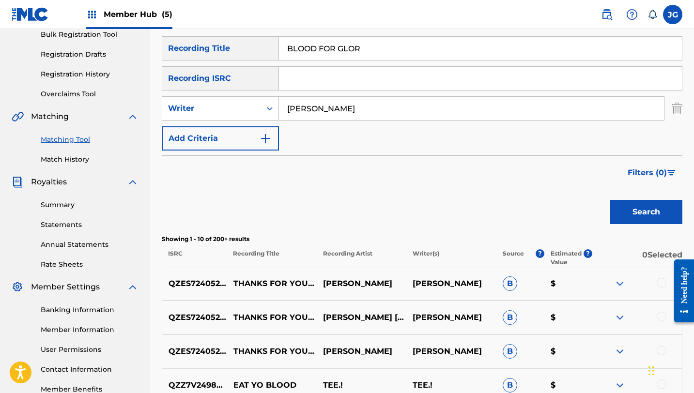
drag, startPoint x: 366, startPoint y: 46, endPoint x: 261, endPoint y: 41, distance: 104.7
click at [261, 42] on div "SearchWithCriteriaff876db9-7982-4556-99c0-c0aa14767a99 Recording Title BLOOD FO…" at bounding box center [422, 48] width 520 height 24
type input "blossom haze"
click at [610, 200] on button "Search" at bounding box center [646, 212] width 73 height 24
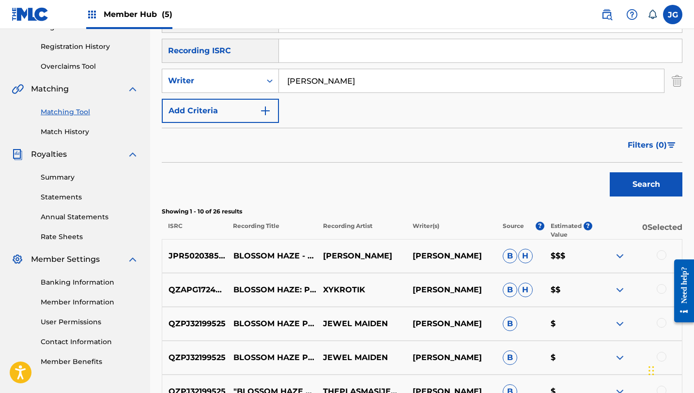
scroll to position [182, 0]
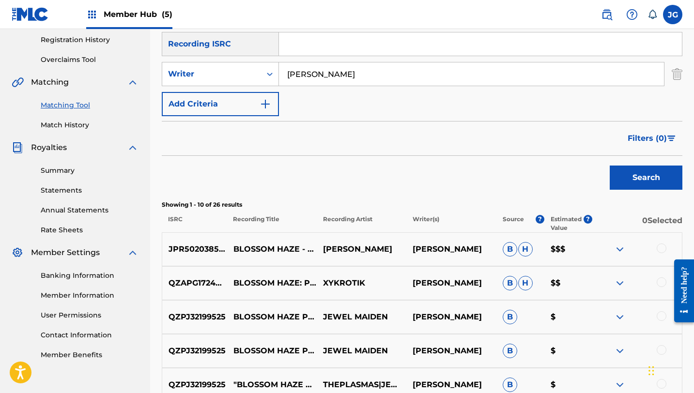
click at [660, 248] on div at bounding box center [661, 249] width 10 height 10
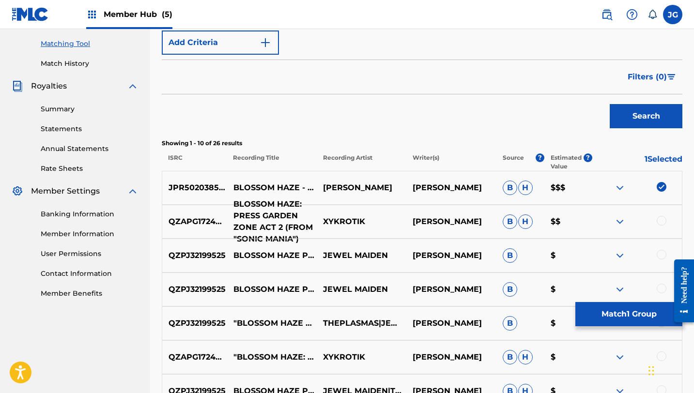
scroll to position [244, 0]
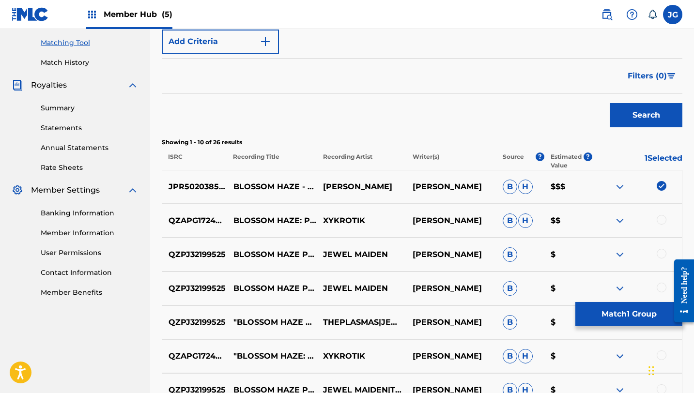
click at [659, 223] on div at bounding box center [661, 220] width 10 height 10
click at [656, 251] on div at bounding box center [637, 255] width 90 height 12
click at [658, 258] on div at bounding box center [637, 255] width 90 height 12
click at [660, 255] on div at bounding box center [661, 254] width 10 height 10
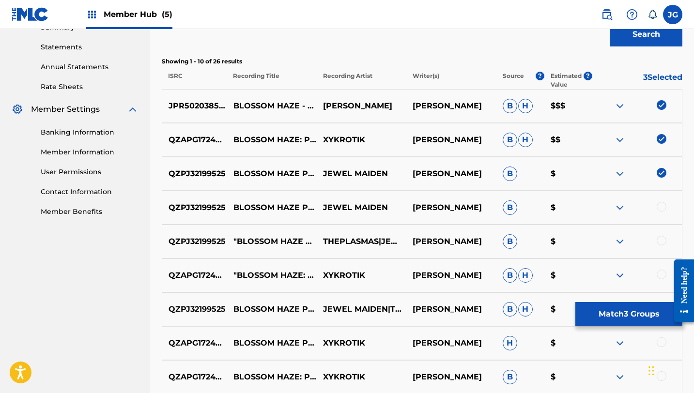
scroll to position [331, 0]
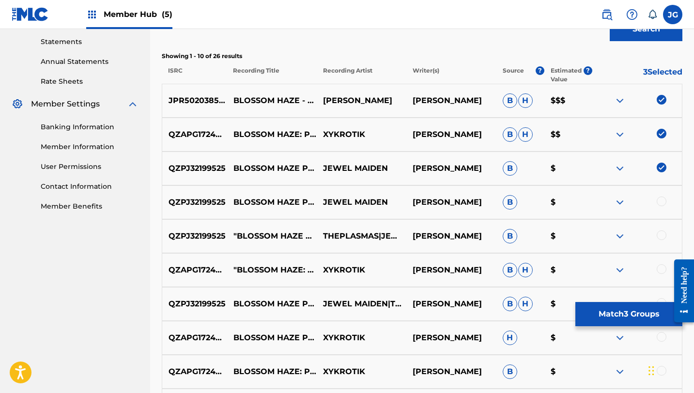
click at [664, 201] on div at bounding box center [661, 202] width 10 height 10
click at [660, 235] on div at bounding box center [661, 235] width 10 height 10
click at [663, 268] on div at bounding box center [661, 269] width 10 height 10
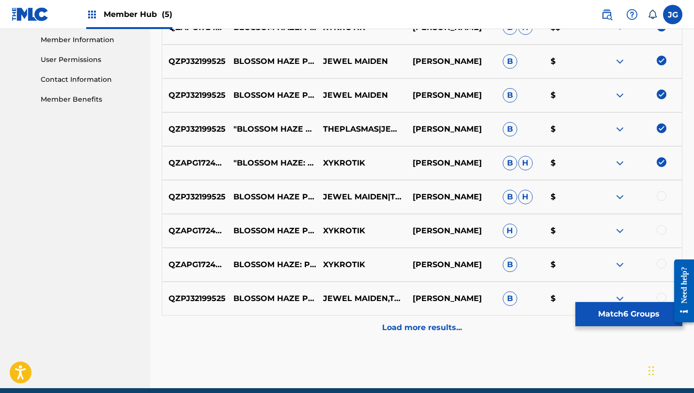
scroll to position [479, 0]
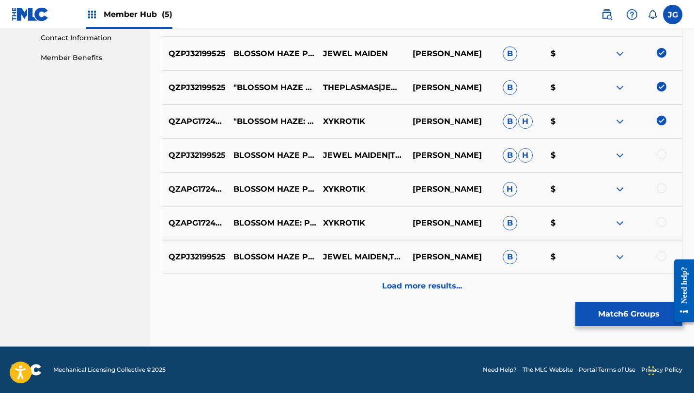
click at [663, 156] on div at bounding box center [661, 155] width 10 height 10
click at [662, 191] on div at bounding box center [661, 188] width 10 height 10
click at [663, 227] on div at bounding box center [637, 223] width 90 height 12
click at [663, 223] on div at bounding box center [661, 222] width 10 height 10
click at [665, 256] on div at bounding box center [661, 256] width 10 height 10
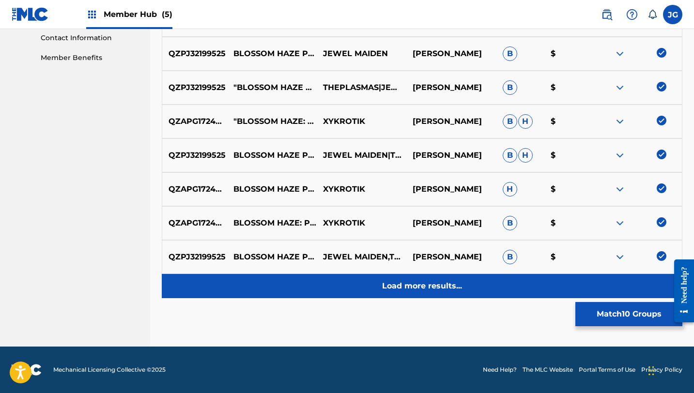
click at [447, 290] on p "Load more results..." at bounding box center [422, 286] width 80 height 12
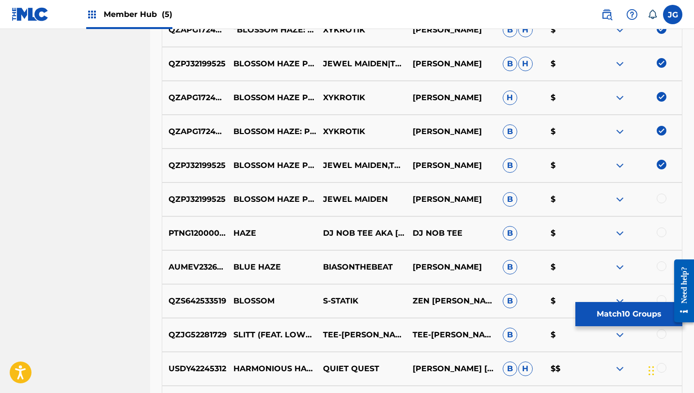
scroll to position [600, 0]
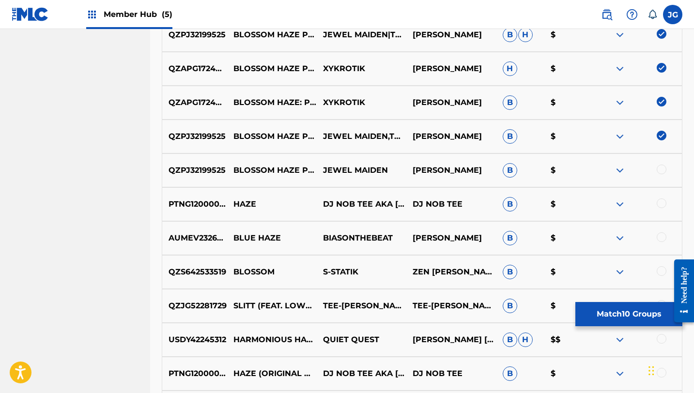
click at [661, 169] on div at bounding box center [661, 170] width 10 height 10
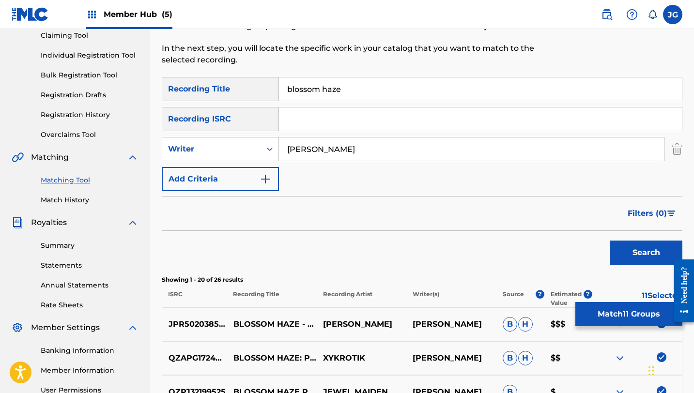
scroll to position [0, 0]
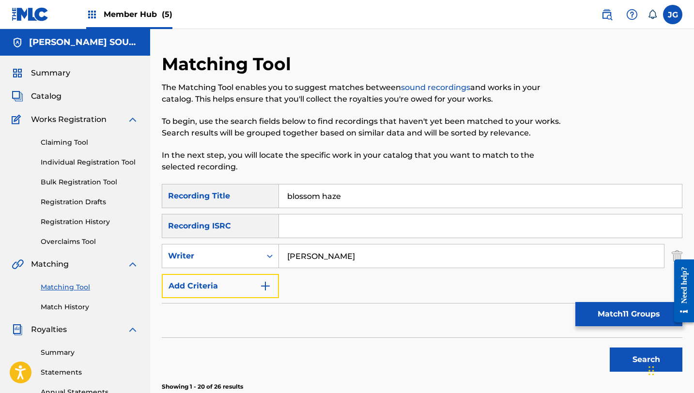
drag, startPoint x: 221, startPoint y: 275, endPoint x: 216, endPoint y: 286, distance: 12.3
click at [216, 287] on button "Add Criteria" at bounding box center [220, 286] width 117 height 24
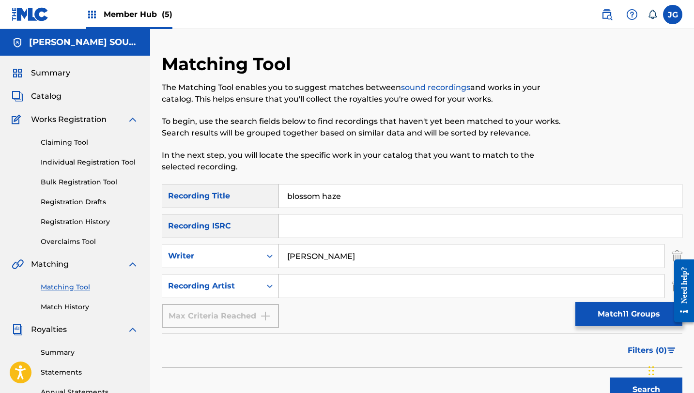
click at [332, 282] on input "Search Form" at bounding box center [471, 286] width 385 height 23
type input "[PERSON_NAME]"
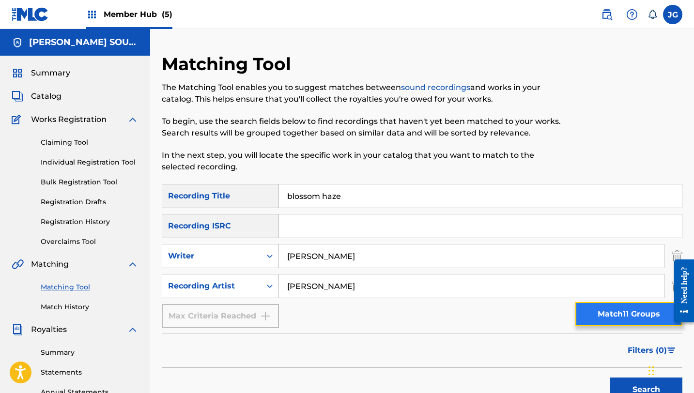
click at [603, 312] on button "Match 11 Groups" at bounding box center [628, 314] width 107 height 24
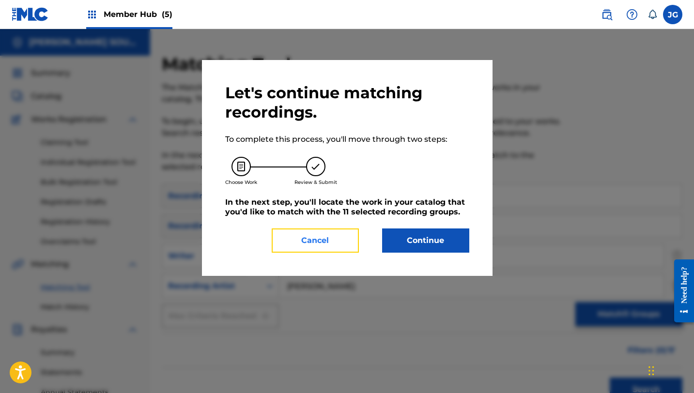
click at [296, 238] on button "Cancel" at bounding box center [315, 241] width 87 height 24
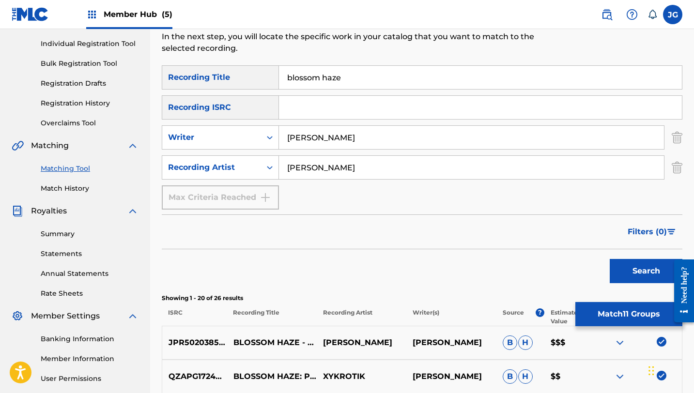
scroll to position [144, 0]
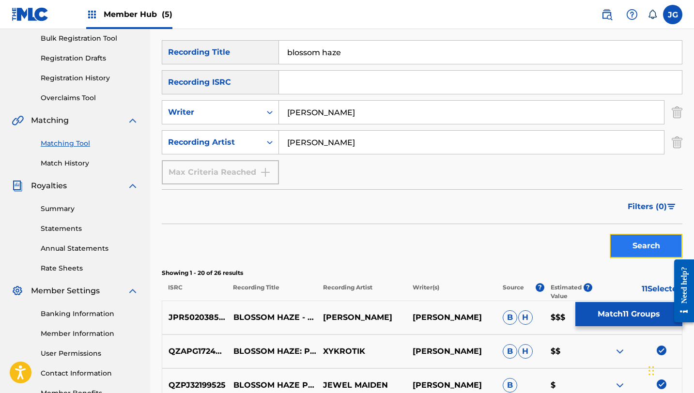
click at [645, 242] on button "Search" at bounding box center [646, 246] width 73 height 24
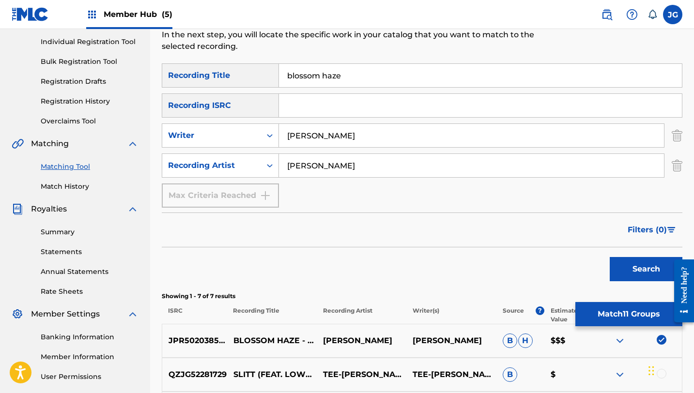
scroll to position [115, 0]
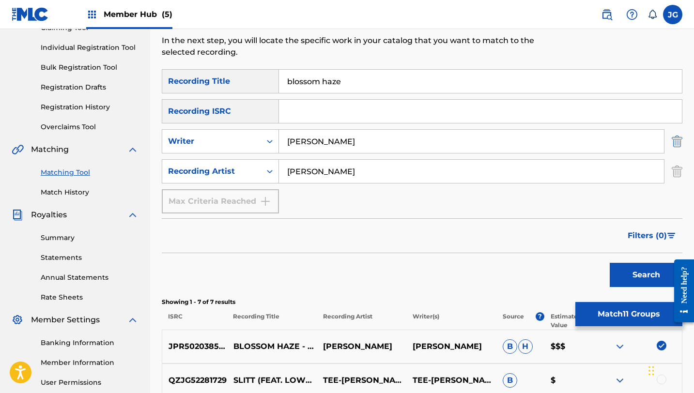
click at [677, 141] on img "Search Form" at bounding box center [677, 141] width 11 height 24
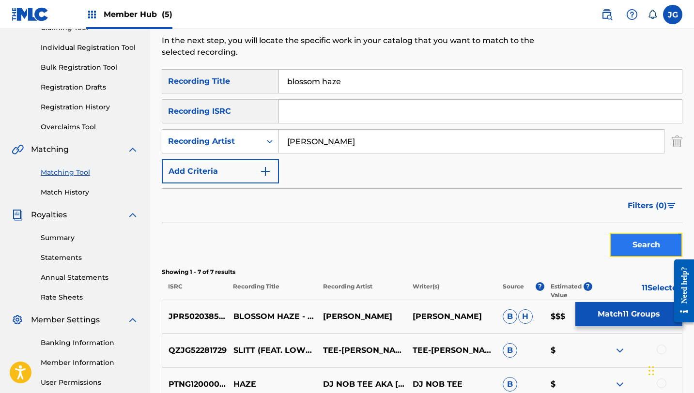
click at [641, 248] on button "Search" at bounding box center [646, 245] width 73 height 24
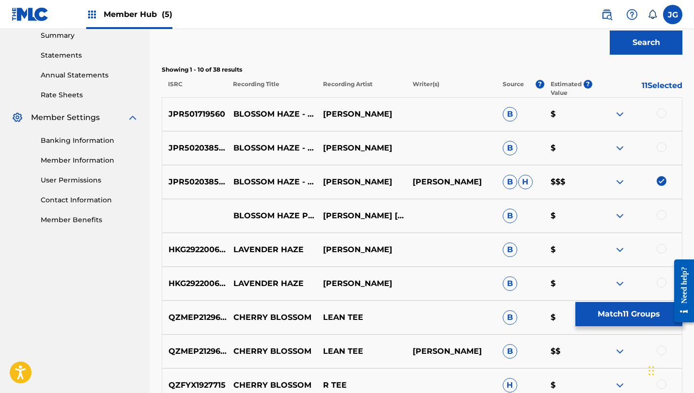
scroll to position [319, 0]
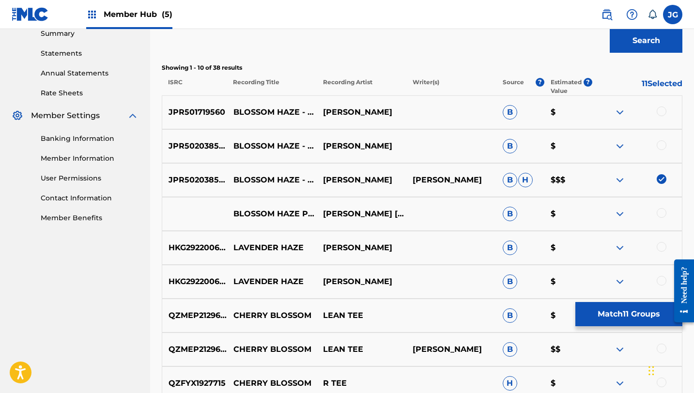
click at [662, 110] on div at bounding box center [661, 112] width 10 height 10
click at [662, 148] on div at bounding box center [661, 145] width 10 height 10
click at [661, 214] on div at bounding box center [661, 213] width 10 height 10
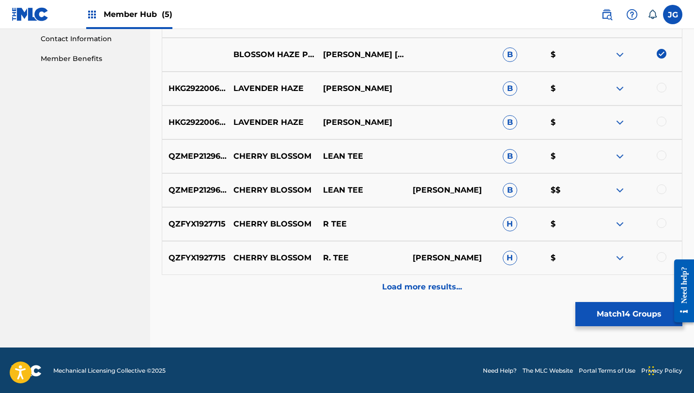
scroll to position [479, 0]
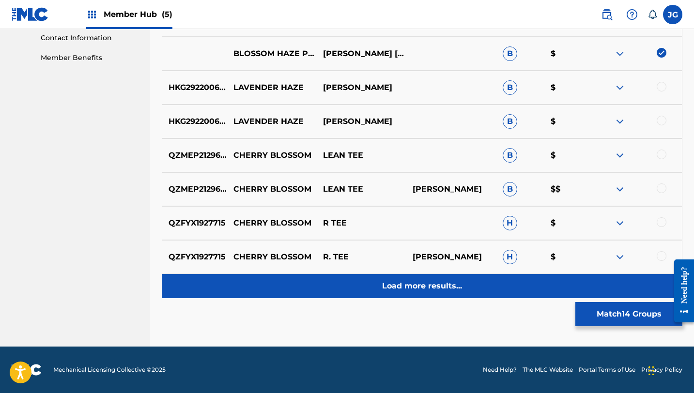
click at [429, 289] on p "Load more results..." at bounding box center [422, 286] width 80 height 12
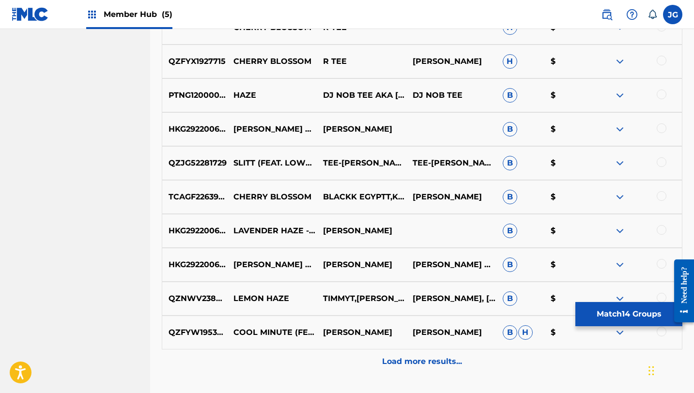
scroll to position [757, 0]
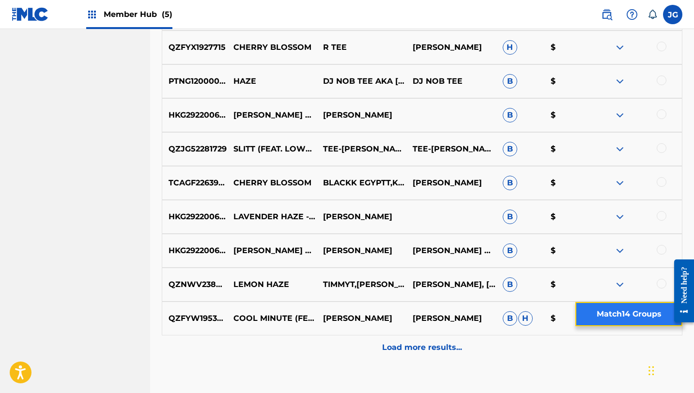
click at [621, 312] on button "Match 14 Groups" at bounding box center [628, 314] width 107 height 24
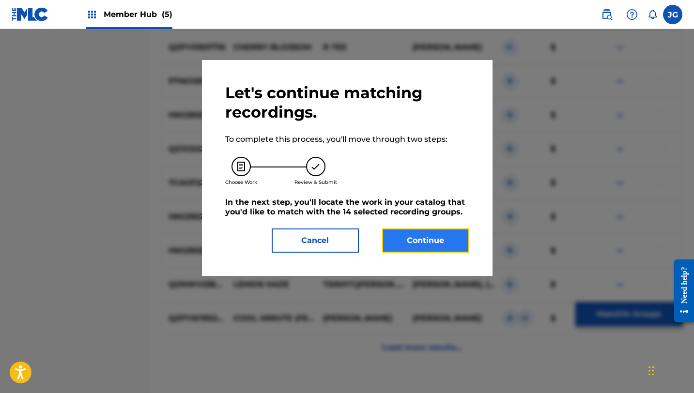
click at [411, 234] on button "Continue" at bounding box center [425, 241] width 87 height 24
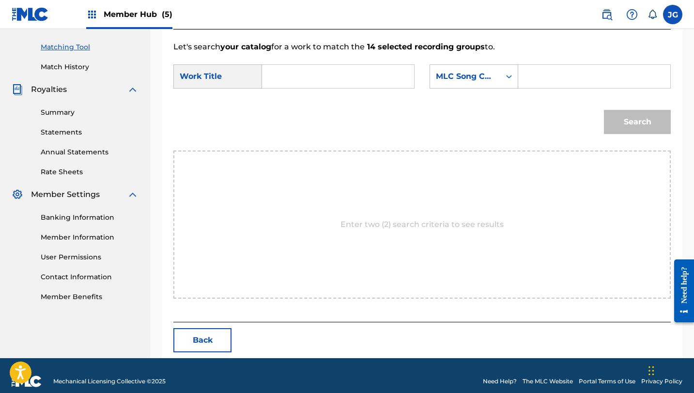
scroll to position [252, 0]
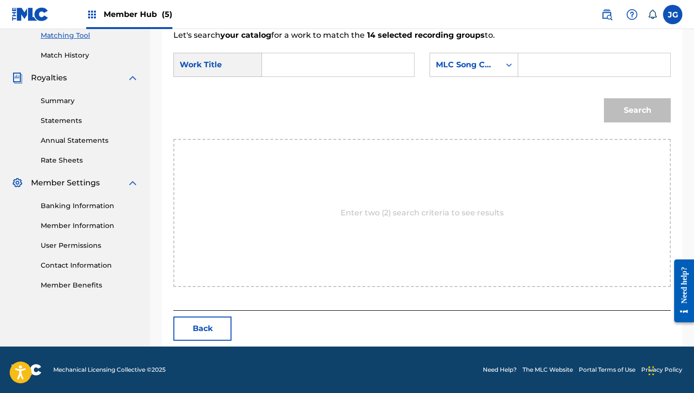
click at [371, 67] on input "Search Form" at bounding box center [338, 64] width 136 height 23
click at [293, 119] on span "som haze (press garden act 2)" at bounding box center [295, 115] width 34 height 67
type input "blossom haze (press garden act 2)"
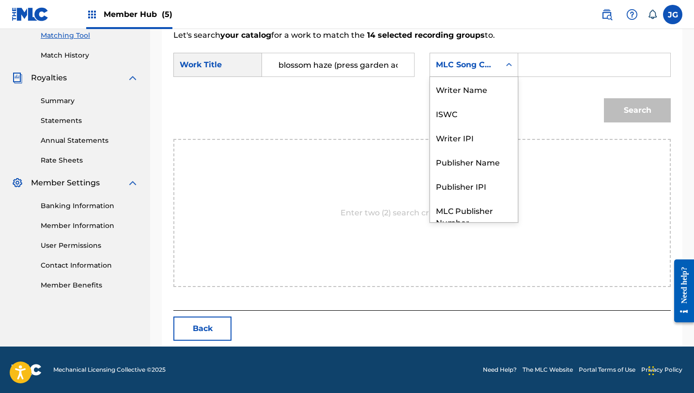
click at [485, 67] on div "MLC Song Code" at bounding box center [465, 65] width 59 height 12
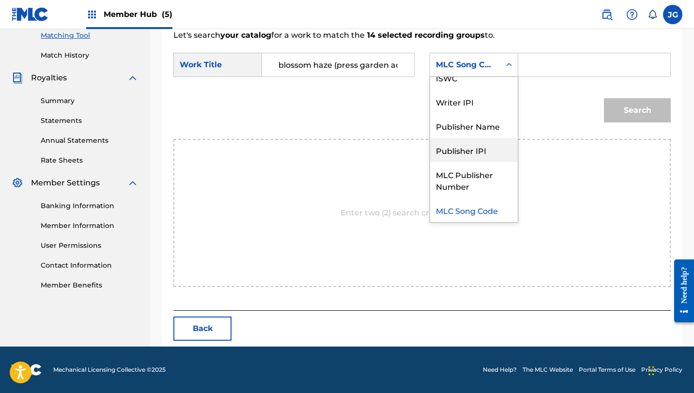
scroll to position [0, 0]
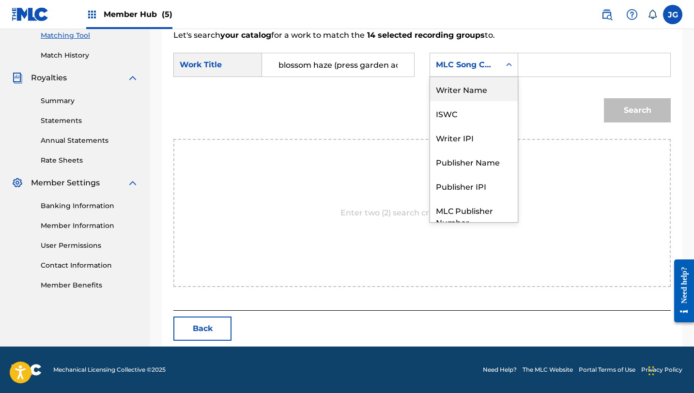
click at [479, 95] on div "Writer Name" at bounding box center [474, 89] width 88 height 24
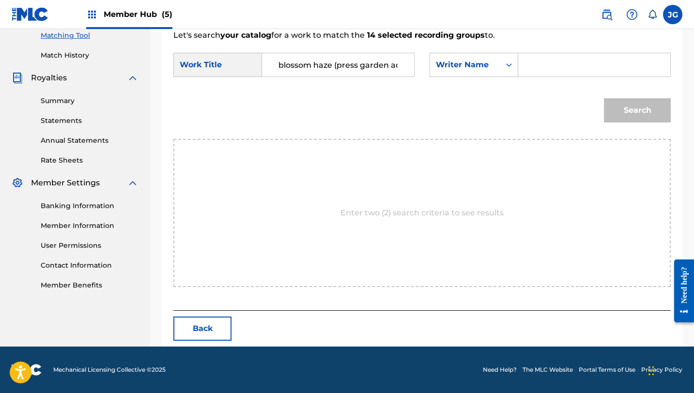
click at [541, 67] on input "Search Form" at bounding box center [594, 64] width 136 height 23
type input "[PERSON_NAME]"
click at [604, 98] on button "Search" at bounding box center [637, 110] width 67 height 24
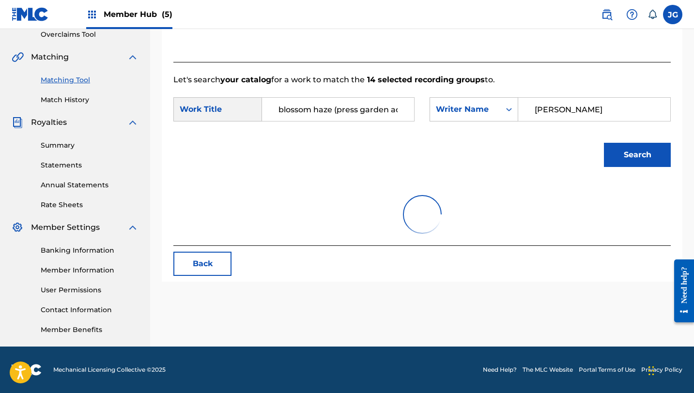
scroll to position [252, 0]
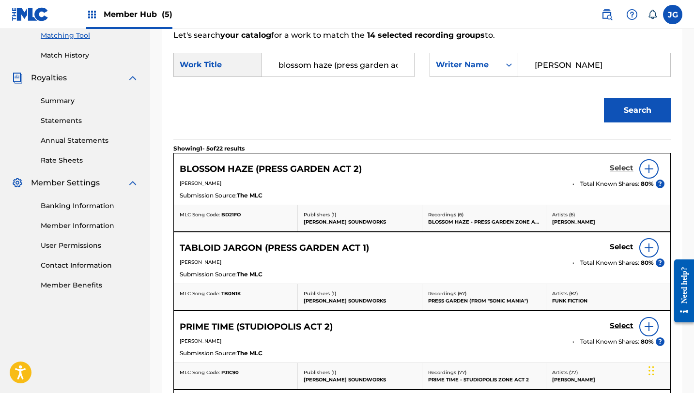
click at [624, 167] on h5 "Select" at bounding box center [622, 168] width 24 height 9
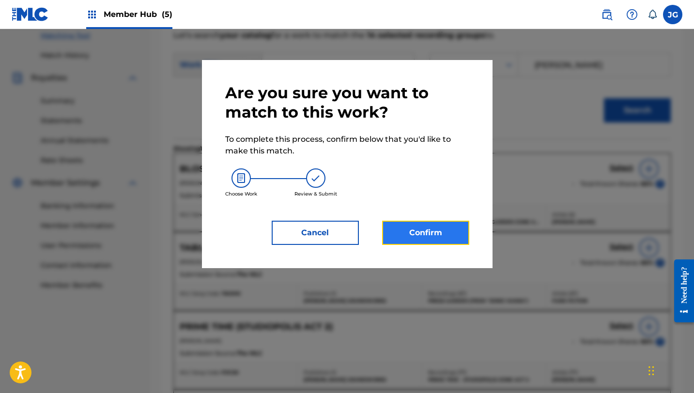
click at [461, 228] on button "Confirm" at bounding box center [425, 233] width 87 height 24
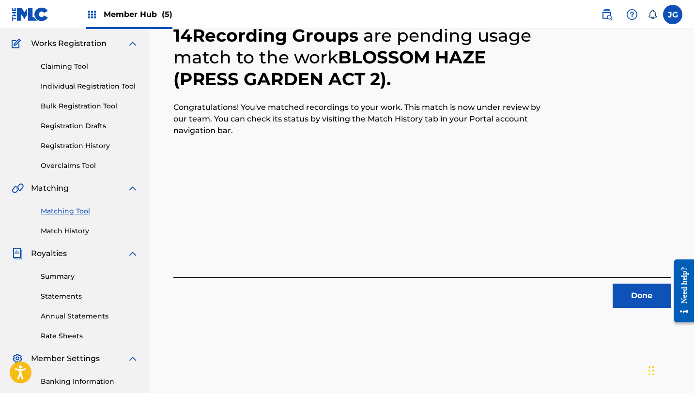
scroll to position [73, 0]
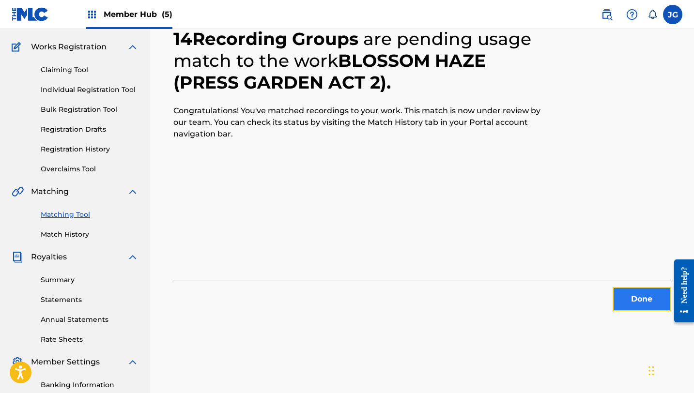
click at [632, 302] on button "Done" at bounding box center [641, 299] width 58 height 24
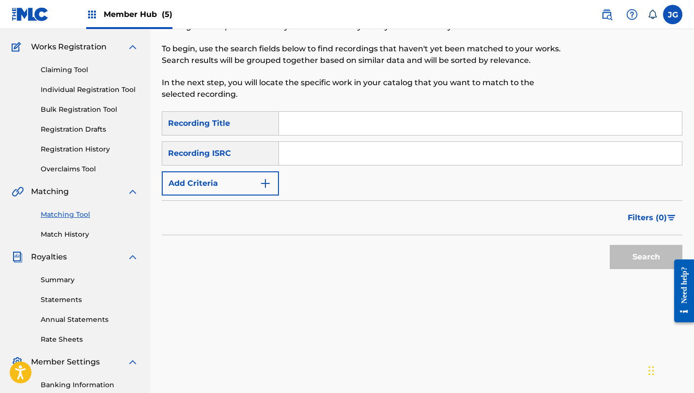
click at [508, 17] on nav "Member Hub (5) JG JG Johnny Gioeli collect4sa@gmail.com Notification Preference…" at bounding box center [347, 14] width 694 height 29
click at [305, 126] on input "Search Form" at bounding box center [480, 123] width 403 height 23
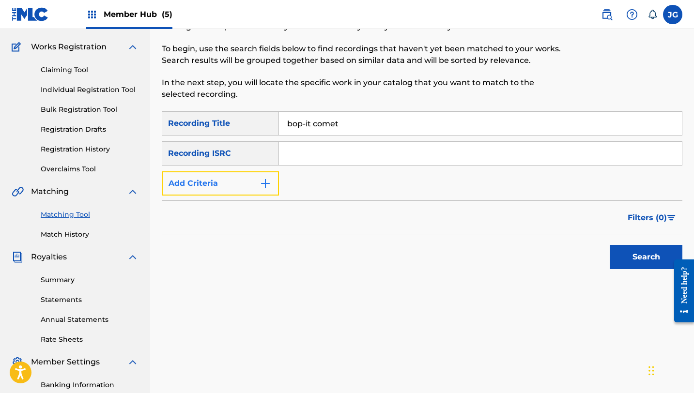
click at [214, 183] on button "Add Criteria" at bounding box center [220, 183] width 117 height 24
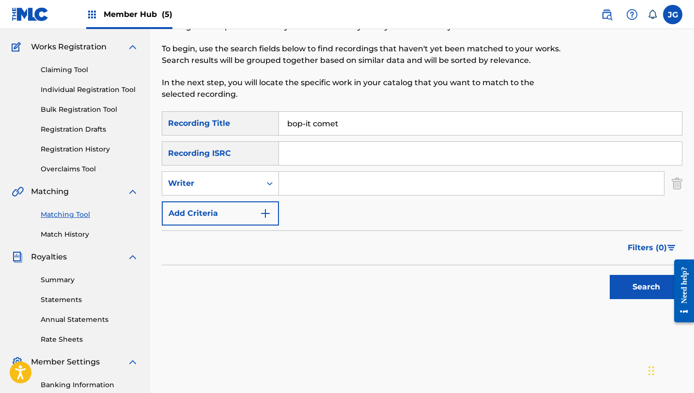
click at [299, 197] on div "SearchWithCriteriaff876db9-7982-4556-99c0-c0aa14767a99 Recording Title bop-it c…" at bounding box center [422, 168] width 520 height 114
click at [305, 125] on input "bop-it comet" at bounding box center [480, 123] width 403 height 23
type input "bop it comet"
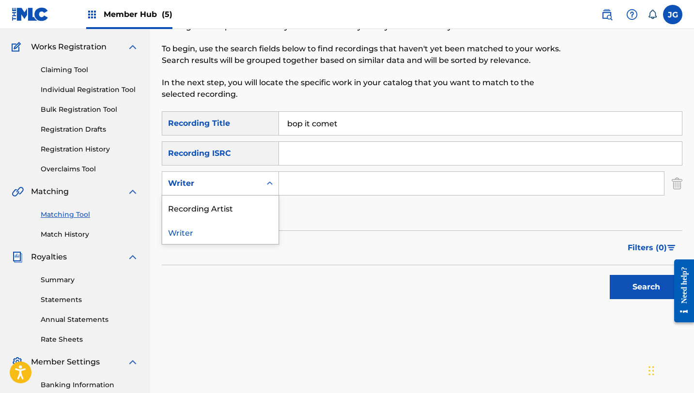
click at [238, 179] on div "Writer" at bounding box center [211, 184] width 87 height 12
click at [320, 187] on input "Search Form" at bounding box center [471, 183] width 385 height 23
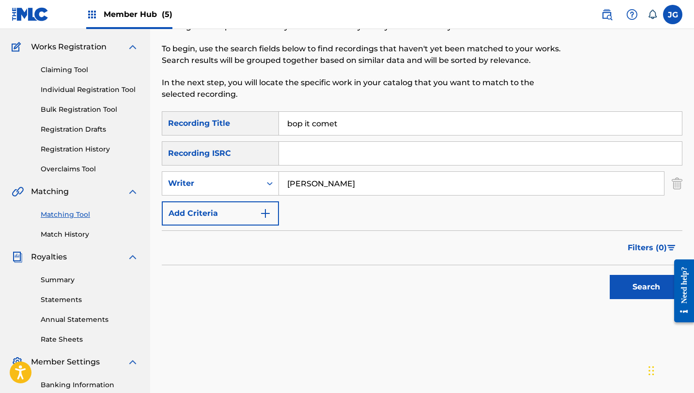
type input "[PERSON_NAME]"
click at [610, 275] on button "Search" at bounding box center [646, 287] width 73 height 24
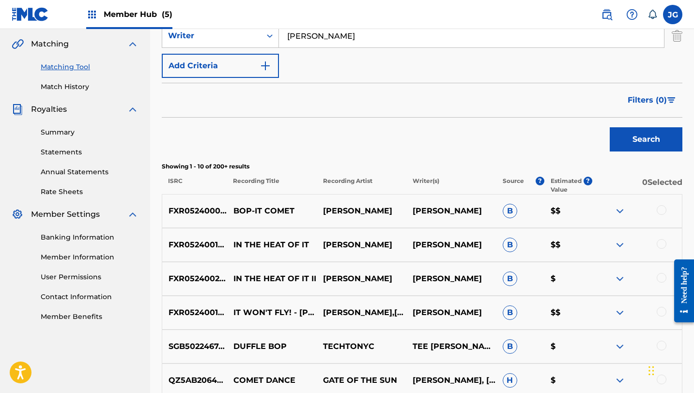
scroll to position [222, 0]
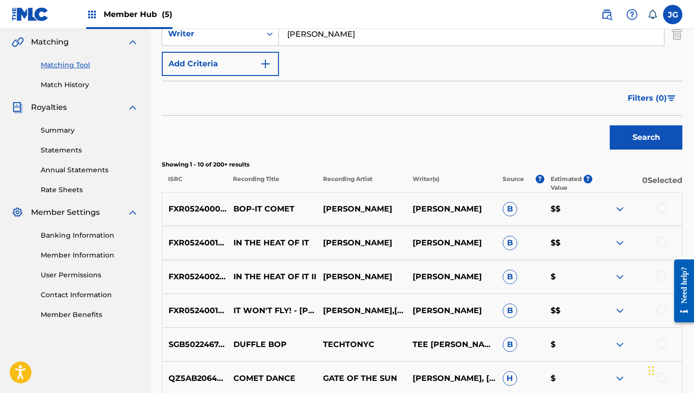
click at [661, 208] on div at bounding box center [661, 208] width 10 height 10
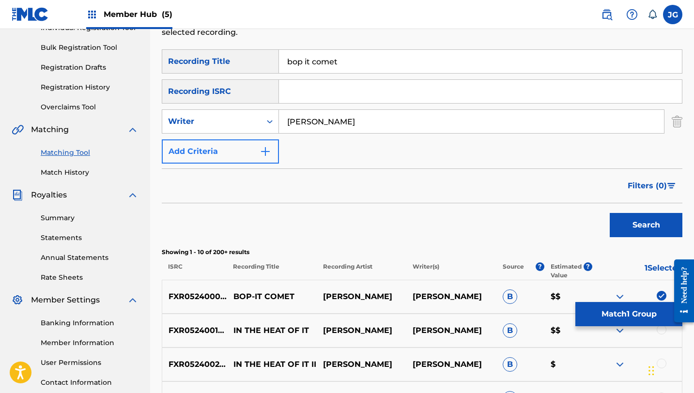
scroll to position [130, 0]
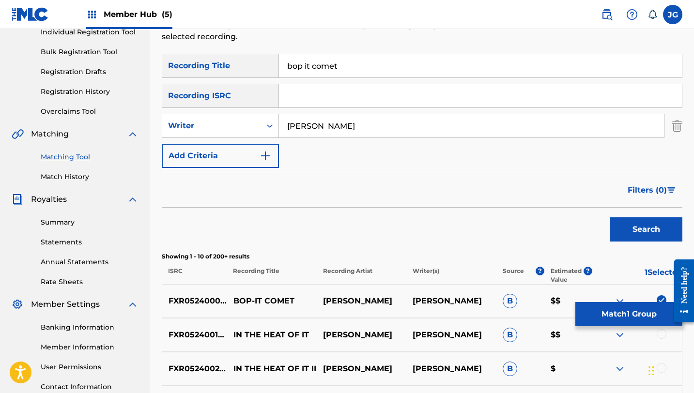
click at [214, 175] on div "Filters ( 0 )" at bounding box center [422, 190] width 520 height 35
click at [222, 160] on button "Add Criteria" at bounding box center [220, 156] width 117 height 24
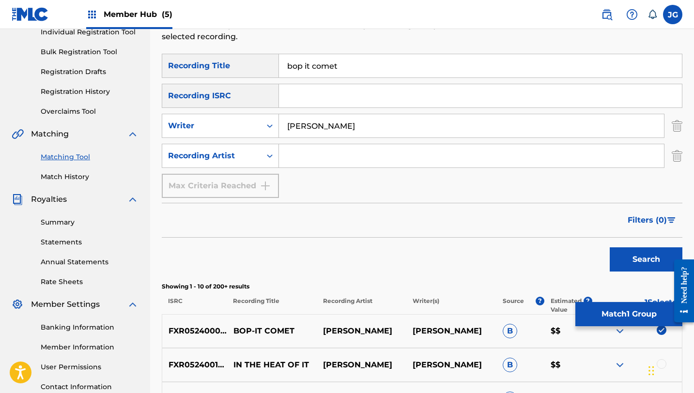
click at [321, 153] on input "Search Form" at bounding box center [471, 155] width 385 height 23
type input "[PERSON_NAME]"
click at [639, 251] on button "Search" at bounding box center [646, 259] width 73 height 24
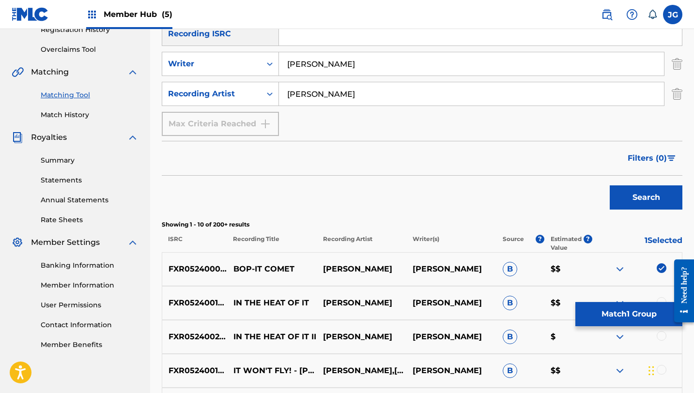
scroll to position [179, 0]
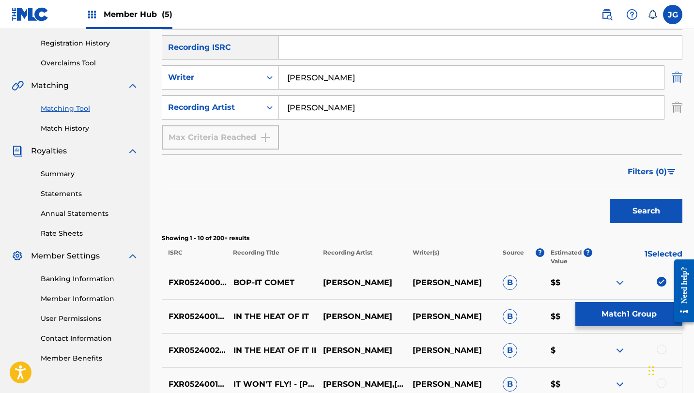
click at [676, 76] on img "Search Form" at bounding box center [677, 77] width 11 height 24
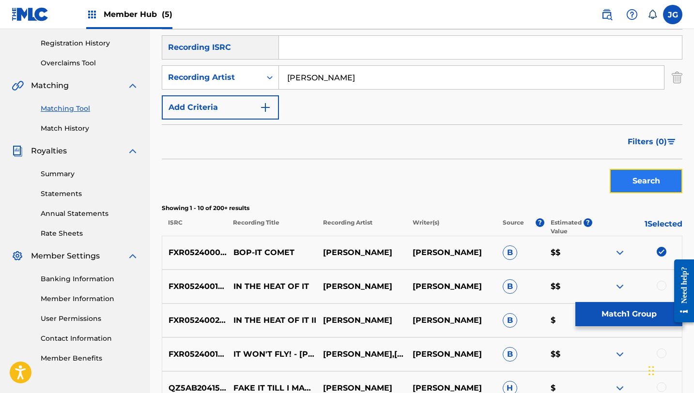
click at [634, 174] on button "Search" at bounding box center [646, 181] width 73 height 24
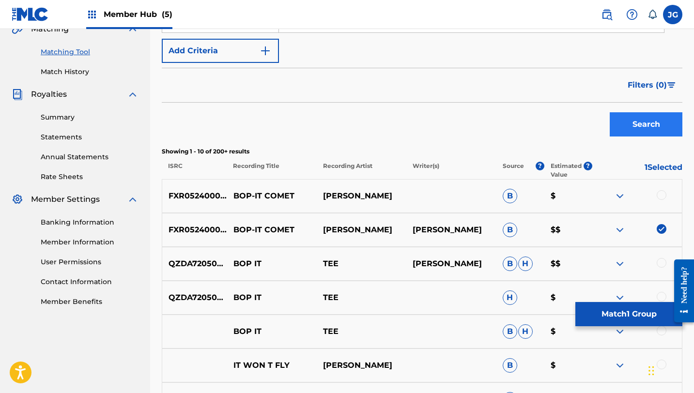
scroll to position [237, 0]
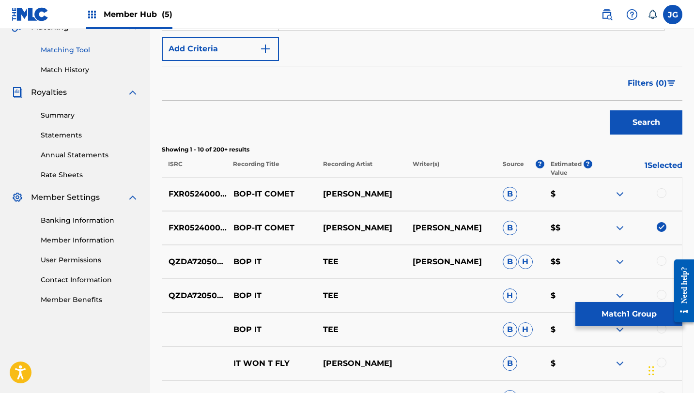
click at [661, 194] on div at bounding box center [661, 193] width 10 height 10
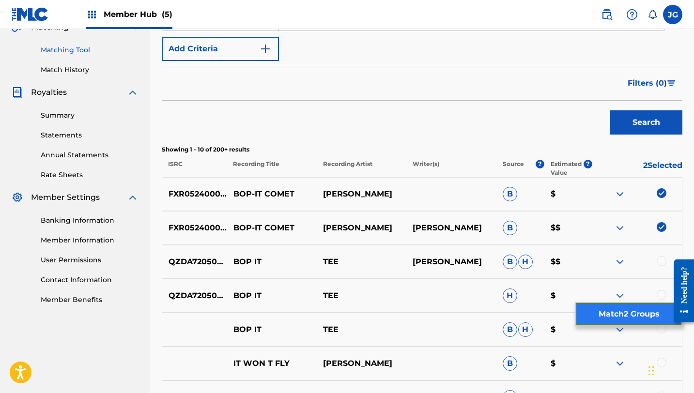
click at [610, 311] on button "Match 2 Groups" at bounding box center [628, 314] width 107 height 24
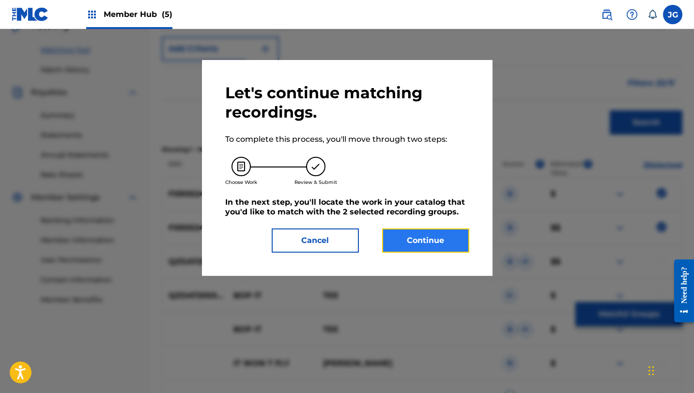
click at [412, 251] on button "Continue" at bounding box center [425, 241] width 87 height 24
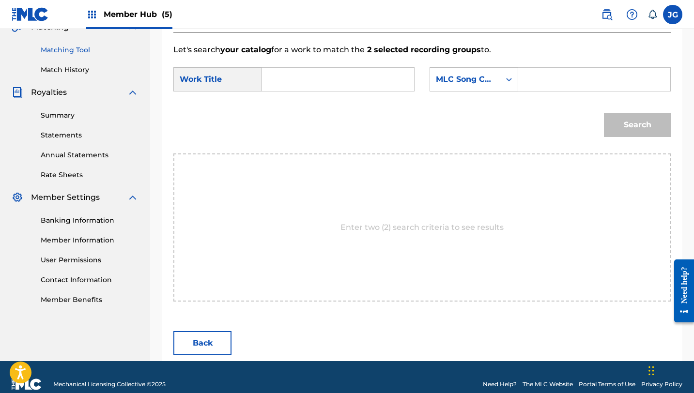
drag, startPoint x: 305, startPoint y: 40, endPoint x: 305, endPoint y: 48, distance: 7.7
click at [305, 42] on div "Let's search your catalog for a work to match the 2 selected recording groups t…" at bounding box center [421, 178] width 497 height 293
click at [300, 98] on form "SearchWithCriteria6ebe48e7-535d-4511-8000-72c671464e10 Work Title SearchWithCri…" at bounding box center [421, 105] width 497 height 98
click at [300, 86] on input "Search Form" at bounding box center [338, 79] width 136 height 23
click at [277, 117] on div "bop ‐ it comet" at bounding box center [278, 106] width 16 height 29
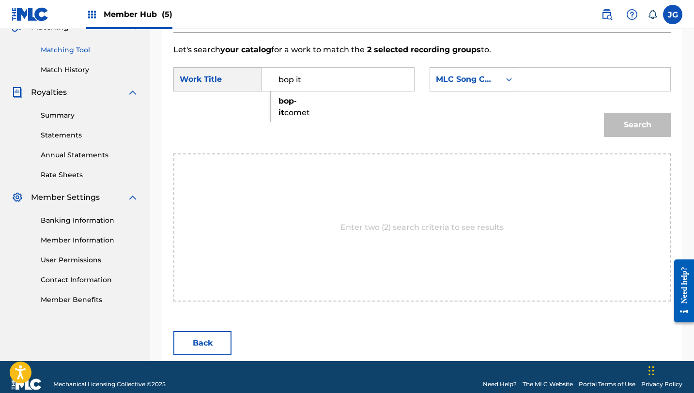
type input "bop‐it comet"
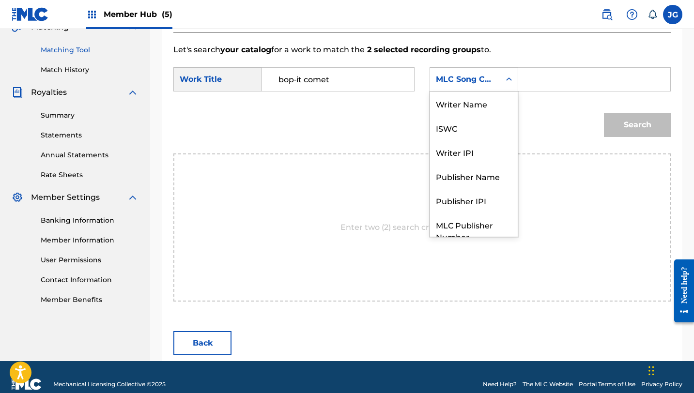
click at [489, 79] on div "MLC Song Code" at bounding box center [465, 80] width 59 height 12
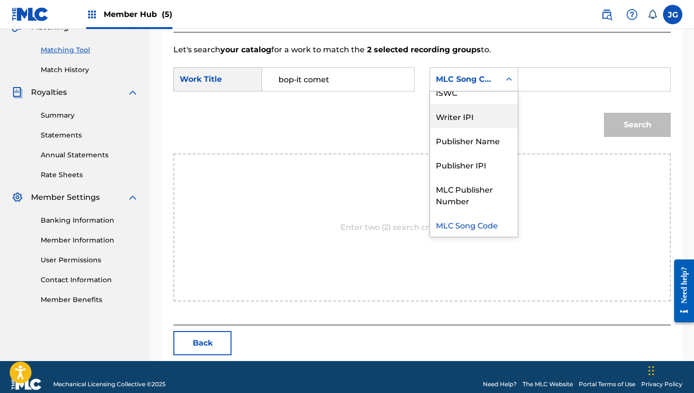
scroll to position [0, 0]
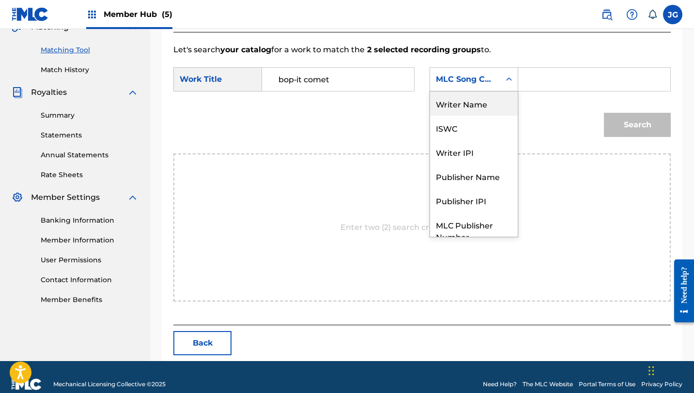
click at [472, 107] on div "Writer Name" at bounding box center [474, 104] width 88 height 24
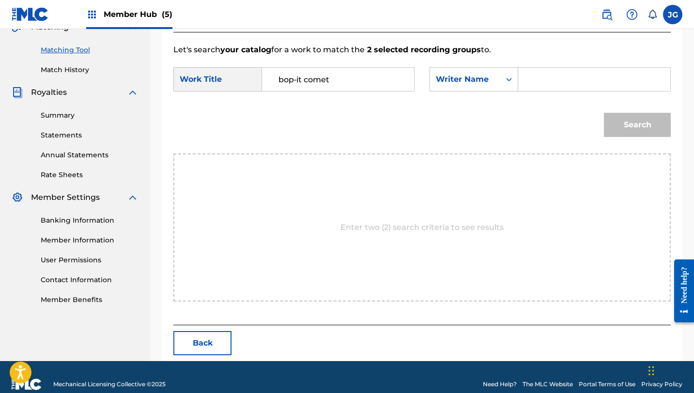
click at [545, 85] on input "Search Form" at bounding box center [594, 79] width 136 height 23
type input "[PERSON_NAME]"
click at [604, 113] on button "Search" at bounding box center [637, 125] width 67 height 24
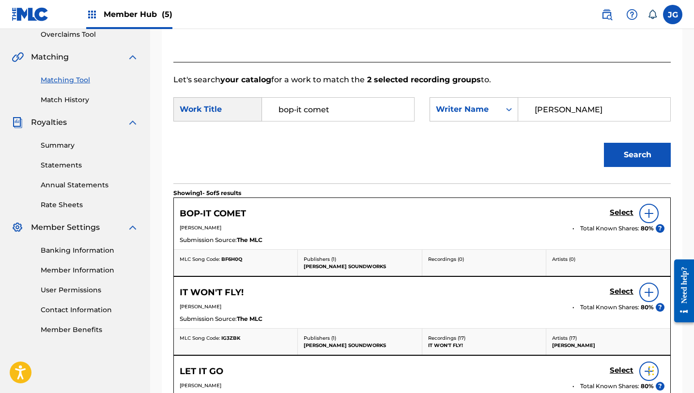
scroll to position [237, 0]
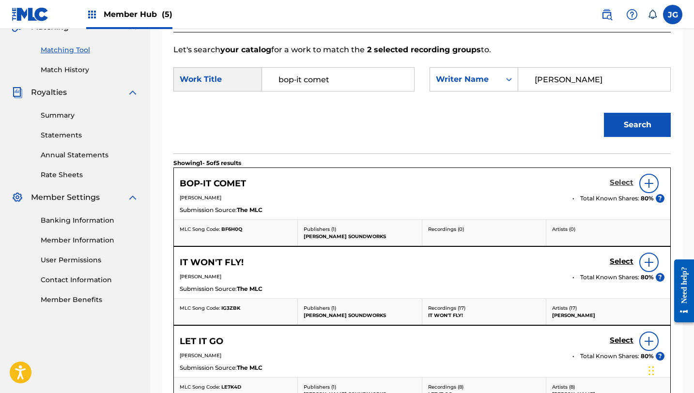
click at [621, 184] on h5 "Select" at bounding box center [622, 182] width 24 height 9
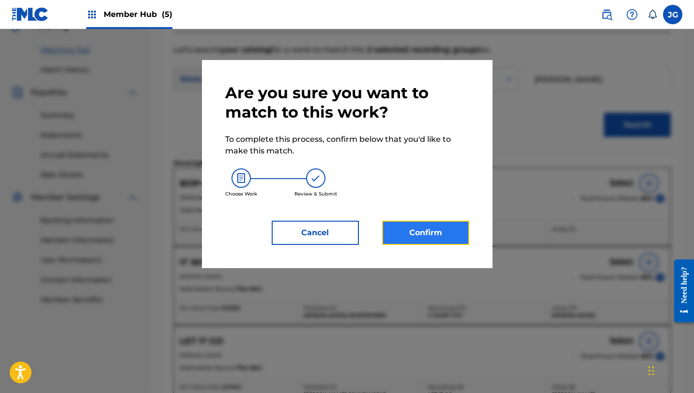
click at [440, 236] on button "Confirm" at bounding box center [425, 233] width 87 height 24
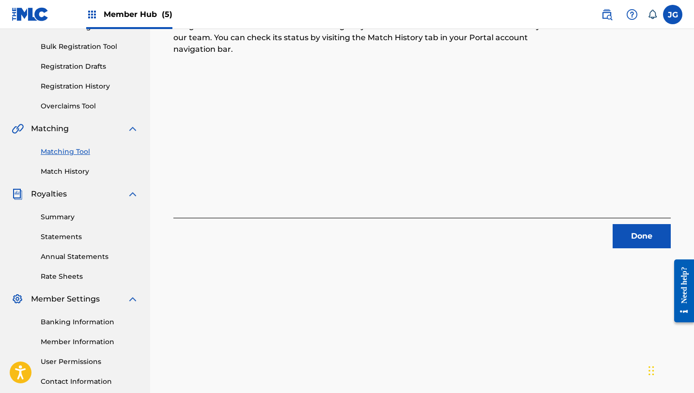
scroll to position [140, 0]
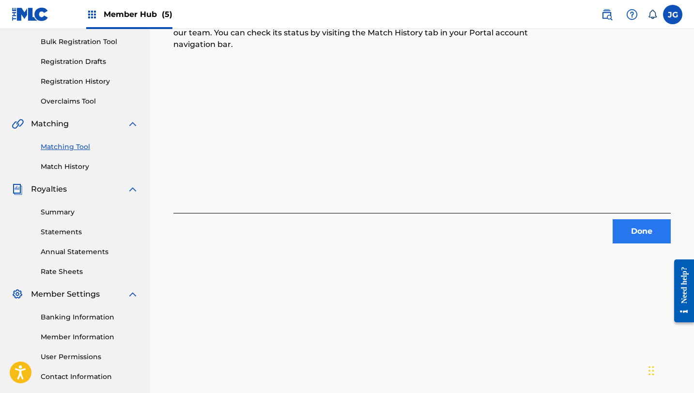
drag, startPoint x: 624, startPoint y: 249, endPoint x: 625, endPoint y: 243, distance: 6.9
click at [624, 248] on div "2 Recording Groups are pending usage match to the work BOP‐IT COMET . Congratul…" at bounding box center [422, 163] width 544 height 501
click at [625, 241] on button "Done" at bounding box center [641, 231] width 58 height 24
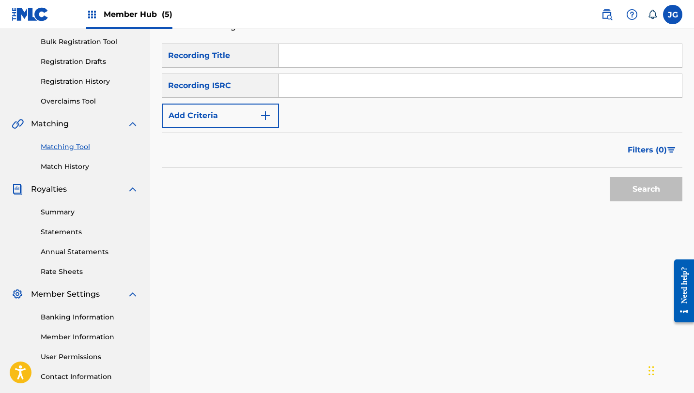
click at [426, 62] on input "Search Form" at bounding box center [480, 55] width 403 height 23
click at [610, 177] on button "Search" at bounding box center [646, 189] width 73 height 24
click at [355, 62] on input "buil to ru;e" at bounding box center [480, 55] width 403 height 23
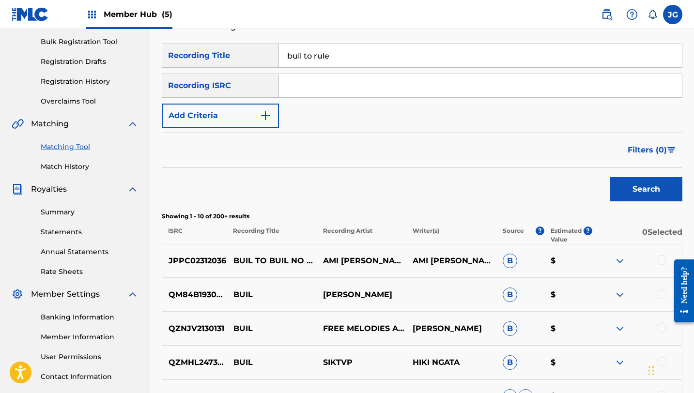
click at [610, 177] on button "Search" at bounding box center [646, 189] width 73 height 24
click at [305, 53] on input "buil to rule" at bounding box center [480, 55] width 403 height 23
click at [304, 52] on input "buil to rule" at bounding box center [480, 55] width 403 height 23
type input "built to rule"
click at [610, 177] on button "Search" at bounding box center [646, 189] width 73 height 24
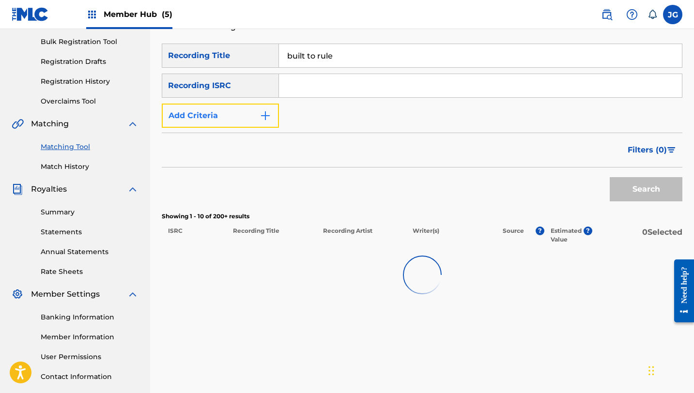
click at [226, 110] on button "Add Criteria" at bounding box center [220, 116] width 117 height 24
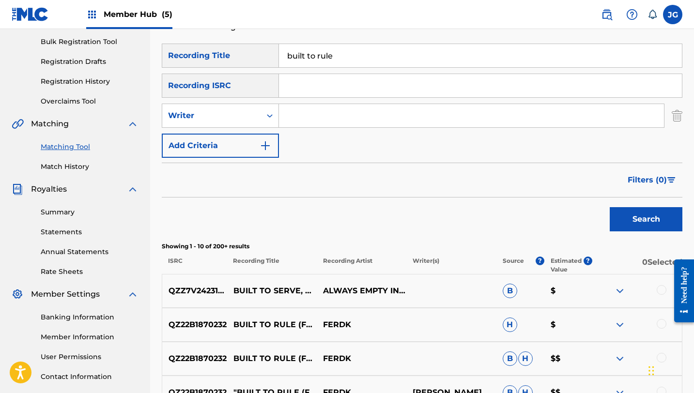
click at [303, 119] on input "Search Form" at bounding box center [471, 115] width 385 height 23
click at [323, 147] on div "SearchWithCriteriaff876db9-7982-4556-99c0-c0aa14767a99 Recording Title built to…" at bounding box center [422, 101] width 520 height 114
click at [324, 112] on input "Search Form" at bounding box center [471, 115] width 385 height 23
type input "[PERSON_NAME]"
click at [628, 214] on button "Search" at bounding box center [646, 219] width 73 height 24
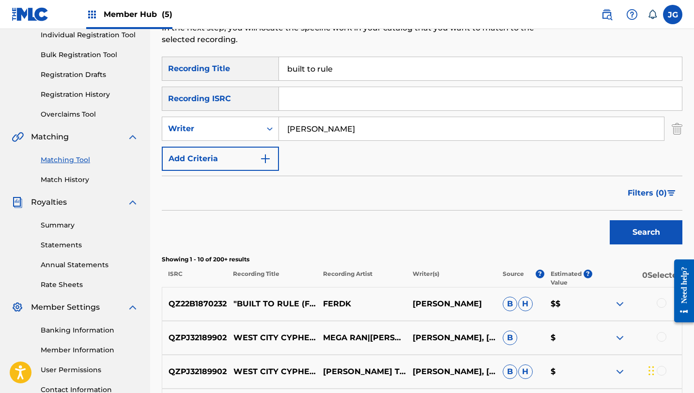
scroll to position [119, 0]
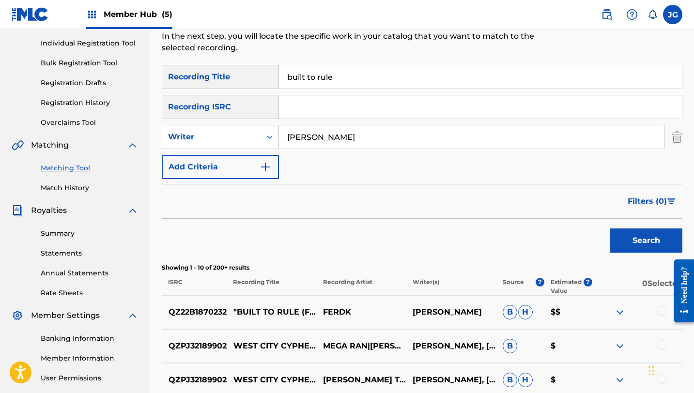
drag, startPoint x: 338, startPoint y: 79, endPoint x: 273, endPoint y: 81, distance: 65.9
click at [274, 82] on div "SearchWithCriteriaff876db9-7982-4556-99c0-c0aa14767a99 Recording Title built to…" at bounding box center [422, 77] width 520 height 24
drag, startPoint x: 288, startPoint y: 77, endPoint x: 350, endPoint y: 79, distance: 62.0
click at [350, 80] on input "built to rule" at bounding box center [480, 76] width 403 height 23
click at [662, 314] on div at bounding box center [661, 311] width 10 height 10
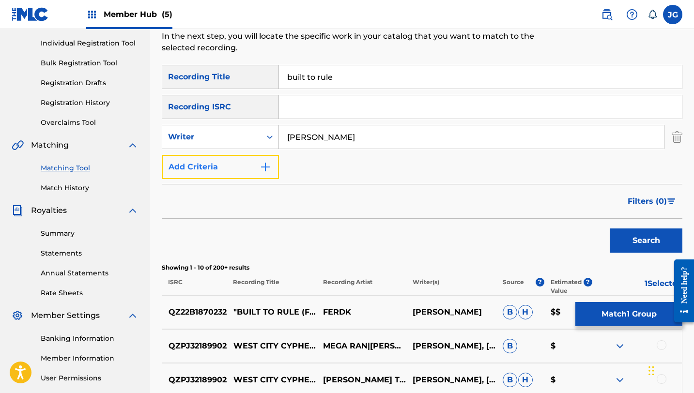
click at [226, 171] on button "Add Criteria" at bounding box center [220, 167] width 117 height 24
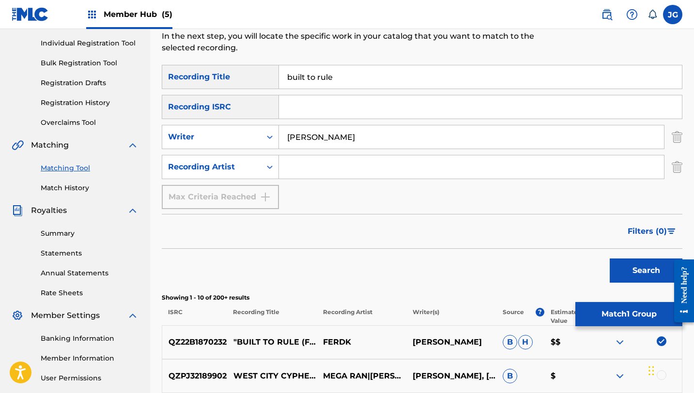
click at [320, 180] on div "SearchWithCriteriaff876db9-7982-4556-99c0-c0aa14767a99 Recording Title built to…" at bounding box center [422, 137] width 520 height 144
click at [320, 168] on input "Search Form" at bounding box center [471, 166] width 385 height 23
type input "[PERSON_NAME]"
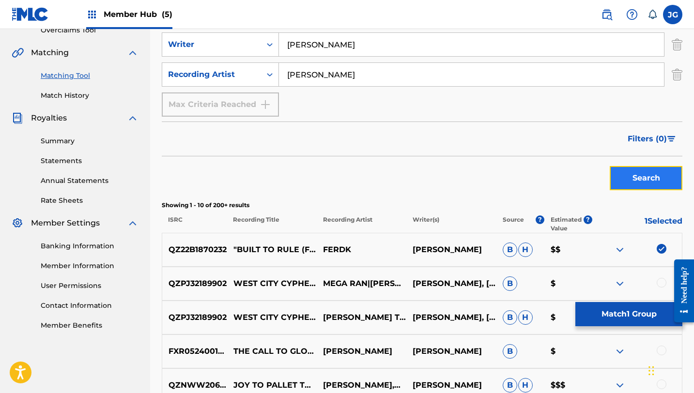
click at [647, 182] on button "Search" at bounding box center [646, 178] width 73 height 24
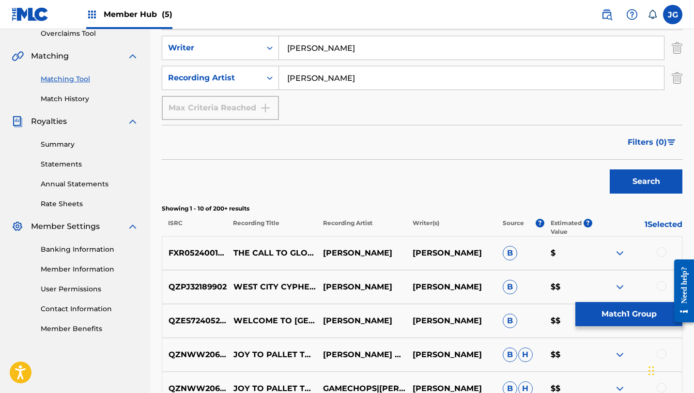
scroll to position [212, 0]
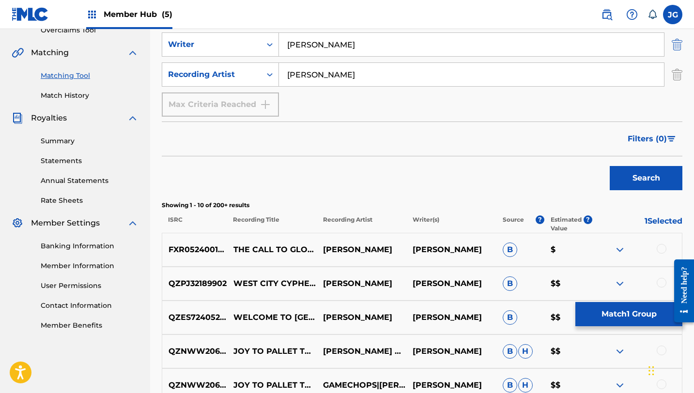
click at [678, 48] on img "Search Form" at bounding box center [677, 44] width 11 height 24
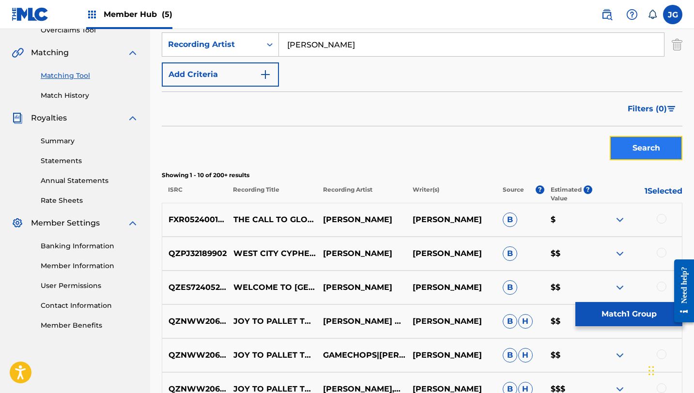
click at [633, 140] on button "Search" at bounding box center [646, 148] width 73 height 24
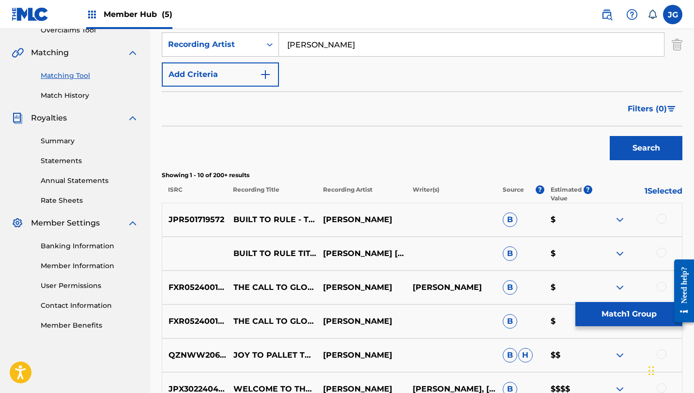
click at [661, 217] on div at bounding box center [661, 219] width 10 height 10
click at [663, 254] on div at bounding box center [661, 253] width 10 height 10
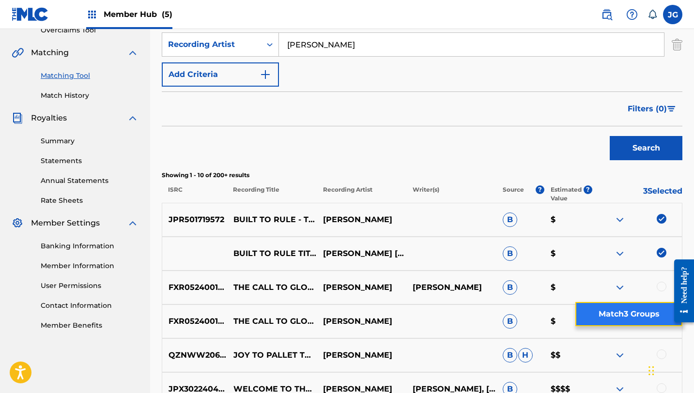
click at [616, 313] on button "Match 3 Groups" at bounding box center [628, 314] width 107 height 24
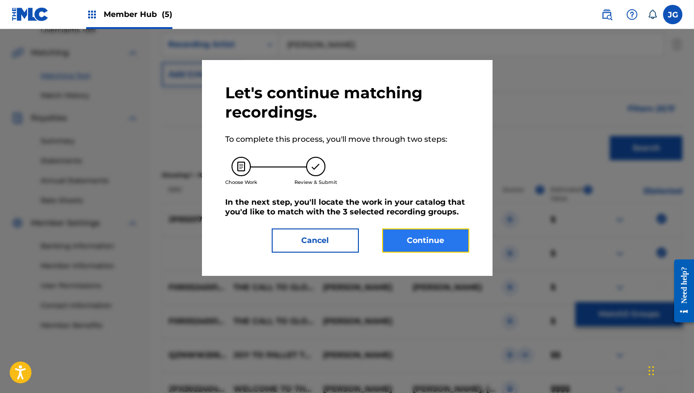
click at [430, 249] on button "Continue" at bounding box center [425, 241] width 87 height 24
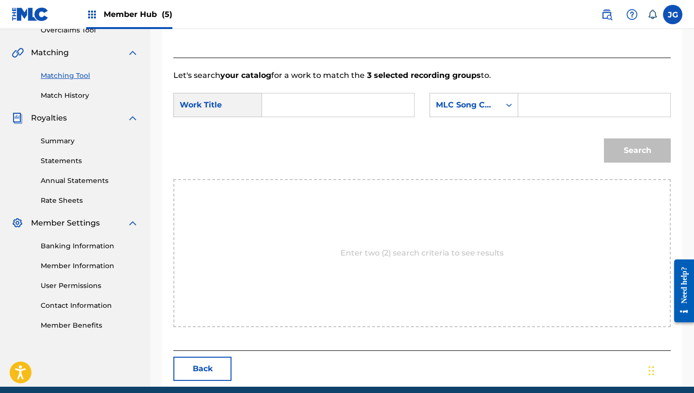
click at [340, 114] on input "Search Form" at bounding box center [338, 104] width 136 height 23
click at [294, 163] on span "to rule (titanic monarch act 1)" at bounding box center [296, 155] width 36 height 67
type input "built to rule (titanic monarch act 1)"
click at [472, 111] on div "MLC Song Code" at bounding box center [465, 105] width 70 height 18
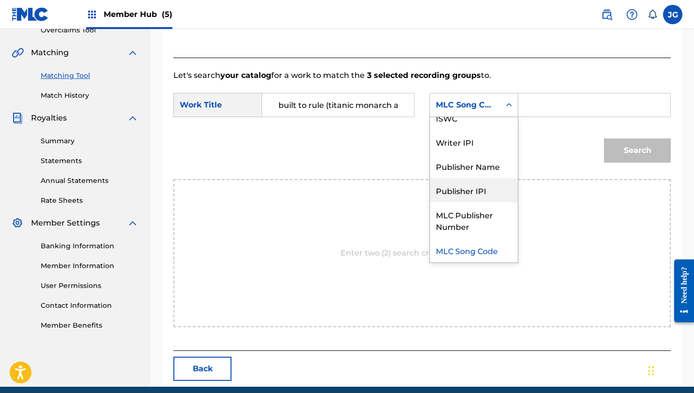
scroll to position [0, 0]
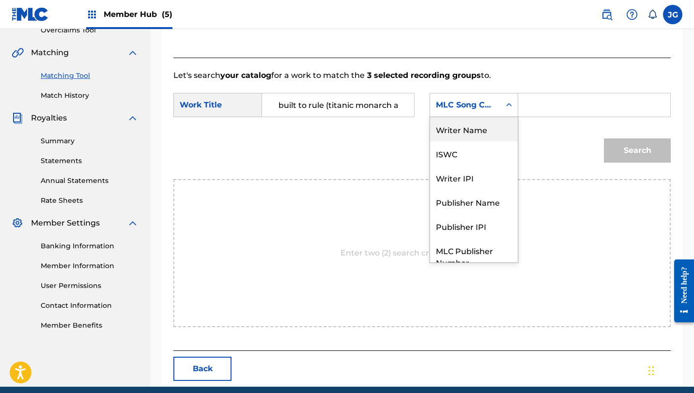
click at [472, 137] on div "Writer Name" at bounding box center [474, 129] width 88 height 24
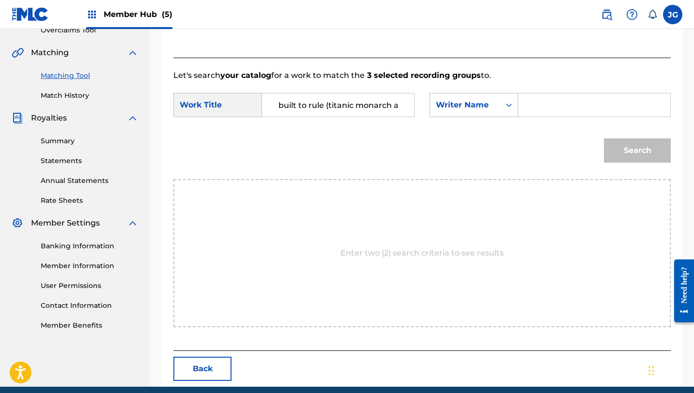
click at [539, 109] on input "Search Form" at bounding box center [594, 104] width 136 height 23
type input "[PERSON_NAME]"
click at [604, 138] on button "Search" at bounding box center [637, 150] width 67 height 24
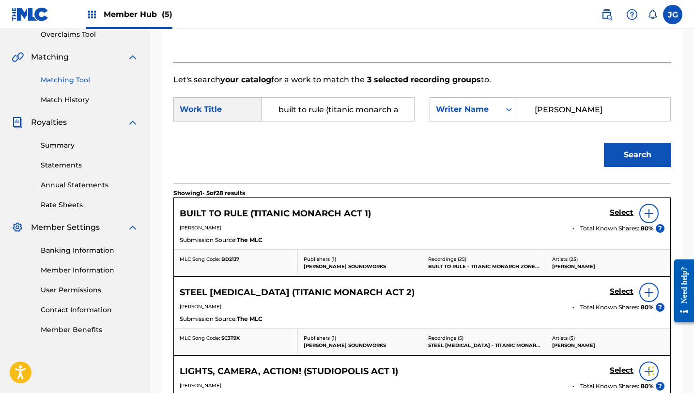
scroll to position [212, 0]
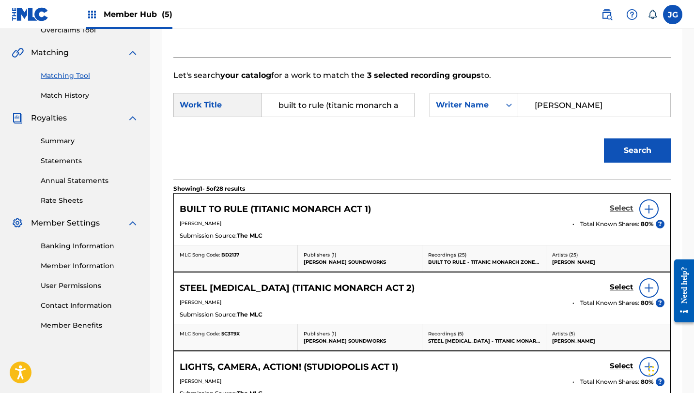
click at [613, 209] on h5 "Select" at bounding box center [622, 208] width 24 height 9
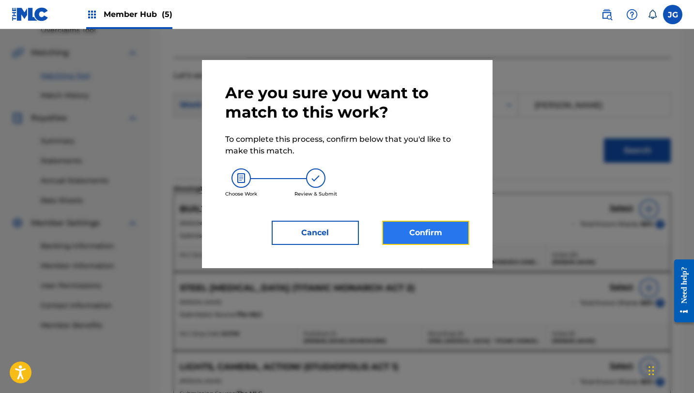
click at [397, 230] on button "Confirm" at bounding box center [425, 233] width 87 height 24
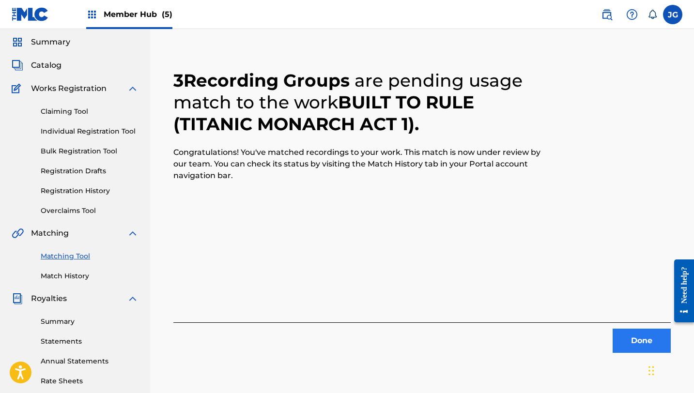
scroll to position [36, 0]
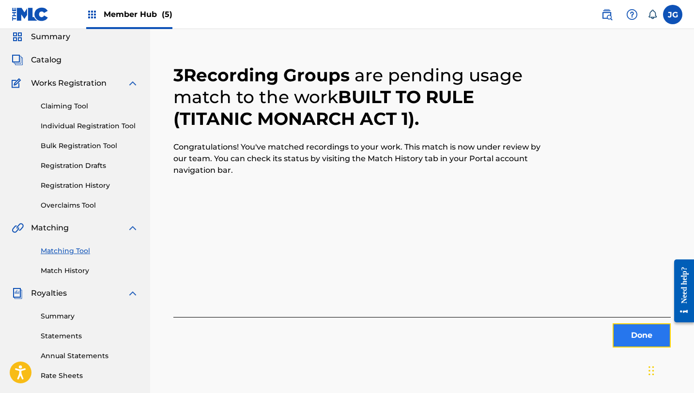
click at [623, 336] on button "Done" at bounding box center [641, 335] width 58 height 24
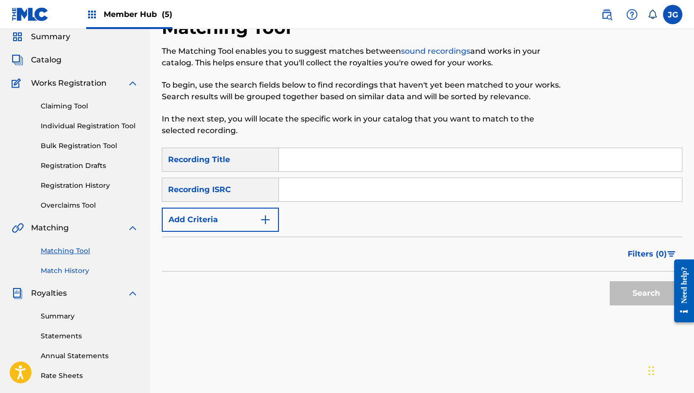
click at [60, 269] on link "Match History" at bounding box center [90, 271] width 98 height 10
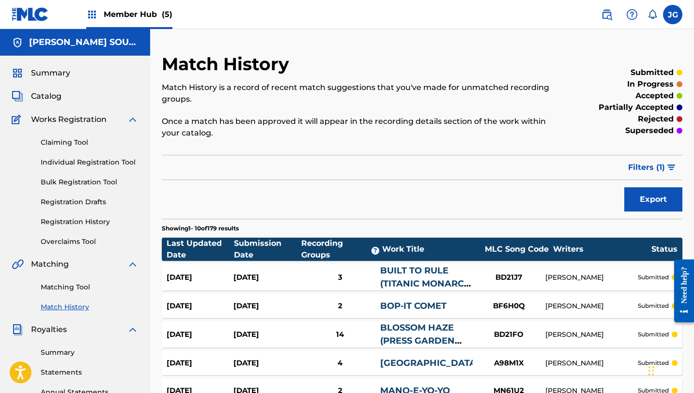
click at [46, 64] on div "Summary Catalog Works Registration Claiming Tool Individual Registration Tool B…" at bounding box center [75, 305] width 150 height 498
click at [42, 101] on span "Catalog" at bounding box center [46, 97] width 31 height 12
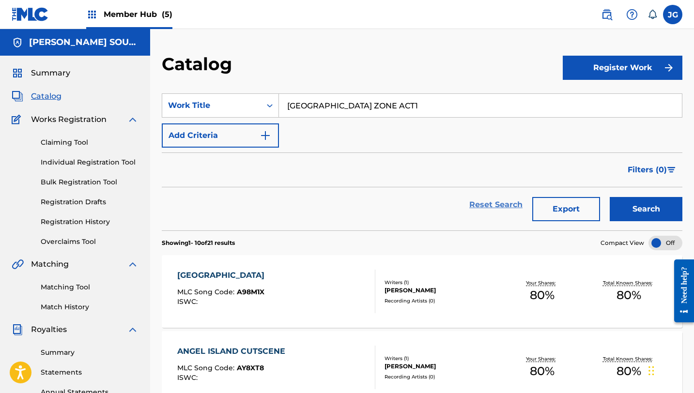
click at [506, 207] on link "Reset Search" at bounding box center [495, 204] width 63 height 21
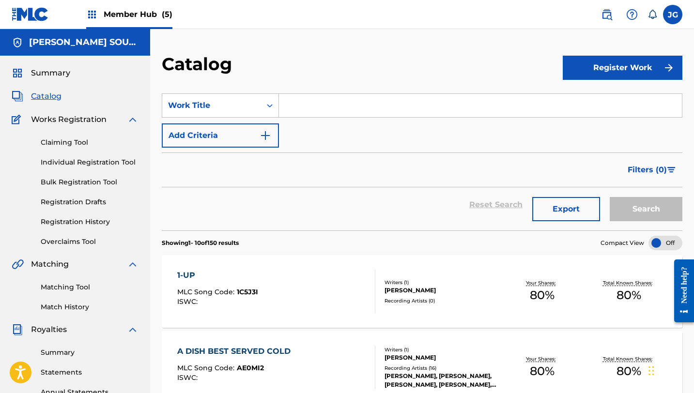
click at [143, 29] on div "[PERSON_NAME] SOUNDWORKS" at bounding box center [75, 42] width 150 height 27
click at [149, 16] on span "Member Hub (5)" at bounding box center [138, 14] width 69 height 11
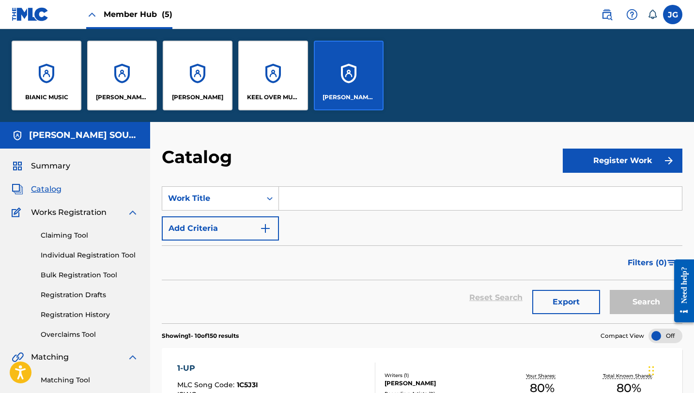
click at [321, 45] on div "[PERSON_NAME] SOUNDWORKS" at bounding box center [349, 76] width 70 height 70
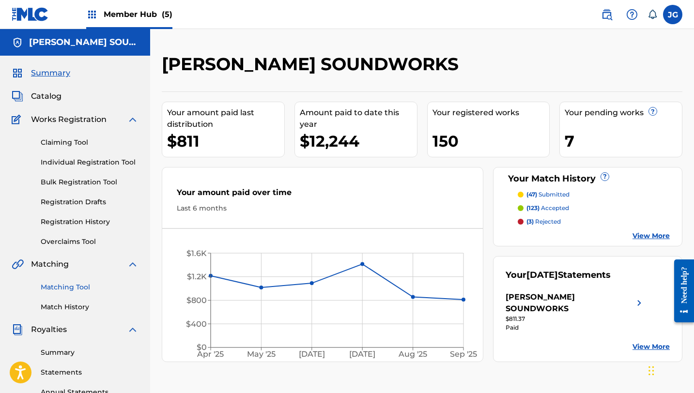
click at [60, 291] on link "Matching Tool" at bounding box center [90, 287] width 98 height 10
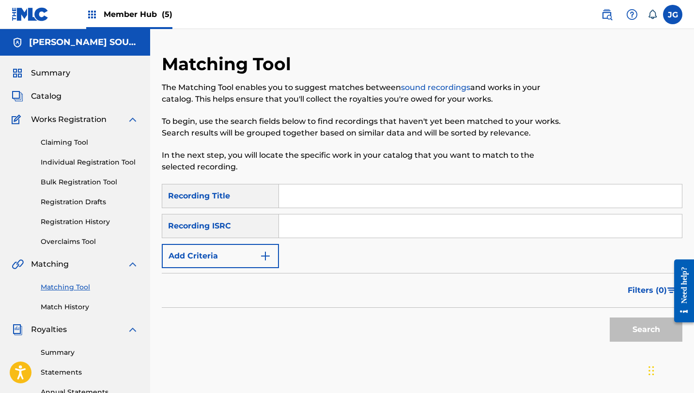
click at [312, 193] on input "Search Form" at bounding box center [480, 195] width 403 height 23
type input "COMFORT ZONE"
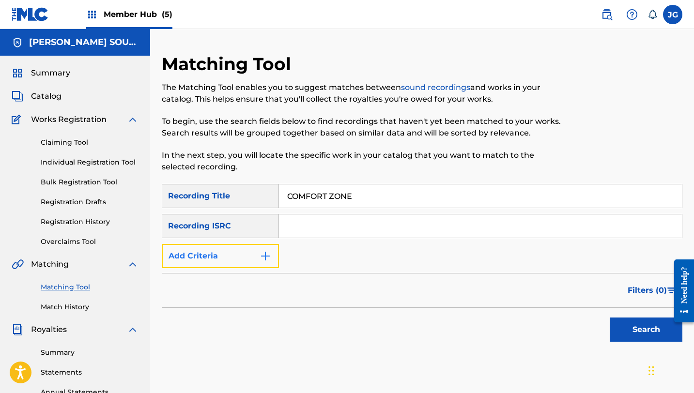
click at [238, 247] on button "Add Criteria" at bounding box center [220, 256] width 117 height 24
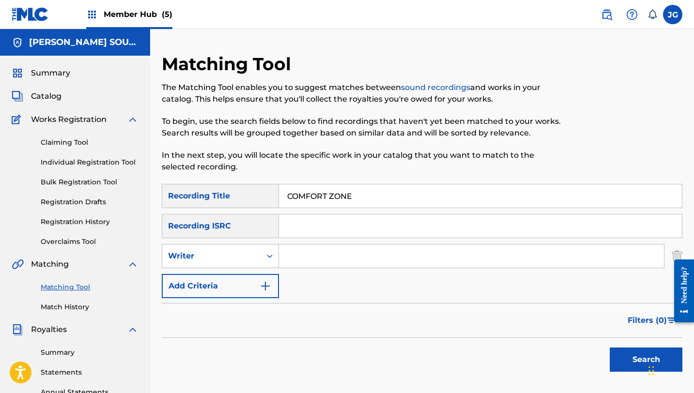
click at [344, 254] on input "Search Form" at bounding box center [471, 255] width 385 height 23
type input "[PERSON_NAME]"
click at [622, 359] on button "Search" at bounding box center [646, 360] width 73 height 24
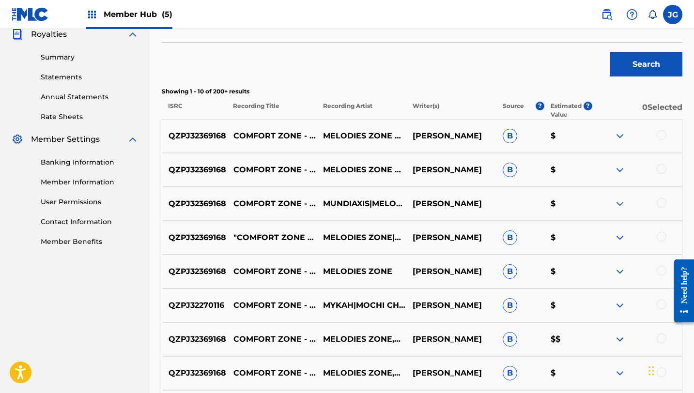
scroll to position [318, 0]
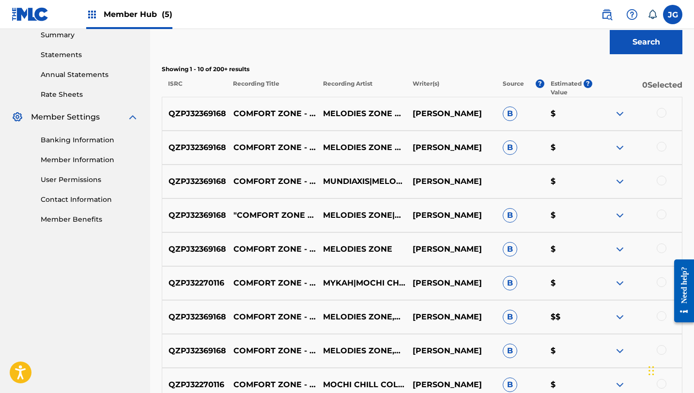
click at [659, 114] on div at bounding box center [661, 113] width 10 height 10
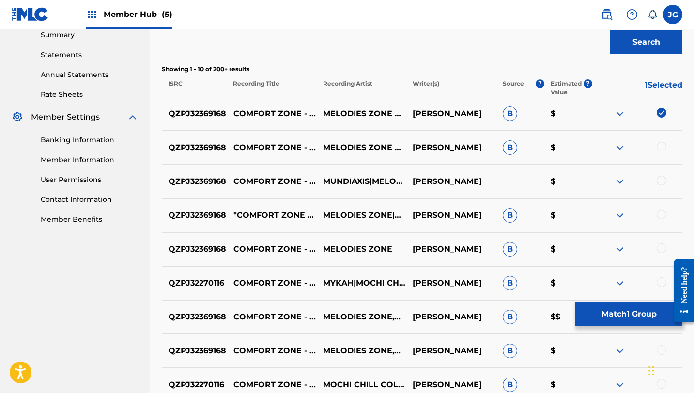
click at [659, 148] on div at bounding box center [661, 147] width 10 height 10
click at [662, 179] on div at bounding box center [661, 181] width 10 height 10
click at [664, 212] on div at bounding box center [661, 215] width 10 height 10
click at [660, 249] on div at bounding box center [661, 249] width 10 height 10
click at [662, 282] on div at bounding box center [661, 282] width 10 height 10
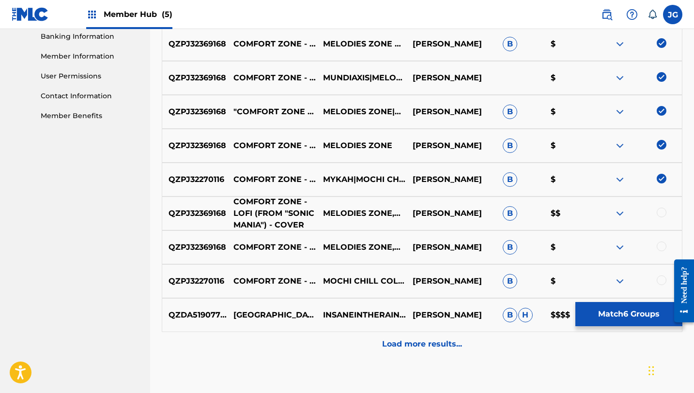
scroll to position [424, 0]
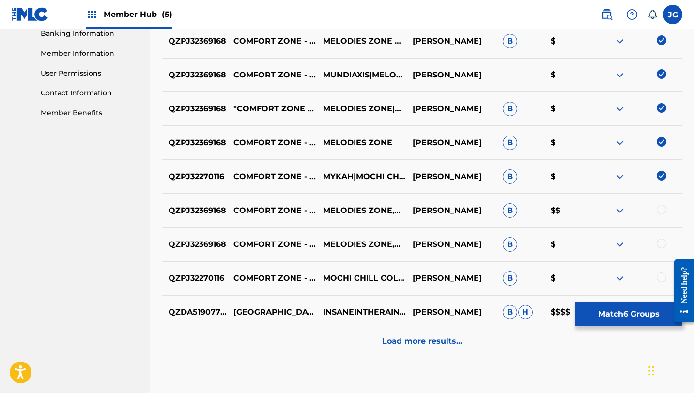
click at [661, 210] on div at bounding box center [661, 210] width 10 height 10
click at [657, 245] on div at bounding box center [661, 244] width 10 height 10
click at [663, 277] on div at bounding box center [661, 278] width 10 height 10
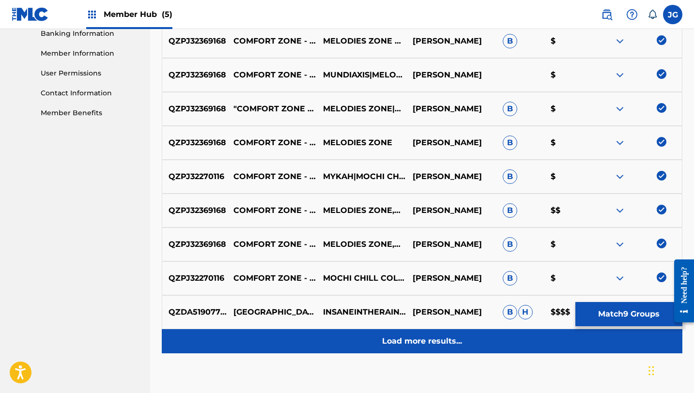
click at [416, 337] on p "Load more results..." at bounding box center [422, 342] width 80 height 12
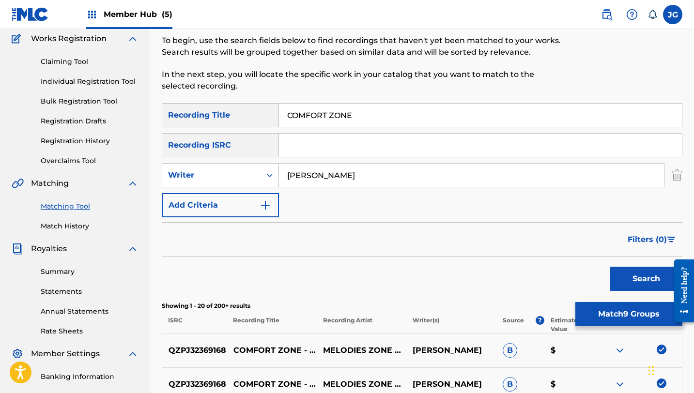
scroll to position [80, 0]
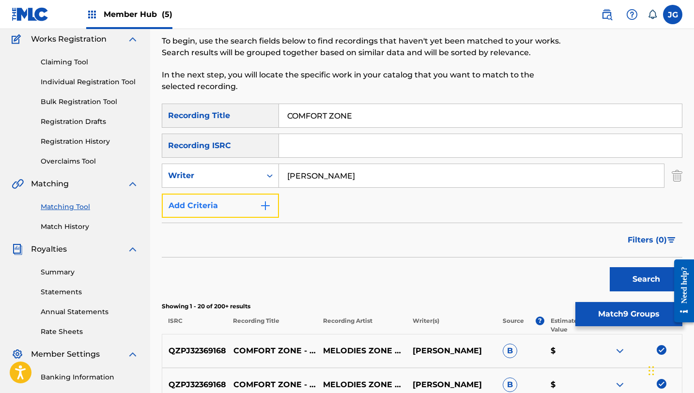
click at [234, 204] on button "Add Criteria" at bounding box center [220, 206] width 117 height 24
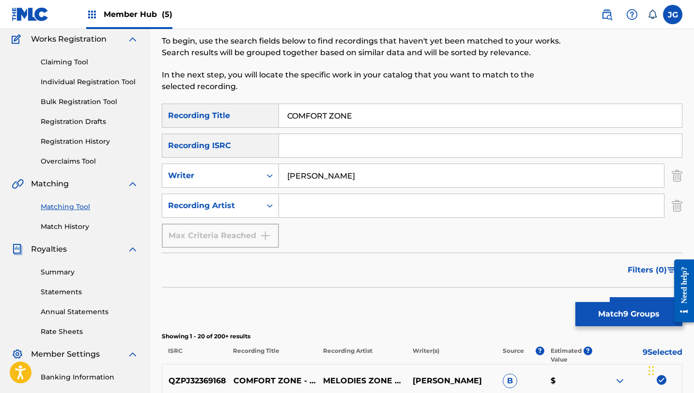
click at [345, 208] on input "Search Form" at bounding box center [471, 205] width 385 height 23
type input "[PERSON_NAME]"
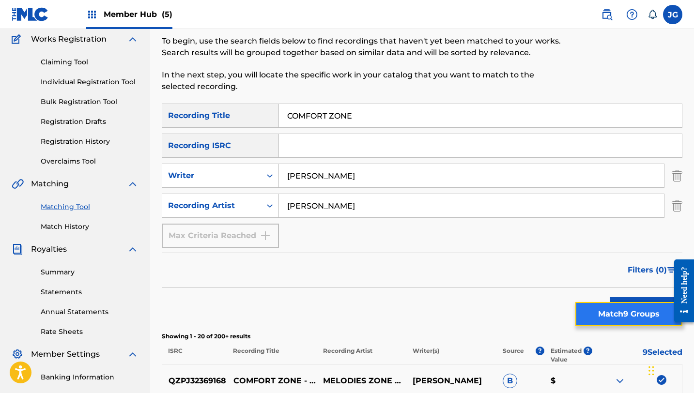
click at [596, 313] on button "Match 9 Groups" at bounding box center [628, 314] width 107 height 24
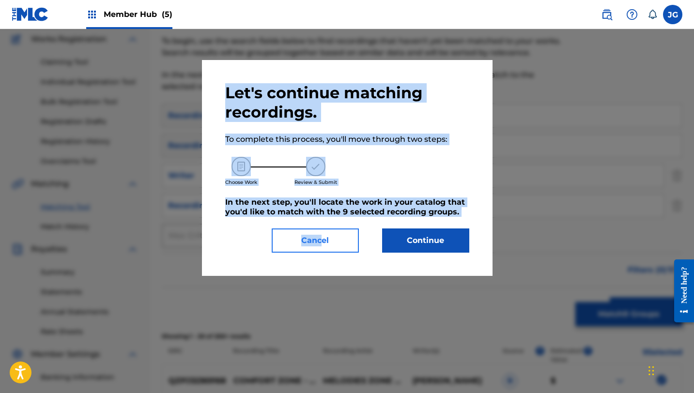
drag, startPoint x: 592, startPoint y: 313, endPoint x: 322, endPoint y: 235, distance: 280.8
click at [322, 235] on div "Let's continue matching recordings. To complete this process, you'll move throu…" at bounding box center [347, 211] width 694 height 364
click at [322, 235] on button "Cancel" at bounding box center [315, 241] width 87 height 24
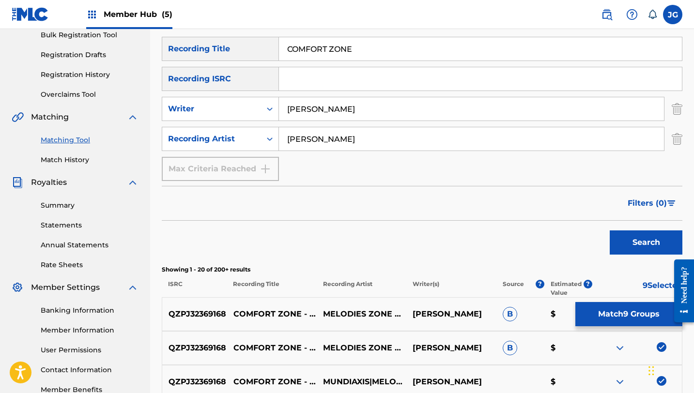
scroll to position [172, 0]
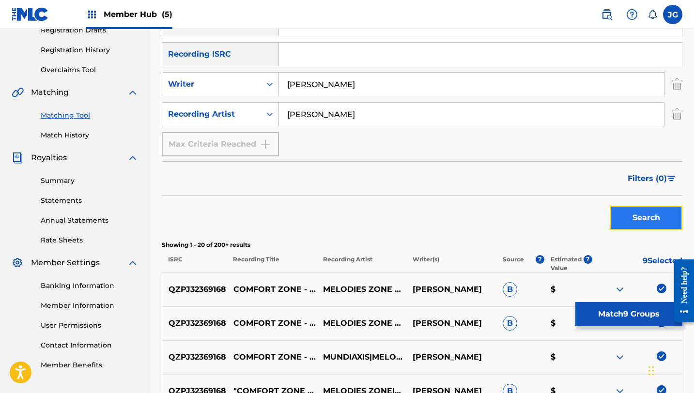
click at [635, 222] on button "Search" at bounding box center [646, 218] width 73 height 24
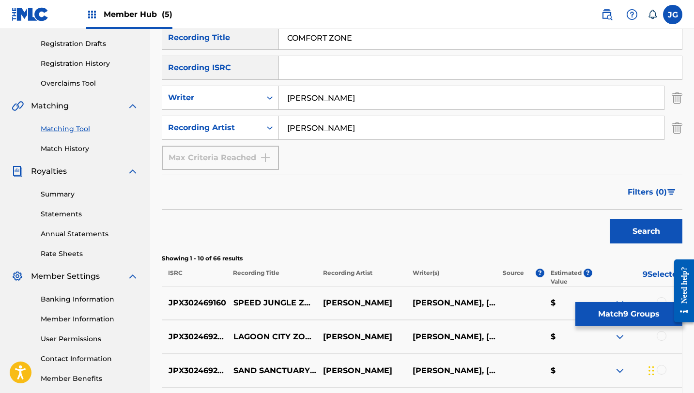
scroll to position [145, 0]
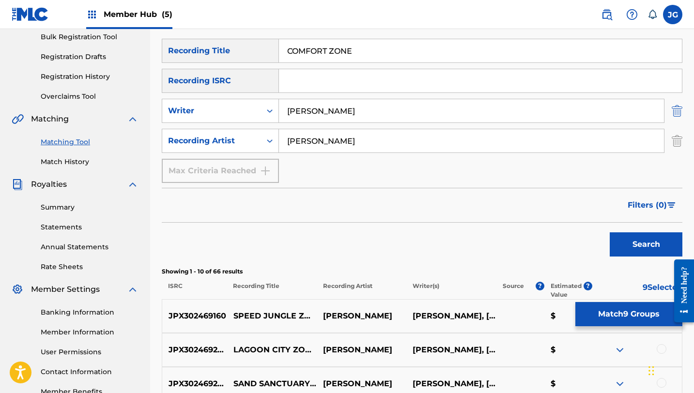
click at [681, 112] on img "Search Form" at bounding box center [677, 111] width 11 height 24
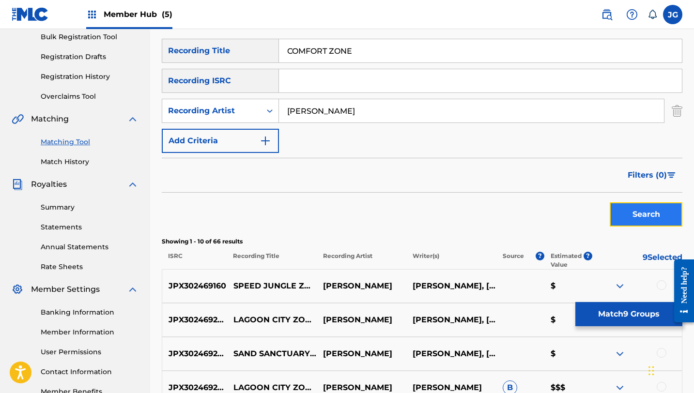
click at [618, 216] on button "Search" at bounding box center [646, 214] width 73 height 24
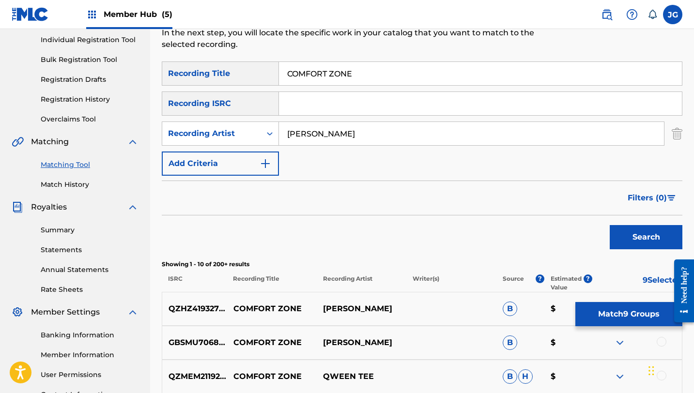
scroll to position [84, 0]
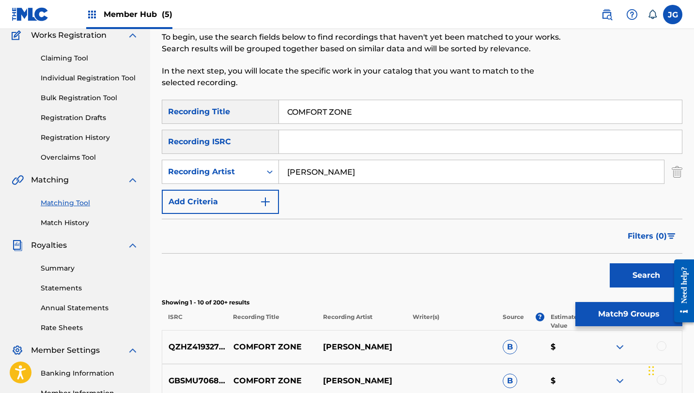
click at [355, 123] on input "COMFORT ZONE" at bounding box center [480, 111] width 403 height 23
type input "COMFORT ZONE (MAIN MENU)"
click at [610, 263] on button "Search" at bounding box center [646, 275] width 73 height 24
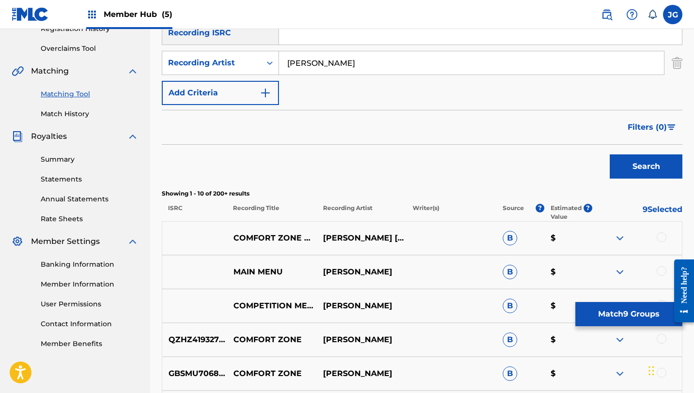
scroll to position [196, 0]
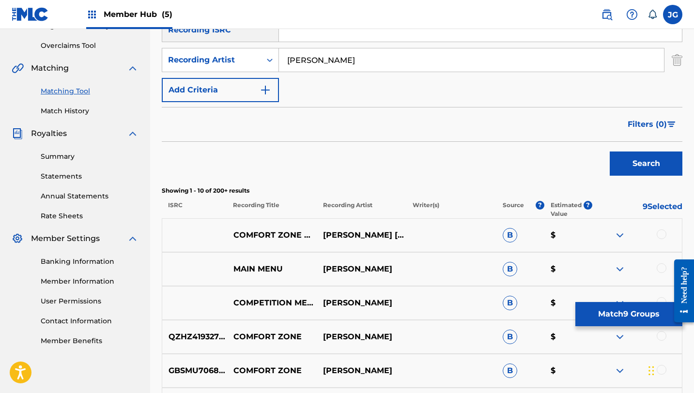
click at [665, 233] on div at bounding box center [661, 234] width 10 height 10
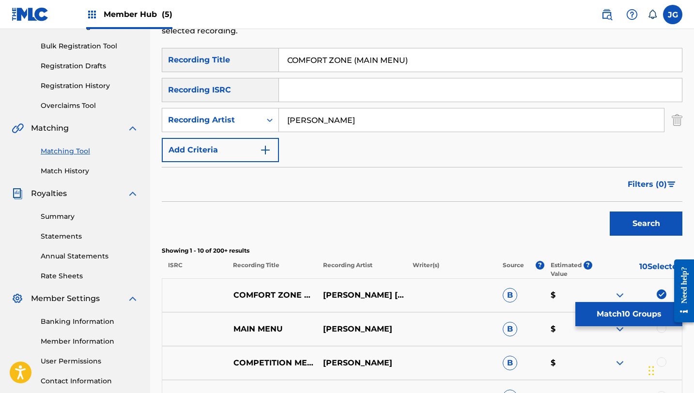
scroll to position [135, 0]
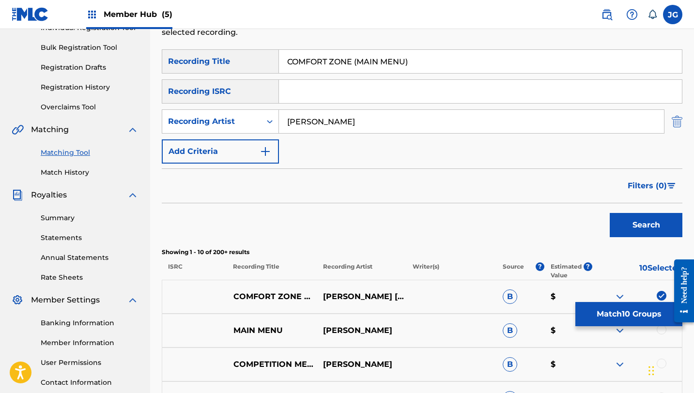
click at [679, 120] on img "Search Form" at bounding box center [677, 121] width 11 height 24
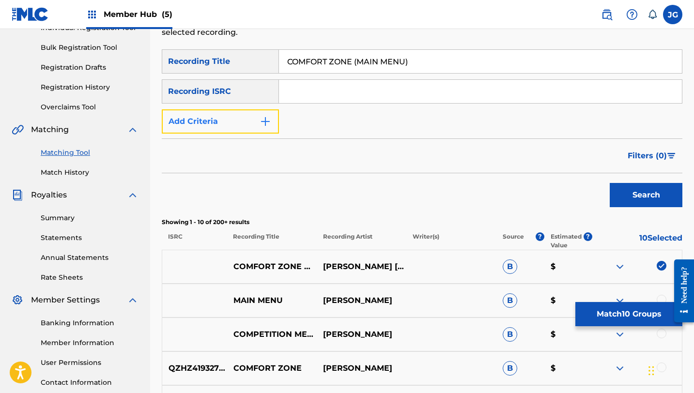
click at [238, 118] on button "Add Criteria" at bounding box center [220, 121] width 117 height 24
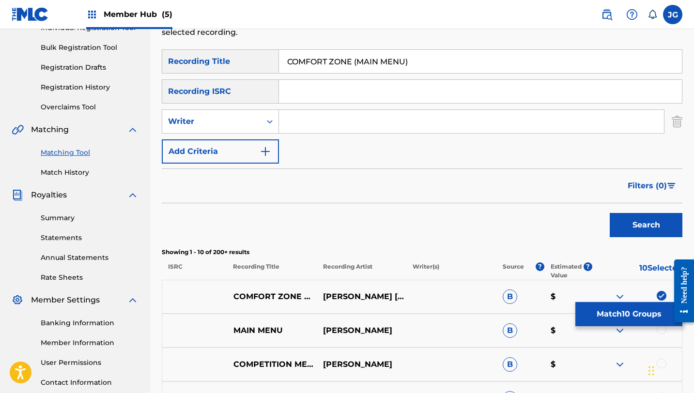
click at [323, 119] on input "Search Form" at bounding box center [471, 121] width 385 height 23
type input "[PERSON_NAME]"
click at [639, 226] on button "Search" at bounding box center [646, 225] width 73 height 24
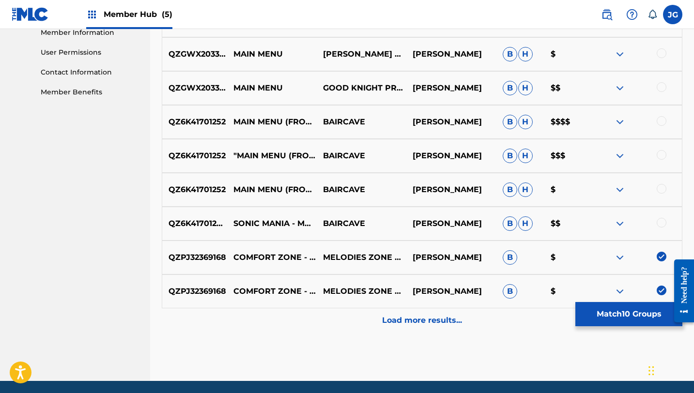
scroll to position [450, 0]
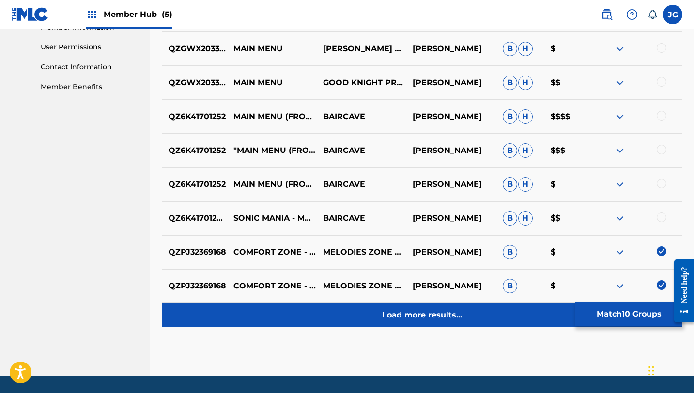
click at [461, 312] on p "Load more results..." at bounding box center [422, 315] width 80 height 12
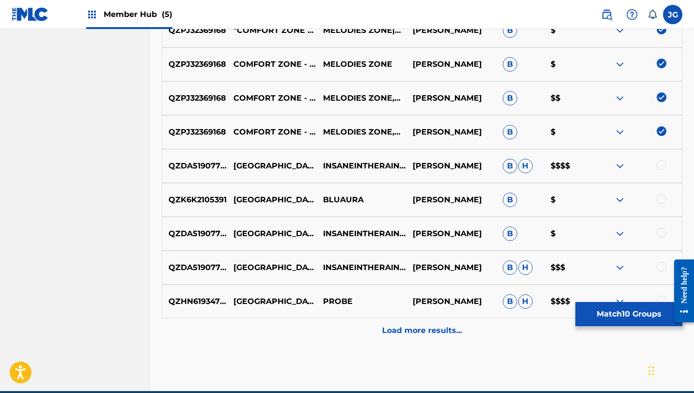
scroll to position [774, 0]
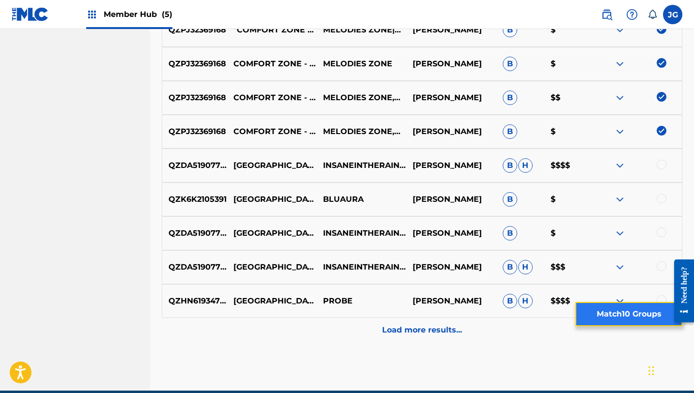
click at [613, 314] on button "Match 10 Groups" at bounding box center [628, 314] width 107 height 24
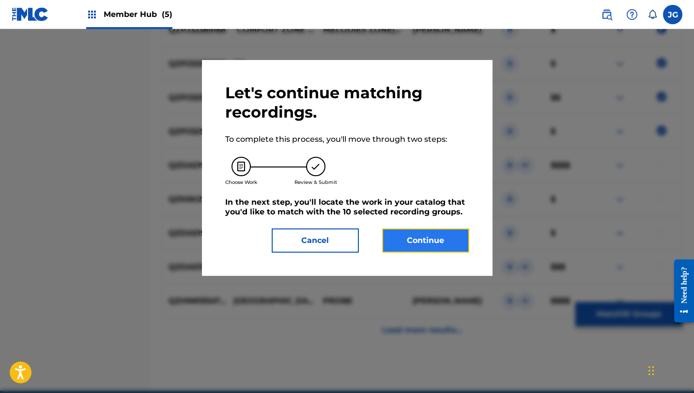
click at [437, 239] on button "Continue" at bounding box center [425, 241] width 87 height 24
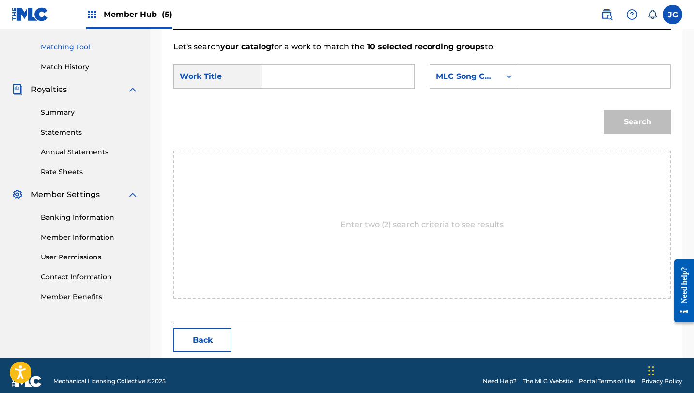
scroll to position [252, 0]
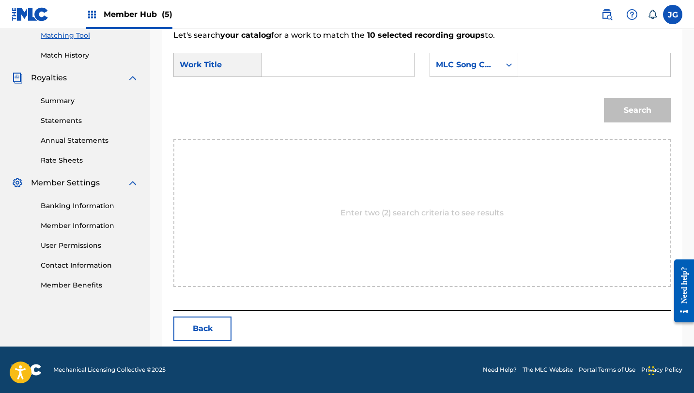
click at [343, 66] on input "Search Form" at bounding box center [338, 64] width 136 height 23
click at [285, 107] on span "rt zone (main menu)" at bounding box center [294, 104] width 32 height 44
type input "comfort zone (main menu)"
click at [472, 61] on div "MLC Song Code" at bounding box center [465, 65] width 59 height 12
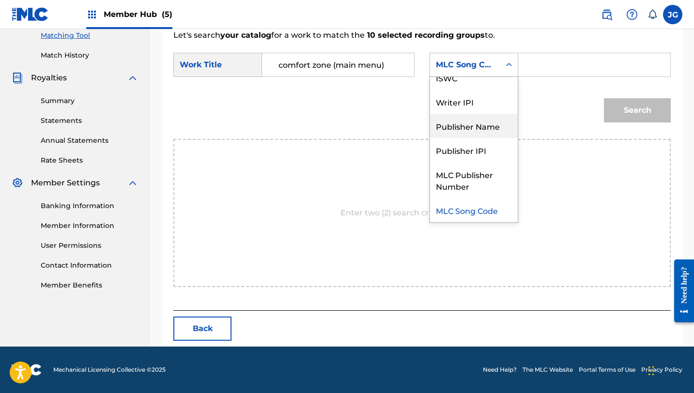
scroll to position [0, 0]
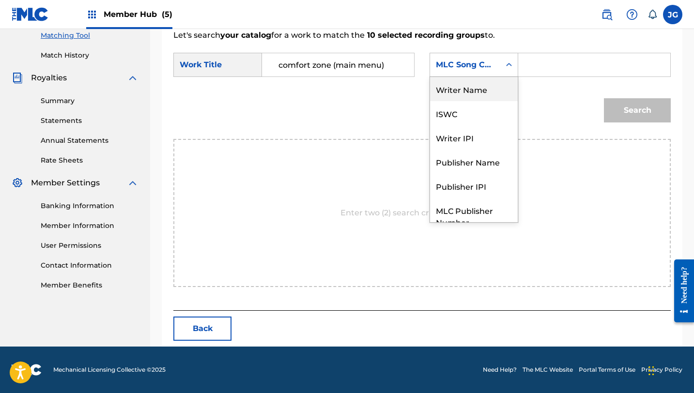
click at [463, 97] on div "Writer Name" at bounding box center [474, 89] width 88 height 24
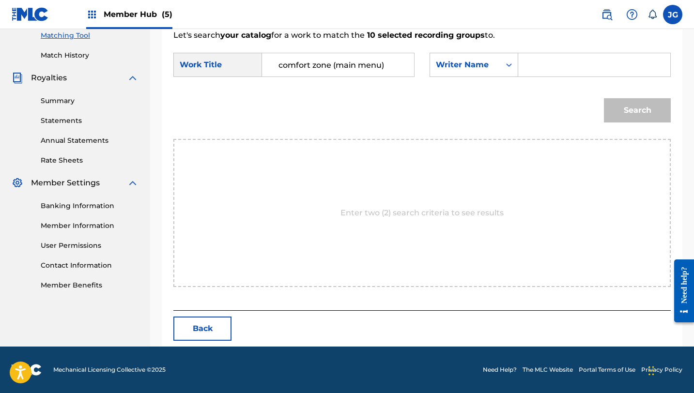
click at [538, 75] on input "Search Form" at bounding box center [594, 64] width 136 height 23
type input "[PERSON_NAME]"
click at [604, 98] on button "Search" at bounding box center [637, 110] width 67 height 24
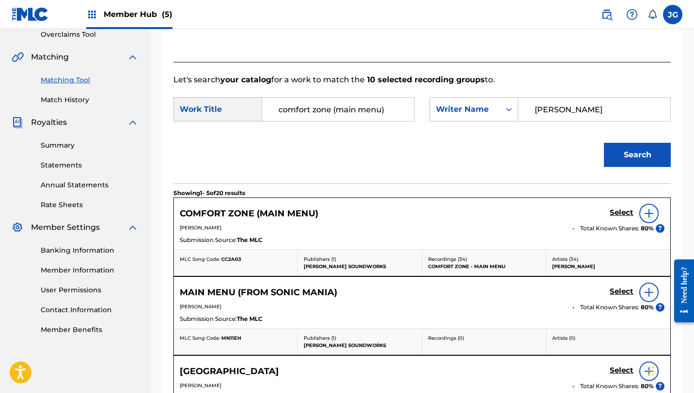
scroll to position [252, 0]
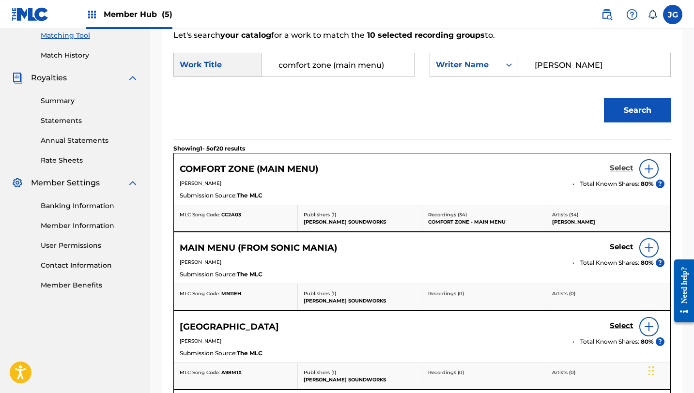
click at [625, 169] on h5 "Select" at bounding box center [622, 168] width 24 height 9
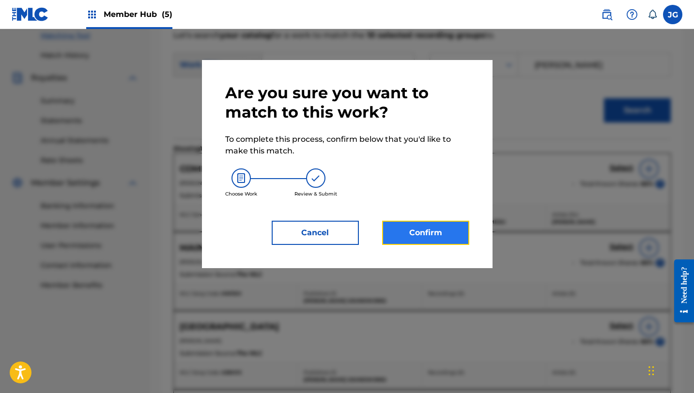
click at [440, 223] on button "Confirm" at bounding box center [425, 233] width 87 height 24
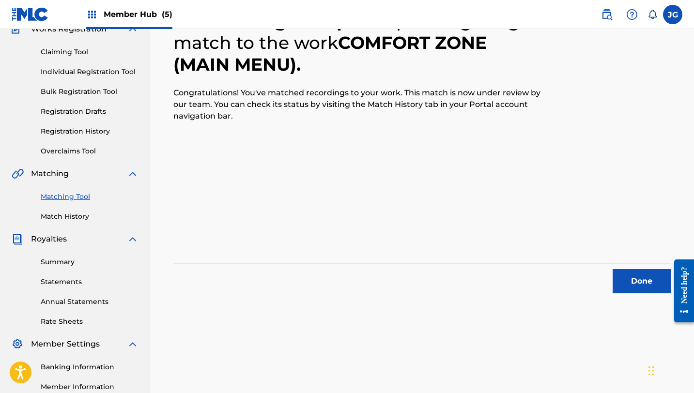
scroll to position [0, 0]
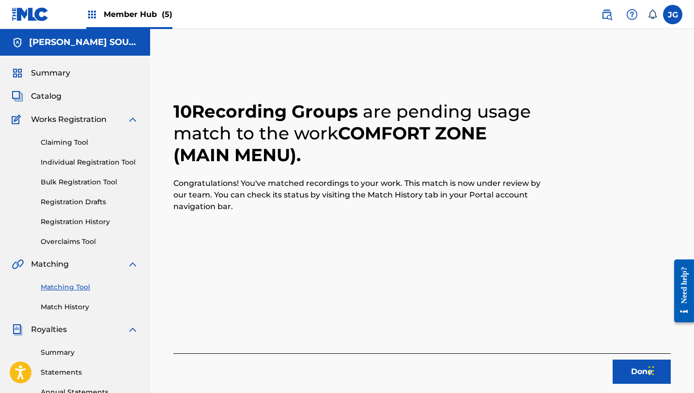
click at [74, 288] on link "Matching Tool" at bounding box center [90, 287] width 98 height 10
click at [69, 287] on link "Matching Tool" at bounding box center [90, 287] width 98 height 10
click at [633, 374] on button "Done" at bounding box center [641, 372] width 58 height 24
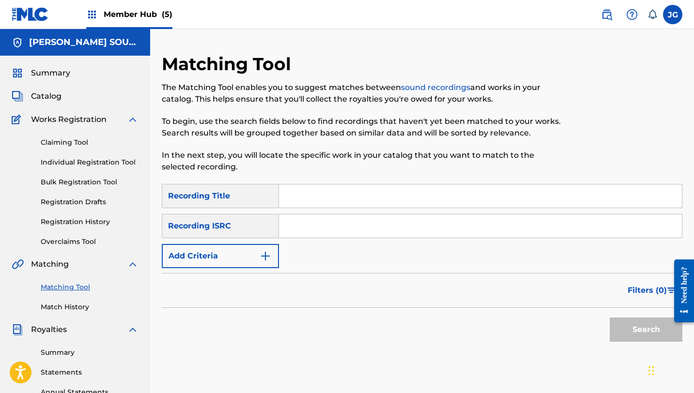
click at [324, 195] on input "Search Form" at bounding box center [480, 195] width 403 height 23
type input "n"
type input "MAIN MENU"
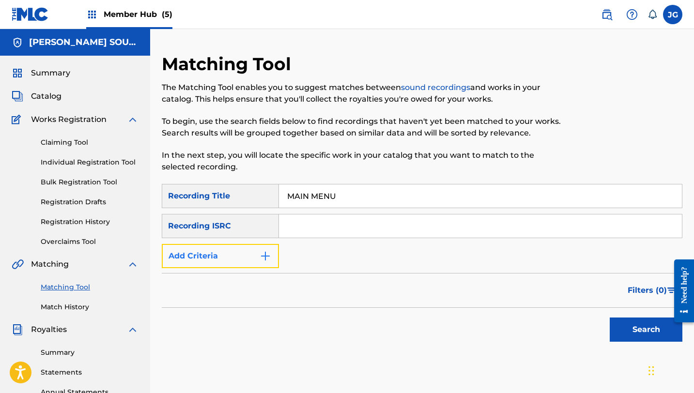
click at [217, 261] on button "Add Criteria" at bounding box center [220, 256] width 117 height 24
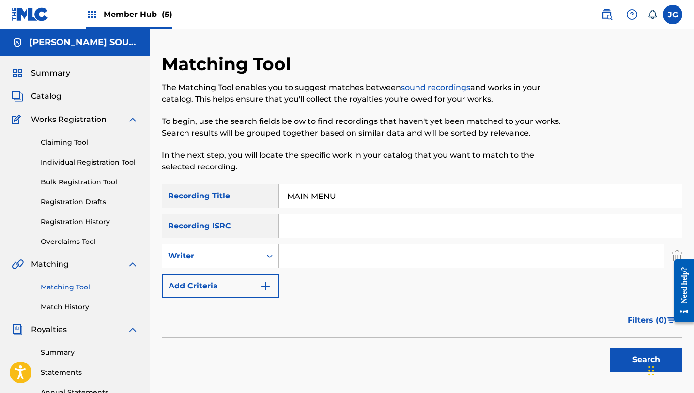
click at [313, 259] on input "Search Form" at bounding box center [471, 255] width 385 height 23
type input "[PERSON_NAME]"
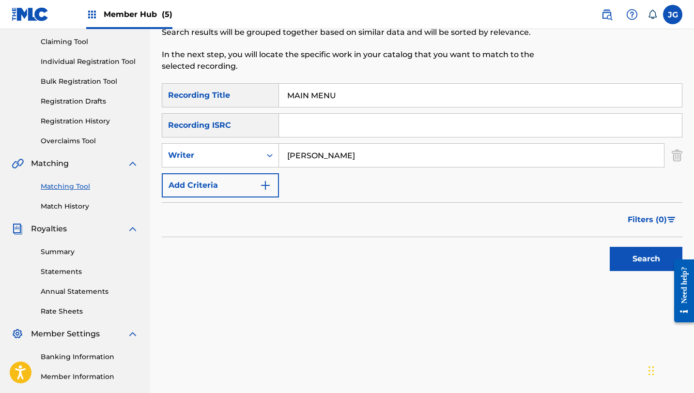
scroll to position [126, 0]
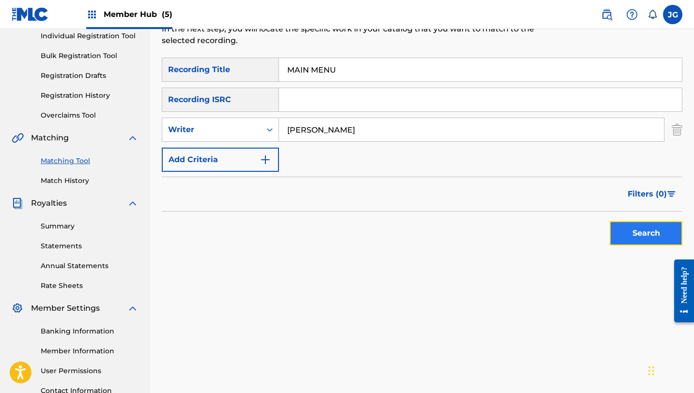
click at [626, 231] on button "Search" at bounding box center [646, 233] width 73 height 24
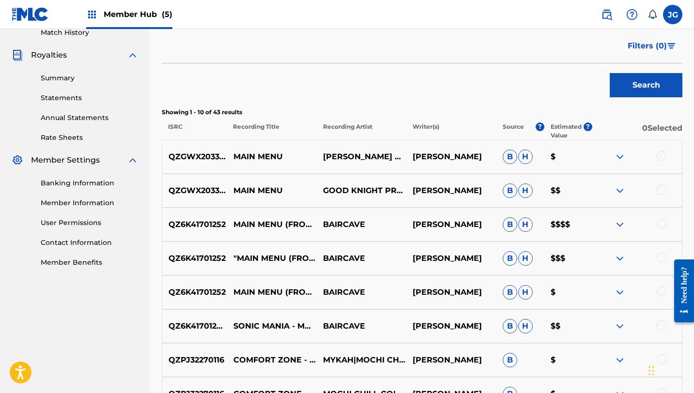
scroll to position [277, 0]
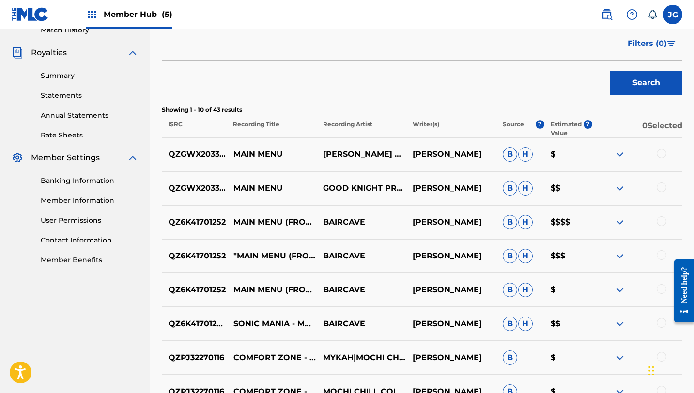
click at [665, 152] on div at bounding box center [661, 154] width 10 height 10
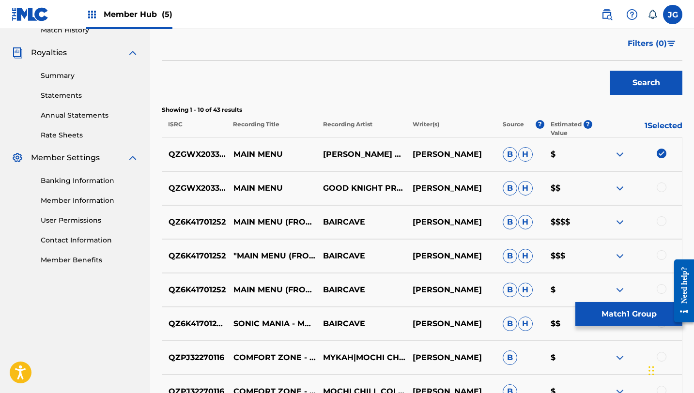
click at [661, 189] on div at bounding box center [661, 188] width 10 height 10
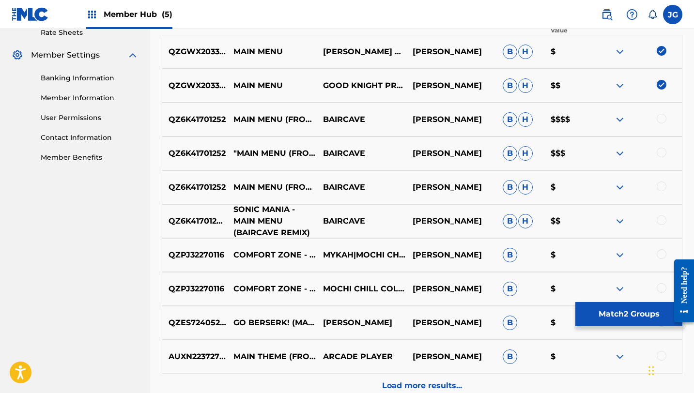
scroll to position [390, 0]
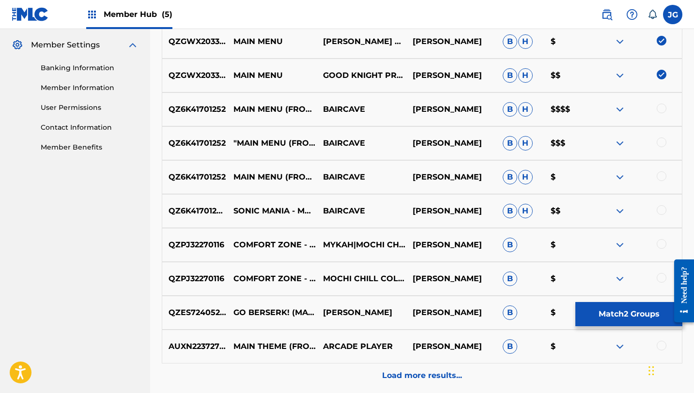
click at [663, 210] on div at bounding box center [661, 210] width 10 height 10
click at [657, 175] on div at bounding box center [661, 176] width 10 height 10
click at [661, 141] on div at bounding box center [661, 142] width 10 height 10
click at [659, 108] on div at bounding box center [661, 109] width 10 height 10
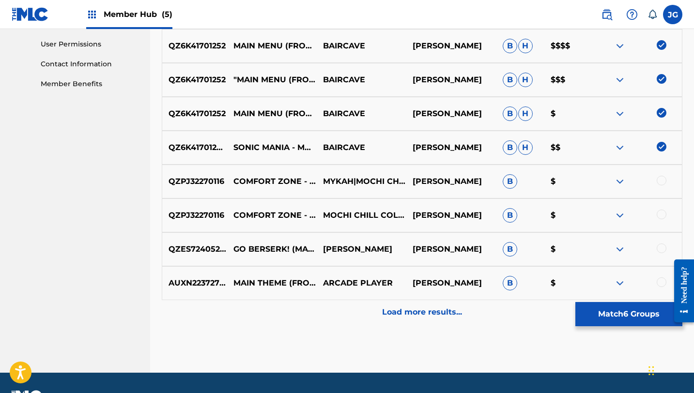
scroll to position [455, 0]
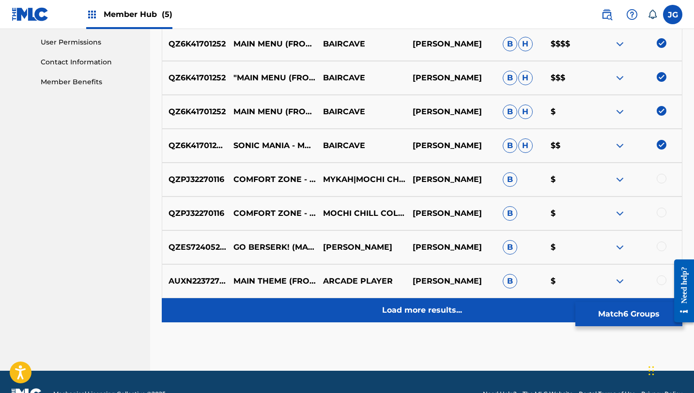
click at [392, 312] on p "Load more results..." at bounding box center [422, 311] width 80 height 12
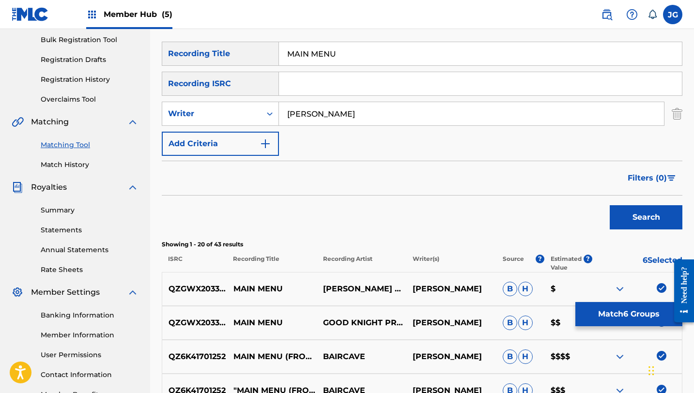
scroll to position [93, 0]
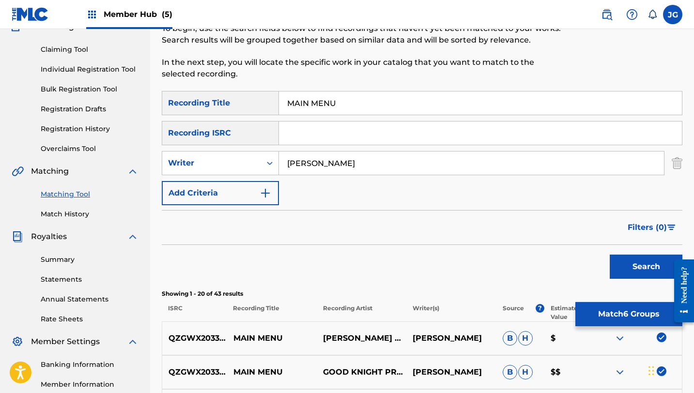
click at [214, 210] on div "Filters ( 0 )" at bounding box center [422, 227] width 520 height 35
click at [232, 186] on button "Add Criteria" at bounding box center [220, 193] width 117 height 24
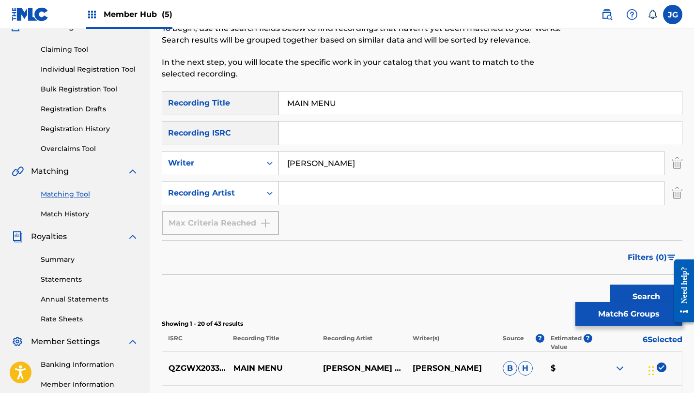
click at [318, 196] on input "Search Form" at bounding box center [471, 193] width 385 height 23
type input "[PERSON_NAME]"
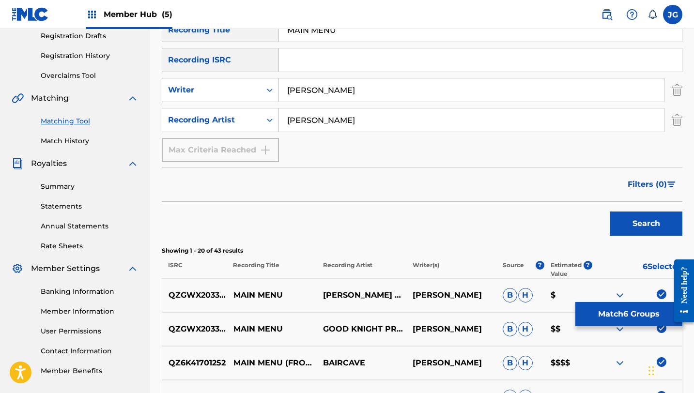
scroll to position [188, 0]
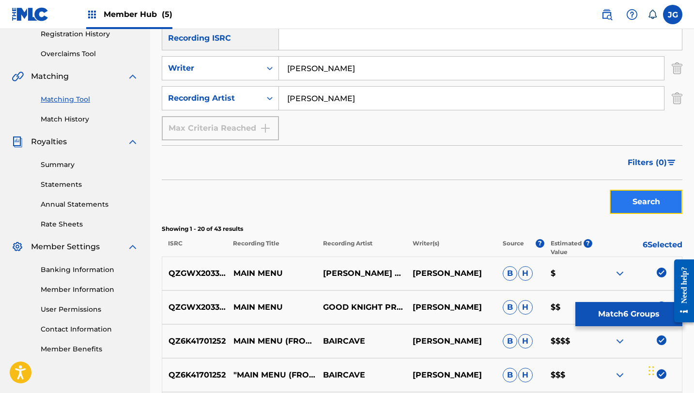
click at [625, 202] on button "Search" at bounding box center [646, 202] width 73 height 24
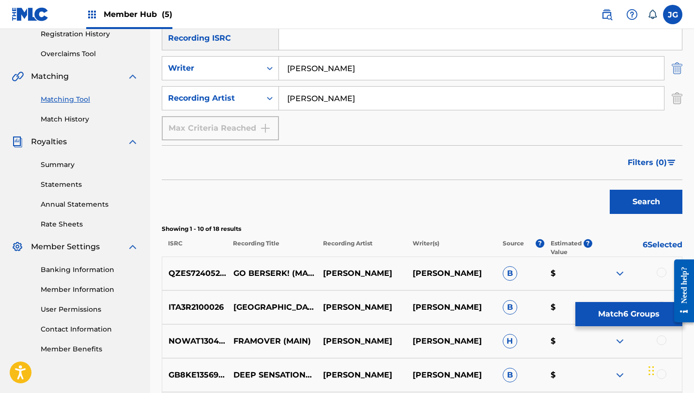
click at [681, 73] on img "Search Form" at bounding box center [677, 68] width 11 height 24
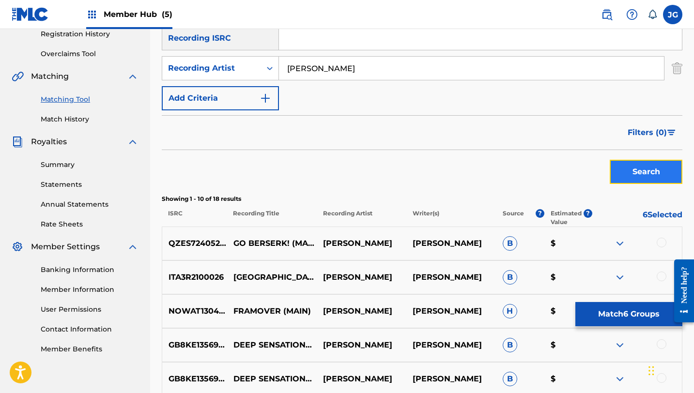
click at [624, 170] on button "Search" at bounding box center [646, 172] width 73 height 24
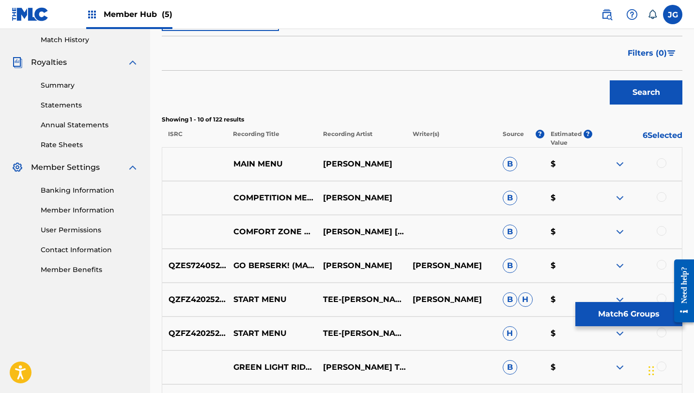
scroll to position [275, 0]
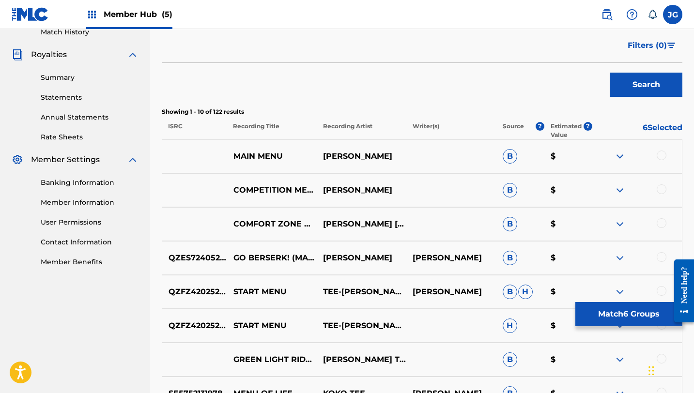
click at [663, 155] on div at bounding box center [661, 156] width 10 height 10
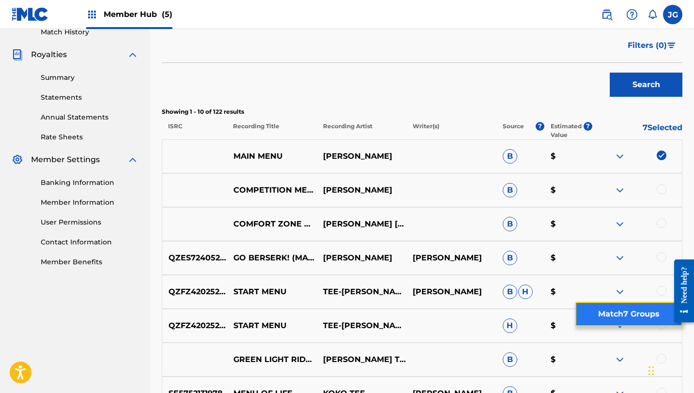
click at [608, 314] on button "Match 7 Groups" at bounding box center [628, 314] width 107 height 24
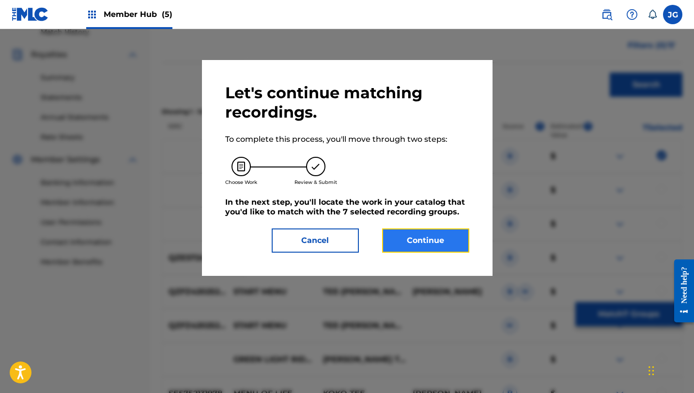
click at [412, 240] on button "Continue" at bounding box center [425, 241] width 87 height 24
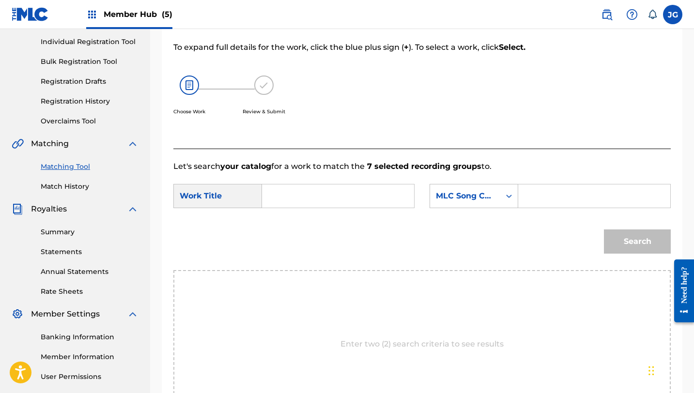
scroll to position [111, 0]
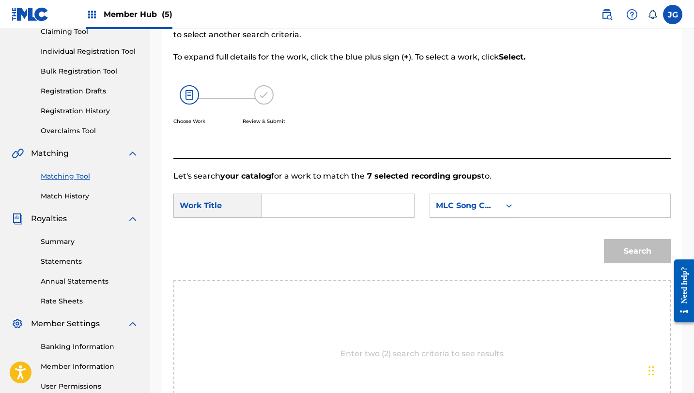
click at [344, 211] on input "Search Form" at bounding box center [338, 205] width 136 height 23
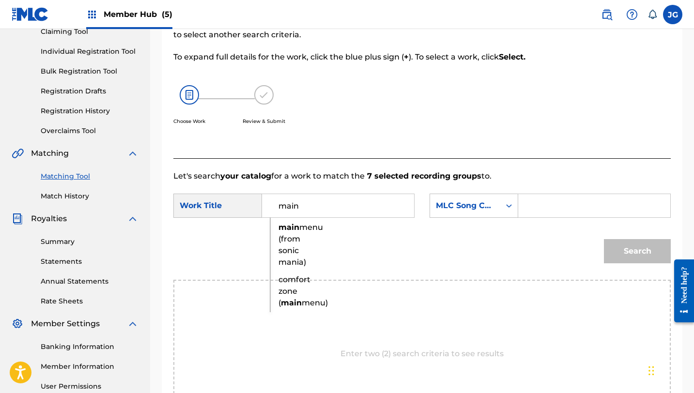
click at [290, 252] on span "menu (from sonic mania)" at bounding box center [300, 245] width 45 height 44
type input "main menu (from sonic mania)"
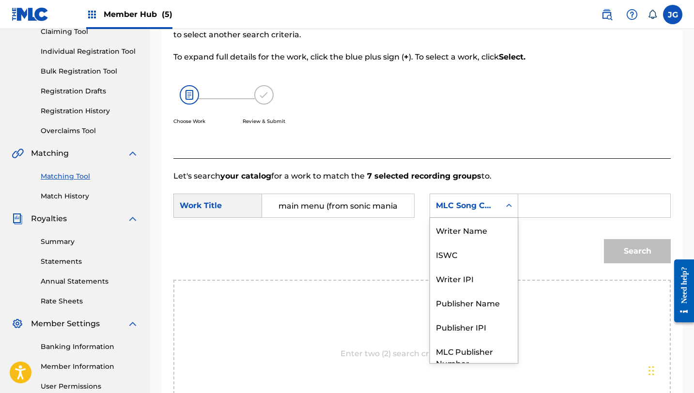
click at [480, 205] on div "MLC Song Code" at bounding box center [465, 206] width 59 height 12
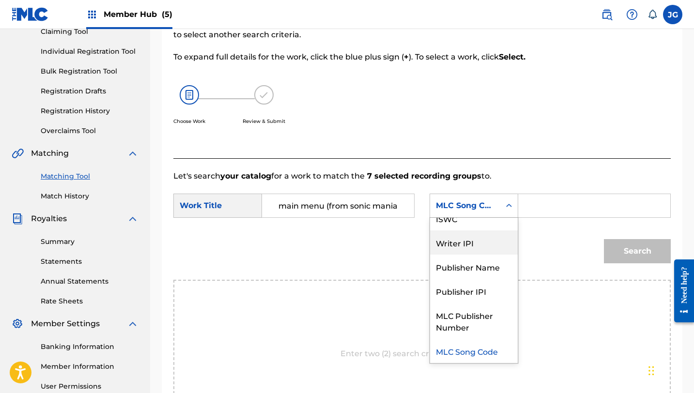
scroll to position [0, 0]
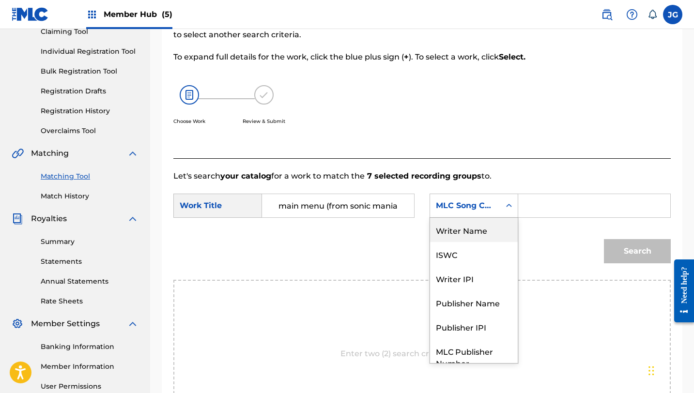
click at [473, 234] on div "Writer Name" at bounding box center [474, 230] width 88 height 24
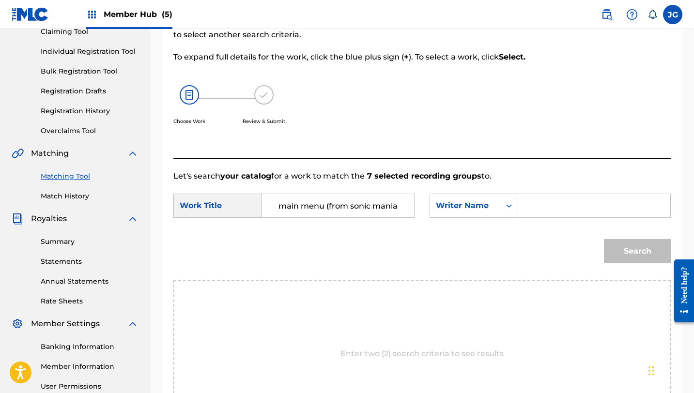
click at [541, 210] on input "Search Form" at bounding box center [594, 205] width 136 height 23
type input "[PERSON_NAME]"
click at [604, 239] on button "Search" at bounding box center [637, 251] width 67 height 24
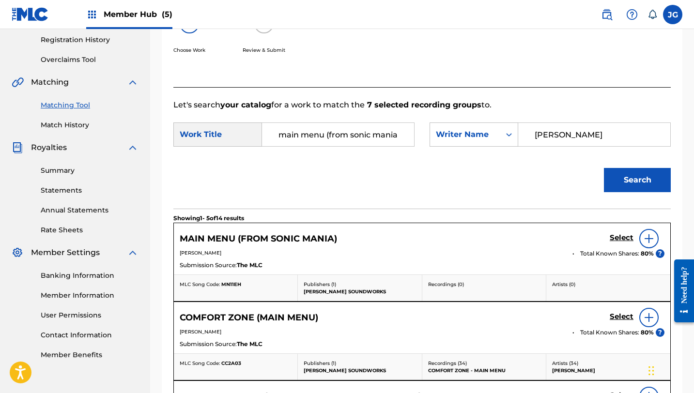
scroll to position [183, 0]
click at [619, 237] on h5 "Select" at bounding box center [622, 237] width 24 height 9
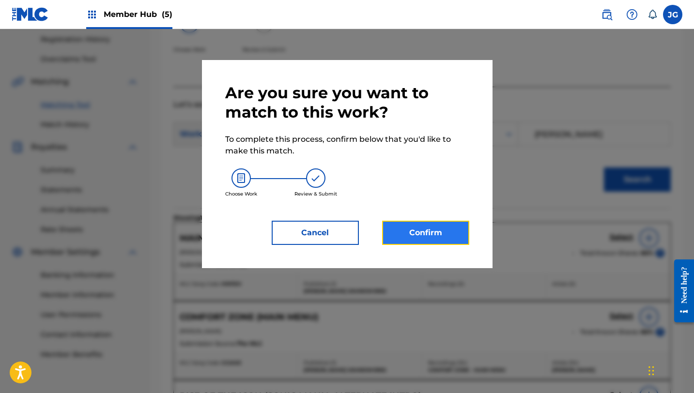
click at [443, 230] on button "Confirm" at bounding box center [425, 233] width 87 height 24
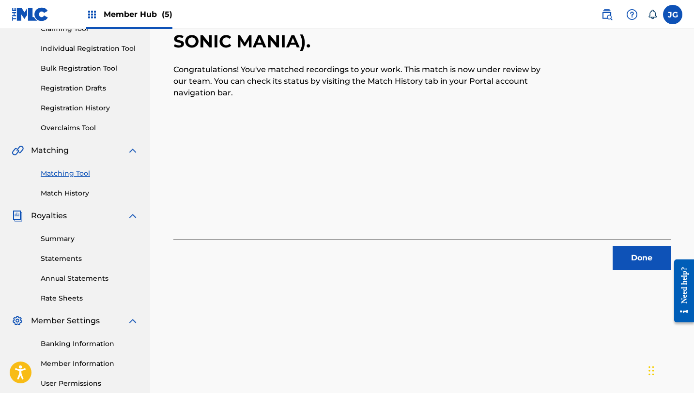
scroll to position [156, 0]
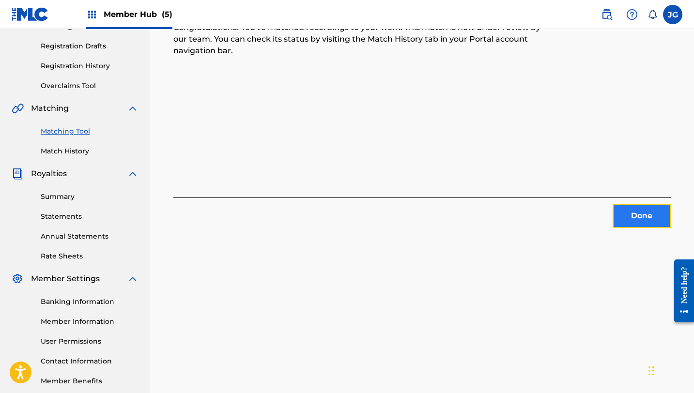
click at [625, 214] on button "Done" at bounding box center [641, 216] width 58 height 24
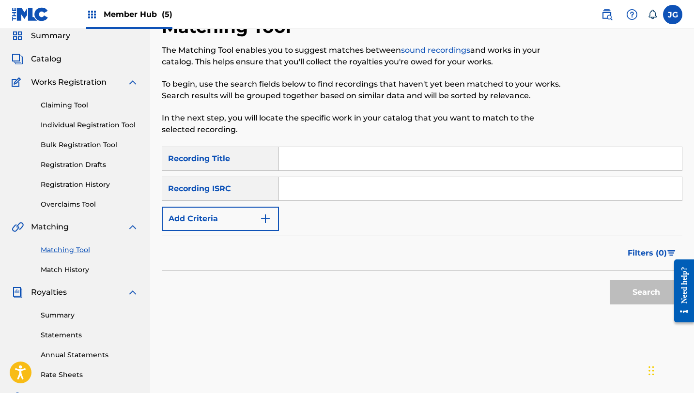
scroll to position [0, 0]
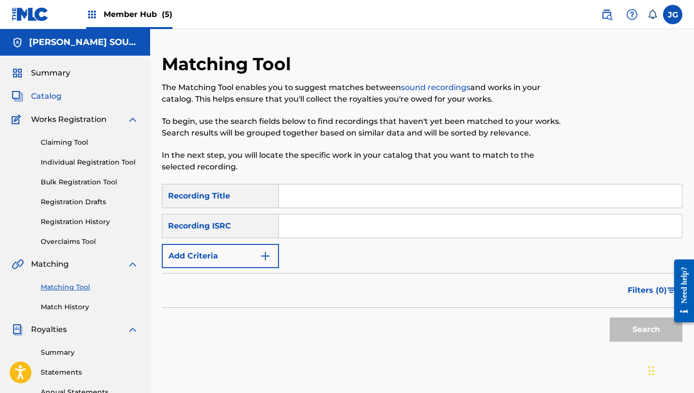
click at [54, 91] on span "Catalog" at bounding box center [46, 97] width 31 height 12
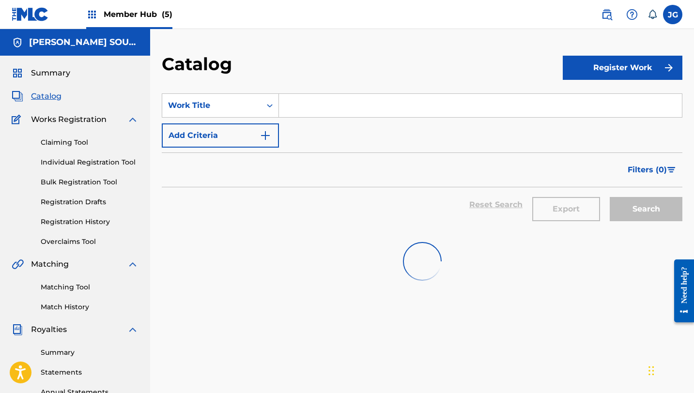
click at [27, 100] on link "Catalog" at bounding box center [37, 97] width 50 height 12
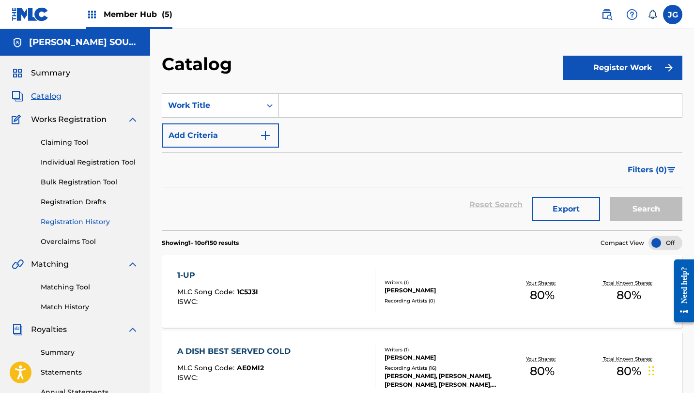
click at [92, 223] on link "Registration History" at bounding box center [90, 222] width 98 height 10
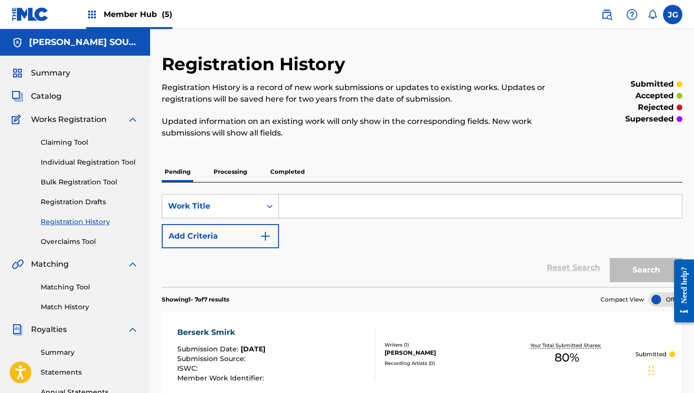
drag, startPoint x: 312, startPoint y: 209, endPoint x: 270, endPoint y: 182, distance: 50.5
click at [34, 95] on span "Catalog" at bounding box center [46, 97] width 31 height 12
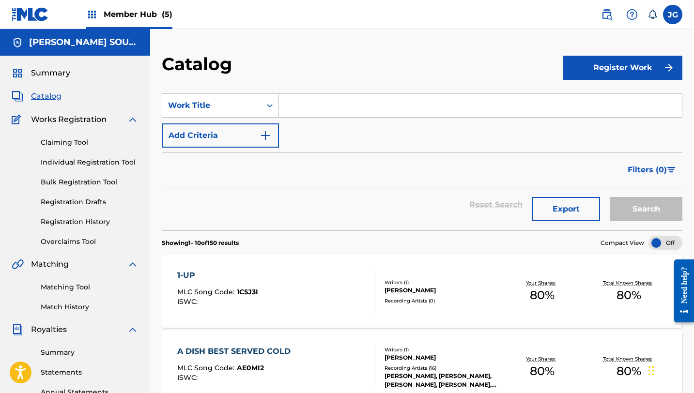
click at [319, 101] on input "Search Form" at bounding box center [480, 105] width 403 height 23
paste input "Rumble in the Zoo"
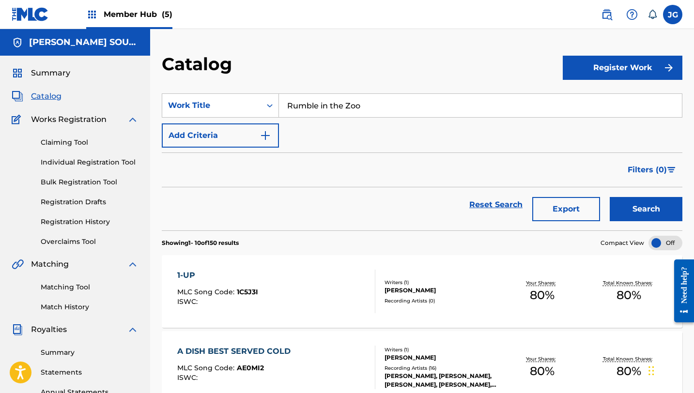
type input "Rumble in the Zoo"
click at [610, 197] on button "Search" at bounding box center [646, 209] width 73 height 24
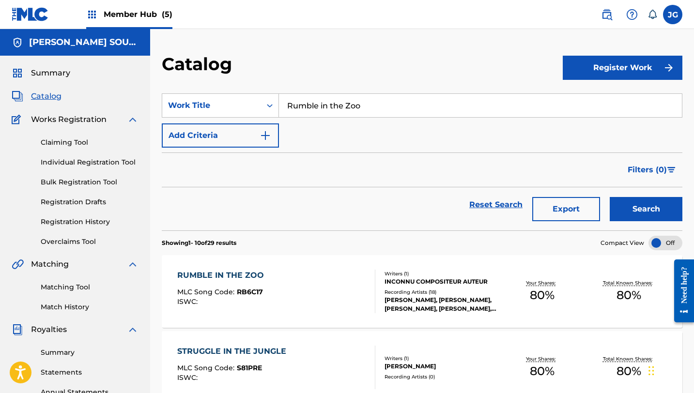
click at [233, 294] on span "MLC Song Code :" at bounding box center [207, 292] width 60 height 9
